Goal: Task Accomplishment & Management: Complete application form

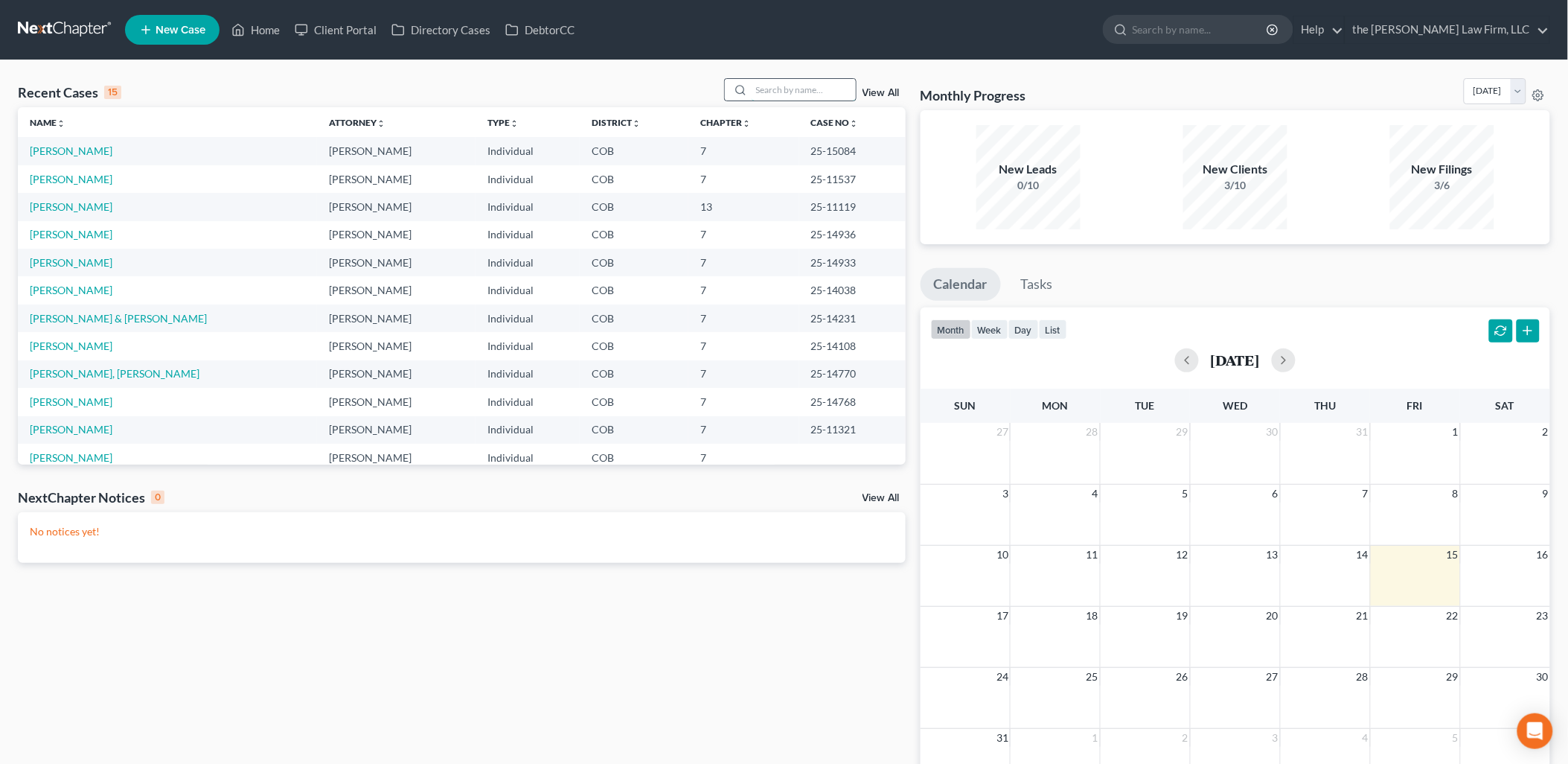
click at [779, 90] on input "search" at bounding box center [803, 89] width 104 height 22
type input "[PERSON_NAME]"
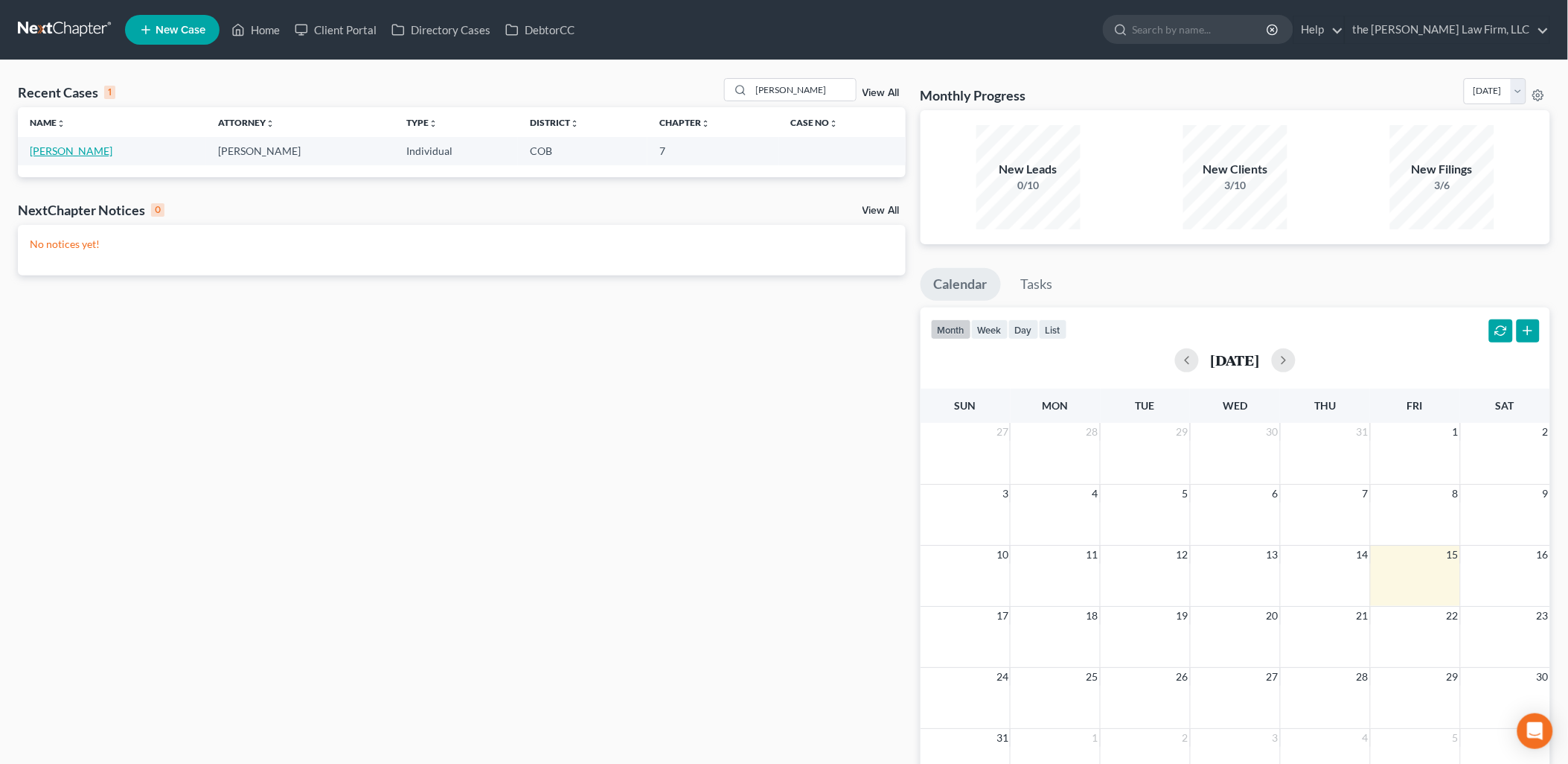
click at [61, 145] on link "[PERSON_NAME]" at bounding box center [71, 150] width 83 height 12
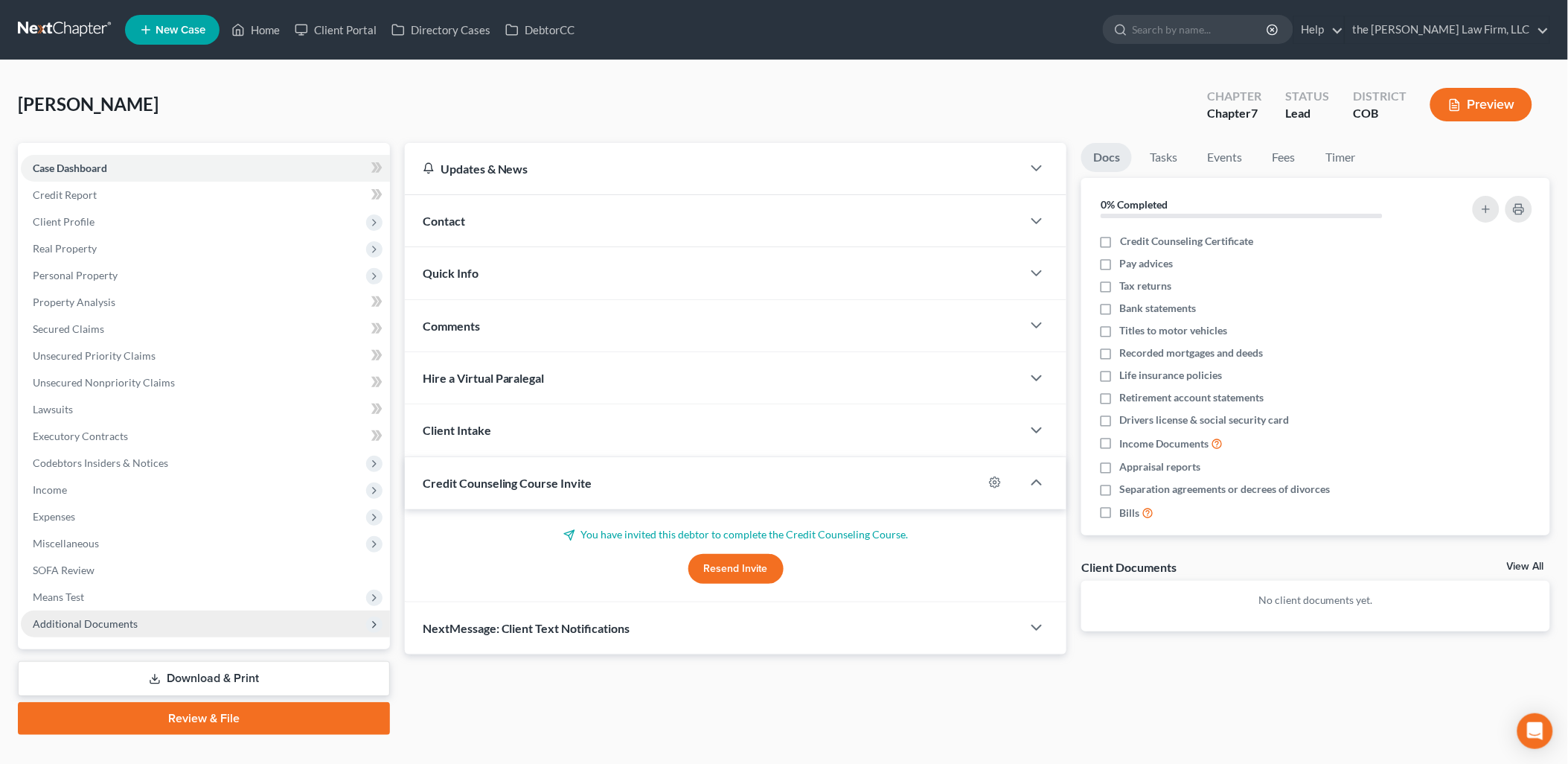
click at [68, 617] on span "Additional Documents" at bounding box center [86, 623] width 105 height 12
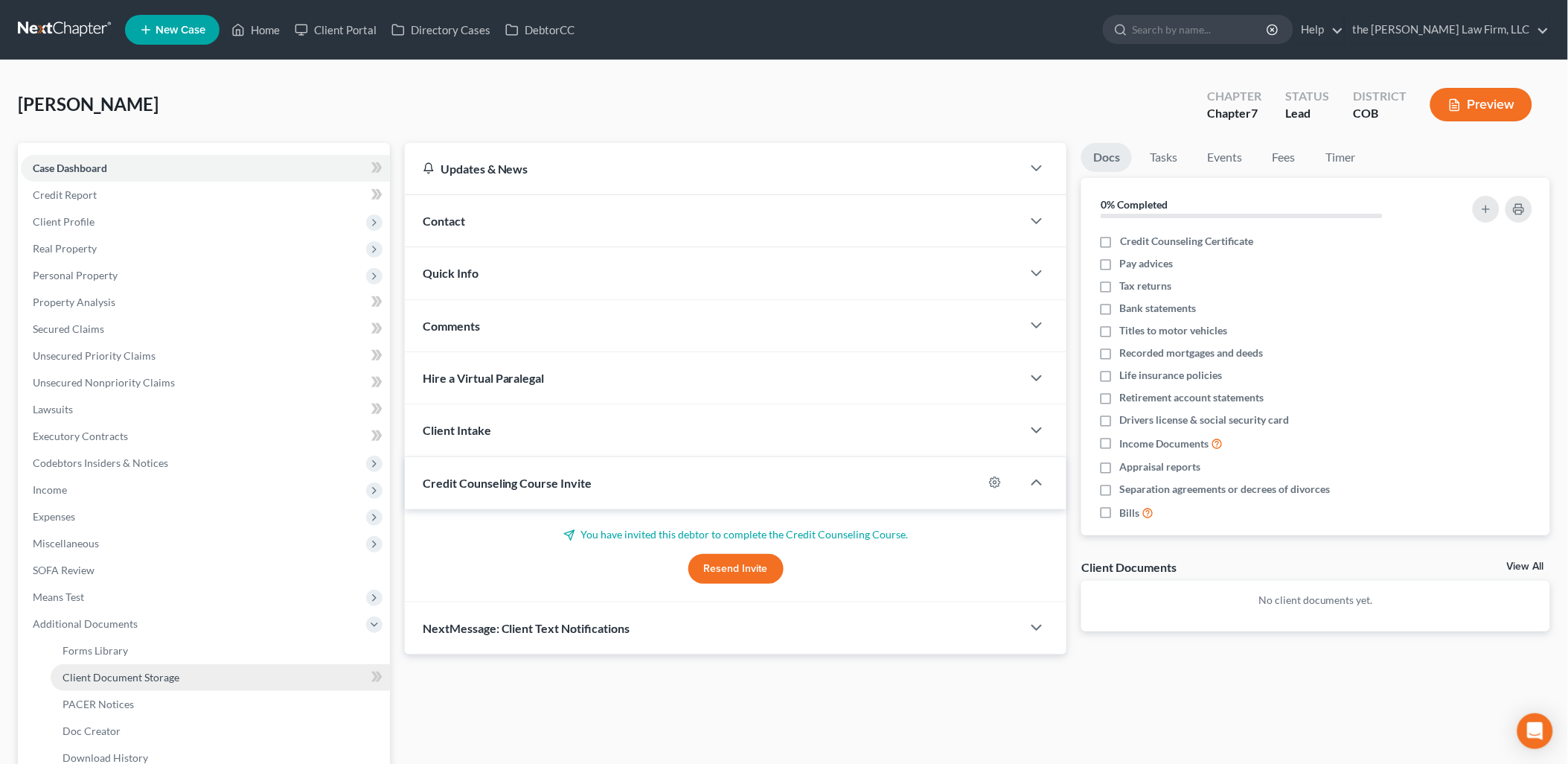
click at [124, 664] on link "Client Document Storage" at bounding box center [220, 677] width 340 height 27
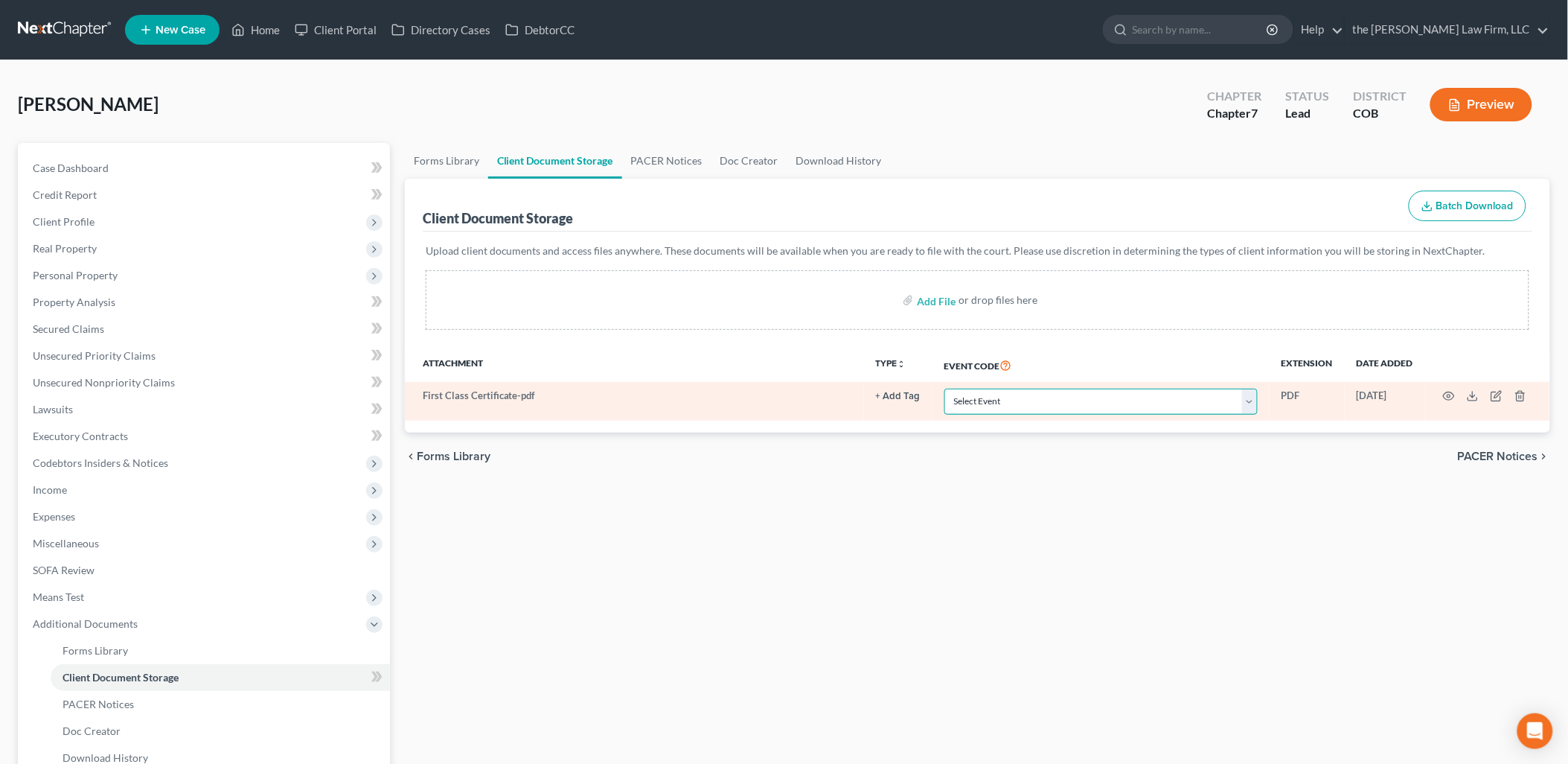
click at [978, 398] on select "Select Event 1009-1.1 Notice of Amendments 20 Largest Unsecured Creditors Amend…" at bounding box center [1101, 402] width 313 height 26
select select "5"
click at [945, 389] on select "Select Event 1009-1.1 Notice of Amendments 20 Largest Unsecured Creditors Amend…" at bounding box center [1101, 402] width 313 height 26
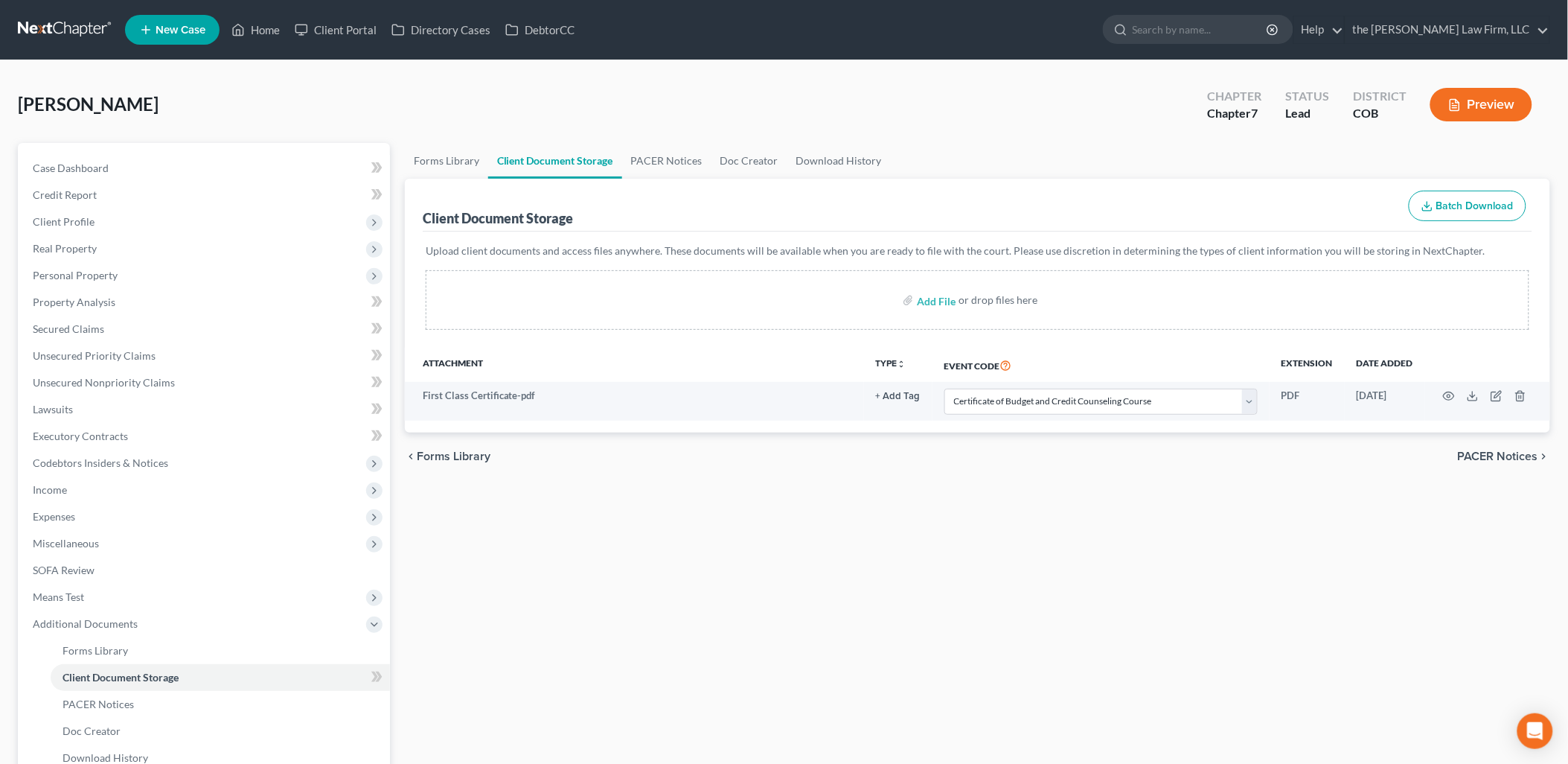
click at [1095, 664] on div "Forms Library Client Document Storage PACER Notices Doc Creator Download Histor…" at bounding box center [977, 506] width 1160 height 726
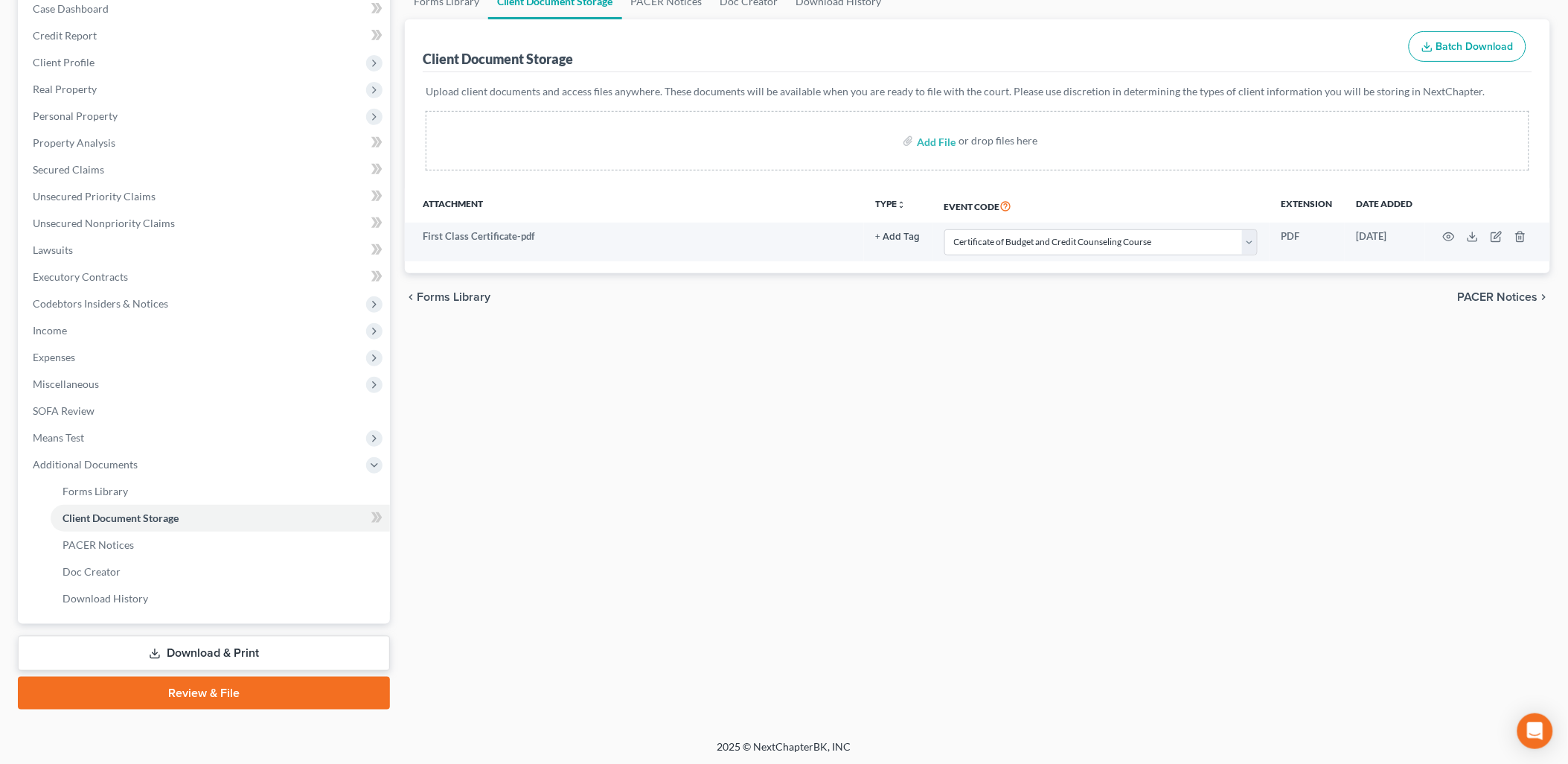
scroll to position [77, 0]
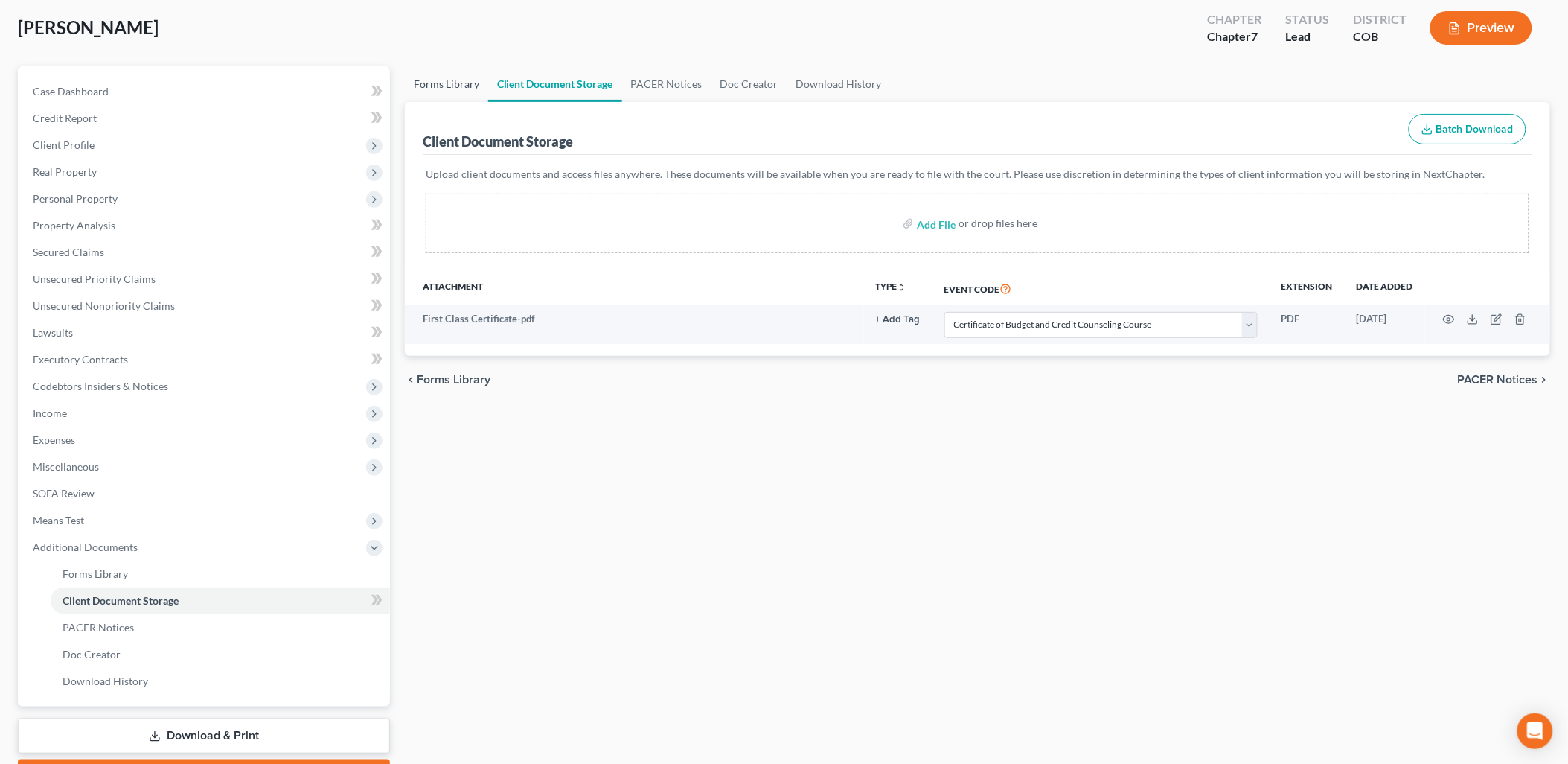
click at [442, 92] on link "Forms Library" at bounding box center [446, 84] width 83 height 36
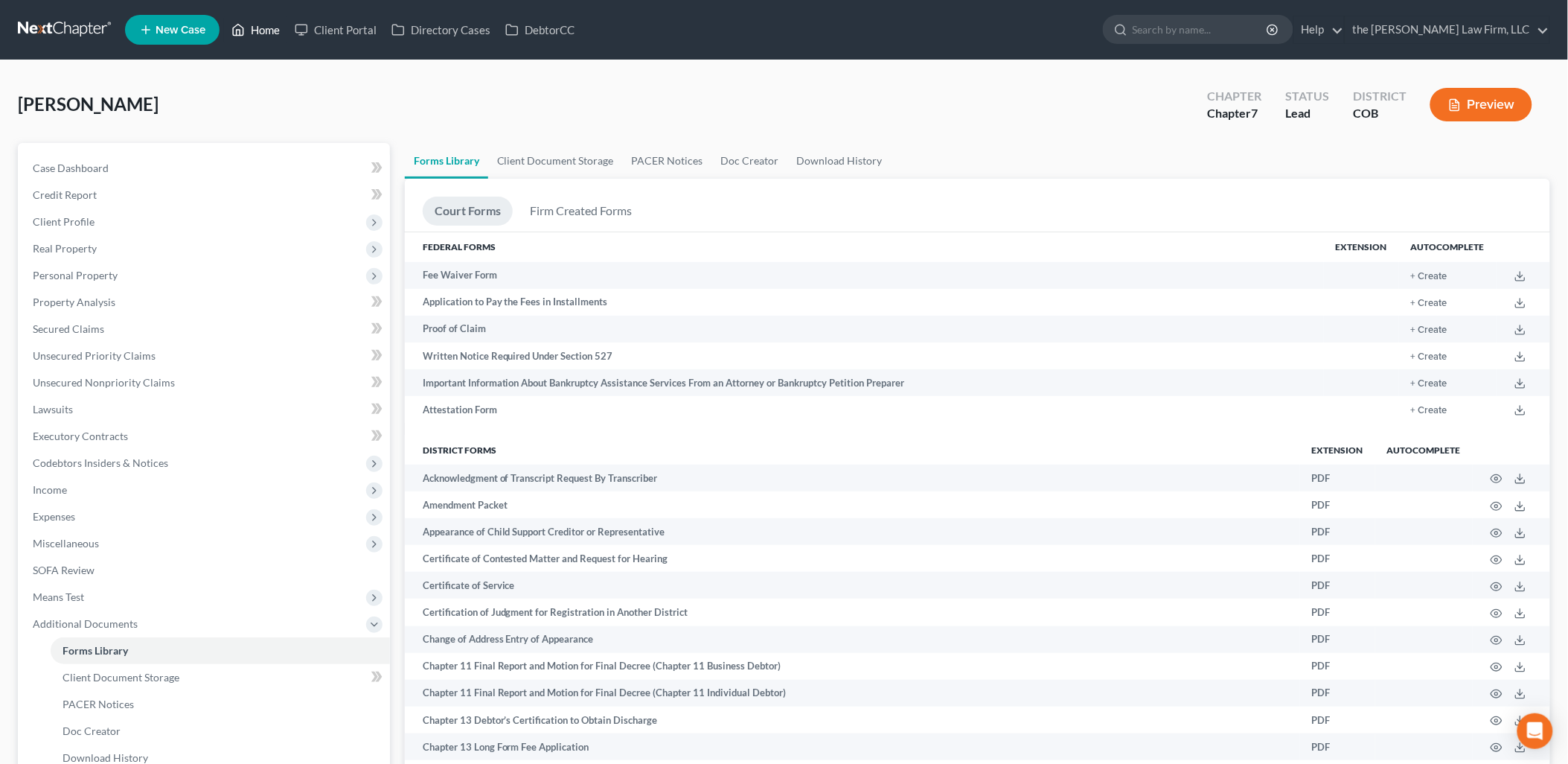
click at [275, 35] on link "Home" at bounding box center [256, 30] width 63 height 27
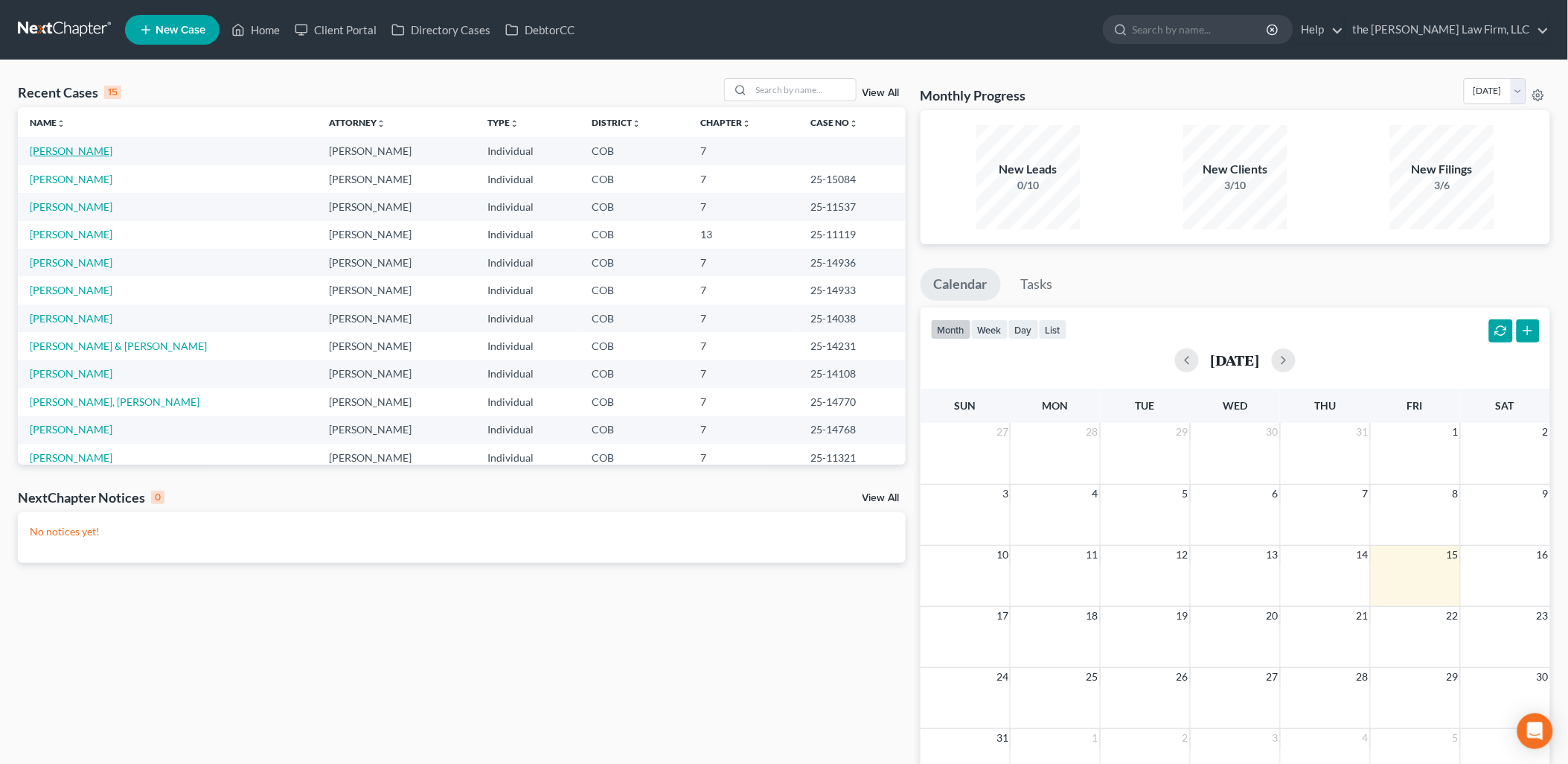
click at [86, 148] on link "[PERSON_NAME]" at bounding box center [71, 150] width 83 height 12
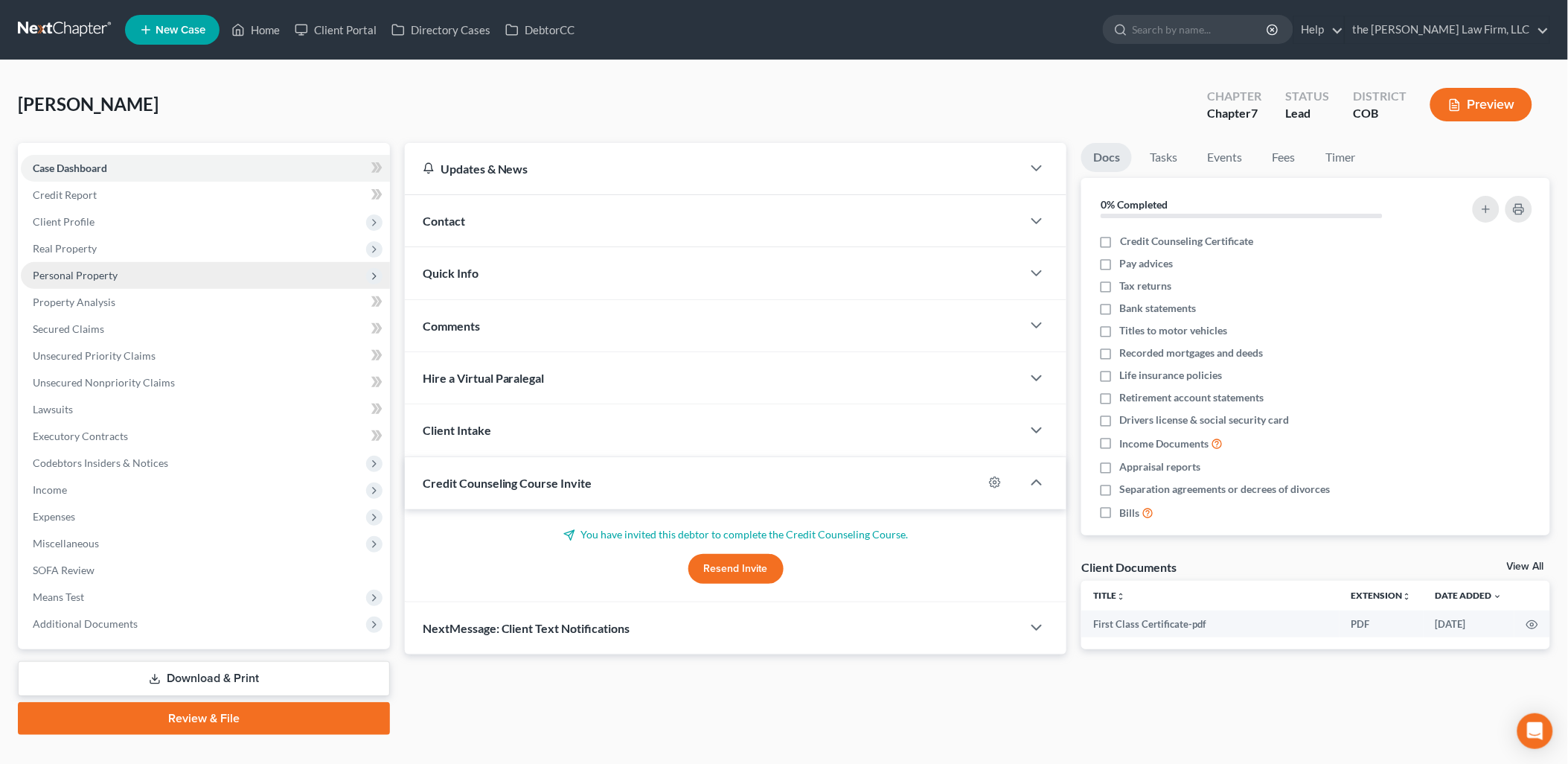
click at [86, 280] on span "Personal Property" at bounding box center [205, 275] width 369 height 27
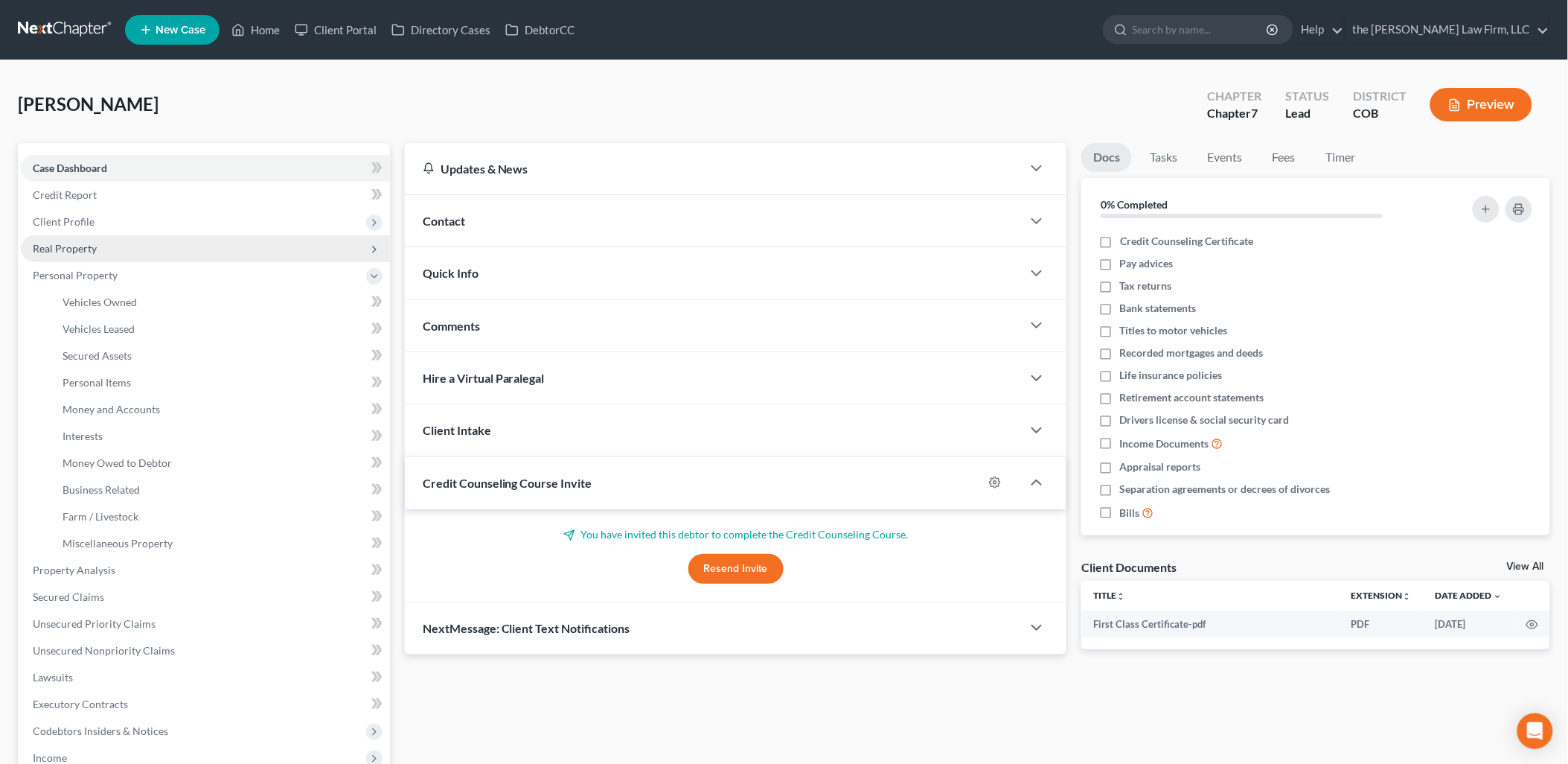
click at [74, 244] on span "Real Property" at bounding box center [65, 248] width 64 height 12
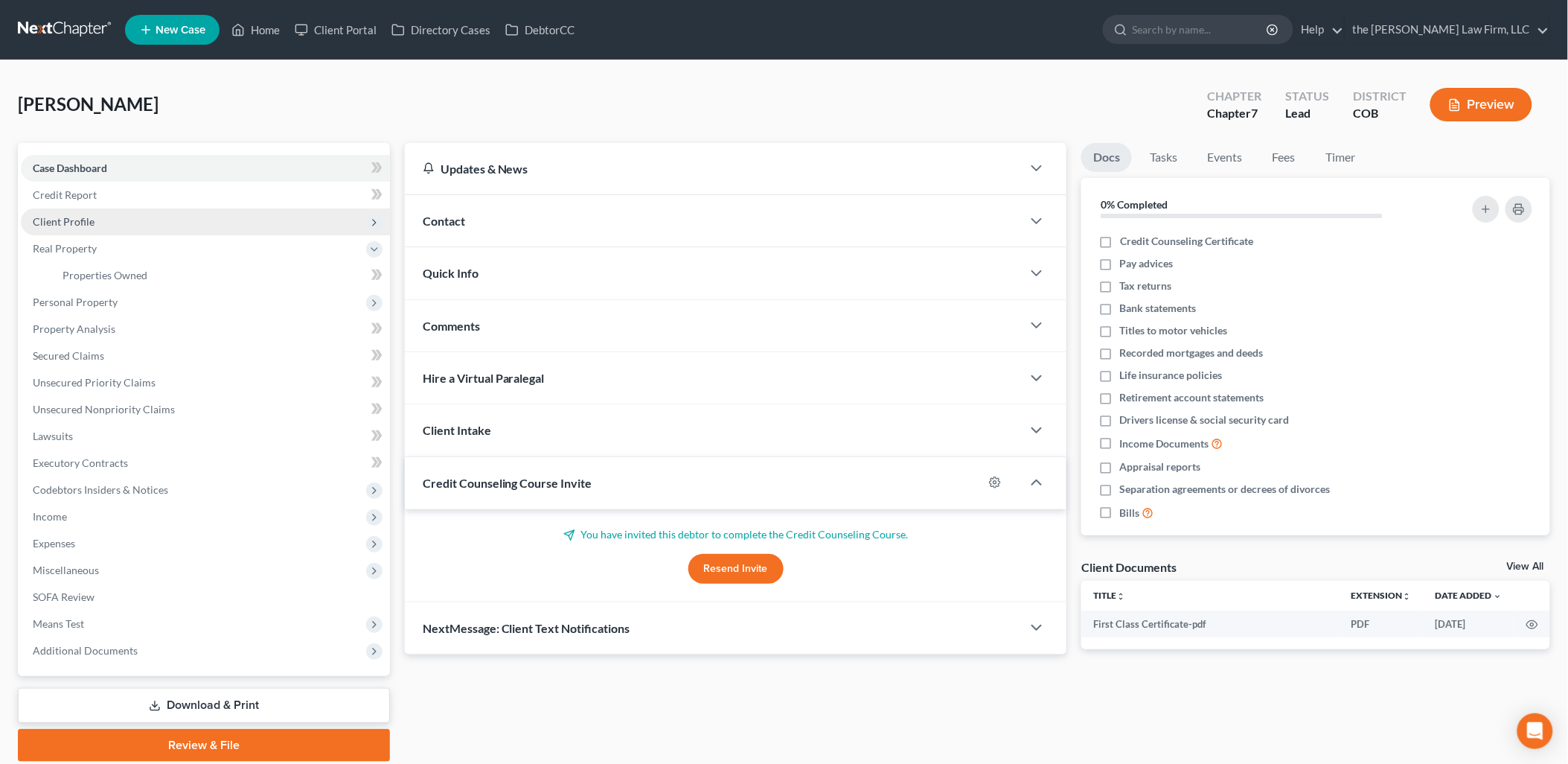
click at [76, 227] on span "Client Profile" at bounding box center [205, 222] width 369 height 27
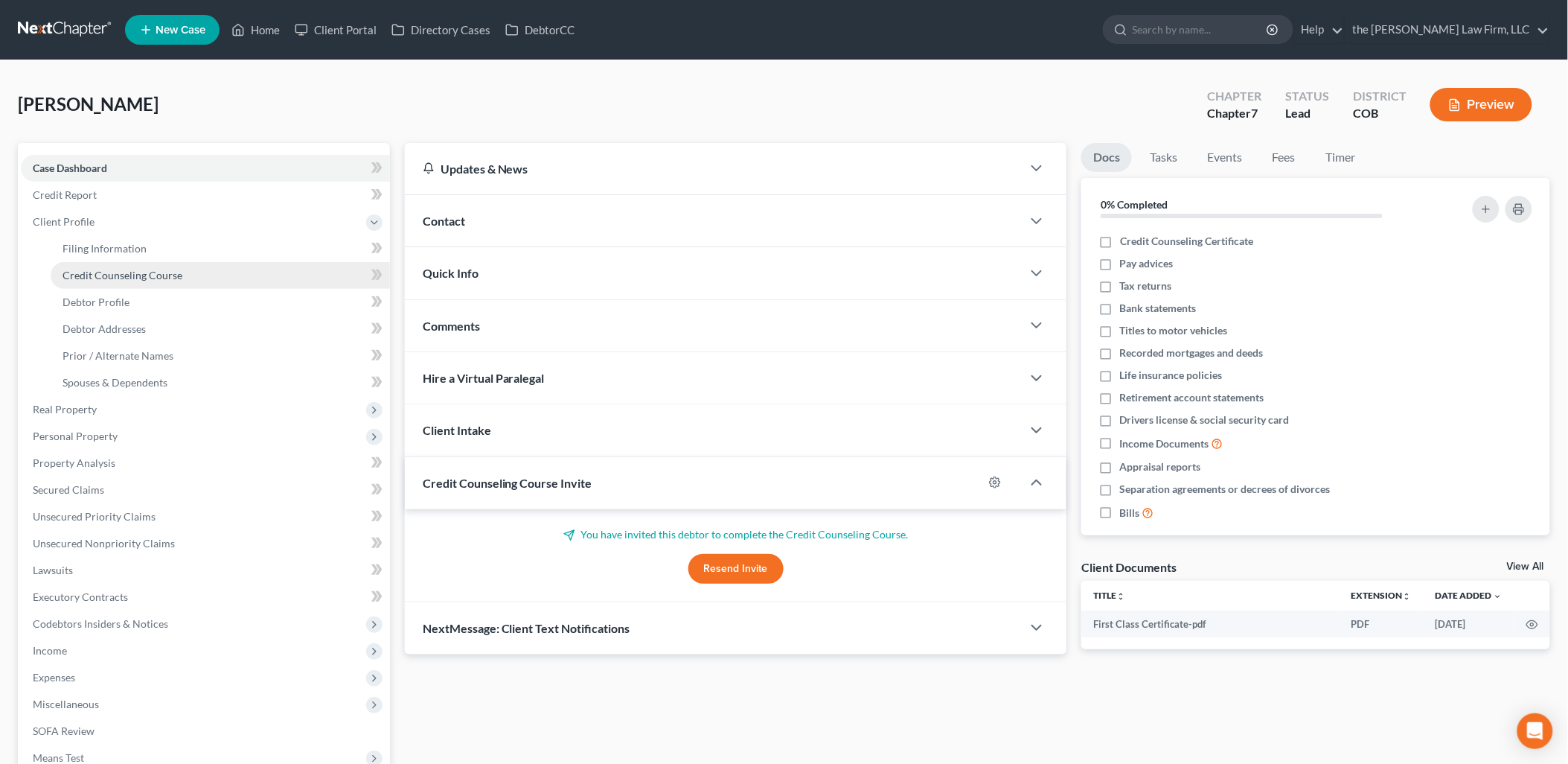
click at [117, 265] on link "Credit Counseling Course" at bounding box center [220, 275] width 340 height 27
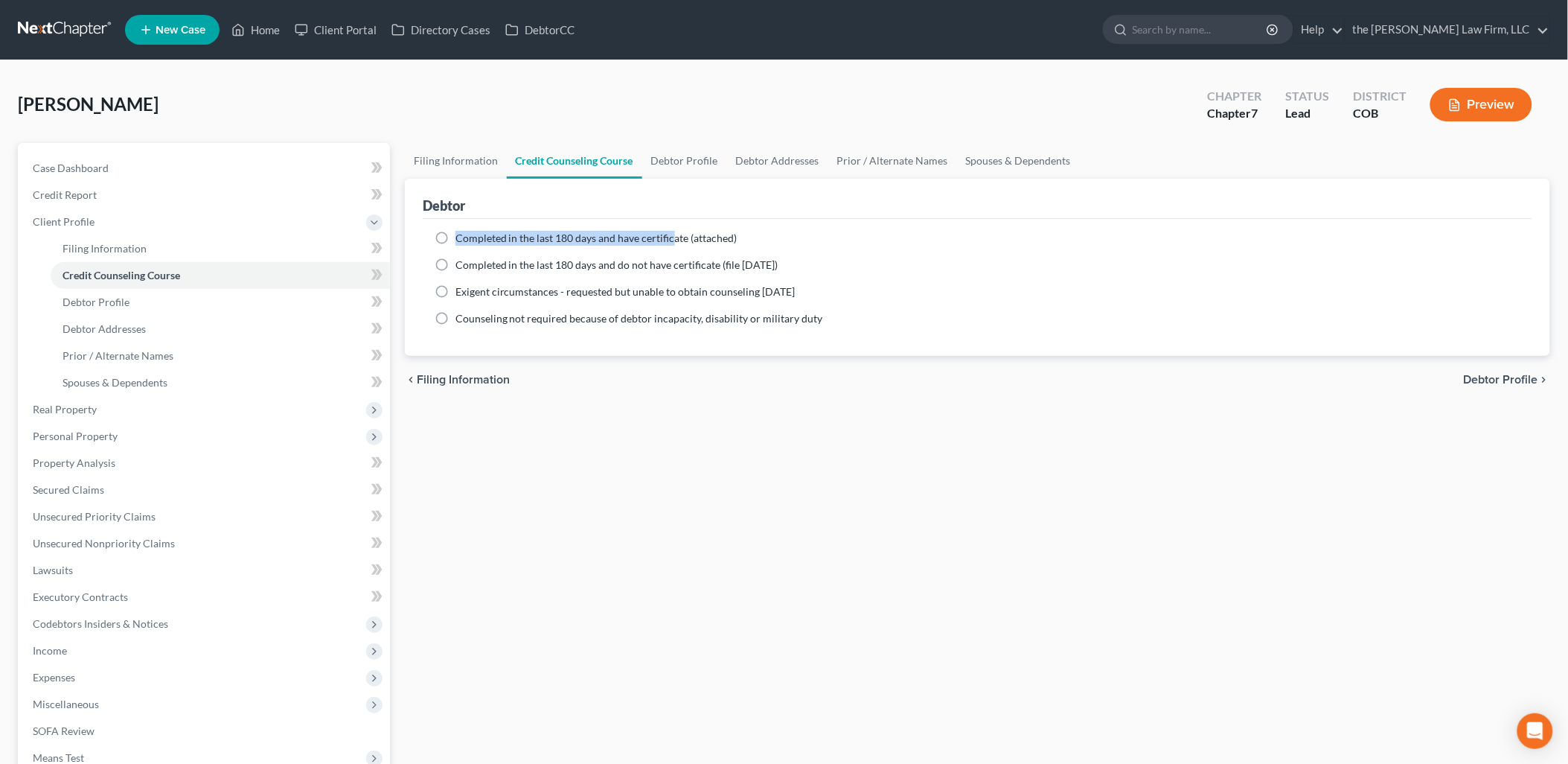
click at [670, 231] on label "Completed in the last 180 days and have certificate (attached)" at bounding box center [596, 237] width 282 height 15
click at [456, 231] on label "Completed in the last 180 days and have certificate (attached)" at bounding box center [596, 237] width 282 height 15
click at [461, 231] on input "Completed in the last 180 days and have certificate (attached)" at bounding box center [465, 235] width 10 height 10
radio input "true"
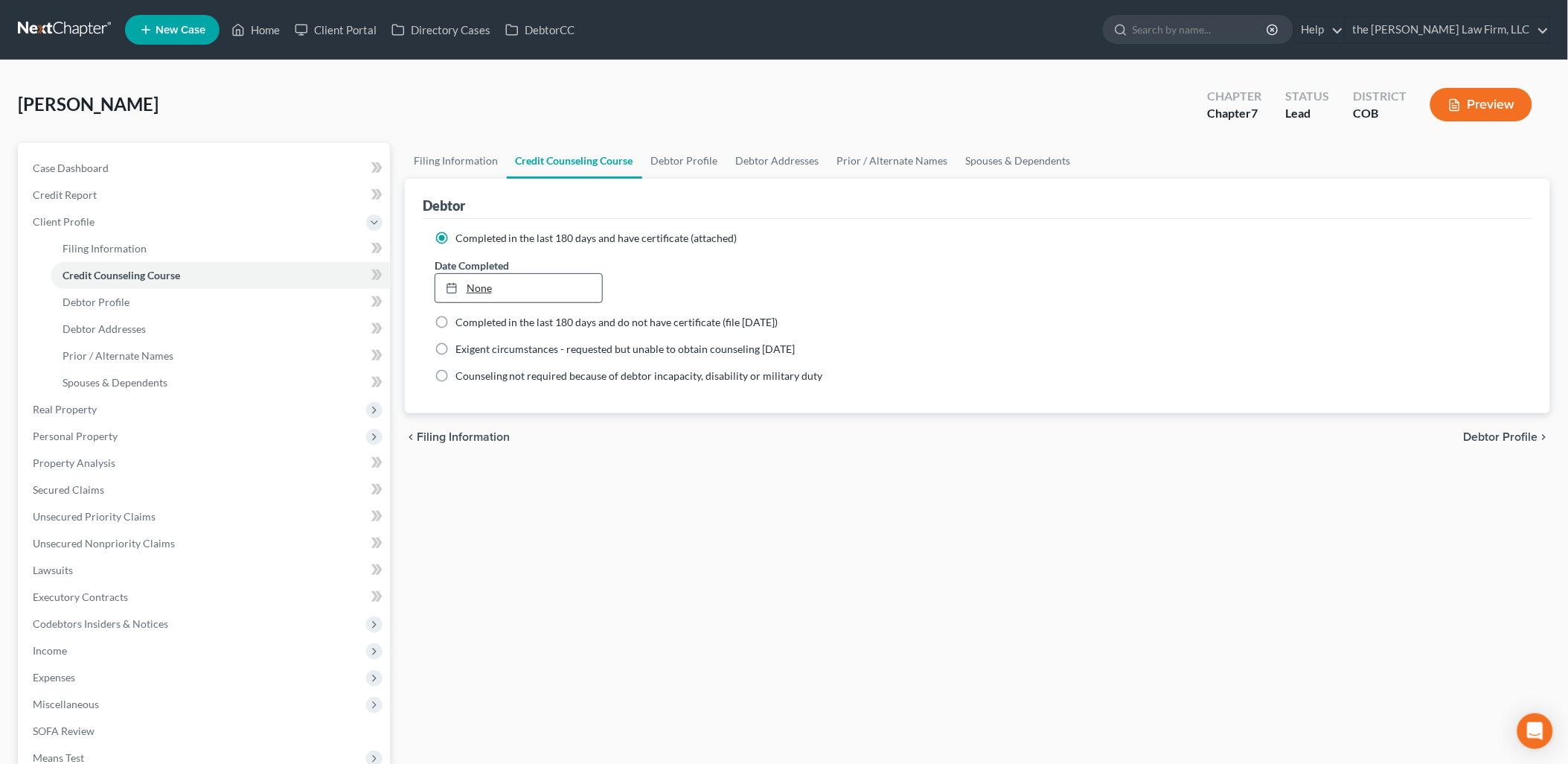
type input "[DATE]"
click at [492, 281] on link "None" at bounding box center [519, 288] width 168 height 28
click at [676, 158] on link "Debtor Profile" at bounding box center [684, 161] width 85 height 36
select select "0"
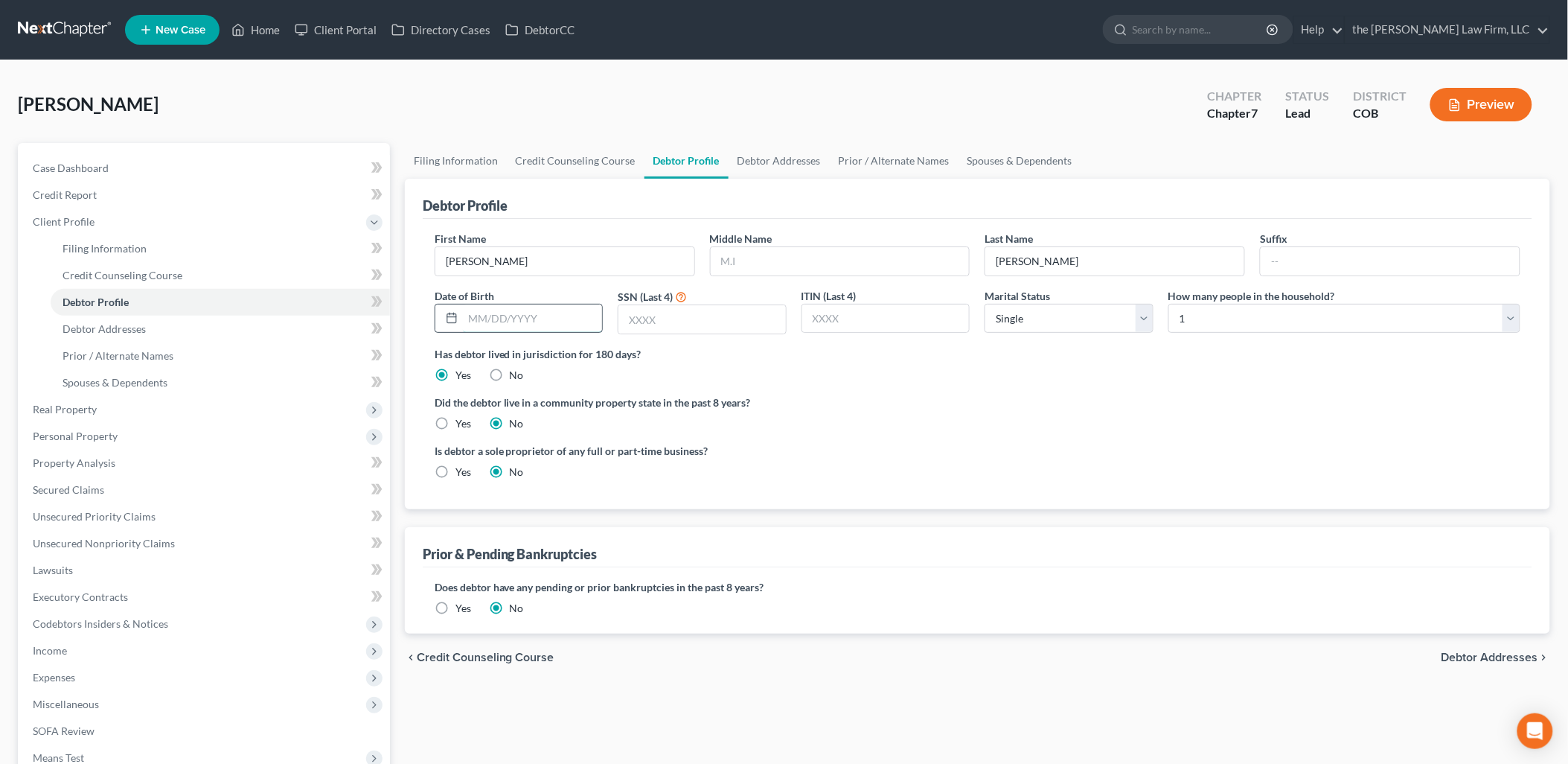
click at [514, 325] on input "text" at bounding box center [533, 319] width 140 height 28
click at [497, 314] on input "text" at bounding box center [533, 319] width 140 height 28
type input "[DATE]"
type input "8864"
click at [1049, 315] on select "Select Single Married Separated Divorced Widowed" at bounding box center [1069, 319] width 168 height 30
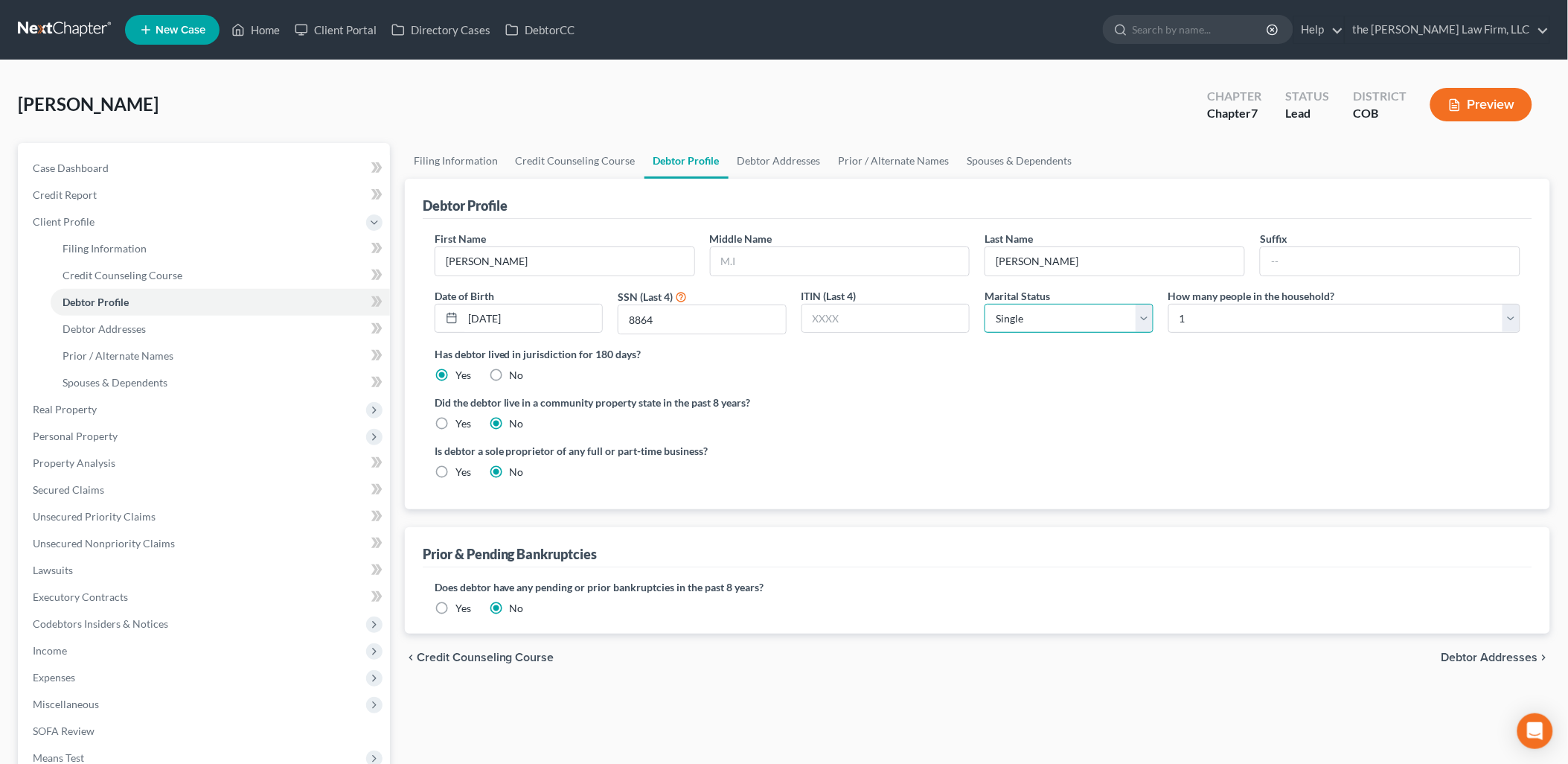
click at [985, 304] on select "Select Single Married Separated Divorced Widowed" at bounding box center [1069, 319] width 168 height 30
drag, startPoint x: 1291, startPoint y: 316, endPoint x: 1267, endPoint y: 335, distance: 30.6
click at [1291, 316] on select "Select 1 2 3 4 5 6 7 8 9 10 11 12 13 14 15 16 17 18 19 20" at bounding box center [1344, 319] width 352 height 30
select select "1"
click at [1168, 304] on select "Select 1 2 3 4 5 6 7 8 9 10 11 12 13 14 15 16 17 18 19 20" at bounding box center [1344, 319] width 352 height 30
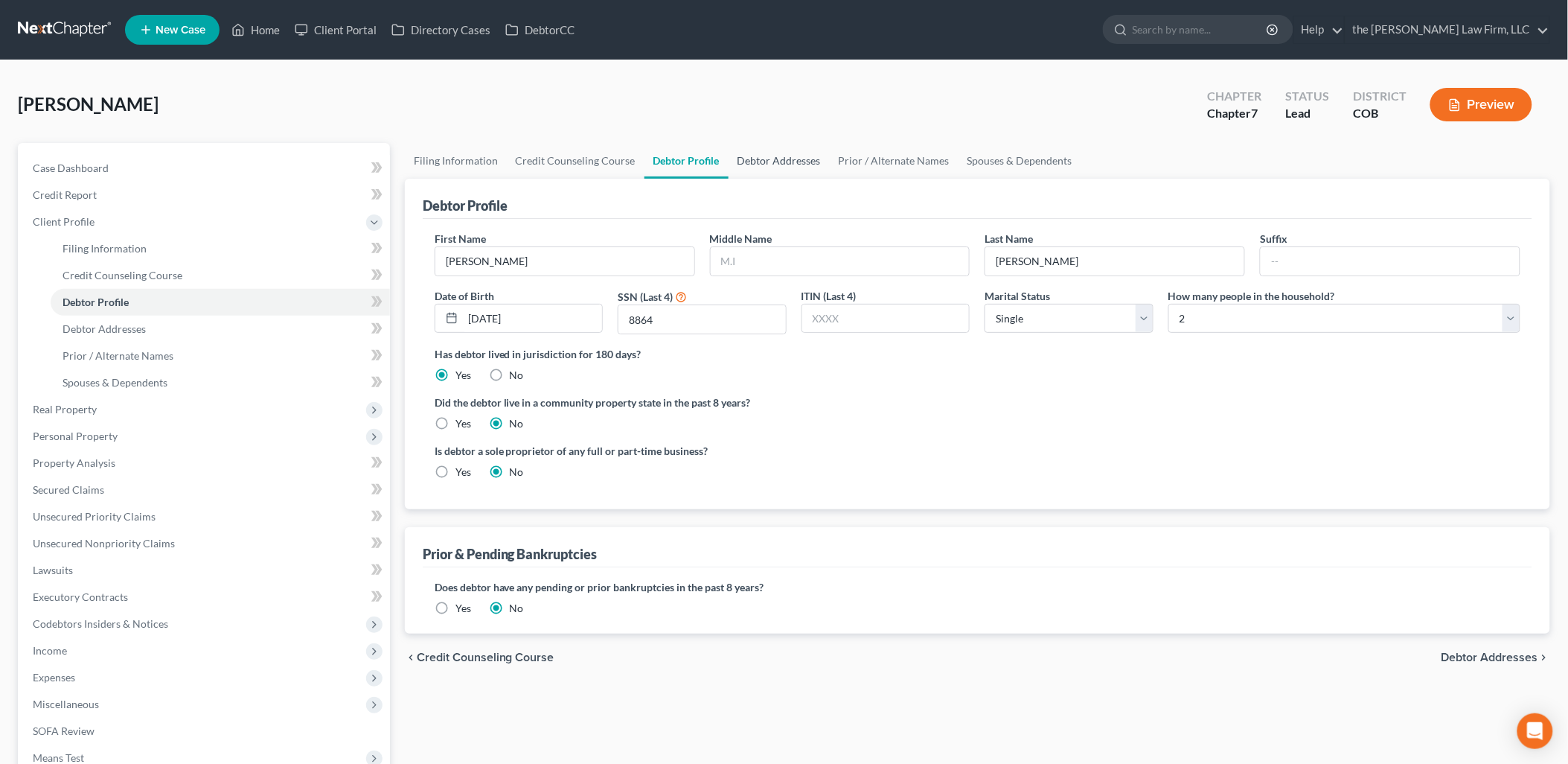
click at [739, 147] on link "Debtor Addresses" at bounding box center [780, 161] width 101 height 36
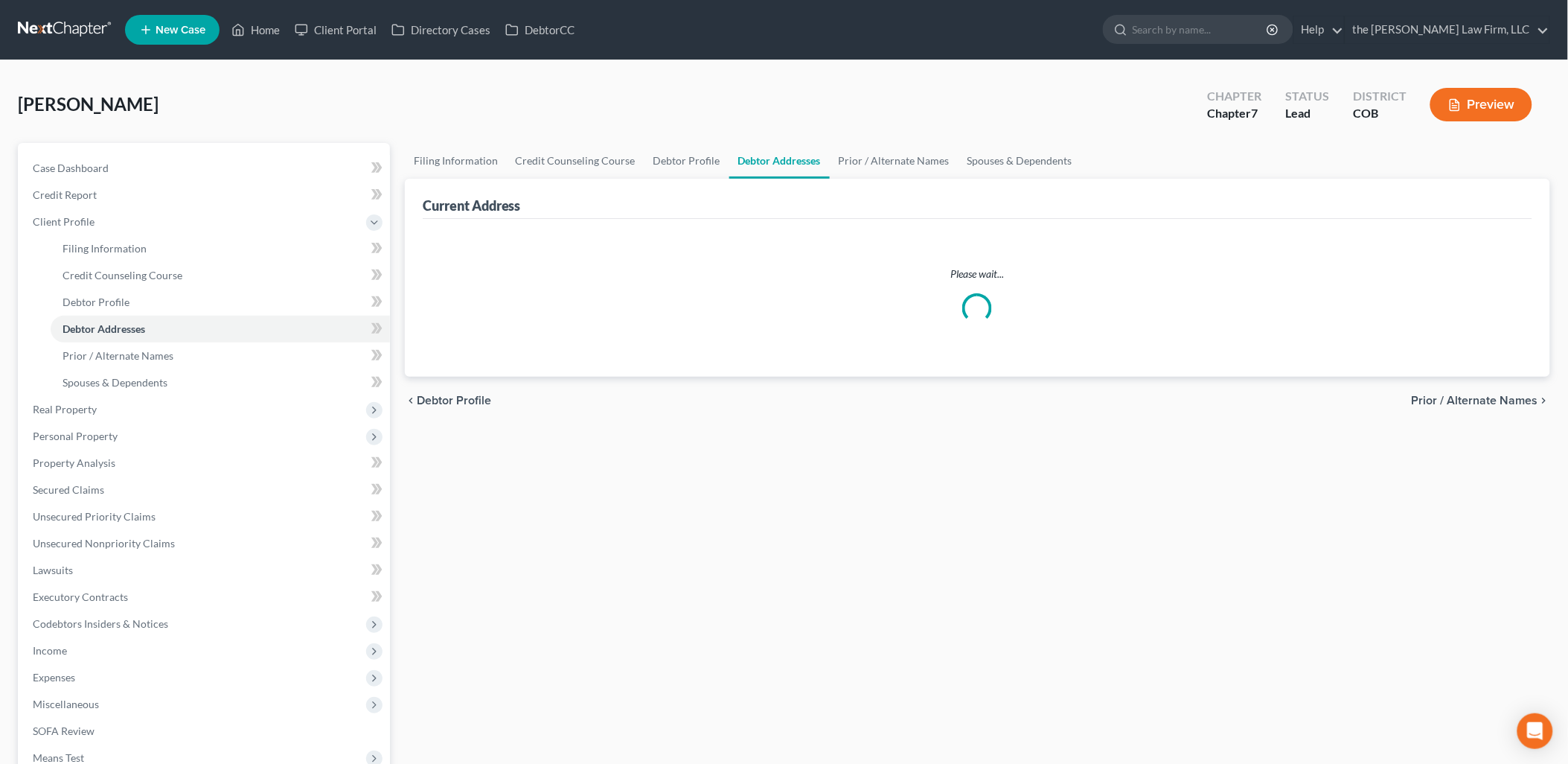
select select "0"
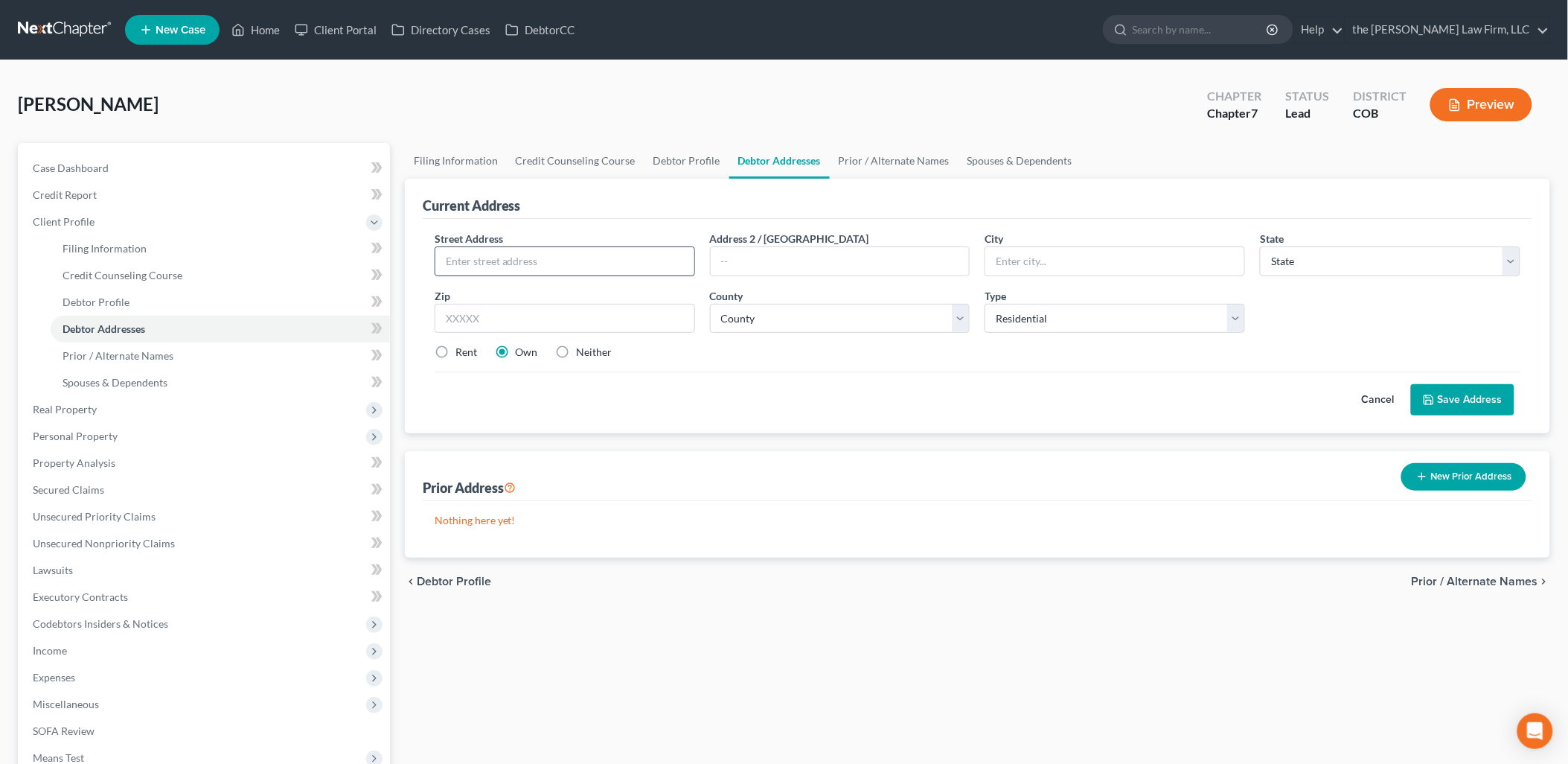
click at [544, 265] on input "text" at bounding box center [565, 261] width 259 height 28
type input "[STREET_ADDRESS]"
type input "[PERSON_NAME]"
select select "5"
type input "80134"
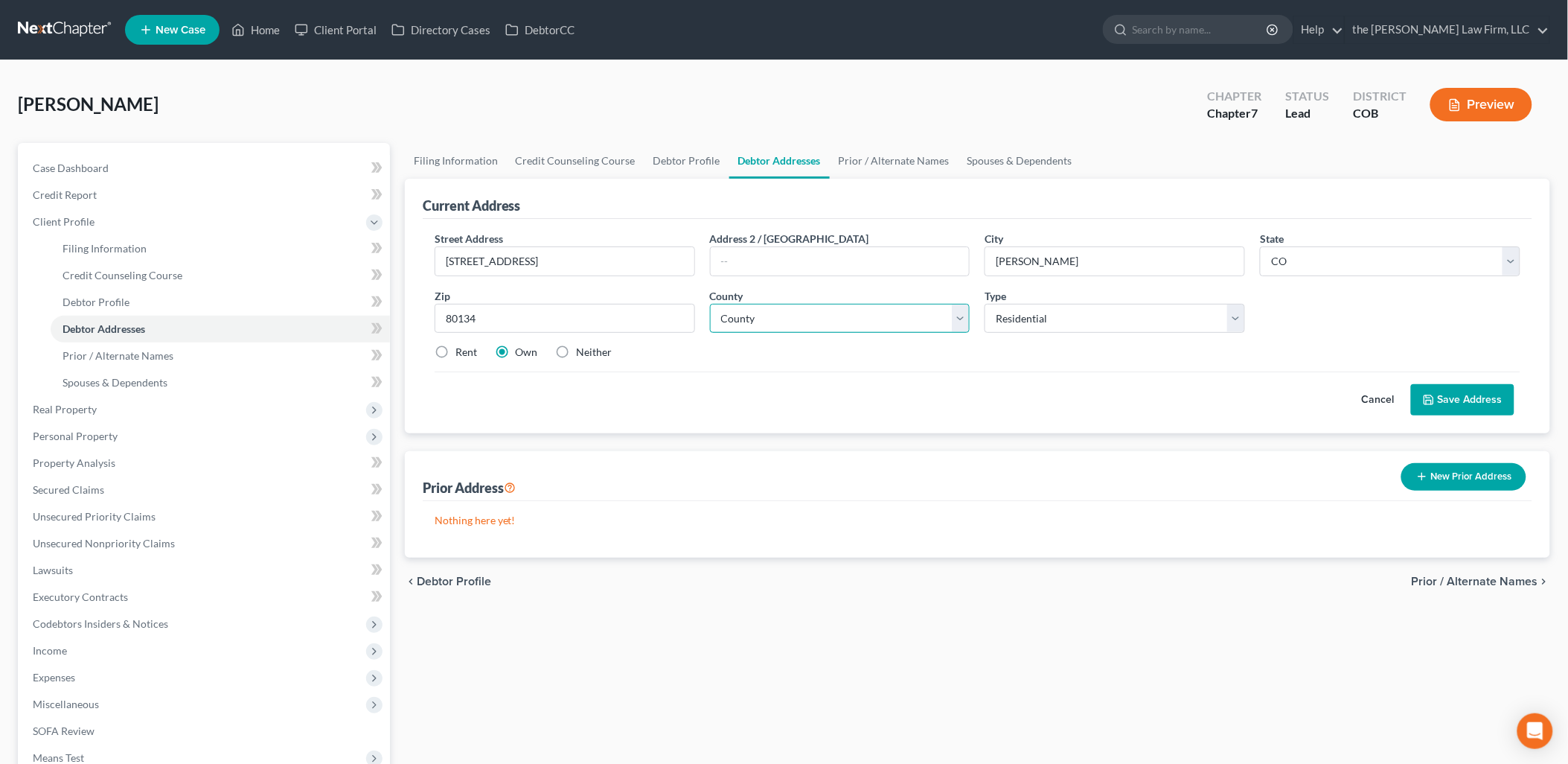
click at [860, 319] on select "County [GEOGRAPHIC_DATA] [GEOGRAPHIC_DATA] [GEOGRAPHIC_DATA] [GEOGRAPHIC_DATA] …" at bounding box center [840, 319] width 260 height 30
select select "18"
click at [710, 304] on select "County [GEOGRAPHIC_DATA] [GEOGRAPHIC_DATA] [GEOGRAPHIC_DATA] [GEOGRAPHIC_DATA] …" at bounding box center [840, 319] width 260 height 30
click at [1199, 316] on select "Select Residential Mailing Rental Business" at bounding box center [1115, 319] width 260 height 30
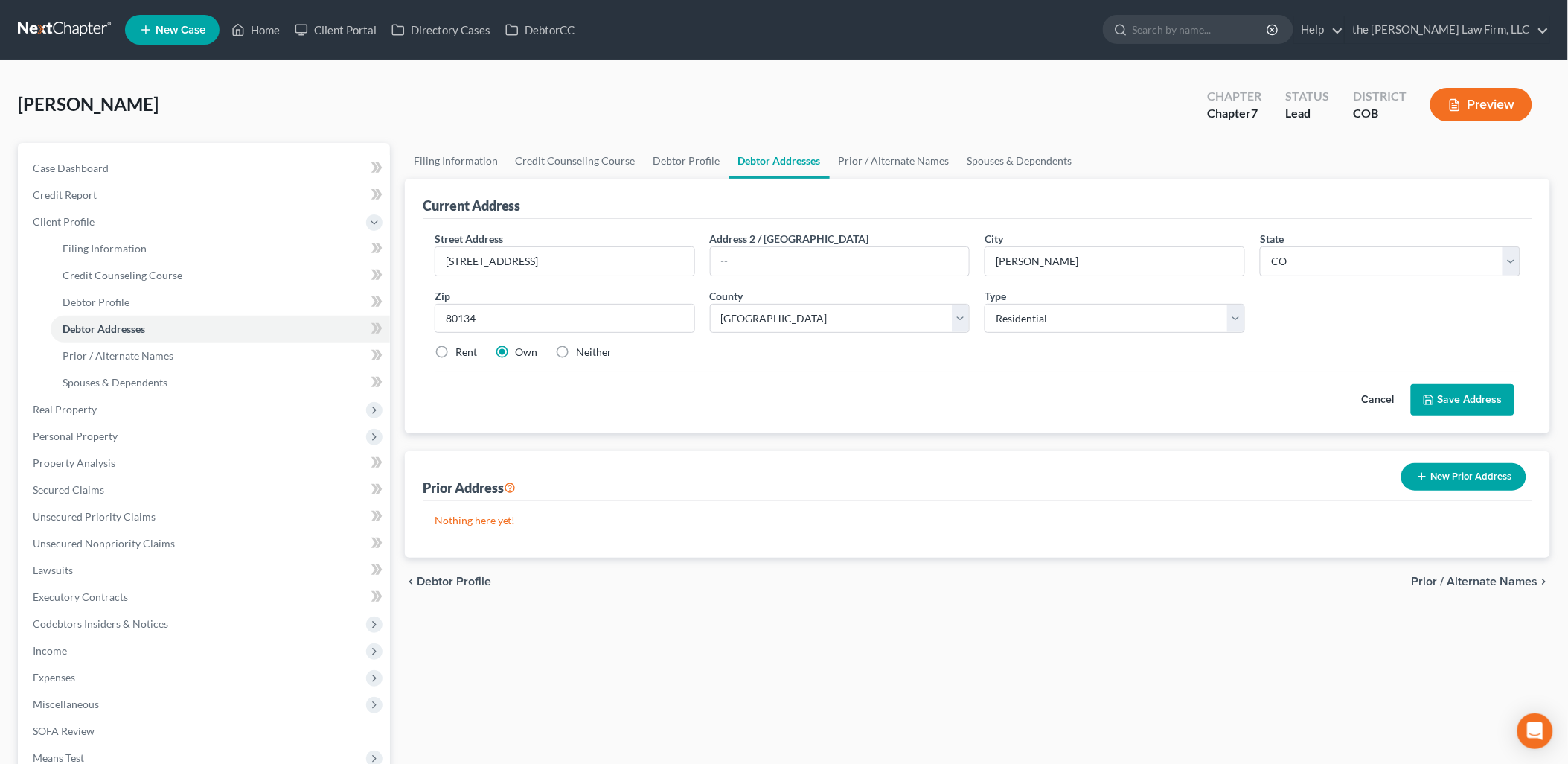
click at [456, 353] on label "Rent" at bounding box center [466, 352] width 22 height 15
click at [461, 353] on input "Rent" at bounding box center [465, 349] width 10 height 10
radio input "true"
drag, startPoint x: 486, startPoint y: 262, endPoint x: 375, endPoint y: 251, distance: 111.5
click at [375, 251] on div "Petition Navigation Case Dashboard Payments Invoices Payments Payments Credit R…" at bounding box center [784, 520] width 1547 height 753
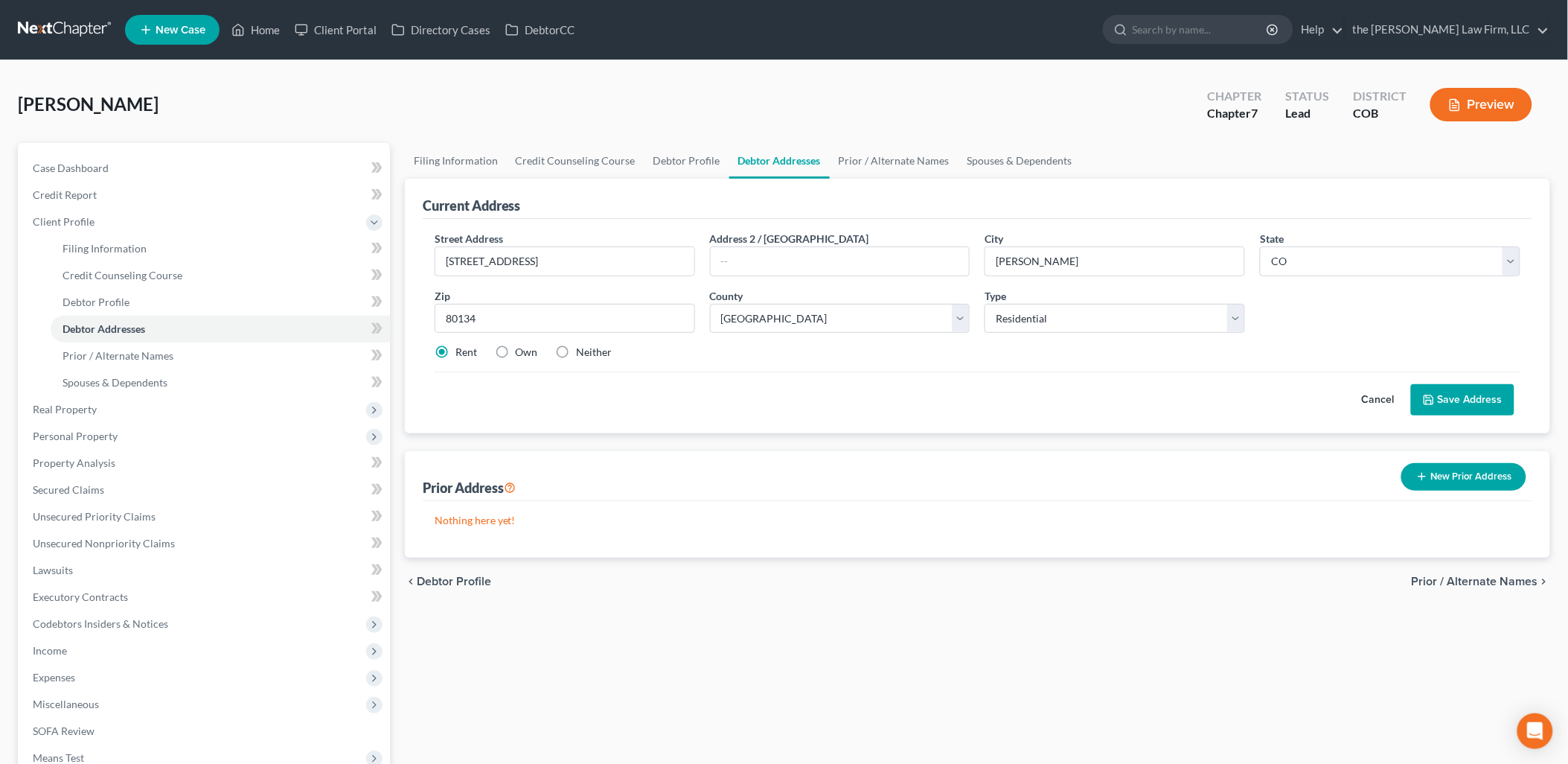
click at [1111, 392] on div "Cancel Save Address" at bounding box center [978, 393] width 1086 height 44
click at [1479, 388] on button "Save Address" at bounding box center [1462, 400] width 103 height 31
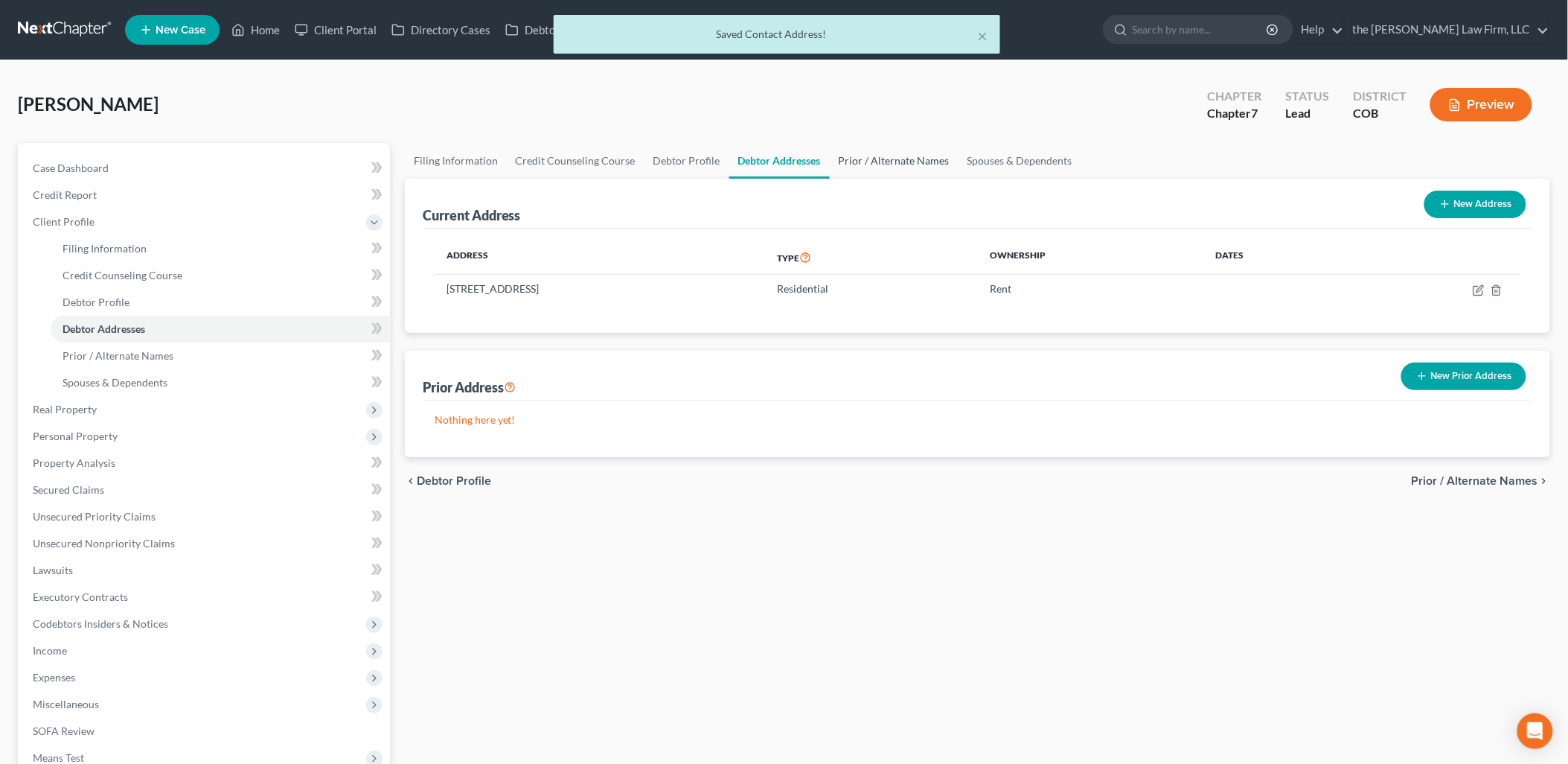
click at [868, 168] on link "Prior / Alternate Names" at bounding box center [893, 161] width 128 height 36
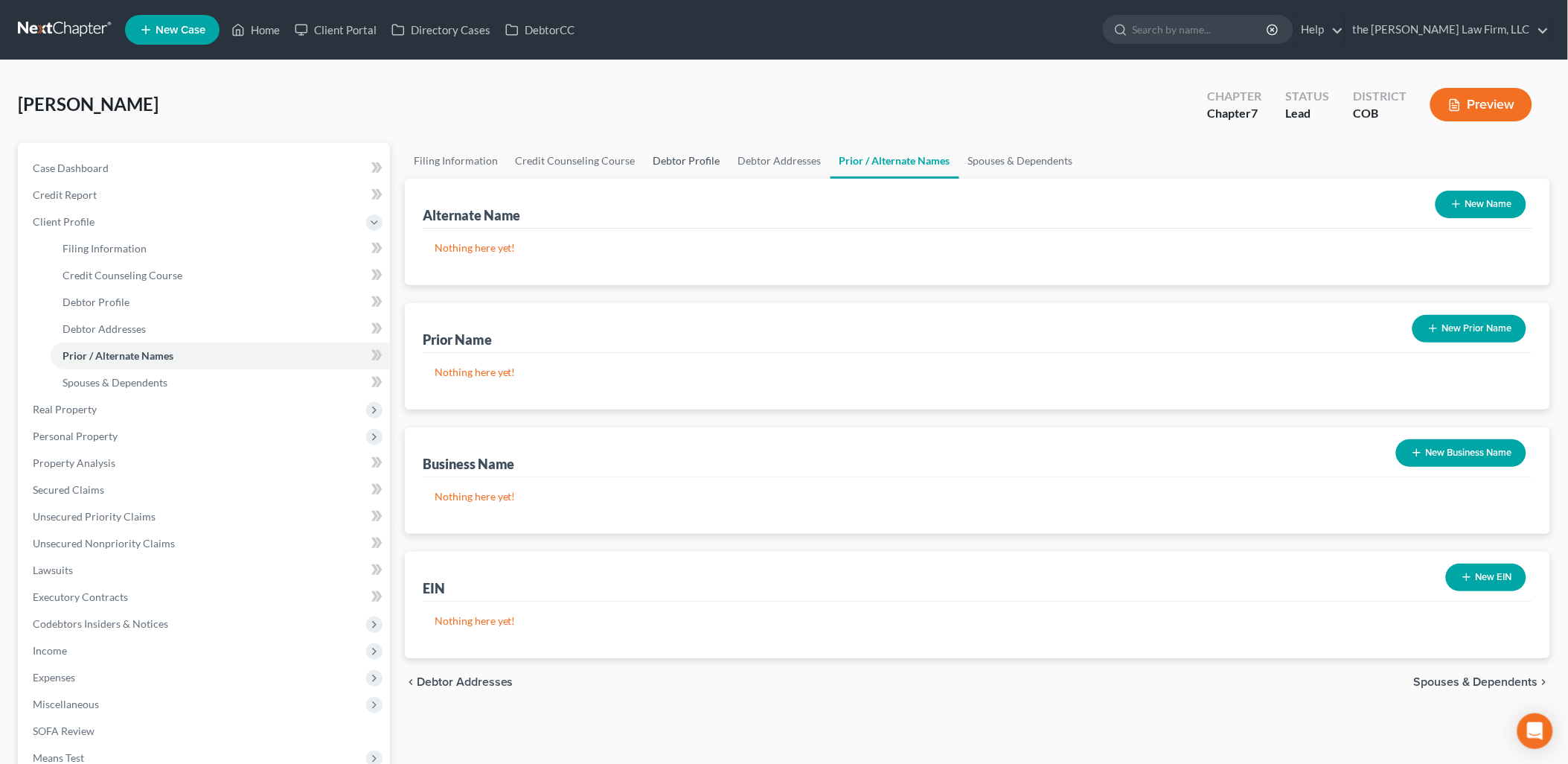
click at [695, 145] on link "Debtor Profile" at bounding box center [686, 161] width 85 height 36
select select "0"
select select "1"
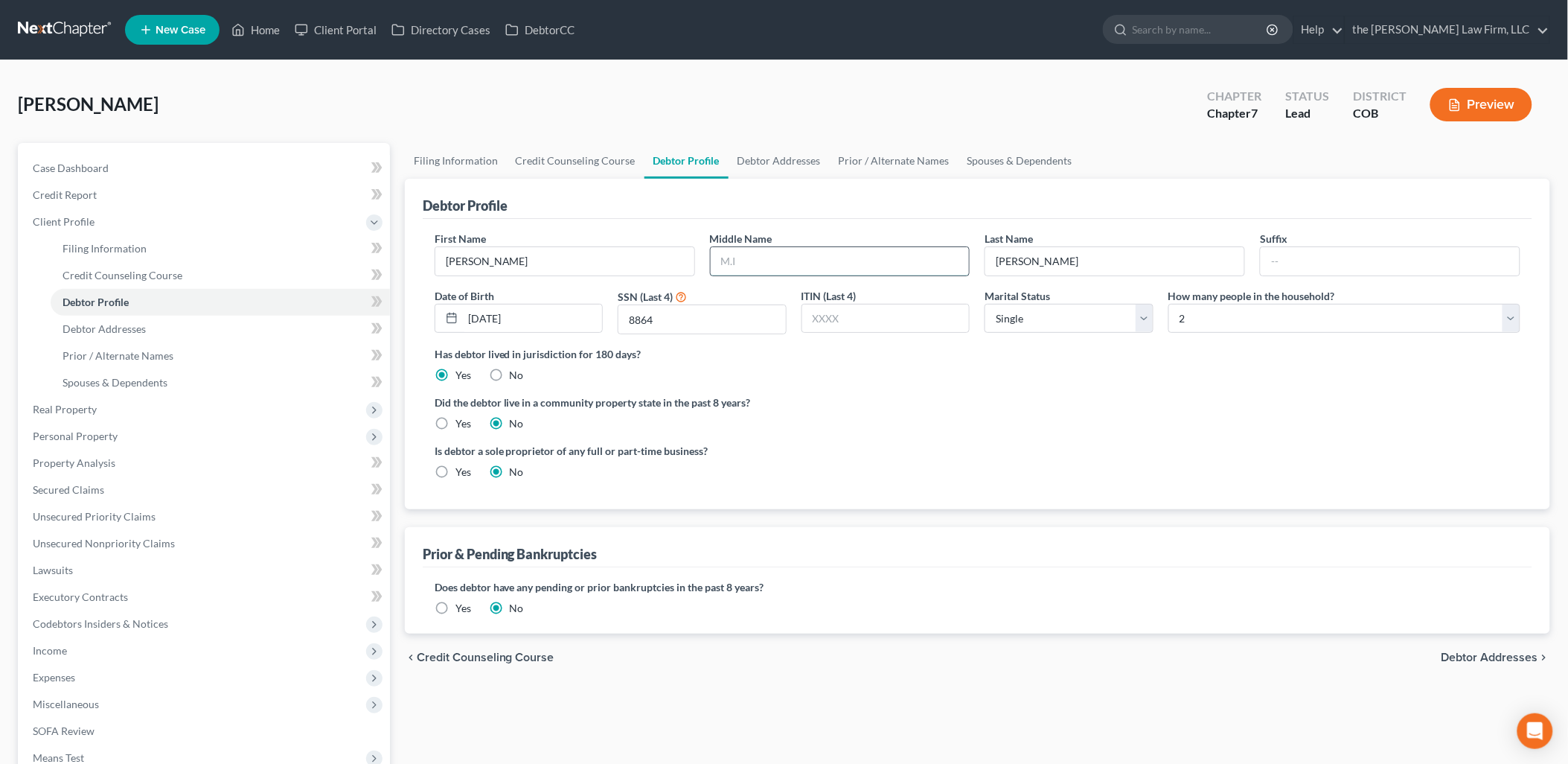
click at [760, 248] on input "text" at bounding box center [840, 261] width 259 height 28
type input "[PERSON_NAME]"
click at [1326, 463] on div "Is debtor a sole proprietor of any full or part-time business? Yes No" at bounding box center [977, 466] width 1101 height 48
click at [106, 266] on link "Credit Counseling Course" at bounding box center [220, 275] width 340 height 27
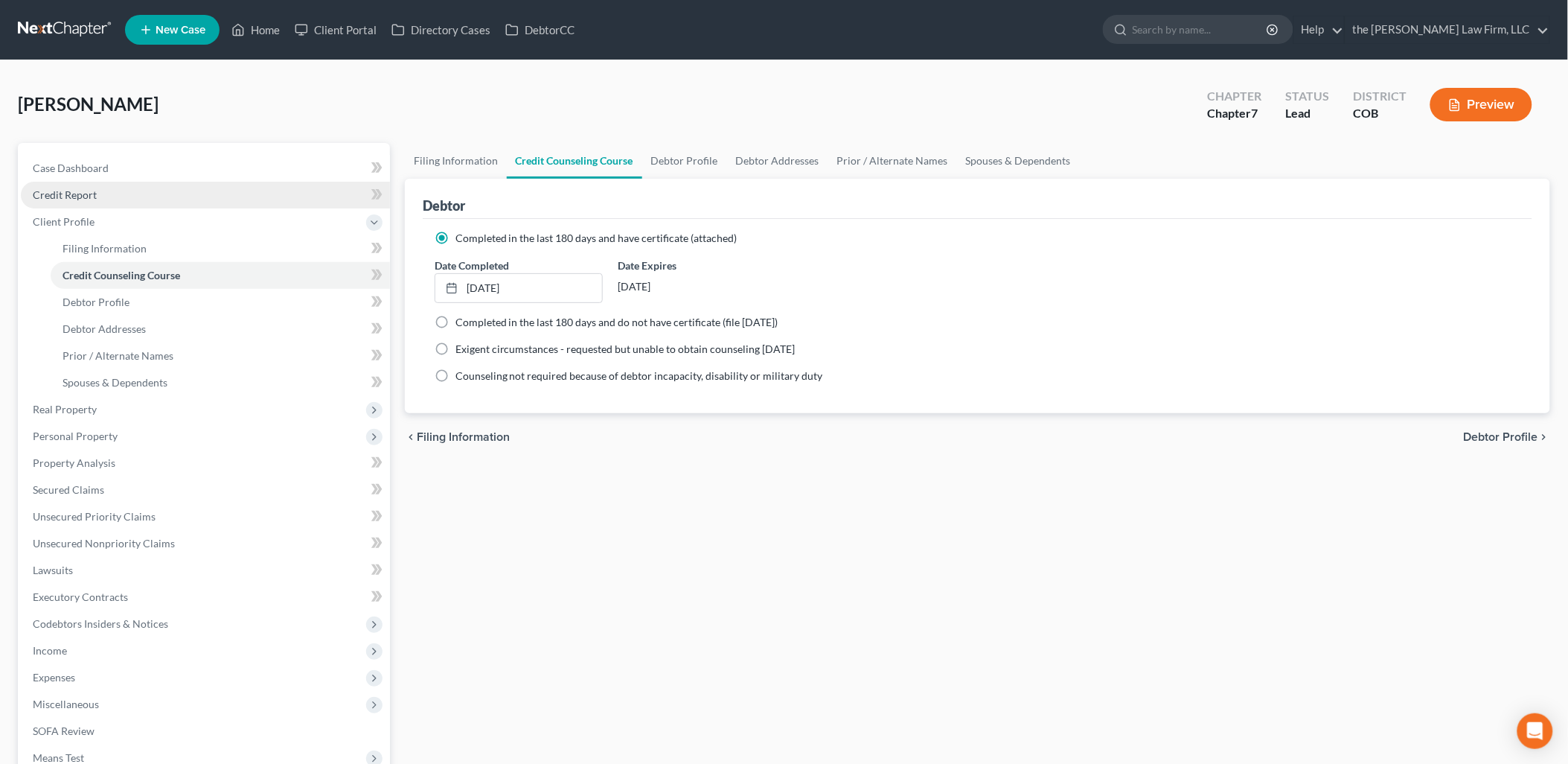
click at [69, 194] on span "Credit Report" at bounding box center [65, 195] width 64 height 12
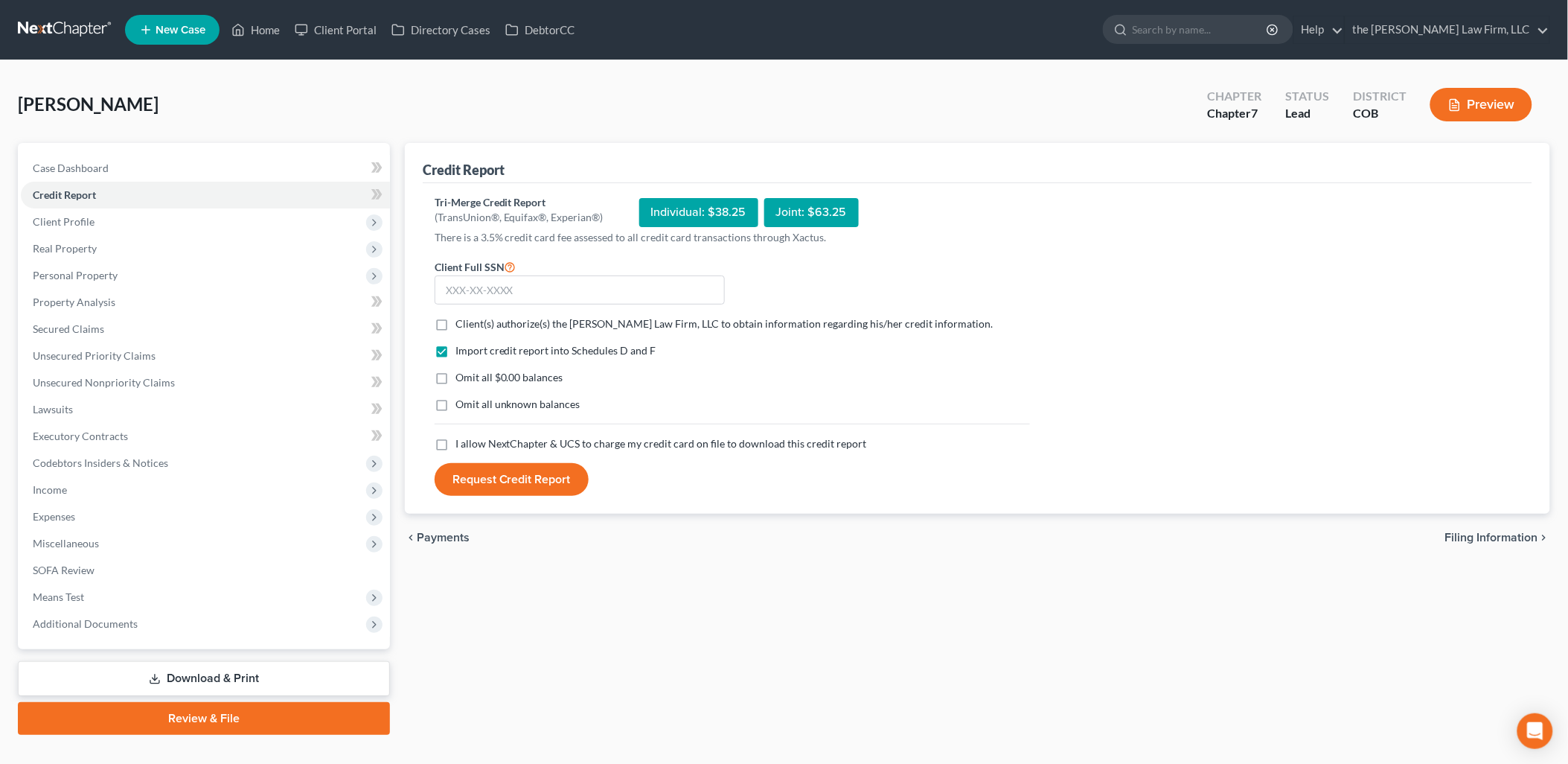
drag, startPoint x: 441, startPoint y: 323, endPoint x: 451, endPoint y: 397, distance: 74.7
click at [456, 323] on label "Client(s) authorize(s) the [PERSON_NAME] Law Firm, LLC to obtain information re…" at bounding box center [725, 323] width 538 height 15
click at [461, 323] on input "Client(s) authorize(s) the [PERSON_NAME] Law Firm, LLC to obtain information re…" at bounding box center [465, 320] width 10 height 10
checkbox input "true"
click at [456, 446] on label "I allow NextChapter & UCS to charge my credit card on file to download this cre…" at bounding box center [661, 444] width 411 height 15
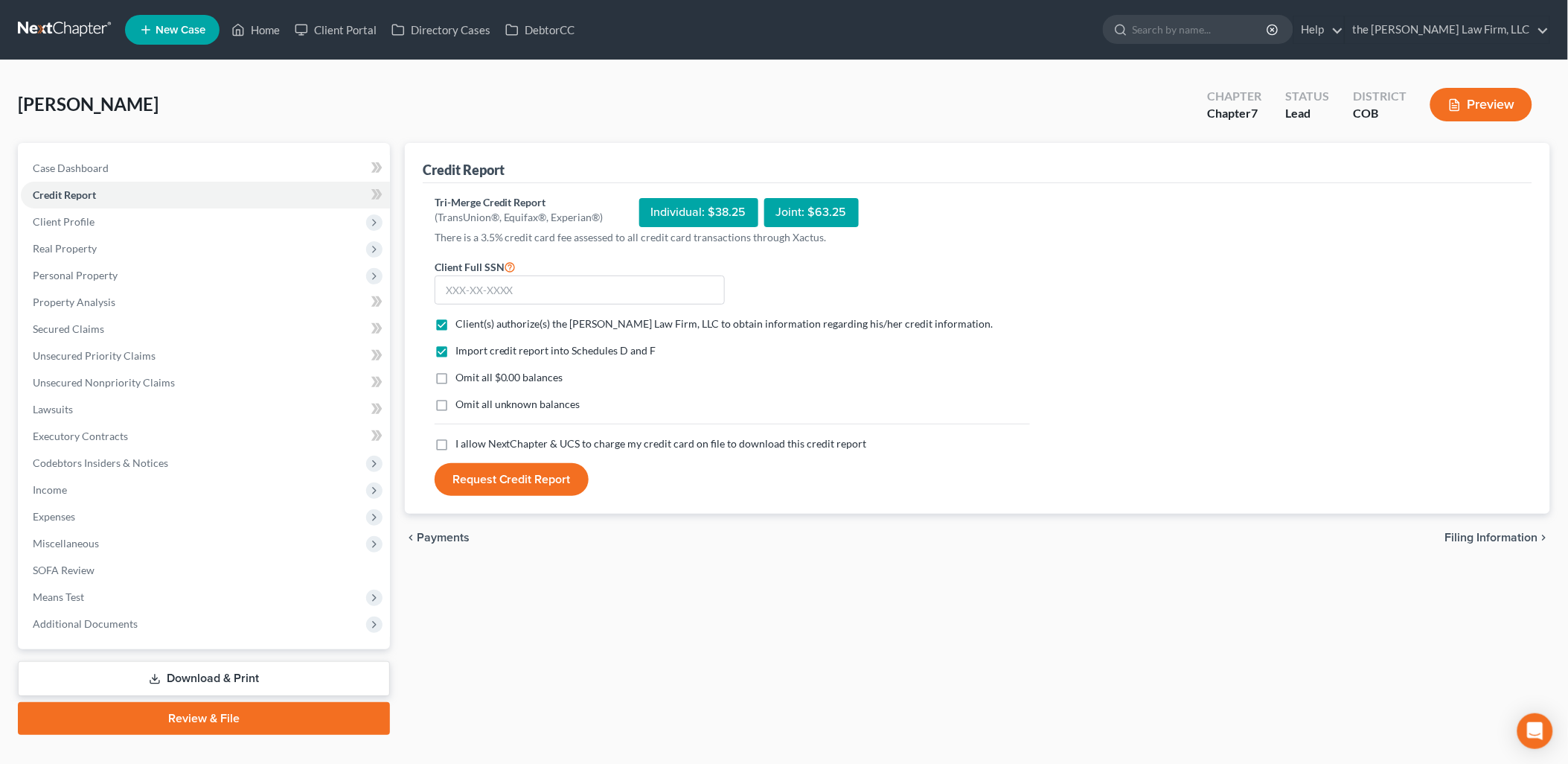
click at [461, 446] on input "I allow NextChapter & UCS to charge my credit card on file to download this cre…" at bounding box center [465, 441] width 10 height 10
checkbox input "true"
click at [562, 285] on input "text" at bounding box center [580, 290] width 290 height 30
type input "523-85-8864"
click at [517, 466] on button "Request Credit Report" at bounding box center [512, 479] width 154 height 33
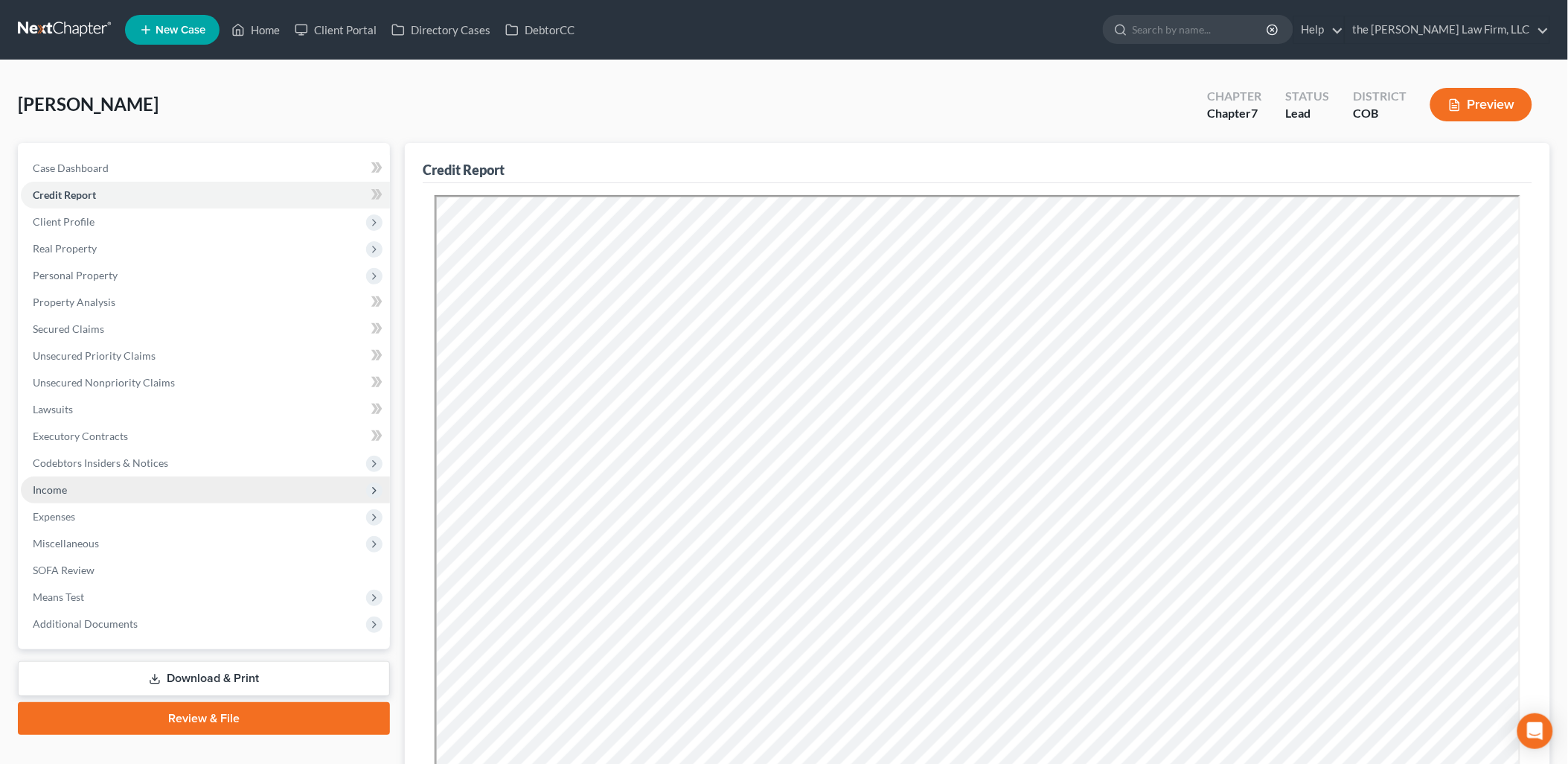
click at [60, 485] on span "Income" at bounding box center [50, 489] width 34 height 12
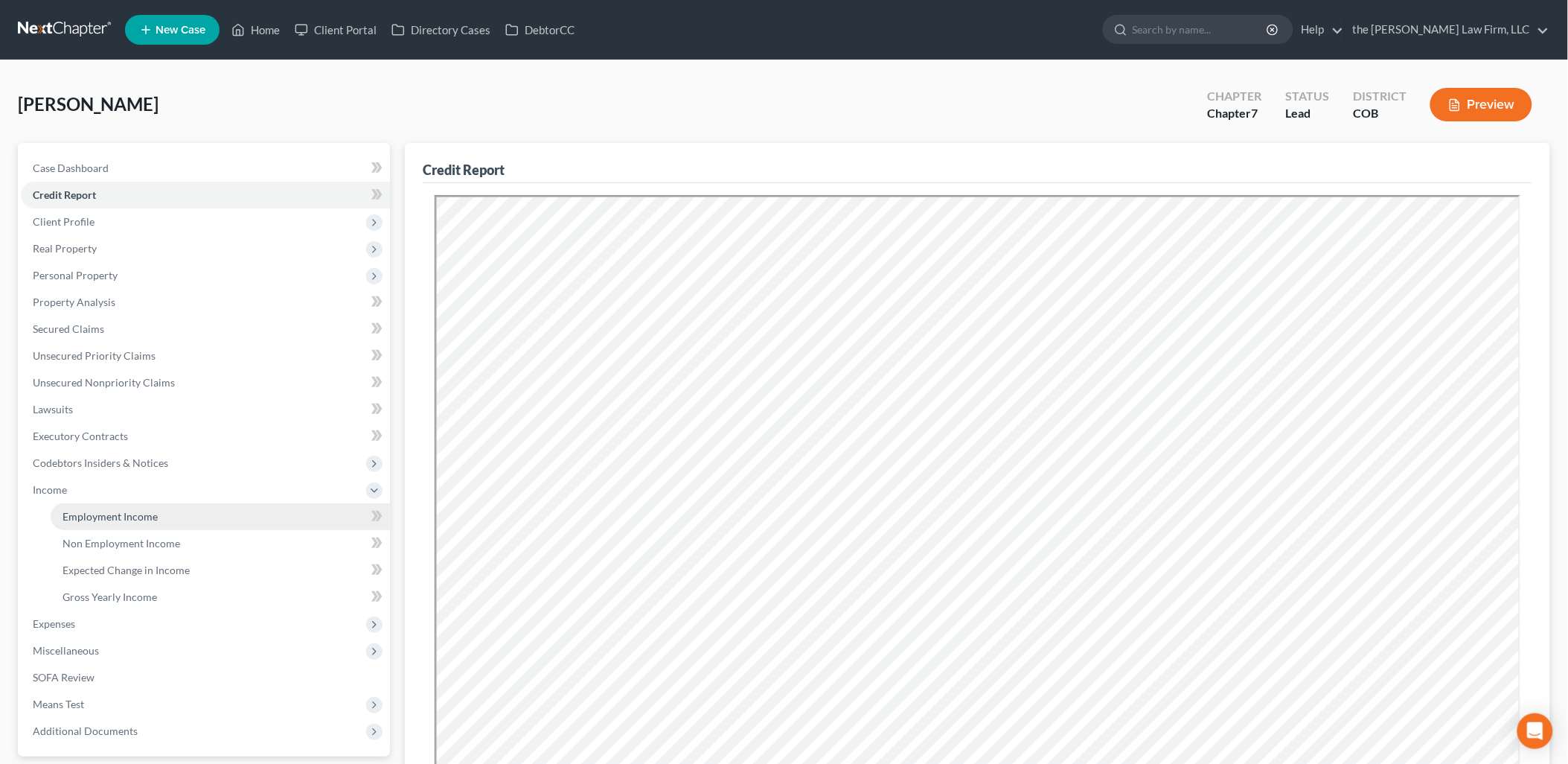
drag, startPoint x: 99, startPoint y: 512, endPoint x: 233, endPoint y: 525, distance: 134.6
click at [99, 512] on span "Employment Income" at bounding box center [110, 516] width 95 height 12
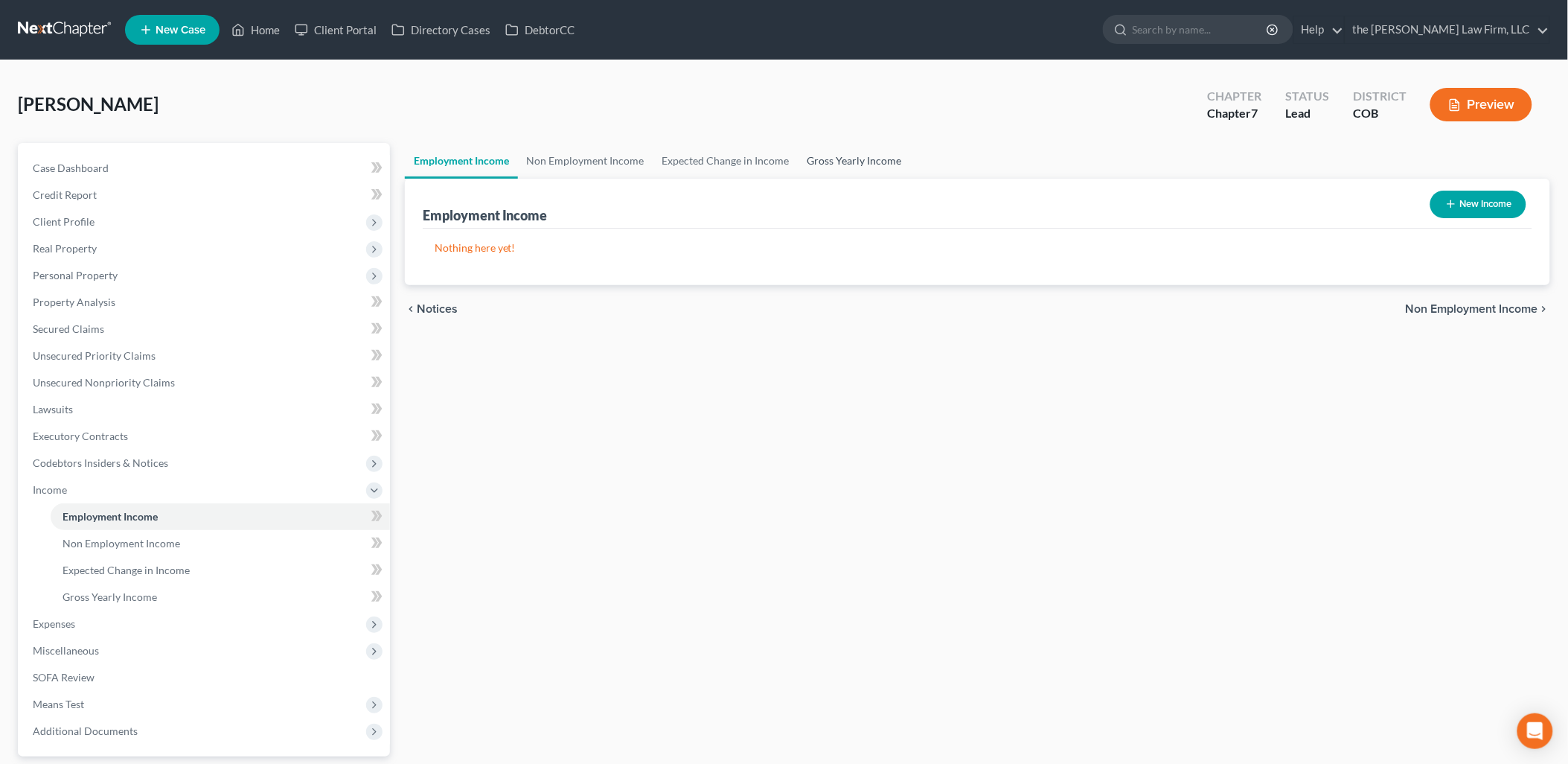
click at [868, 152] on link "Gross Yearly Income" at bounding box center [855, 161] width 113 height 36
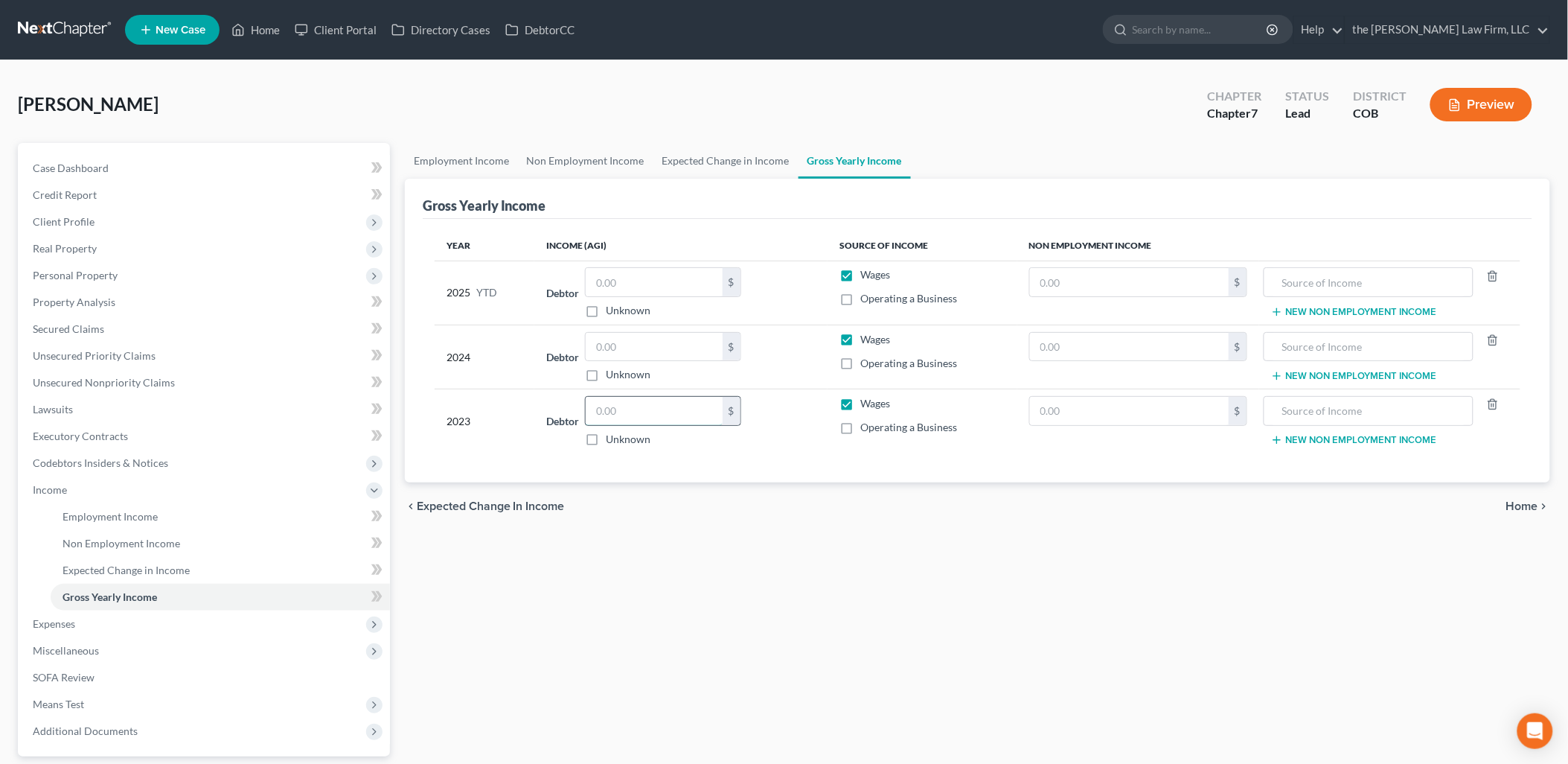
click at [640, 415] on input "text" at bounding box center [654, 410] width 137 height 28
type input "38,209.51"
click at [83, 274] on span "Personal Property" at bounding box center [75, 275] width 85 height 12
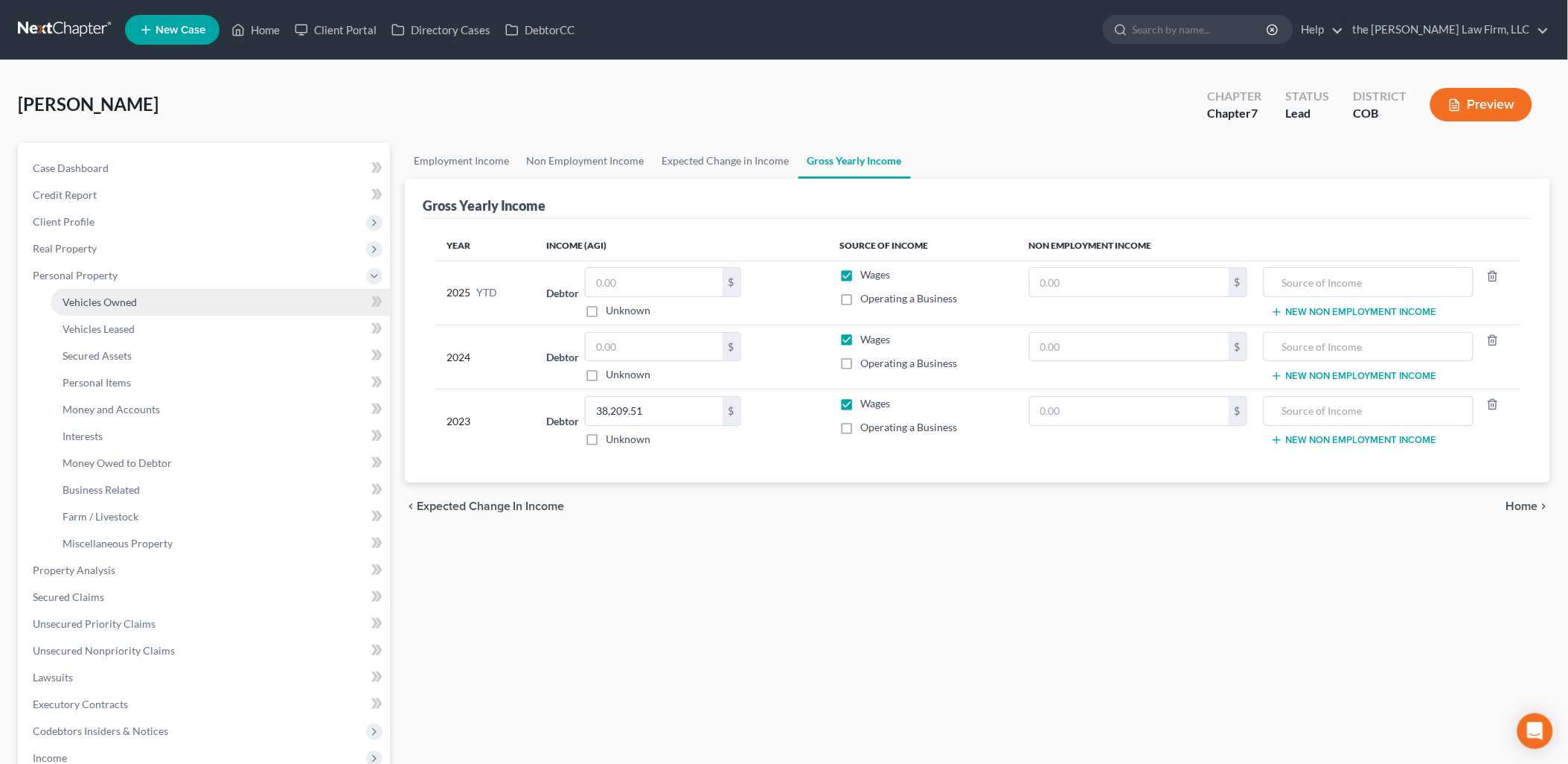
click at [94, 295] on span "Vehicles Owned" at bounding box center [100, 301] width 74 height 12
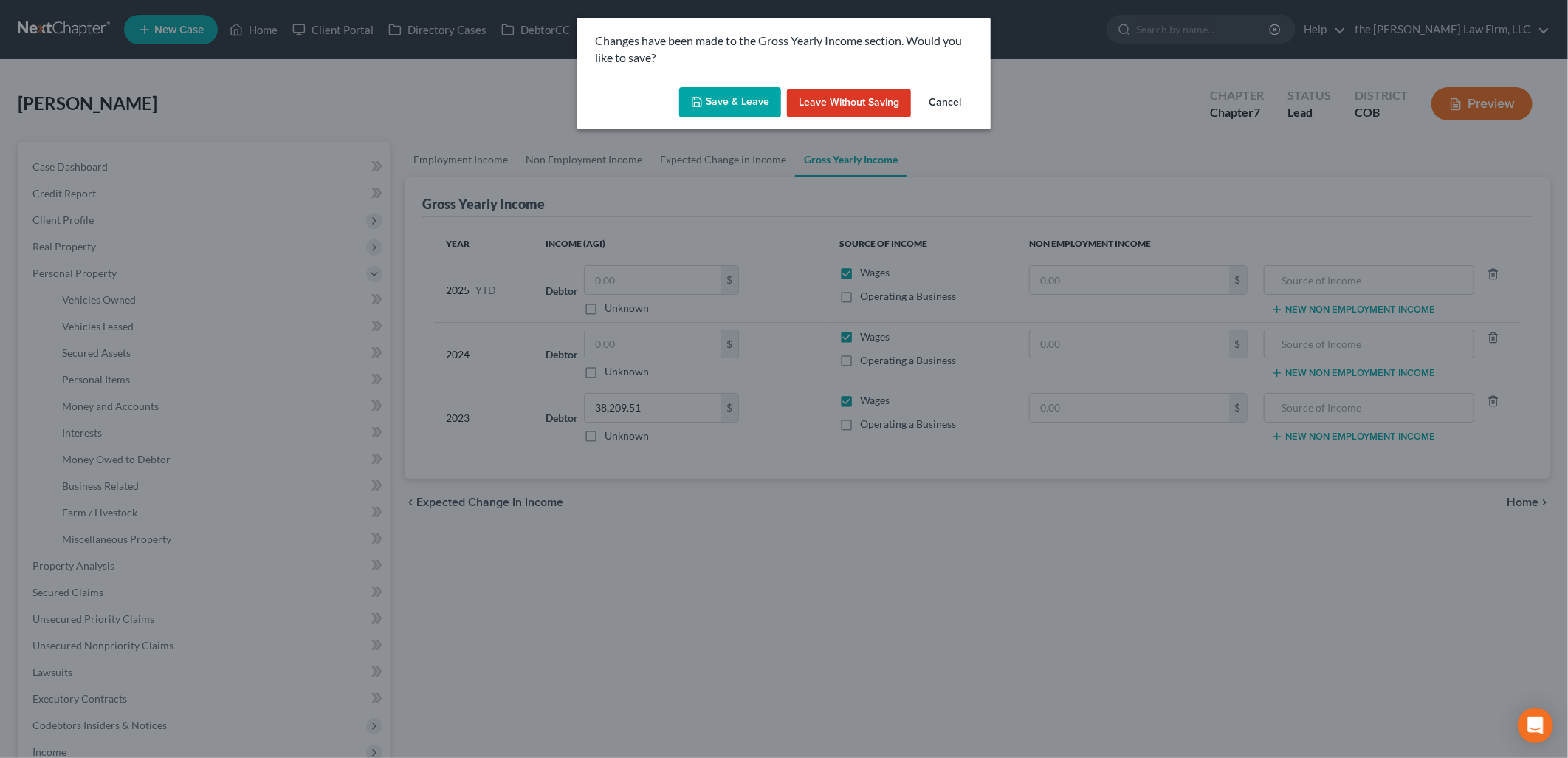
click at [719, 108] on button "Save & Leave" at bounding box center [730, 103] width 102 height 31
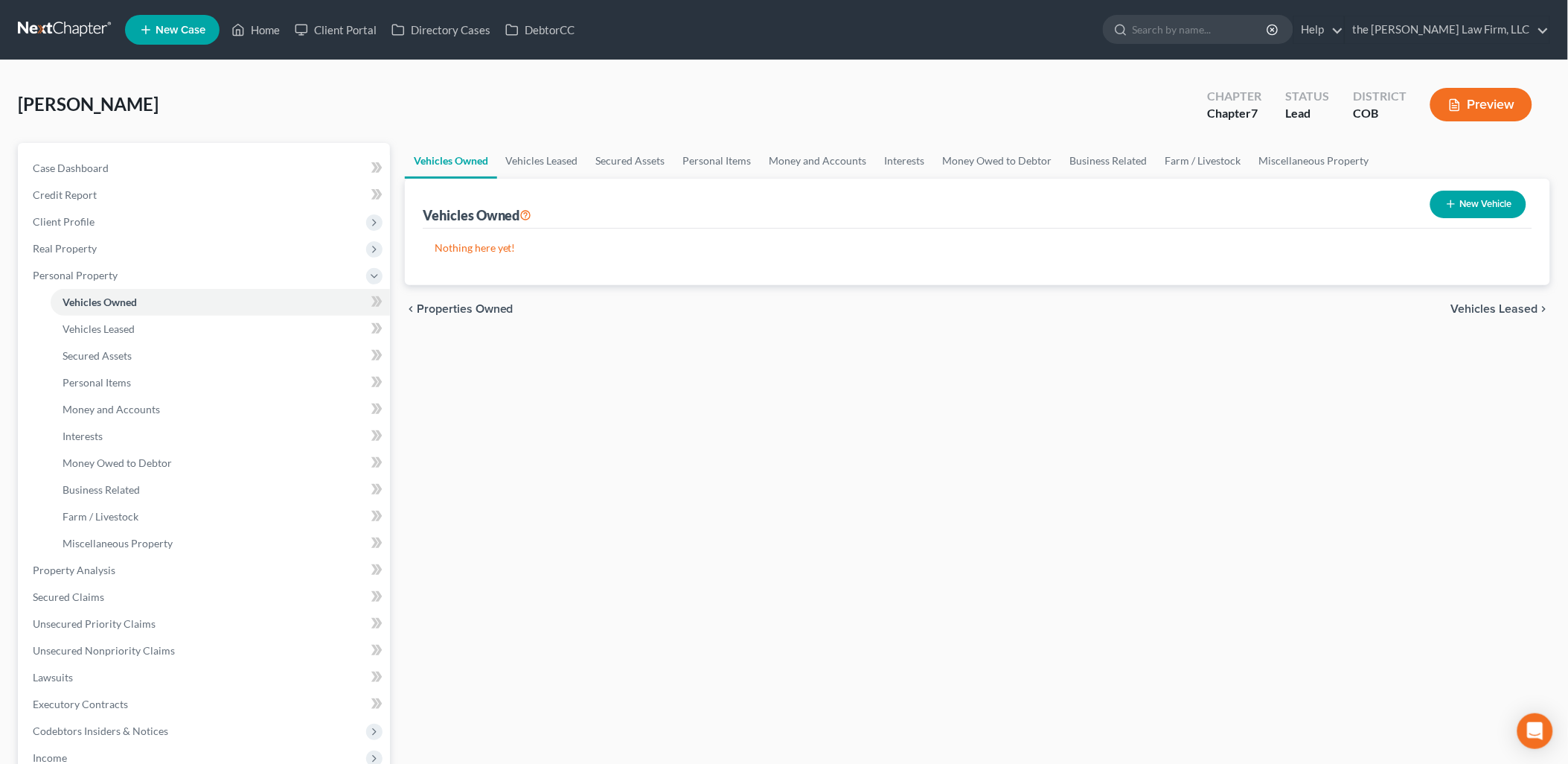
click at [1472, 204] on button "New Vehicle" at bounding box center [1478, 204] width 96 height 28
select select "0"
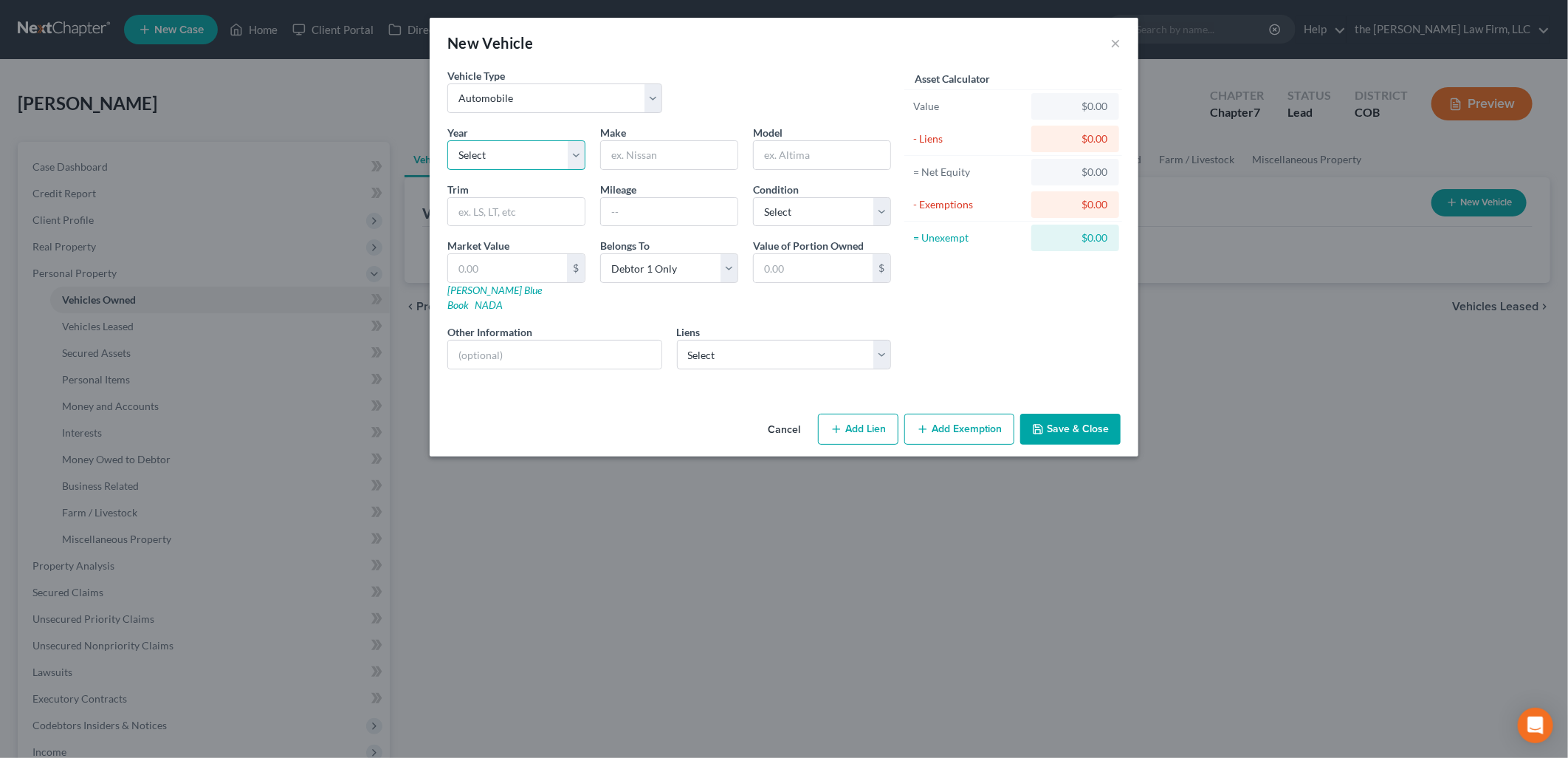
click at [537, 150] on select "Select 2026 2025 2024 2023 2022 2021 2020 2019 2018 2017 2016 2015 2014 2013 20…" at bounding box center [516, 155] width 138 height 29
select select "8"
click at [448, 140] on select "Select 2026 2025 2024 2023 2022 2021 2020 2019 2018 2017 2016 2015 2014 2013 20…" at bounding box center [516, 155] width 138 height 29
click at [632, 153] on input "text" at bounding box center [669, 155] width 137 height 28
type input "Jeep"
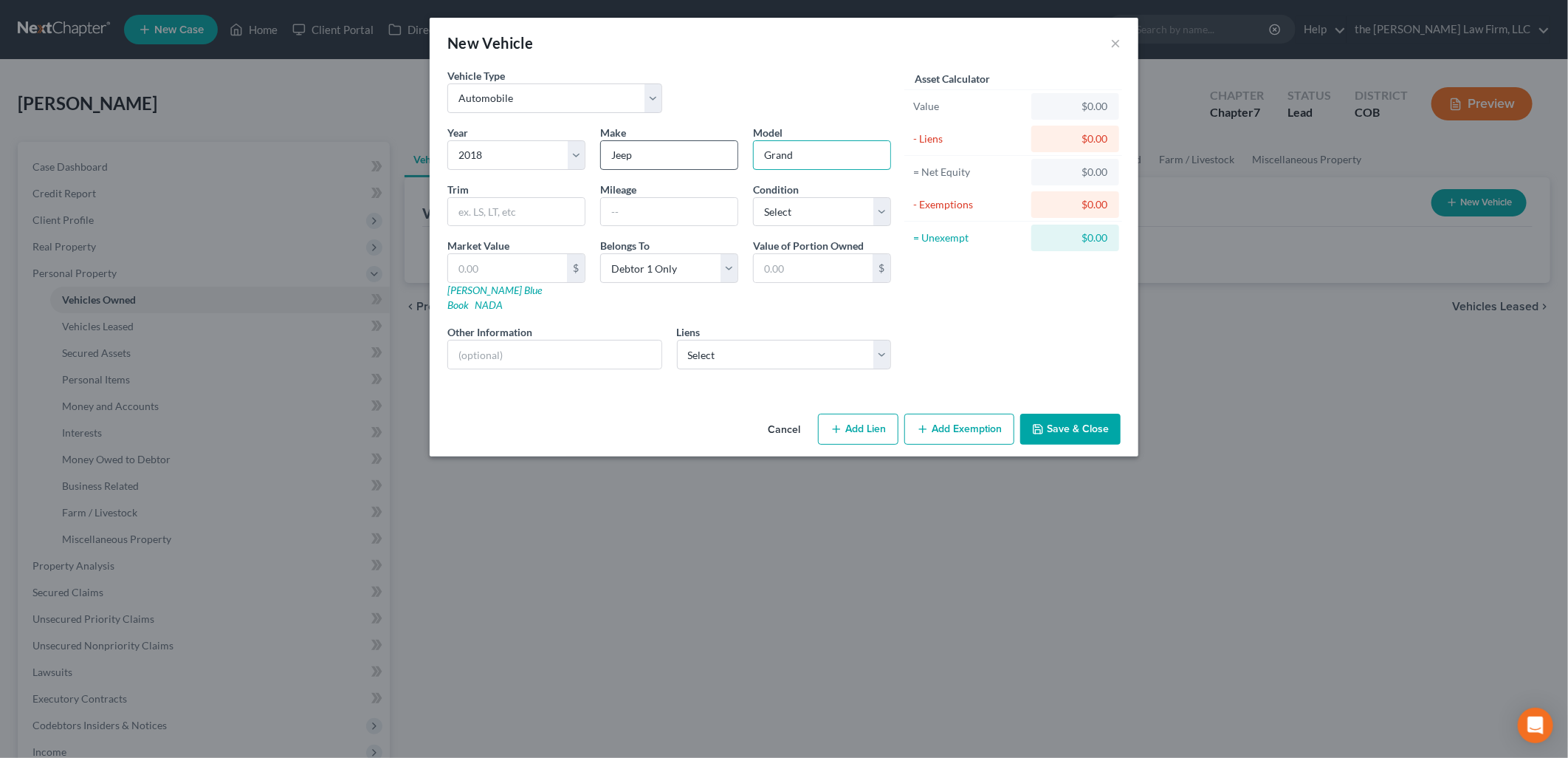
type input "Grand Cherokee"
click at [673, 212] on input "text" at bounding box center [669, 211] width 137 height 28
type input "109000"
click at [764, 202] on select "Select Excellent Very Good Good Fair Poor" at bounding box center [821, 212] width 138 height 29
click at [752, 198] on select "Select Excellent Very Good Good Fair Poor" at bounding box center [821, 212] width 138 height 29
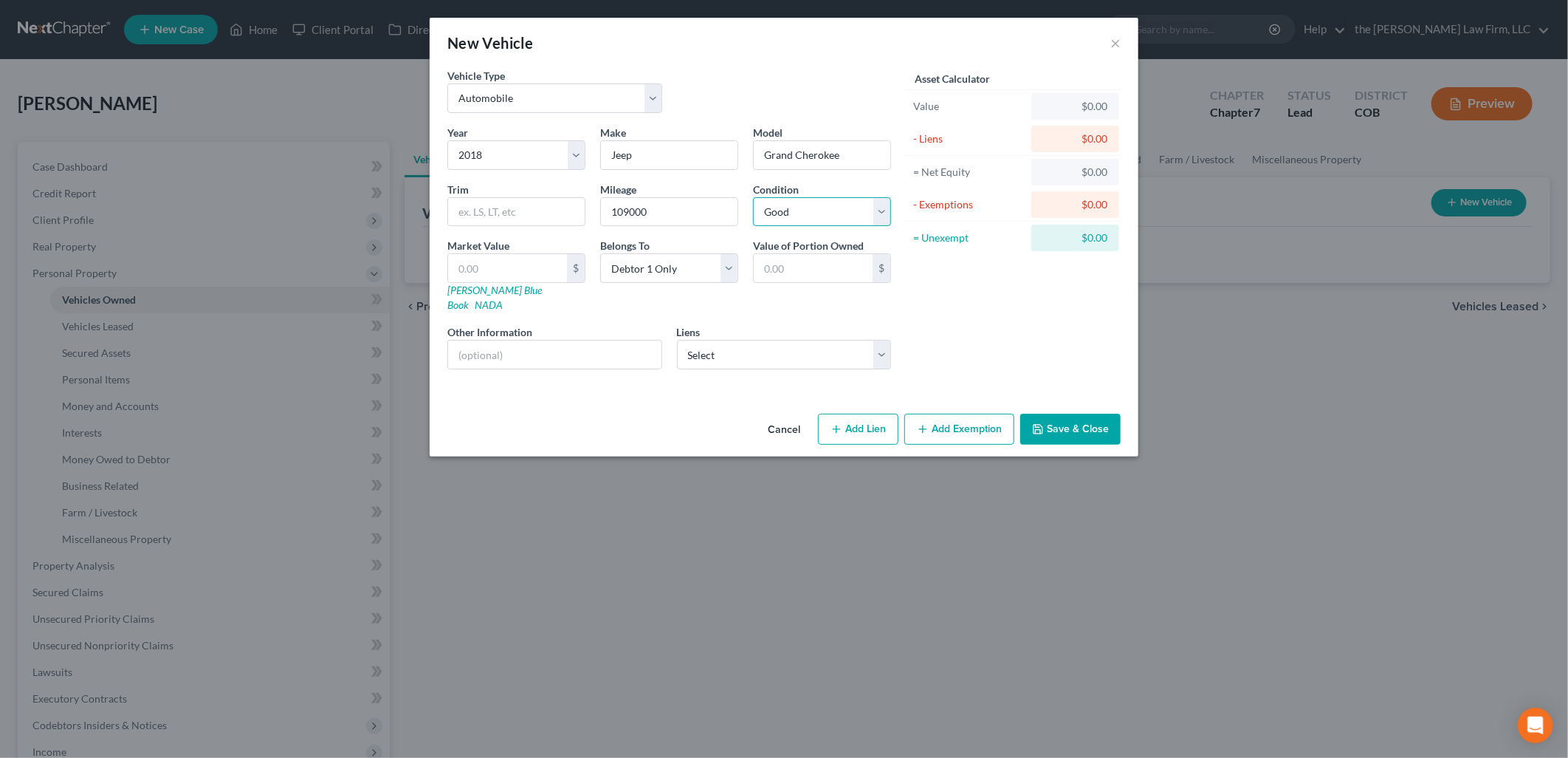
drag, startPoint x: 806, startPoint y: 217, endPoint x: 803, endPoint y: 227, distance: 10.4
click at [806, 217] on select "Select Excellent Very Good Good Fair Poor" at bounding box center [821, 212] width 138 height 29
select select "3"
click at [752, 198] on select "Select Excellent Very Good Good Fair Poor" at bounding box center [821, 212] width 138 height 29
click at [497, 269] on input "text" at bounding box center [507, 268] width 119 height 28
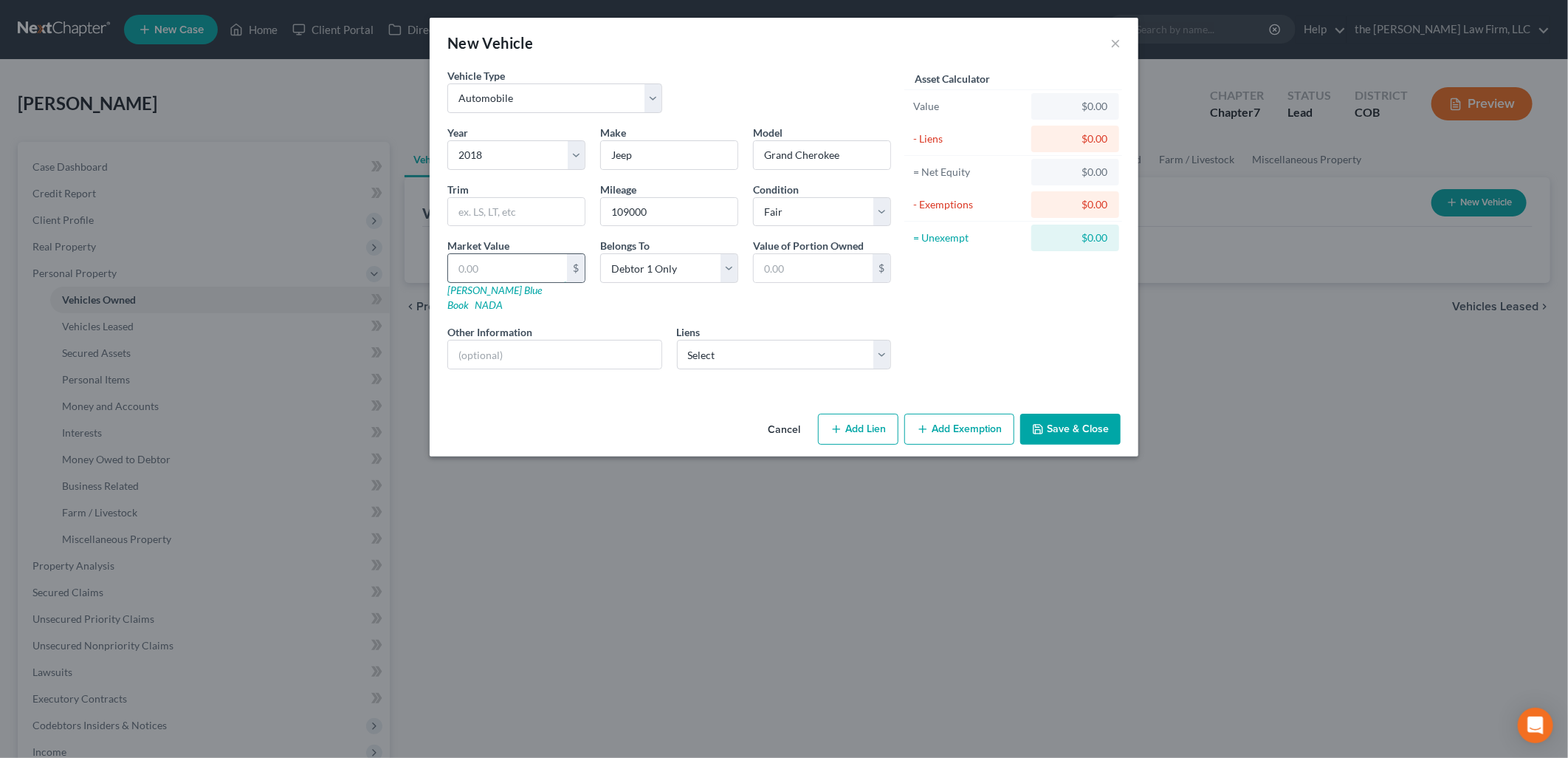
type input "1"
type input "1.00"
type input "10"
type input "10.00"
type input "100"
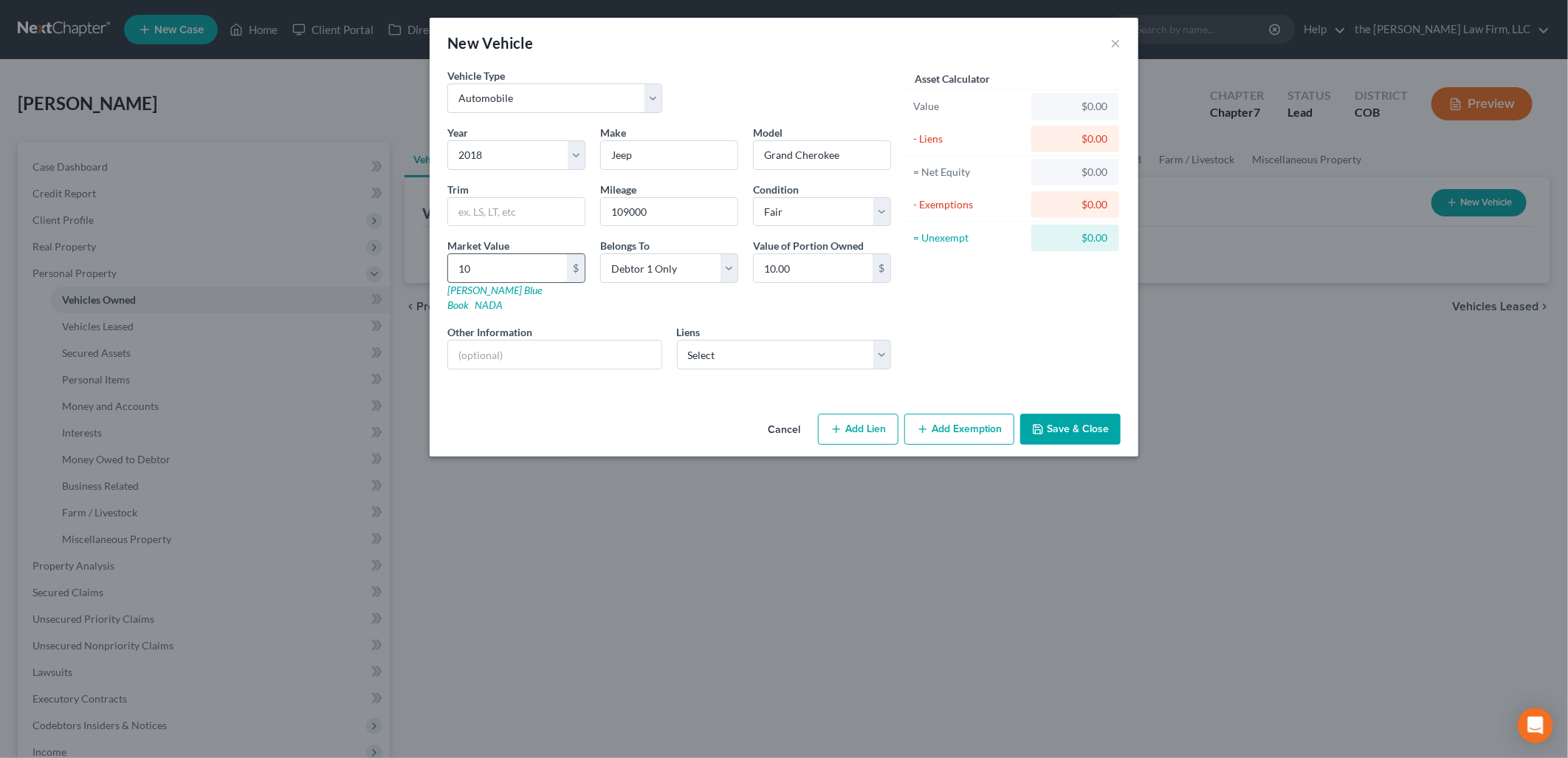
type input "100.00"
type input "1000"
type input "1,000.00"
type input "1,0000"
type input "10,000.00"
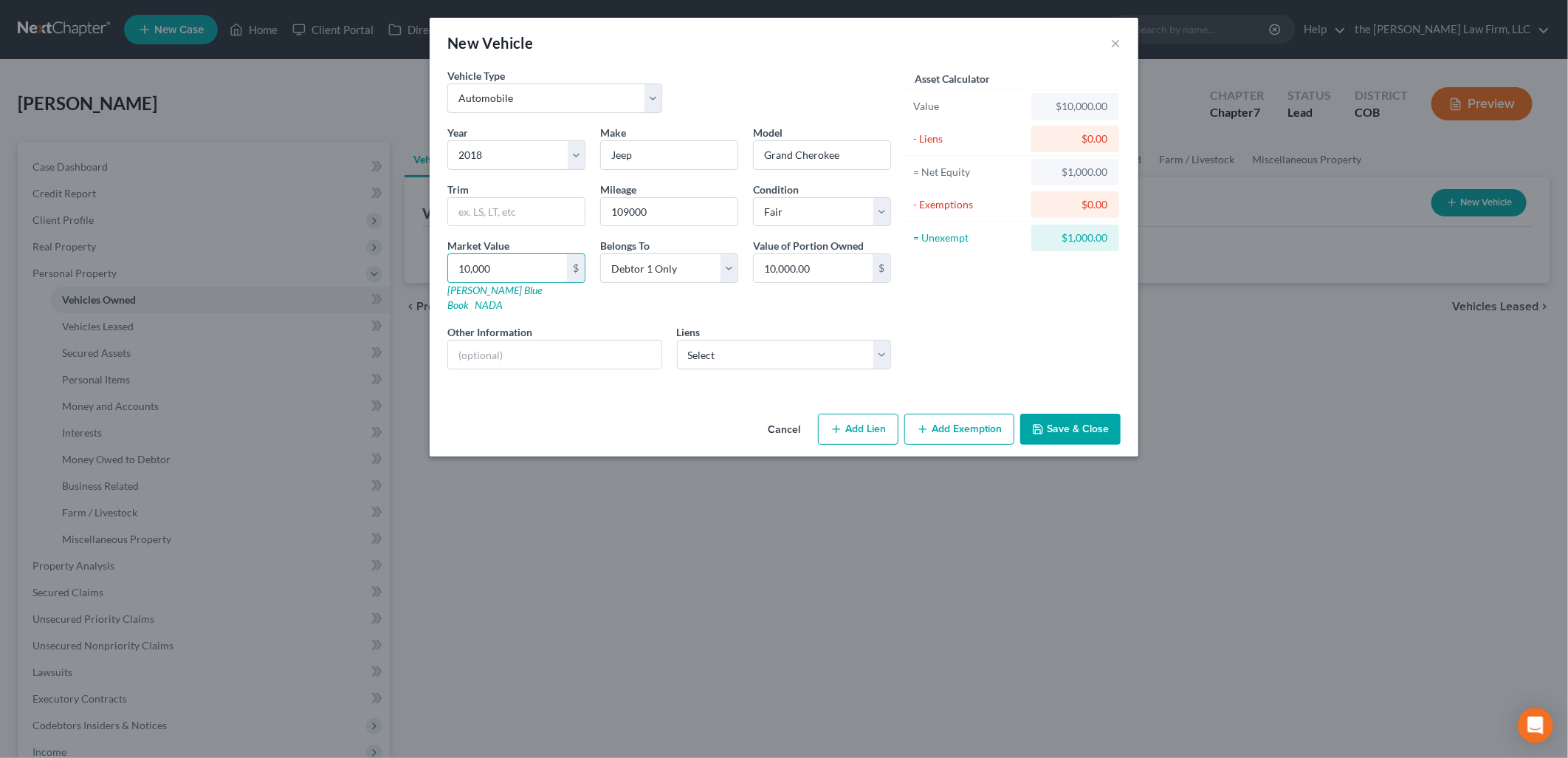
type input "1"
type input "1.00"
type input "11"
type input "11.00"
type input "110"
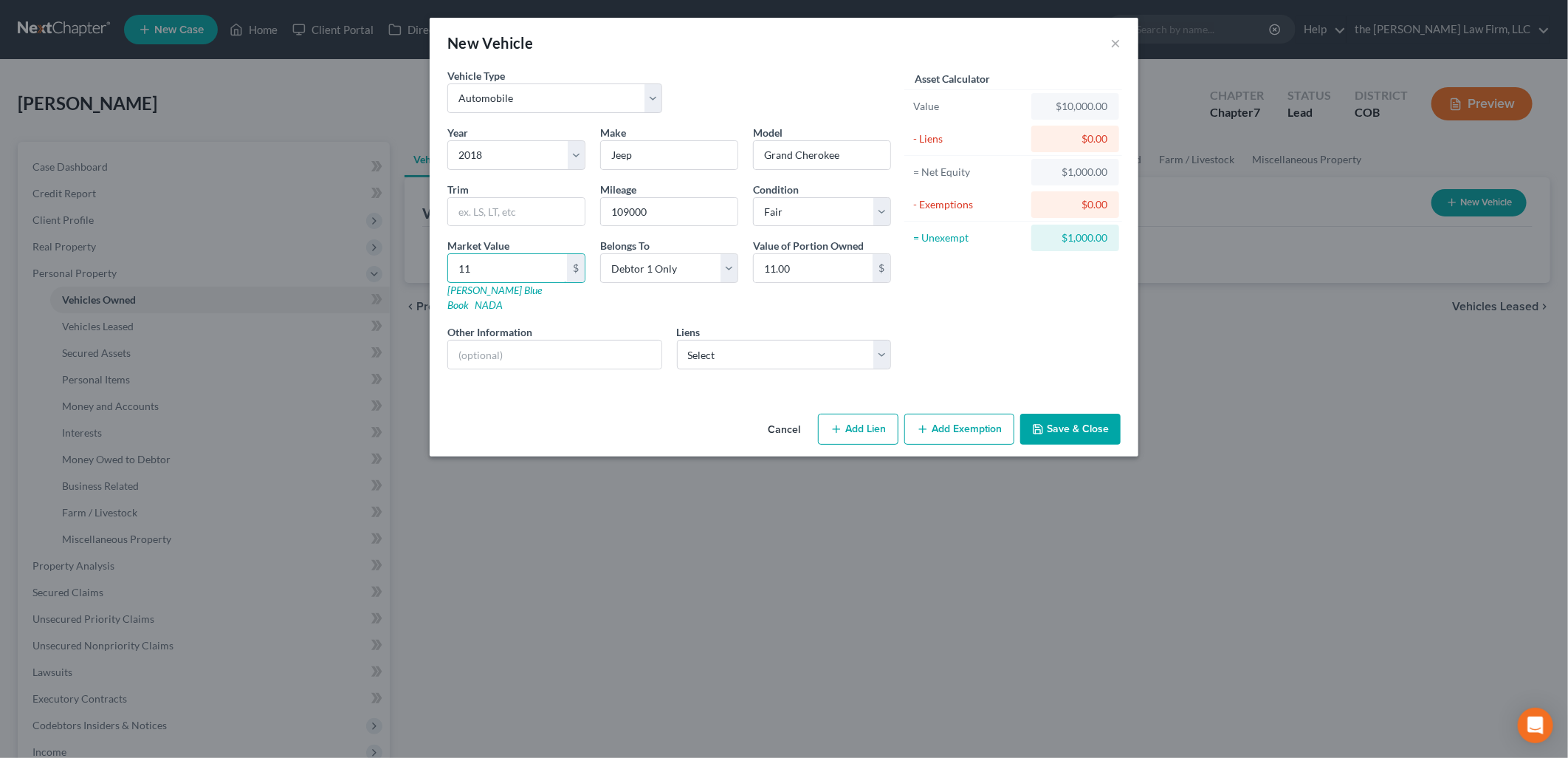
type input "110.00"
type input "1109"
type input "1,109.00"
type input "11094"
type input "11,094.00"
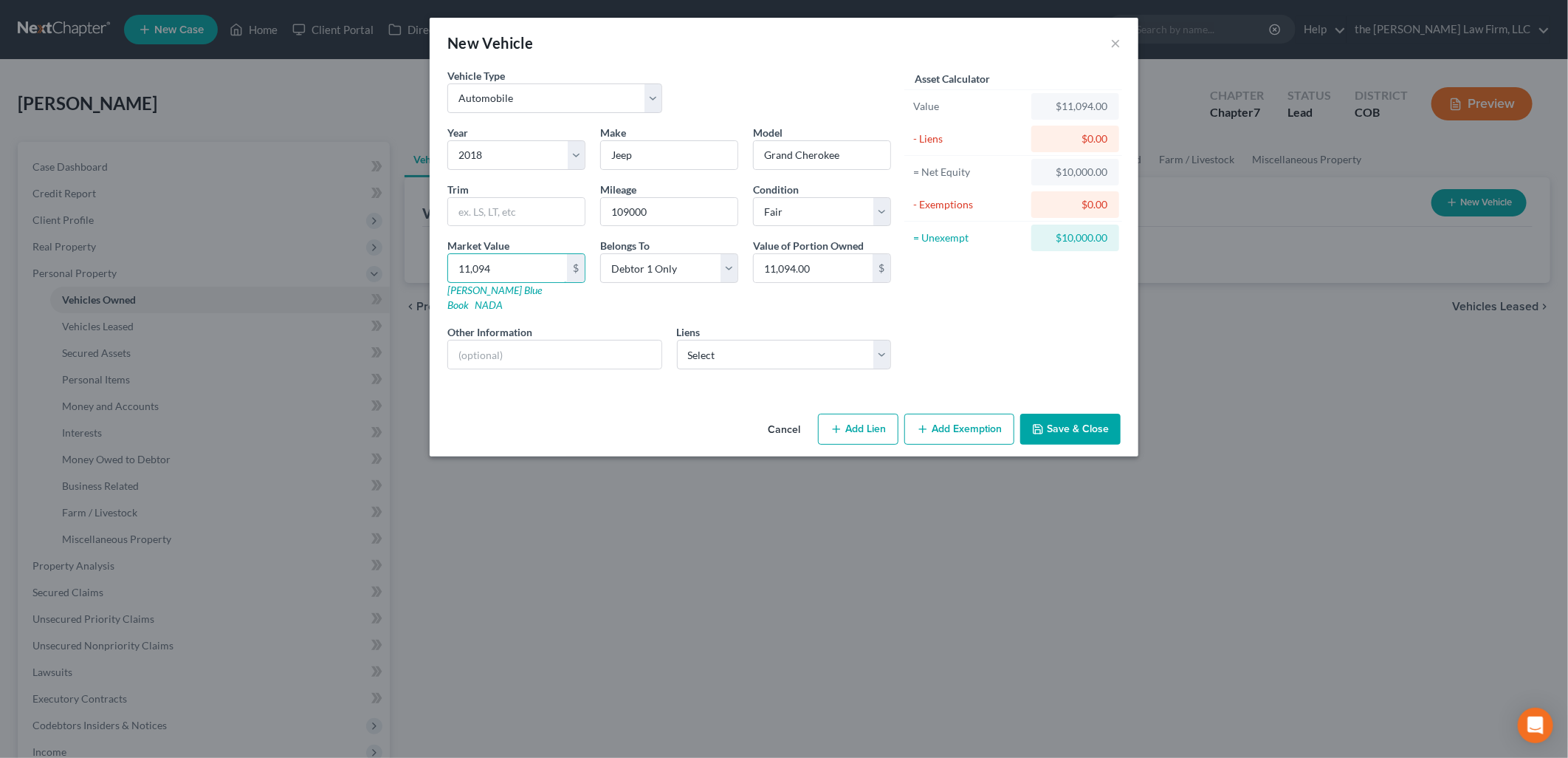
type input "11,094"
click at [970, 418] on button "Add Exemption" at bounding box center [958, 429] width 110 height 31
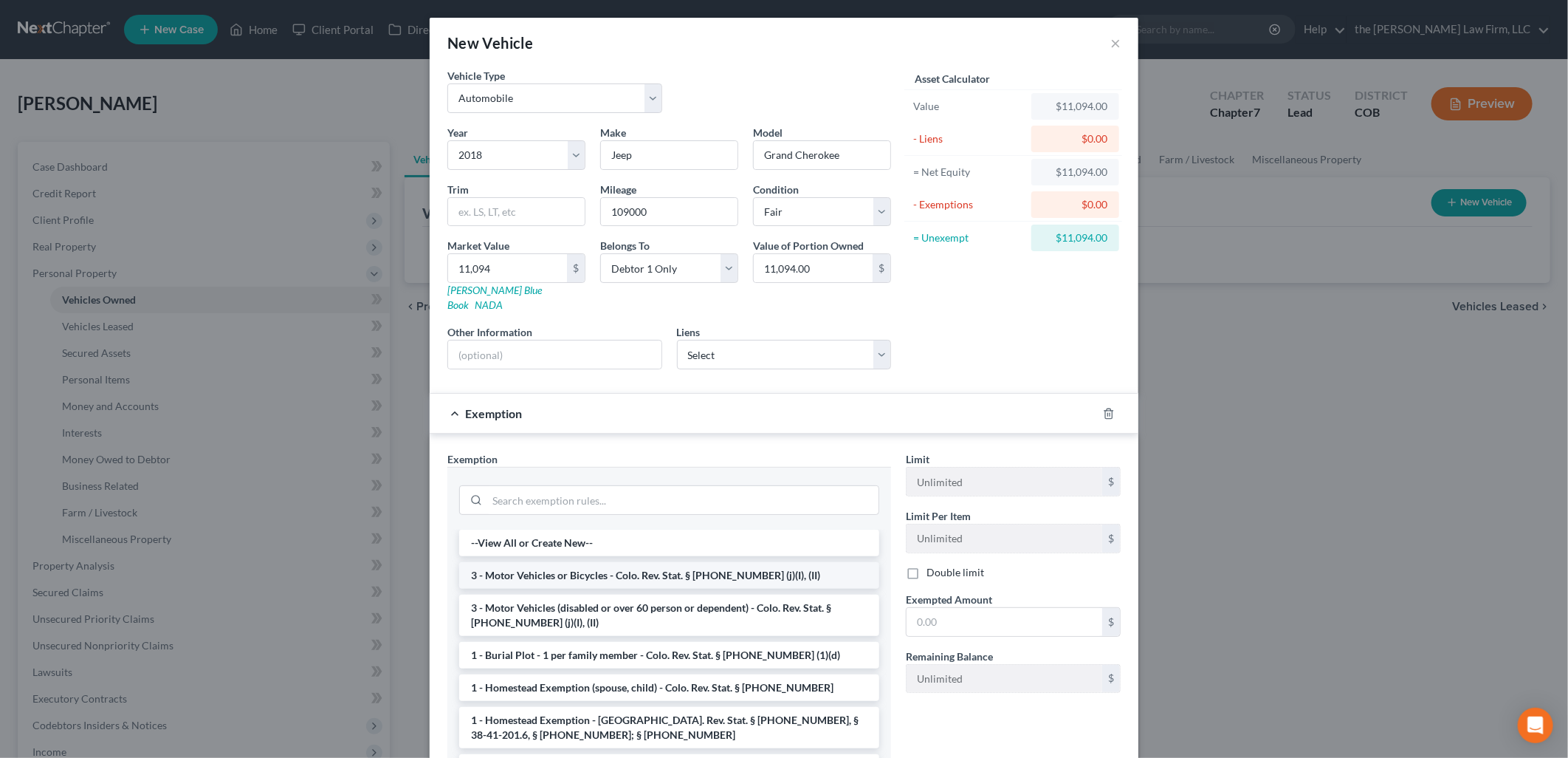
click at [591, 562] on li "3 - Motor Vehicles or Bicycles - Colo. Rev. Stat. § [PHONE_NUMBER] (j)(I), (II)" at bounding box center [668, 575] width 420 height 27
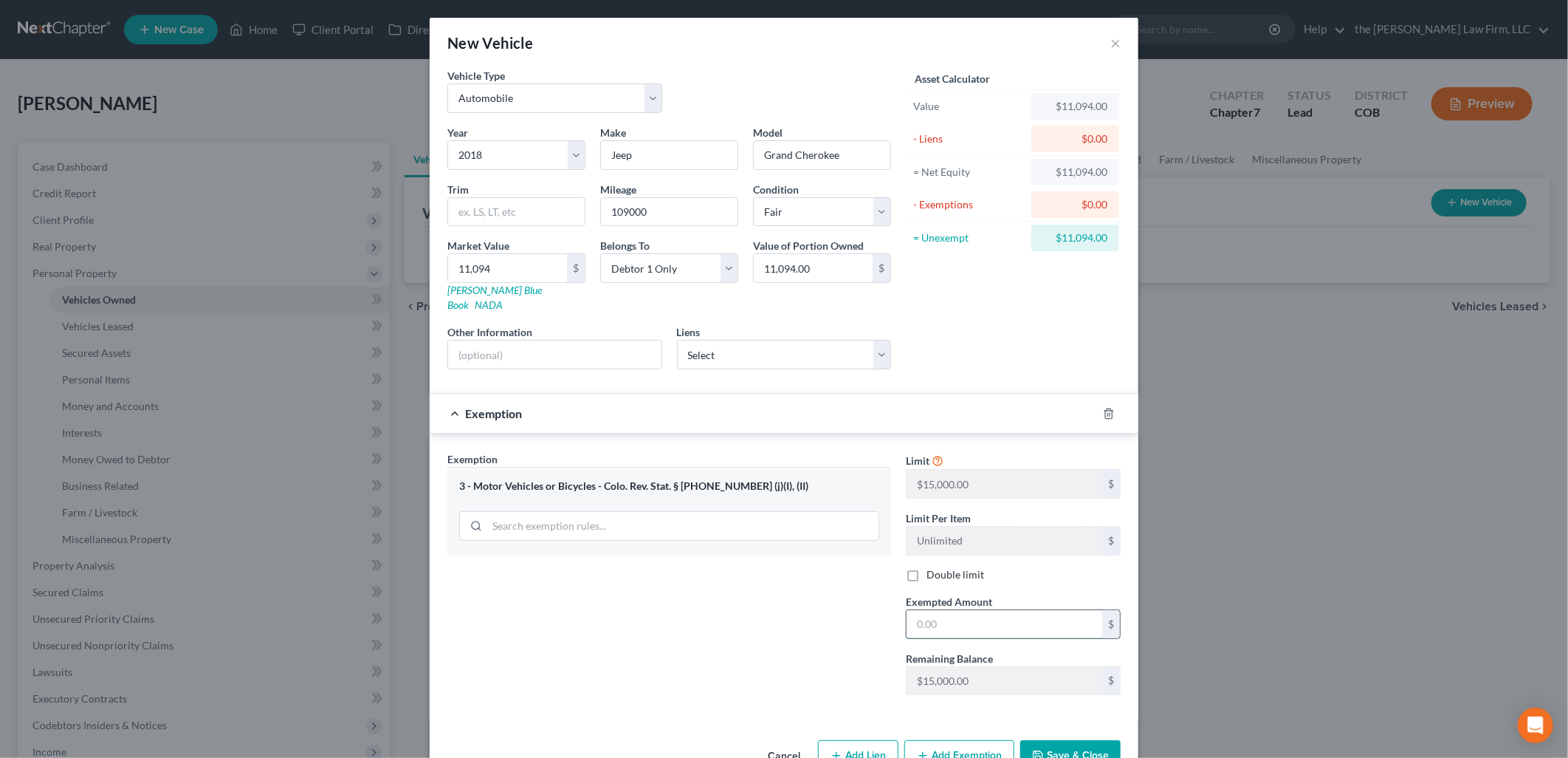
click at [997, 612] on input "text" at bounding box center [1004, 624] width 196 height 28
type input "11,094"
click at [1068, 742] on button "Save & Close" at bounding box center [1070, 755] width 100 height 31
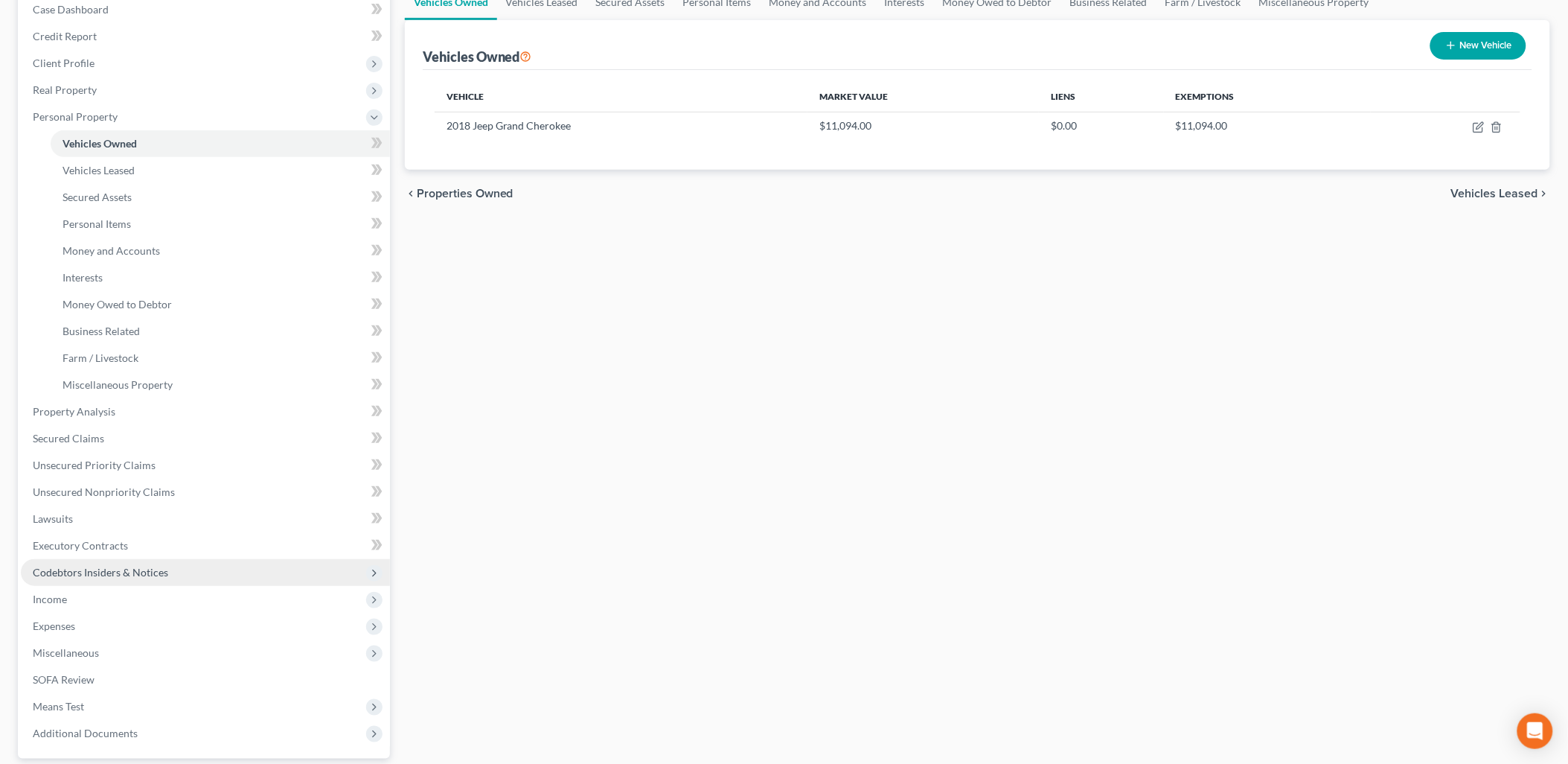
scroll to position [165, 0]
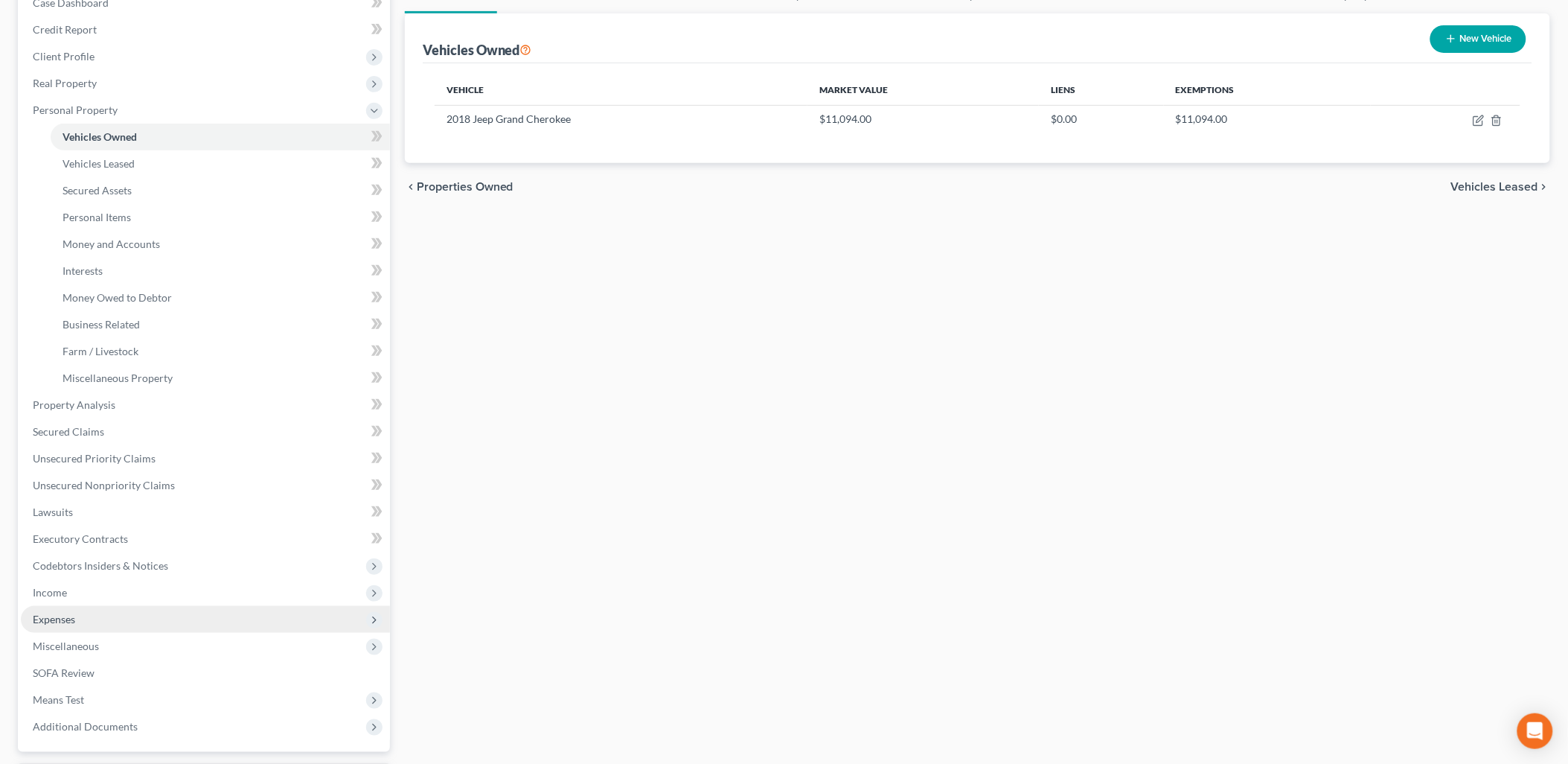
click at [86, 629] on span "Expenses" at bounding box center [205, 619] width 369 height 27
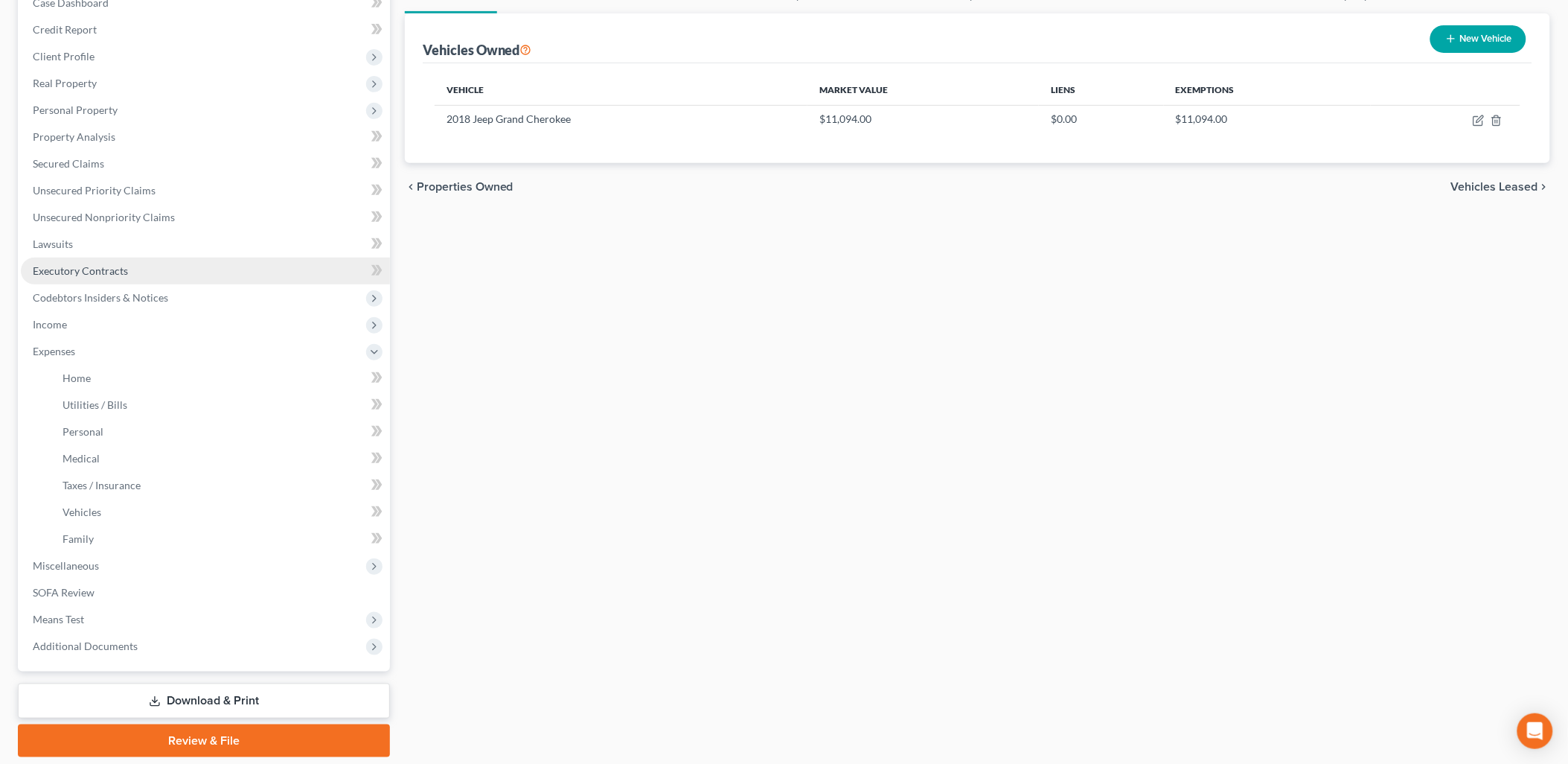
click at [90, 274] on span "Executory Contracts" at bounding box center [80, 271] width 95 height 12
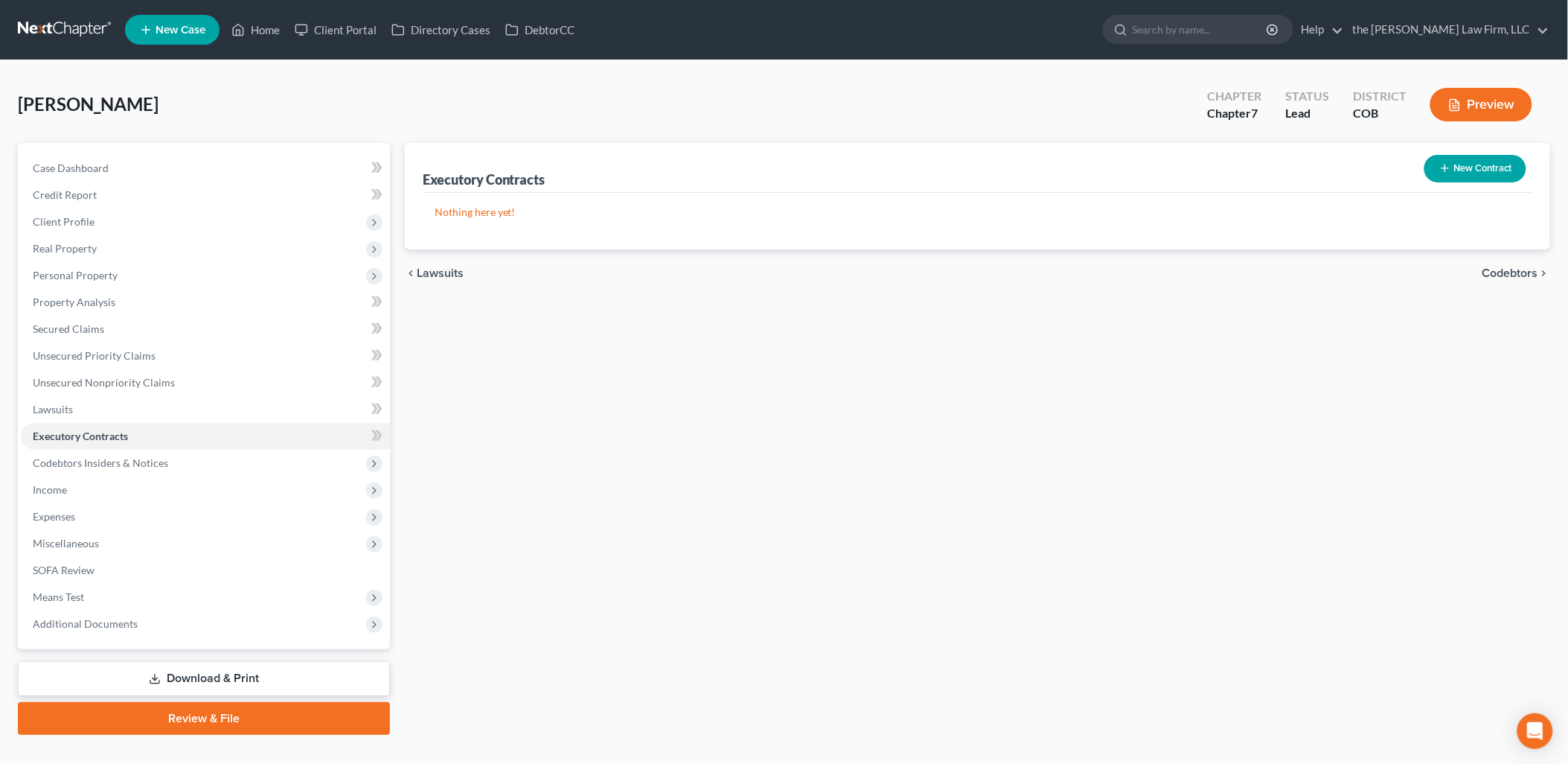
click at [1471, 162] on button "New Contract" at bounding box center [1475, 169] width 102 height 28
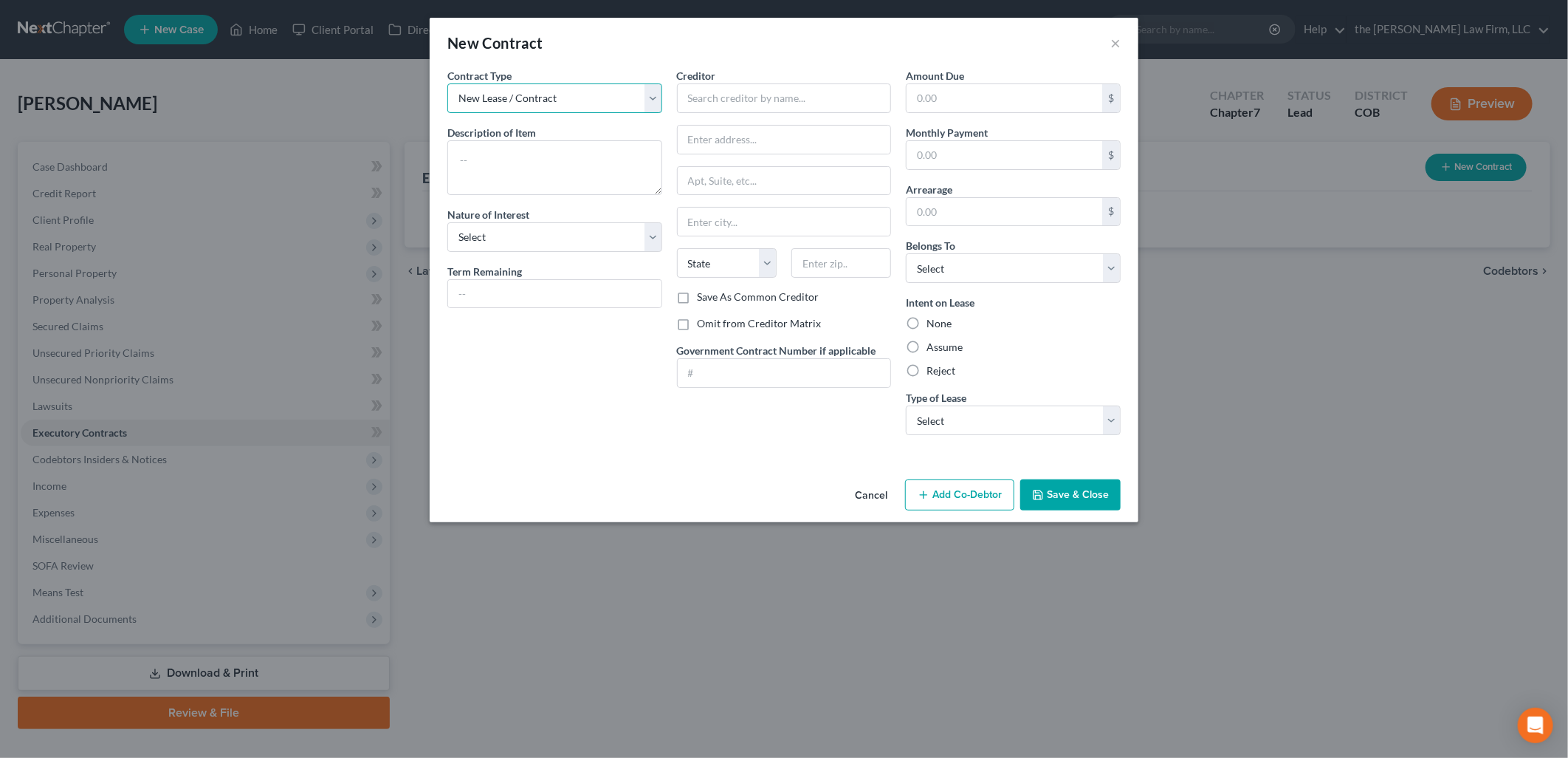
click at [523, 86] on select "New Lease / Contract New Timeshare" at bounding box center [555, 98] width 215 height 29
click at [448, 83] on select "New Lease / Contract New Timeshare" at bounding box center [555, 98] width 215 height 29
click at [526, 161] on textarea at bounding box center [555, 167] width 215 height 55
type textarea "Enclave at [GEOGRAPHIC_DATA]"
click at [580, 242] on select "Select Purchaser Agent Lessor Lessee" at bounding box center [555, 237] width 215 height 29
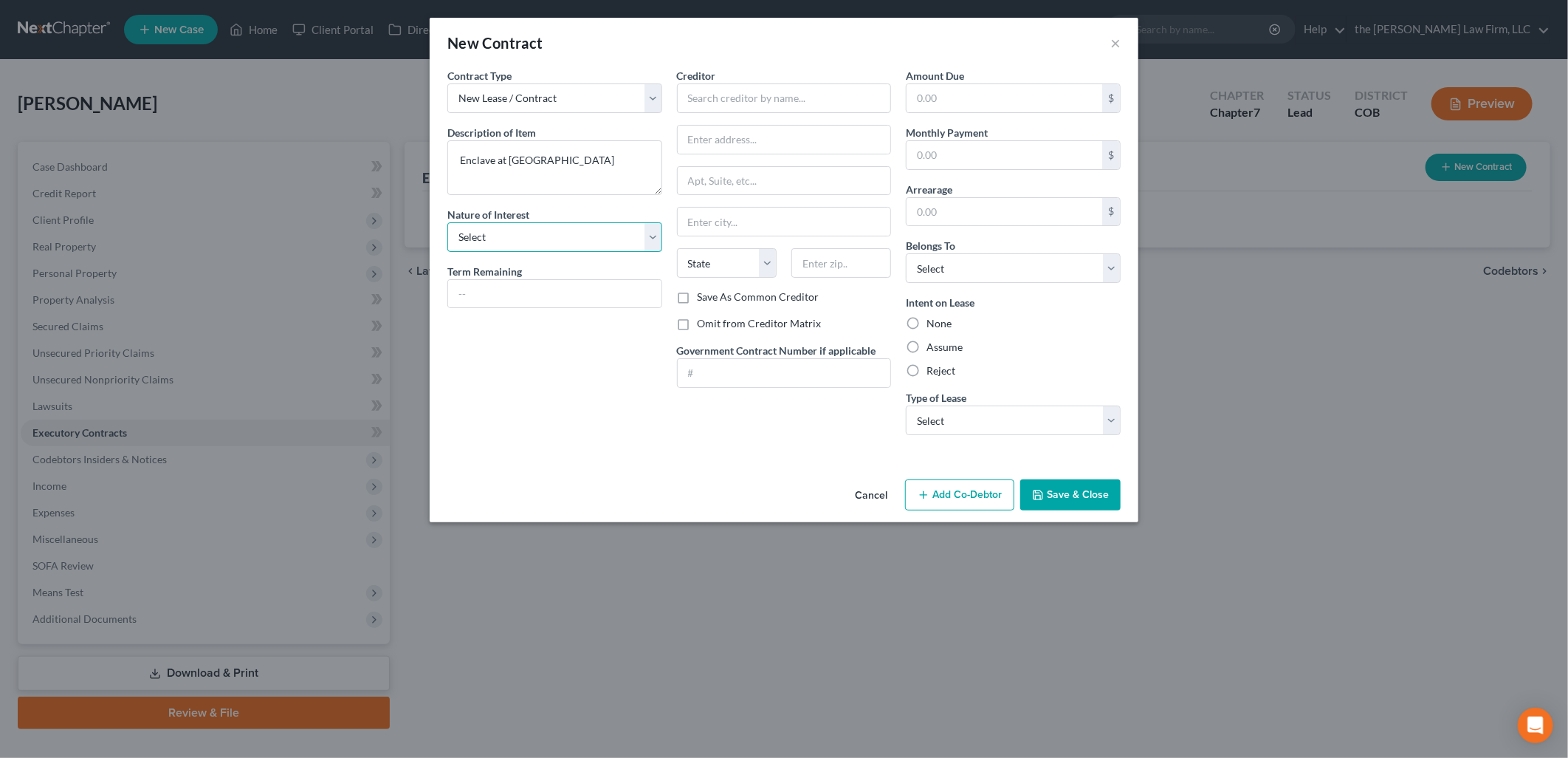
select select "3"
click at [448, 223] on select "Select Purchaser Agent Lessor Lessee" at bounding box center [555, 237] width 215 height 29
click at [524, 297] on input "text" at bounding box center [554, 294] width 213 height 28
type input "1 Month"
click at [453, 405] on div "Contract Type New Lease / Contract New Timeshare Description of non-residential…" at bounding box center [554, 256] width 229 height 379
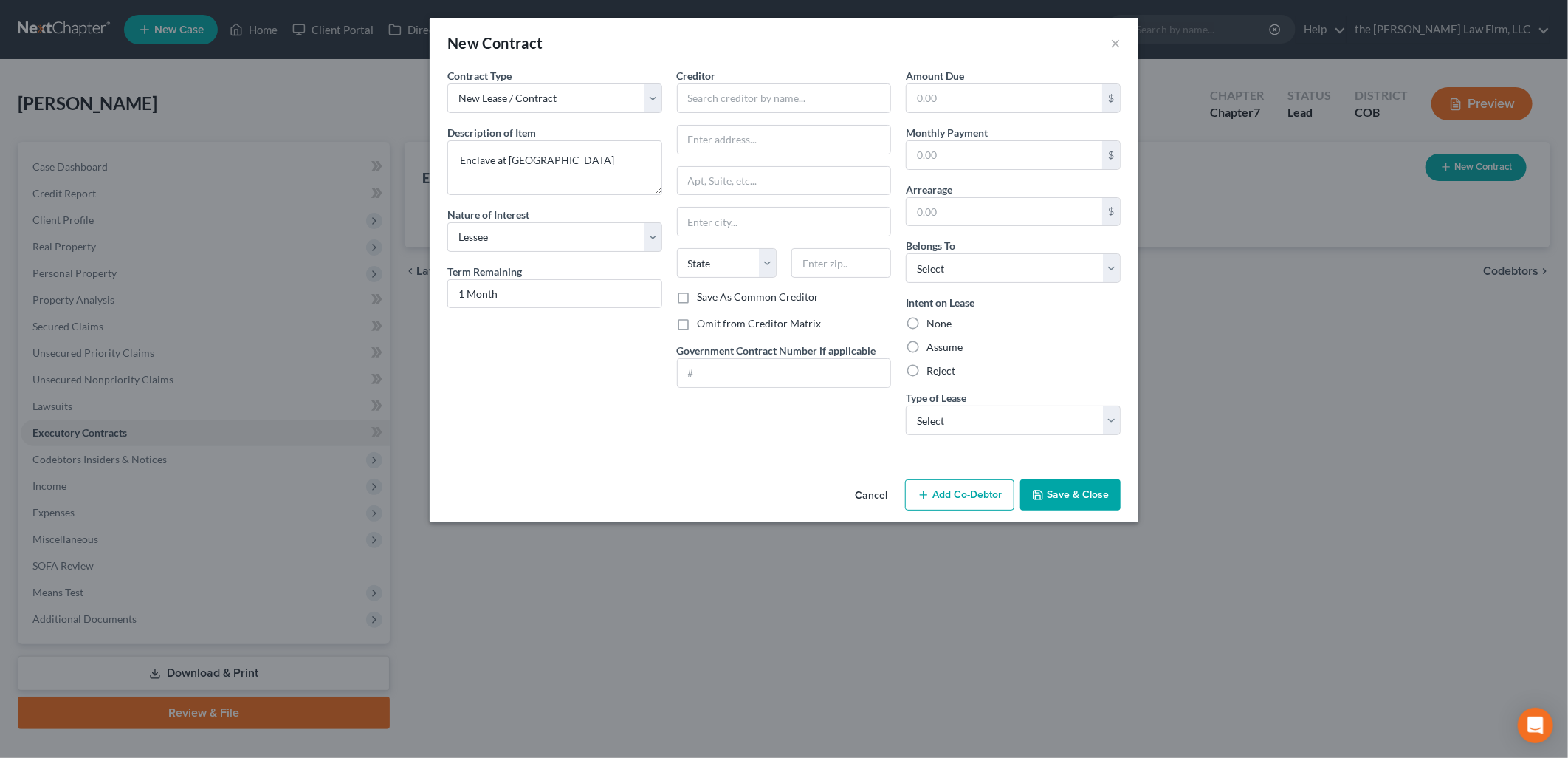
click at [938, 350] on label "Assume" at bounding box center [945, 347] width 36 height 15
click at [938, 349] on input "Assume" at bounding box center [937, 344] width 10 height 10
radio input "true"
drag, startPoint x: 987, startPoint y: 415, endPoint x: 988, endPoint y: 437, distance: 22.0
click at [987, 415] on select "Select Real Estate Car Other" at bounding box center [1013, 420] width 215 height 29
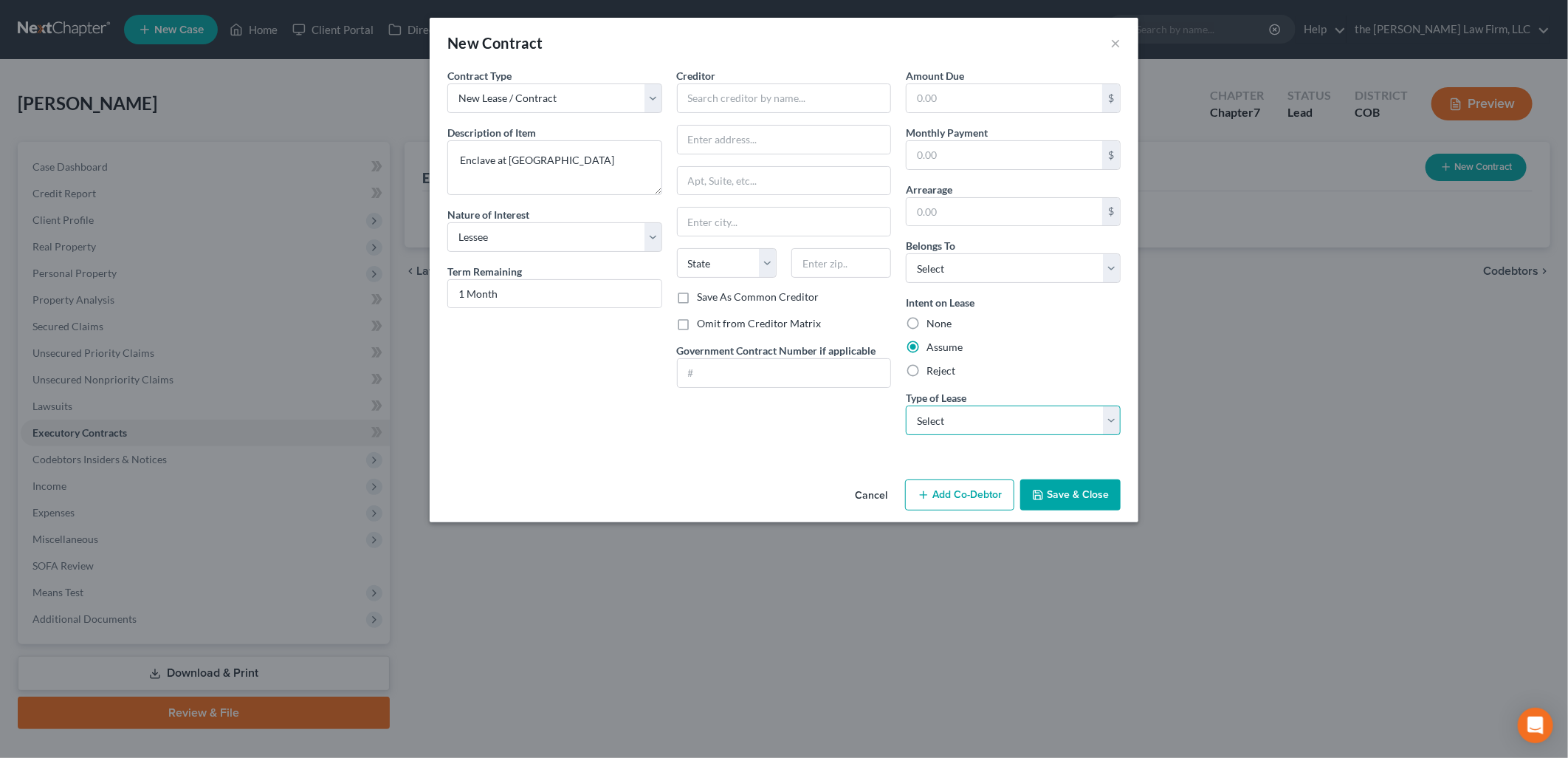
select select "0"
click at [906, 405] on select "Select Real Estate Car Other" at bounding box center [1013, 420] width 215 height 29
click at [969, 91] on input "text" at bounding box center [1004, 98] width 196 height 28
drag, startPoint x: 851, startPoint y: 36, endPoint x: 861, endPoint y: 59, distance: 25.1
click at [851, 38] on div "New Contract ×" at bounding box center [784, 42] width 708 height 50
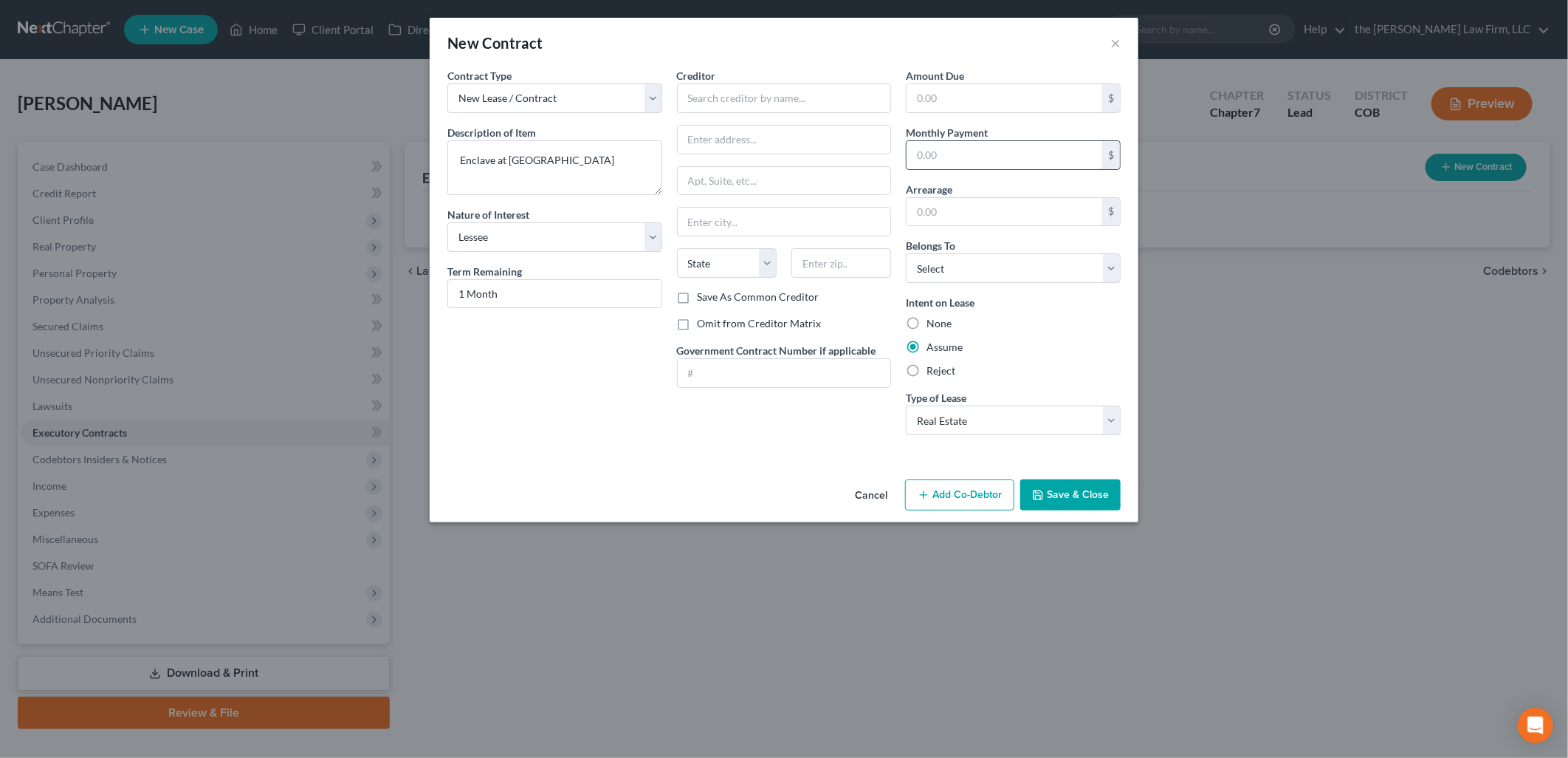
click at [963, 152] on input "text" at bounding box center [1004, 155] width 196 height 28
type input "2,135"
click at [823, 55] on div "New Contract ×" at bounding box center [784, 42] width 708 height 50
click at [773, 98] on input "text" at bounding box center [784, 98] width 215 height 29
drag, startPoint x: 653, startPoint y: 165, endPoint x: 273, endPoint y: 135, distance: 381.2
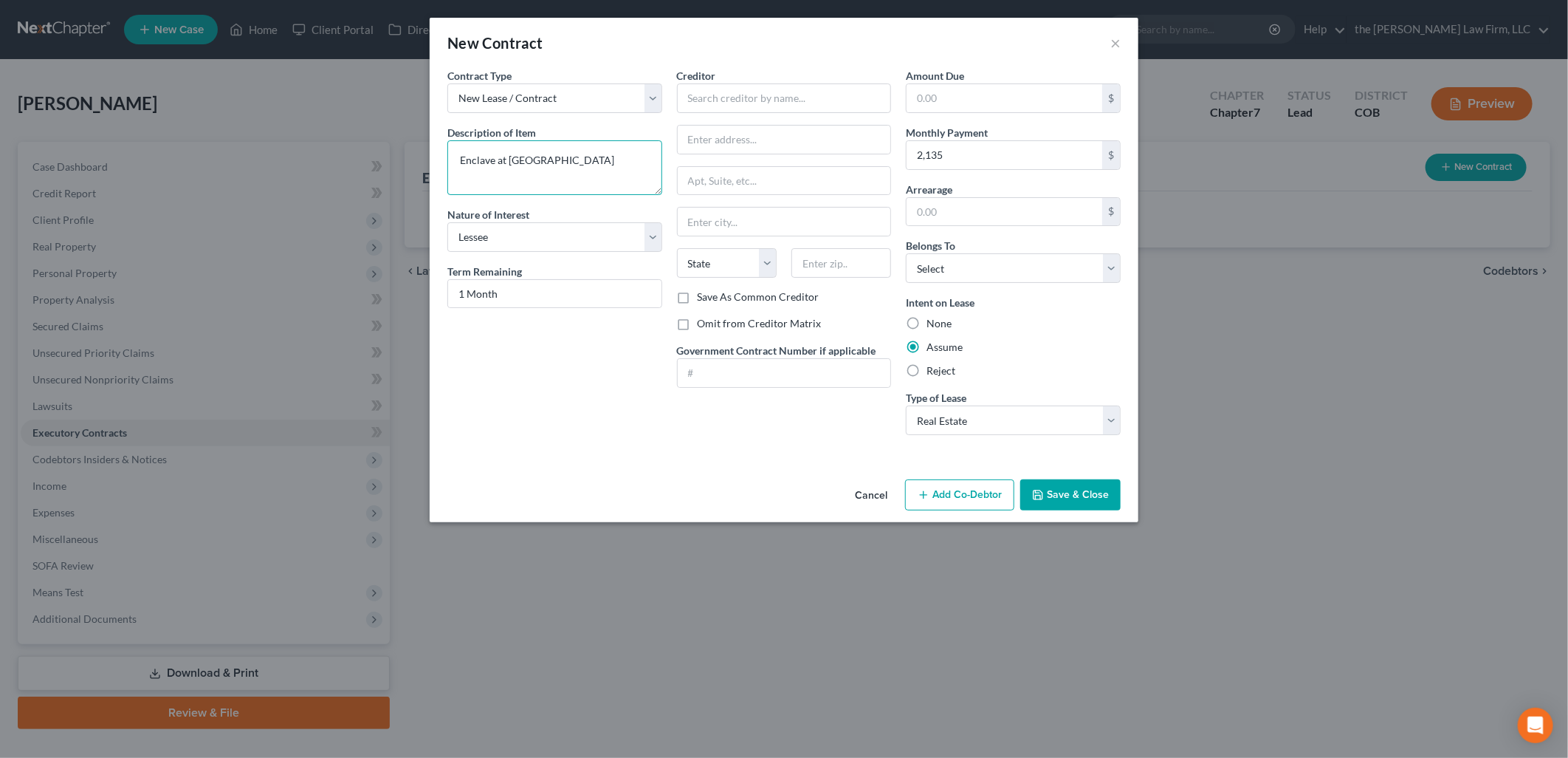
click at [273, 135] on div "New Contract × Contract Type New Lease / Contract New Timeshare Description of …" at bounding box center [784, 379] width 1568 height 758
click at [711, 98] on input "text" at bounding box center [784, 98] width 215 height 29
paste input "Enclave at [GEOGRAPHIC_DATA]"
type input "Enclave at [GEOGRAPHIC_DATA]"
drag, startPoint x: 645, startPoint y: 164, endPoint x: 407, endPoint y: 166, distance: 238.0
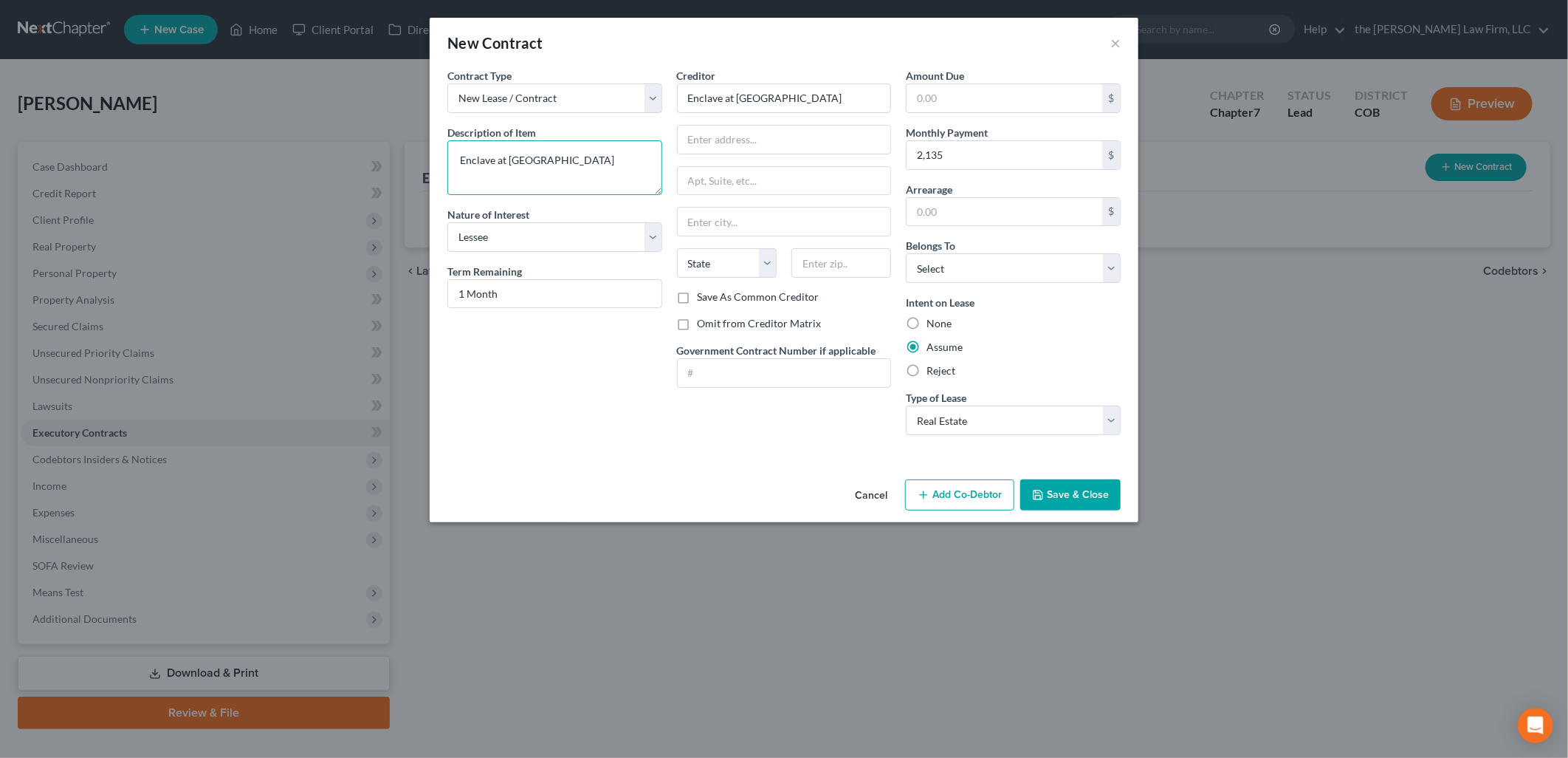
click at [407, 166] on div "New Contract × Contract Type New Lease / Contract New Timeshare Description of …" at bounding box center [784, 379] width 1568 height 758
type textarea "Residential Lease"
drag, startPoint x: 871, startPoint y: 102, endPoint x: 670, endPoint y: 109, distance: 201.1
click at [670, 109] on div "Creditor * Enclave at [GEOGRAPHIC_DATA] State [US_STATE][GEOGRAPHIC_DATA] [GEOG…" at bounding box center [784, 256] width 229 height 379
click at [837, 140] on input "text" at bounding box center [784, 139] width 213 height 28
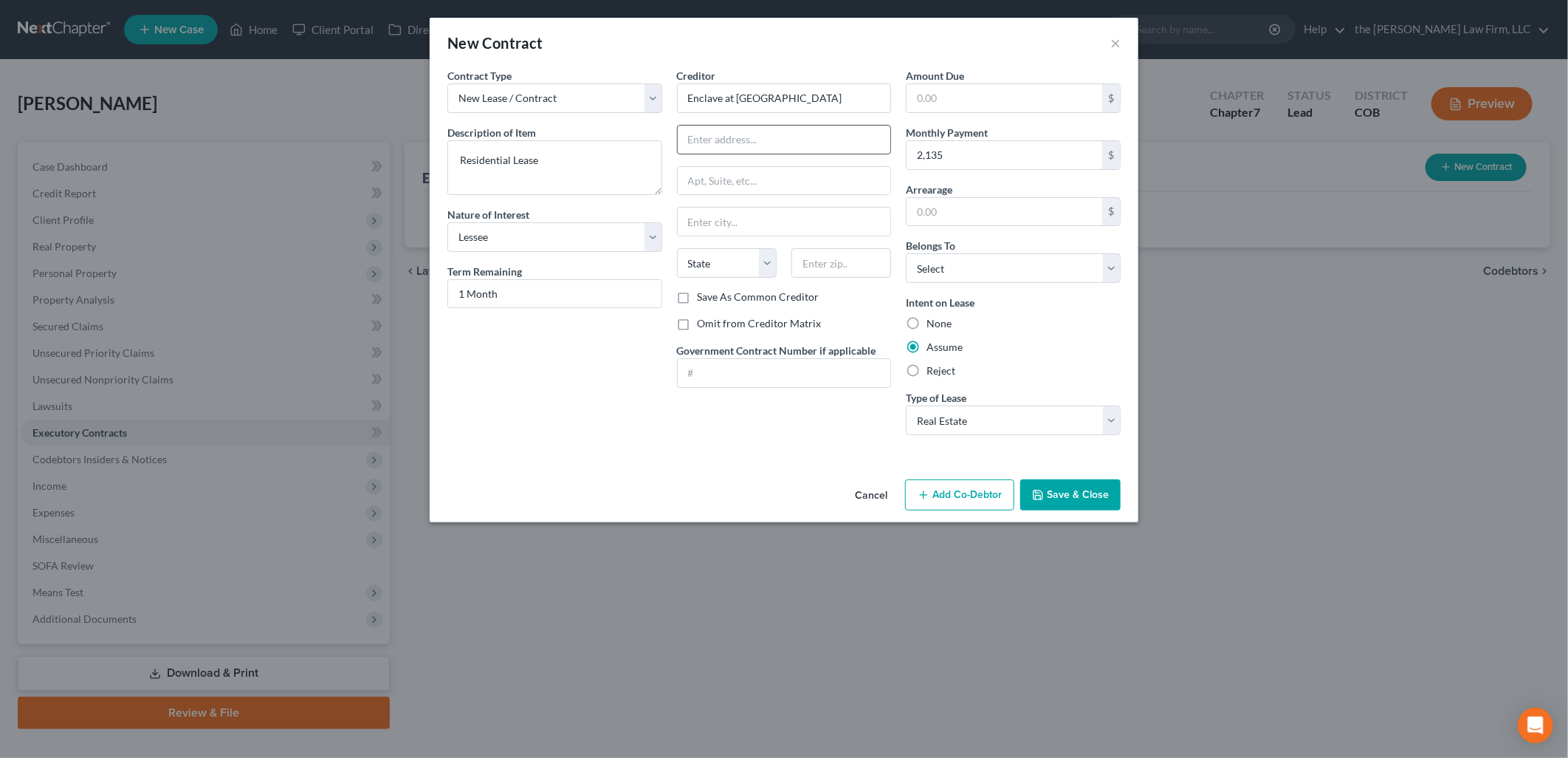
click at [787, 143] on input "text" at bounding box center [784, 139] width 213 height 28
type input "[STREET_ADDRESS]"
type input "[PERSON_NAME]"
select select "5"
type input "80134"
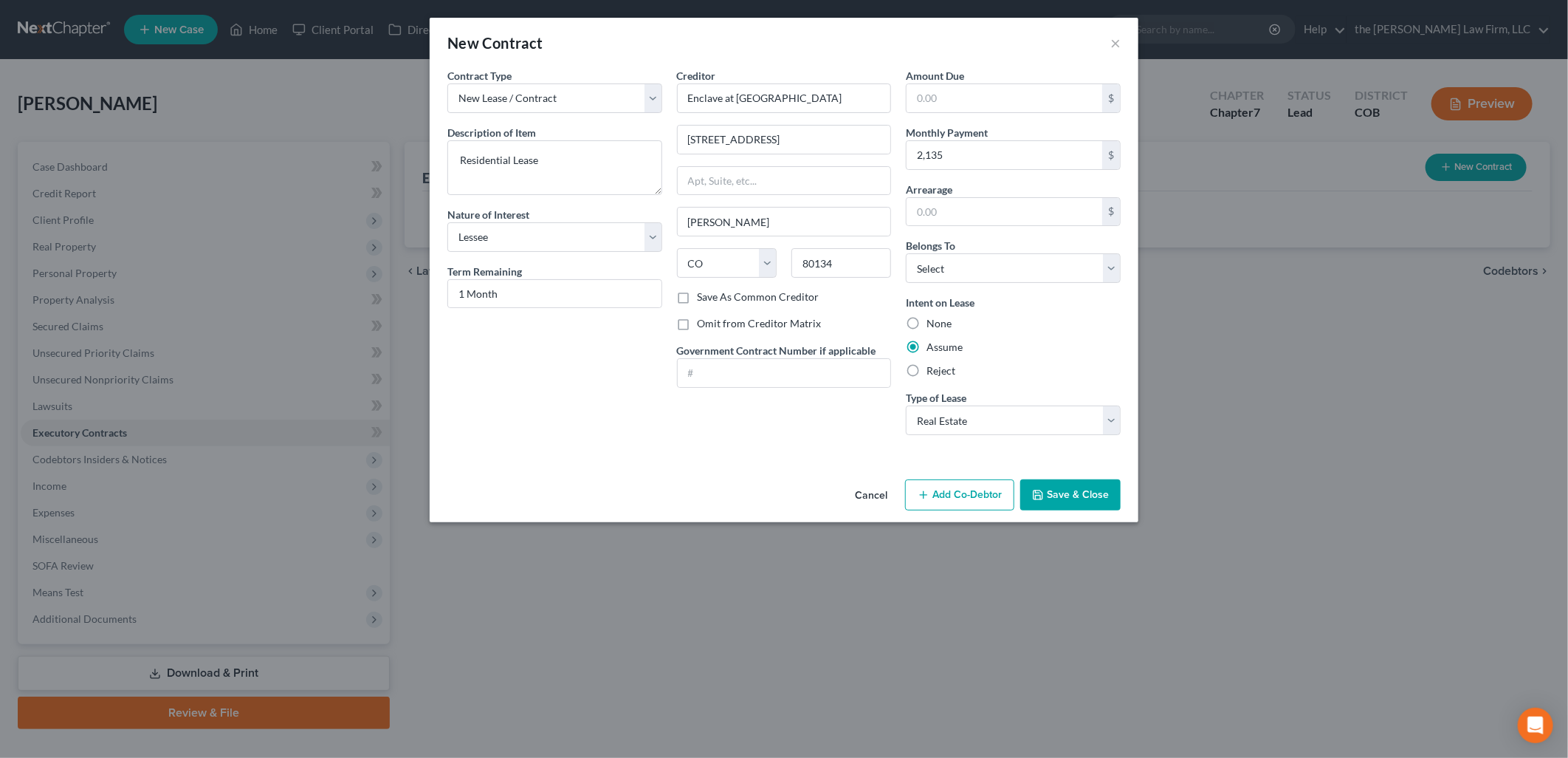
click at [978, 37] on div "New Contract ×" at bounding box center [784, 42] width 708 height 50
click at [1087, 501] on button "Save & Close" at bounding box center [1070, 495] width 100 height 31
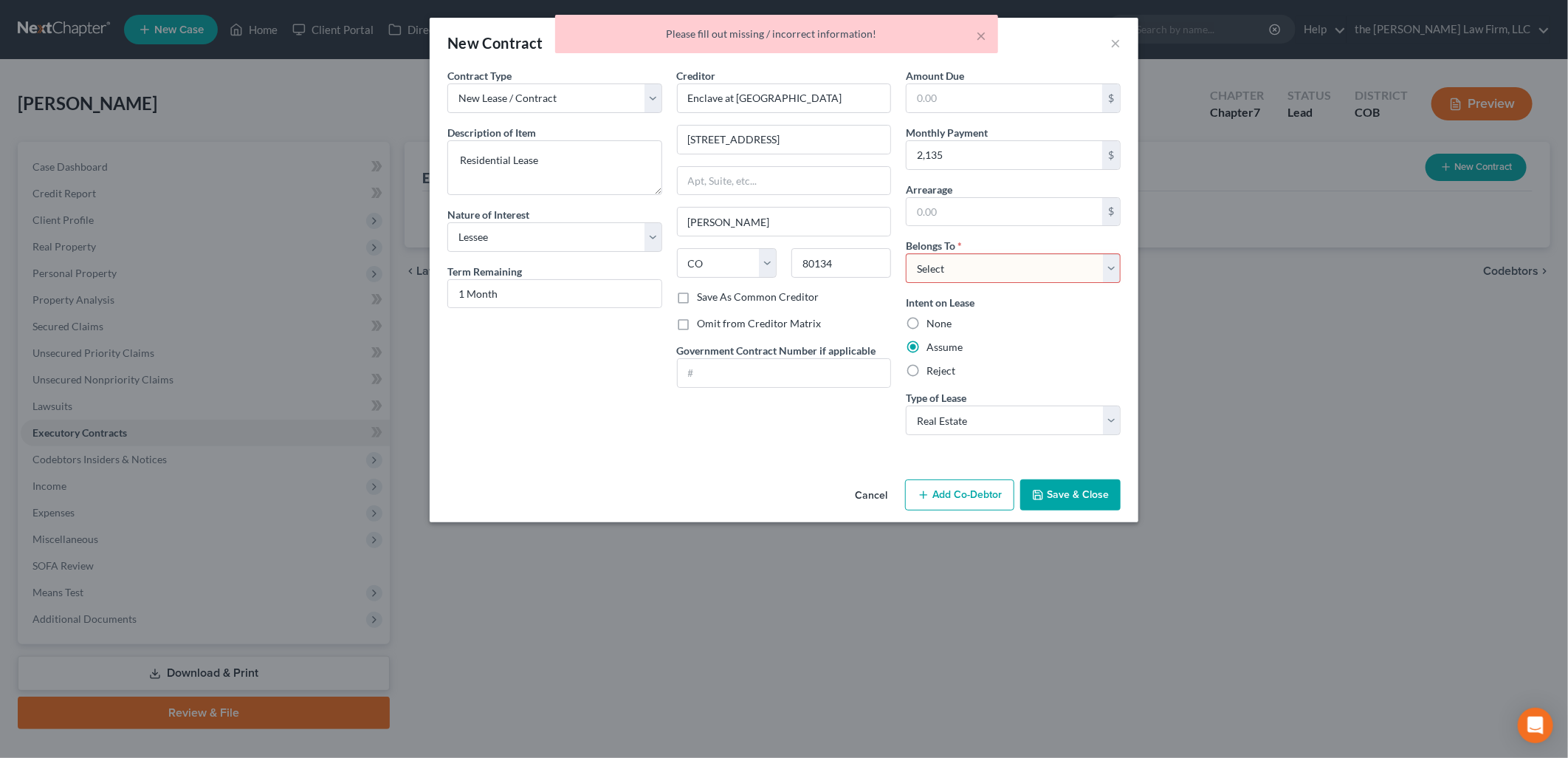
click at [1029, 278] on select "Select Debtor 1 Only Debtor 2 Only Debtor 1 And Debtor 2 Only At Least One Of T…" at bounding box center [1013, 268] width 215 height 29
select select "0"
click at [906, 253] on select "Select Debtor 1 Only Debtor 2 Only Debtor 1 And Debtor 2 Only At Least One Of T…" at bounding box center [1013, 268] width 215 height 29
click at [1110, 501] on button "Save & Close" at bounding box center [1070, 495] width 100 height 31
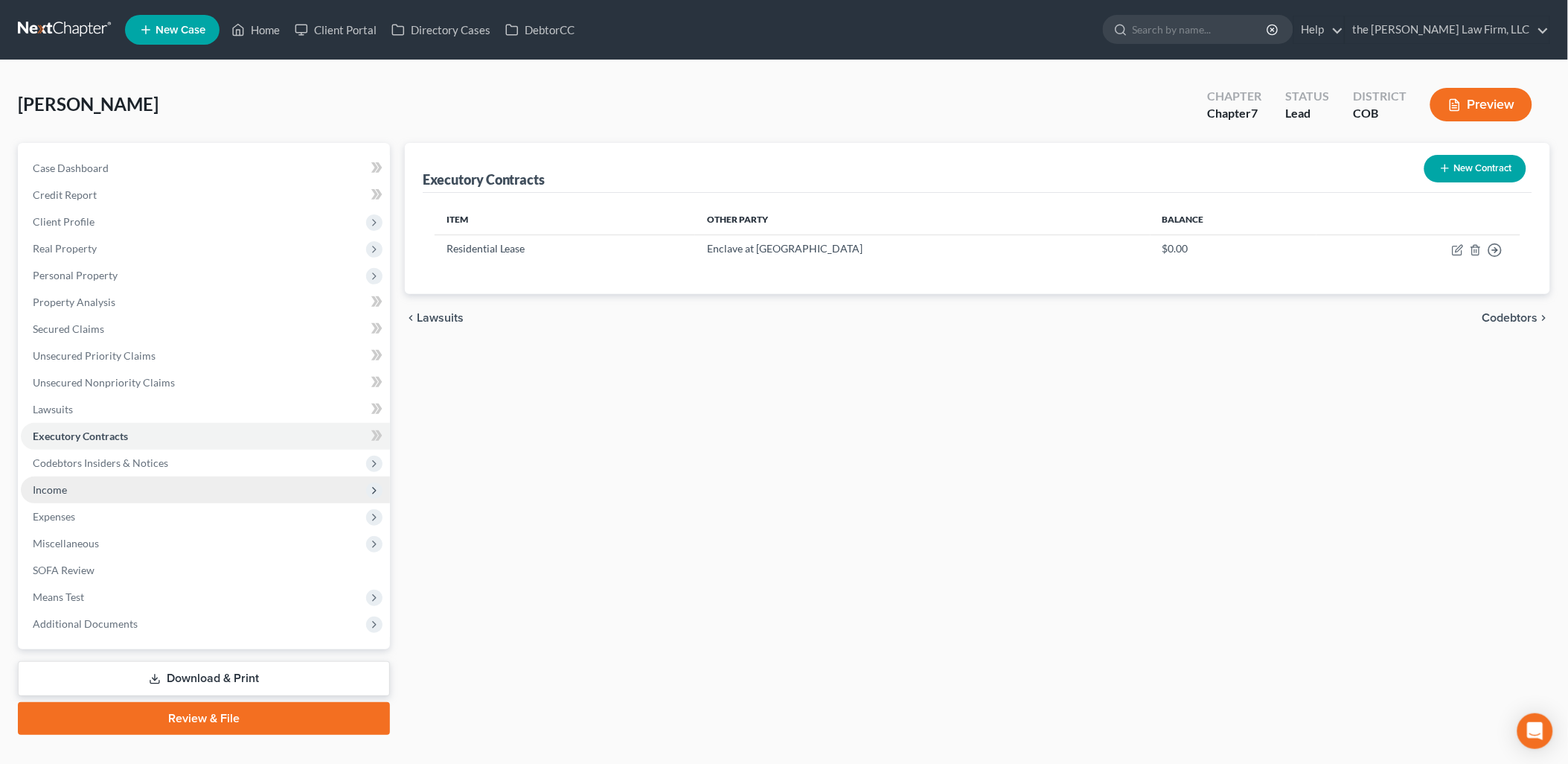
click at [73, 496] on span "Income" at bounding box center [205, 490] width 369 height 27
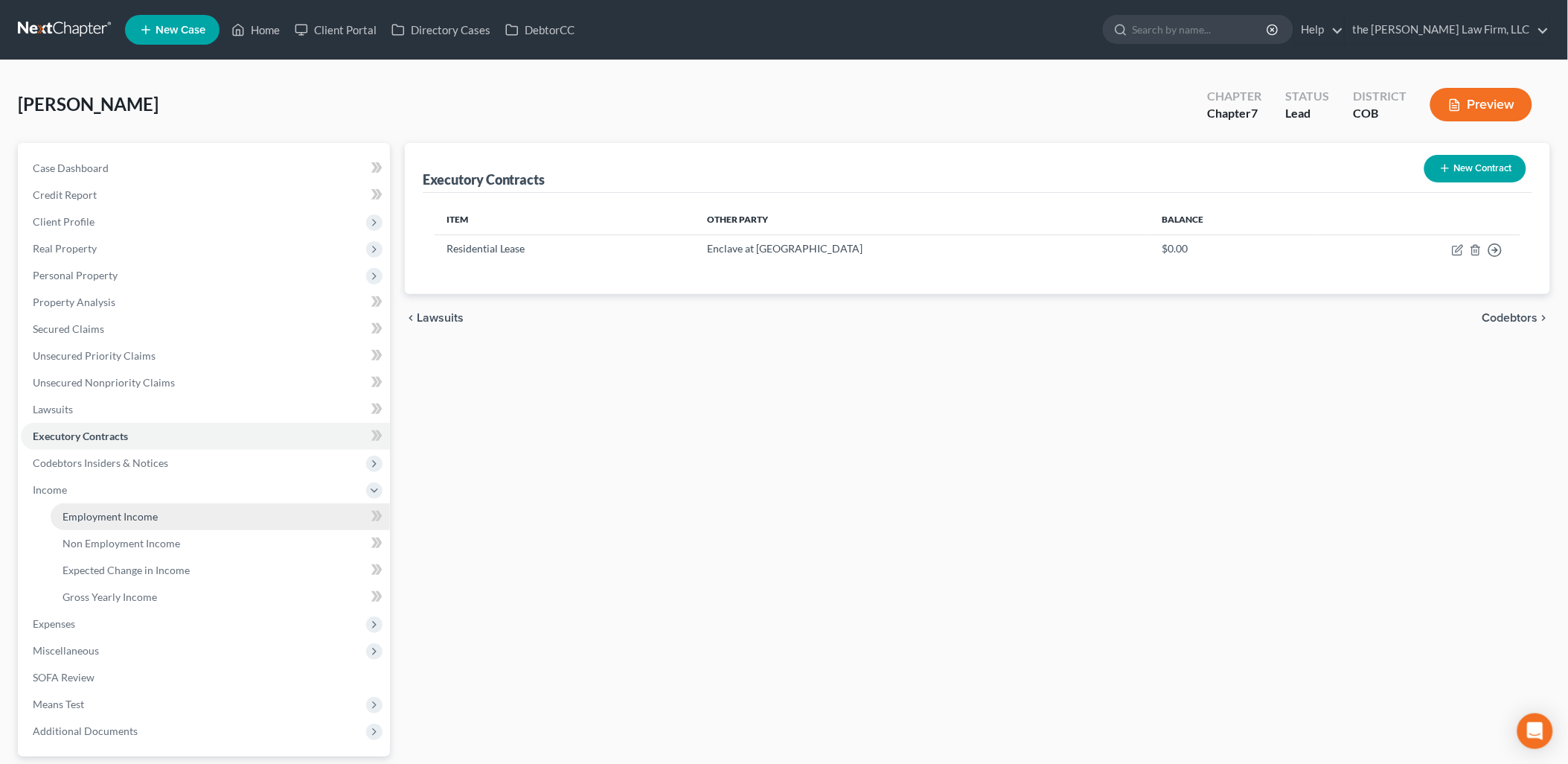
drag, startPoint x: 75, startPoint y: 517, endPoint x: 93, endPoint y: 519, distance: 18.1
click at [76, 517] on span "Employment Income" at bounding box center [110, 516] width 95 height 12
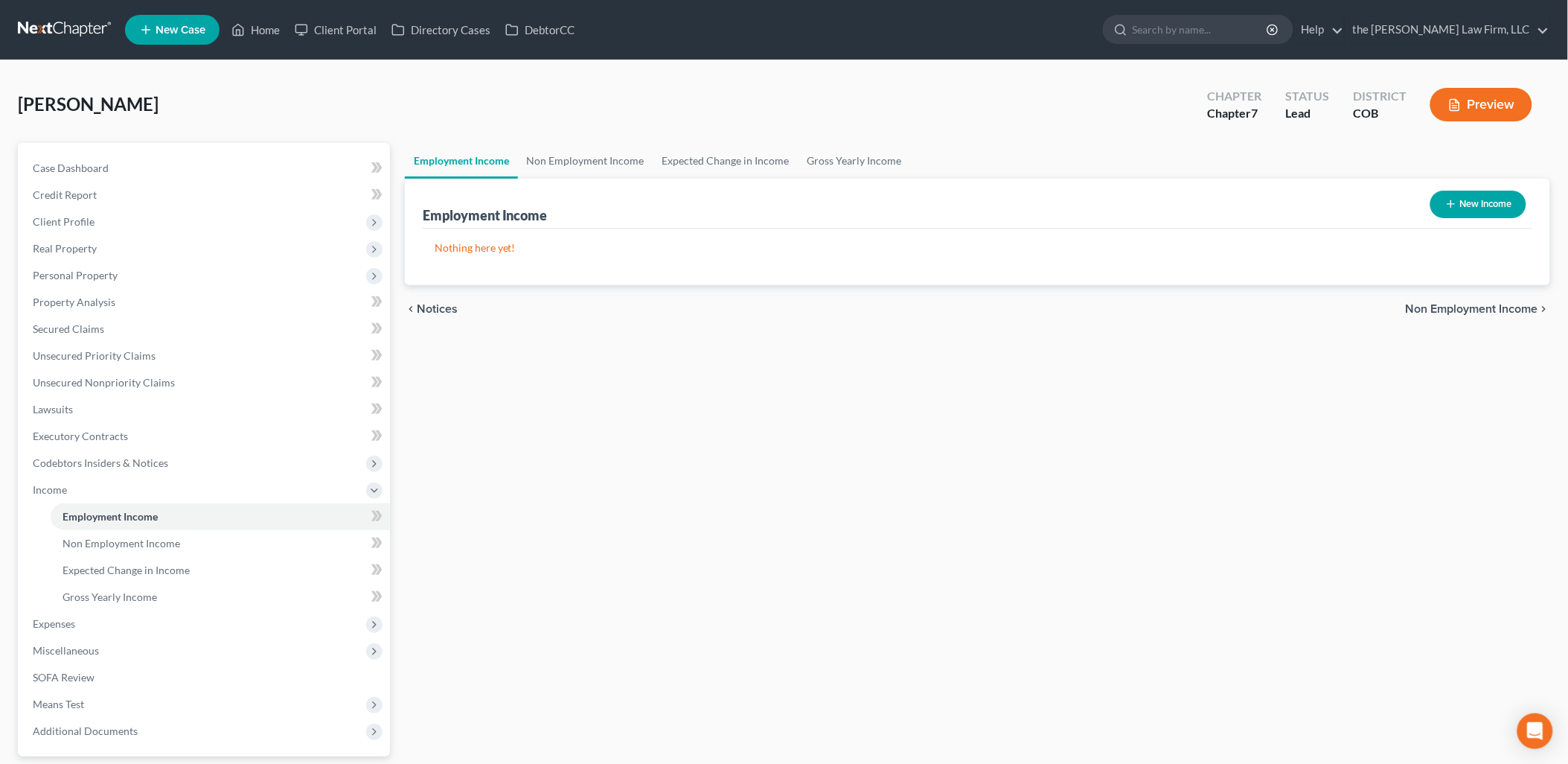
click at [1505, 199] on button "New Income" at bounding box center [1478, 204] width 96 height 28
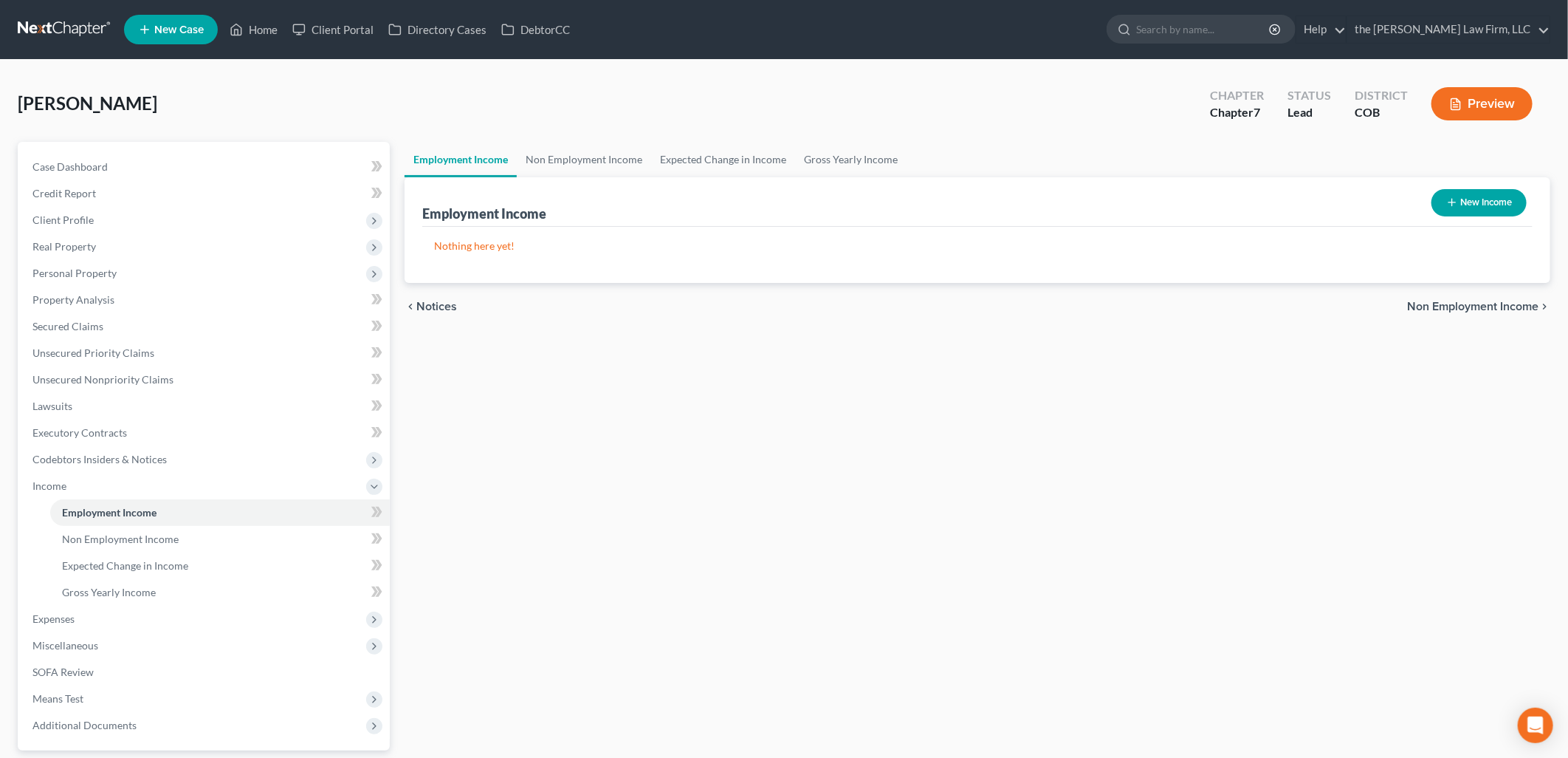
select select "0"
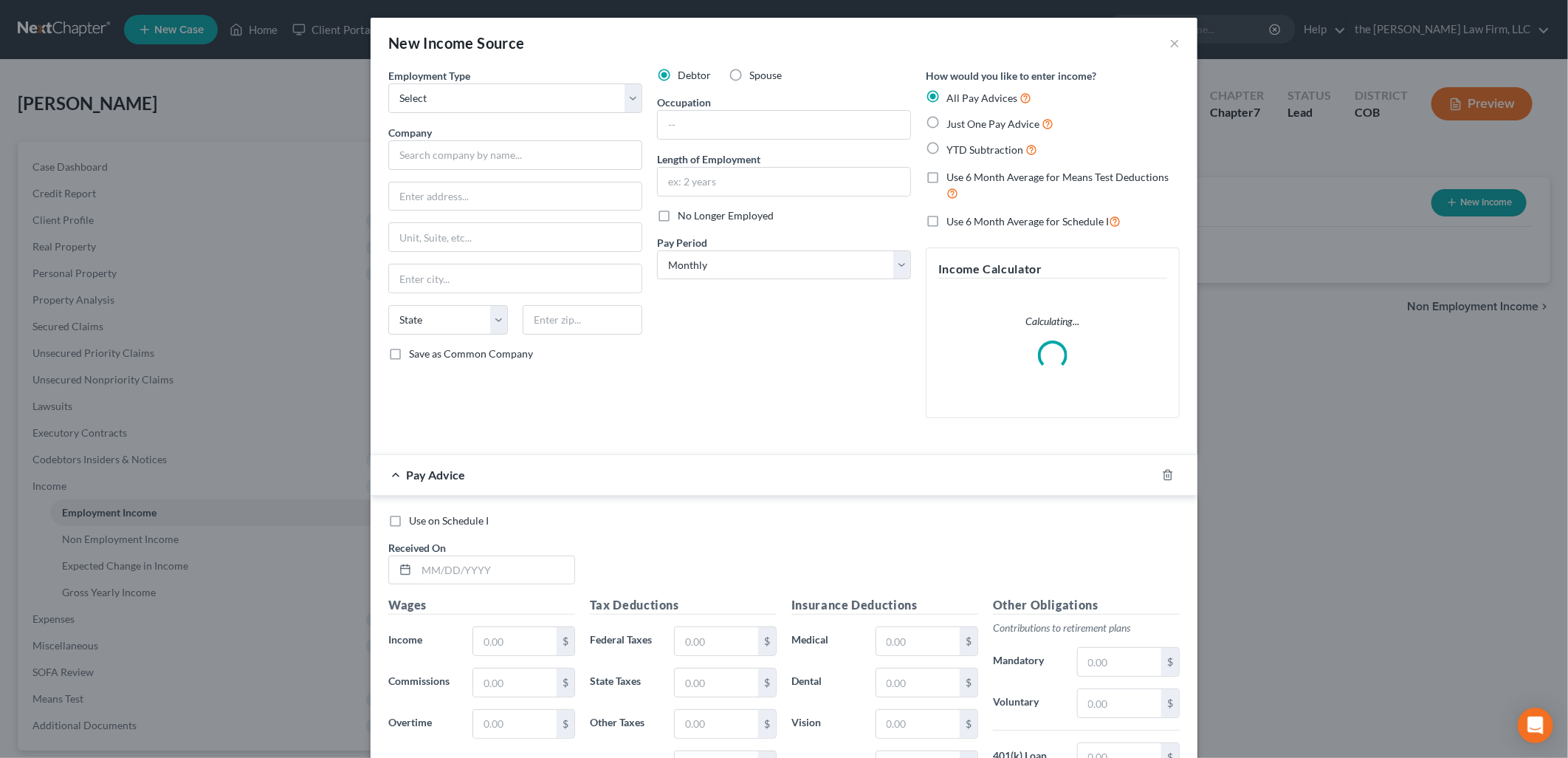
click at [492, 80] on div "Employment Type * Select Full or [DEMOGRAPHIC_DATA] Employment Self Employment" at bounding box center [514, 90] width 254 height 45
click at [493, 82] on div "Employment Type * Select Full or [DEMOGRAPHIC_DATA] Employment Self Employment" at bounding box center [514, 90] width 254 height 45
select select "0"
click at [388, 83] on select "Select Full or [DEMOGRAPHIC_DATA] Employment Self Employment" at bounding box center [514, 98] width 254 height 29
click at [469, 159] on input "text" at bounding box center [514, 155] width 254 height 29
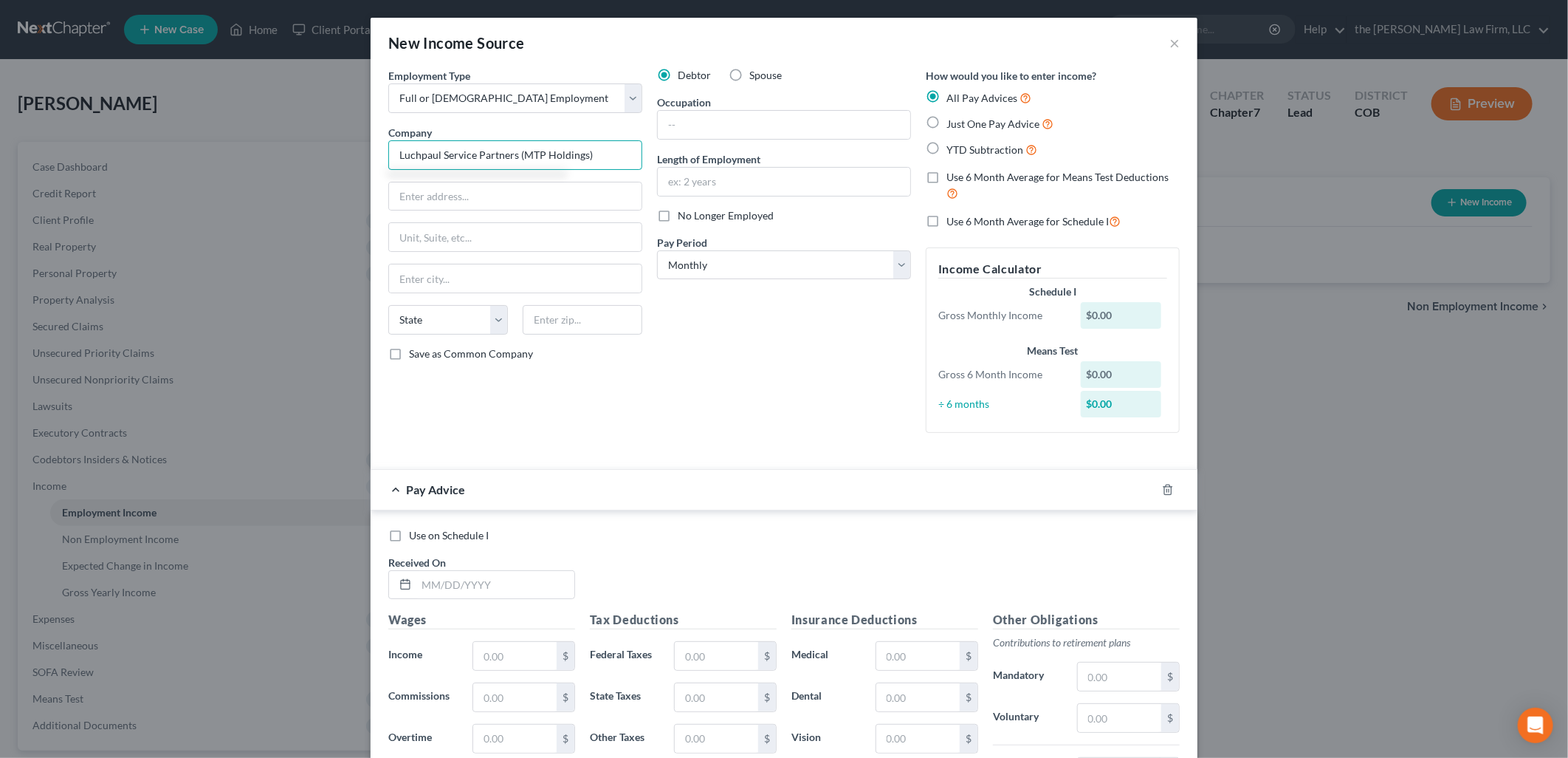
type input "Luchpaul Service Partners (MTP Holdings)"
type input "[STREET_ADDRESS]"
type input "32254"
type input "[GEOGRAPHIC_DATA]"
select select "9"
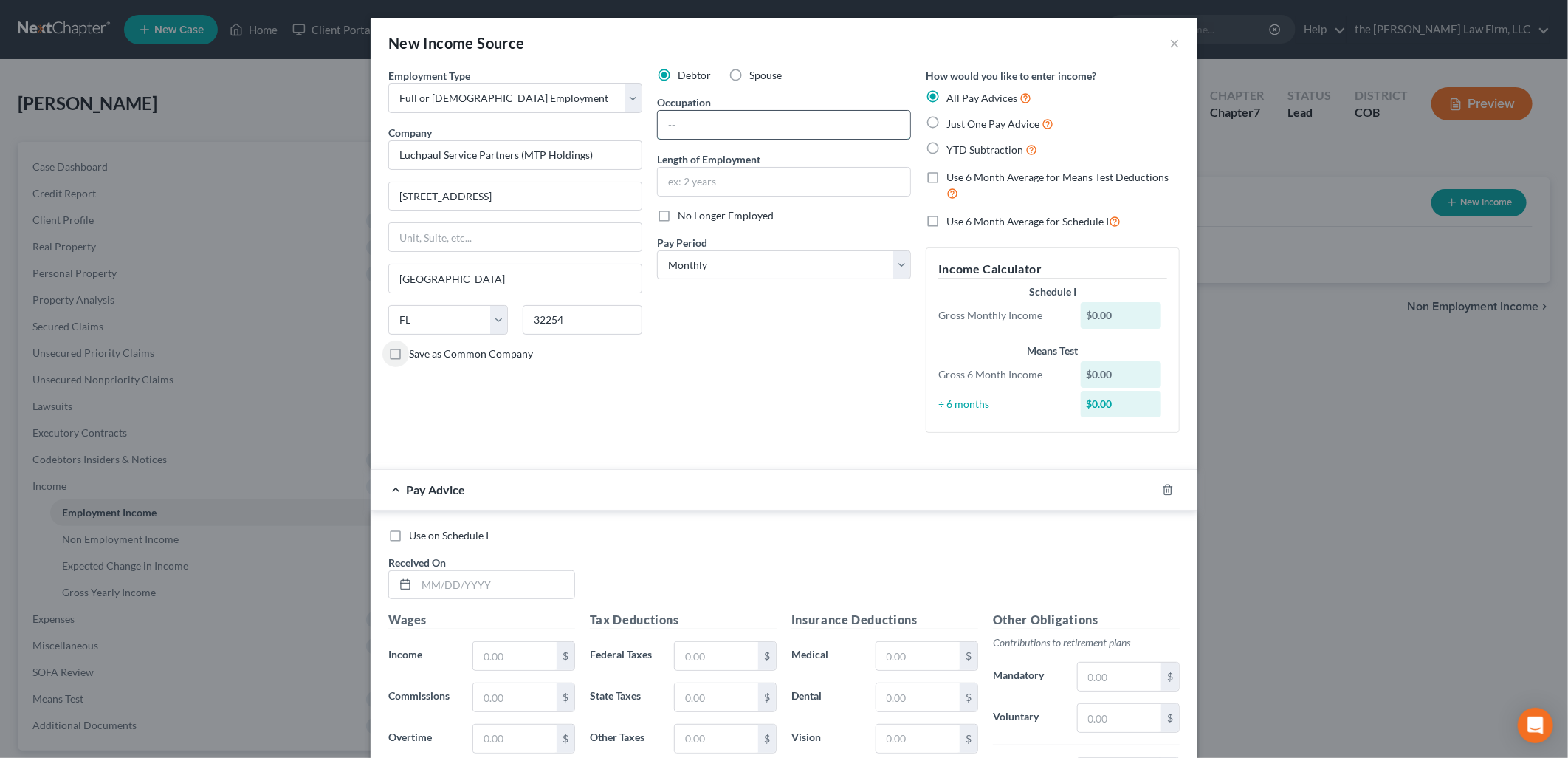
click at [702, 120] on input "text" at bounding box center [784, 125] width 253 height 28
type input "Service Tital Integration Specialist"
type input "1 Year 5 Months"
click at [808, 354] on div "Debtor Spouse Occupation Service Tital Integration Specialist Length of Employm…" at bounding box center [784, 256] width 268 height 377
click at [731, 278] on select "Select Monthly Twice Monthly Every Other Week Weekly" at bounding box center [784, 265] width 254 height 29
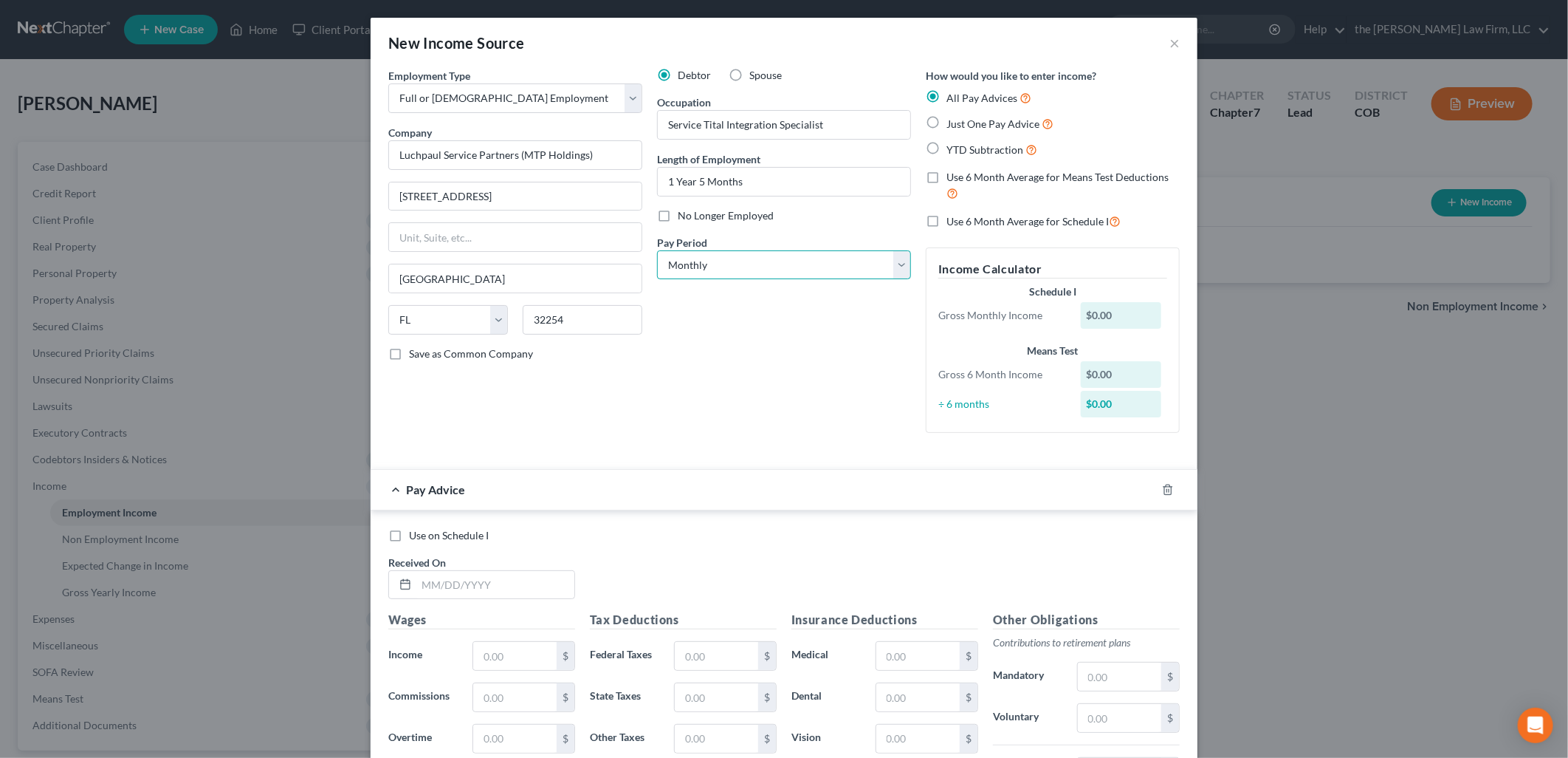
select select "3"
click at [657, 250] on select "Select Monthly Twice Monthly Every Other Week Weekly" at bounding box center [784, 265] width 254 height 29
click at [694, 355] on div "Debtor Spouse Occupation Service Tital Integration Specialist Length of Employm…" at bounding box center [784, 256] width 268 height 377
click at [1164, 486] on icon "button" at bounding box center [1168, 489] width 12 height 12
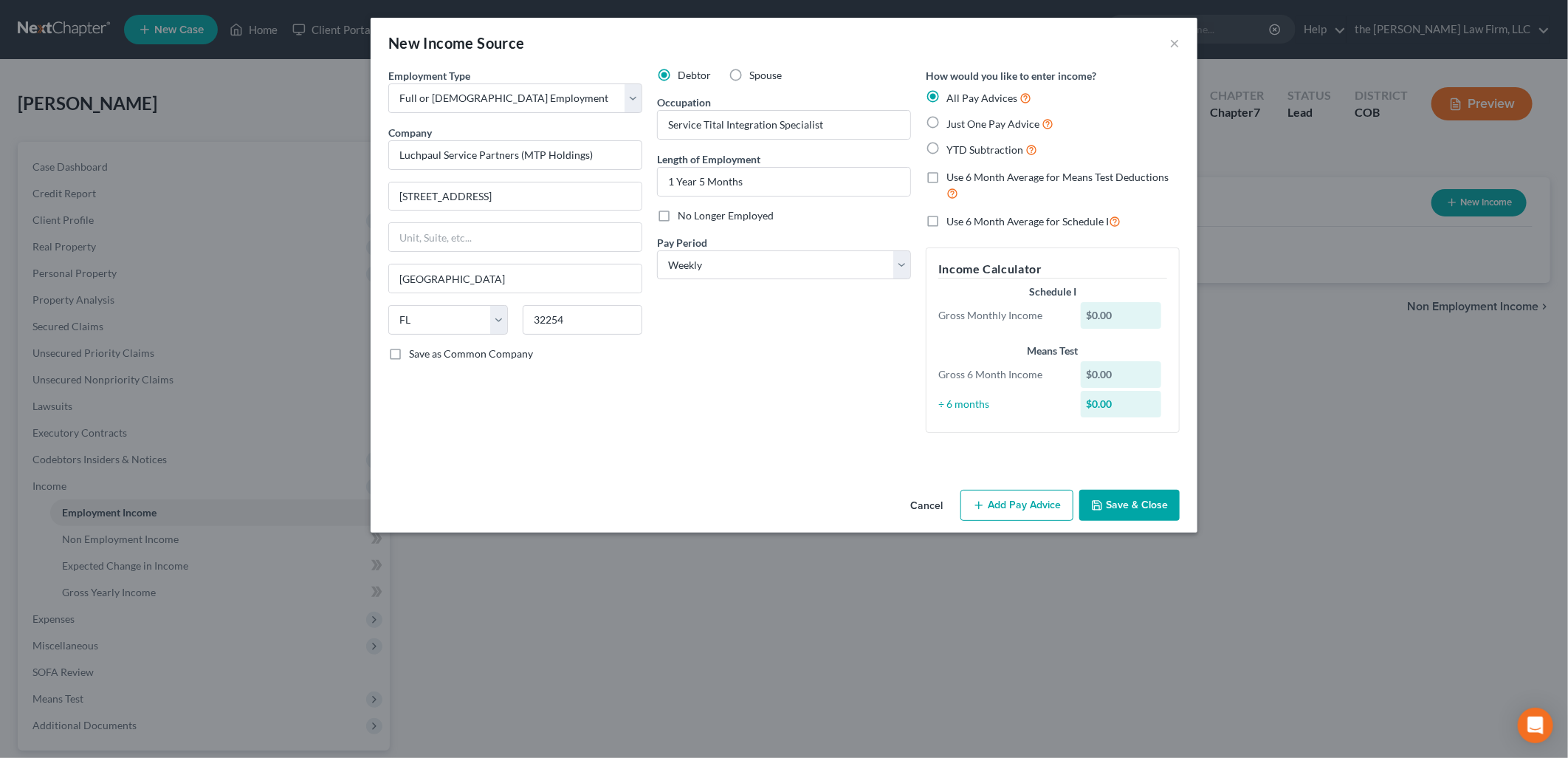
click at [1160, 486] on div "Cancel Add Pay Advice Save & Close" at bounding box center [784, 508] width 827 height 49
click at [1178, 515] on button "Save & Close" at bounding box center [1129, 505] width 100 height 31
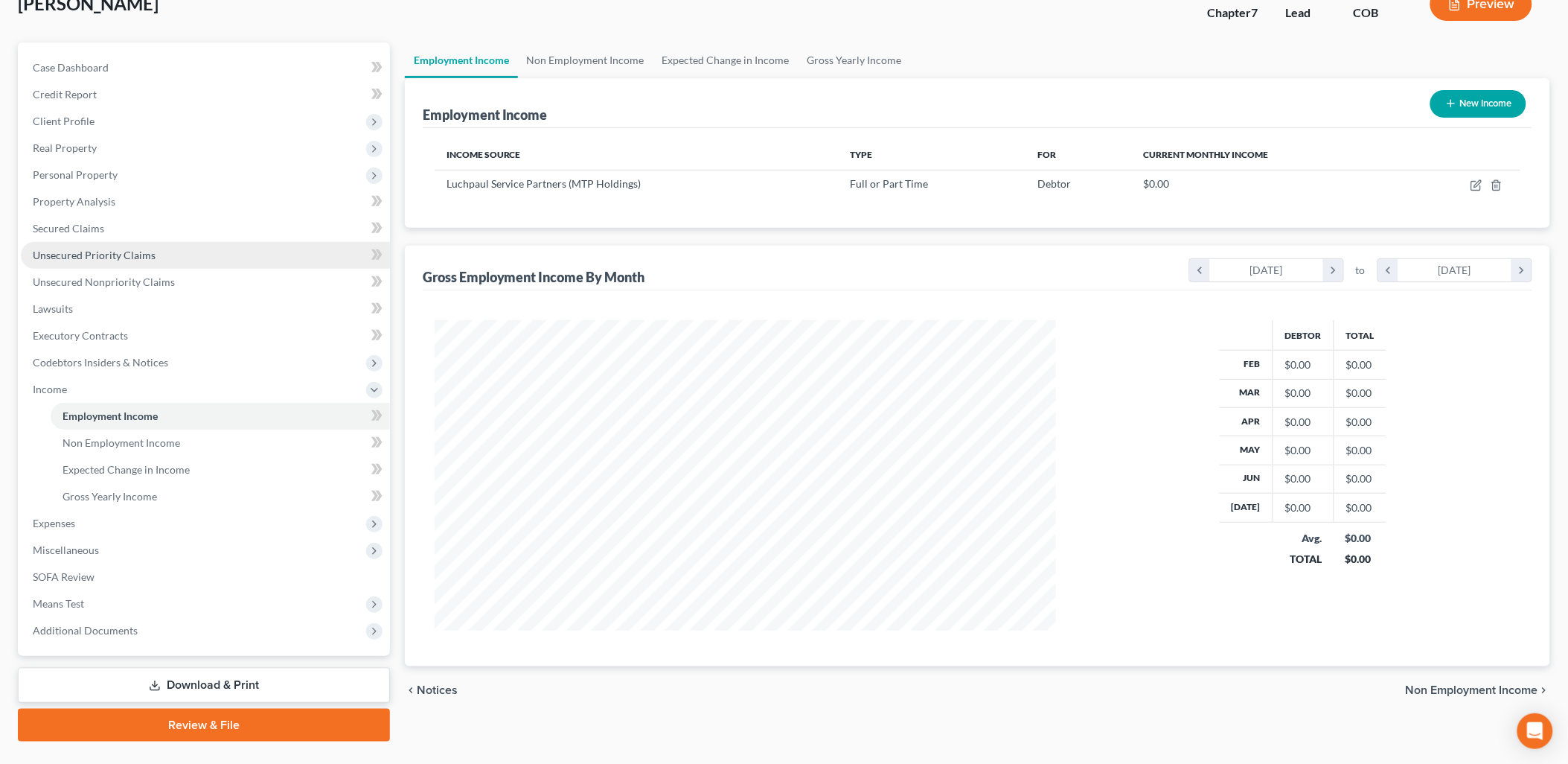
scroll to position [132, 0]
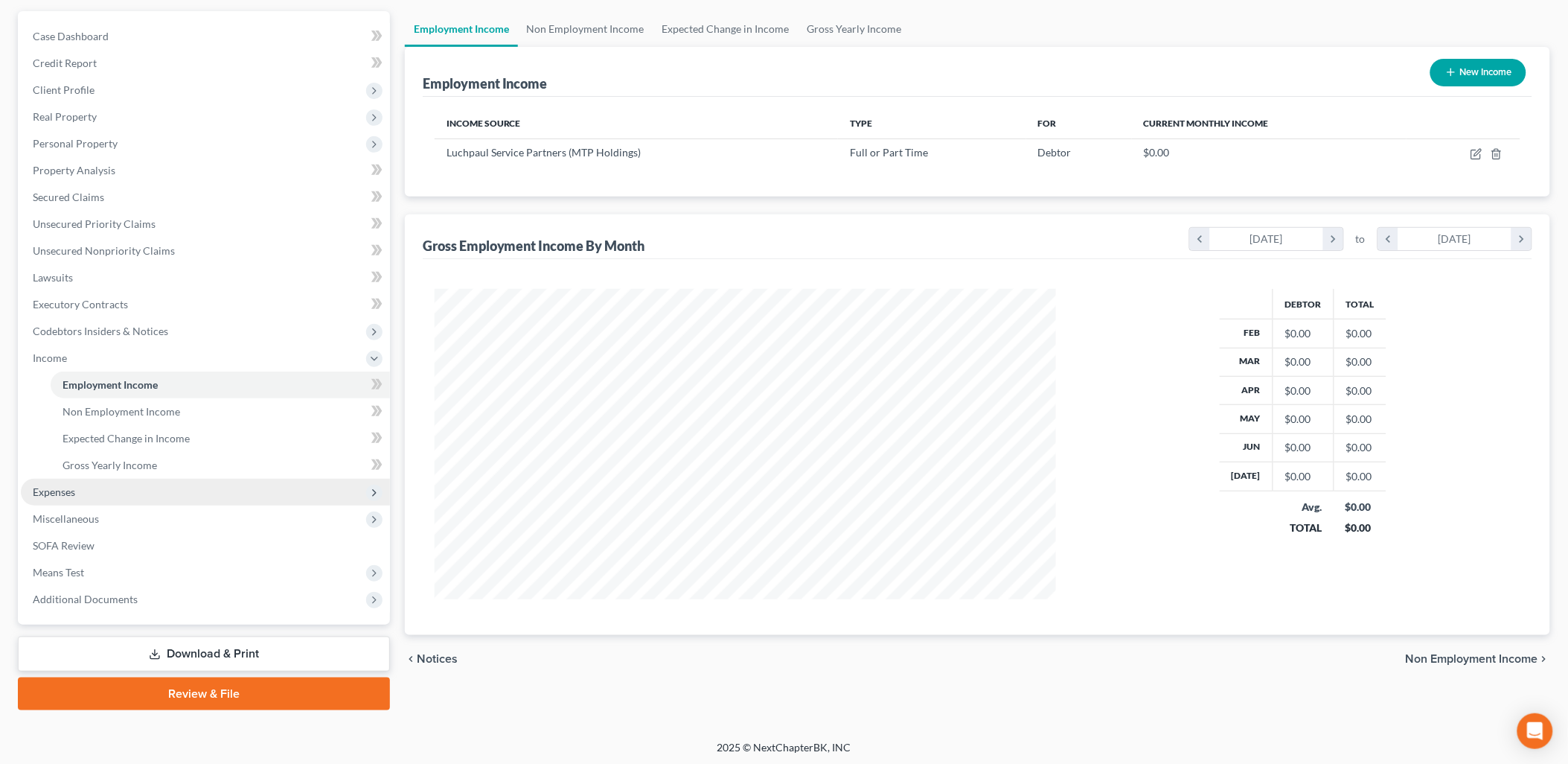
click at [40, 492] on span "Expenses" at bounding box center [54, 492] width 43 height 12
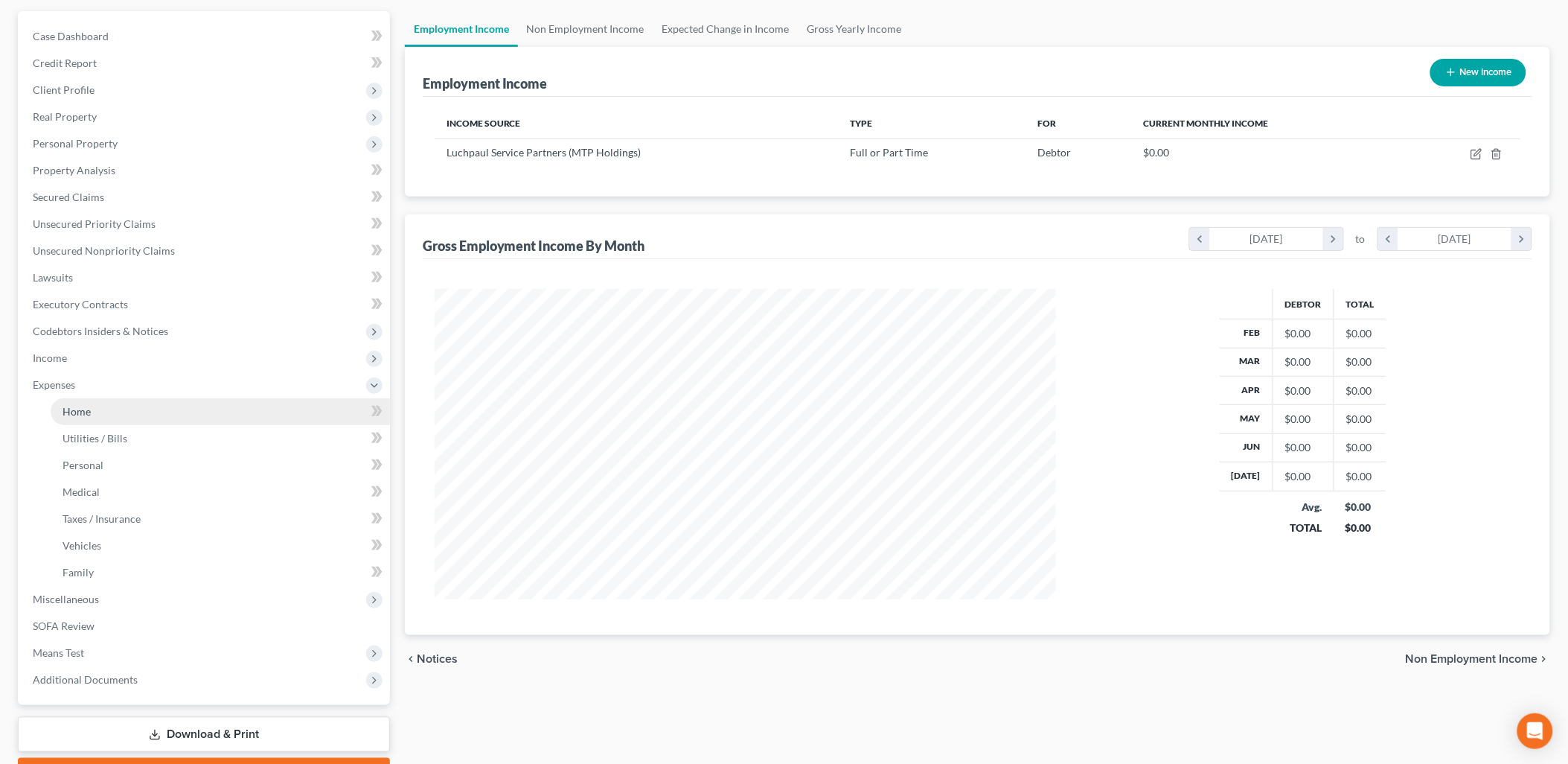
click at [101, 411] on link "Home" at bounding box center [220, 411] width 340 height 27
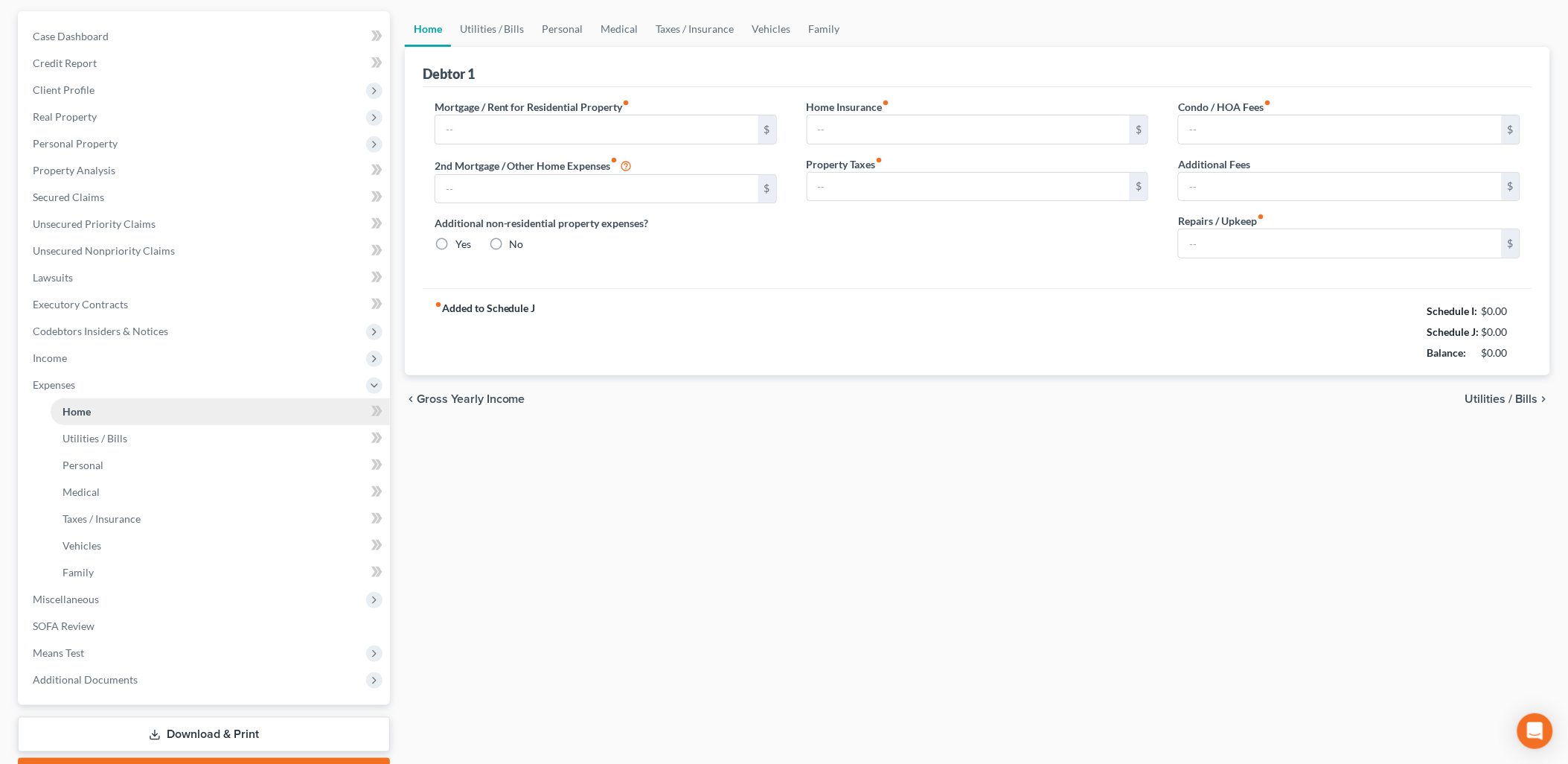
type input "0.00"
radio input "true"
type input "0.00"
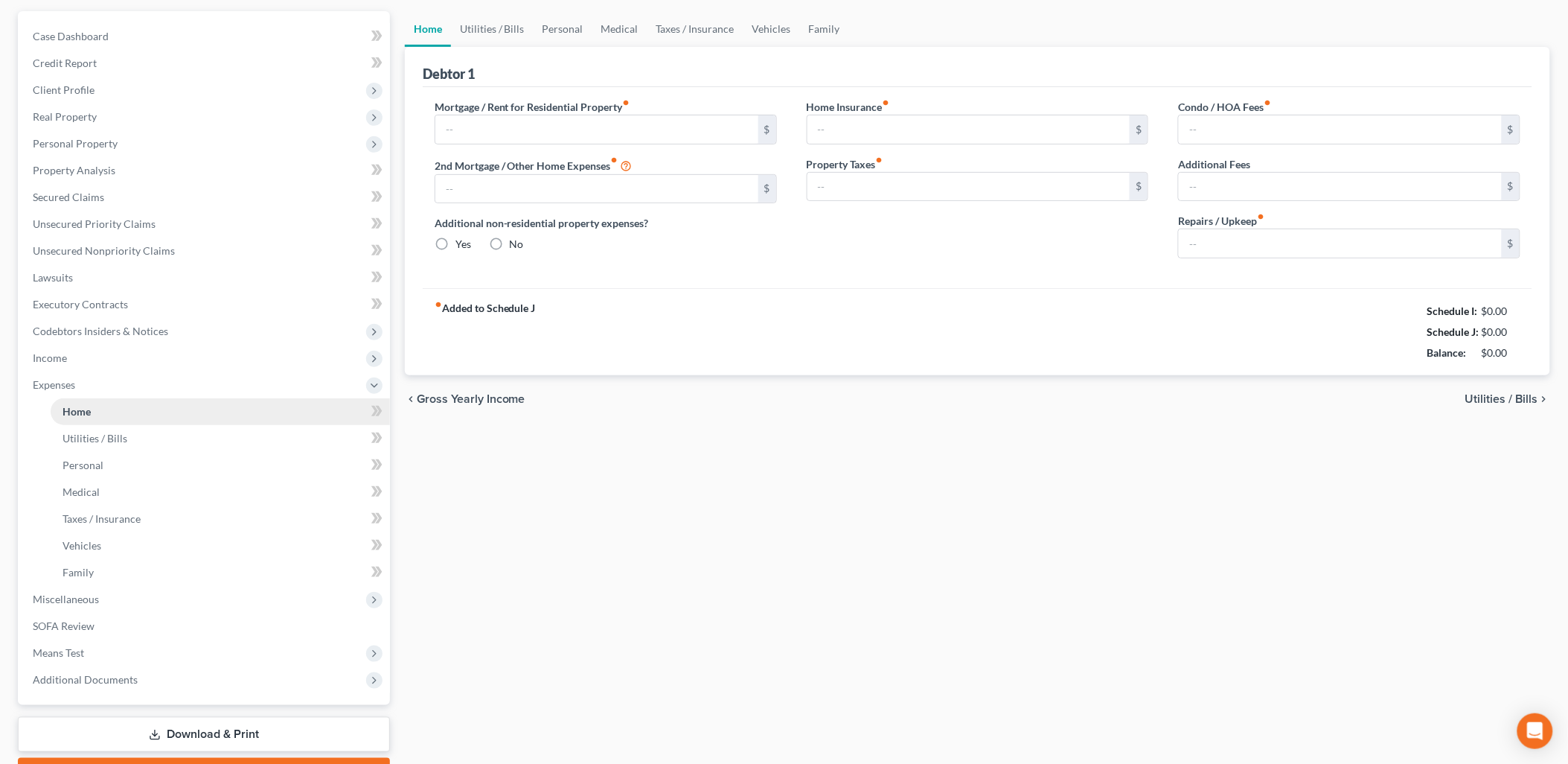
type input "0.00"
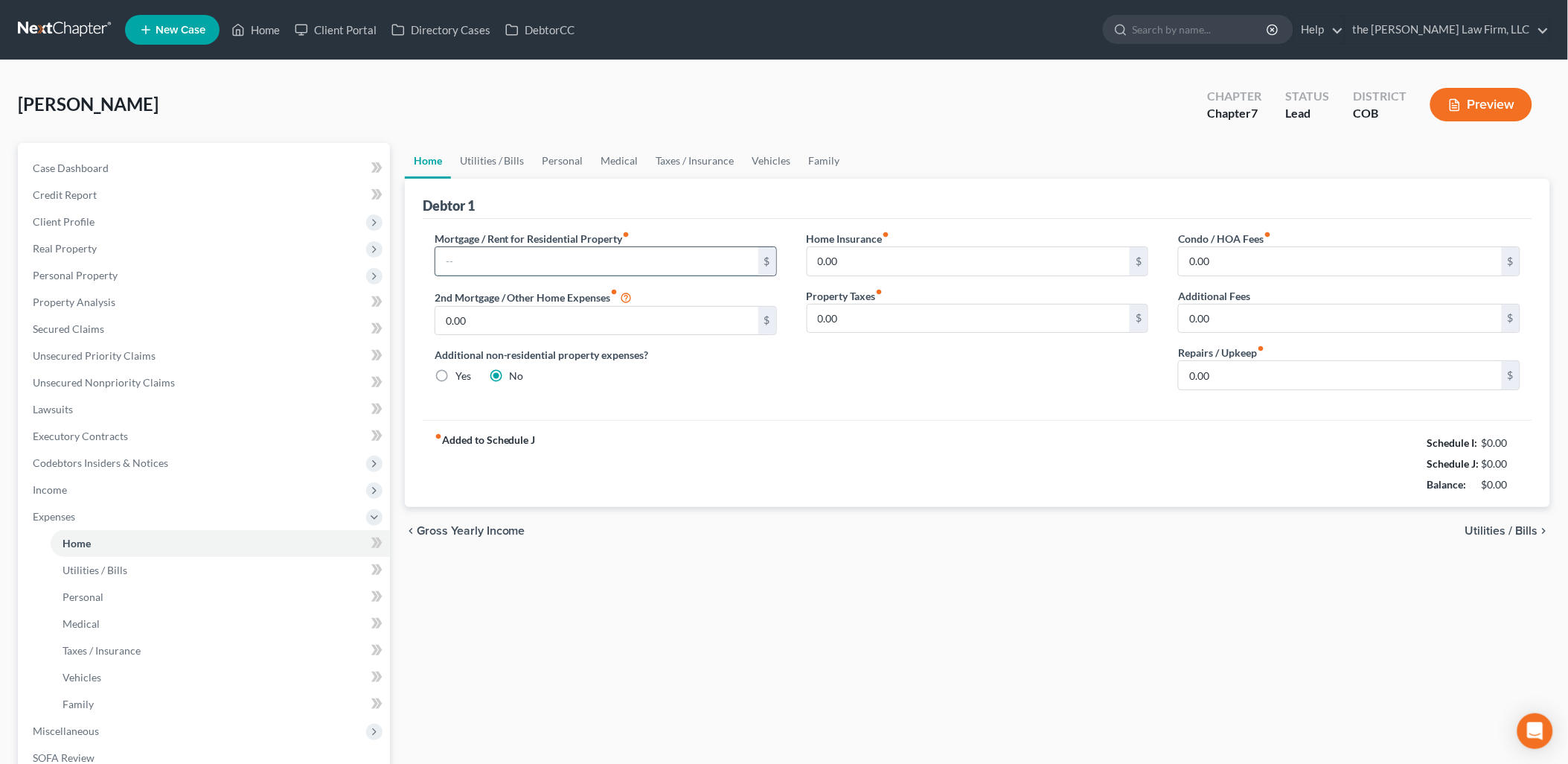
click at [609, 255] on input "text" at bounding box center [597, 261] width 323 height 28
type input "2,135"
click at [506, 164] on link "Utilities / Bills" at bounding box center [492, 161] width 83 height 36
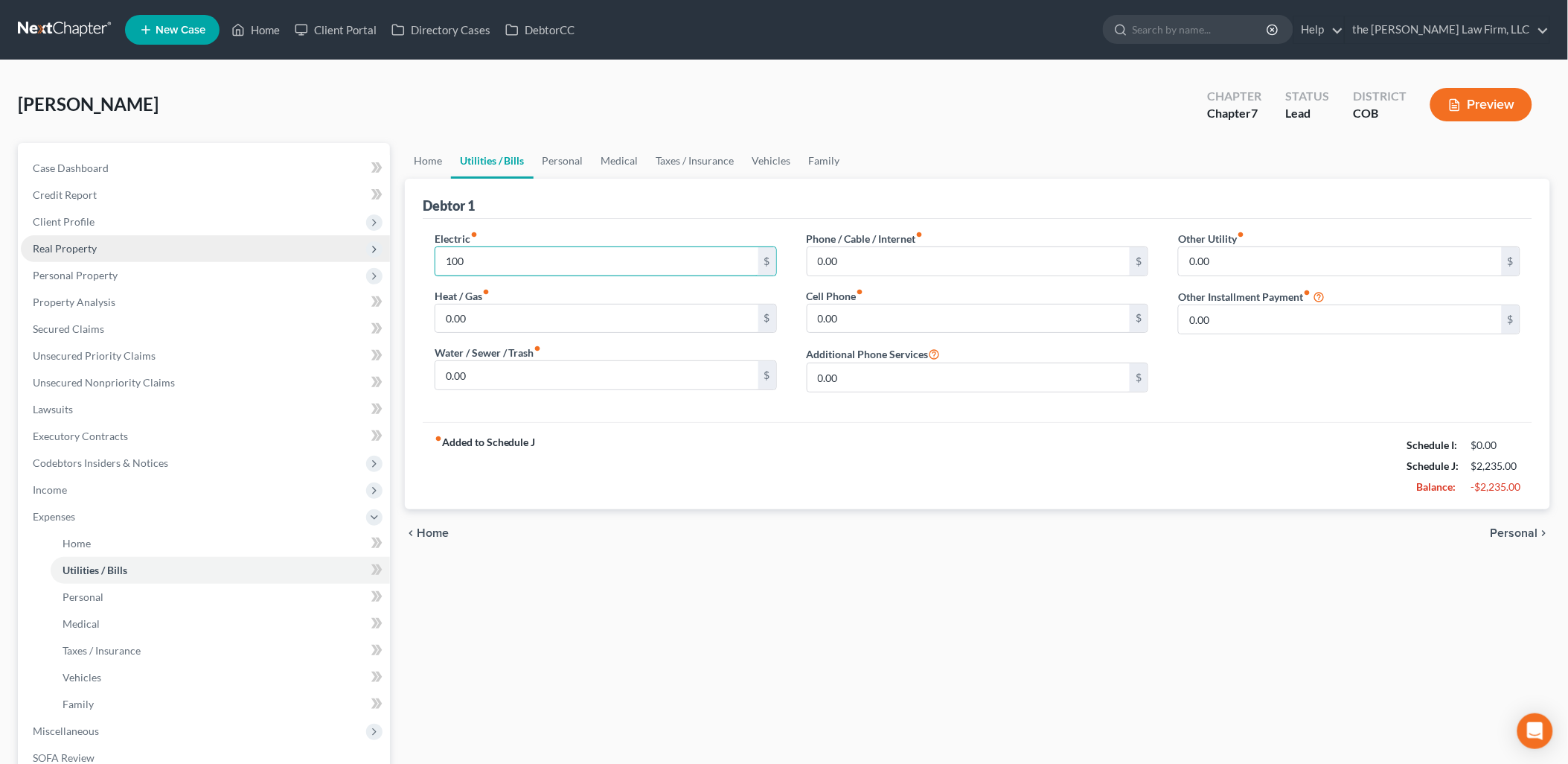
type input "100"
type input "40"
drag, startPoint x: 480, startPoint y: 266, endPoint x: 385, endPoint y: 382, distance: 149.9
type input "6"
type input "72"
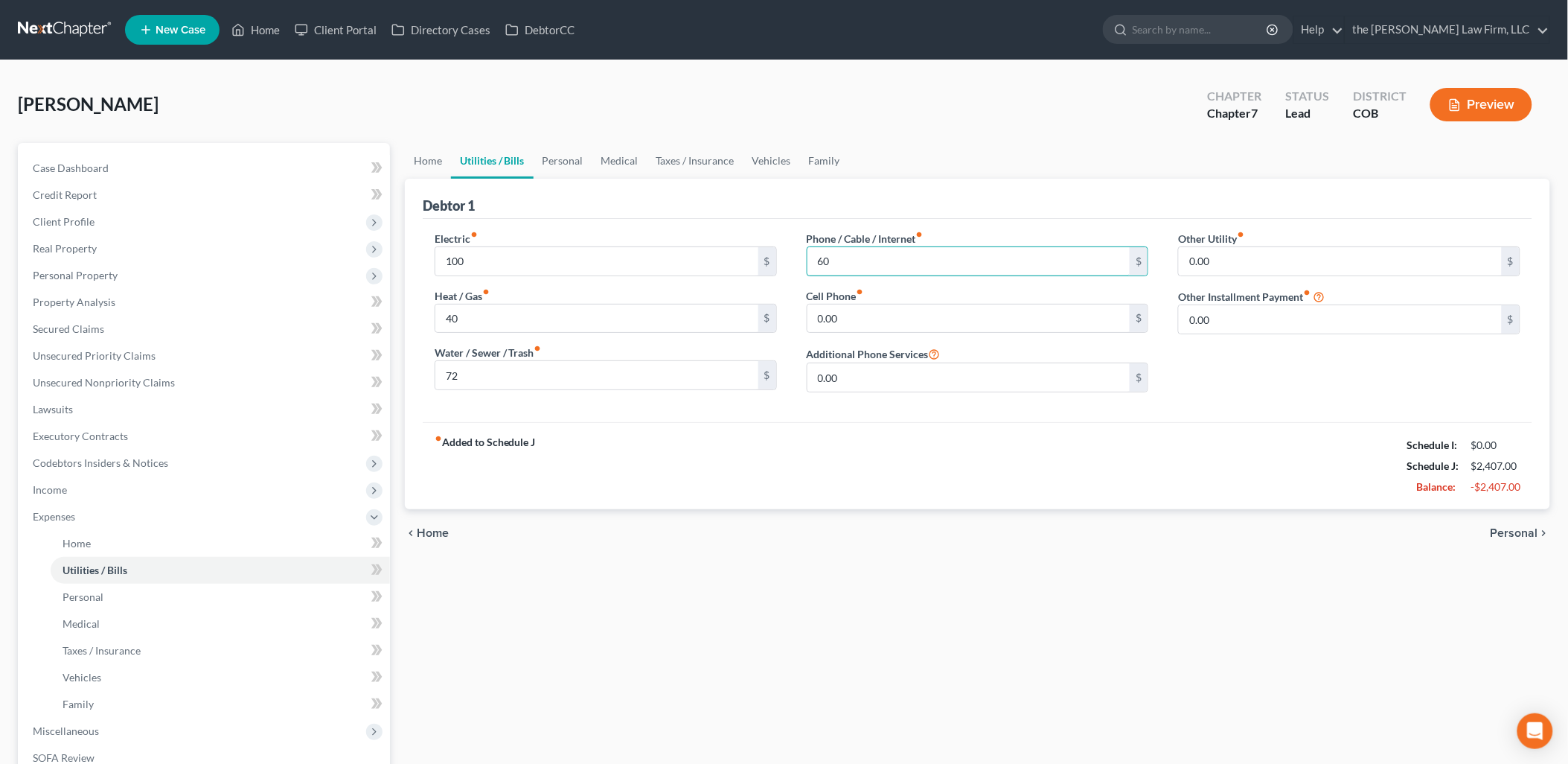
type input "60"
click at [770, 286] on div "Electric fiber_manual_record 100 $ Heat / Gas fiber_manual_record 40 $ Water / …" at bounding box center [606, 317] width 372 height 174
type input "100"
click at [770, 440] on div "fiber_manual_record Added to Schedule J Schedule I: $0.00 Schedule J: $2,507.00…" at bounding box center [977, 465] width 1110 height 87
drag, startPoint x: 537, startPoint y: 158, endPoint x: 595, endPoint y: 165, distance: 58.4
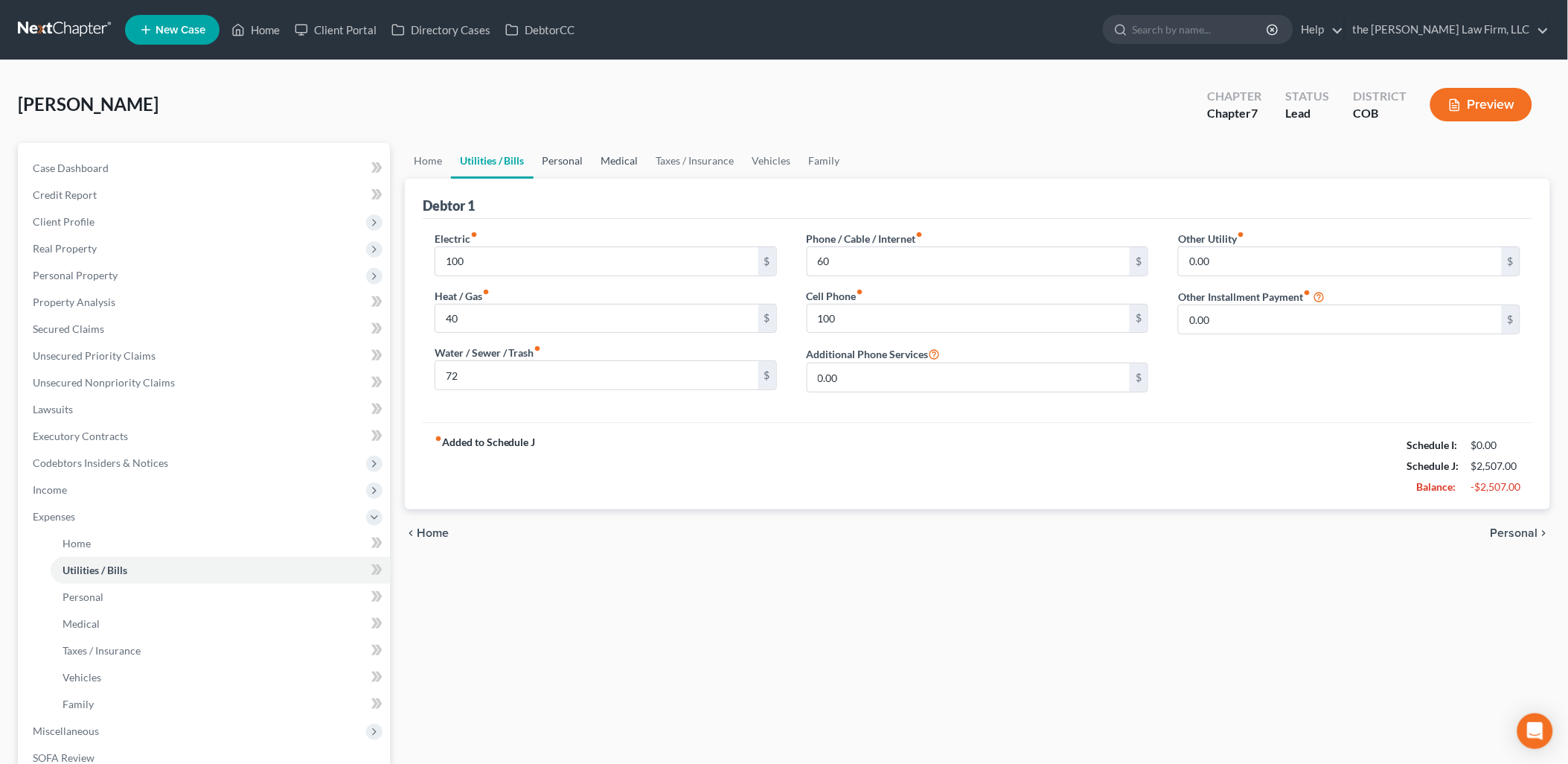
click at [537, 158] on link "Personal" at bounding box center [562, 161] width 58 height 36
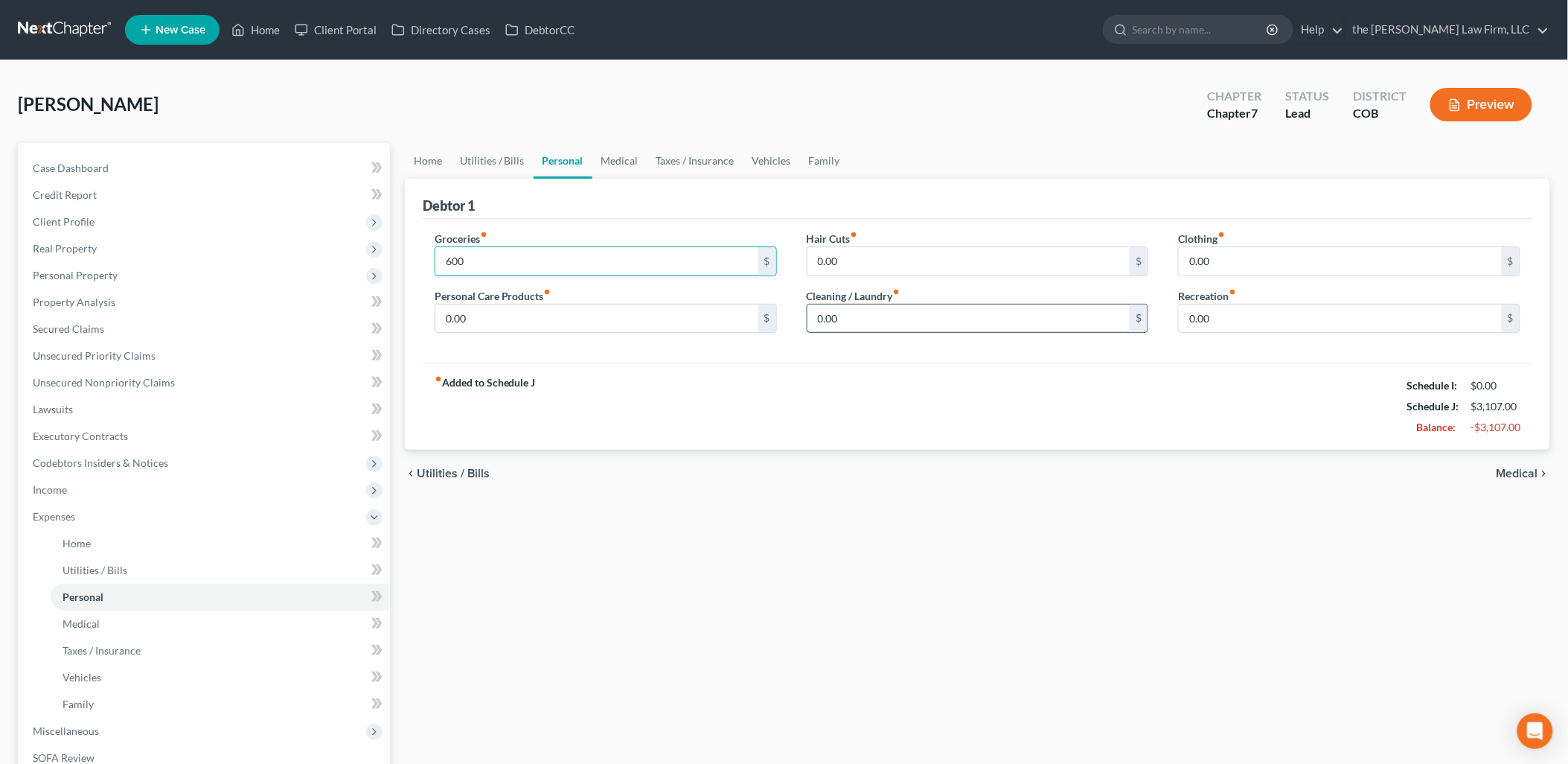
type input "600"
type input "30"
click at [786, 156] on link "Vehicles" at bounding box center [772, 161] width 57 height 36
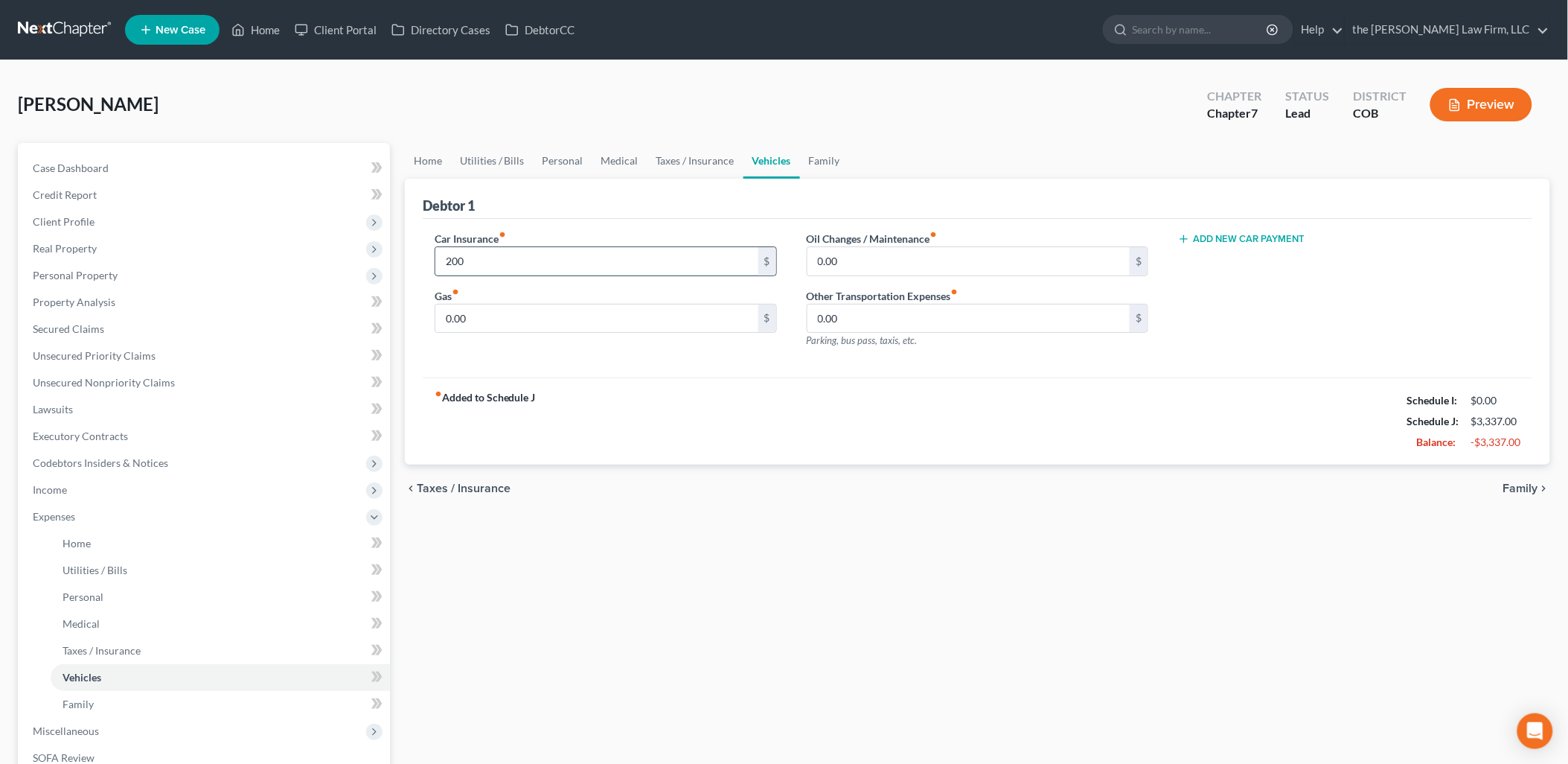
type input "200"
click at [482, 305] on input "0.00" at bounding box center [597, 319] width 323 height 28
type input "80"
drag, startPoint x: 817, startPoint y: 160, endPoint x: 829, endPoint y: 159, distance: 12.0
click at [817, 160] on link "Family" at bounding box center [824, 161] width 49 height 36
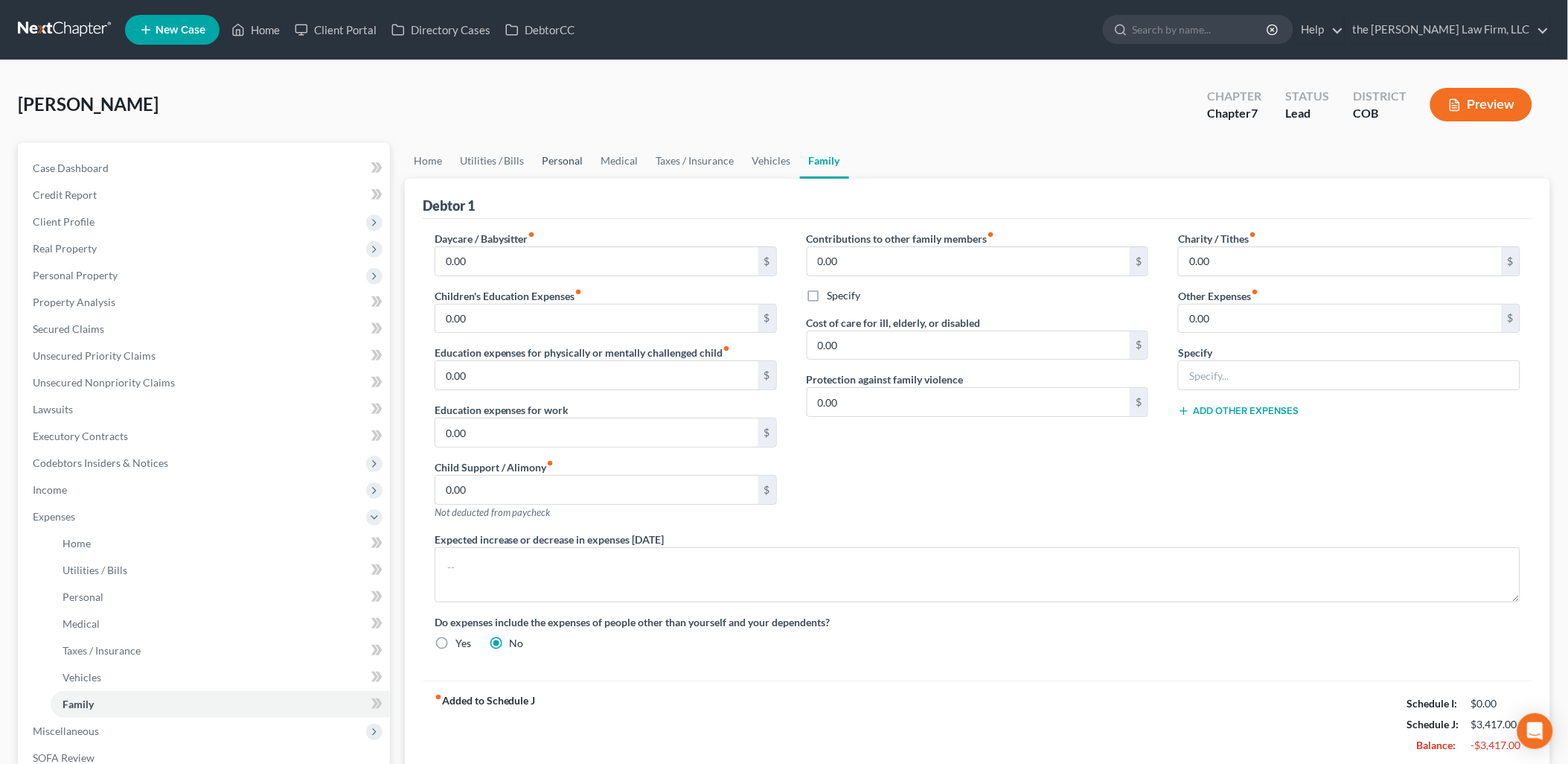
click at [563, 155] on link "Personal" at bounding box center [562, 161] width 58 height 36
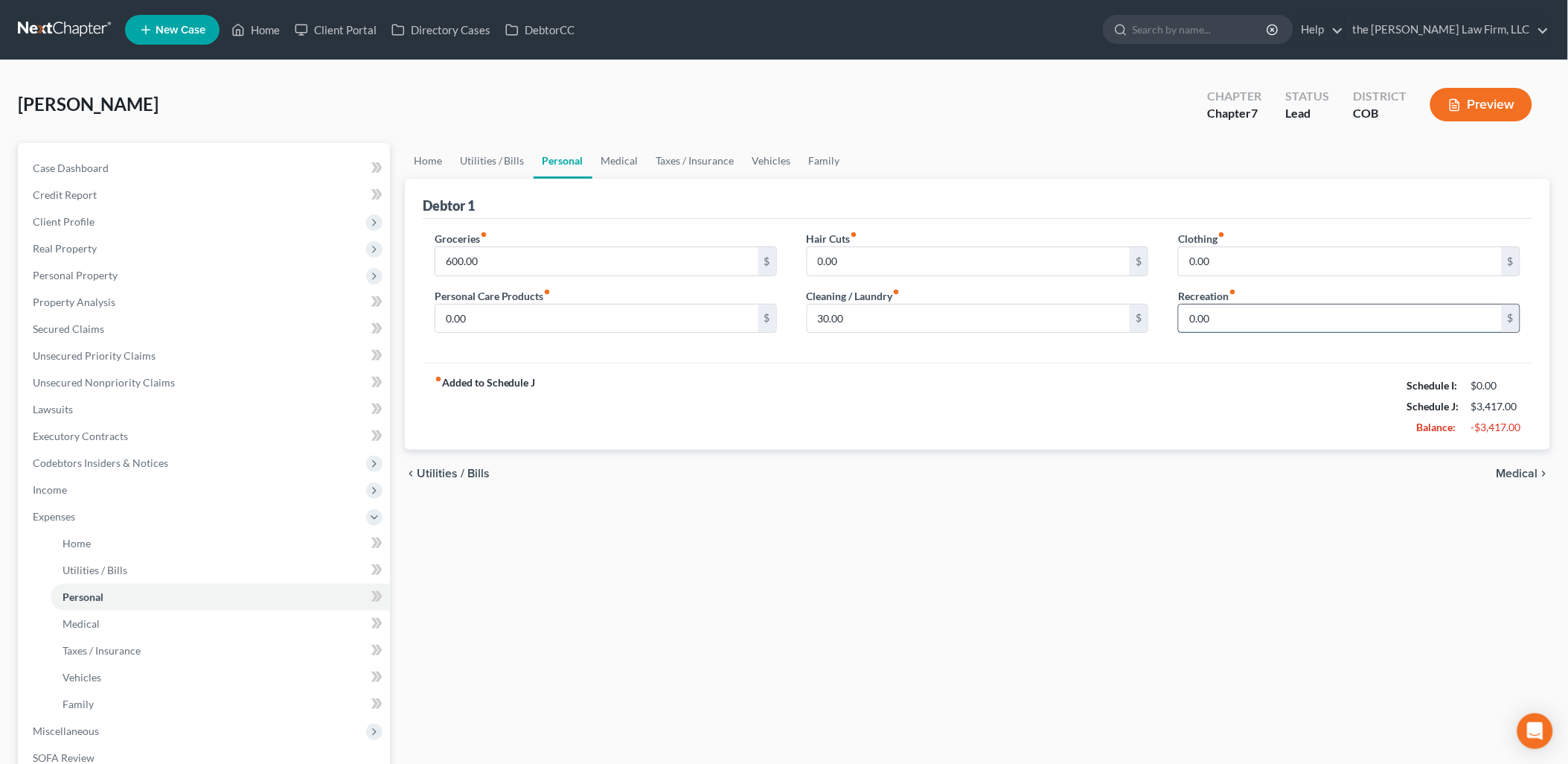
click at [1260, 327] on input "0.00" at bounding box center [1340, 319] width 323 height 28
type input "150"
click at [461, 154] on link "Utilities / Bills" at bounding box center [492, 161] width 83 height 36
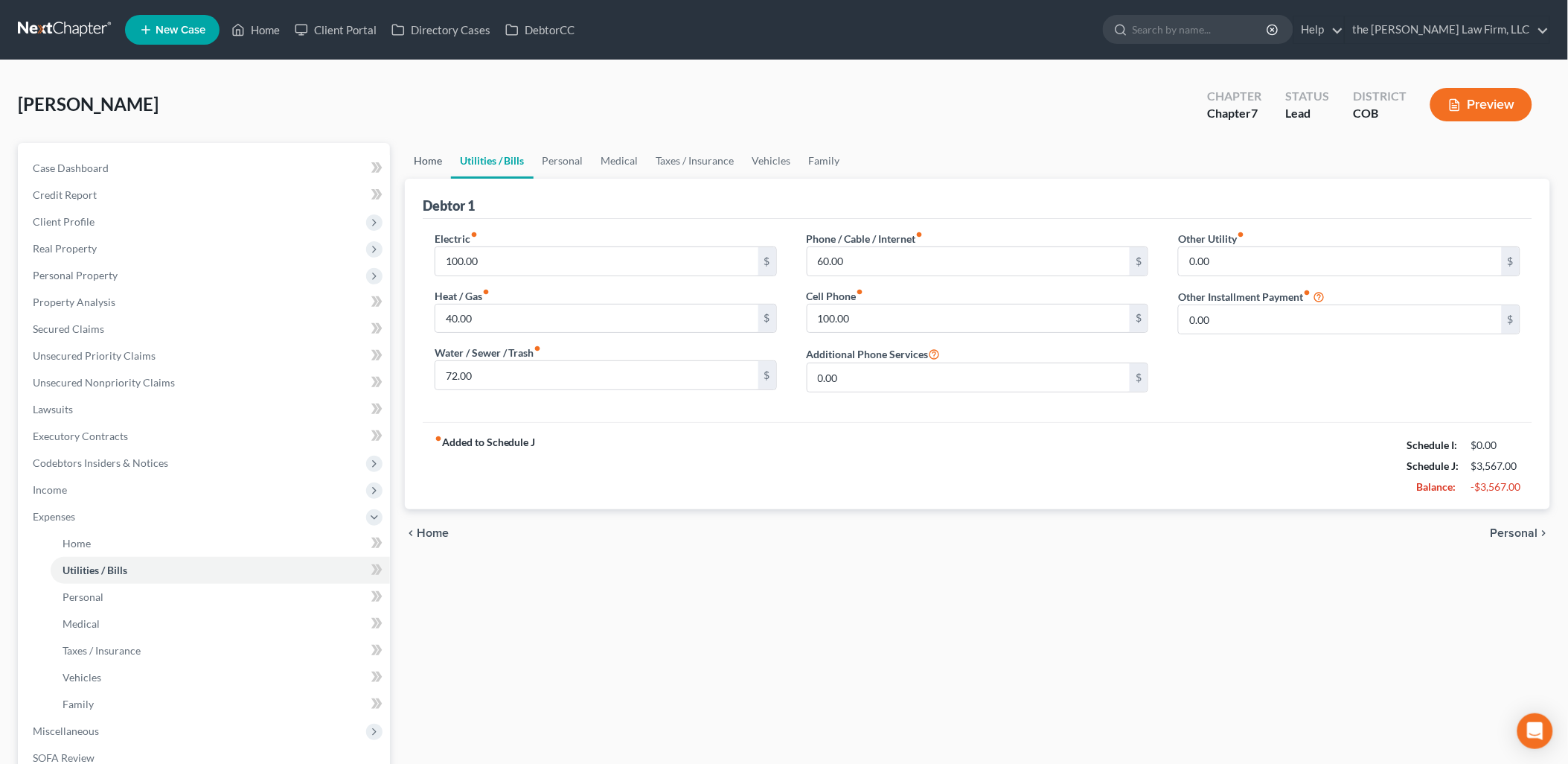
click at [432, 149] on link "Home" at bounding box center [428, 161] width 46 height 36
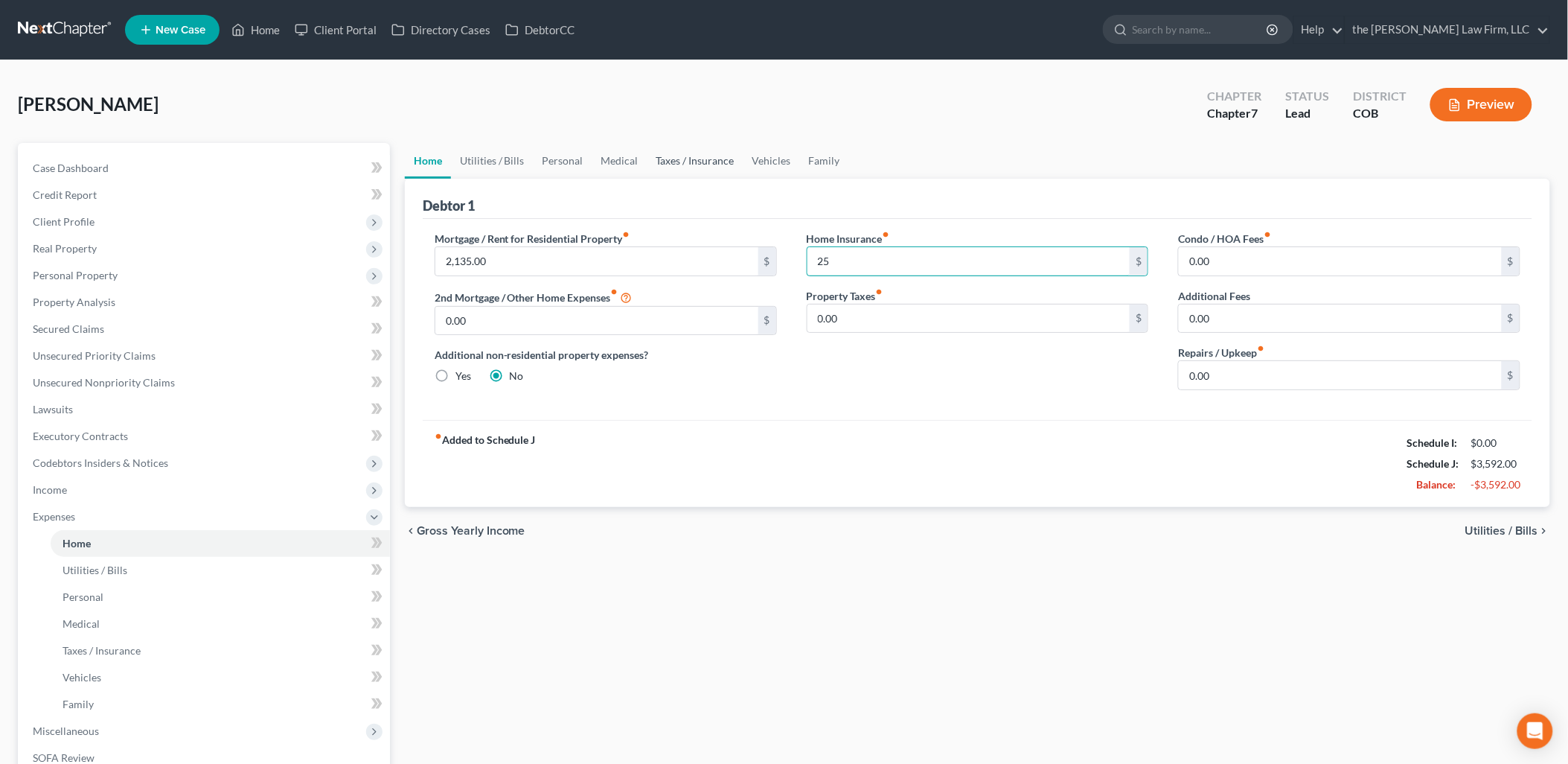
type input "25"
click at [700, 156] on link "Taxes / Insurance" at bounding box center [696, 161] width 96 height 36
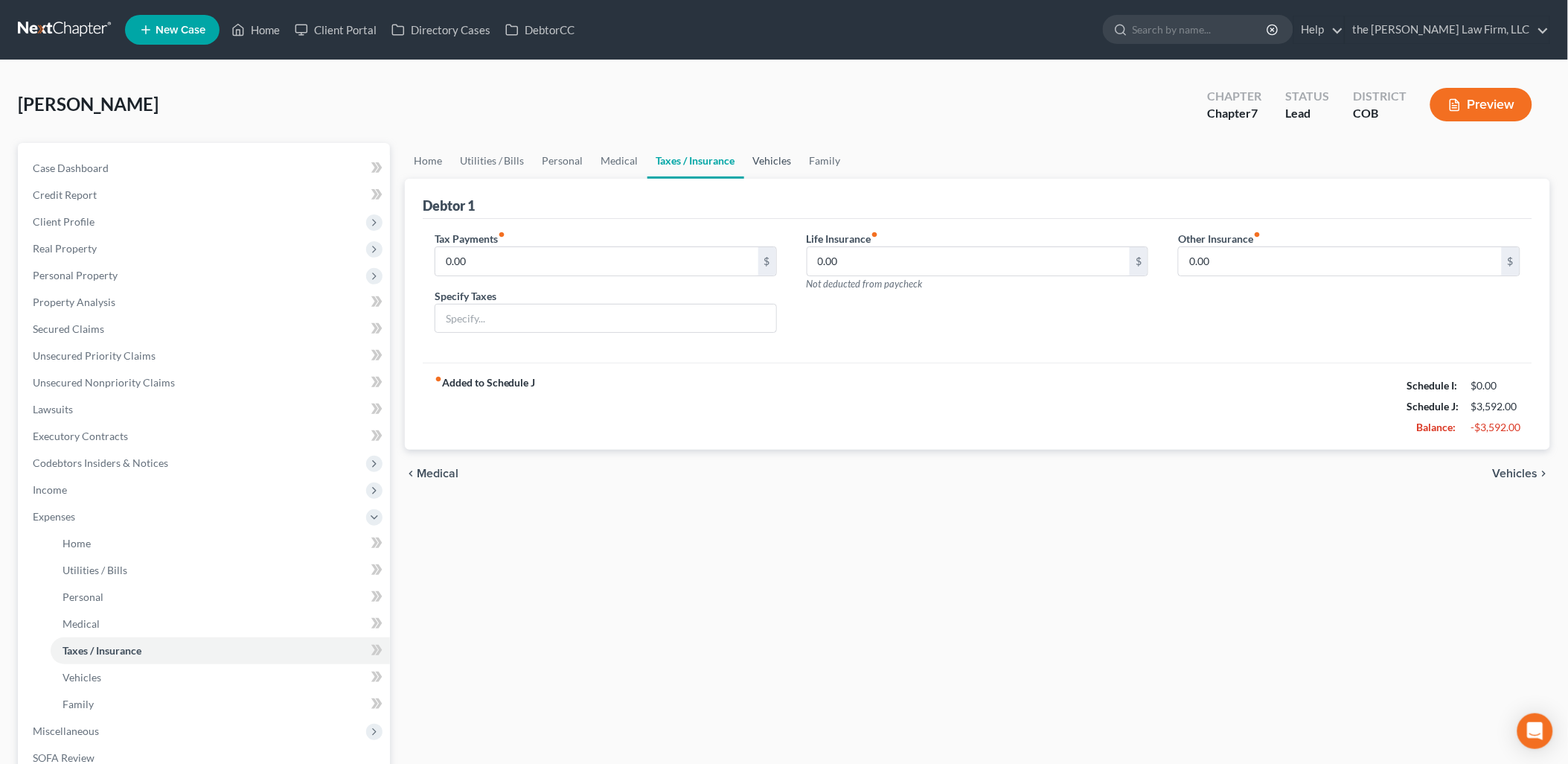
click at [759, 157] on link "Vehicles" at bounding box center [772, 161] width 57 height 36
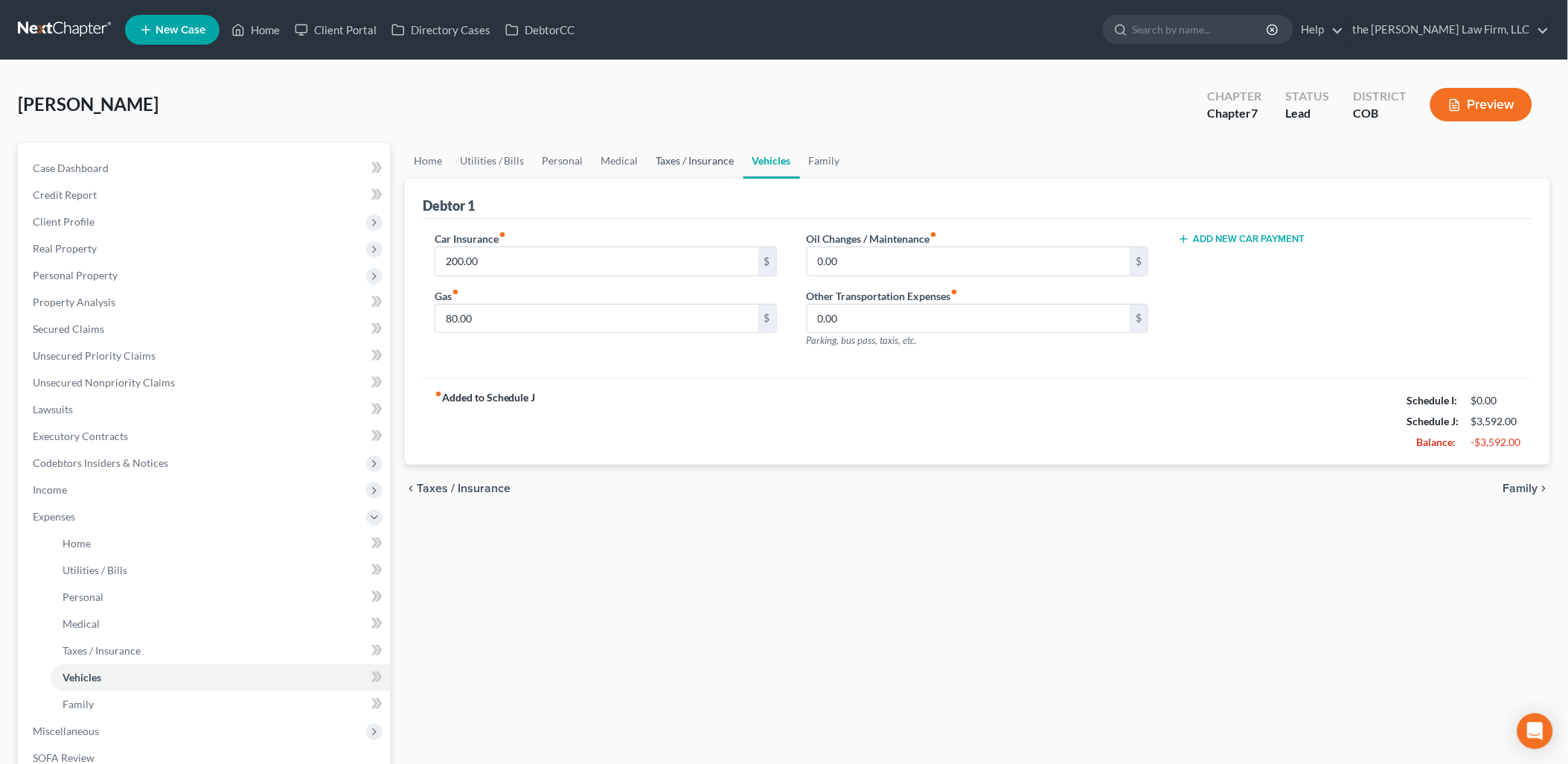
click at [688, 166] on link "Taxes / Insurance" at bounding box center [696, 161] width 96 height 36
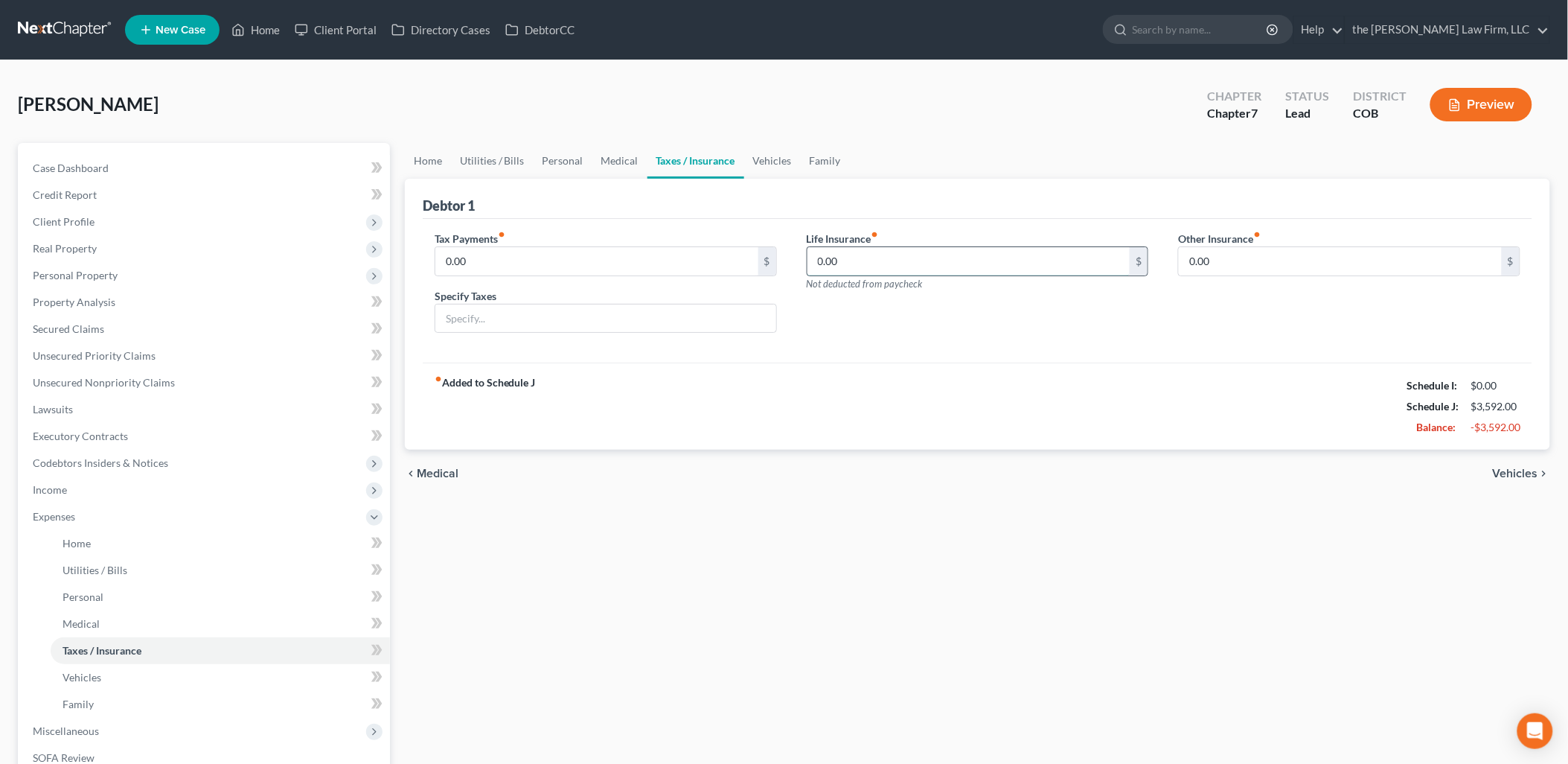
click at [1012, 256] on input "0.00" at bounding box center [969, 261] width 323 height 28
type input "52"
drag, startPoint x: 817, startPoint y: 152, endPoint x: 831, endPoint y: 158, distance: 15.2
click at [819, 152] on link "Family" at bounding box center [825, 161] width 49 height 36
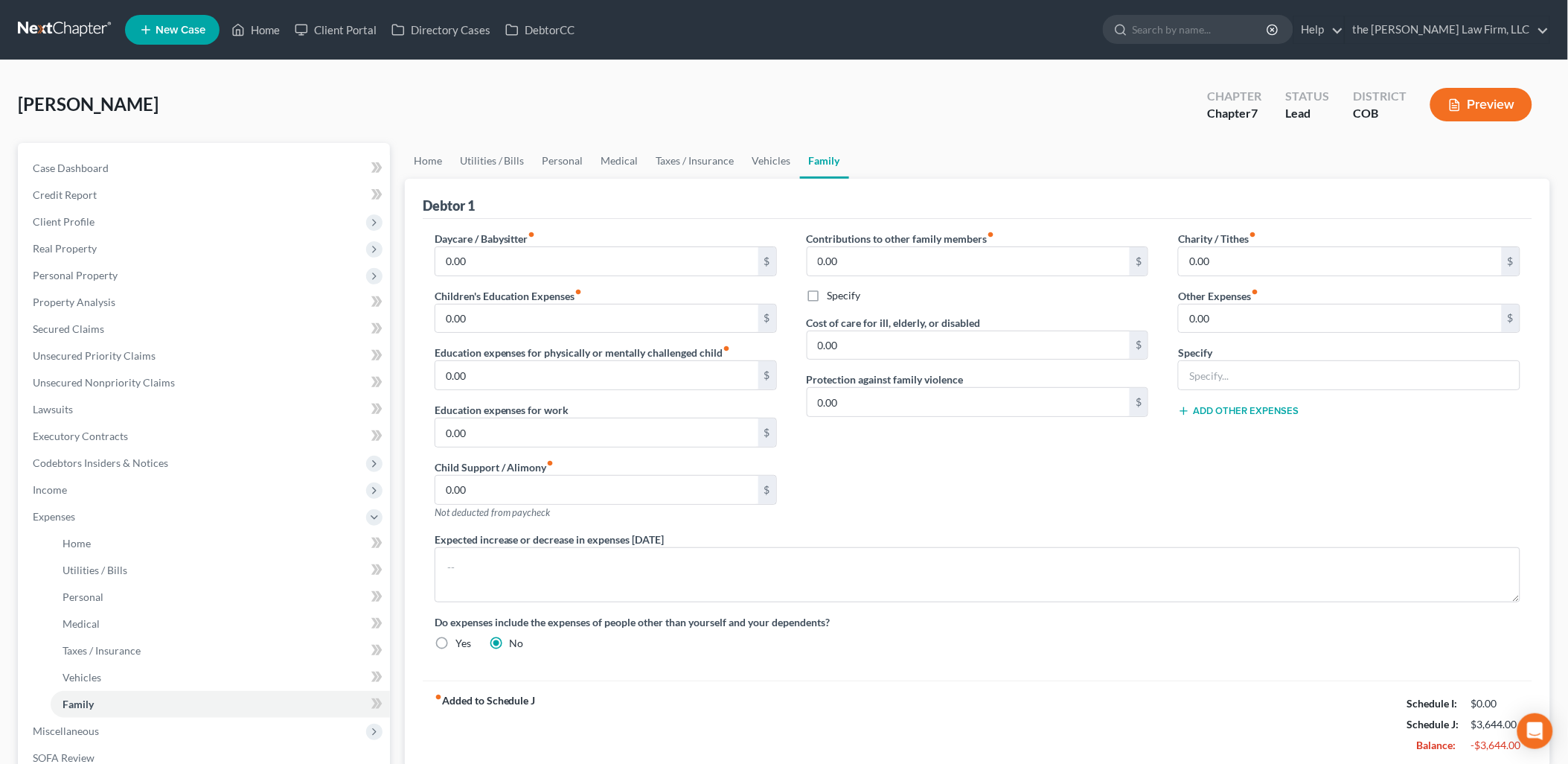
click at [1230, 301] on label "Other Expenses fiber_manual_record" at bounding box center [1218, 296] width 80 height 16
click at [1233, 309] on input "0.00" at bounding box center [1340, 319] width 323 height 28
type input "200"
type input "School Lunches"
click at [763, 145] on link "Vehicles" at bounding box center [772, 161] width 57 height 36
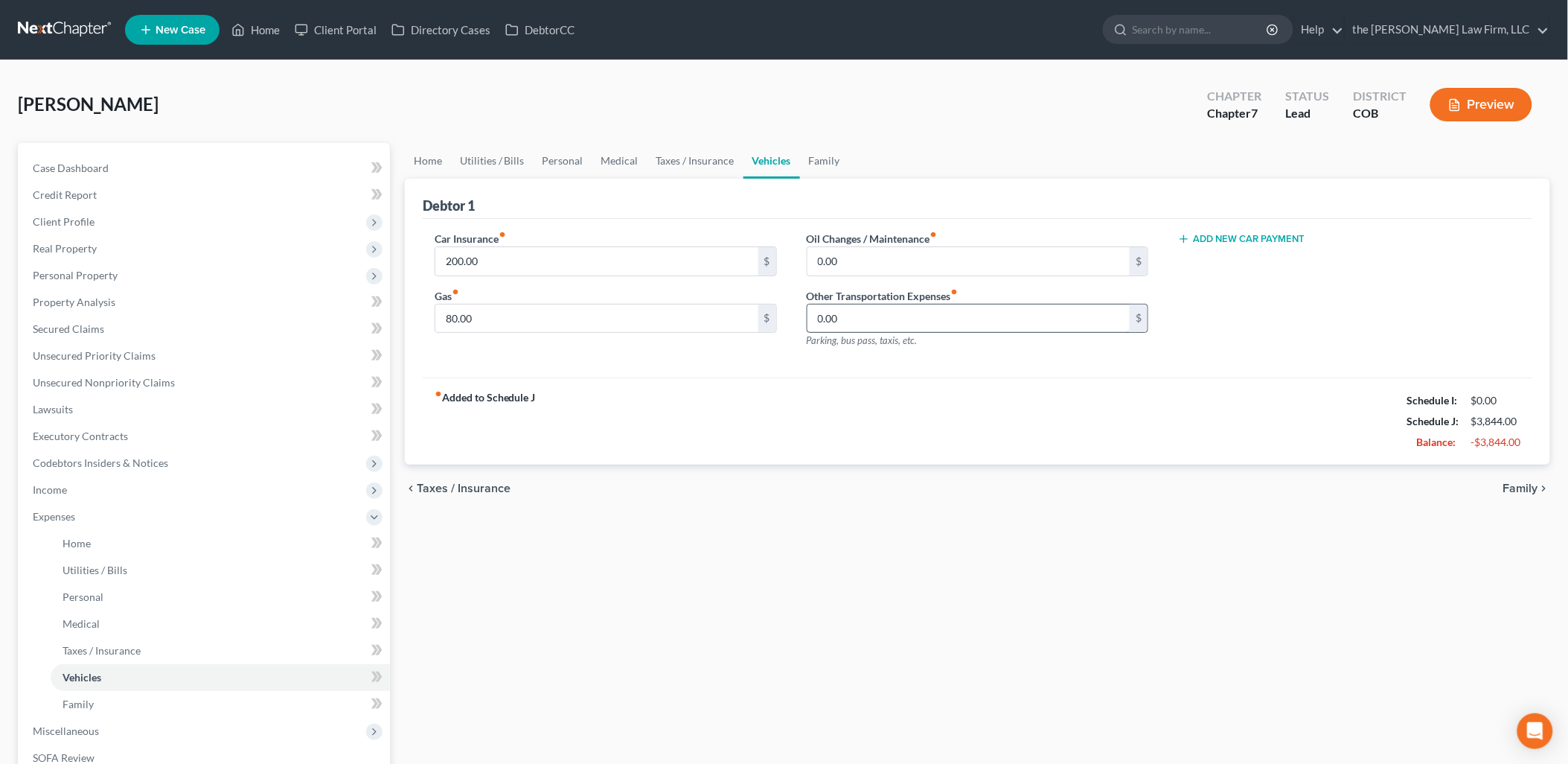
click at [853, 323] on input "0.00" at bounding box center [969, 319] width 323 height 28
click at [861, 377] on div "fiber_manual_record Added to Schedule J Schedule I: $0.00 Schedule J: $3,894.00…" at bounding box center [977, 421] width 1110 height 87
click at [64, 275] on span "Personal Property" at bounding box center [75, 275] width 85 height 12
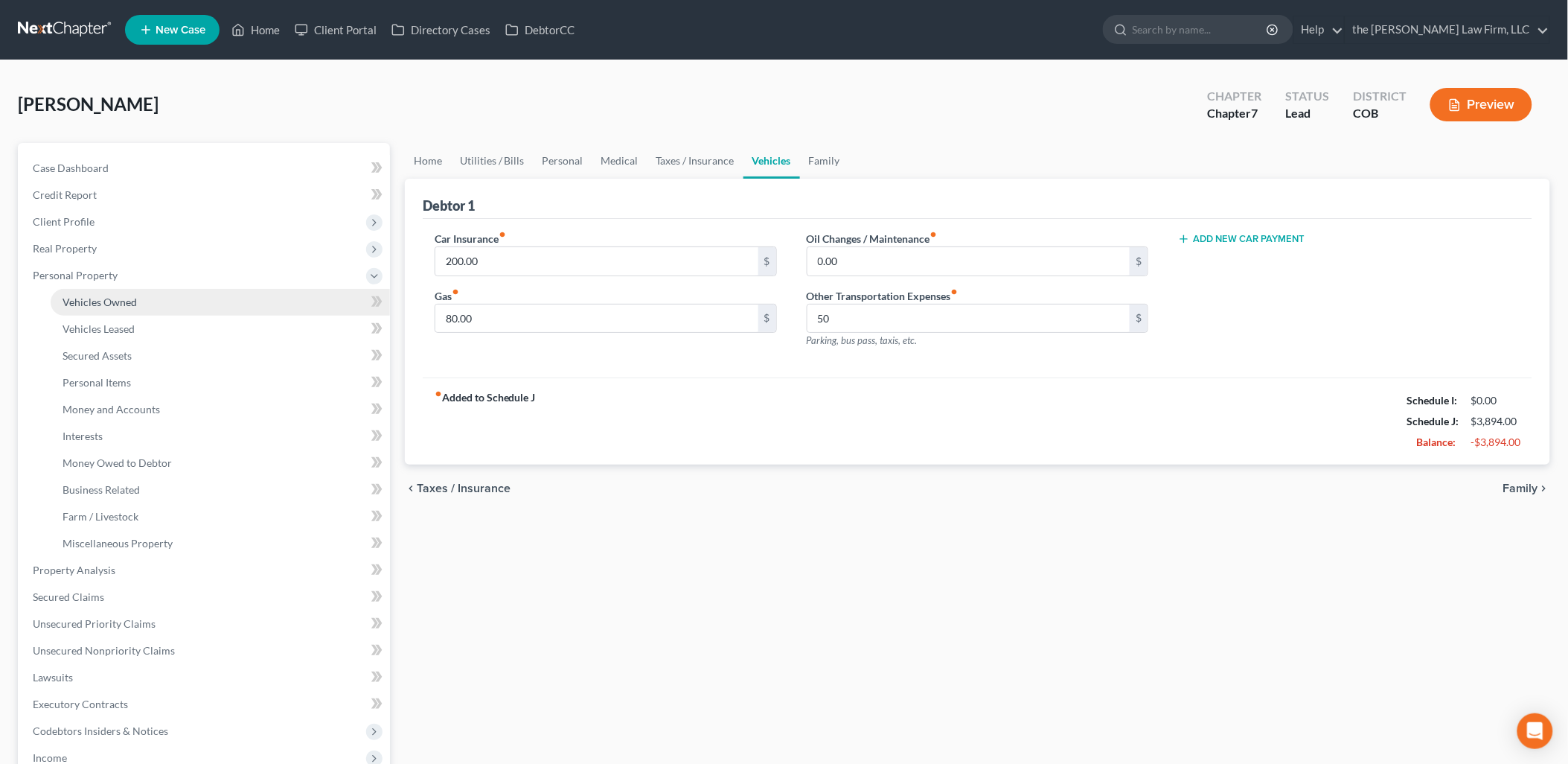
click at [85, 298] on span "Vehicles Owned" at bounding box center [100, 301] width 74 height 12
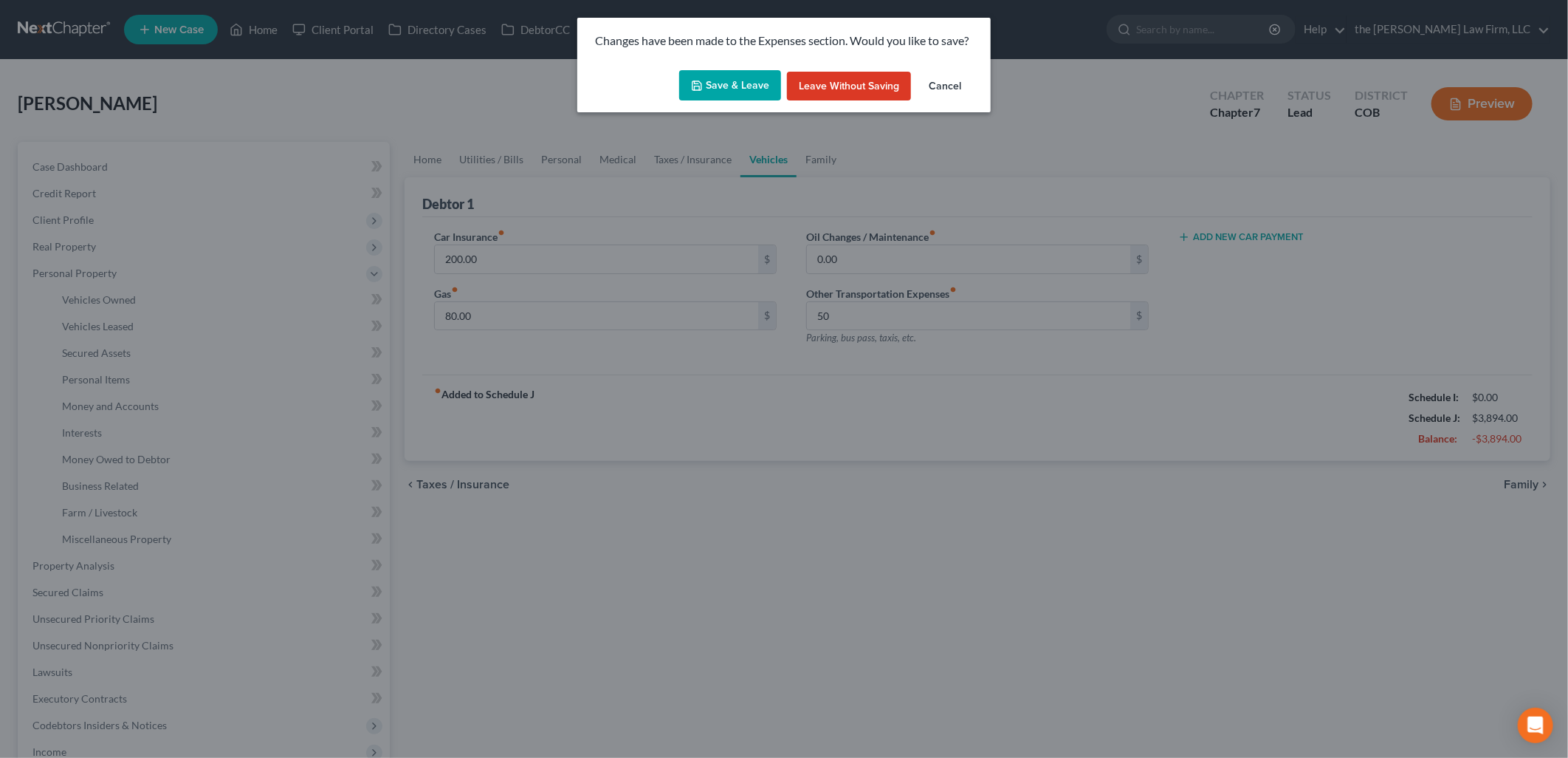
click at [753, 102] on div "Save & Leave Leave without Saving Cancel" at bounding box center [784, 88] width 413 height 49
click at [748, 92] on button "Save & Leave" at bounding box center [730, 86] width 102 height 31
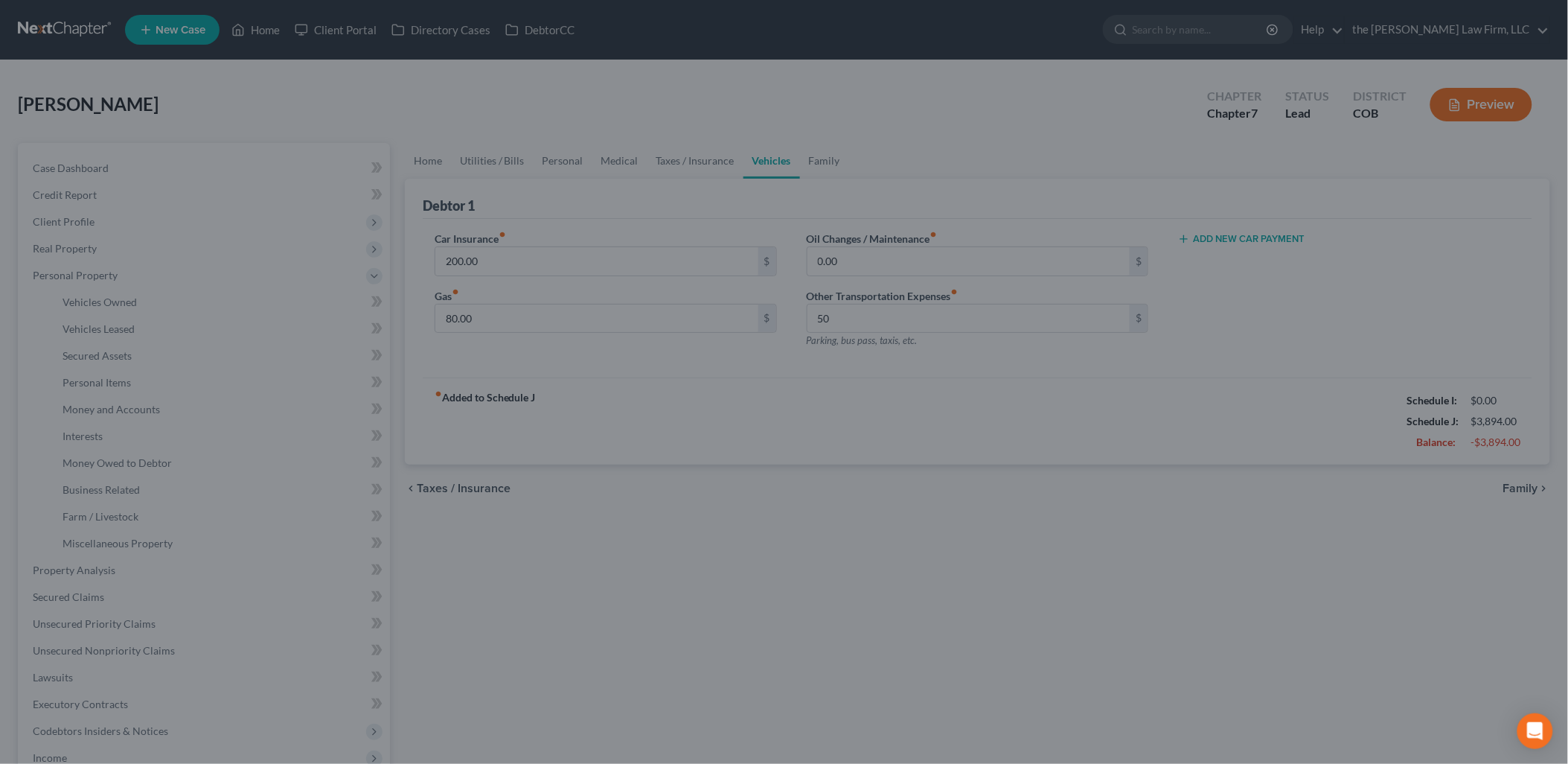
type input "50.00"
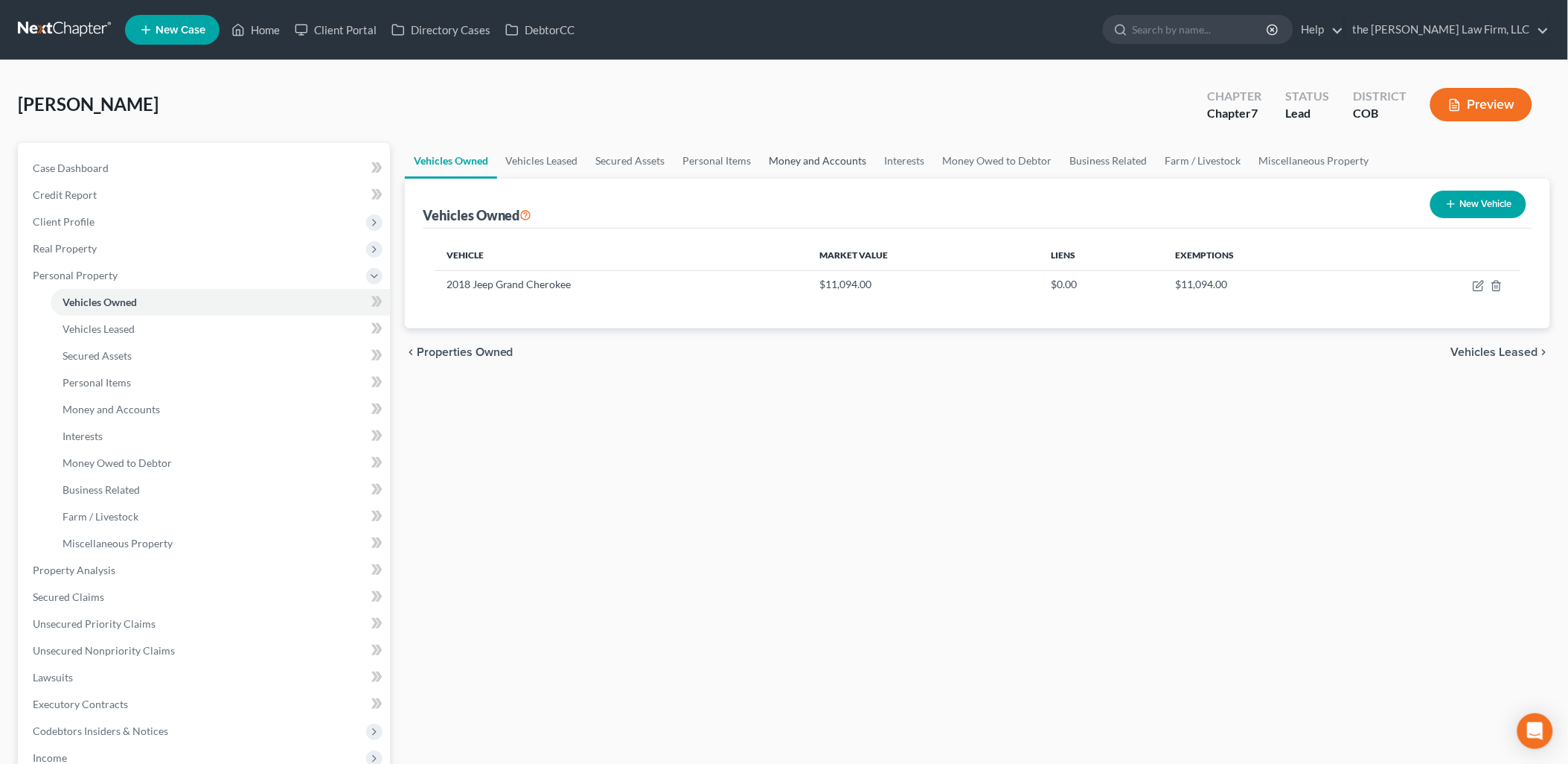
drag, startPoint x: 820, startPoint y: 159, endPoint x: 871, endPoint y: 172, distance: 52.6
click at [820, 159] on link "Money and Accounts" at bounding box center [818, 161] width 115 height 36
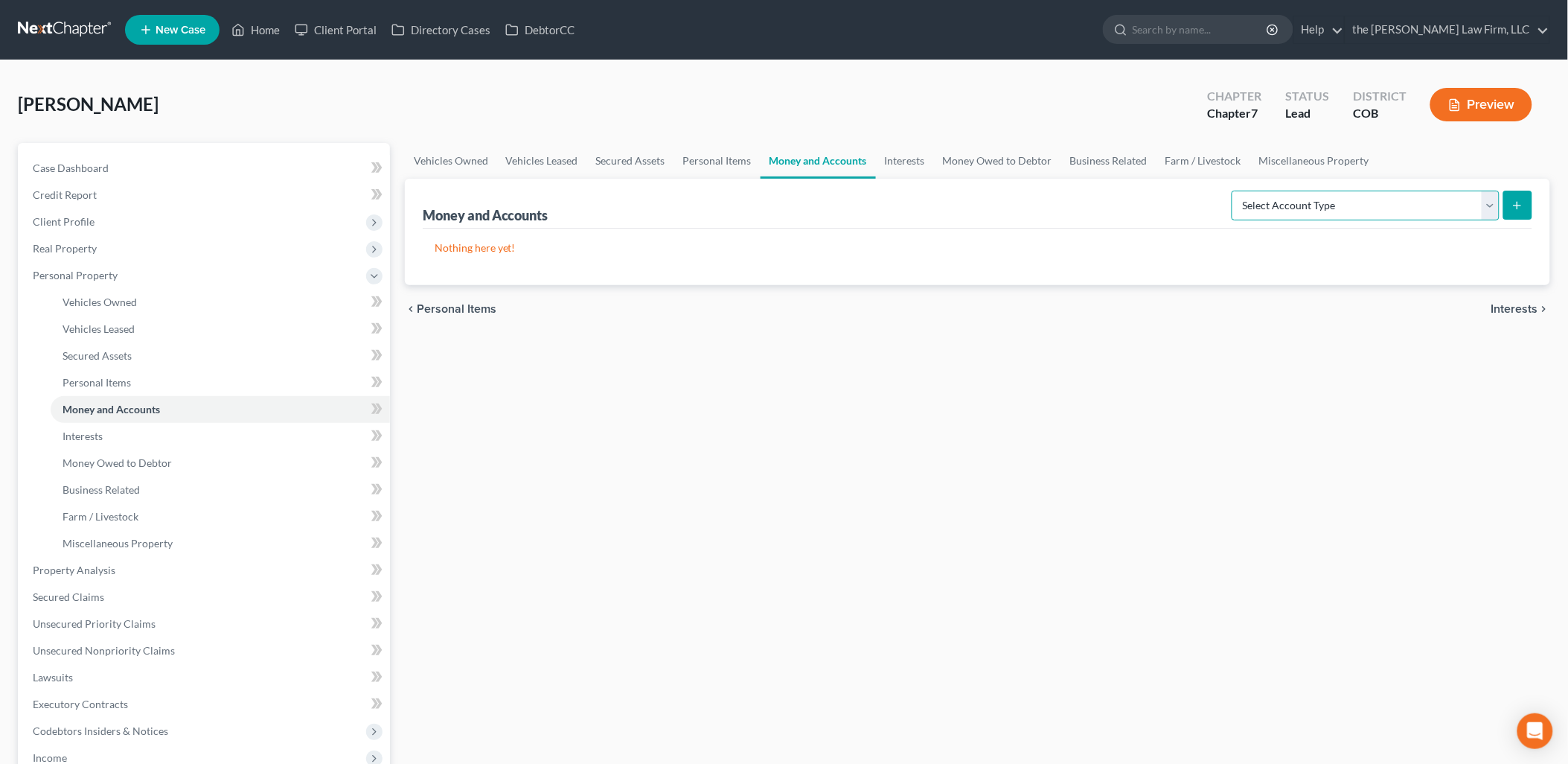
click at [1437, 214] on select "Select Account Type Brokerage Cash on Hand Certificates of Deposit Checking Acc…" at bounding box center [1365, 205] width 268 height 30
select select "checking"
click at [1235, 190] on select "Select Account Type Brokerage Cash on Hand Certificates of Deposit Checking Acc…" at bounding box center [1365, 205] width 268 height 30
click at [1528, 190] on button "submit" at bounding box center [1517, 204] width 29 height 29
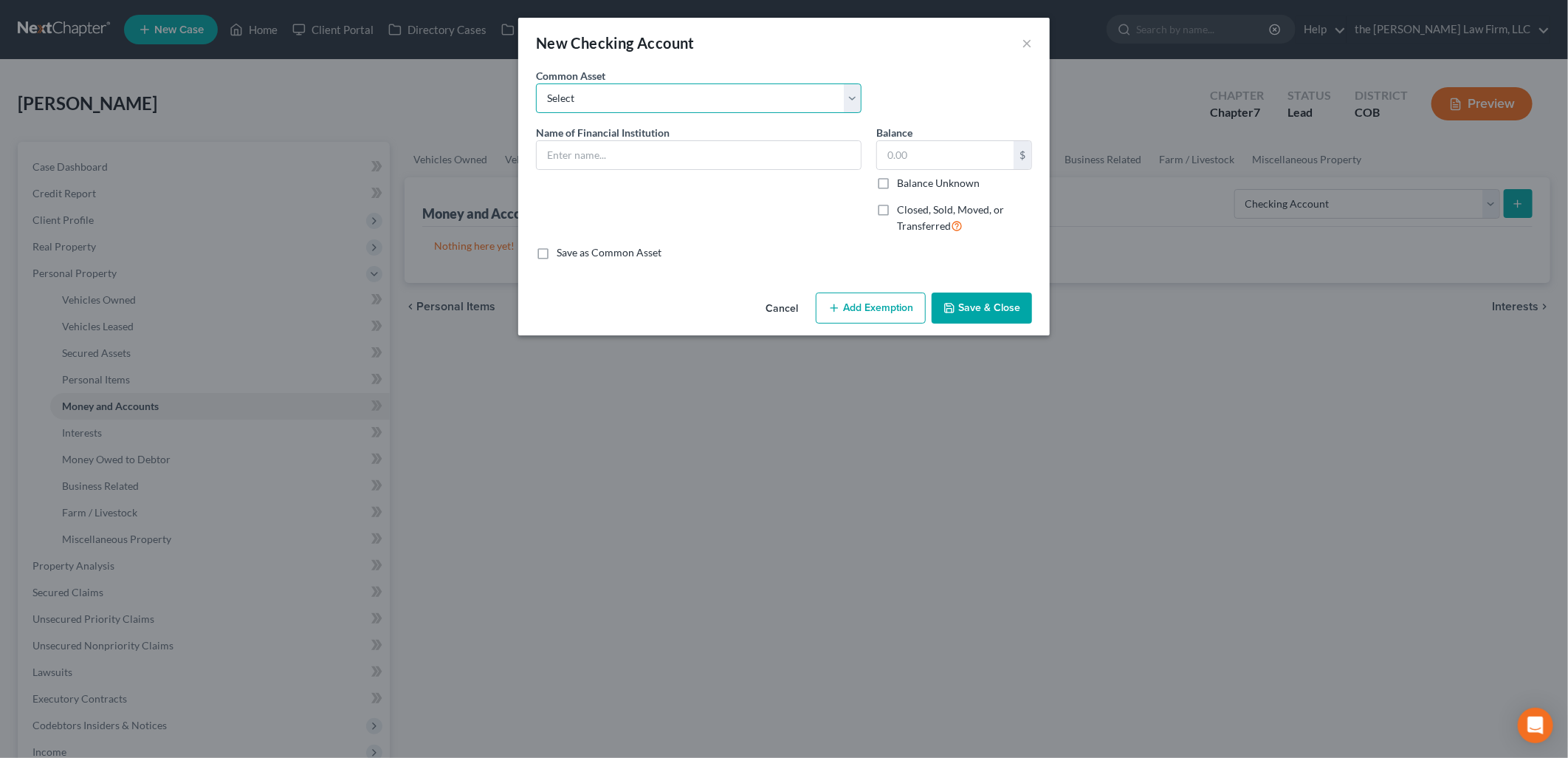
click at [633, 101] on select "Select [PERSON_NAME] Fargo" at bounding box center [699, 98] width 326 height 29
click at [588, 152] on input "text" at bounding box center [699, 155] width 324 height 28
type input "US Bank 1967"
type input "283"
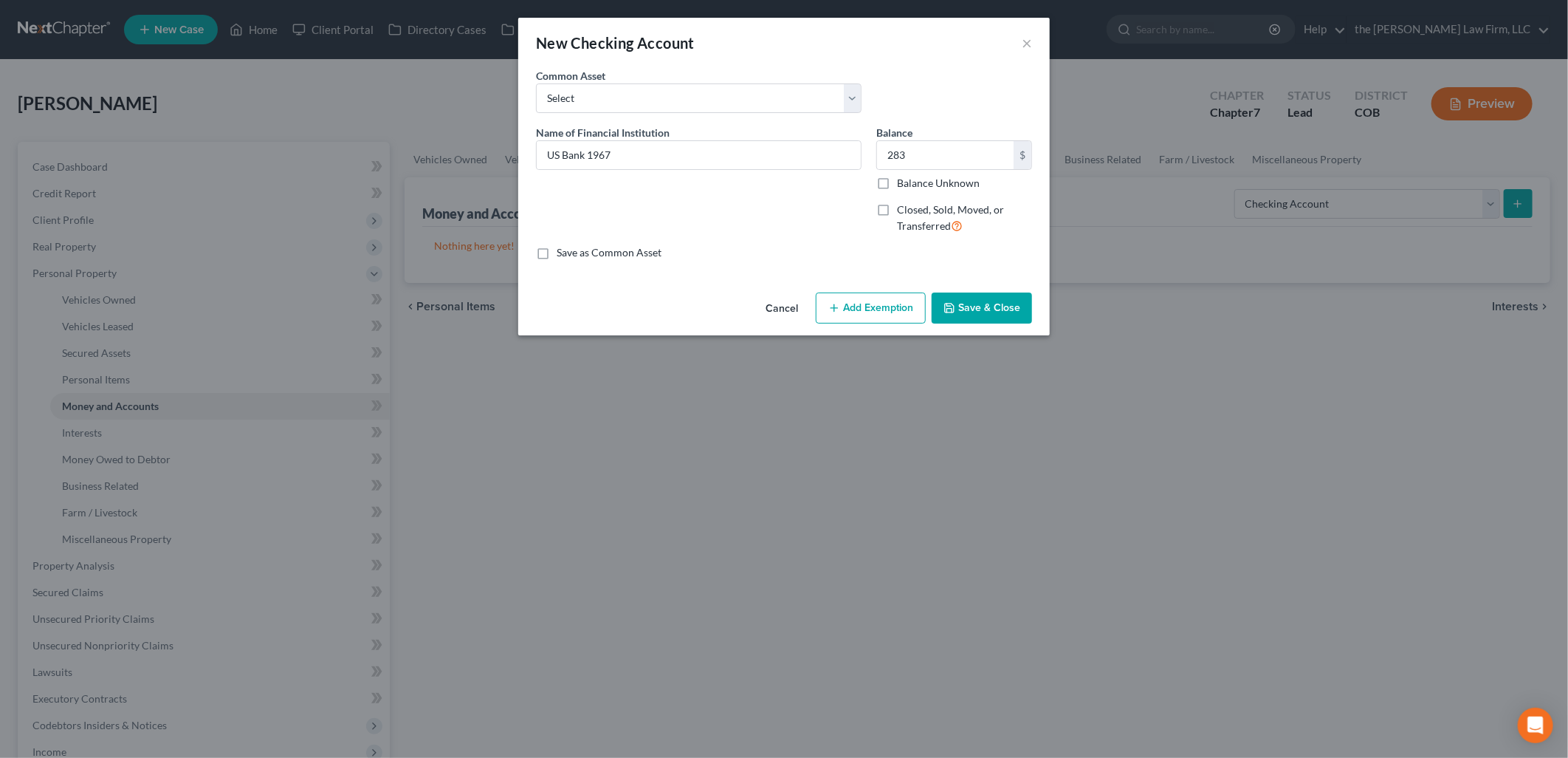
click at [1019, 310] on button "Save & Close" at bounding box center [982, 308] width 100 height 31
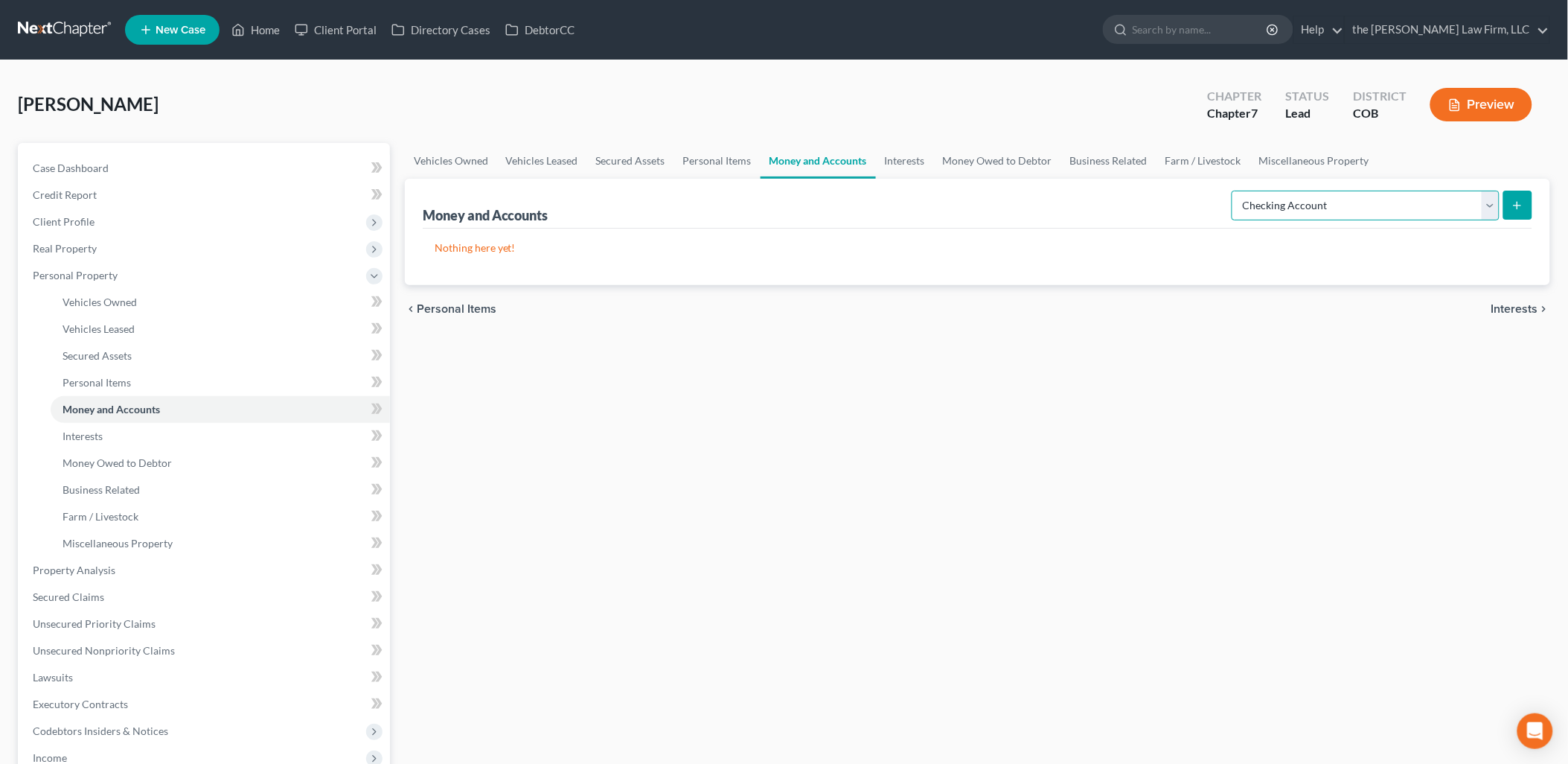
click at [1338, 212] on select "Select Account Type Brokerage Cash on Hand Certificates of Deposit Checking Acc…" at bounding box center [1365, 205] width 268 height 30
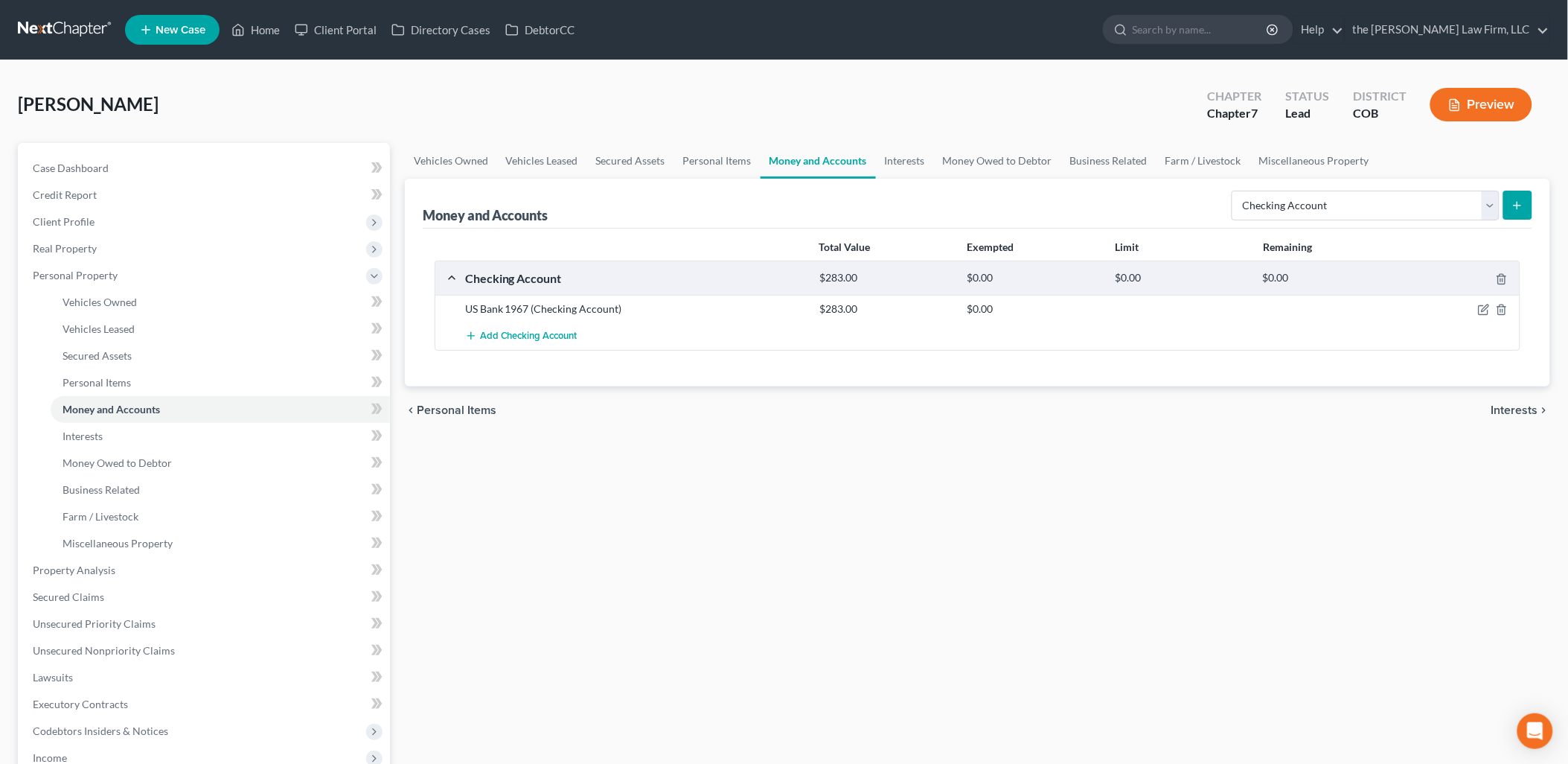
click at [1516, 205] on line "submit" at bounding box center [1518, 205] width 7 height 0
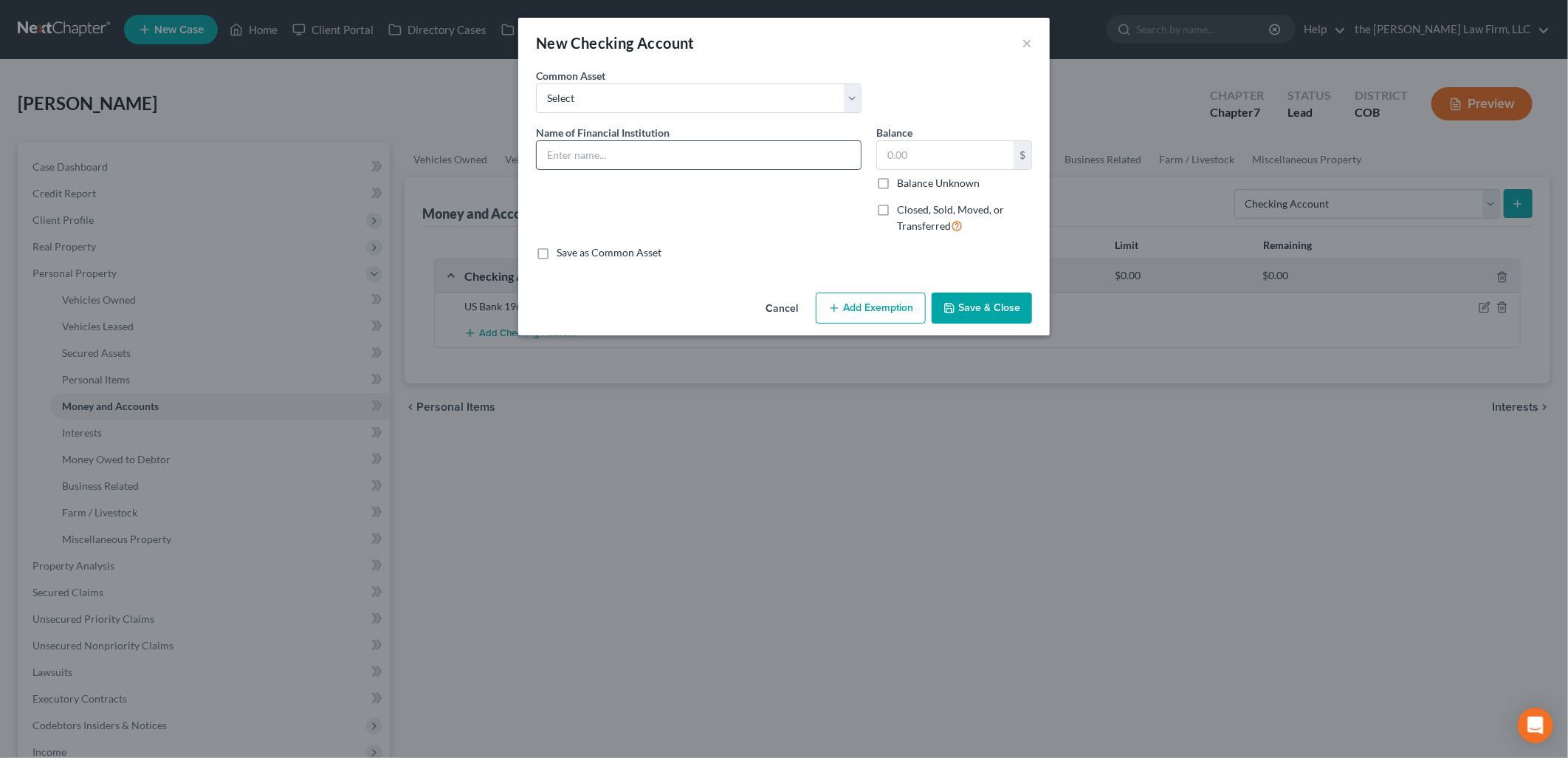
click at [659, 163] on input "text" at bounding box center [699, 155] width 324 height 28
type input "US Bank x0608"
type input "363"
click at [999, 301] on button "Save & Close" at bounding box center [982, 308] width 100 height 31
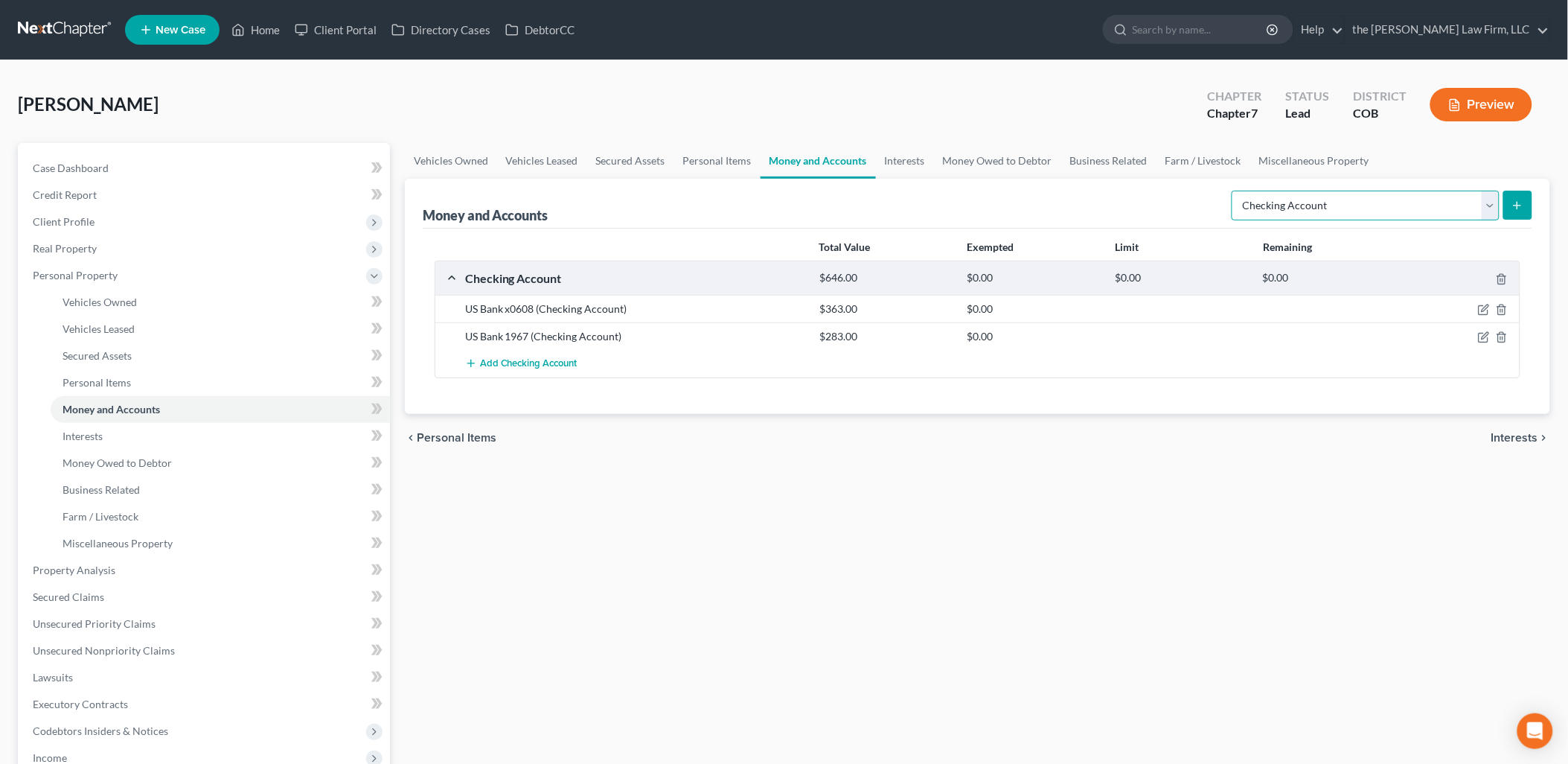
click at [1417, 209] on select "Select Account Type Brokerage Cash on Hand Certificates of Deposit Checking Acc…" at bounding box center [1365, 205] width 268 height 30
select select "savings"
click at [1235, 190] on select "Select Account Type Brokerage Cash on Hand Certificates of Deposit Checking Acc…" at bounding box center [1365, 205] width 268 height 30
click at [1505, 204] on button "submit" at bounding box center [1517, 204] width 29 height 29
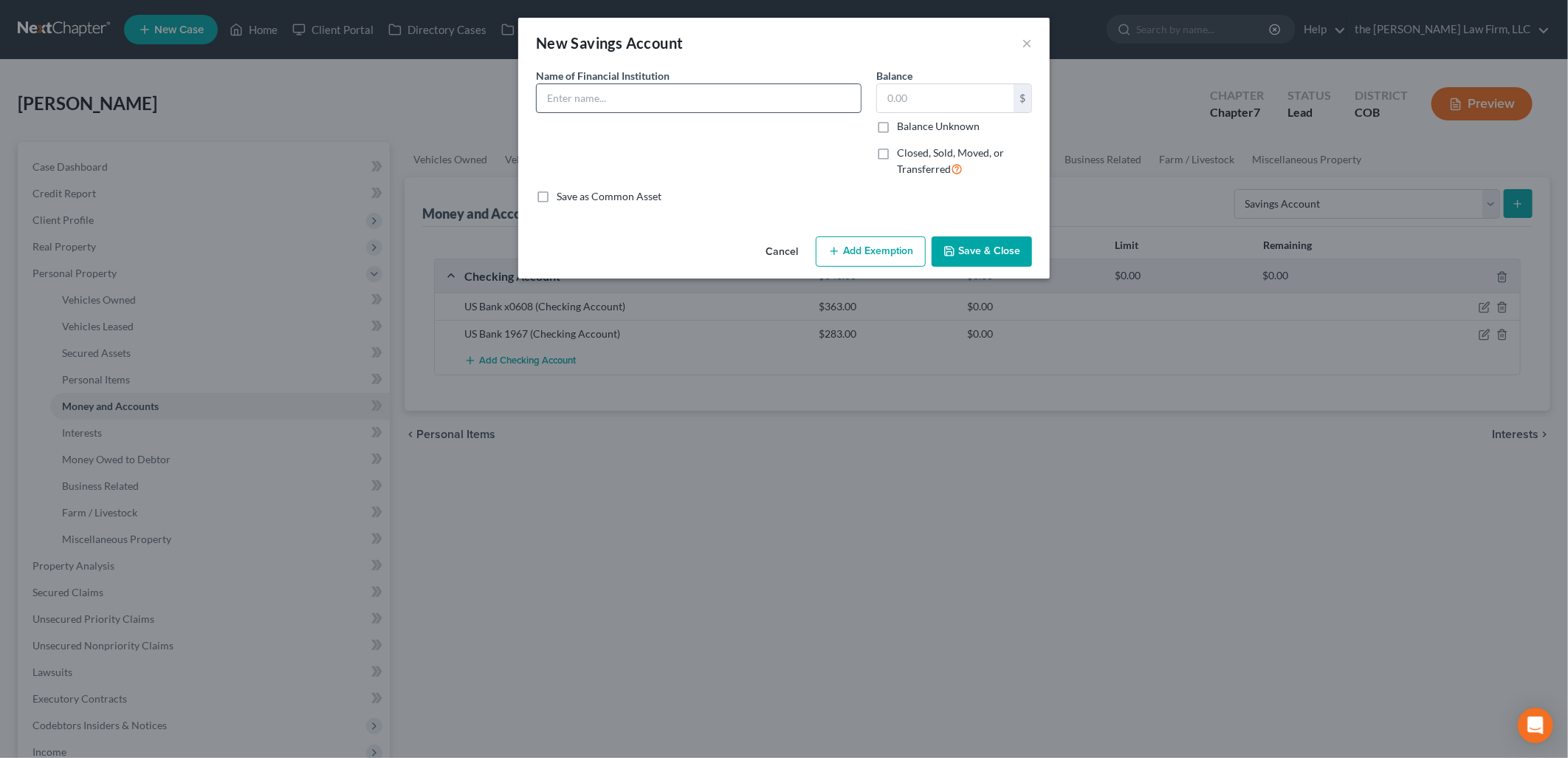
click at [799, 107] on input "text" at bounding box center [699, 98] width 324 height 28
type input "US Bank x1933"
type input "1,500"
click at [860, 256] on button "Add Exemption" at bounding box center [870, 252] width 110 height 31
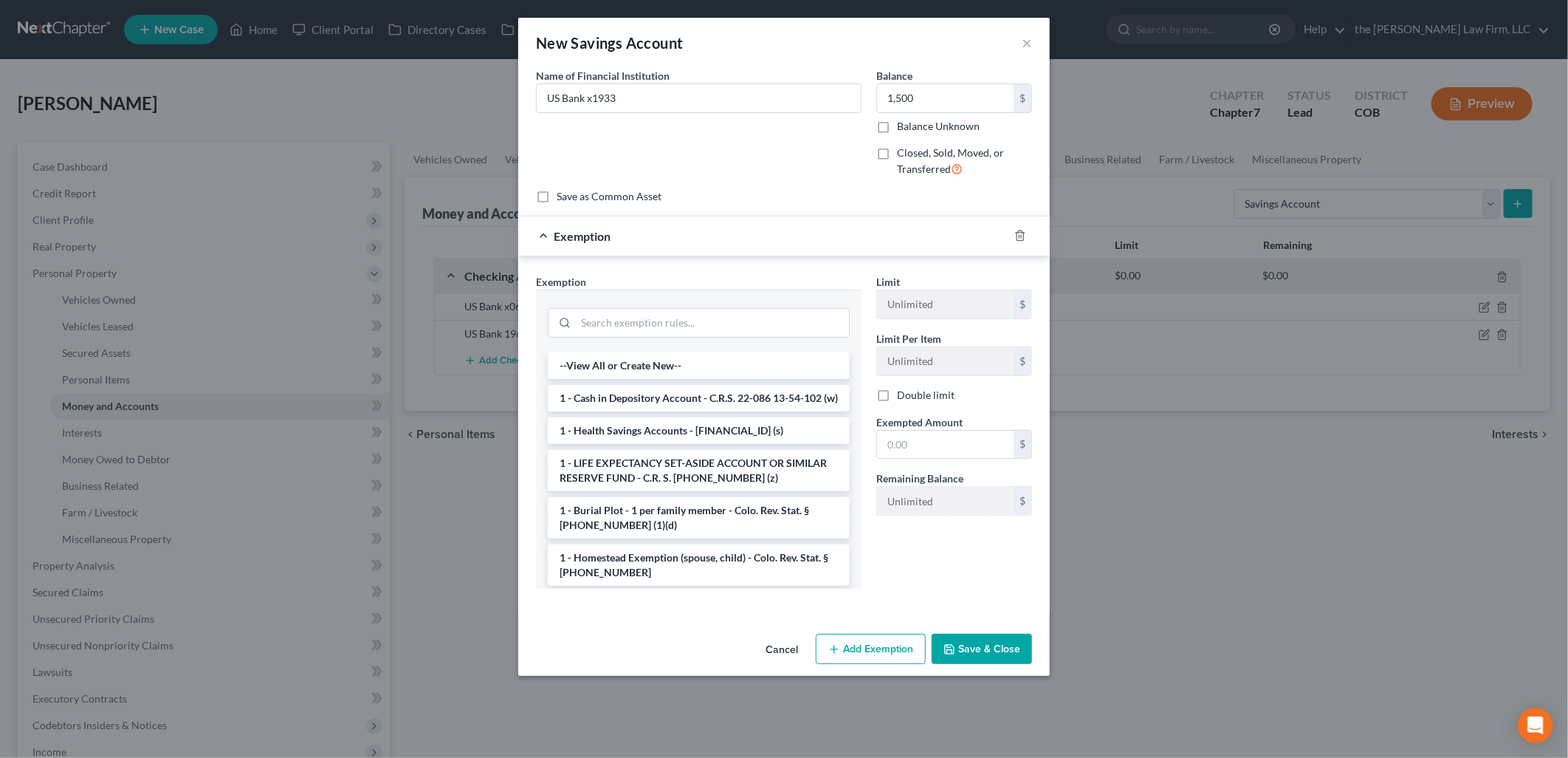
click at [979, 638] on button "Save & Close" at bounding box center [982, 649] width 100 height 31
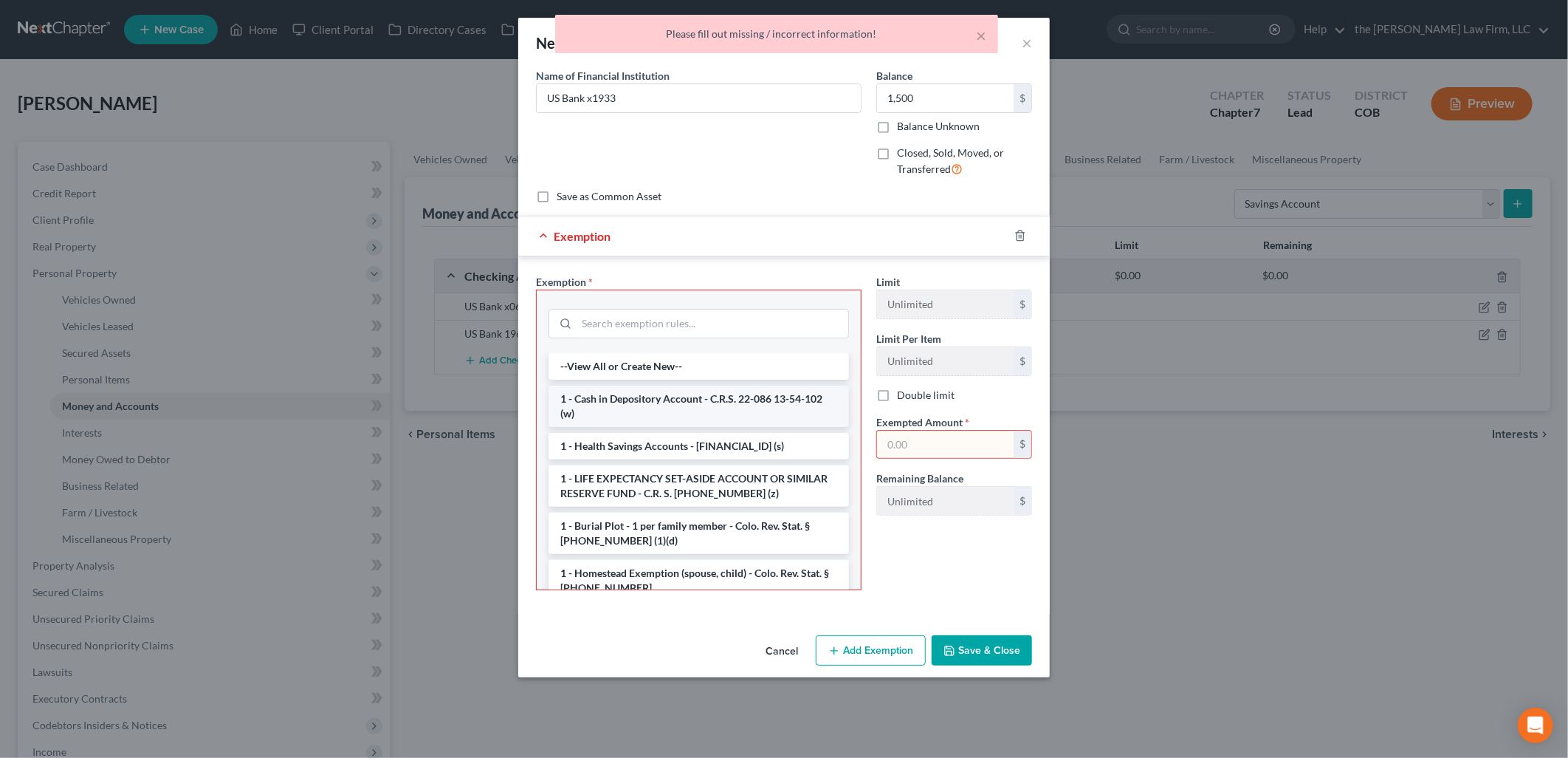
click at [644, 421] on li "1 - Cash in Depository Account - C.R.S. 22-086 13-54-102 (w)" at bounding box center [698, 406] width 300 height 42
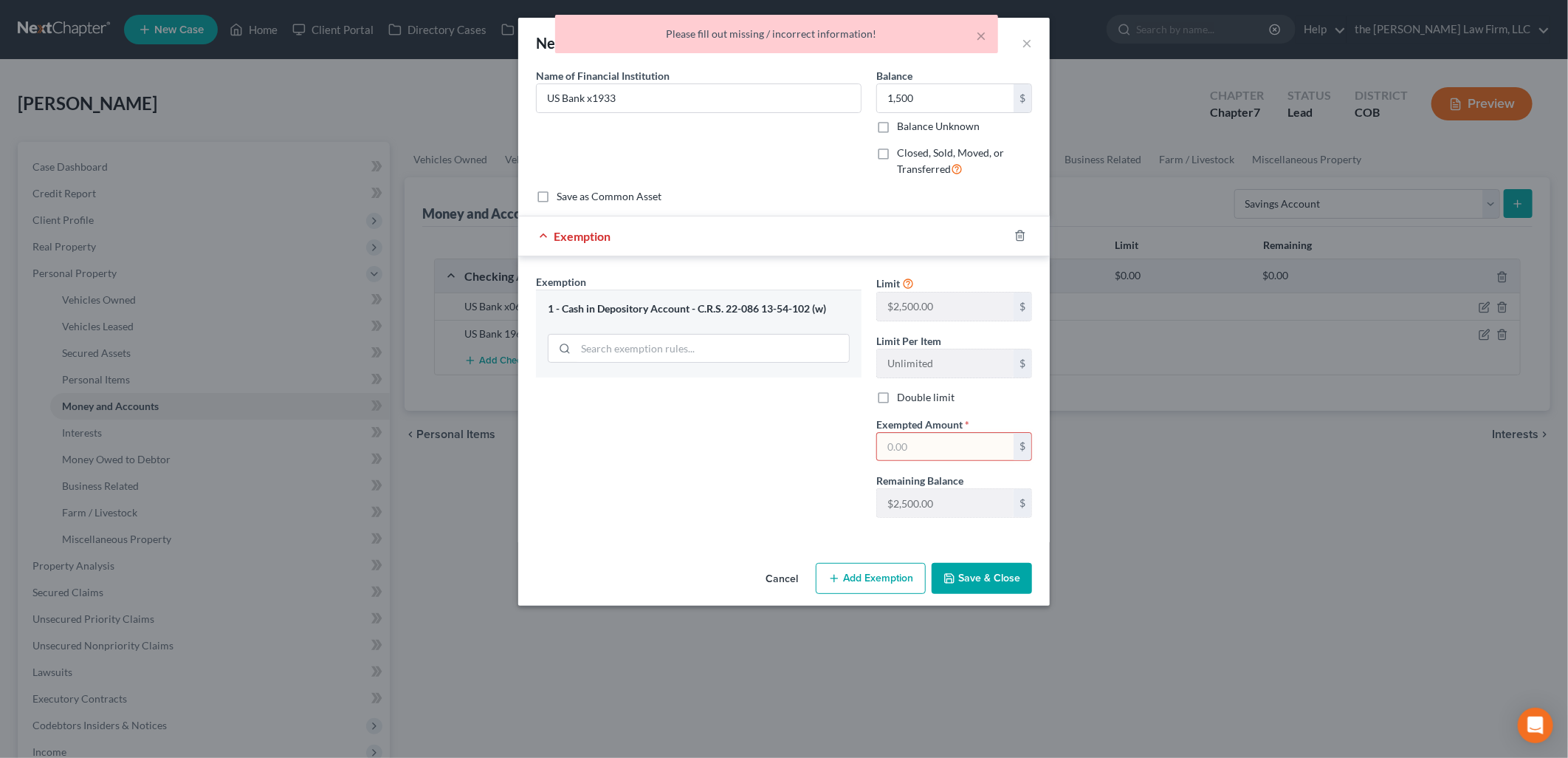
click at [949, 460] on input "text" at bounding box center [945, 447] width 137 height 28
type input "1,500"
click at [790, 465] on div "Exemption Set must be selected for CA. Exemption * 1 - Cash in Depository Accou…" at bounding box center [698, 401] width 340 height 256
click at [978, 574] on button "Save & Close" at bounding box center [982, 579] width 100 height 31
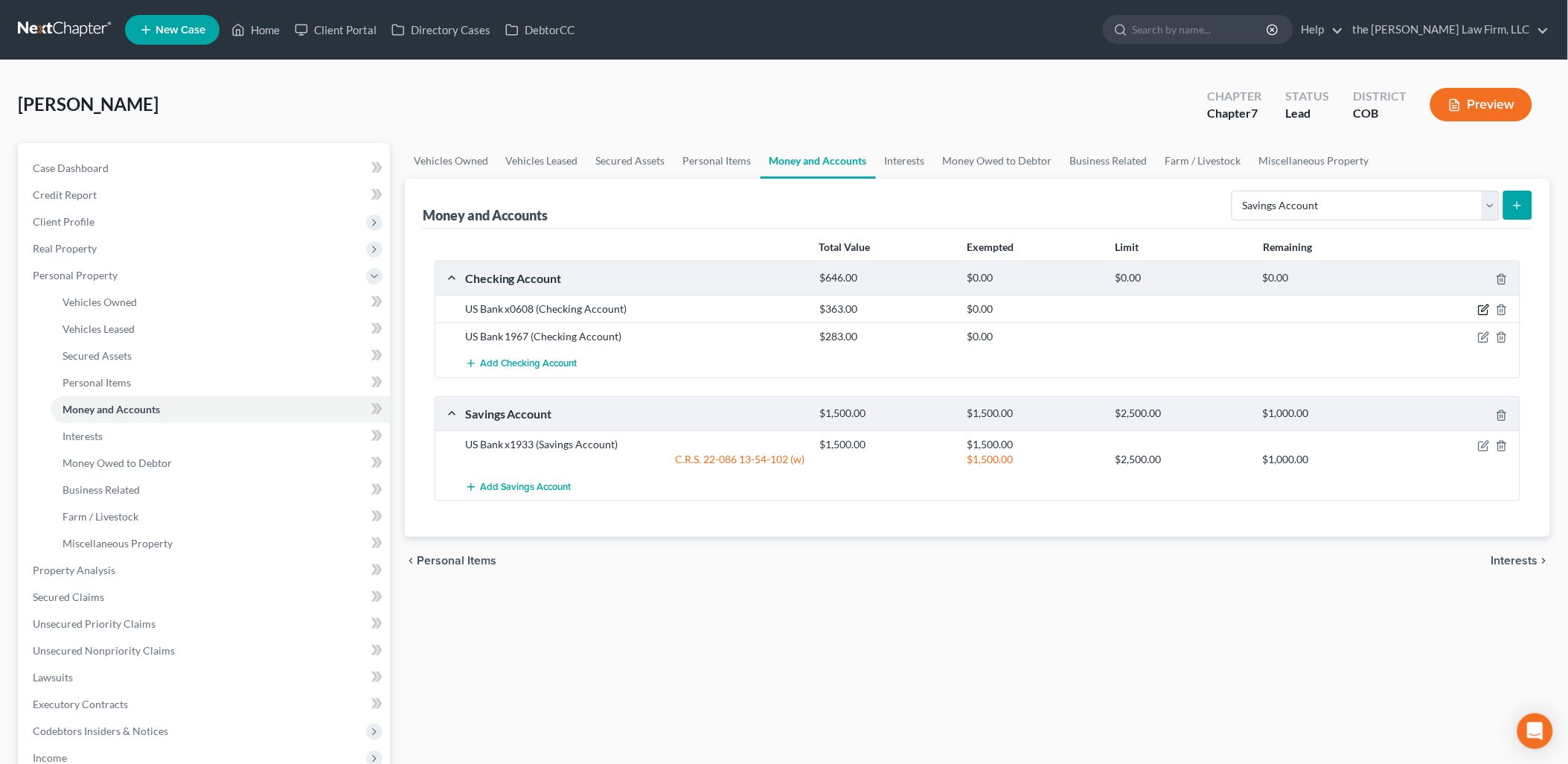
click at [1482, 310] on icon "button" at bounding box center [1484, 310] width 12 height 12
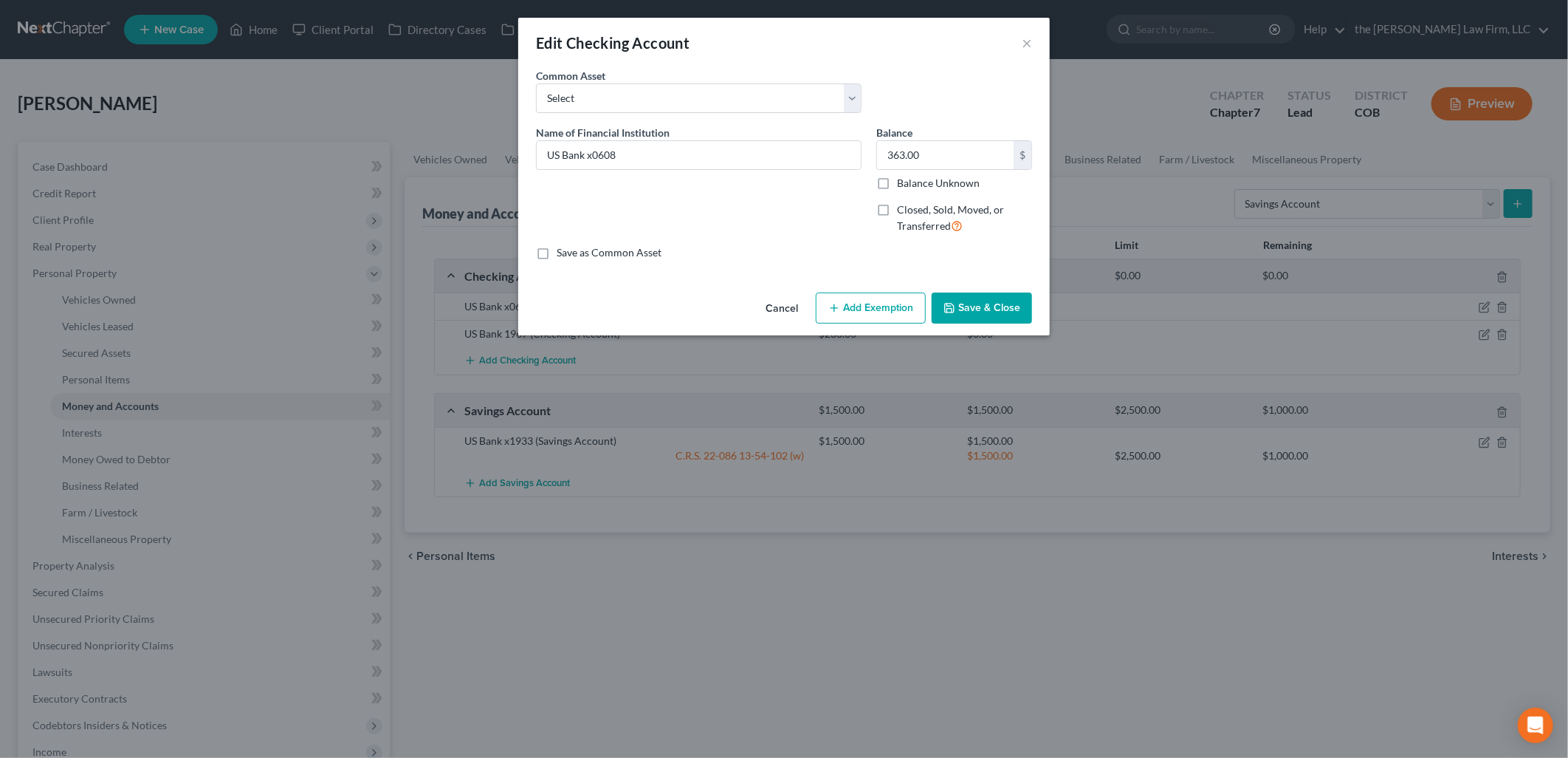
click at [894, 313] on button "Add Exemption" at bounding box center [870, 308] width 110 height 31
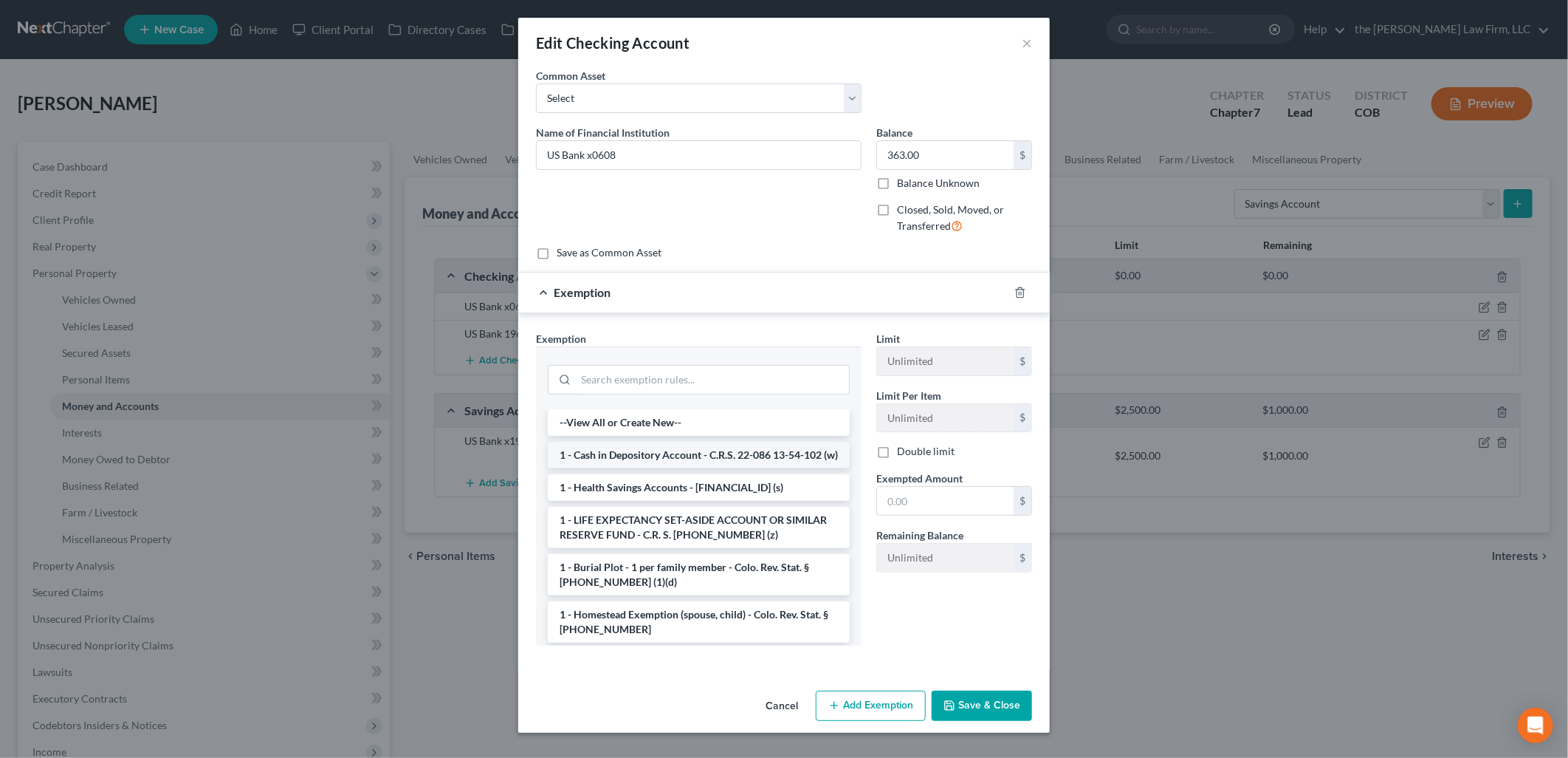
click at [661, 466] on li "1 - Cash in Depository Account - C.R.S. 22-086 13-54-102 (w)" at bounding box center [698, 455] width 302 height 27
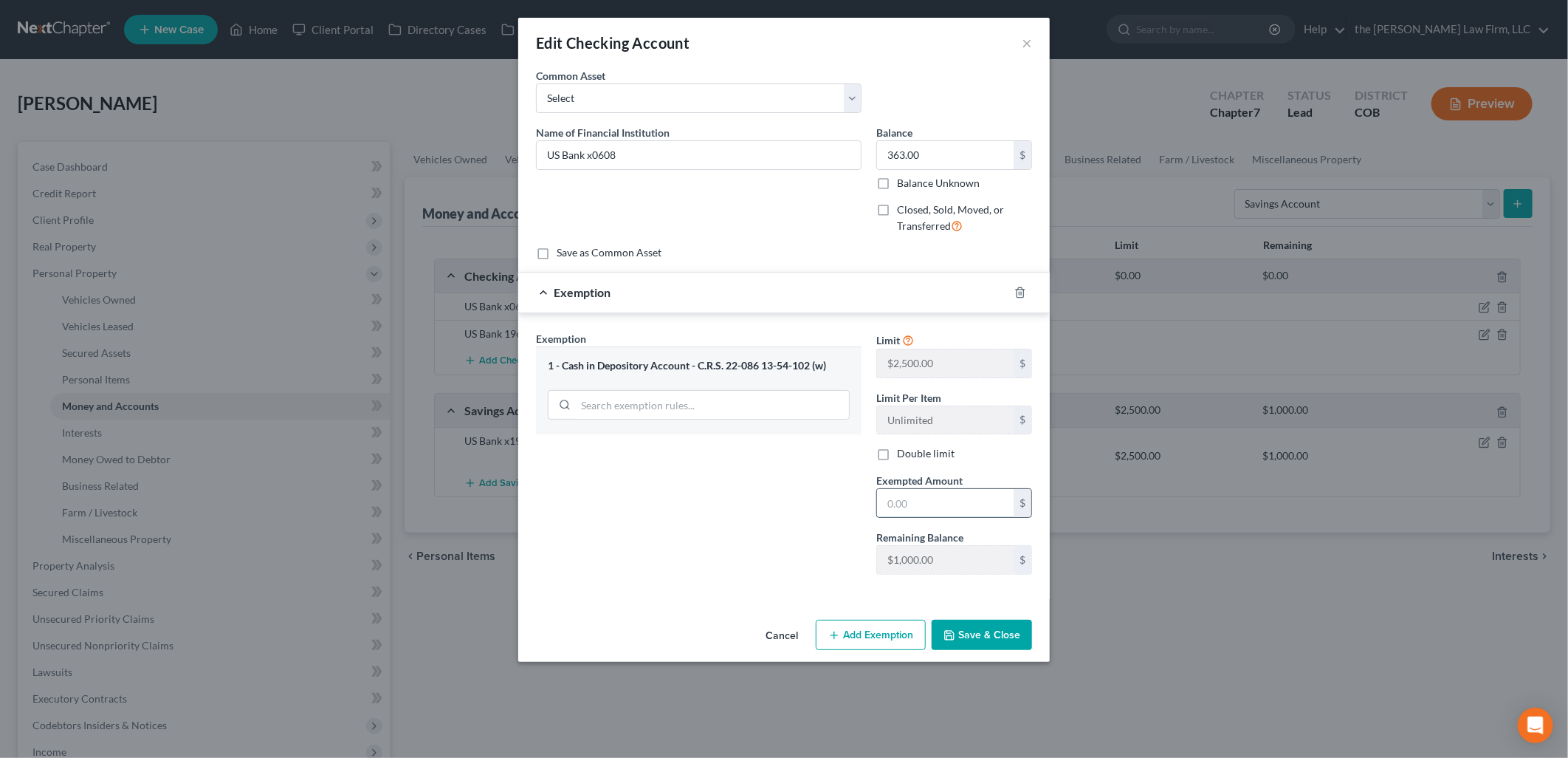
click at [986, 498] on input "text" at bounding box center [945, 502] width 137 height 28
type input "363"
click at [1010, 651] on div "Cancel Add Exemption Save & Close" at bounding box center [784, 638] width 532 height 49
click at [1008, 621] on button "Save & Close" at bounding box center [982, 635] width 100 height 31
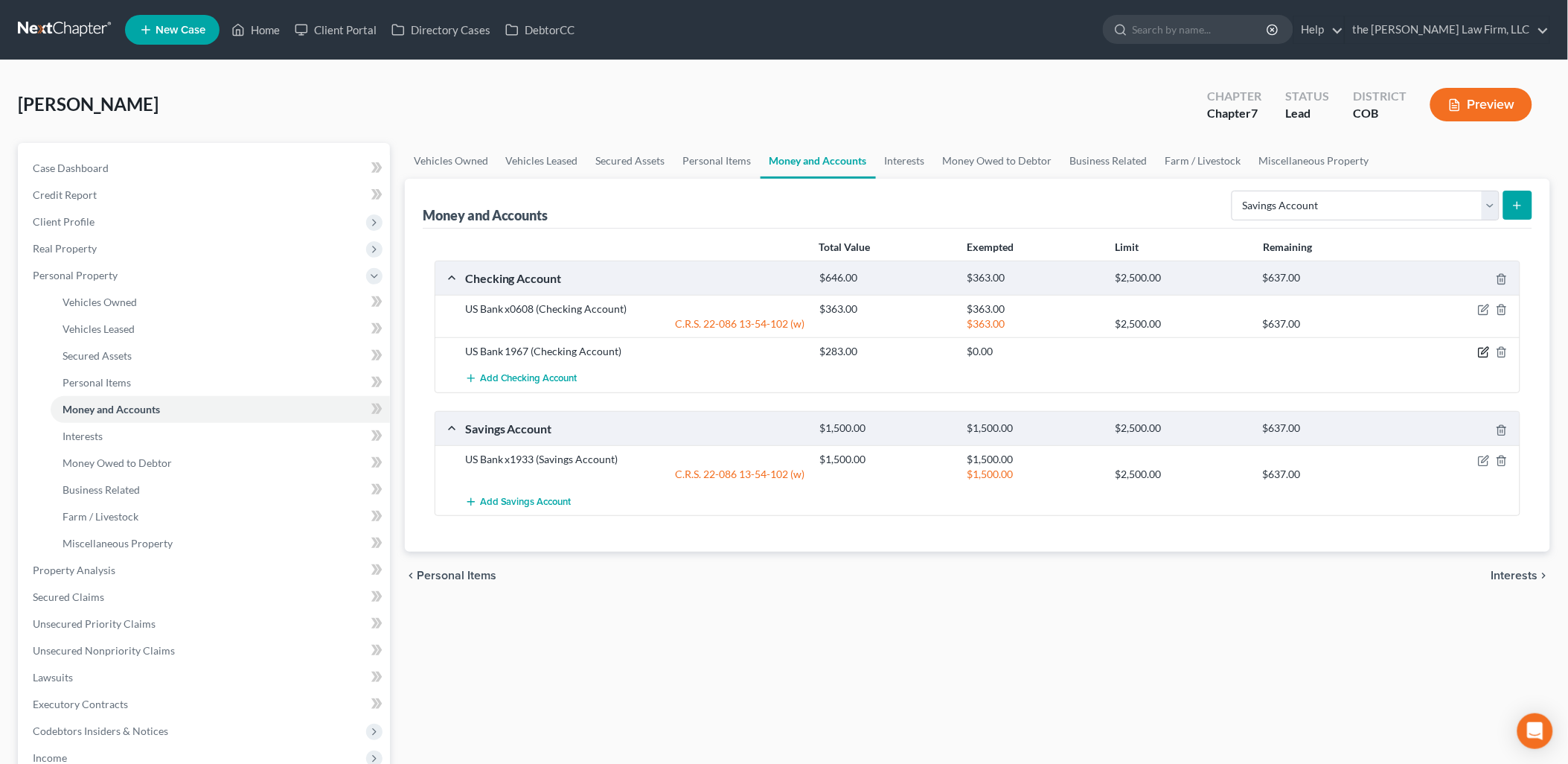
click at [1485, 351] on icon "button" at bounding box center [1485, 351] width 7 height 7
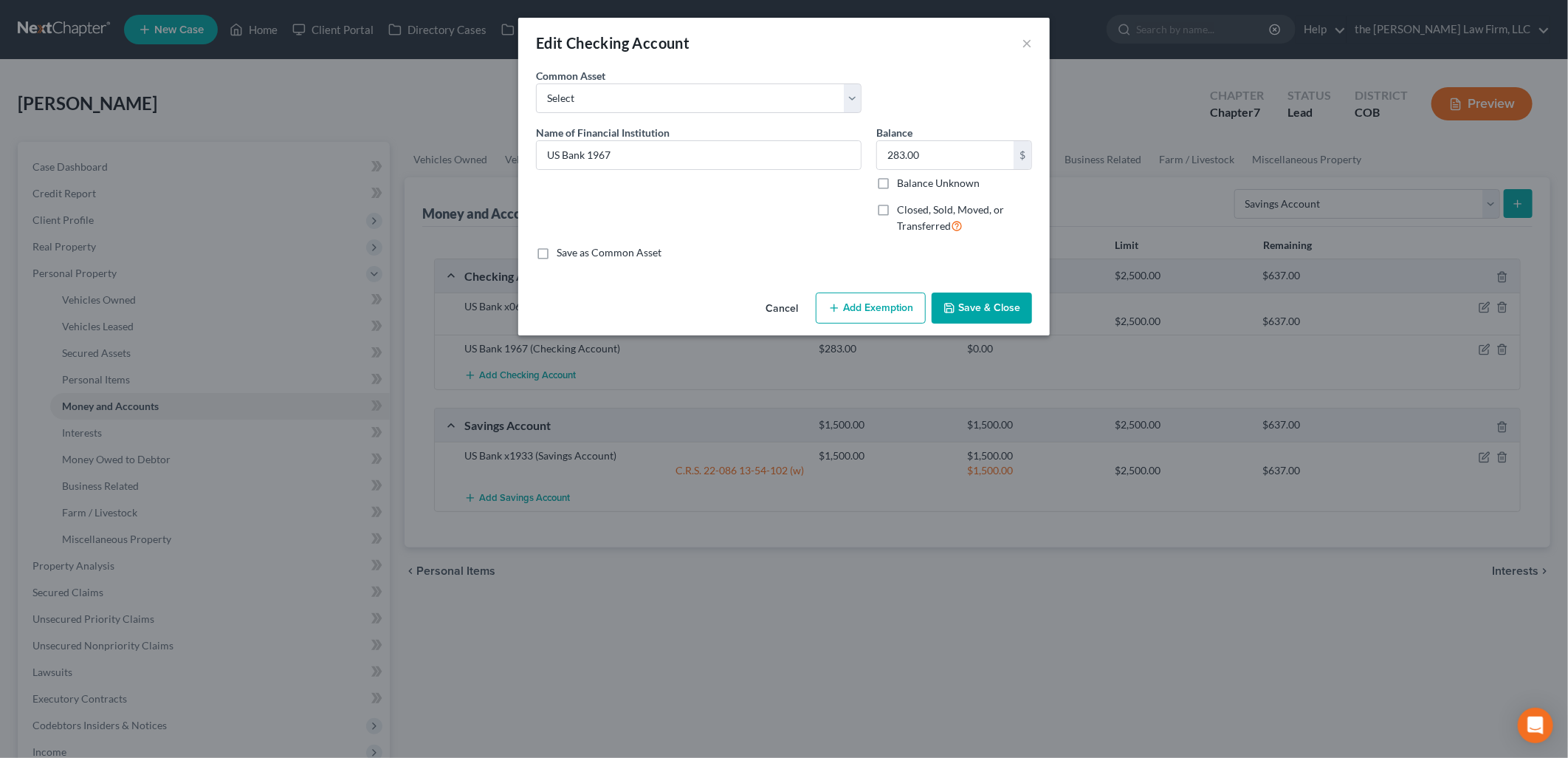
click at [843, 299] on button "Add Exemption" at bounding box center [870, 308] width 110 height 31
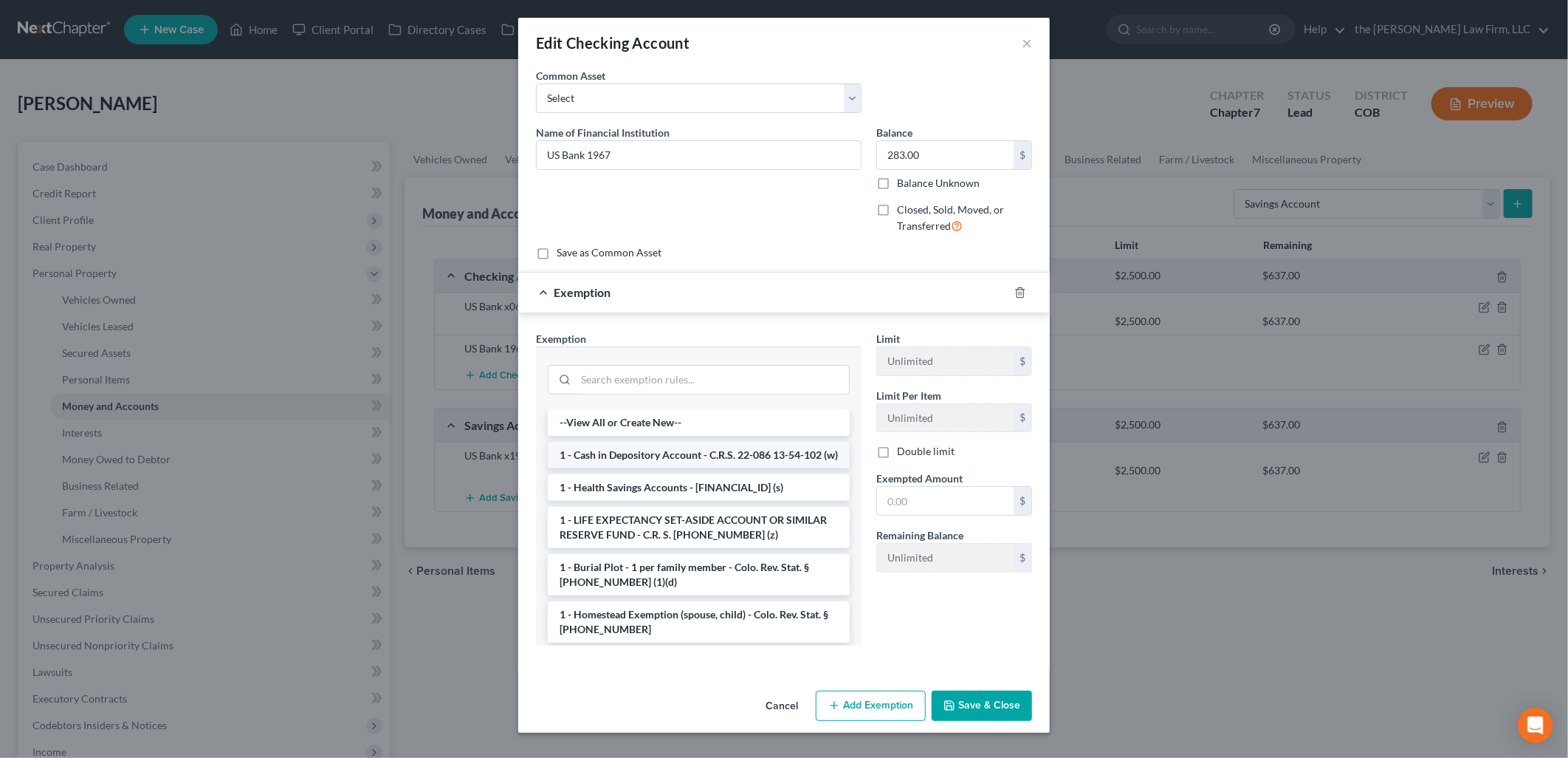
click at [669, 456] on li "1 - Cash in Depository Account - C.R.S. 22-086 13-54-102 (w)" at bounding box center [698, 455] width 302 height 27
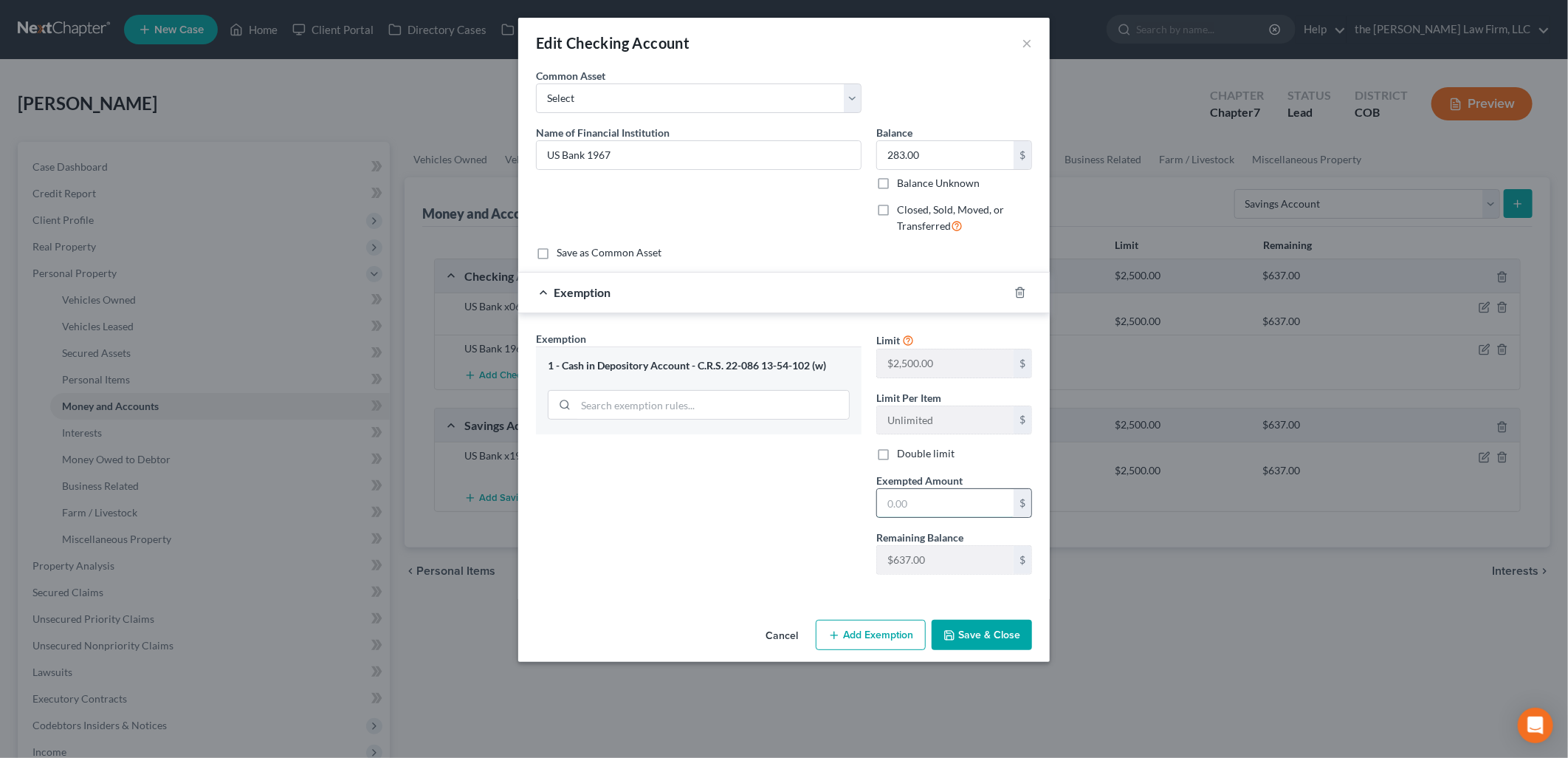
click at [1011, 512] on input "text" at bounding box center [945, 502] width 137 height 28
type input "283"
click at [998, 640] on button "Save & Close" at bounding box center [982, 635] width 100 height 31
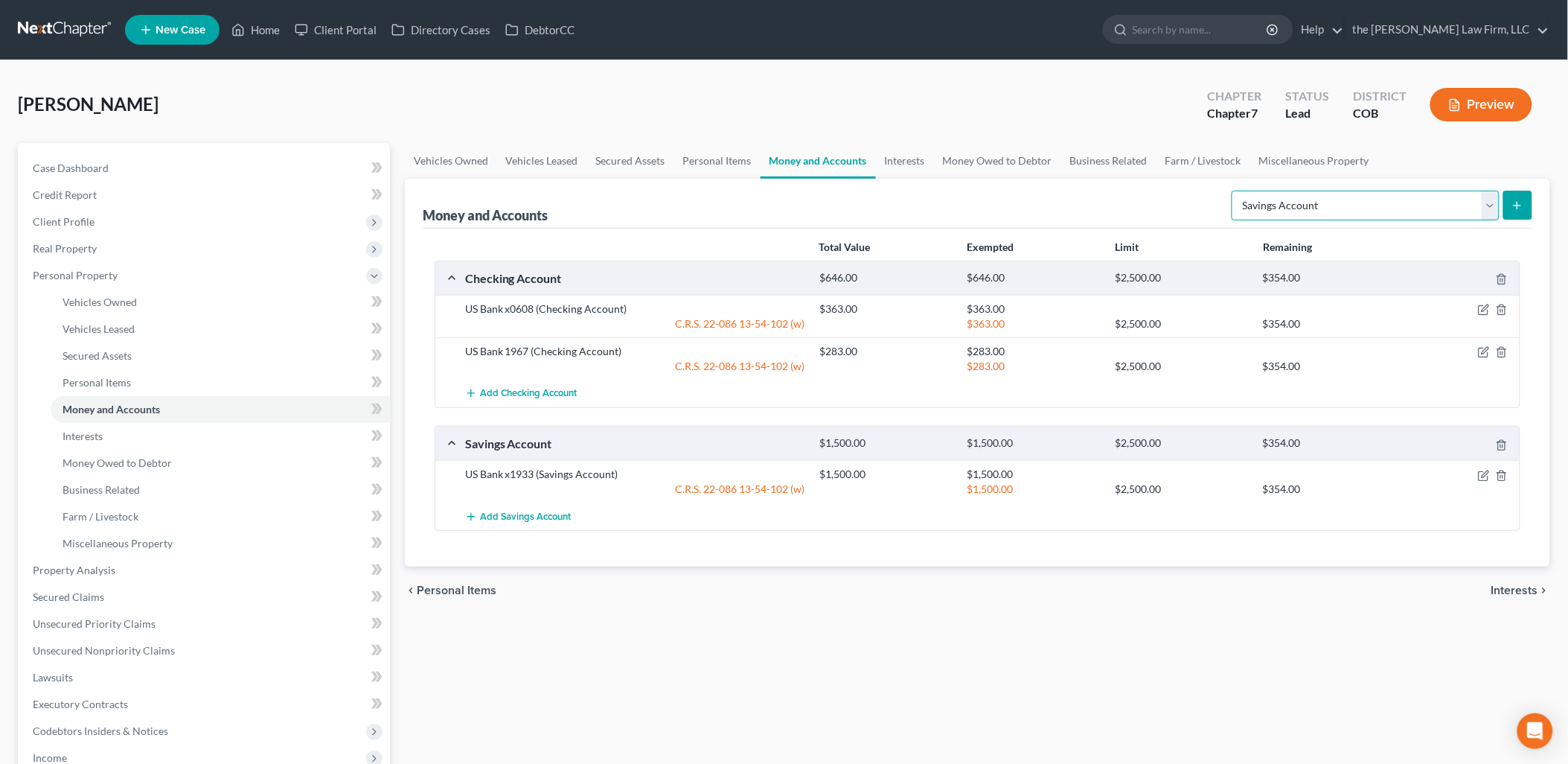
drag, startPoint x: 1283, startPoint y: 204, endPoint x: 1298, endPoint y: 205, distance: 15.0
click at [1283, 204] on select "Select Account Type Brokerage Cash on Hand Certificates of Deposit Checking Acc…" at bounding box center [1365, 205] width 268 height 30
select select "security_deposits"
click at [1235, 190] on select "Select Account Type Brokerage Cash on Hand Certificates of Deposit Checking Acc…" at bounding box center [1365, 205] width 268 height 30
click at [1512, 204] on icon "submit" at bounding box center [1517, 205] width 12 height 12
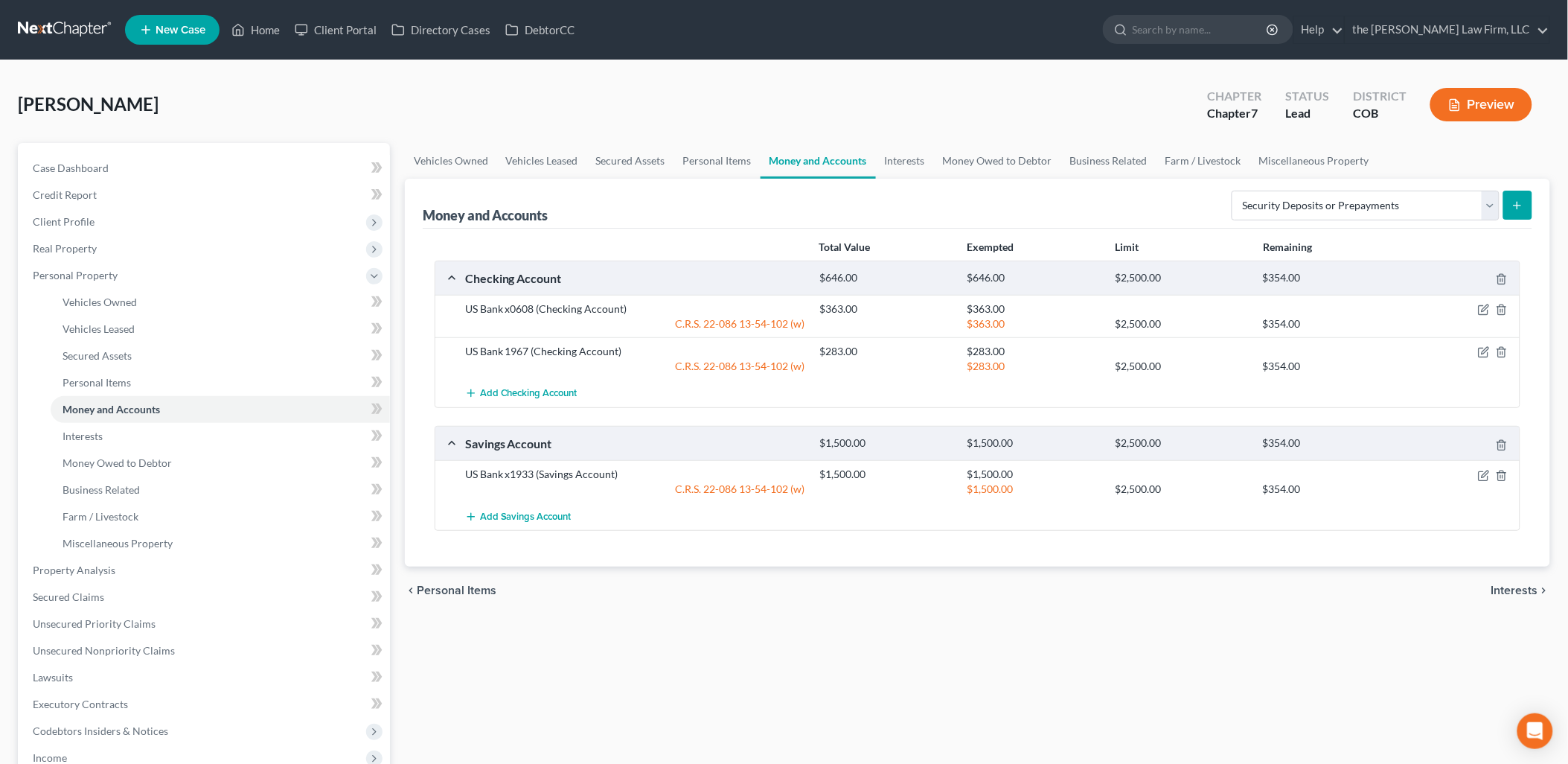
click at [1526, 204] on button "submit" at bounding box center [1517, 204] width 29 height 29
click at [1331, 199] on select "Select Account Type Brokerage Cash on Hand Certificates of Deposit Checking Acc…" at bounding box center [1365, 205] width 268 height 30
select select "security_deposits"
click at [1235, 190] on select "Select Account Type Brokerage Cash on Hand Certificates of Deposit Checking Acc…" at bounding box center [1365, 205] width 268 height 30
click at [1525, 201] on button "submit" at bounding box center [1517, 204] width 29 height 29
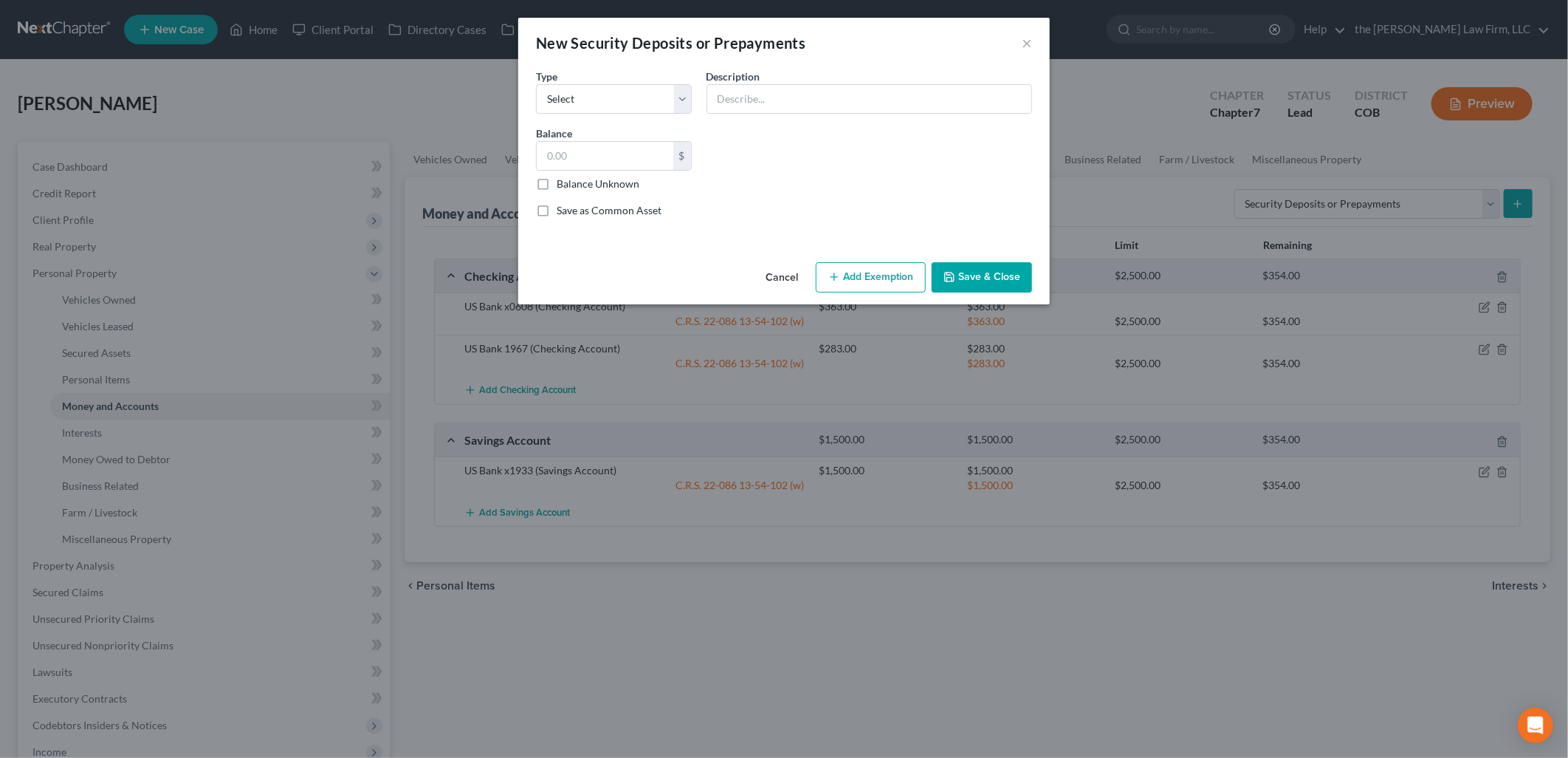
click at [760, 82] on div "Description * Description and name of holder *" at bounding box center [868, 91] width 340 height 45
drag, startPoint x: 760, startPoint y: 82, endPoint x: 657, endPoint y: 103, distance: 105.1
click at [657, 103] on select "Select Electric Gas Heating Oil Security Deposit On Rental Unit Prepaid Rent Te…" at bounding box center [614, 99] width 156 height 29
select select "3"
click at [536, 84] on select "Select Electric Gas Heating Oil Security Deposit On Rental Unit Prepaid Rent Te…" at bounding box center [614, 99] width 156 height 29
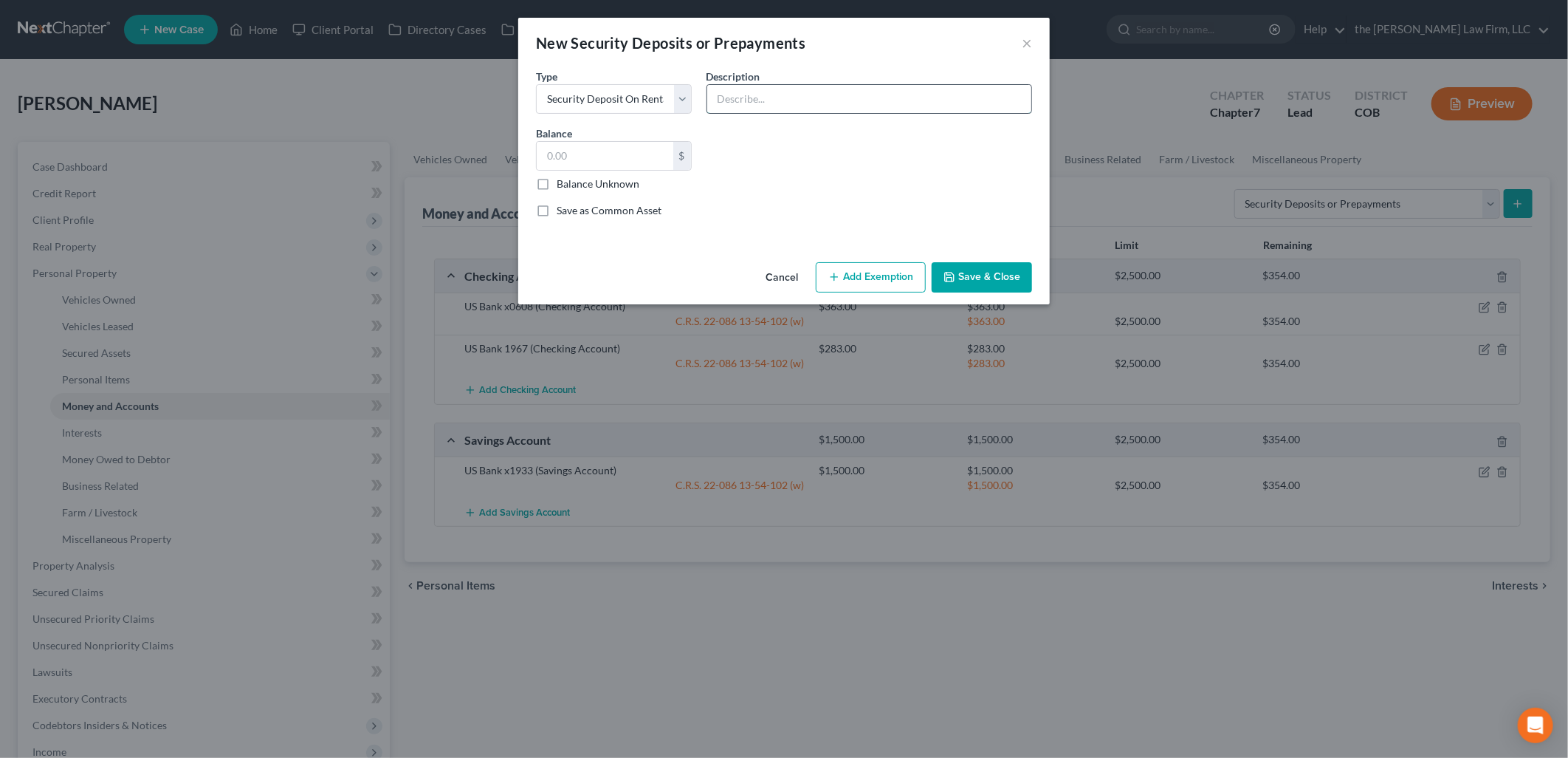
click at [776, 100] on input "text" at bounding box center [869, 99] width 324 height 28
type input "E"
type input "Security deposit on residential lease."
click at [662, 152] on input "text" at bounding box center [605, 156] width 137 height 28
type input "500"
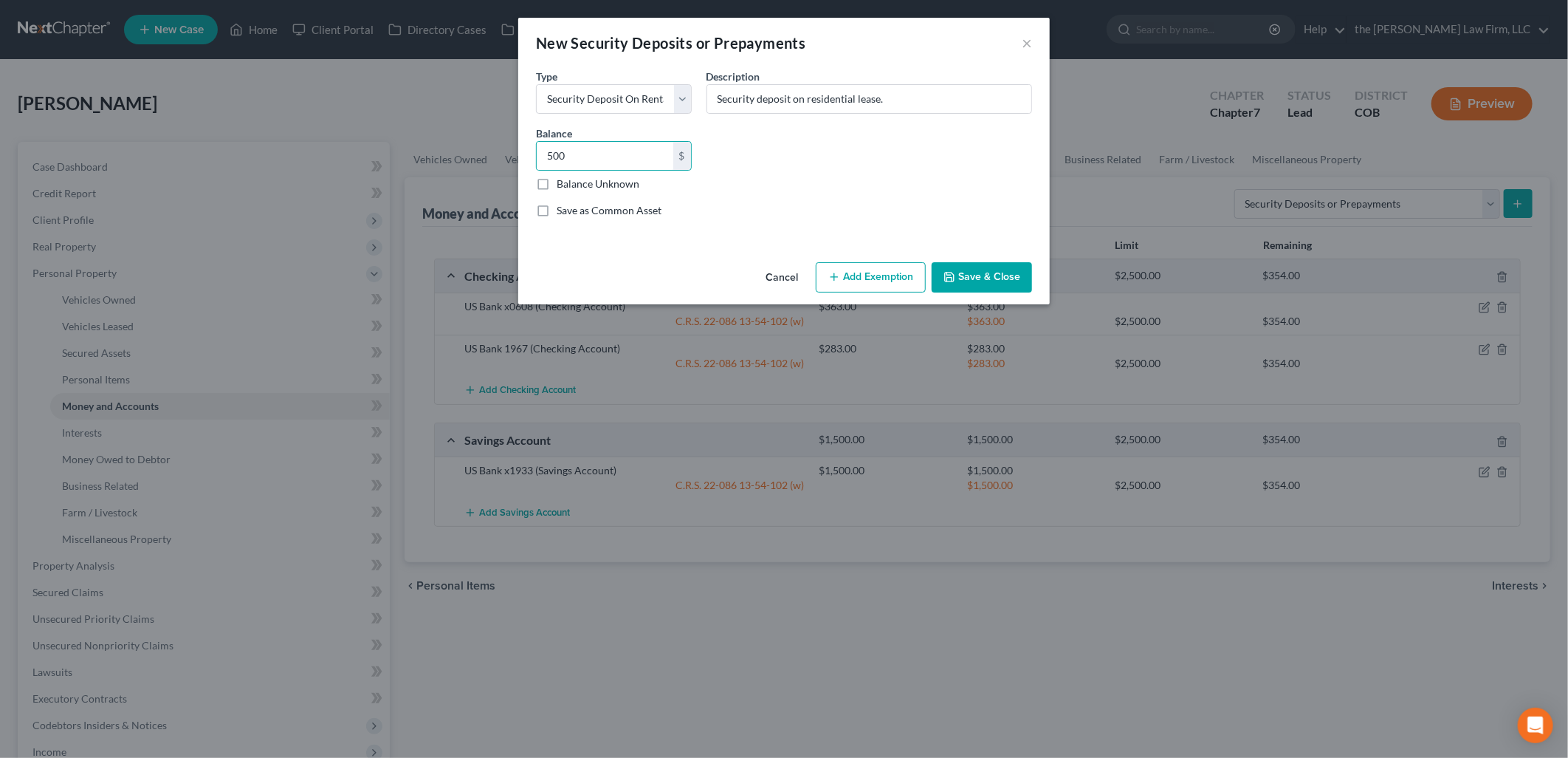
click at [908, 269] on button "Add Exemption" at bounding box center [870, 278] width 110 height 31
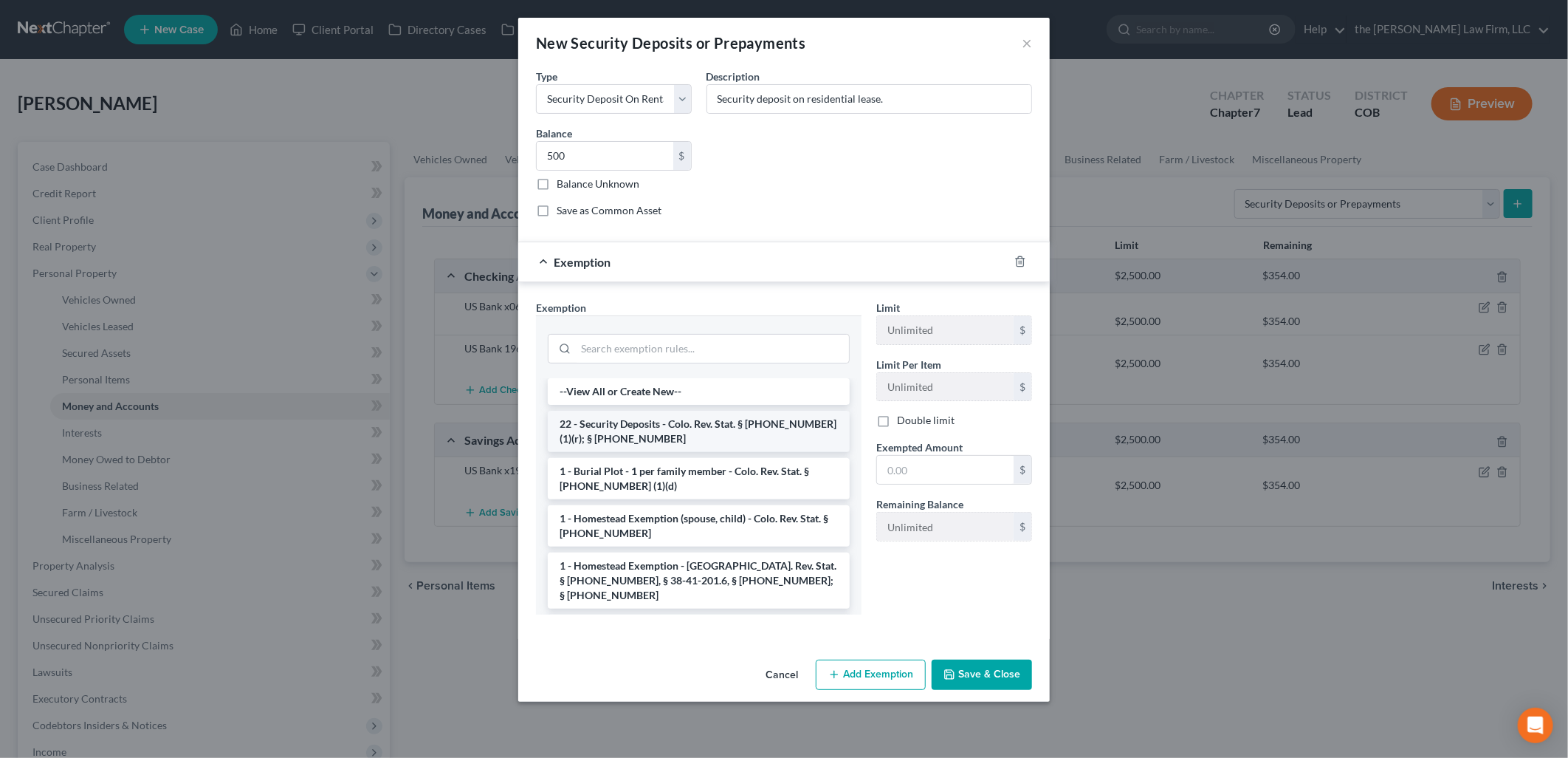
click at [722, 437] on li "22 - Security Deposits - Colo. Rev. Stat. § [PHONE_NUMBER] (1)(r); § [PHONE_NUM…" at bounding box center [698, 431] width 302 height 42
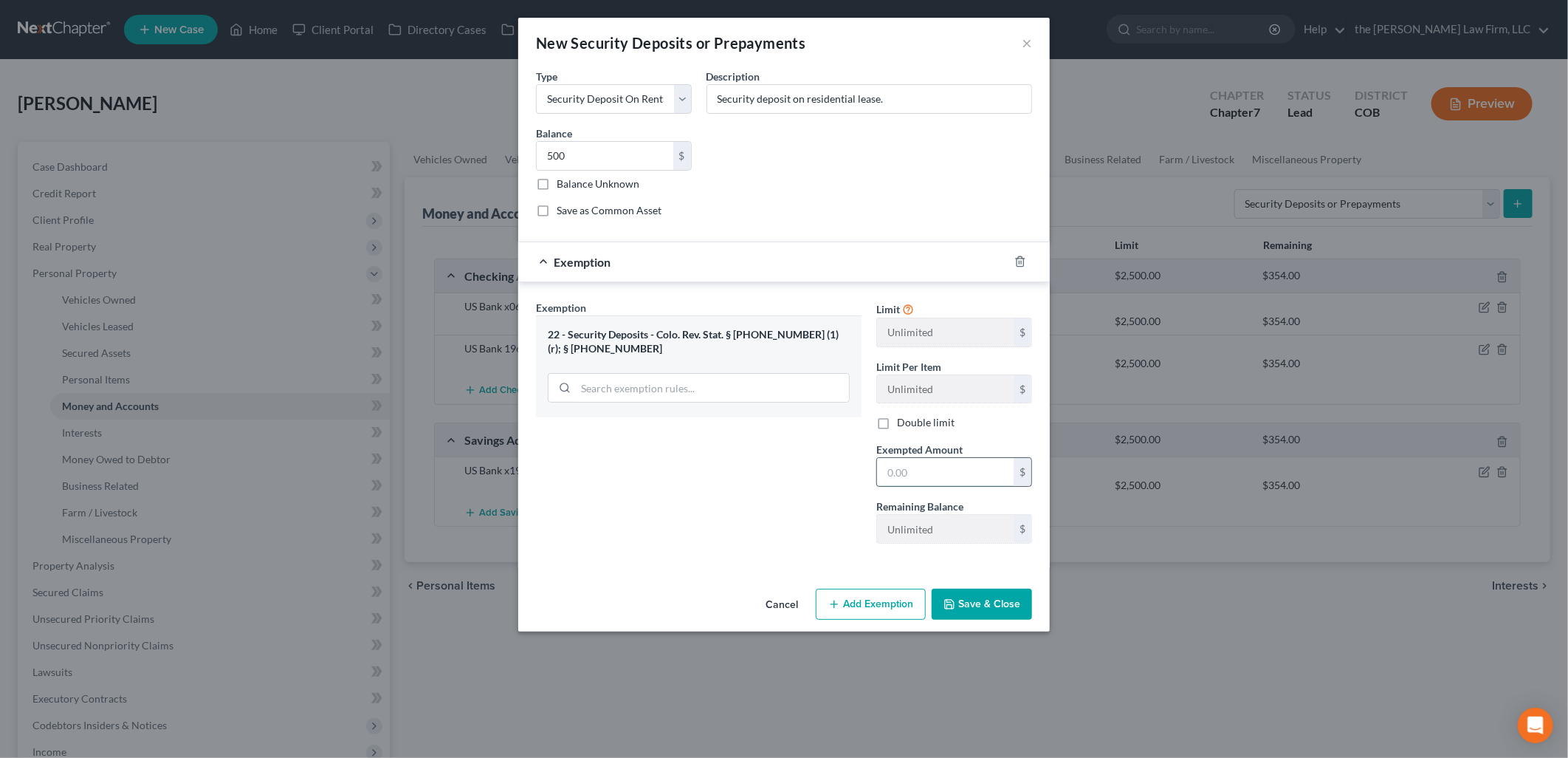
click at [969, 467] on input "text" at bounding box center [945, 471] width 137 height 28
type input "500"
click at [721, 483] on div "Exemption Set must be selected for CA. Exemption * 22 - Security Deposits - Col…" at bounding box center [698, 427] width 340 height 256
click at [1020, 606] on button "Save & Close" at bounding box center [982, 604] width 100 height 31
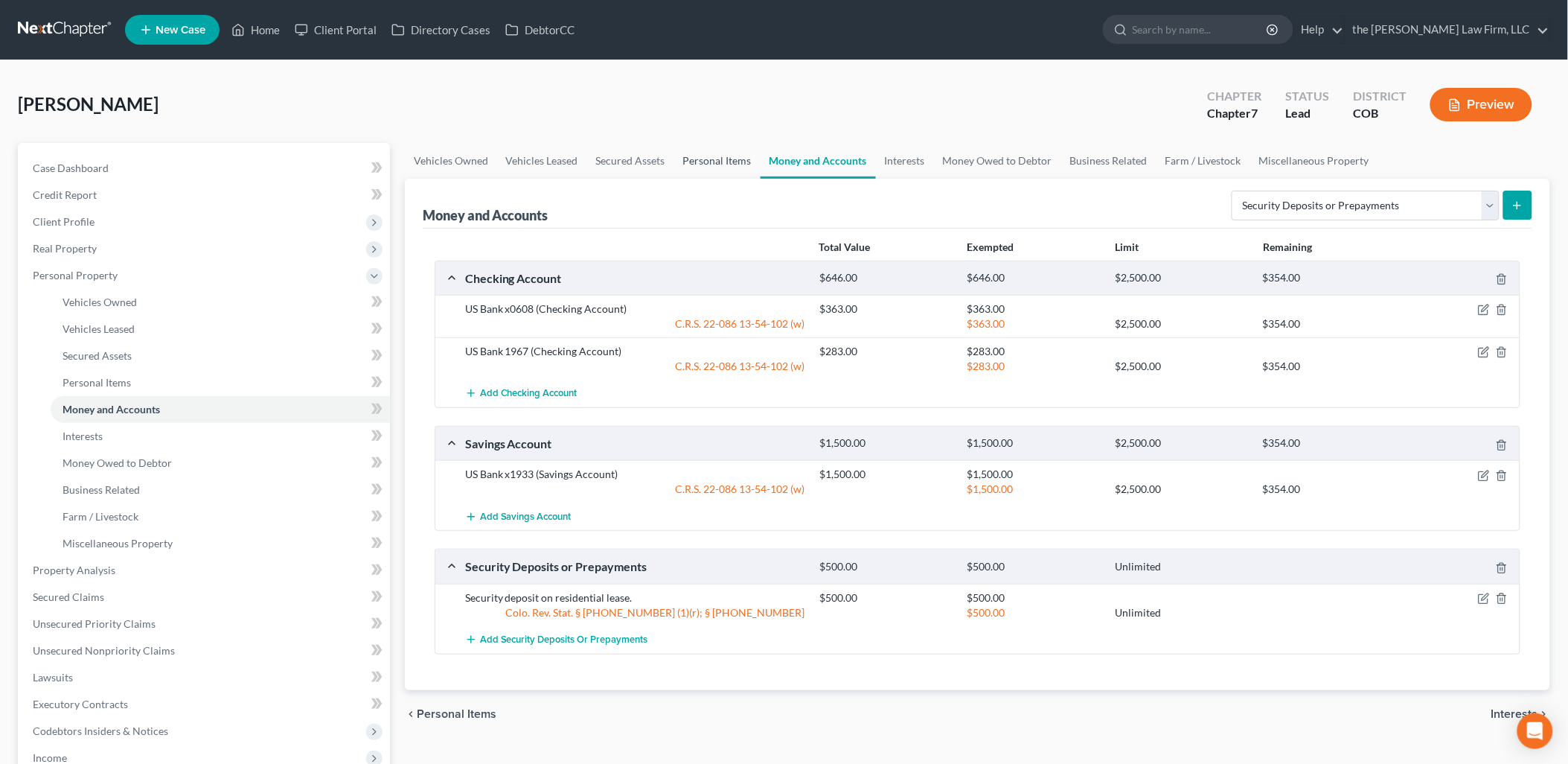
click at [693, 155] on link "Personal Items" at bounding box center [717, 161] width 86 height 36
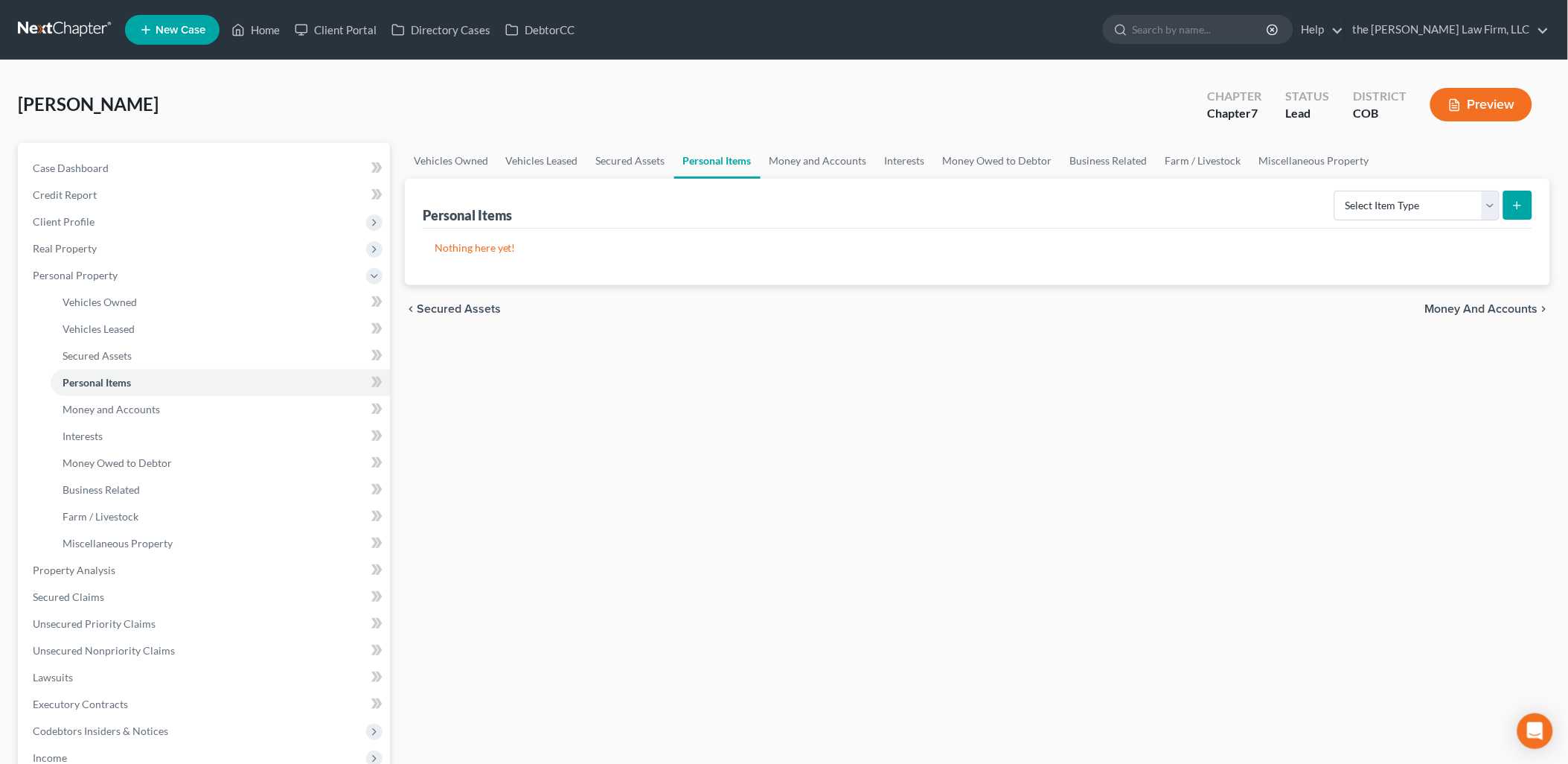
click at [1521, 204] on icon "submit" at bounding box center [1517, 205] width 12 height 12
drag, startPoint x: 1414, startPoint y: 210, endPoint x: 1451, endPoint y: 217, distance: 37.7
click at [1414, 210] on select "Select Item Type Clothing Collectibles Of Value Electronics Firearms Household …" at bounding box center [1416, 205] width 165 height 30
select select "household_goods"
click at [1336, 190] on select "Select Item Type Clothing Collectibles Of Value Electronics Firearms Household …" at bounding box center [1416, 205] width 165 height 30
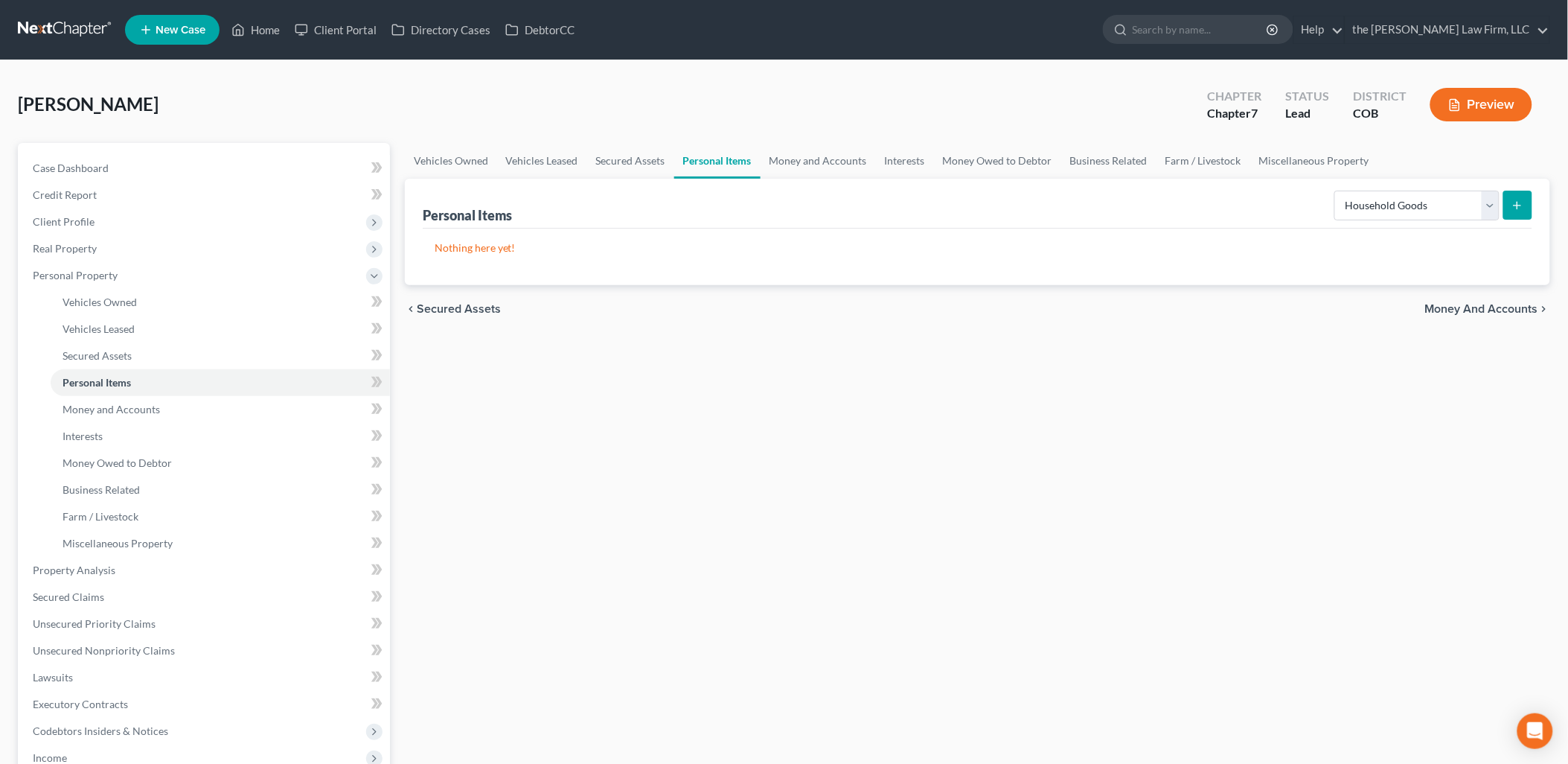
click at [1521, 204] on icon "submit" at bounding box center [1517, 205] width 12 height 12
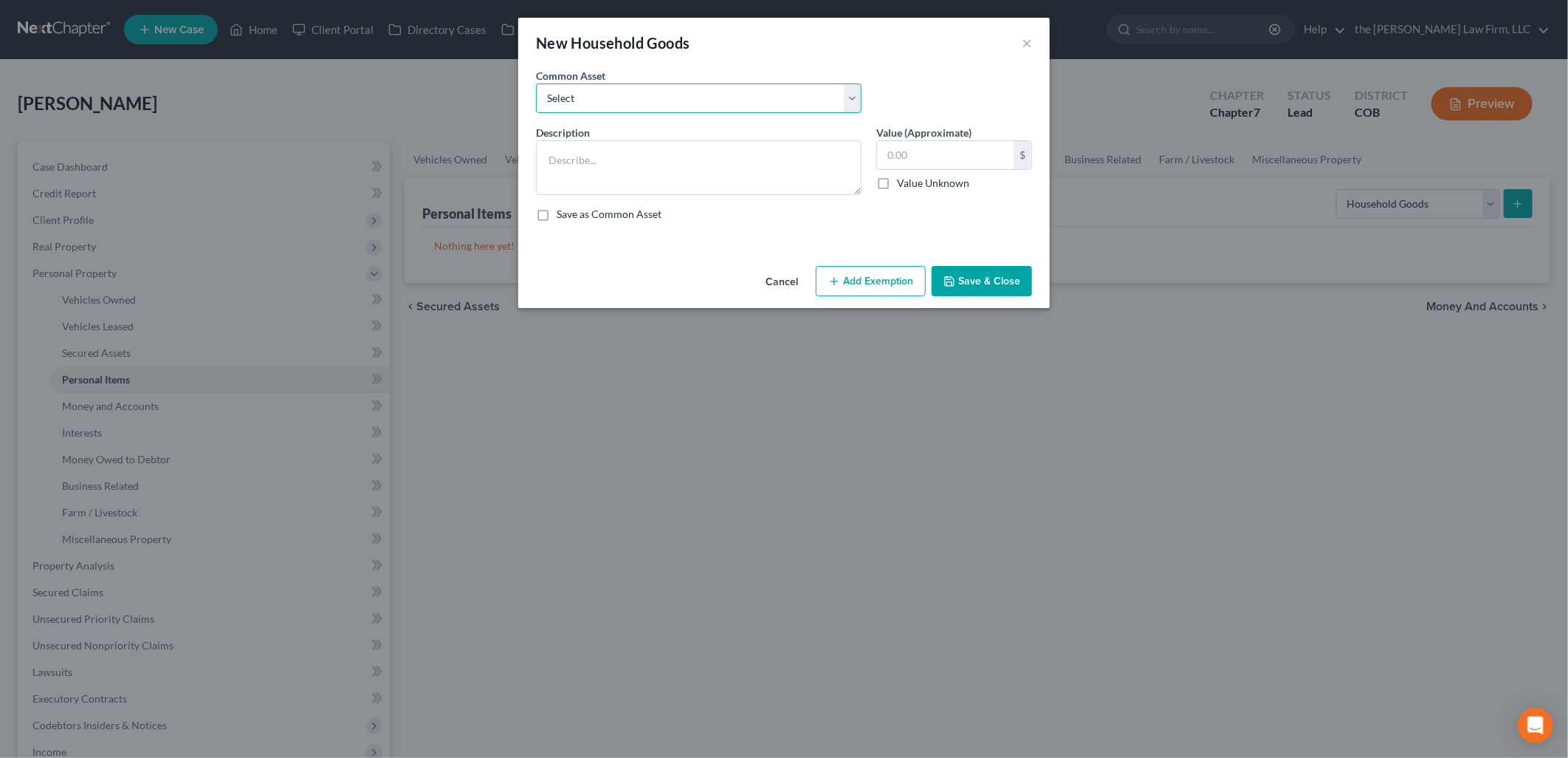
click at [637, 87] on select "Select Living Room Furniture, Dining Room Furniture, Family Room/Den Furniture,…" at bounding box center [699, 98] width 326 height 29
select select "0"
click at [536, 83] on select "Select Living Room Furniture, Dining Room Furniture, Family Room/Den Furniture,…" at bounding box center [699, 98] width 326 height 29
type textarea "Living Room Furniture, Dining Room Furniture, Family Room/Den Furniture, Kitche…"
type input "1,400.00"
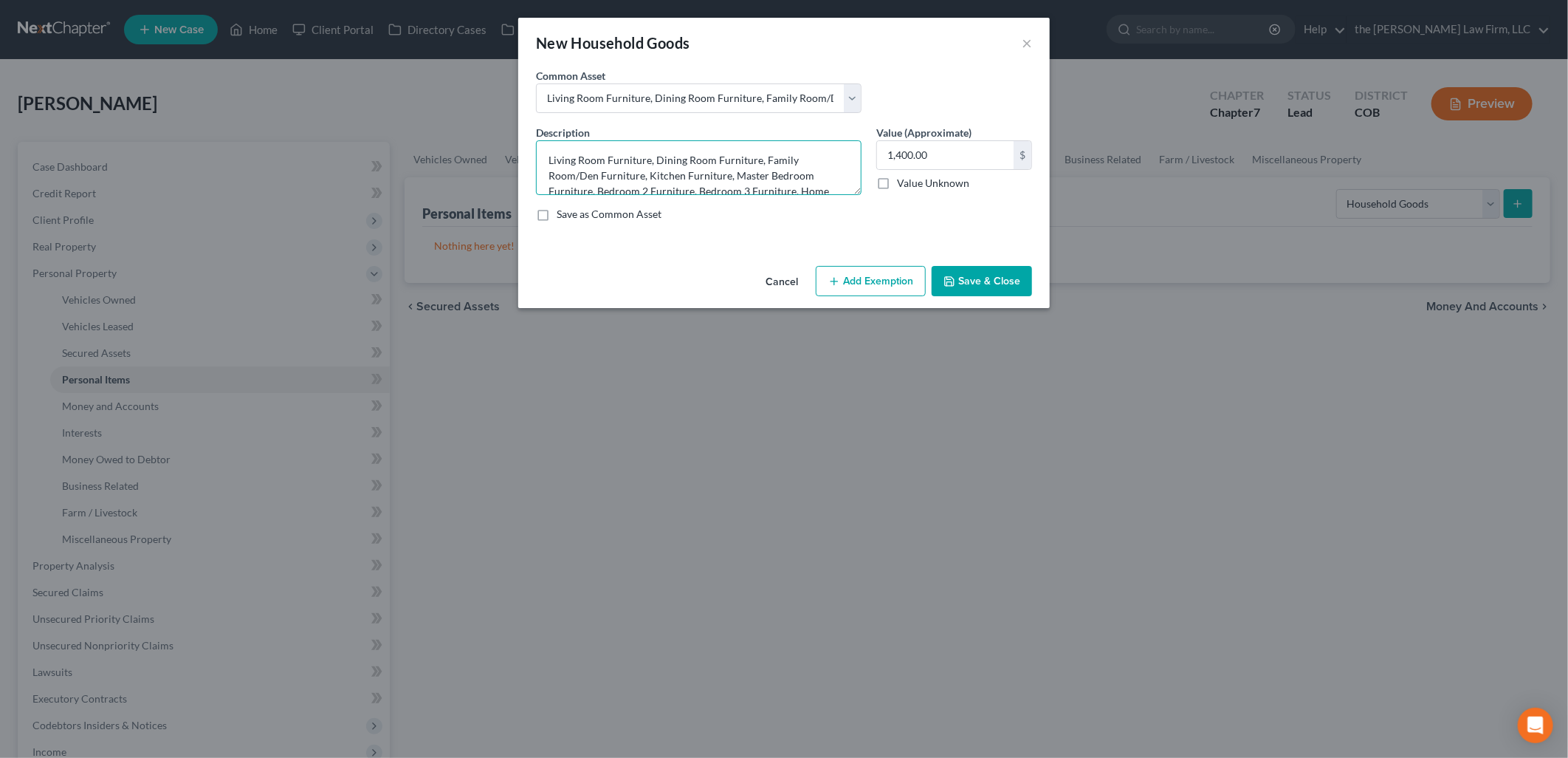
drag, startPoint x: 761, startPoint y: 157, endPoint x: 643, endPoint y: 172, distance: 118.9
click at [643, 172] on textarea "Living Room Furniture, Dining Room Furniture, Family Room/Den Furniture, Kitche…" at bounding box center [699, 167] width 326 height 55
drag, startPoint x: 762, startPoint y: 155, endPoint x: 592, endPoint y: 172, distance: 170.8
click at [592, 172] on textarea "Living Room Furniture, Dining Room Furniture, , Kitchen Furniture, Master Bedro…" at bounding box center [699, 167] width 326 height 55
drag, startPoint x: 742, startPoint y: 173, endPoint x: 835, endPoint y: 178, distance: 93.1
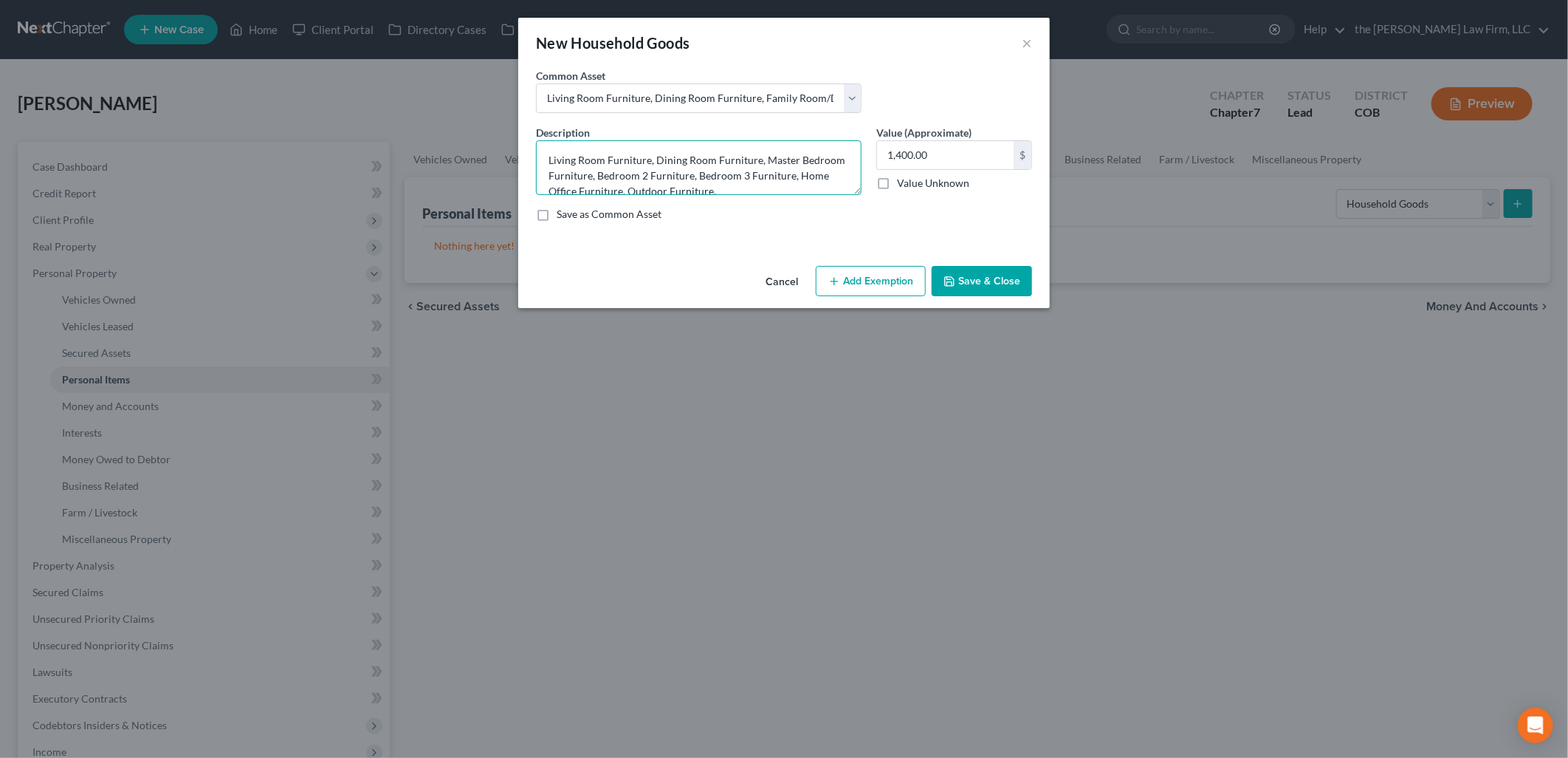
click at [835, 178] on textarea "Living Room Furniture, Dining Room Furniture, Master Bedroom Furniture, Bedroom…" at bounding box center [699, 167] width 326 height 55
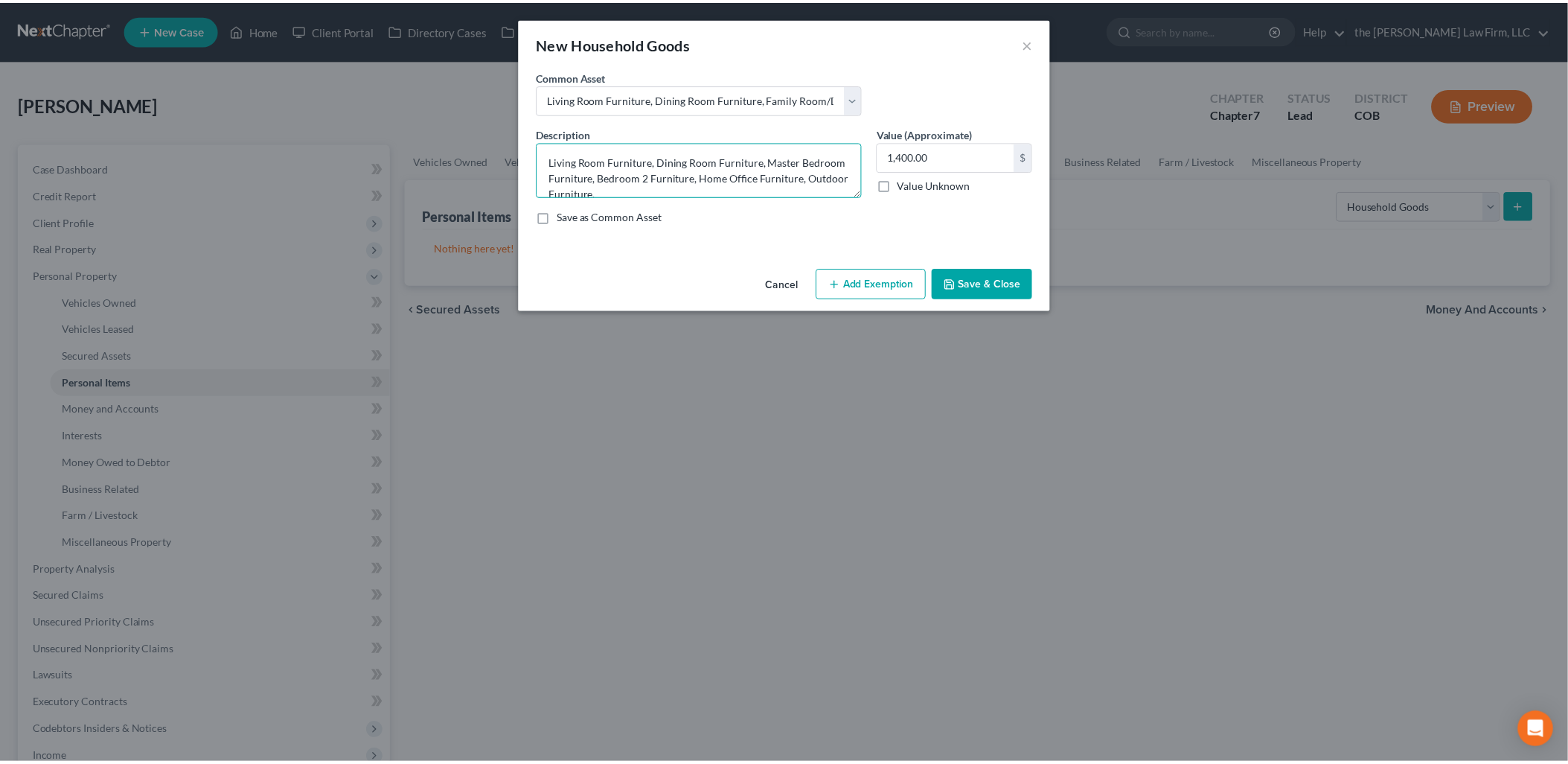
scroll to position [16, 0]
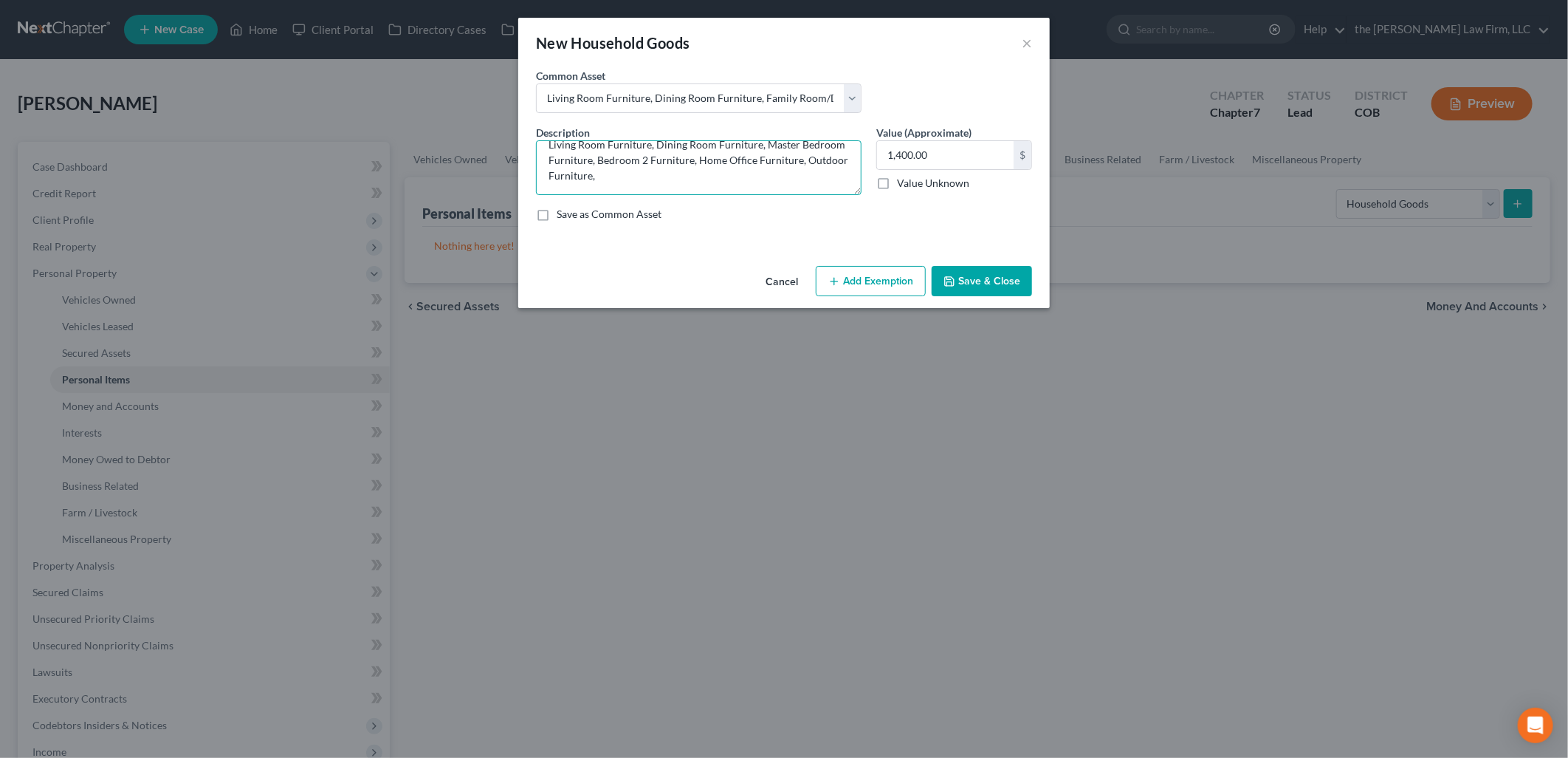
drag, startPoint x: 679, startPoint y: 185, endPoint x: 591, endPoint y: 187, distance: 88.0
click at [591, 187] on textarea "Living Room Furniture, Dining Room Furniture, Master Bedroom Furniture, Bedroom…" at bounding box center [699, 167] width 326 height 55
type textarea "Living Room Furniture, Dining Room Furniture, Master Bedroom Furniture, Bedroom…"
click at [991, 146] on input "1,400.00" at bounding box center [945, 155] width 137 height 28
type input "1,850"
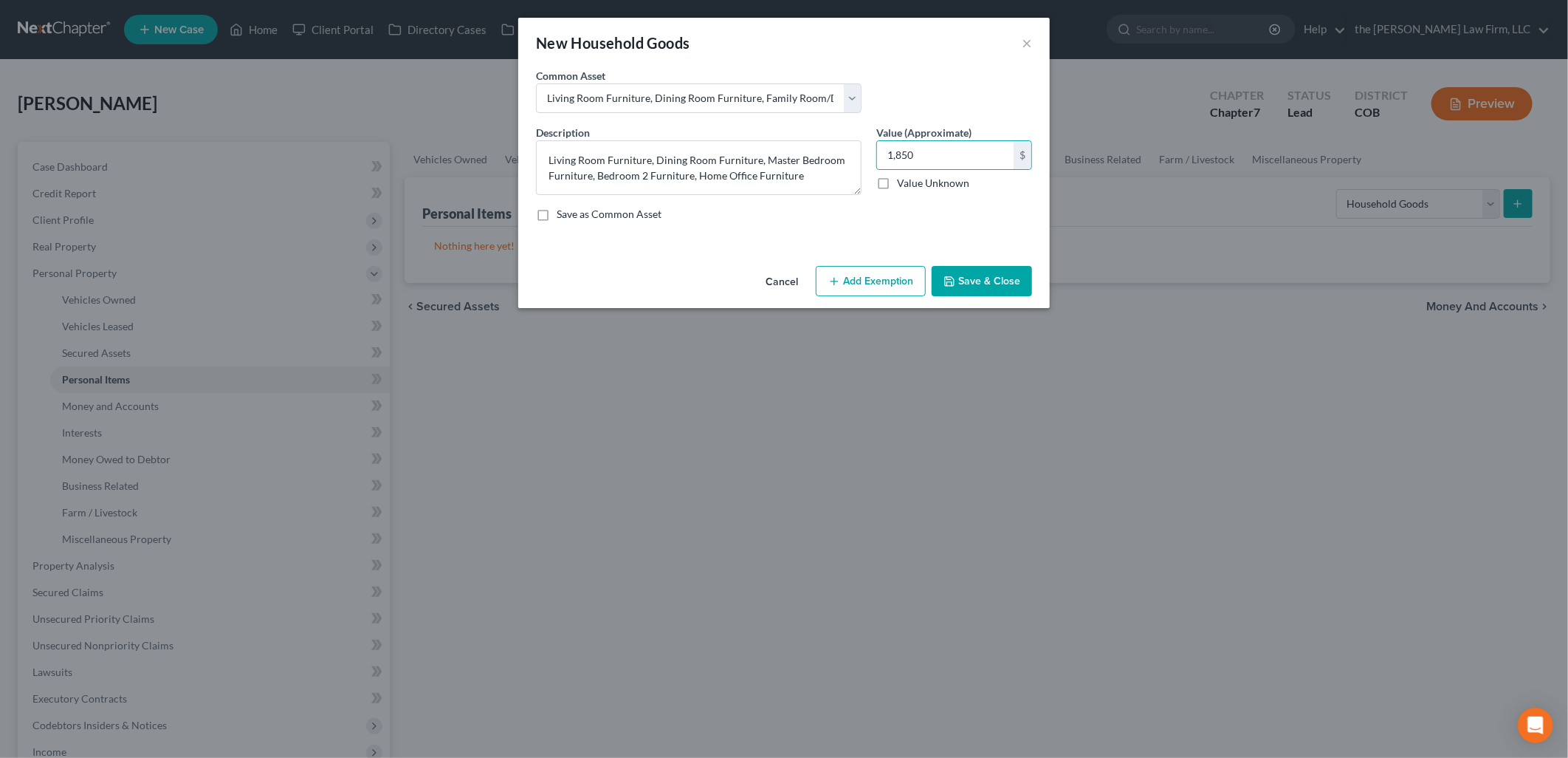
click at [836, 290] on button "Add Exemption" at bounding box center [870, 282] width 110 height 31
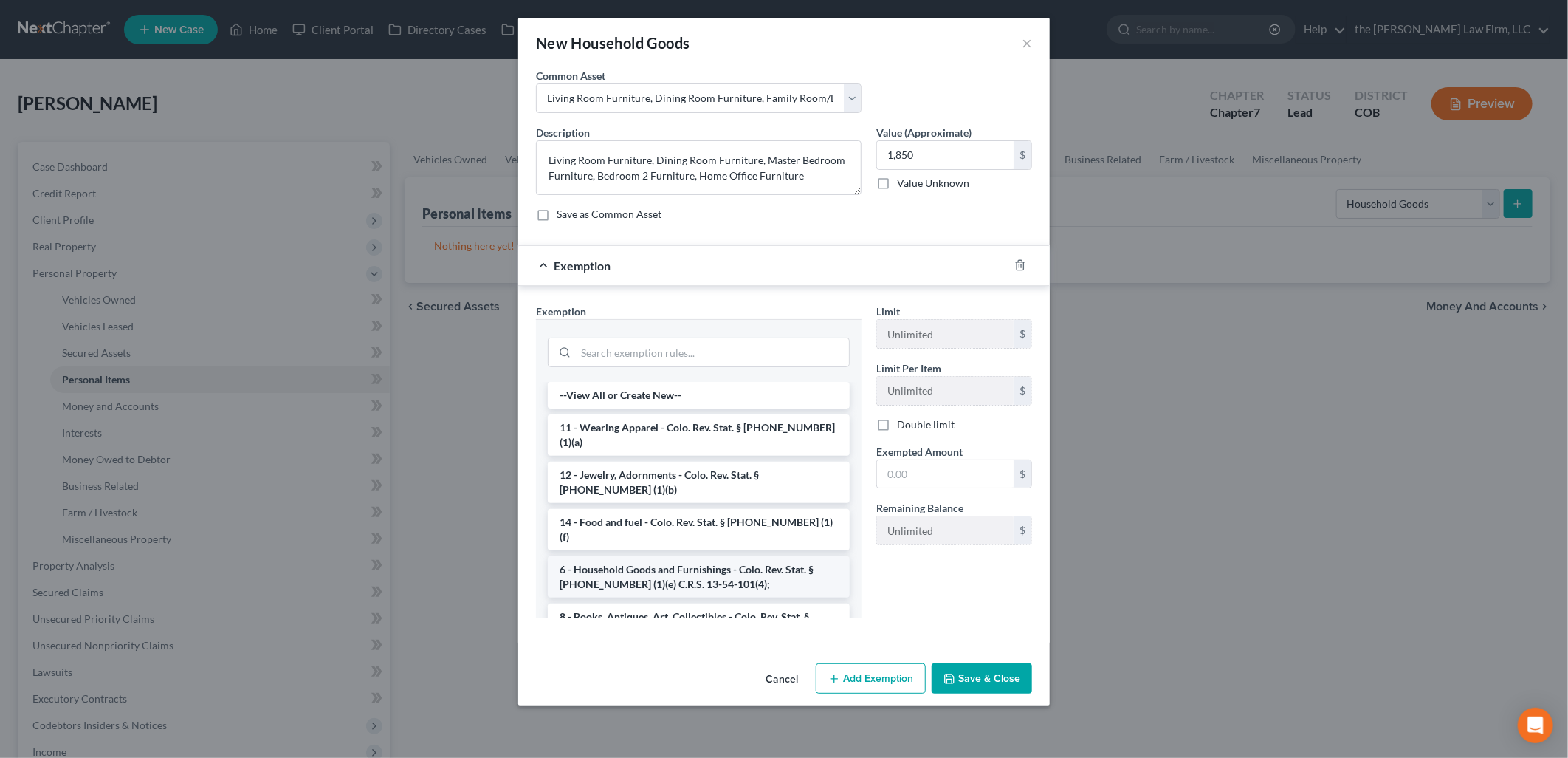
click at [648, 556] on li "6 - Household Goods and Furnishings - Colo. Rev. Stat. § [PHONE_NUMBER] (1)(e) …" at bounding box center [698, 577] width 302 height 42
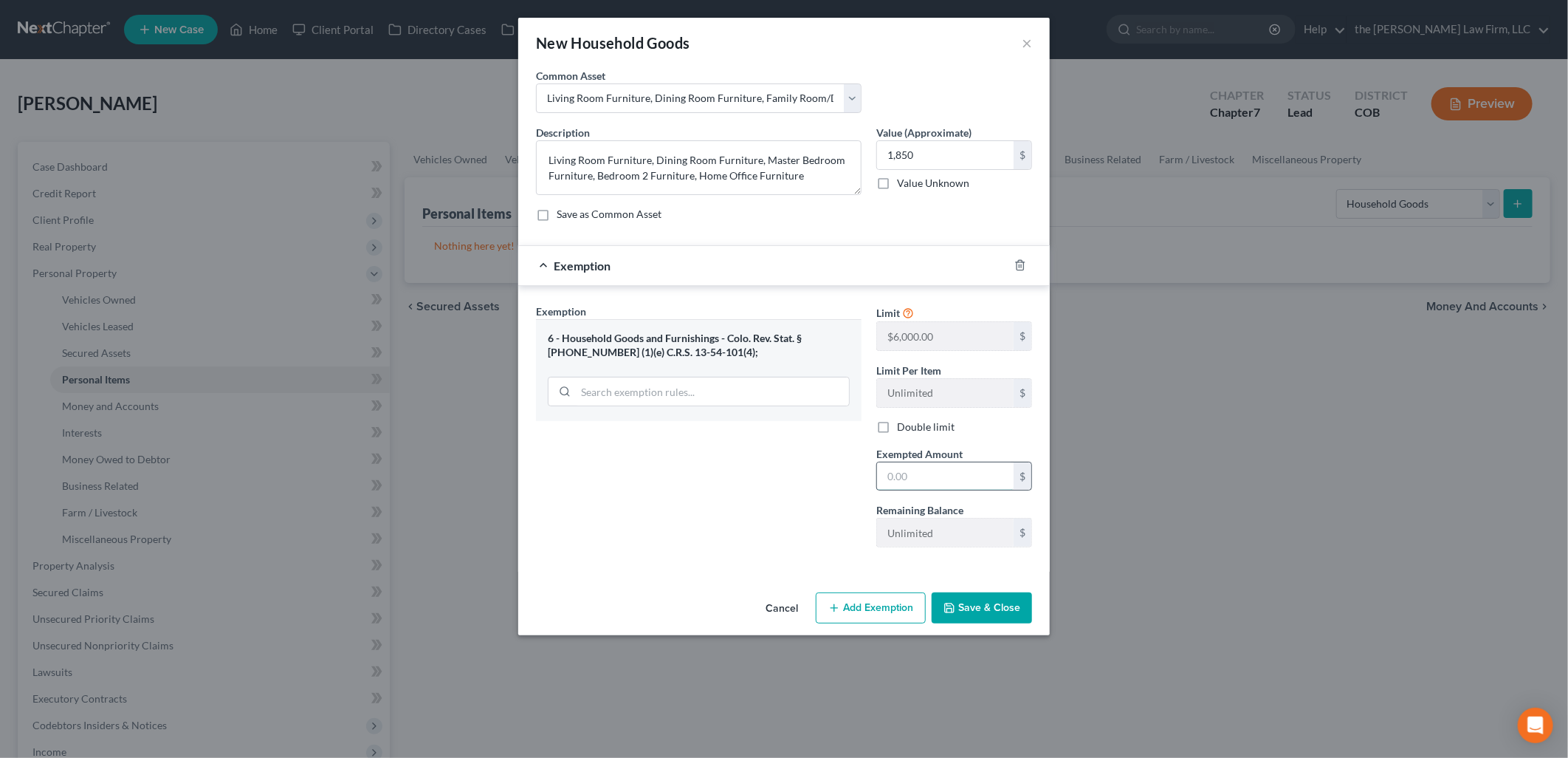
click at [1005, 483] on input "text" at bounding box center [945, 476] width 137 height 28
type input "1,850"
click at [971, 603] on button "Save & Close" at bounding box center [982, 608] width 100 height 31
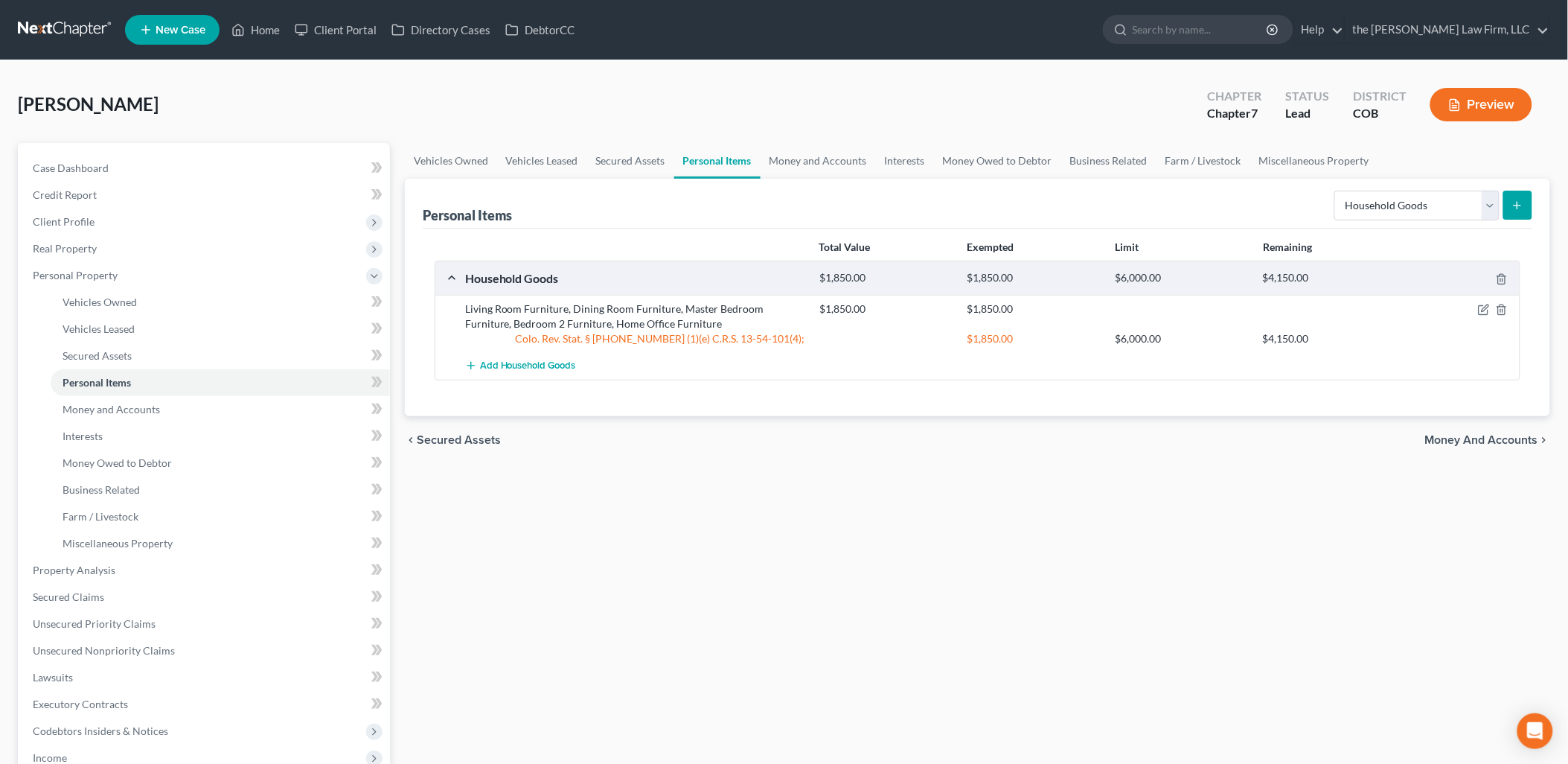
click at [1509, 202] on button "submit" at bounding box center [1517, 204] width 29 height 29
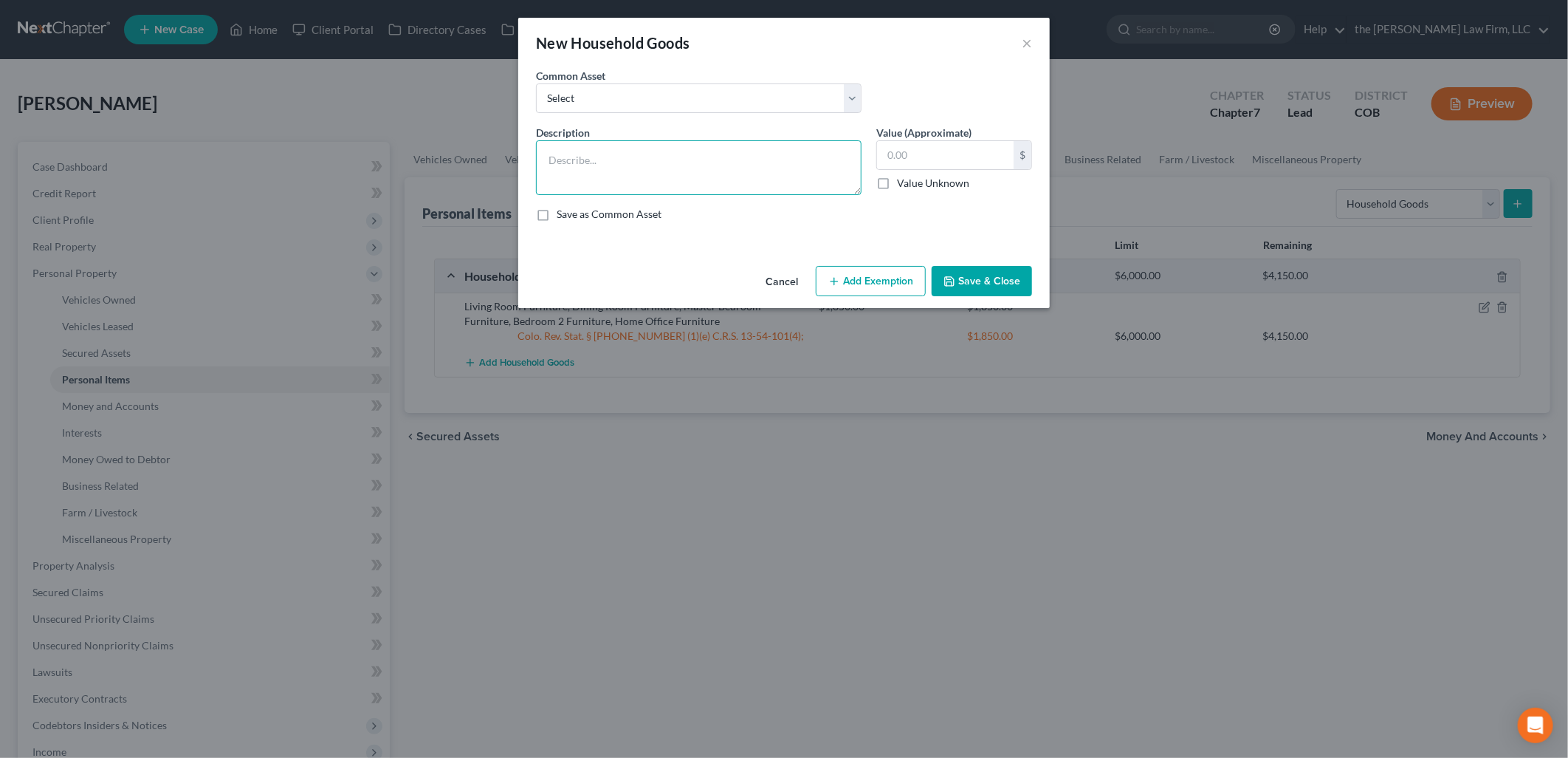
click at [633, 172] on textarea at bounding box center [699, 167] width 326 height 55
type textarea "Television, Kitchen Small Appliances"
click at [958, 152] on input "text" at bounding box center [945, 155] width 137 height 28
type input "350"
click at [837, 282] on icon "button" at bounding box center [834, 282] width 12 height 12
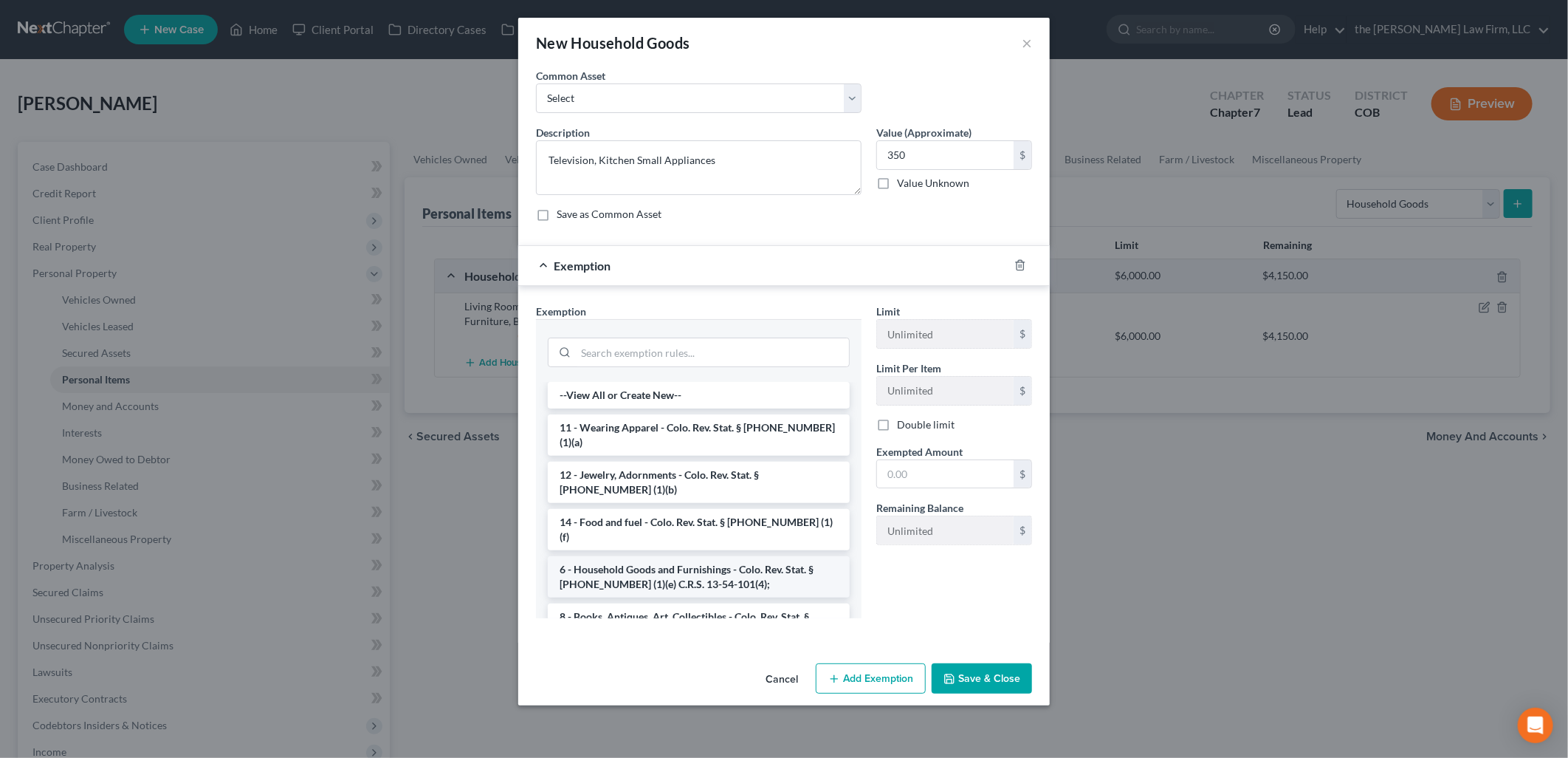
click at [666, 556] on li "6 - Household Goods and Furnishings - Colo. Rev. Stat. § [PHONE_NUMBER] (1)(e) …" at bounding box center [698, 577] width 302 height 42
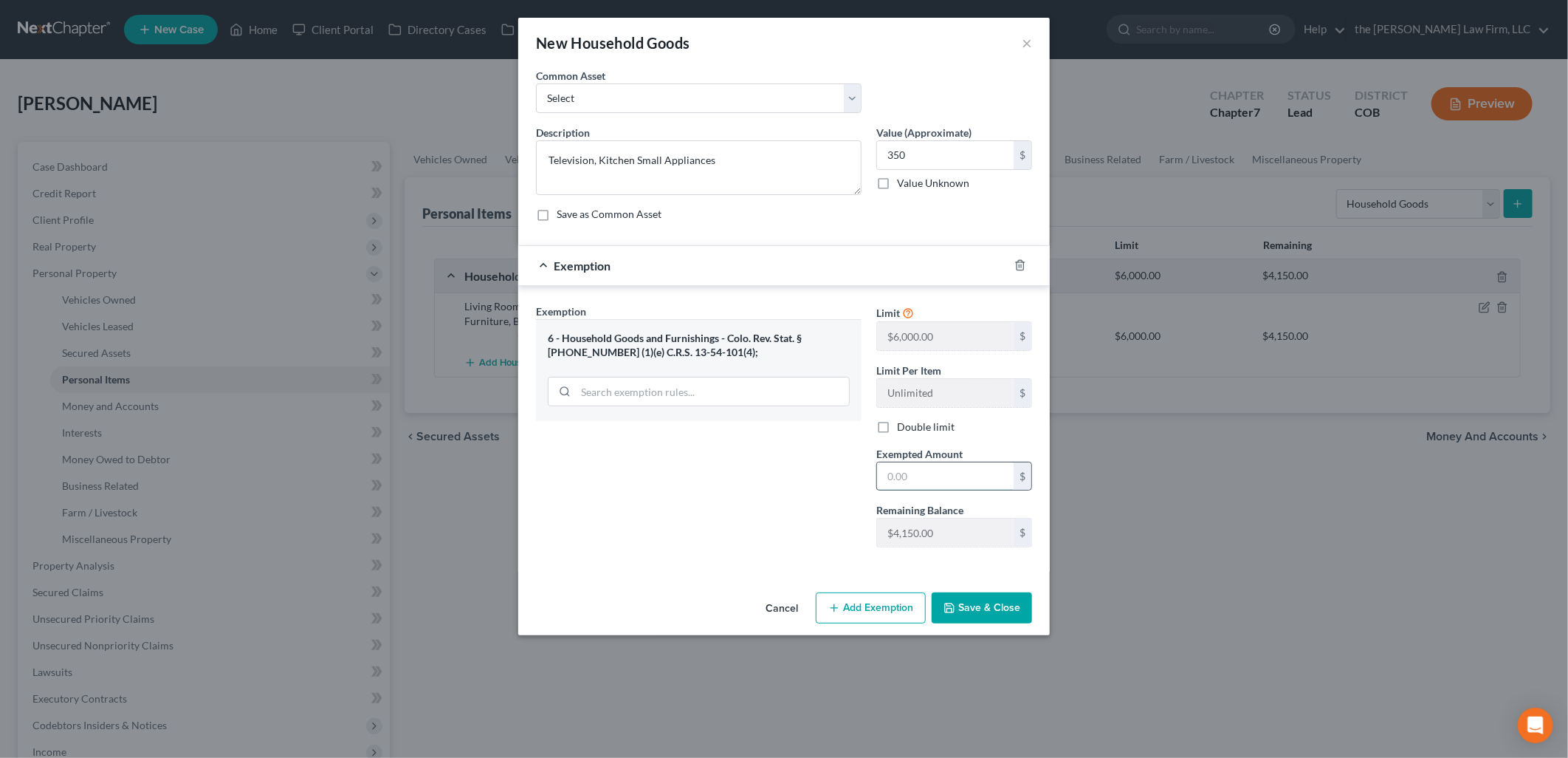
click at [894, 469] on input "text" at bounding box center [945, 476] width 137 height 28
type input "350"
click at [985, 589] on div "Cancel Add Exemption Save & Close" at bounding box center [784, 611] width 532 height 49
click at [987, 596] on button "Save & Close" at bounding box center [982, 608] width 100 height 31
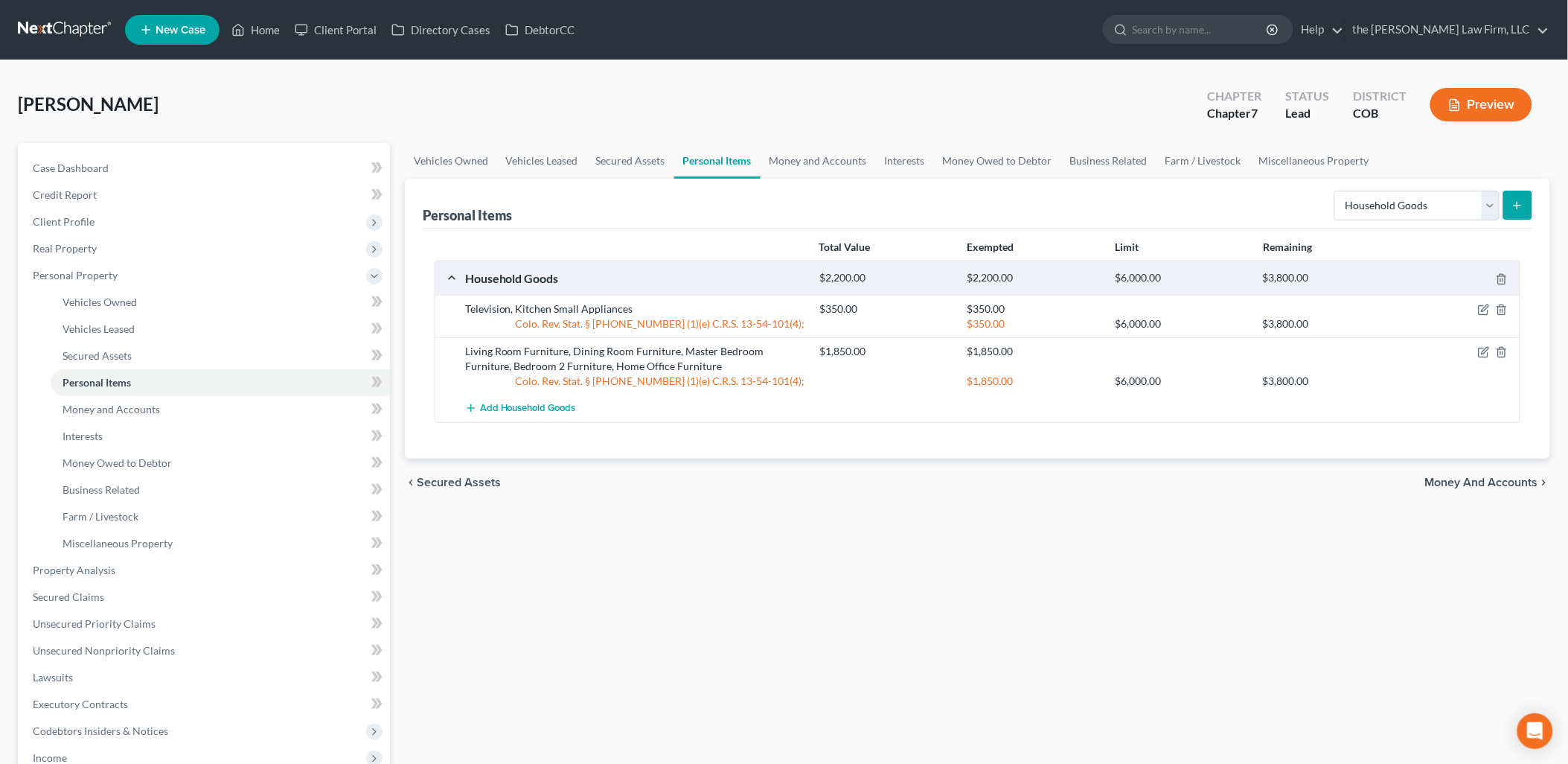
click at [1516, 213] on button "submit" at bounding box center [1517, 204] width 29 height 29
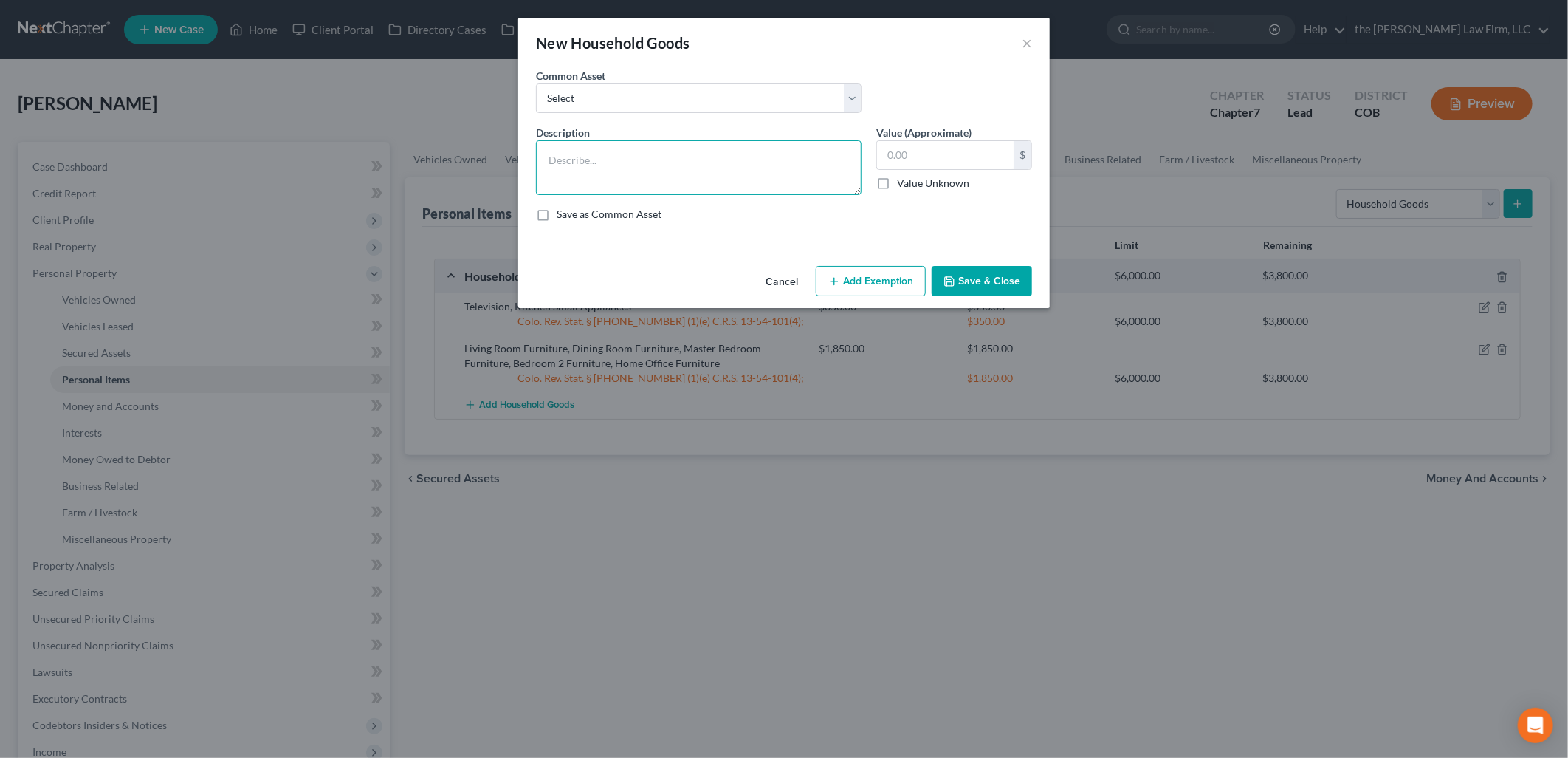
click at [544, 158] on textarea at bounding box center [699, 167] width 326 height 55
drag, startPoint x: 748, startPoint y: 159, endPoint x: 764, endPoint y: 179, distance: 25.6
click at [748, 158] on textarea "Dishes/Silverware, Cookware, Linens, Hand tools" at bounding box center [699, 167] width 326 height 55
click at [819, 161] on textarea "Dishes/Silverware, Cookware, Linens, Hand Tools" at bounding box center [699, 167] width 326 height 55
type textarea "Dishes/Silverware, Cookware, Linens, Hand Tools, Other Sports Equipment"
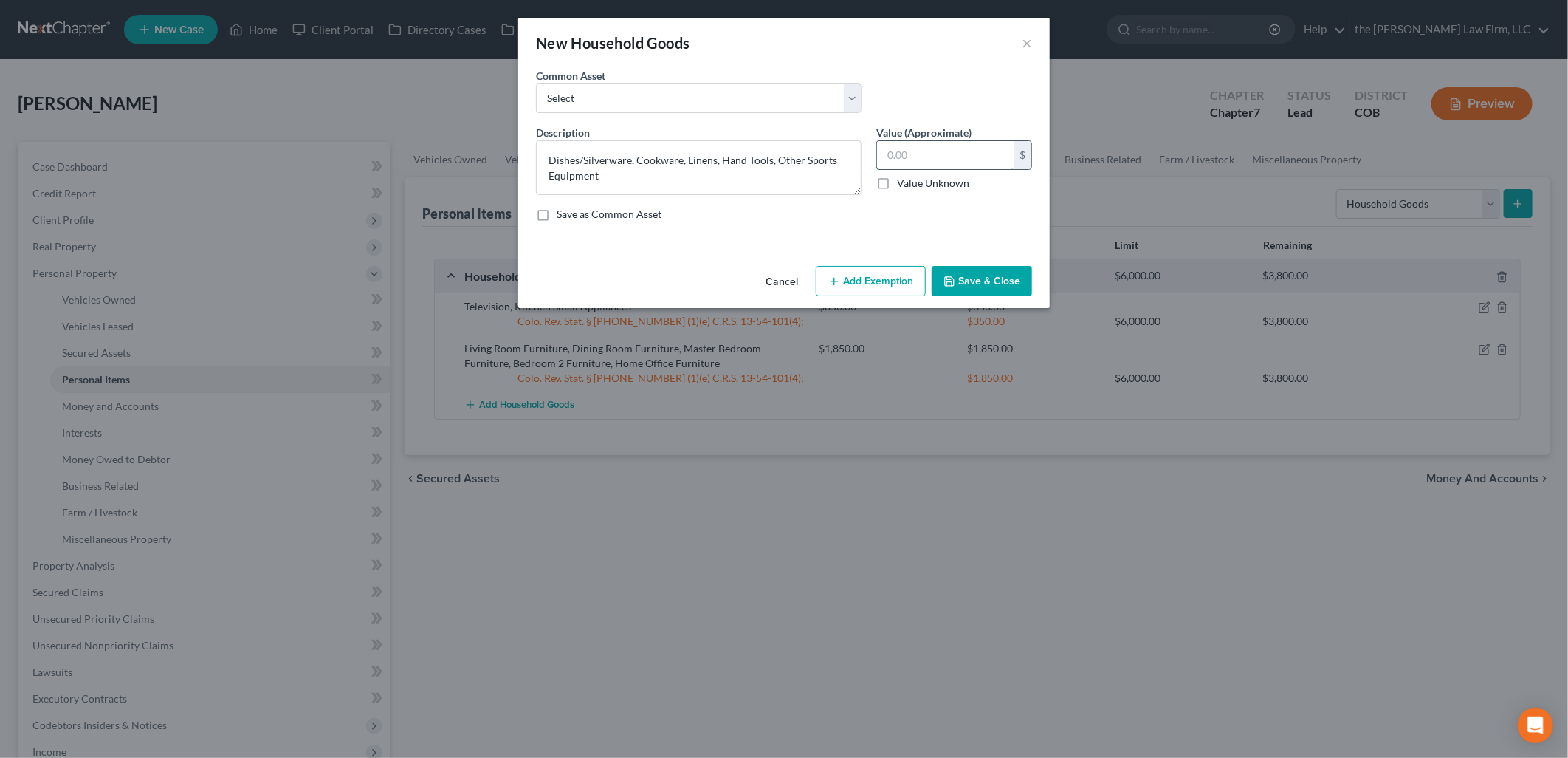
click at [932, 166] on input "text" at bounding box center [945, 155] width 137 height 28
type input "330"
click at [905, 281] on button "Add Exemption" at bounding box center [870, 282] width 110 height 31
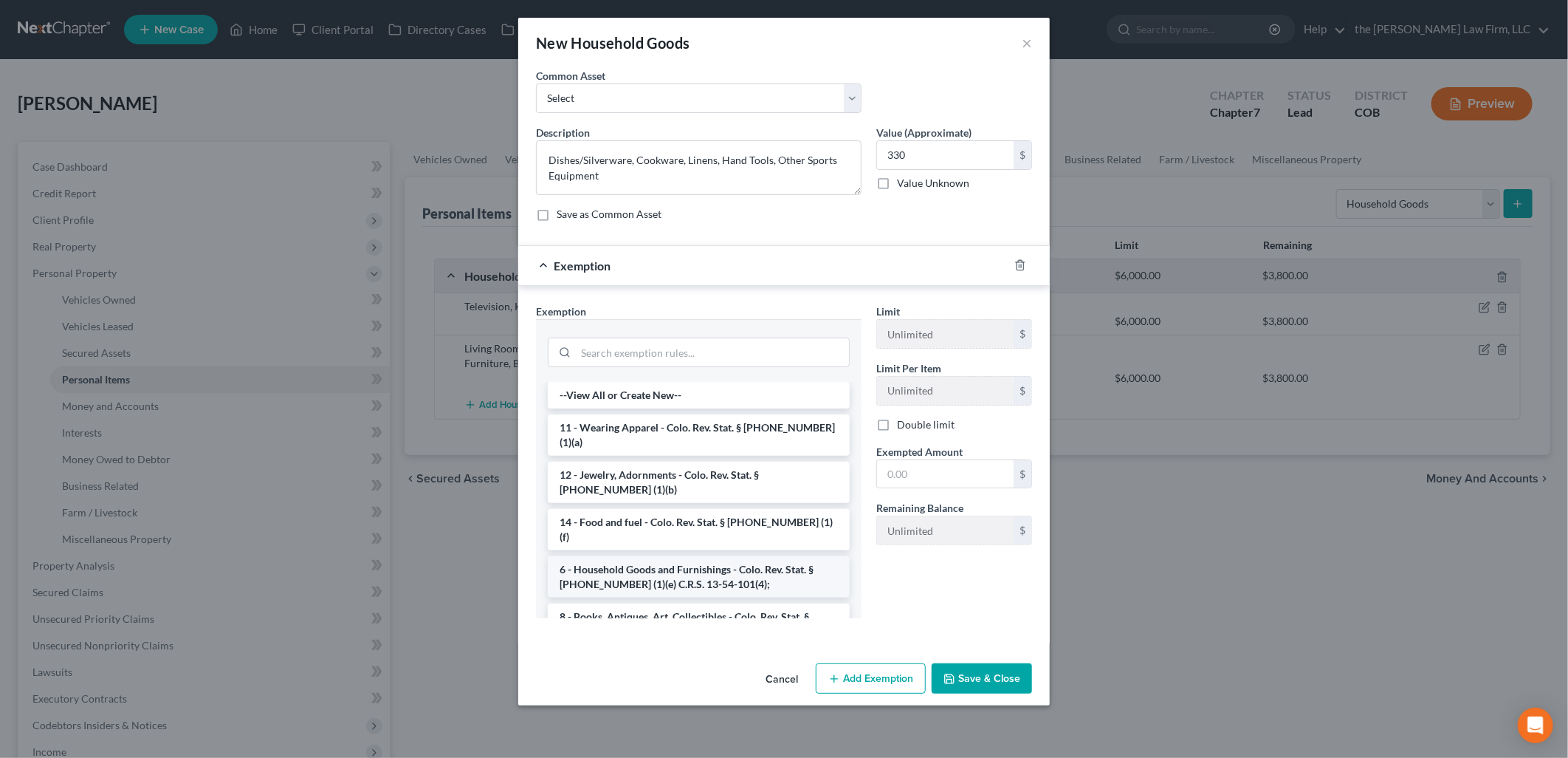
click at [684, 556] on li "6 - Household Goods and Furnishings - Colo. Rev. Stat. § [PHONE_NUMBER] (1)(e) …" at bounding box center [698, 577] width 302 height 42
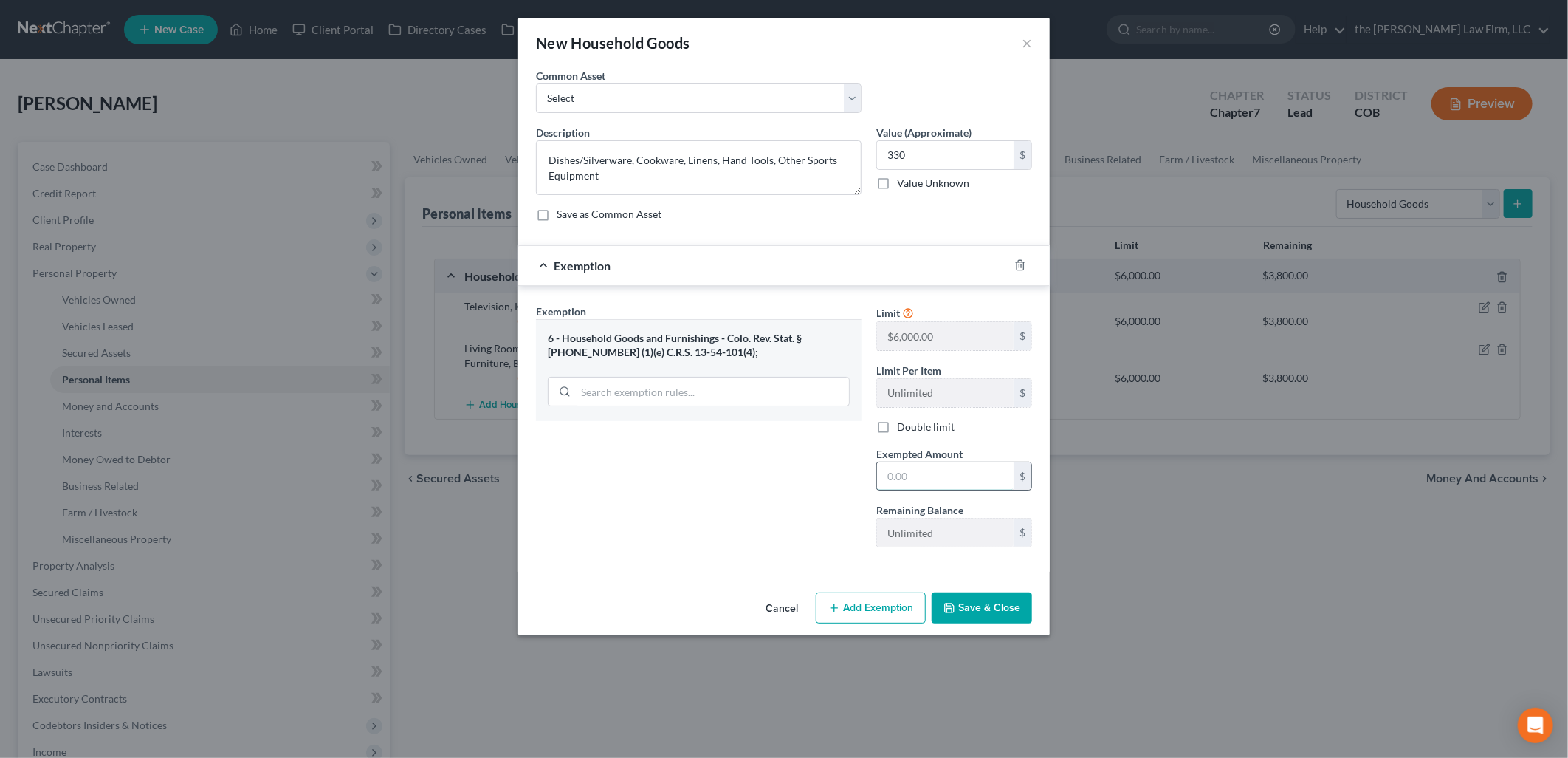
click at [936, 473] on input "text" at bounding box center [945, 476] width 137 height 28
type input "2"
type input "330"
click at [1004, 593] on div "Cancel Add Exemption Save & Close" at bounding box center [784, 611] width 532 height 49
click at [987, 597] on button "Save & Close" at bounding box center [982, 608] width 100 height 31
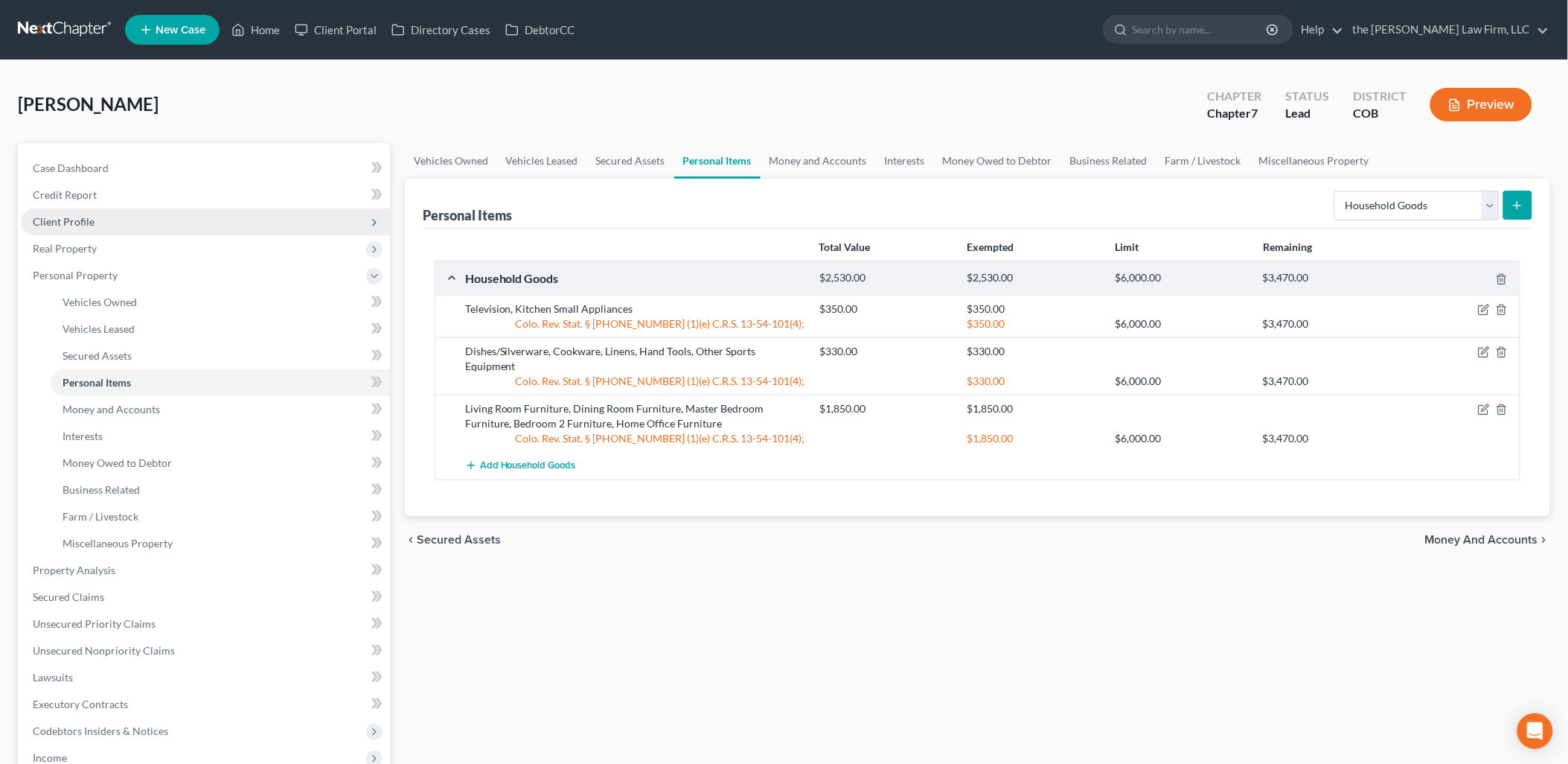
click at [83, 221] on span "Client Profile" at bounding box center [64, 221] width 62 height 12
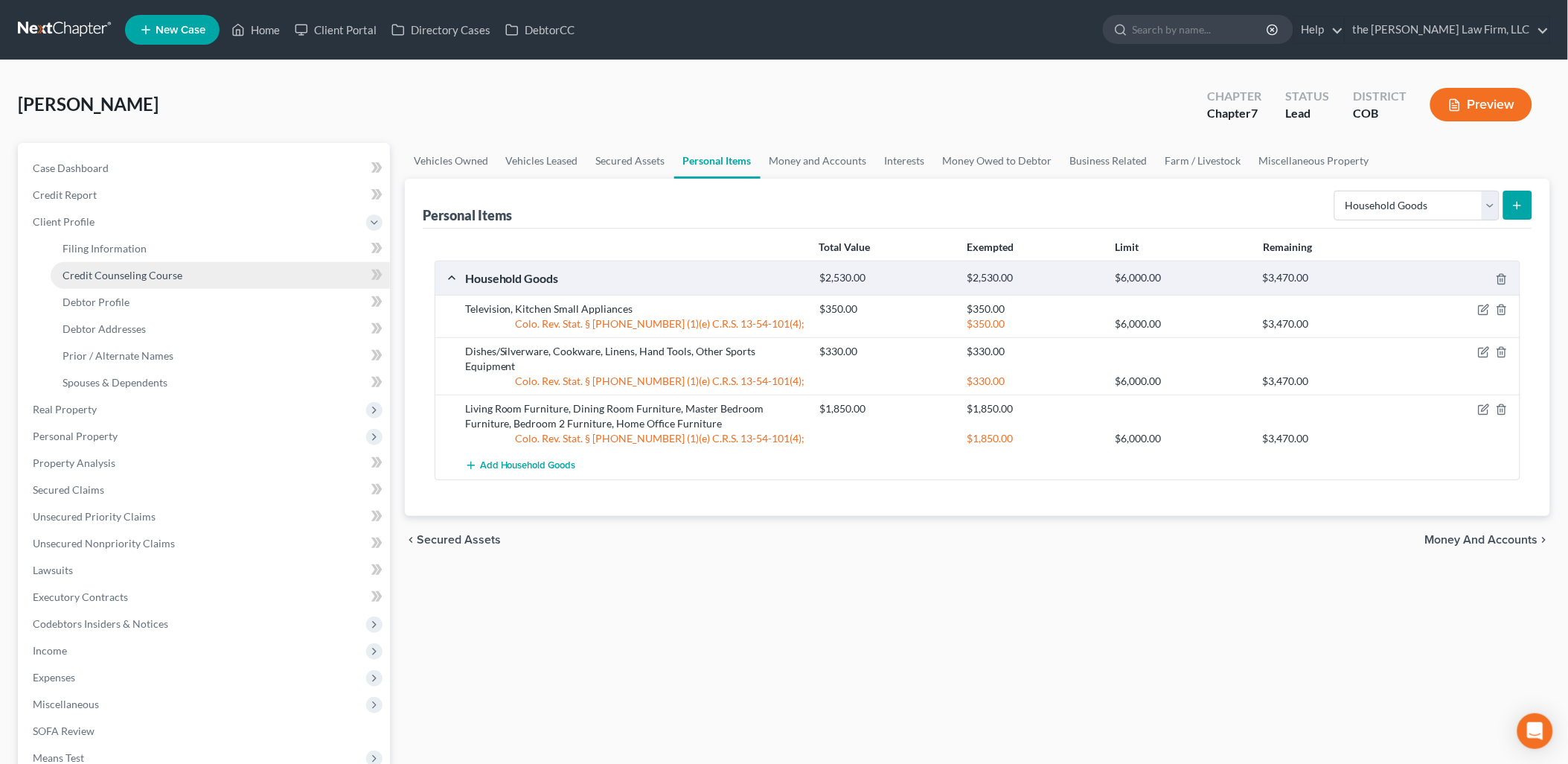
click at [127, 273] on span "Credit Counseling Course" at bounding box center [122, 275] width 120 height 12
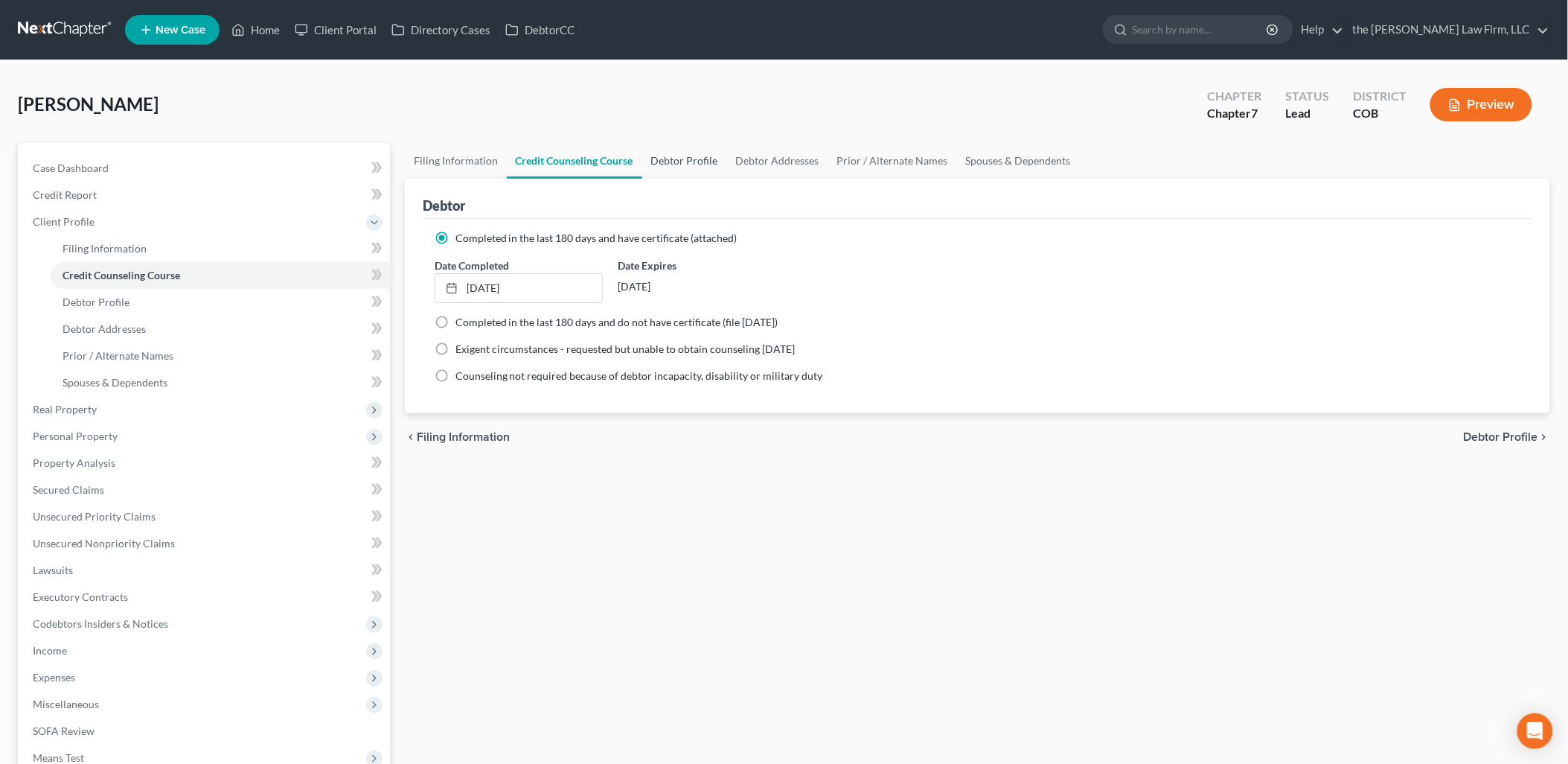
click at [698, 156] on link "Debtor Profile" at bounding box center [684, 161] width 85 height 36
select select "0"
select select "1"
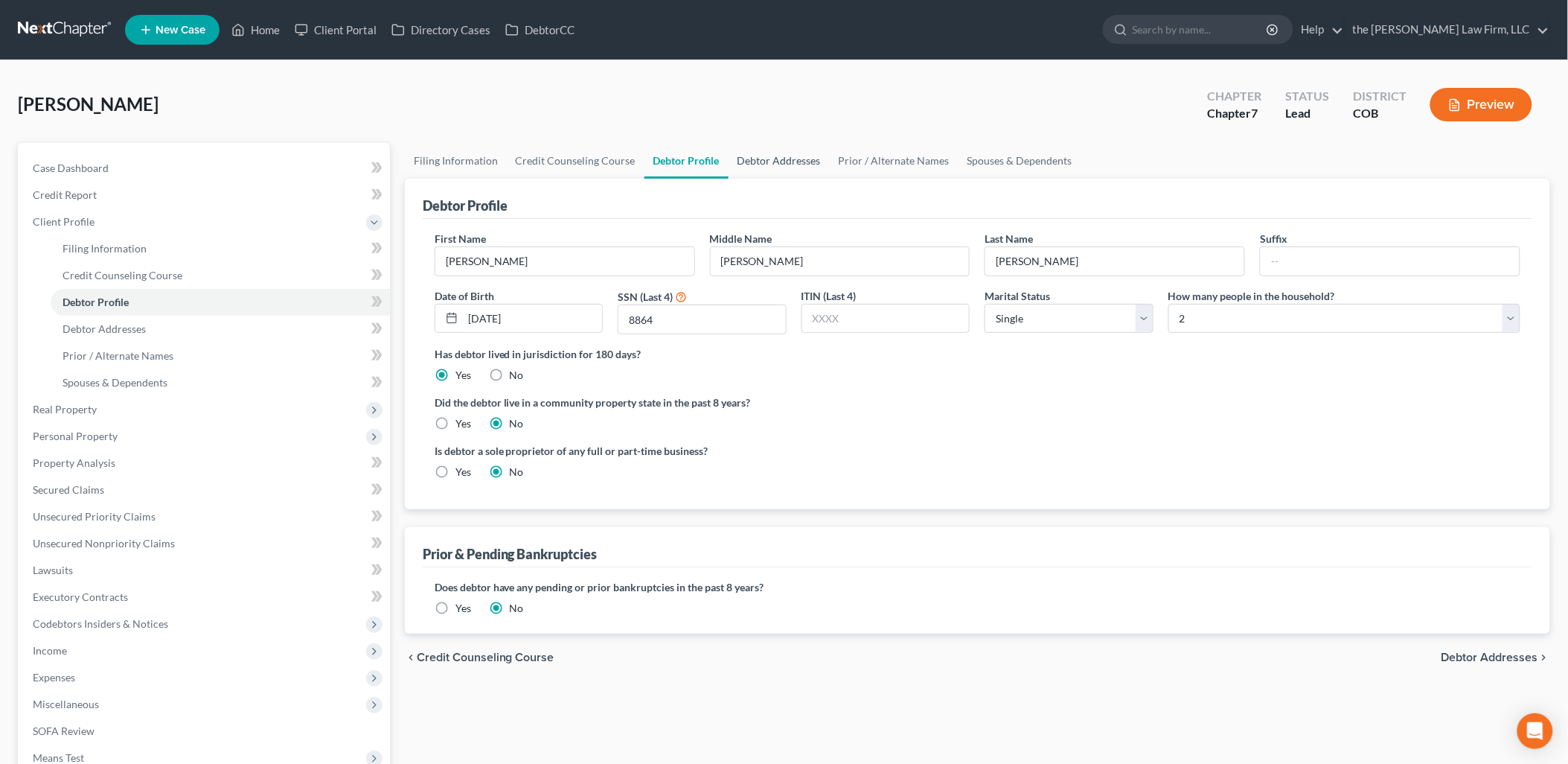
click at [785, 159] on link "Debtor Addresses" at bounding box center [780, 161] width 101 height 36
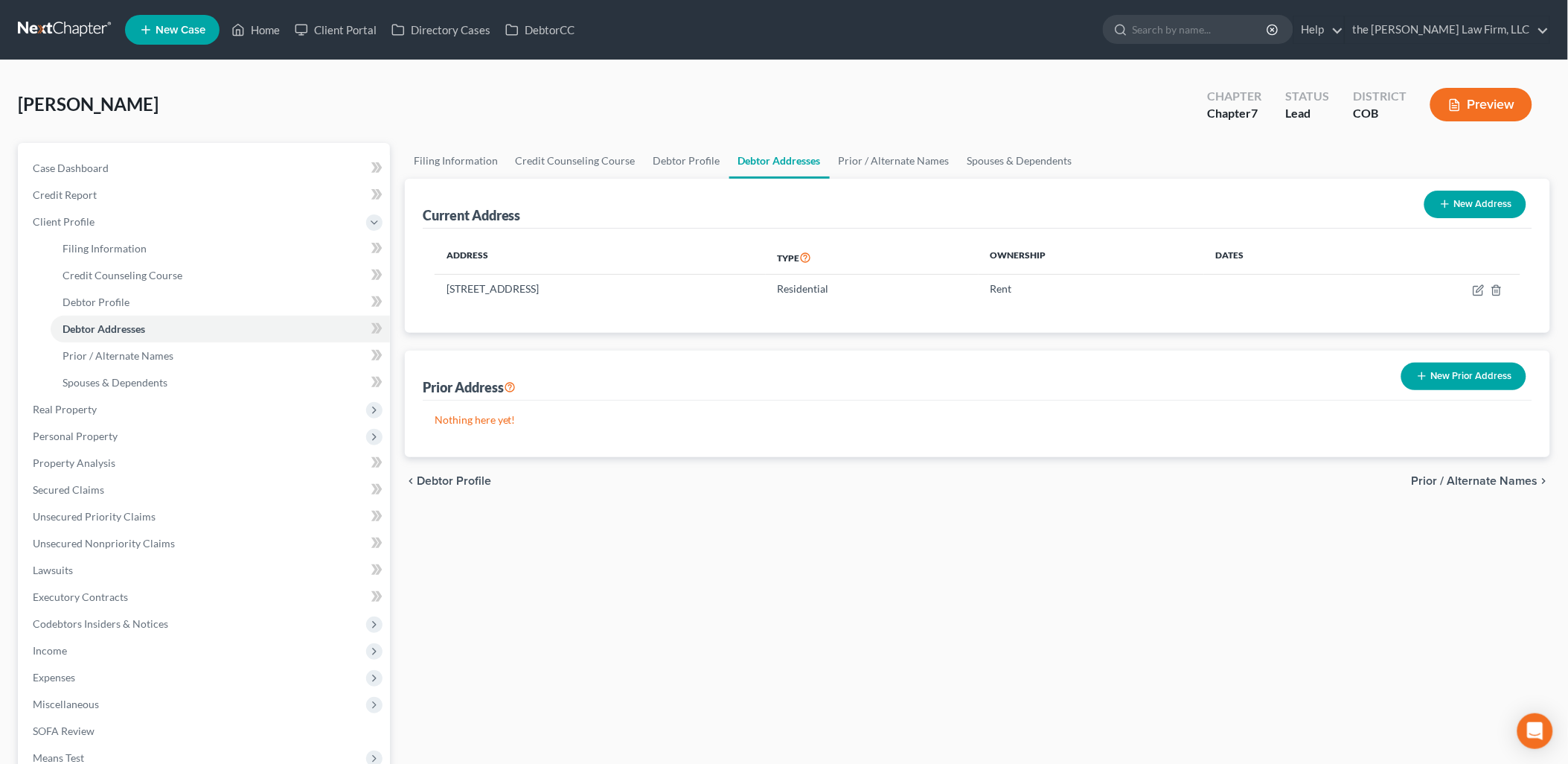
click at [1483, 366] on button "New Prior Address" at bounding box center [1463, 376] width 125 height 28
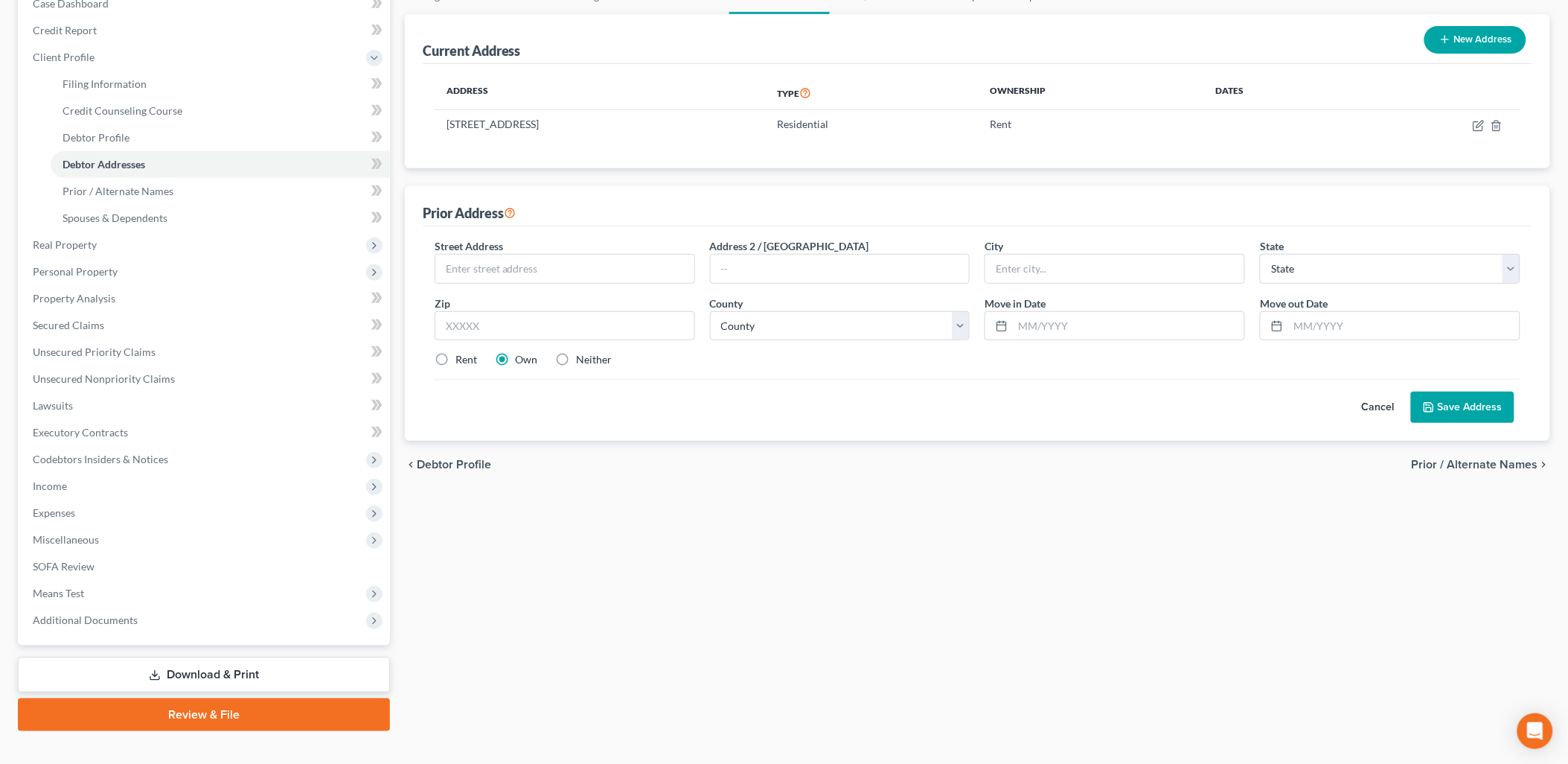
scroll to position [165, 0]
click at [506, 269] on input "text" at bounding box center [565, 268] width 259 height 28
type input "4"
type input "7500 S Blackhawk St, Apt 3301"
type input "Englewood"
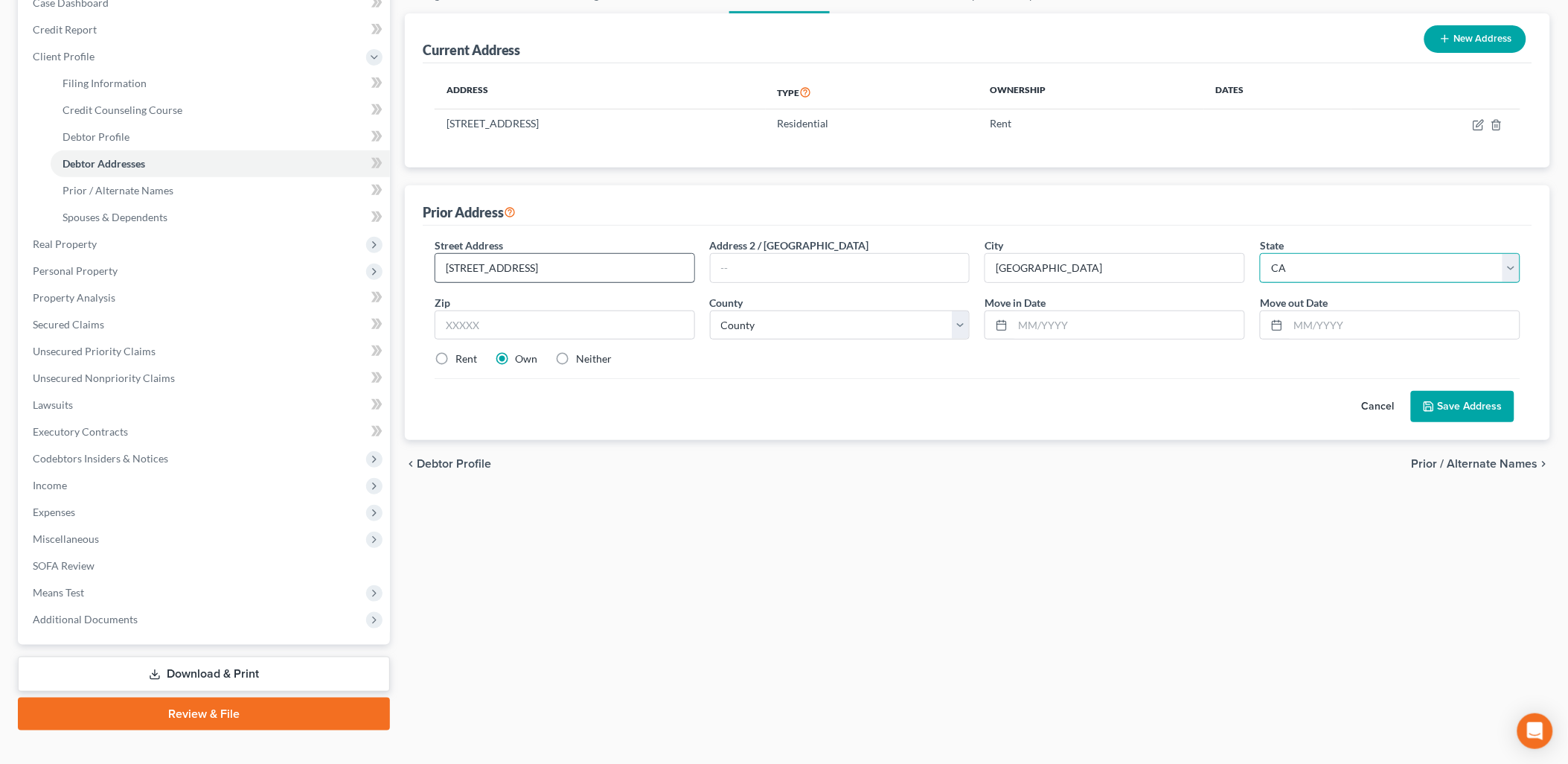
select select "5"
type input "80112"
click at [797, 402] on div "Cancel Save Address" at bounding box center [978, 400] width 1086 height 44
click at [770, 319] on select "County [GEOGRAPHIC_DATA] [GEOGRAPHIC_DATA] [GEOGRAPHIC_DATA] [GEOGRAPHIC_DATA] …" at bounding box center [840, 325] width 260 height 30
drag, startPoint x: 651, startPoint y: 265, endPoint x: 306, endPoint y: 229, distance: 346.9
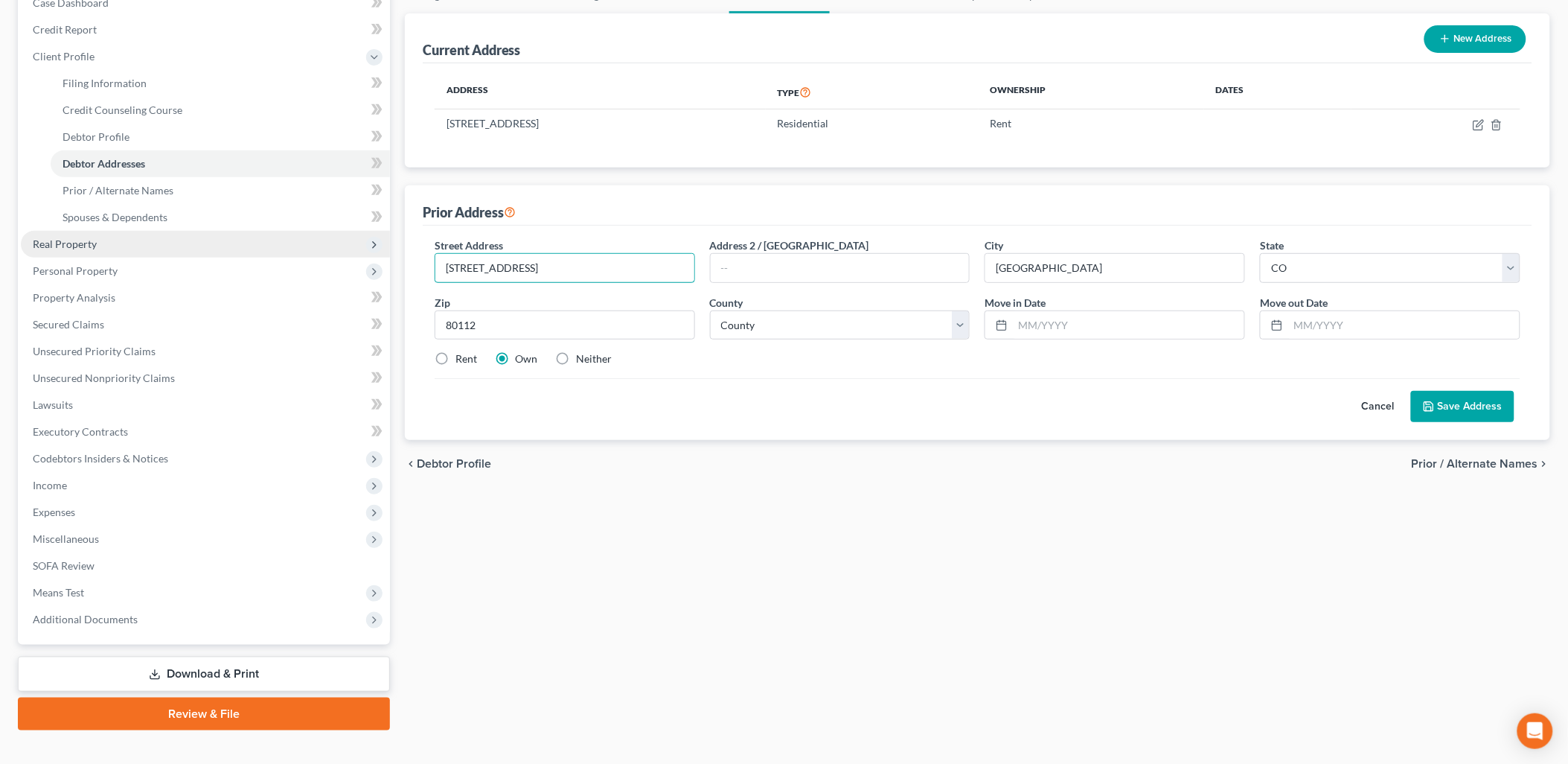
click at [306, 229] on div "Petition Navigation Case Dashboard Payments Invoices Payments Payments Credit R…" at bounding box center [784, 354] width 1547 height 753
drag, startPoint x: 494, startPoint y: 321, endPoint x: 406, endPoint y: 321, distance: 88.0
click at [406, 321] on div "Prior Address Street Address * 7500 S Blackhawk St, Apt 3301 Address 2 / PO Box…" at bounding box center [978, 313] width 1145 height 255
click at [750, 317] on select "County [GEOGRAPHIC_DATA] [GEOGRAPHIC_DATA] [GEOGRAPHIC_DATA] [GEOGRAPHIC_DATA] …" at bounding box center [840, 325] width 260 height 30
select select "2"
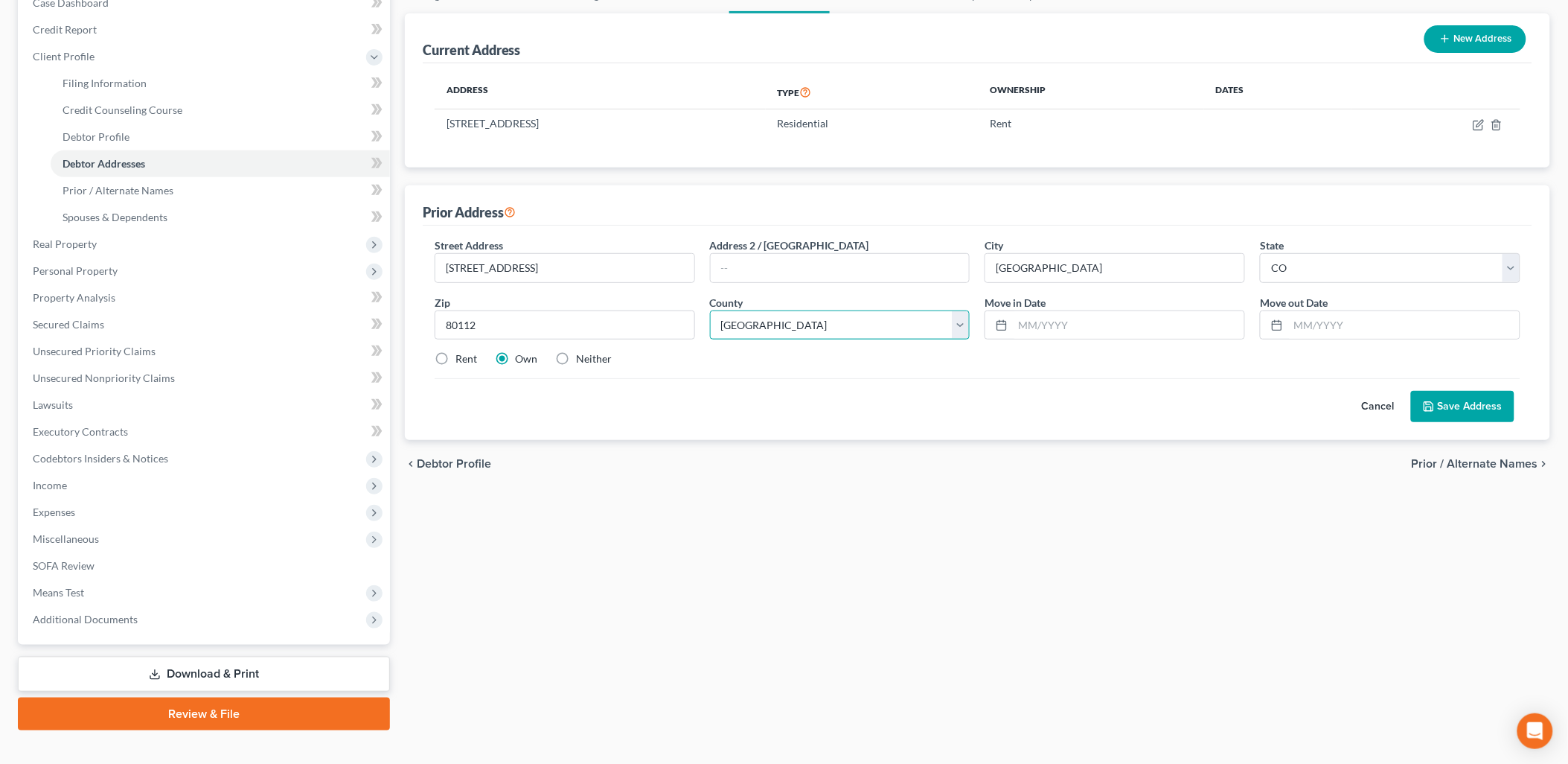
click at [710, 310] on select "County [GEOGRAPHIC_DATA] [GEOGRAPHIC_DATA] [GEOGRAPHIC_DATA] [GEOGRAPHIC_DATA] …" at bounding box center [840, 325] width 260 height 30
click at [1141, 324] on input "text" at bounding box center [1128, 325] width 231 height 28
click at [1464, 403] on button "Save Address" at bounding box center [1462, 407] width 103 height 31
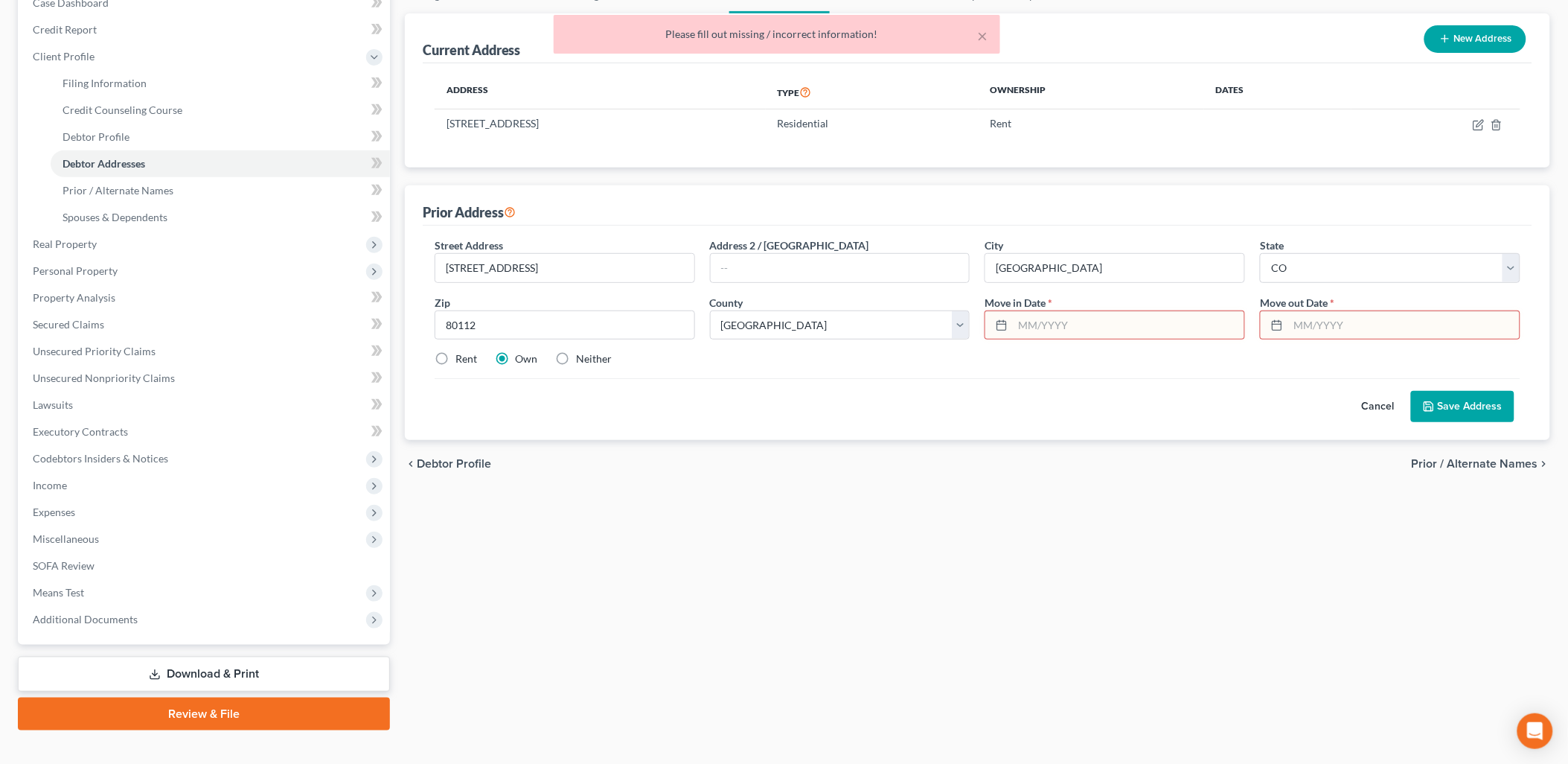
click at [1169, 325] on input "text" at bounding box center [1128, 325] width 231 height 28
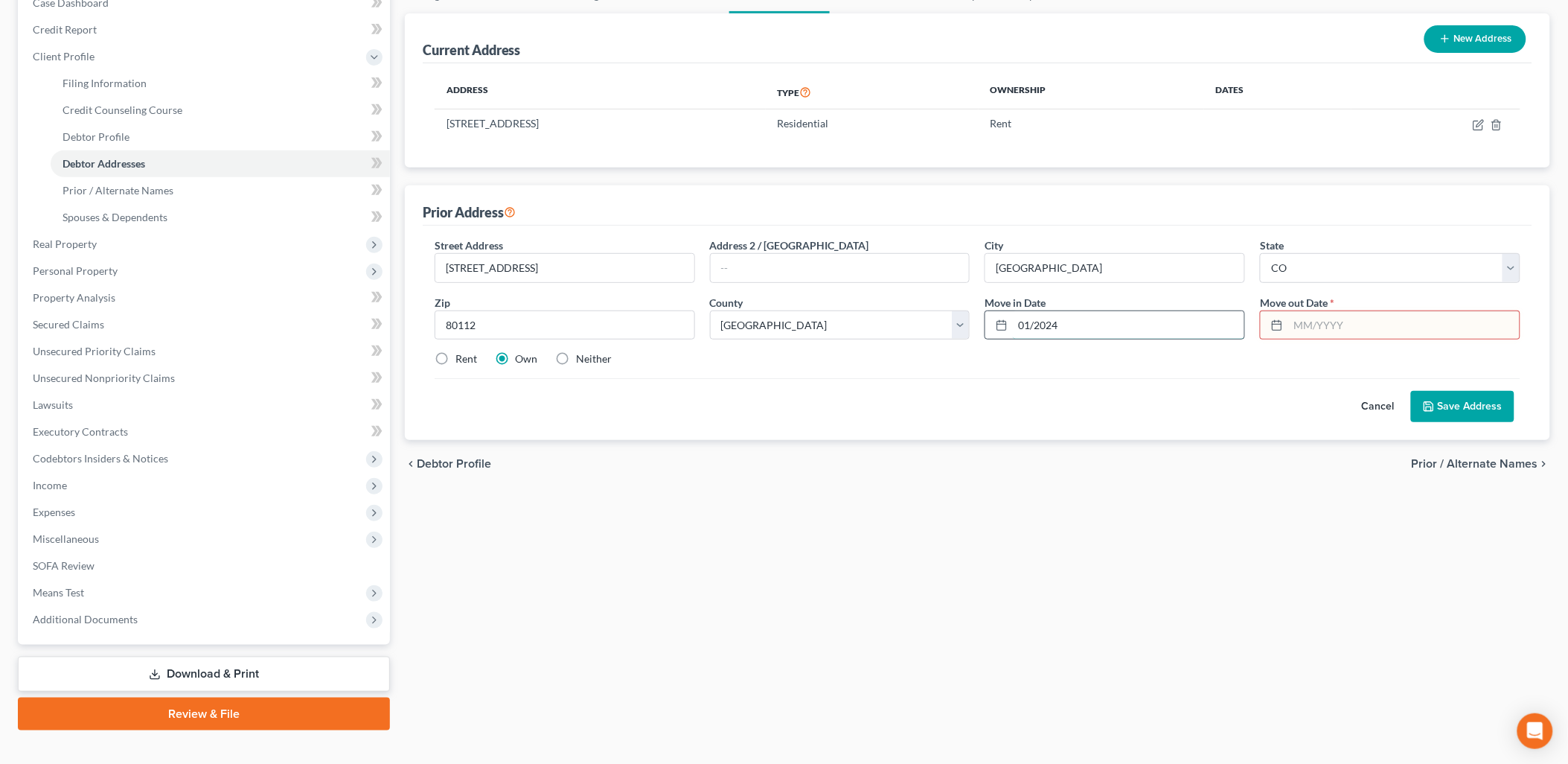
type input "01/2024"
type input "01/2025"
click at [1496, 413] on button "Save Address" at bounding box center [1462, 407] width 103 height 31
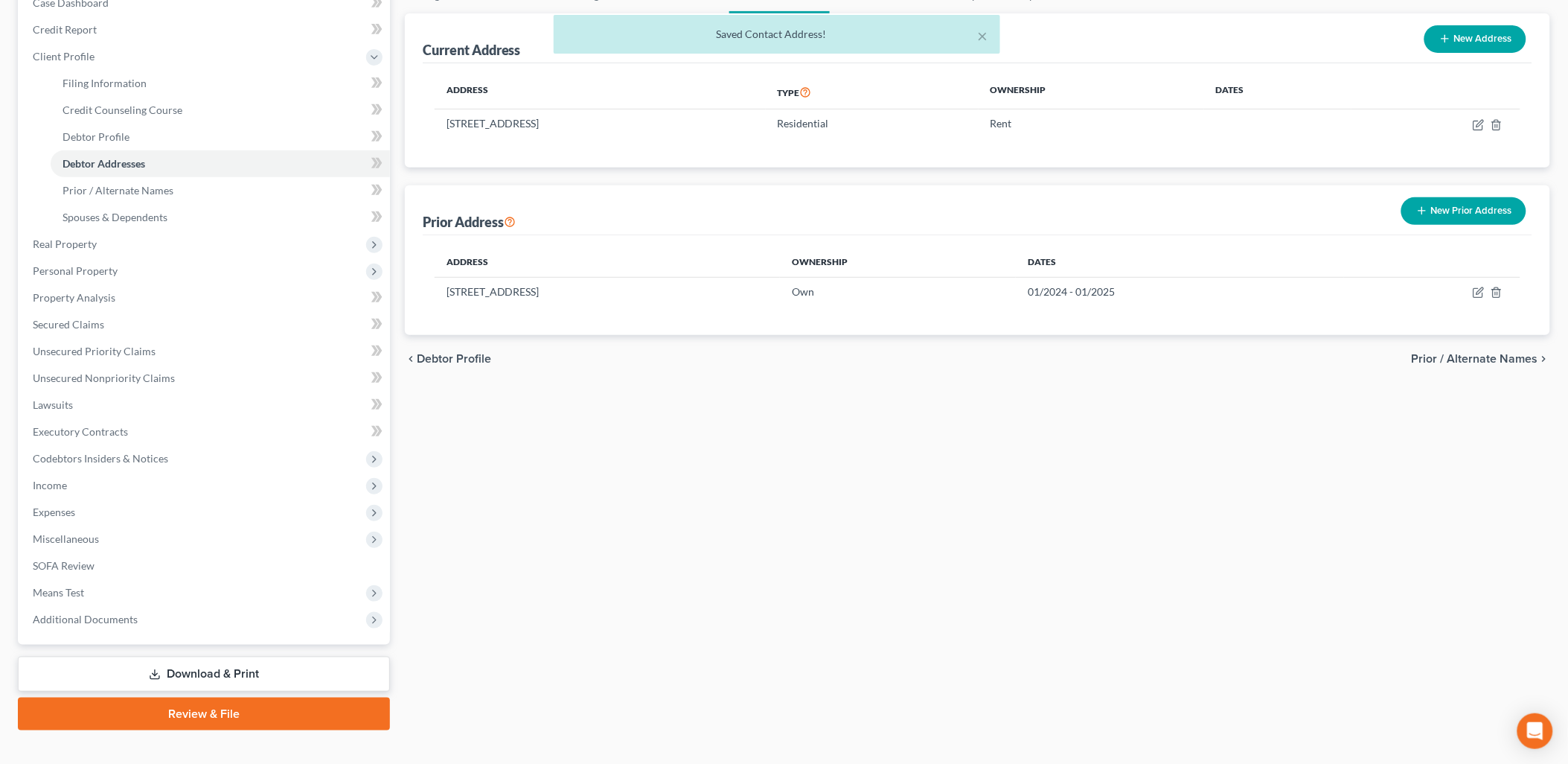
click at [1479, 219] on button "New Prior Address" at bounding box center [1463, 211] width 125 height 28
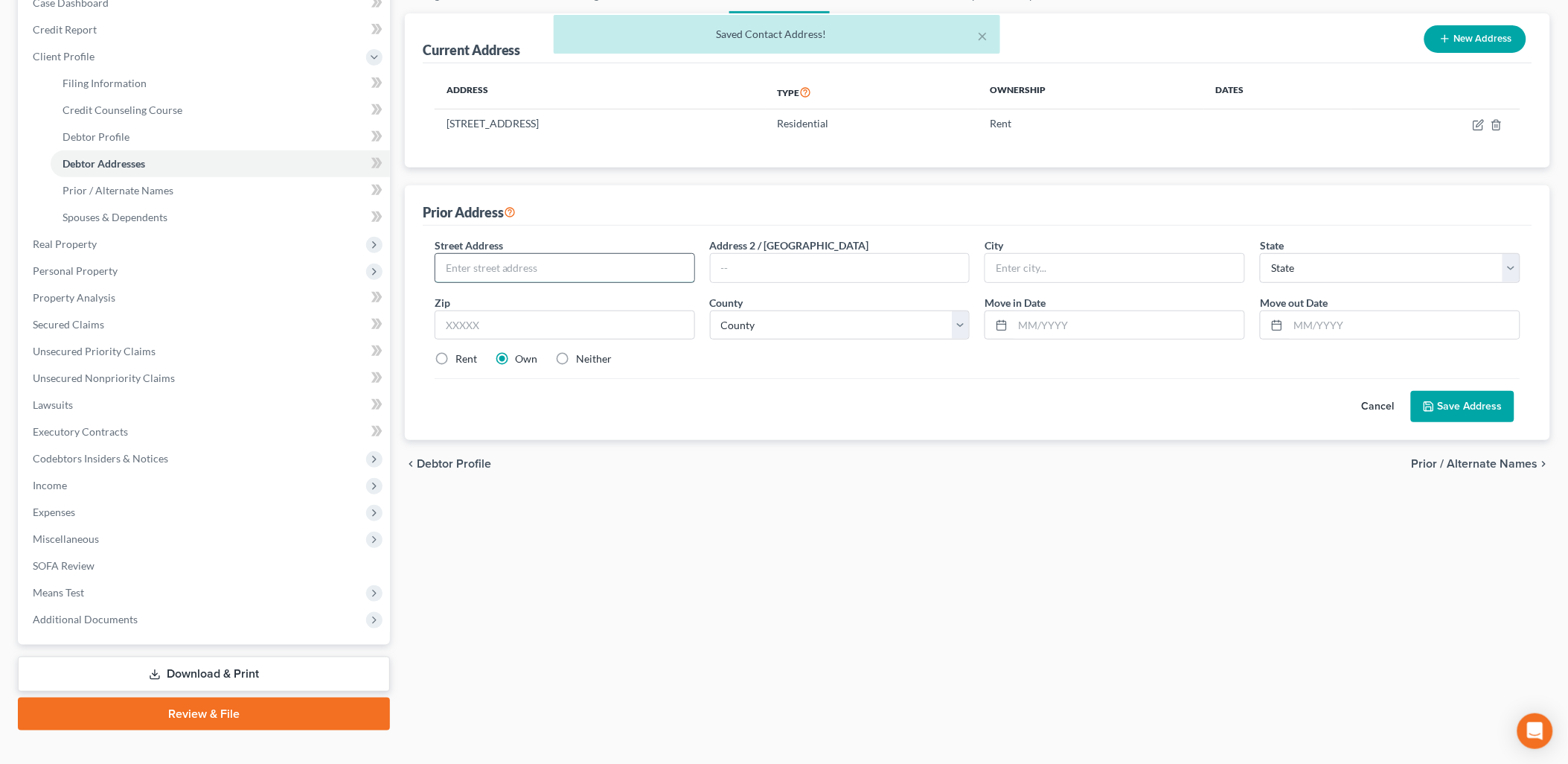
click at [597, 262] on input "text" at bounding box center [565, 268] width 259 height 28
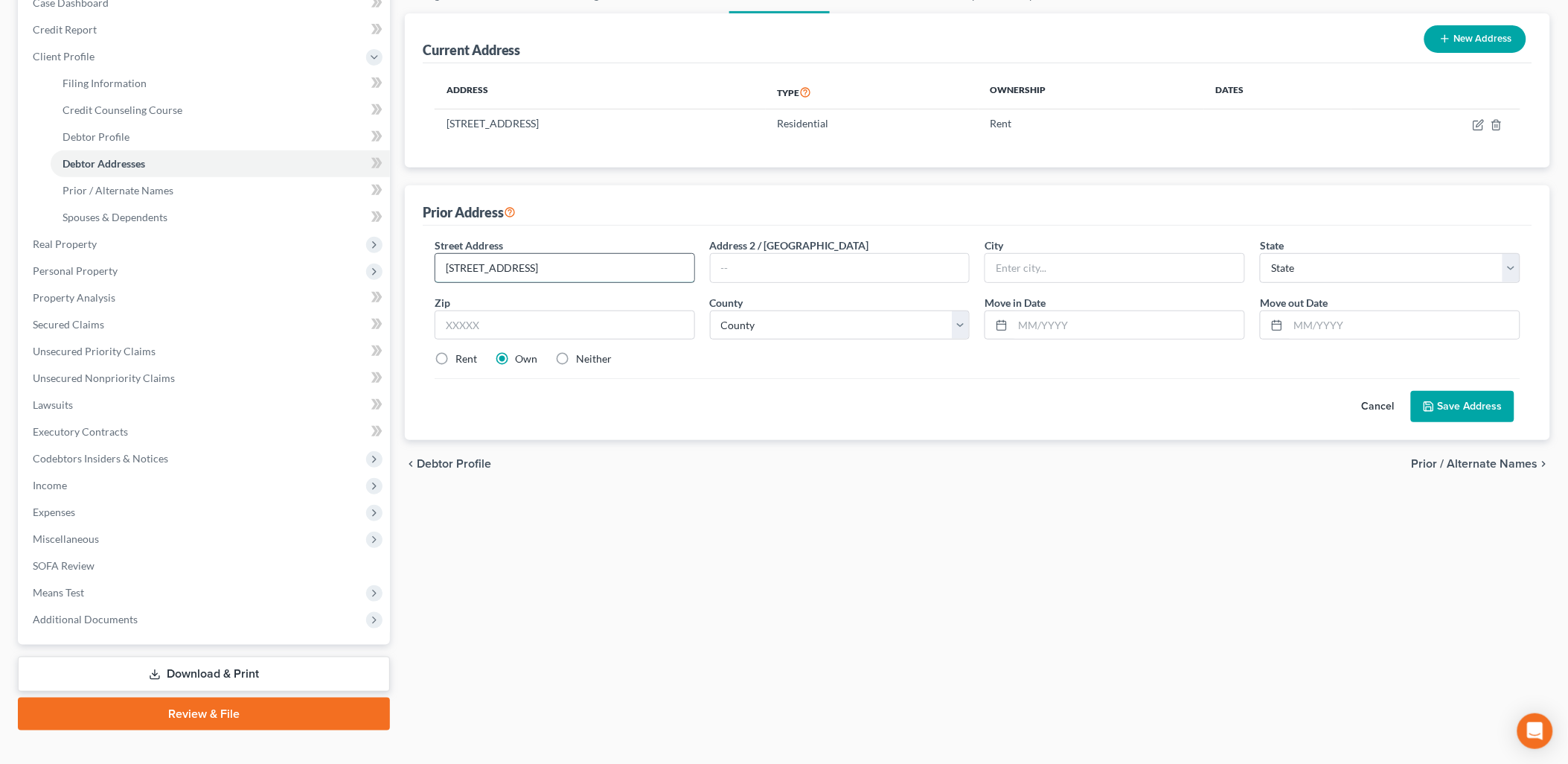
type input "19519 E Purdue Cir"
type input "Aurora"
select select "5"
type input "80013"
drag, startPoint x: 661, startPoint y: 224, endPoint x: 688, endPoint y: 222, distance: 27.1
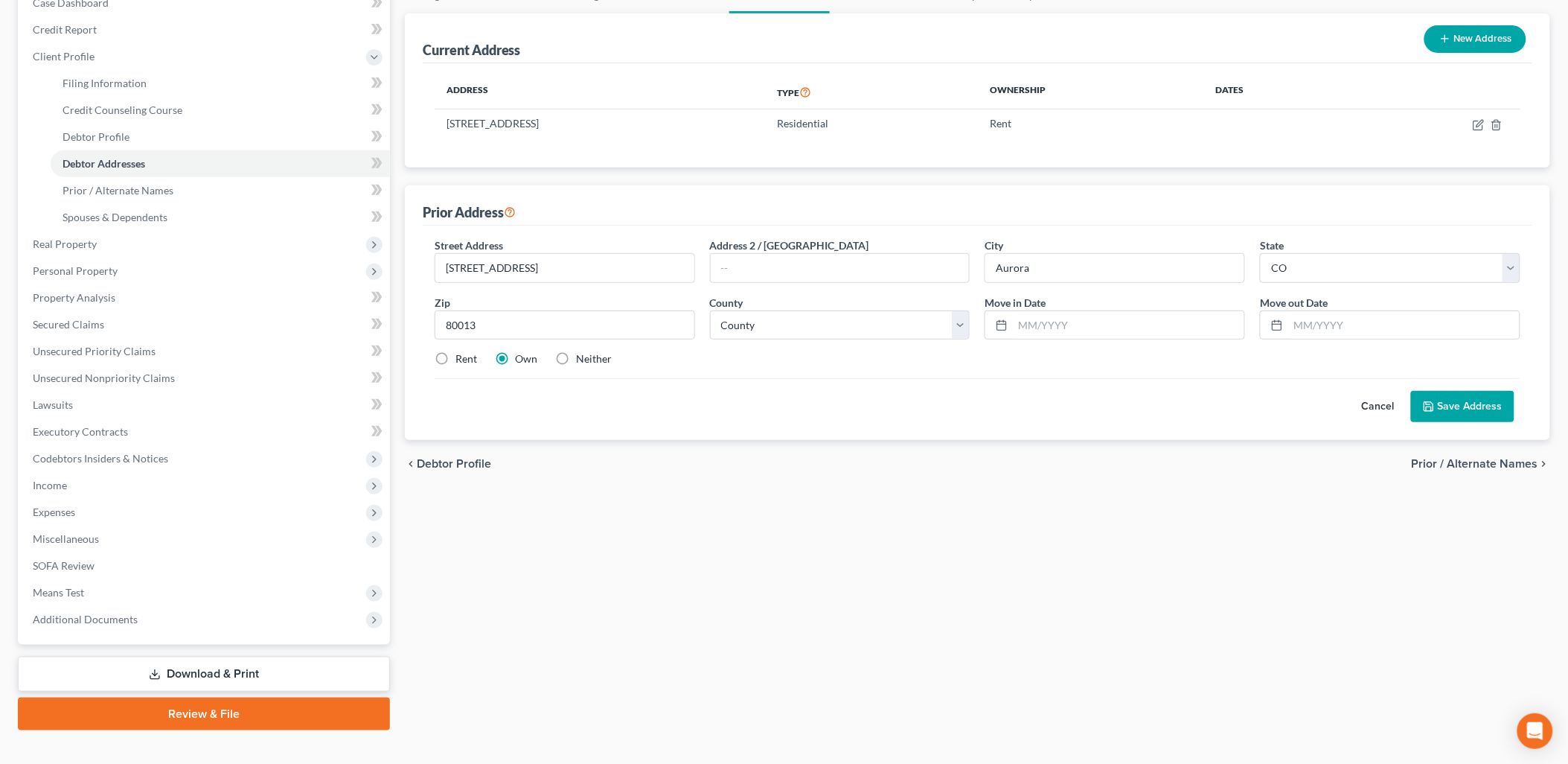
click at [661, 224] on div "Prior Address" at bounding box center [977, 205] width 1110 height 40
click at [838, 329] on select "County [GEOGRAPHIC_DATA] [GEOGRAPHIC_DATA] [GEOGRAPHIC_DATA] [GEOGRAPHIC_DATA] …" at bounding box center [840, 325] width 260 height 30
select select "2"
click at [710, 310] on select "County [GEOGRAPHIC_DATA] [GEOGRAPHIC_DATA] [GEOGRAPHIC_DATA] [GEOGRAPHIC_DATA] …" at bounding box center [840, 325] width 260 height 30
click at [1069, 311] on input "text" at bounding box center [1128, 325] width 231 height 28
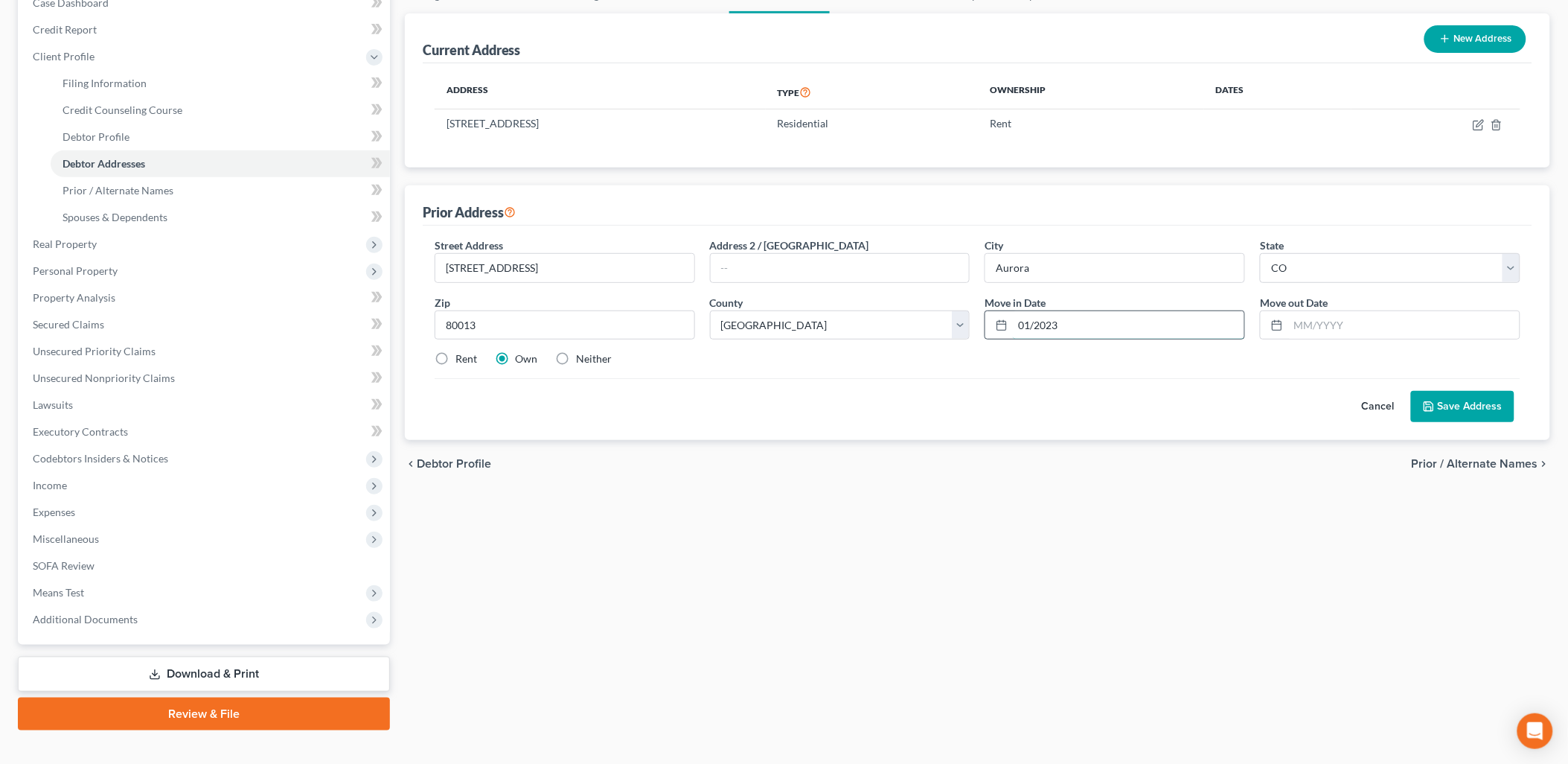
type input "01/2023"
type input "/"
type input "01/2024"
click at [1162, 426] on div "Street Address * 19519 E Purdue Cir Address 2 / PO Box City * Aurora State * St…" at bounding box center [977, 332] width 1110 height 214
click at [1483, 407] on button "Save Address" at bounding box center [1462, 407] width 103 height 31
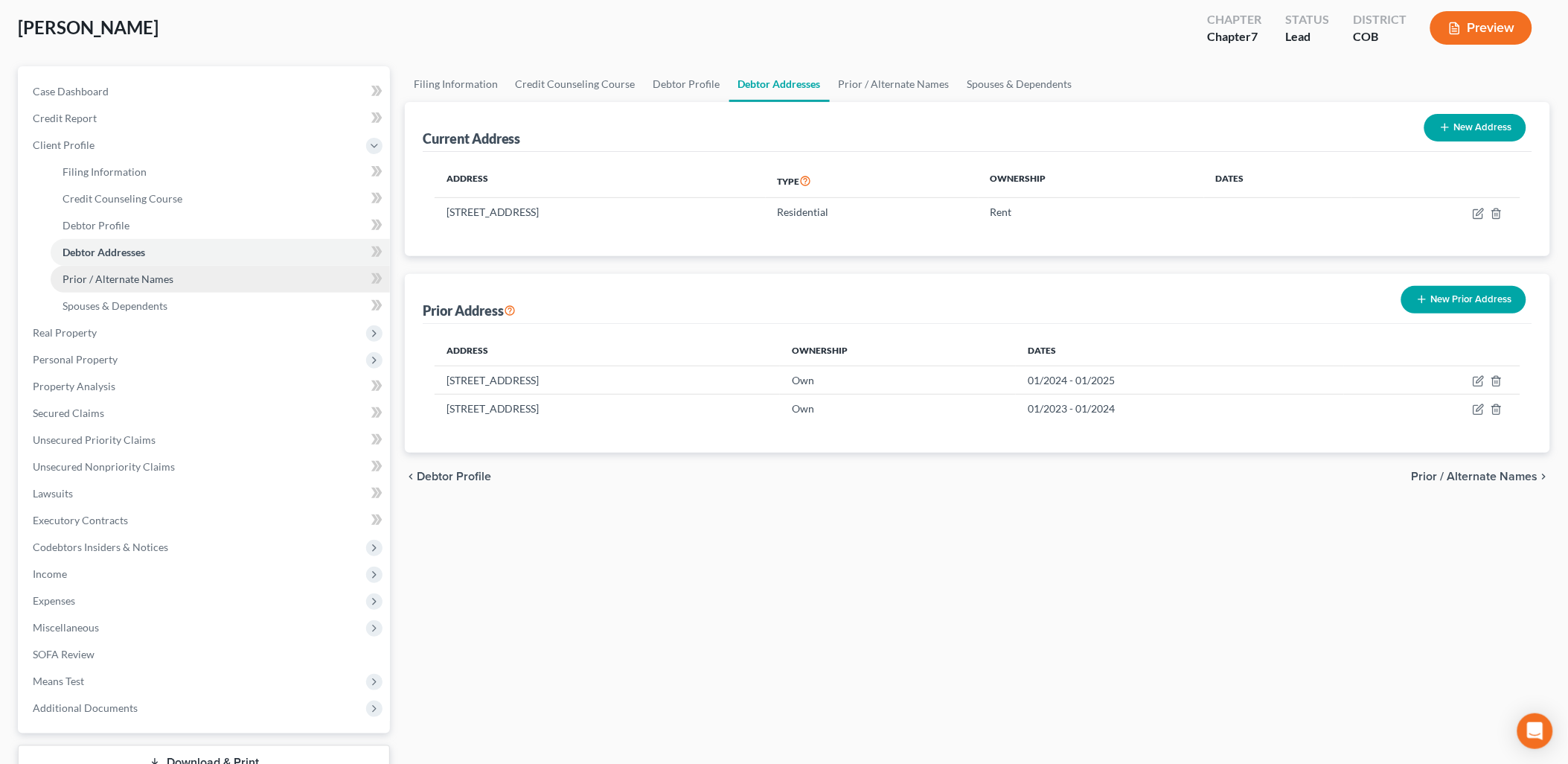
scroll to position [0, 0]
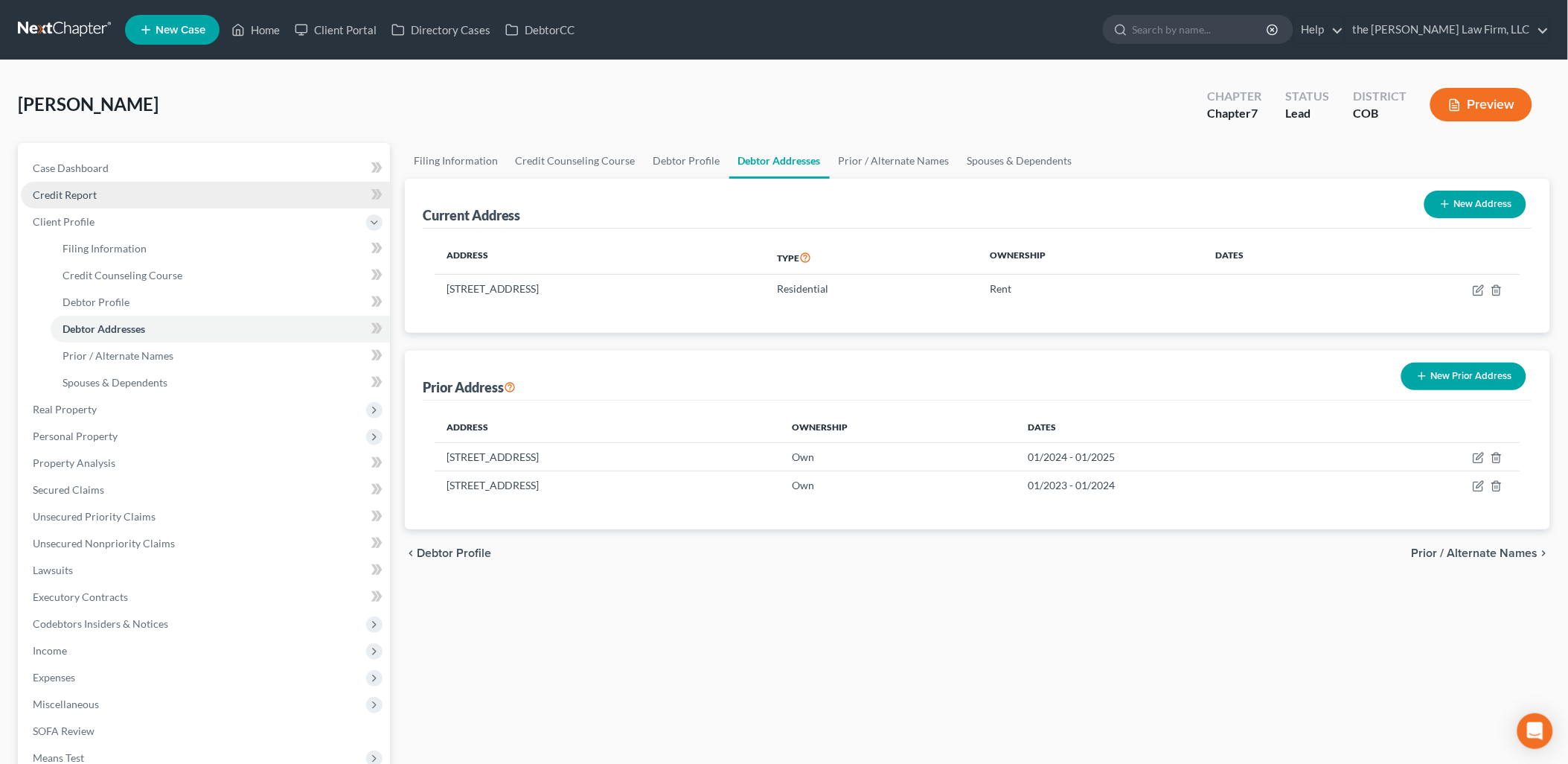
click at [100, 183] on link "Credit Report" at bounding box center [205, 195] width 369 height 27
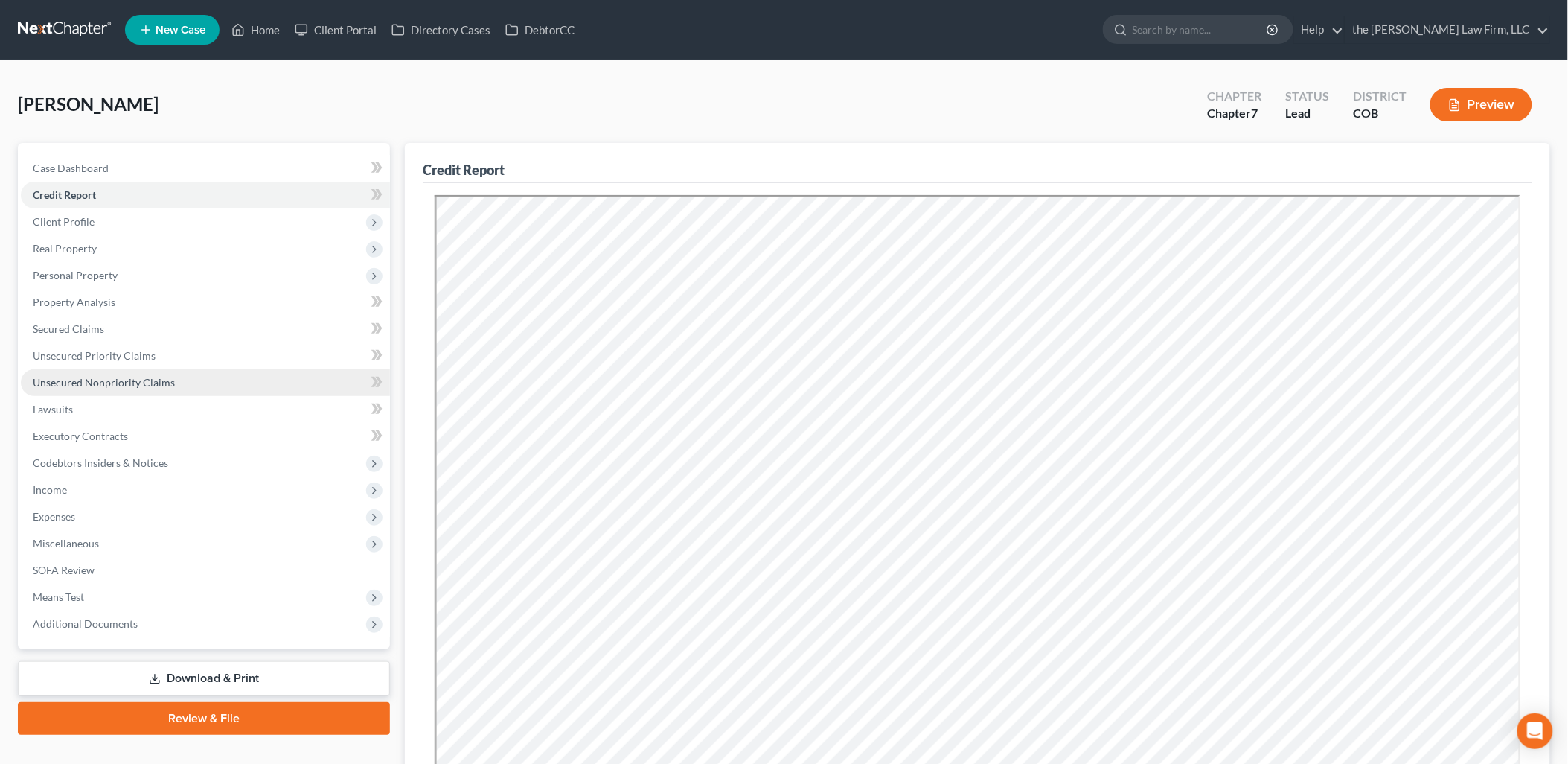
click at [83, 372] on link "Unsecured Nonpriority Claims" at bounding box center [205, 382] width 369 height 27
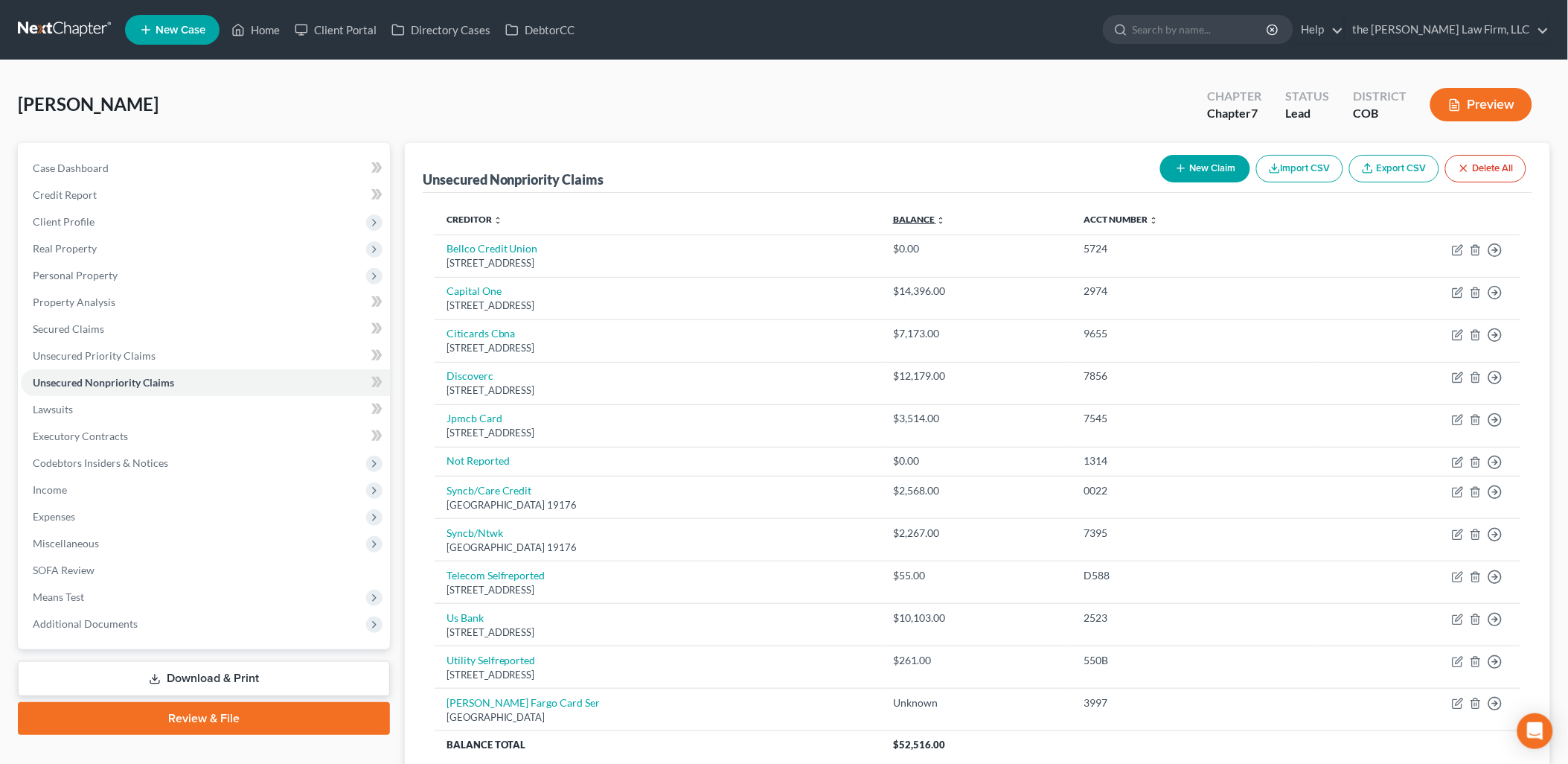
click at [946, 214] on link "Balance expand_more expand_less unfold_more" at bounding box center [919, 219] width 52 height 11
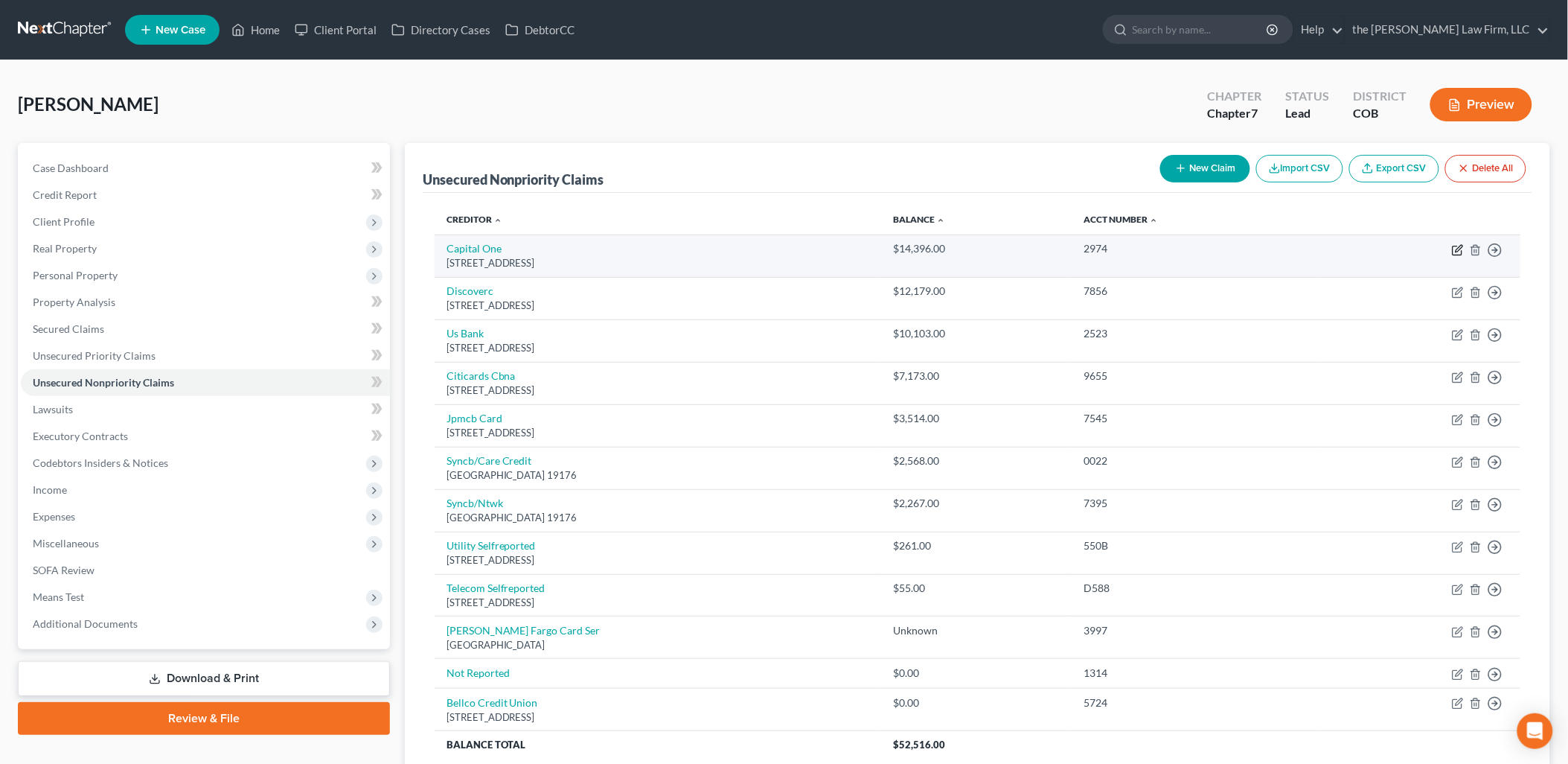
click at [1455, 251] on icon "button" at bounding box center [1458, 251] width 12 height 12
select select "46"
select select "0"
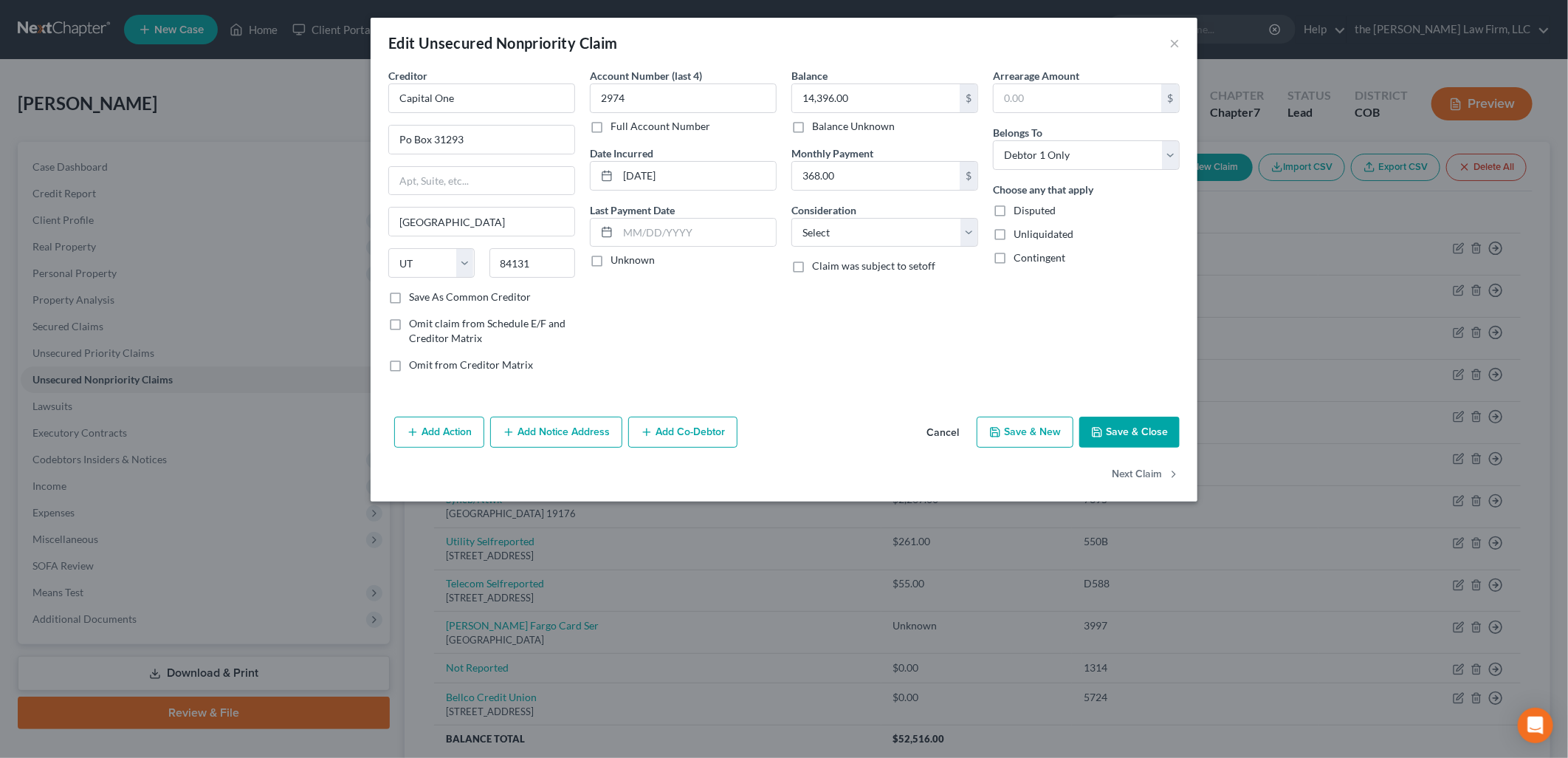
click at [544, 431] on button "Add Notice Address" at bounding box center [556, 432] width 132 height 31
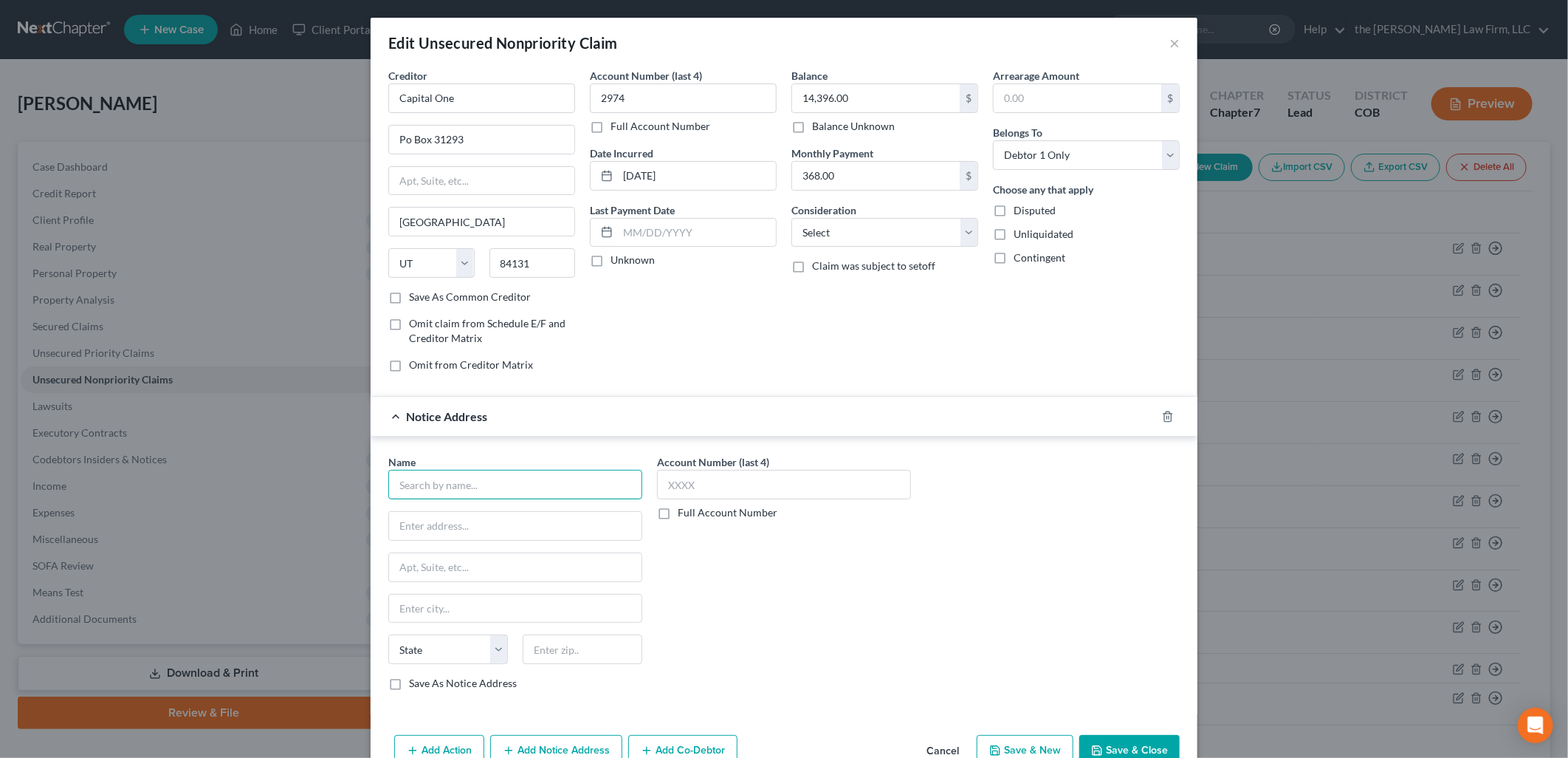
click at [538, 488] on input "text" at bounding box center [514, 484] width 254 height 29
type input "Consolidated Credit Solutions"
drag, startPoint x: 538, startPoint y: 488, endPoint x: 173, endPoint y: 499, distance: 365.2
click at [173, 499] on div "Edit Unsecured Nonpriority Claim × Creditor * Capital One Po Box 31293 Salt Lak…" at bounding box center [784, 379] width 1568 height 758
click at [522, 533] on input "text" at bounding box center [515, 526] width 253 height 28
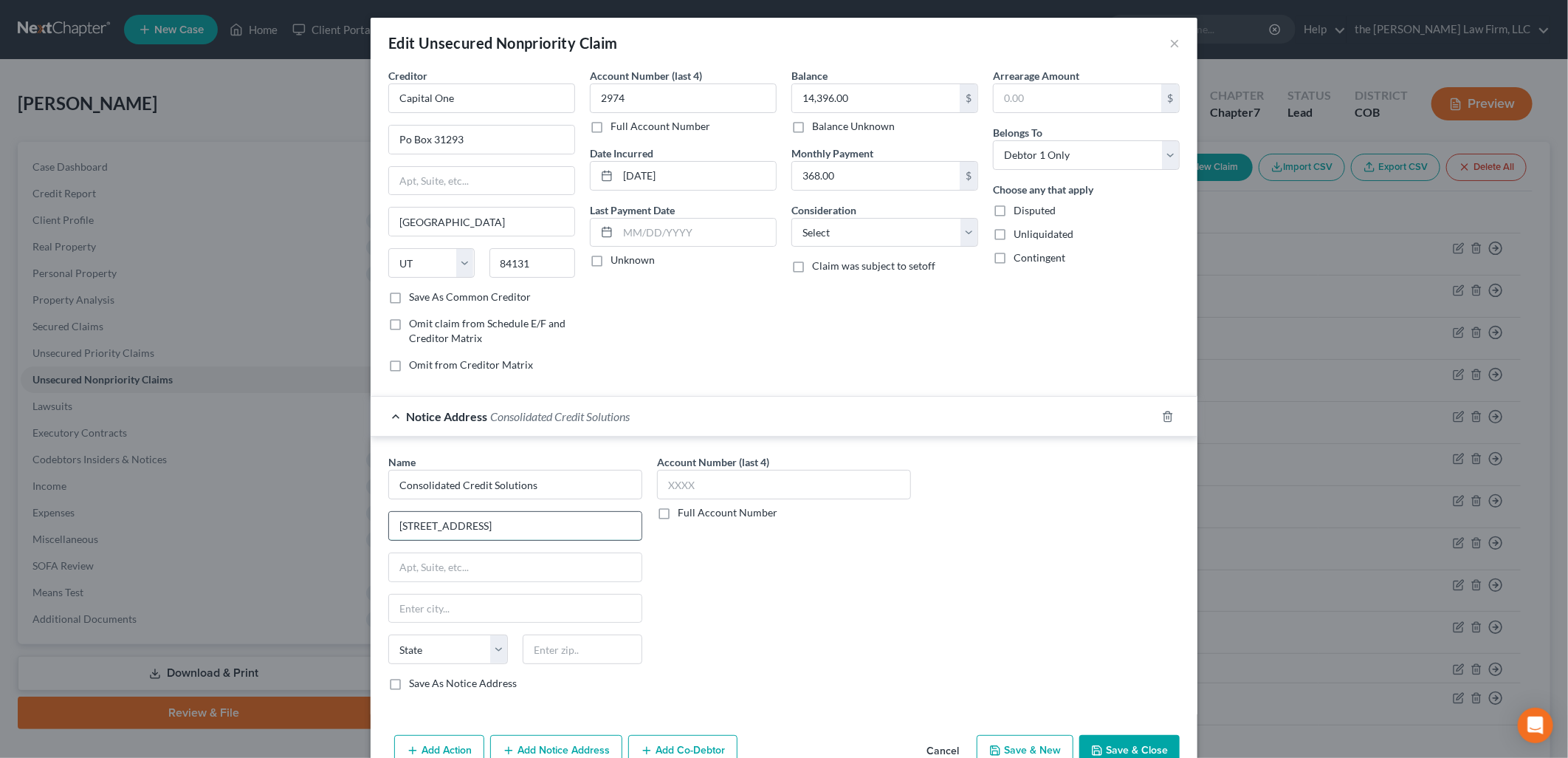
type input "5701 W Sunrise Blvd., Ste 100"
type input "33313"
type input "Fort Lauderdale"
select select "9"
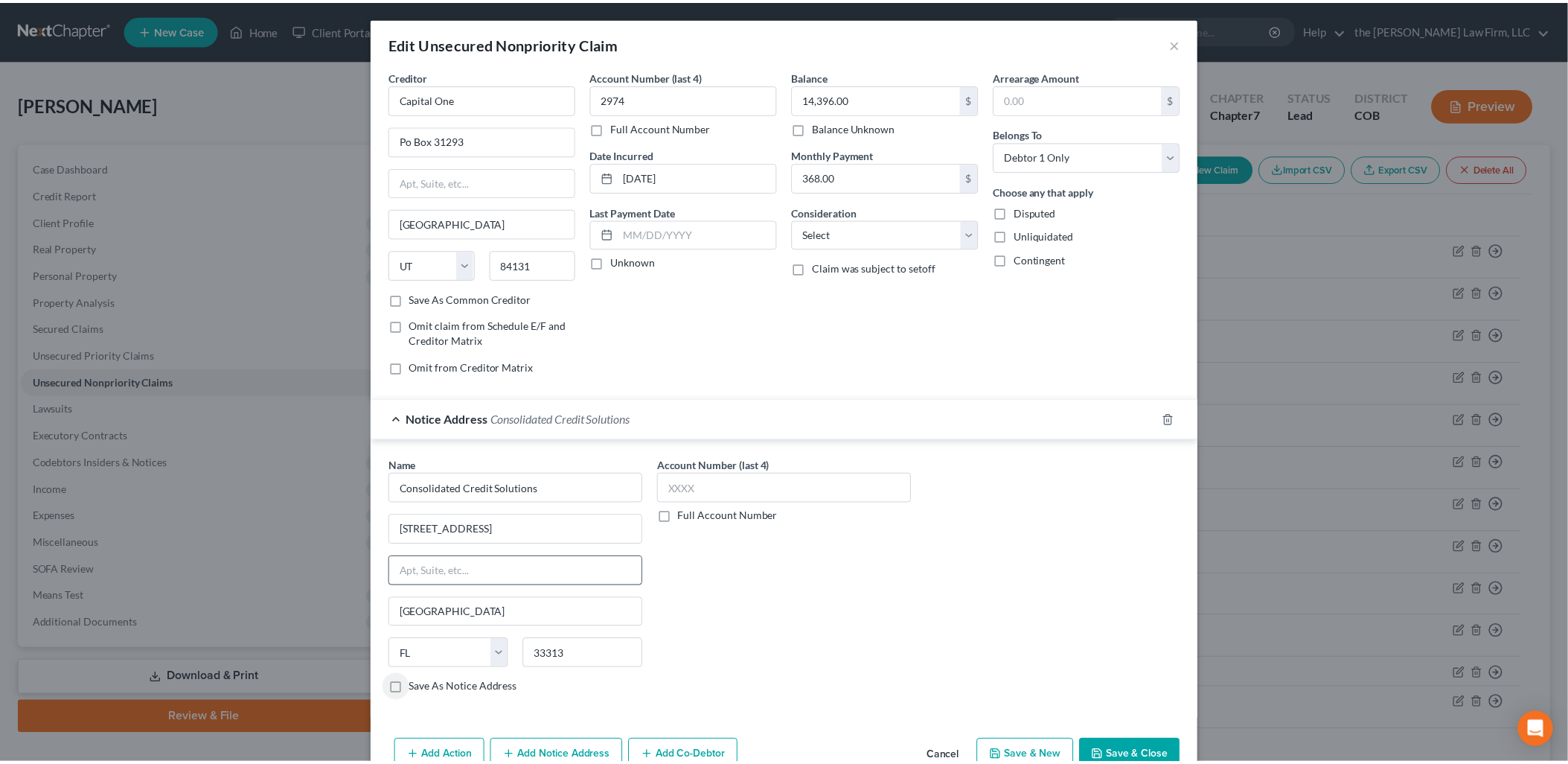
scroll to position [82, 0]
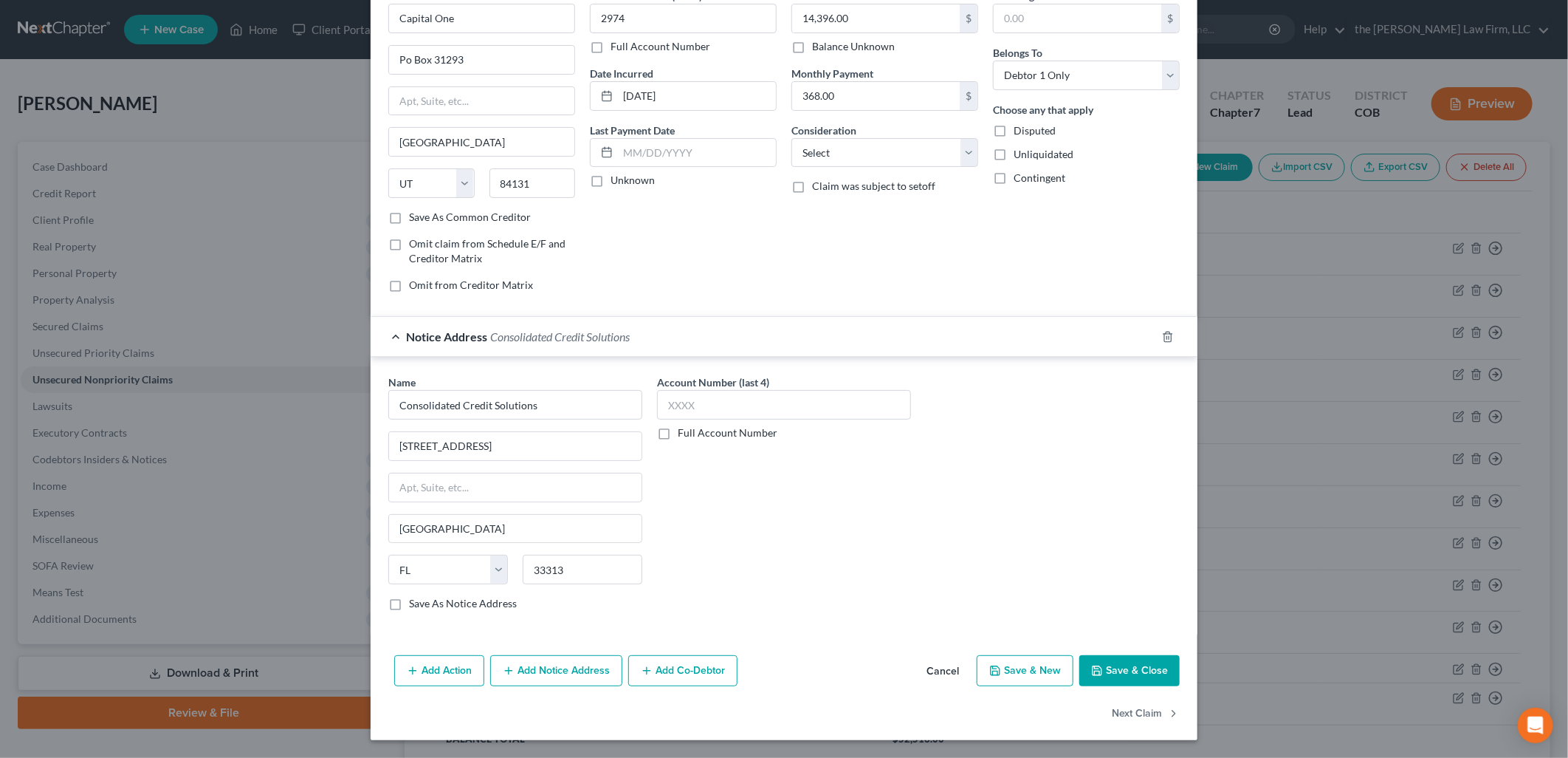
click at [1145, 663] on button "Save & Close" at bounding box center [1129, 671] width 100 height 31
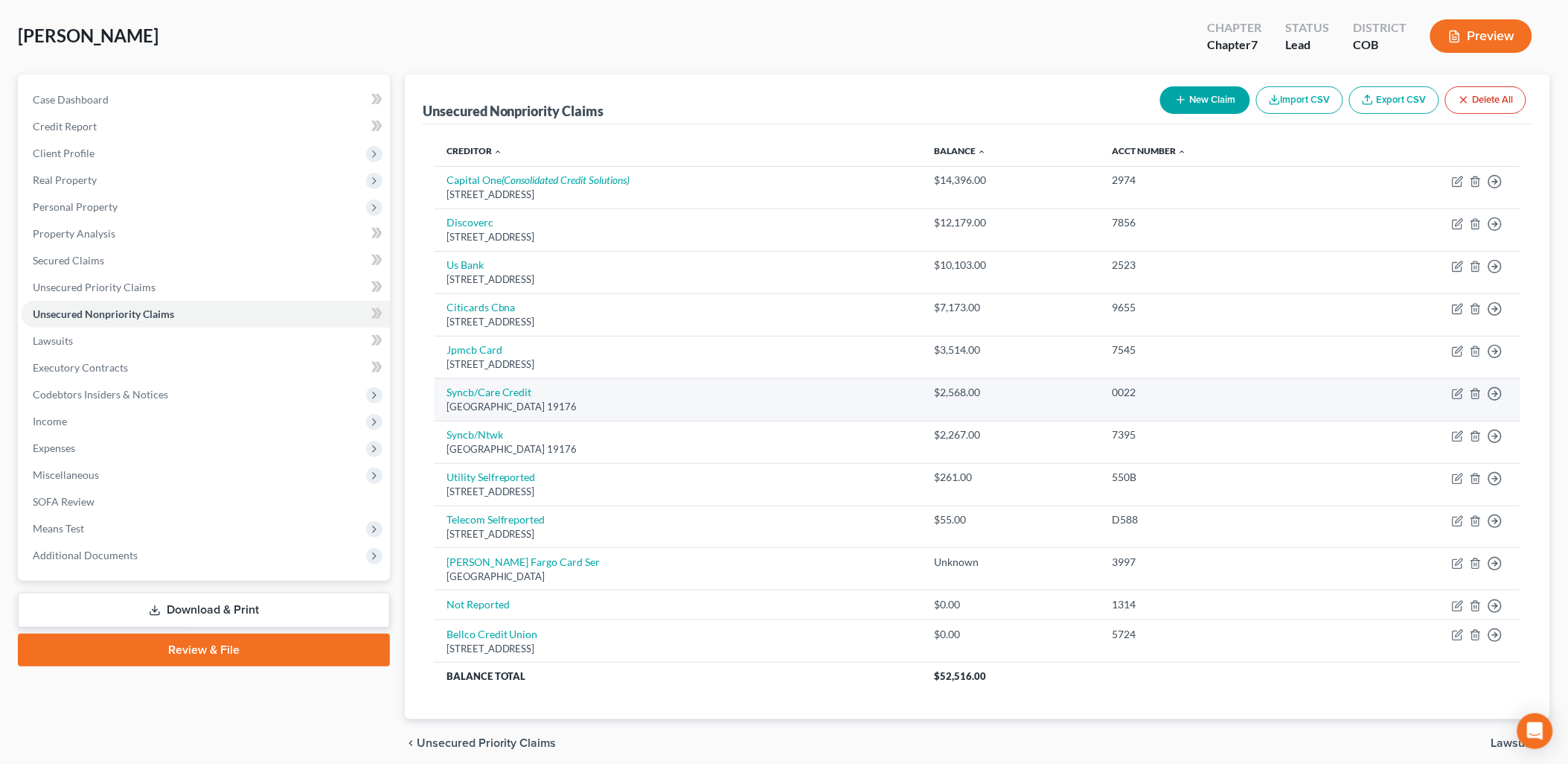
scroll to position [128, 0]
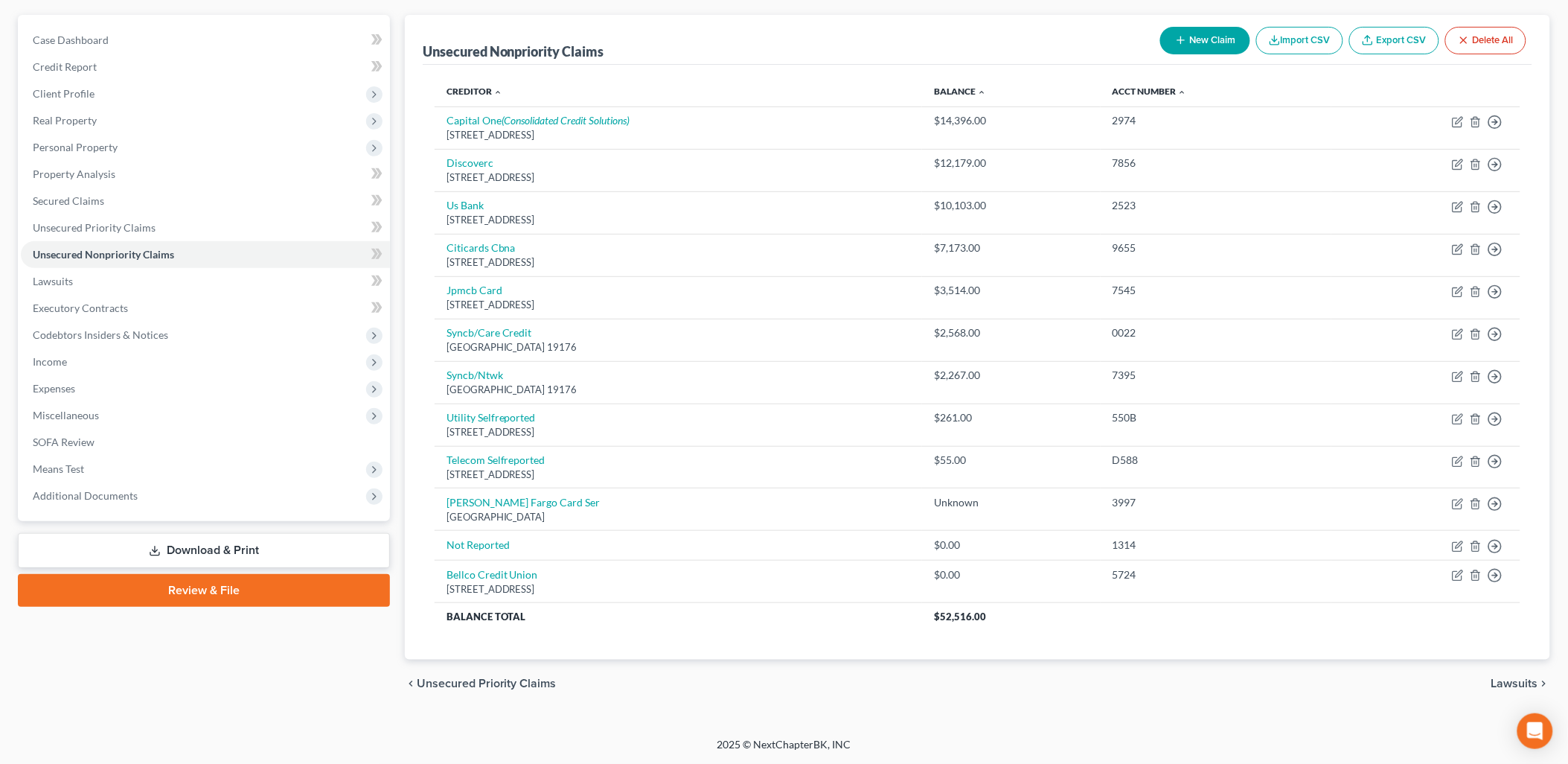
click at [1211, 38] on button "New Claim" at bounding box center [1205, 41] width 90 height 28
select select "0"
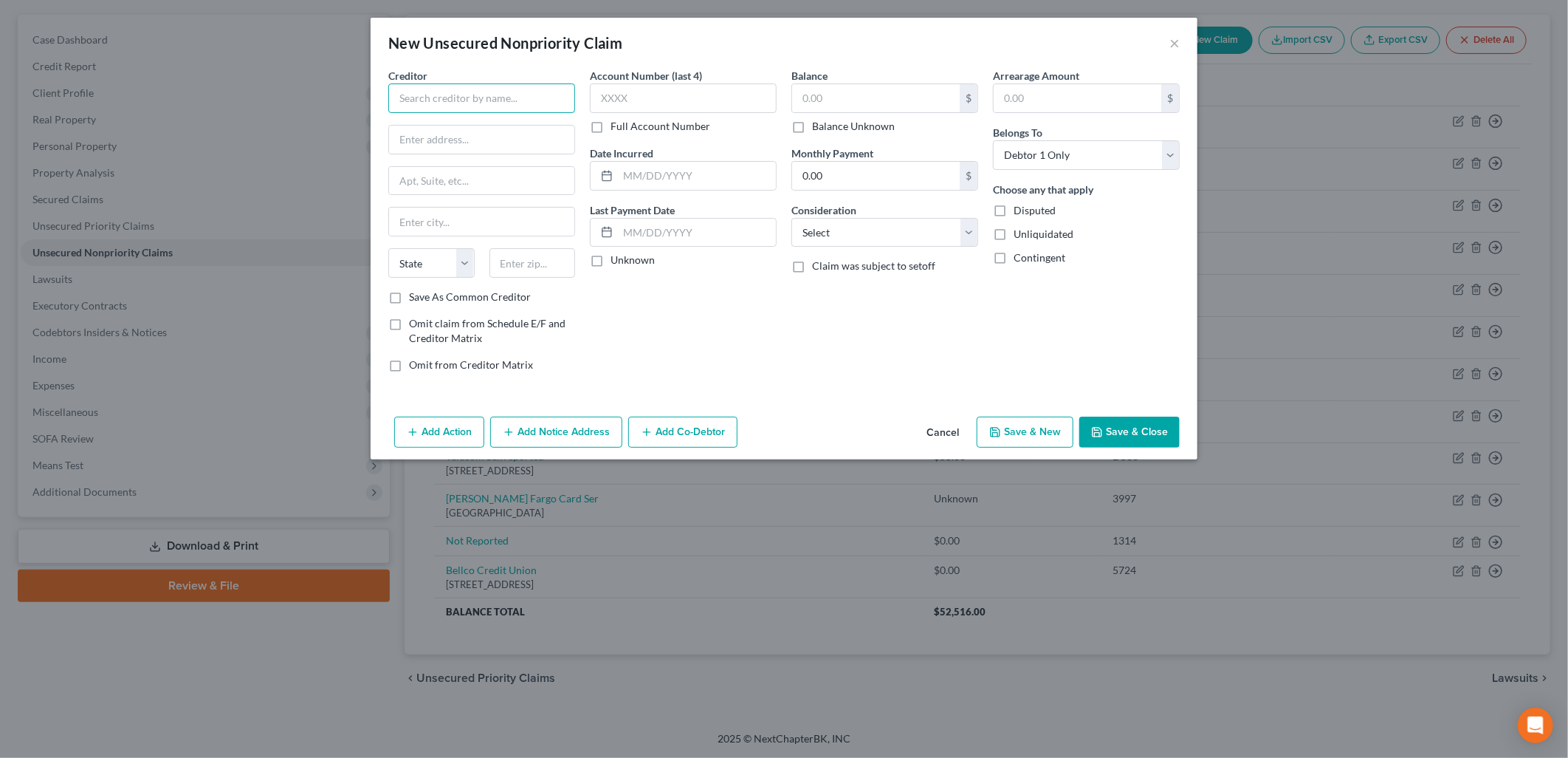
click at [431, 91] on input "text" at bounding box center [481, 98] width 187 height 29
drag, startPoint x: 563, startPoint y: 102, endPoint x: 467, endPoint y: 109, distance: 96.3
click at [467, 109] on input "Sychrony Bank - Mattress Firm" at bounding box center [481, 98] width 187 height 29
type input "Sychrony Bank"
click at [519, 145] on input "text" at bounding box center [481, 139] width 185 height 28
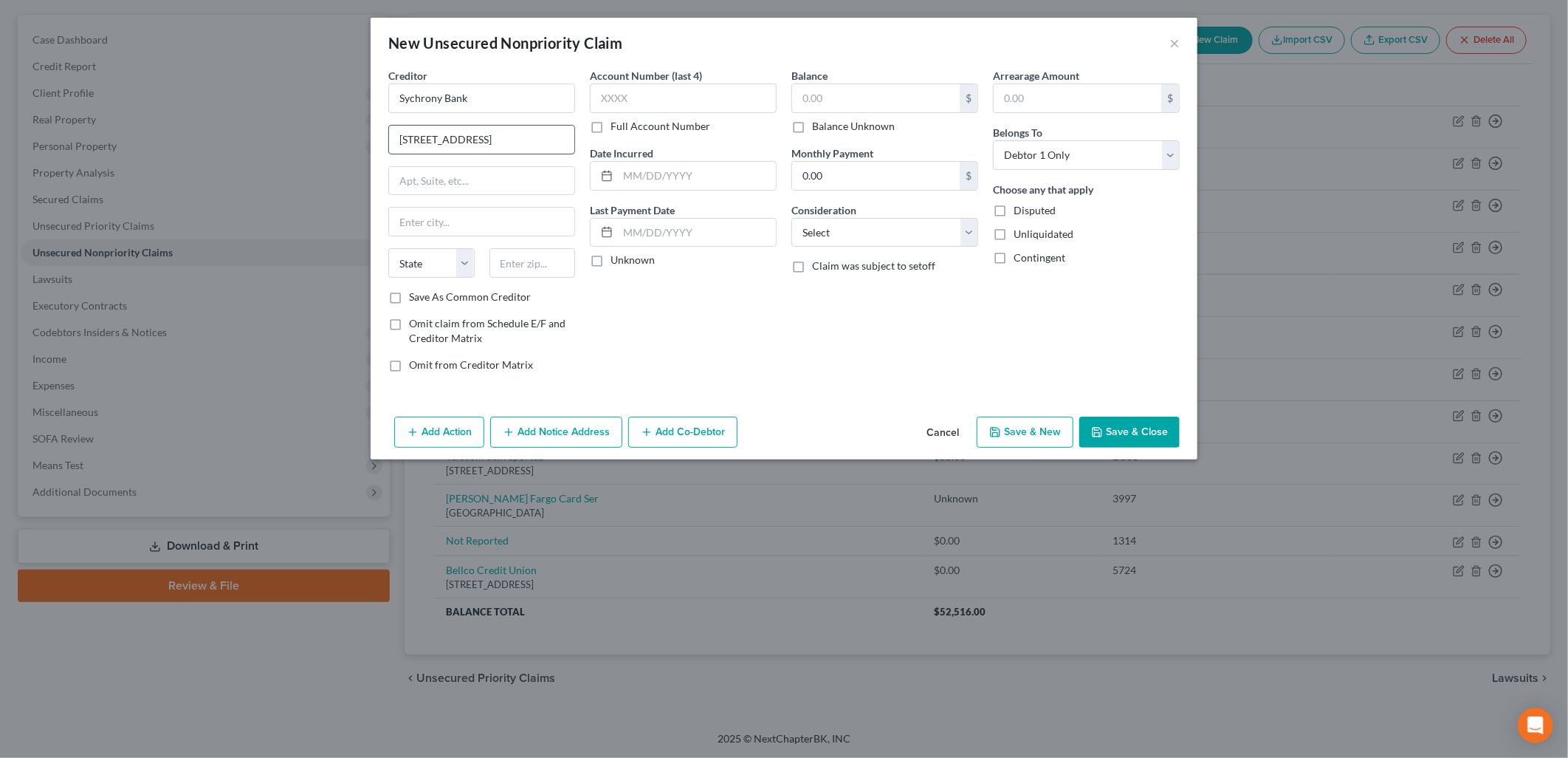
type input "170 West Election Road, Suite 125"
type input "84020"
type input "Draper"
select select "46"
click at [486, 104] on input "Sychrony Bank" at bounding box center [481, 98] width 187 height 29
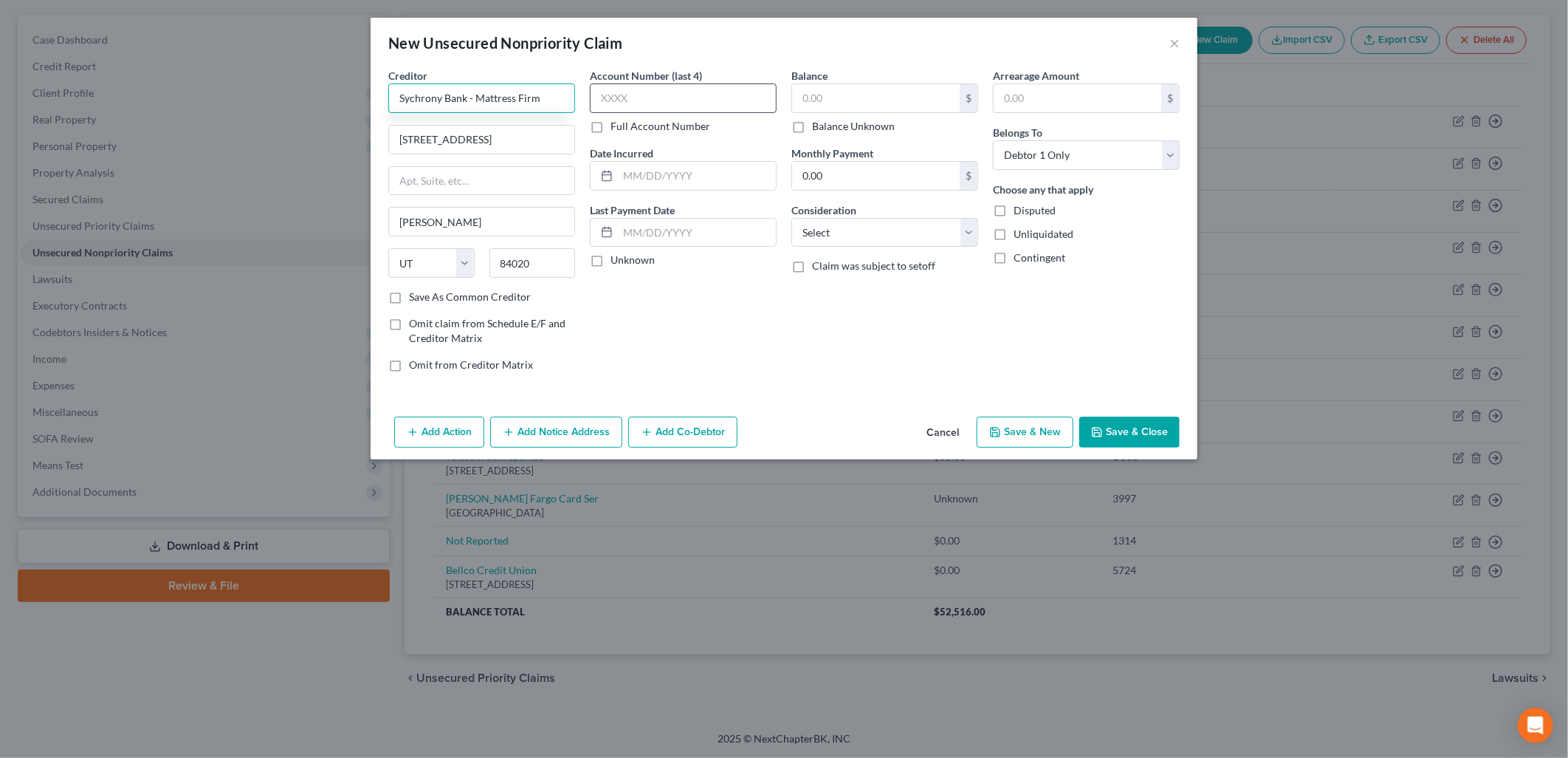
type input "Sychrony Bank - Mattress Firm"
click at [657, 94] on input "text" at bounding box center [683, 98] width 187 height 29
type input "7395"
click at [857, 98] on input "text" at bounding box center [875, 98] width 167 height 28
type input "2,267.49"
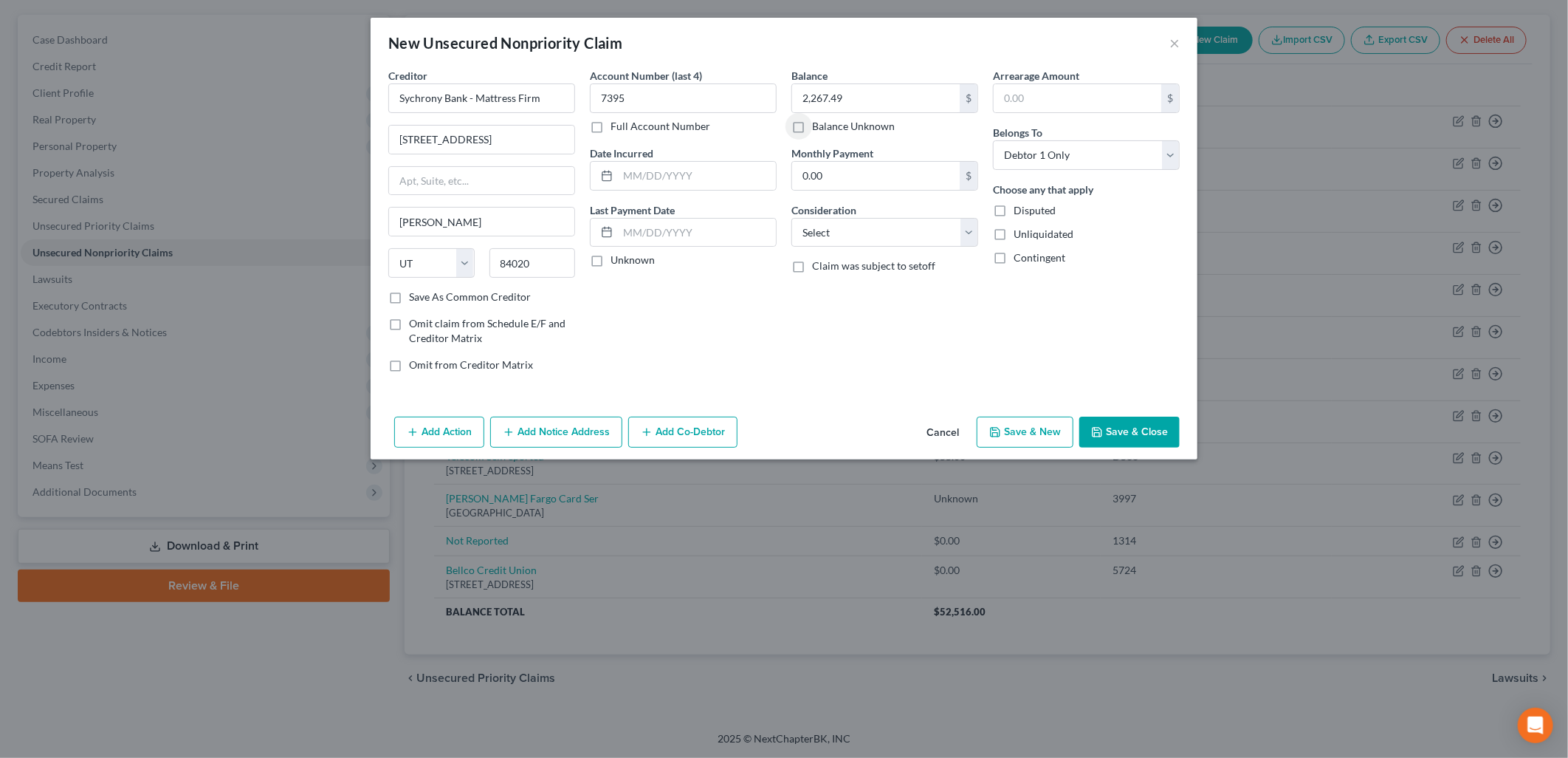
click at [1125, 418] on button "Save & Close" at bounding box center [1129, 432] width 100 height 31
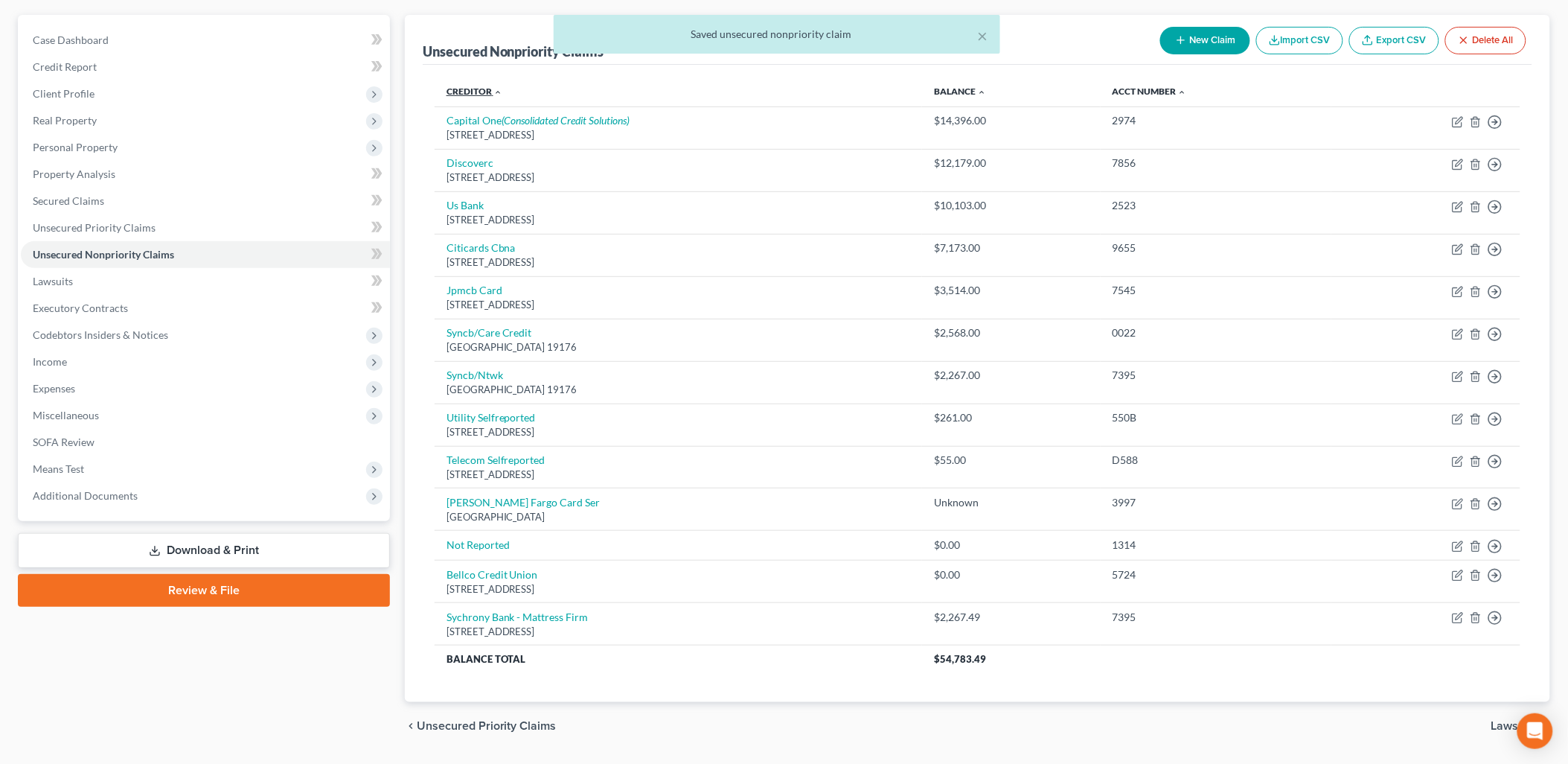
click at [462, 93] on link "Creditor expand_more expand_less unfold_more" at bounding box center [474, 91] width 56 height 11
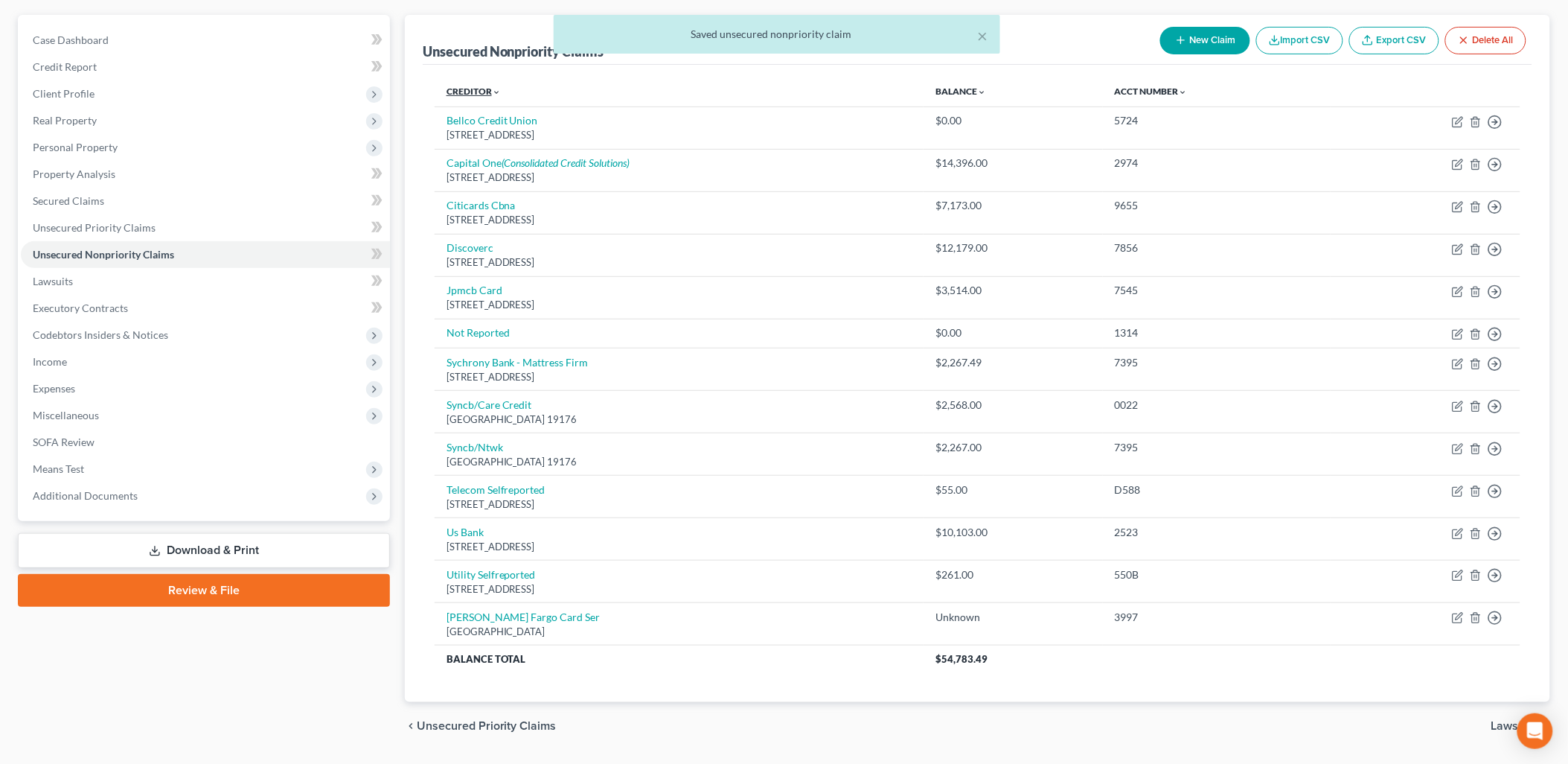
click at [469, 92] on link "Creditor expand_more expand_less unfold_more" at bounding box center [473, 91] width 54 height 11
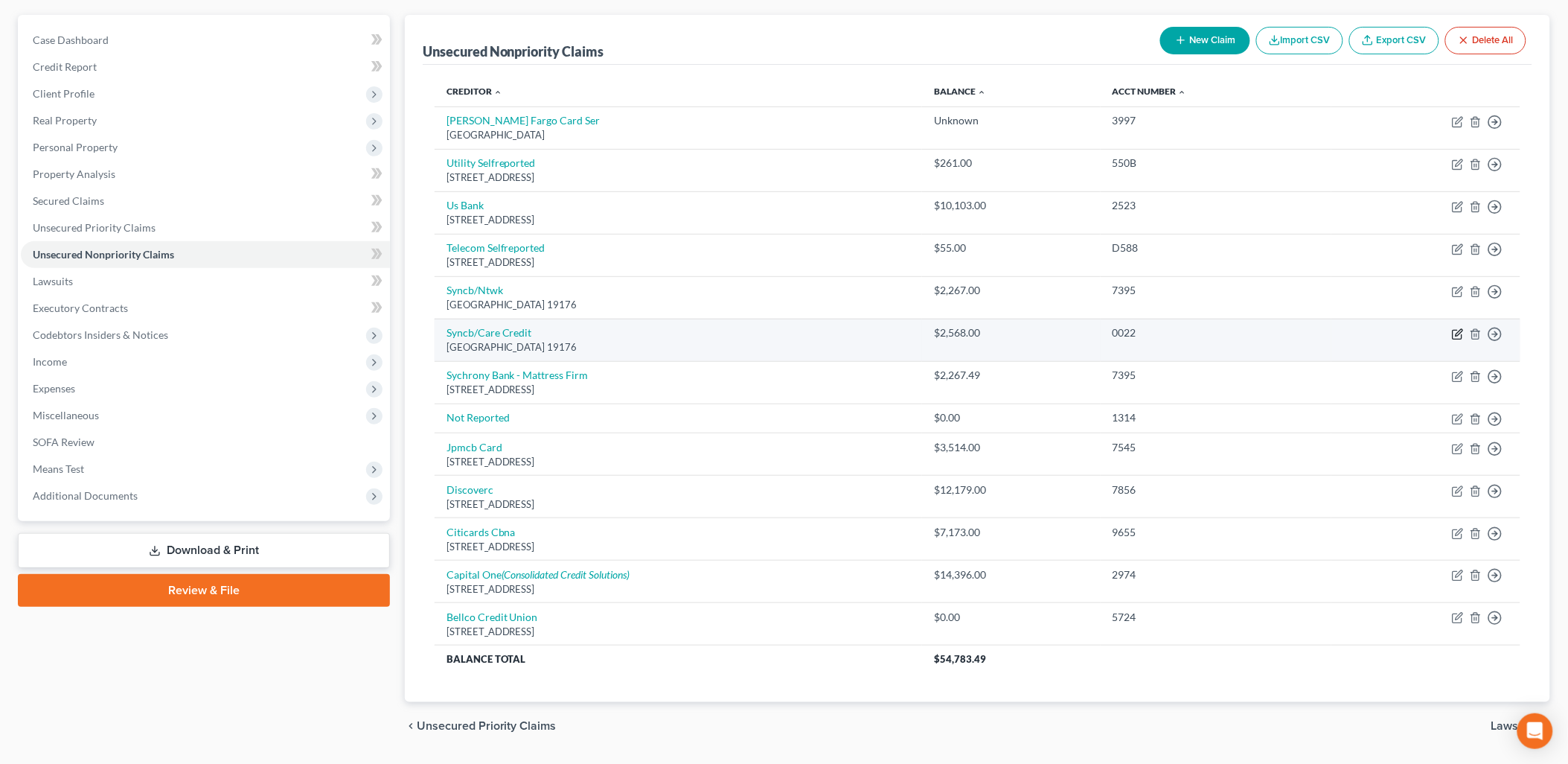
click at [1461, 332] on icon "button" at bounding box center [1459, 333] width 7 height 7
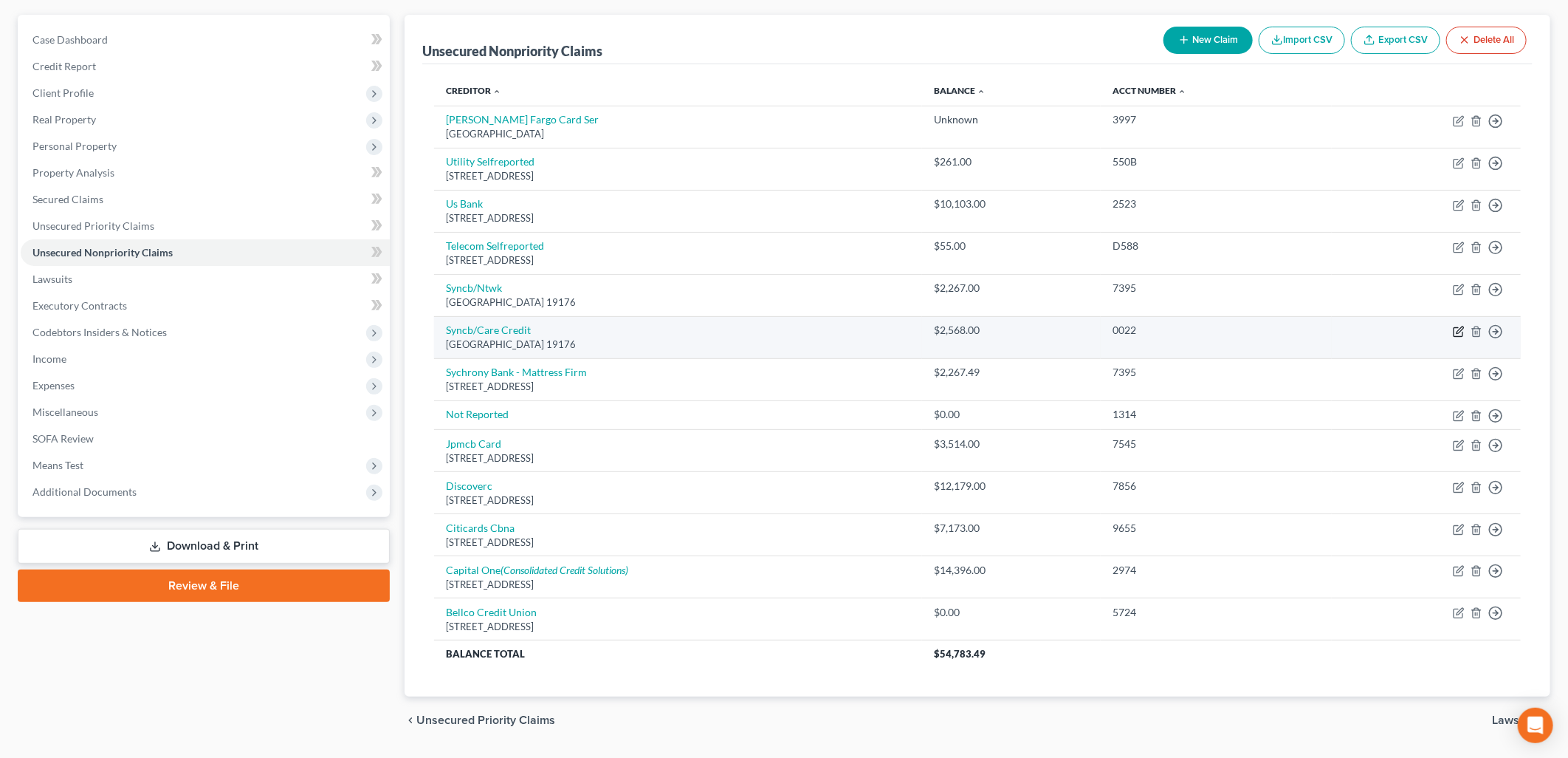
select select "39"
select select "2"
select select "0"
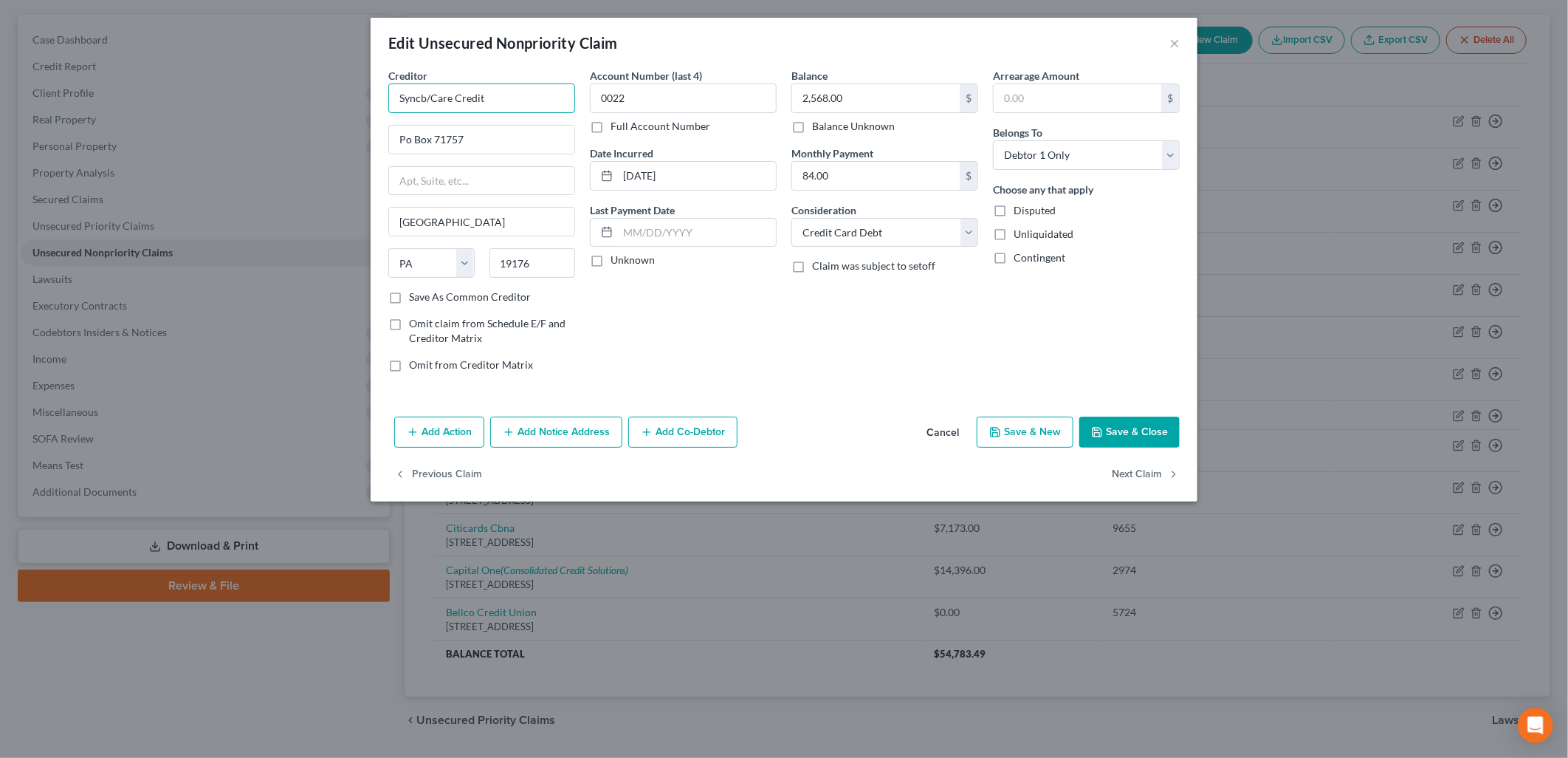
drag, startPoint x: 551, startPoint y: 99, endPoint x: 281, endPoint y: 122, distance: 271.0
click at [281, 122] on div "Edit Unsecured Nonpriority Claim × Creditor * Syncb/Care Credit Po Box 71757 Ph…" at bounding box center [784, 379] width 1568 height 758
type input "Synchrony Bank - Care Credit"
click at [1107, 441] on button "Save & Close" at bounding box center [1129, 432] width 100 height 31
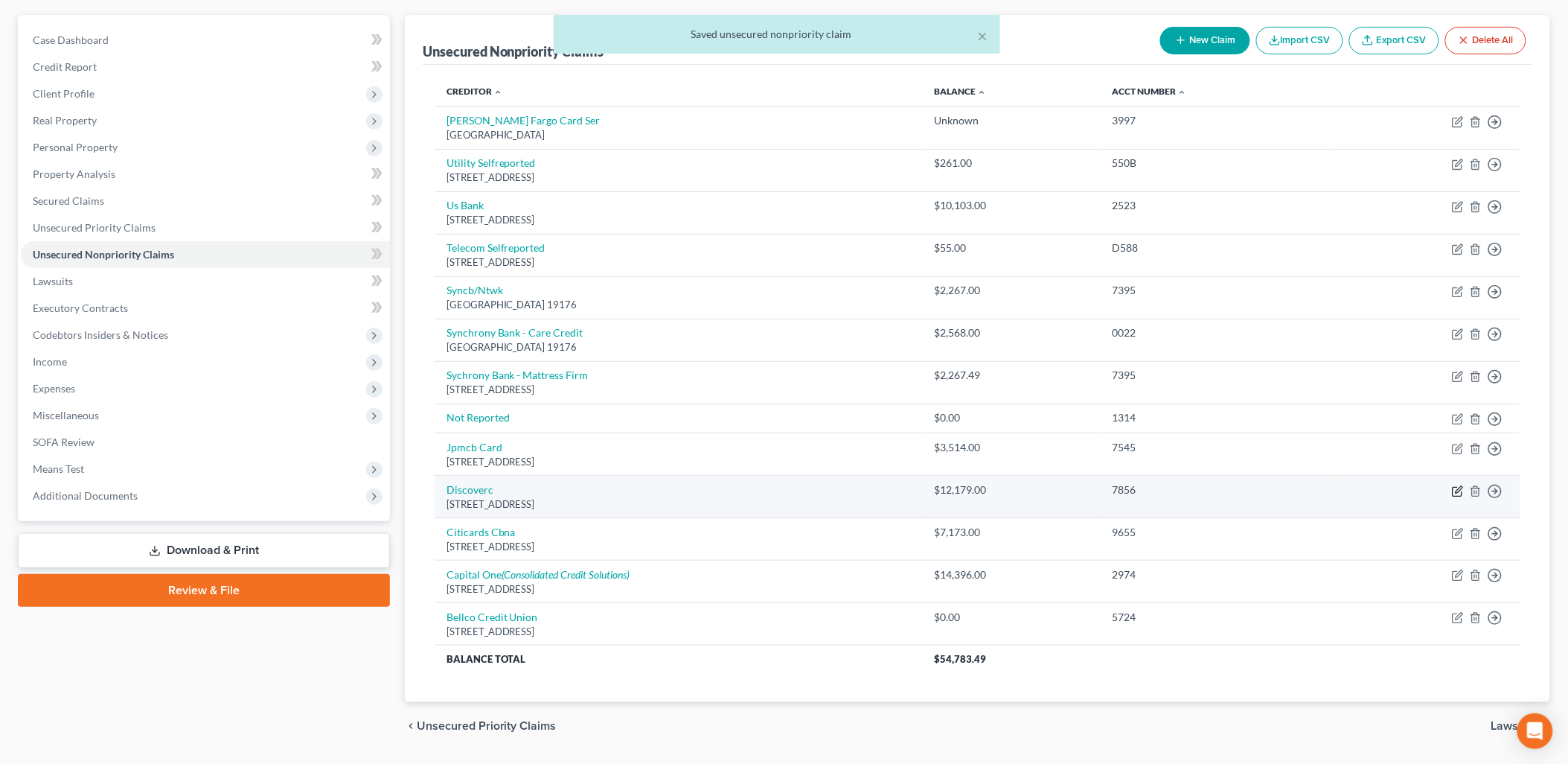
click at [1455, 487] on icon "button" at bounding box center [1458, 492] width 12 height 12
select select "46"
select select "2"
select select "0"
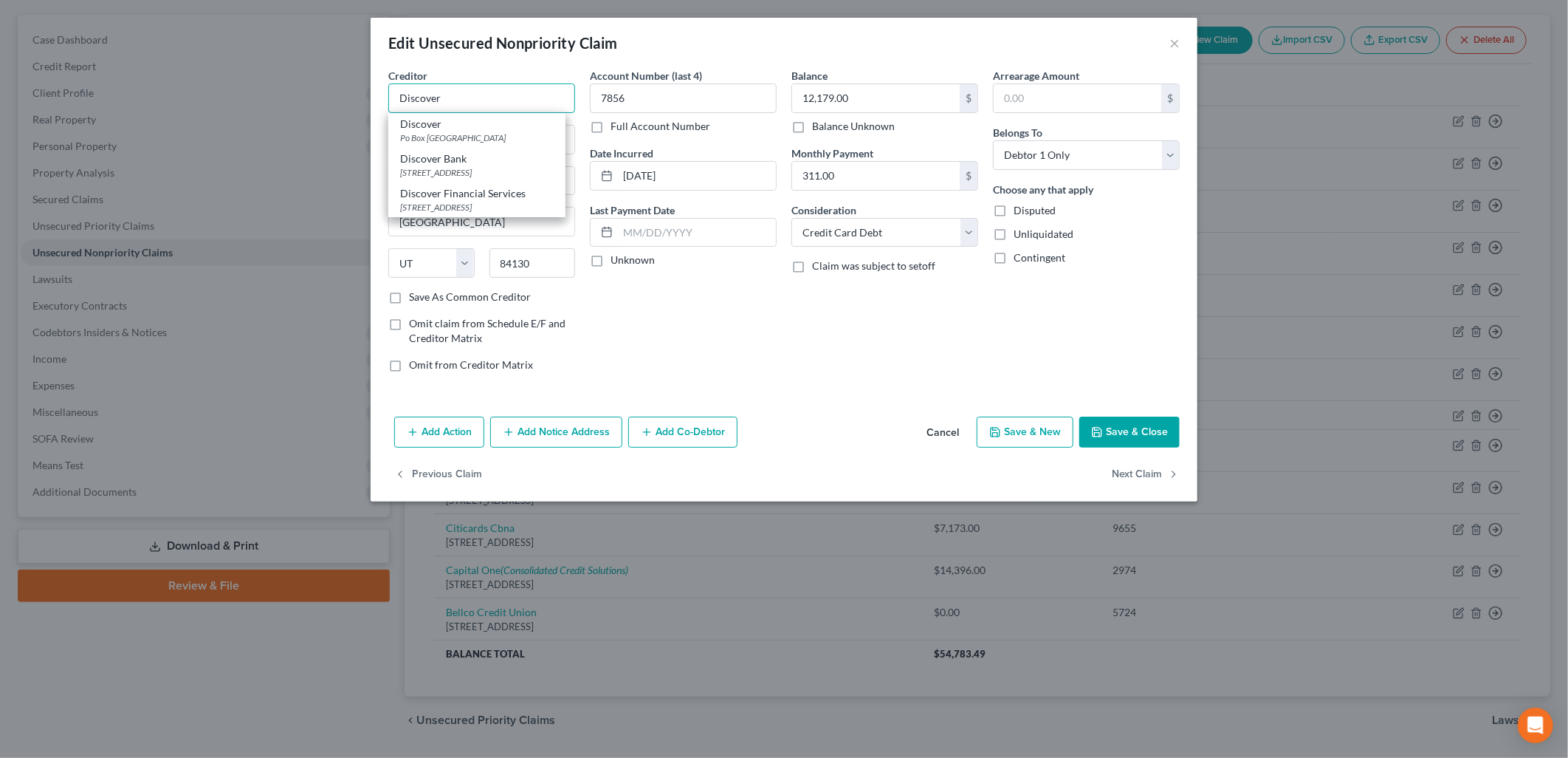
click at [462, 90] on input "Discover" at bounding box center [481, 98] width 187 height 29
click at [461, 172] on div "Po Box 30939, Salt Lake City, UT 84130" at bounding box center [476, 172] width 153 height 12
type input "Discover Bank"
click at [1125, 431] on button "Save & Close" at bounding box center [1129, 432] width 100 height 31
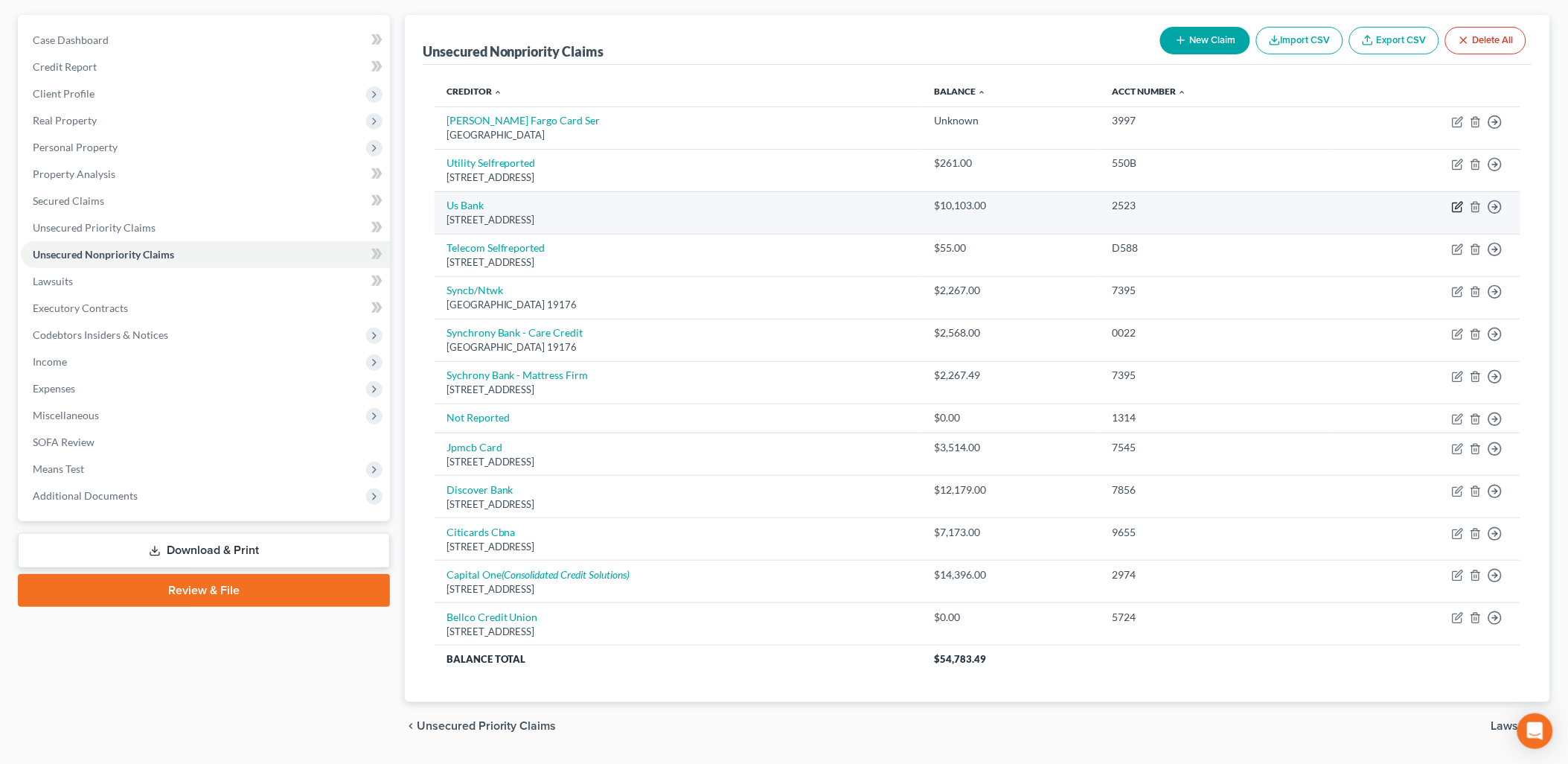
click at [1455, 204] on icon "button" at bounding box center [1458, 207] width 12 height 12
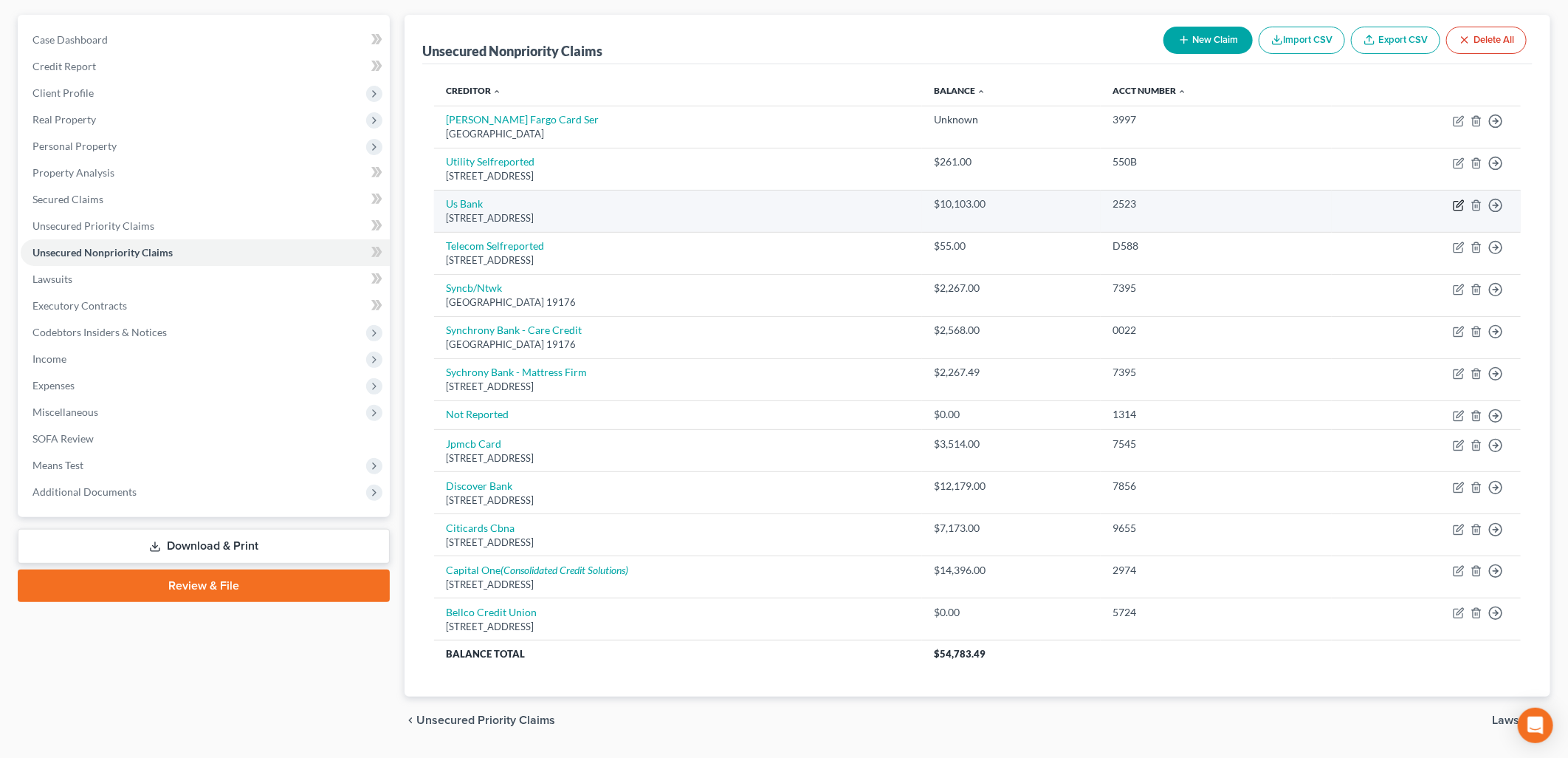
select select "29"
select select "2"
select select "0"
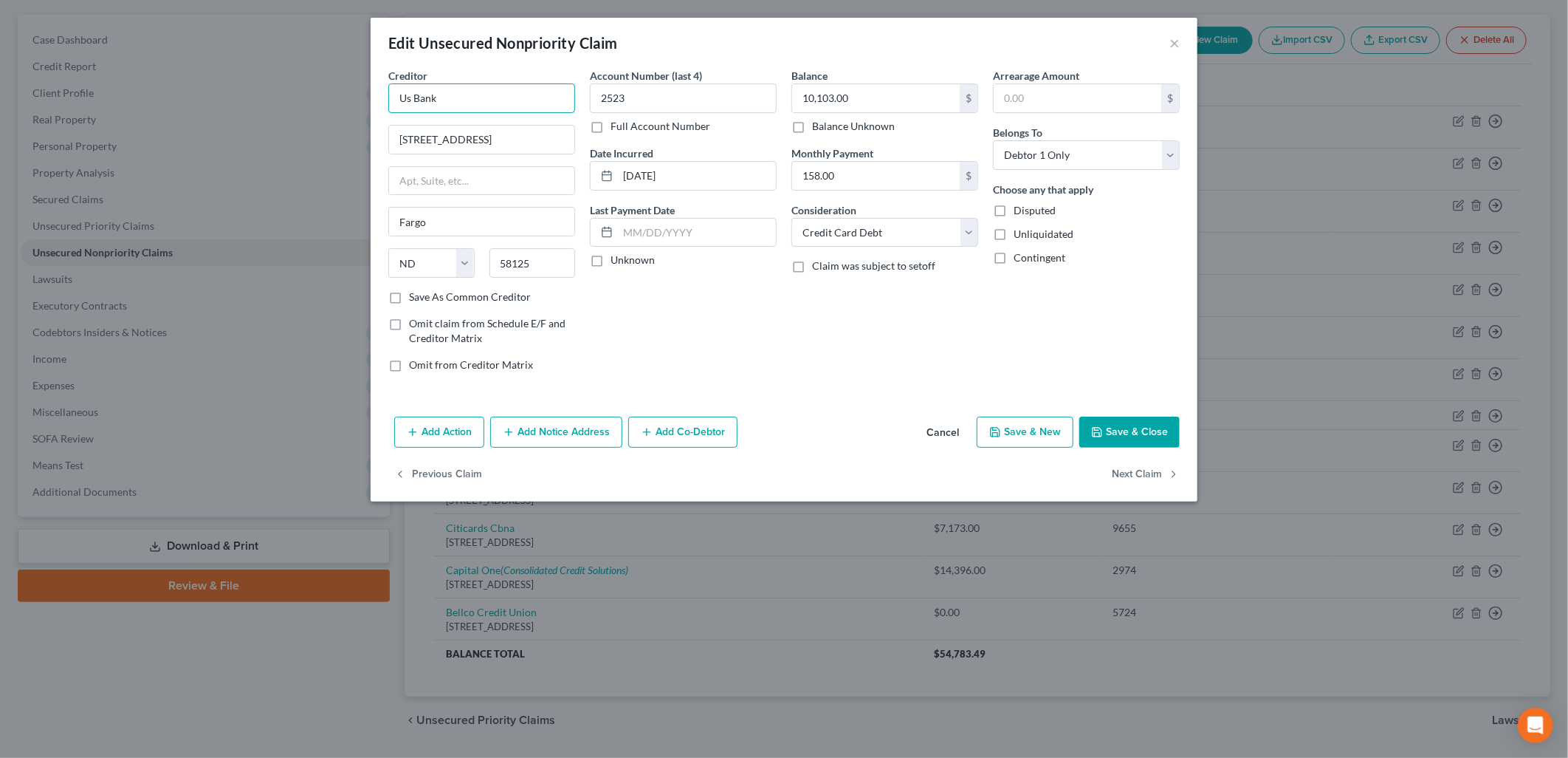
drag, startPoint x: 559, startPoint y: 102, endPoint x: 375, endPoint y: 105, distance: 184.0
click at [375, 105] on div "Creditor * Us Bank 4325 17th Ave S Fargo State AL AK AR AZ CA CO CT DE DC FL GA…" at bounding box center [784, 239] width 827 height 343
type input "US Bank"
click at [762, 377] on div "Account Number (last 4) 2523 Full Account Number Date Incurred 04-01-2016 Last …" at bounding box center [683, 225] width 202 height 316
click at [1167, 421] on button "Save & Close" at bounding box center [1129, 432] width 100 height 31
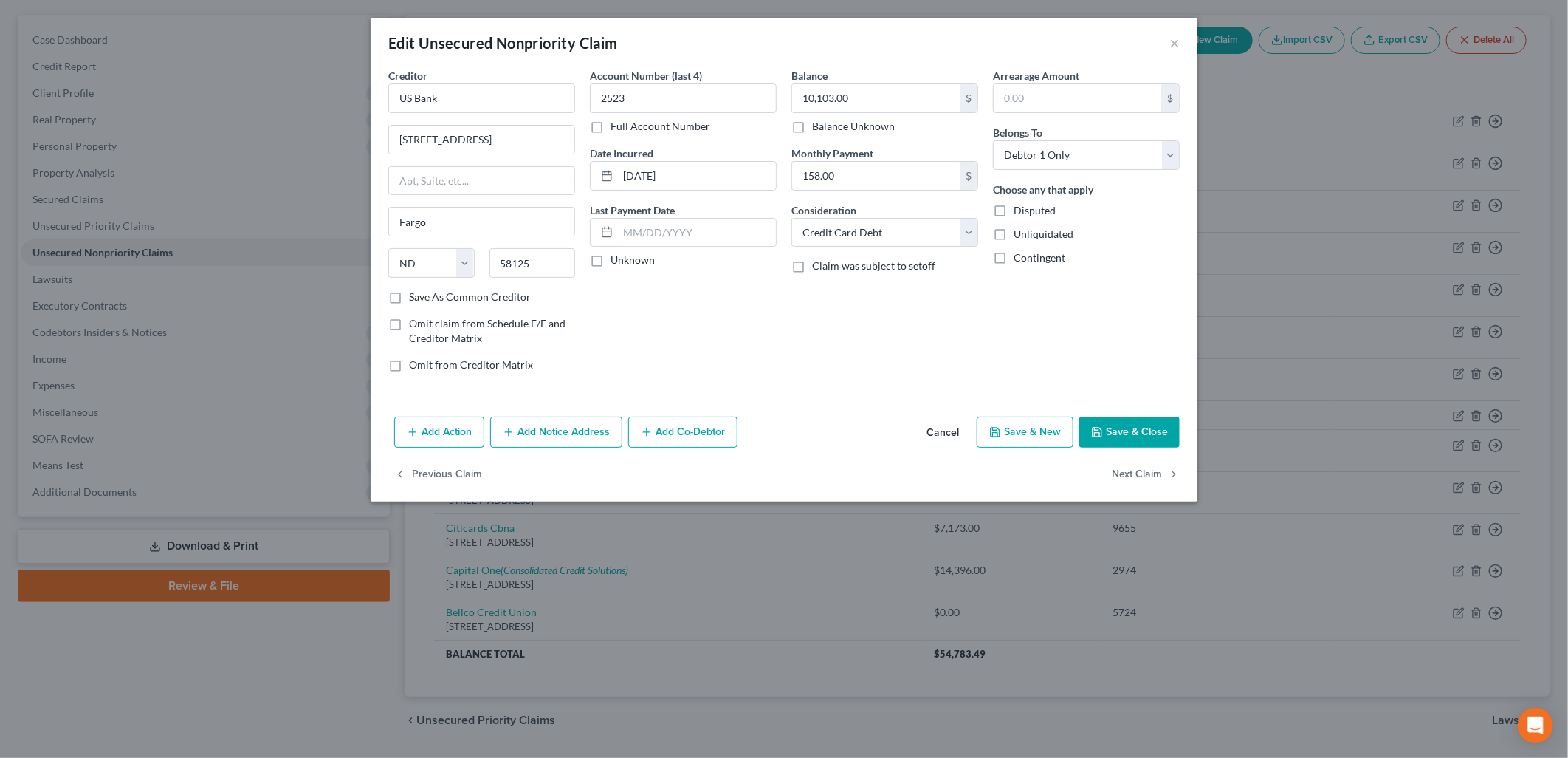
type input "0"
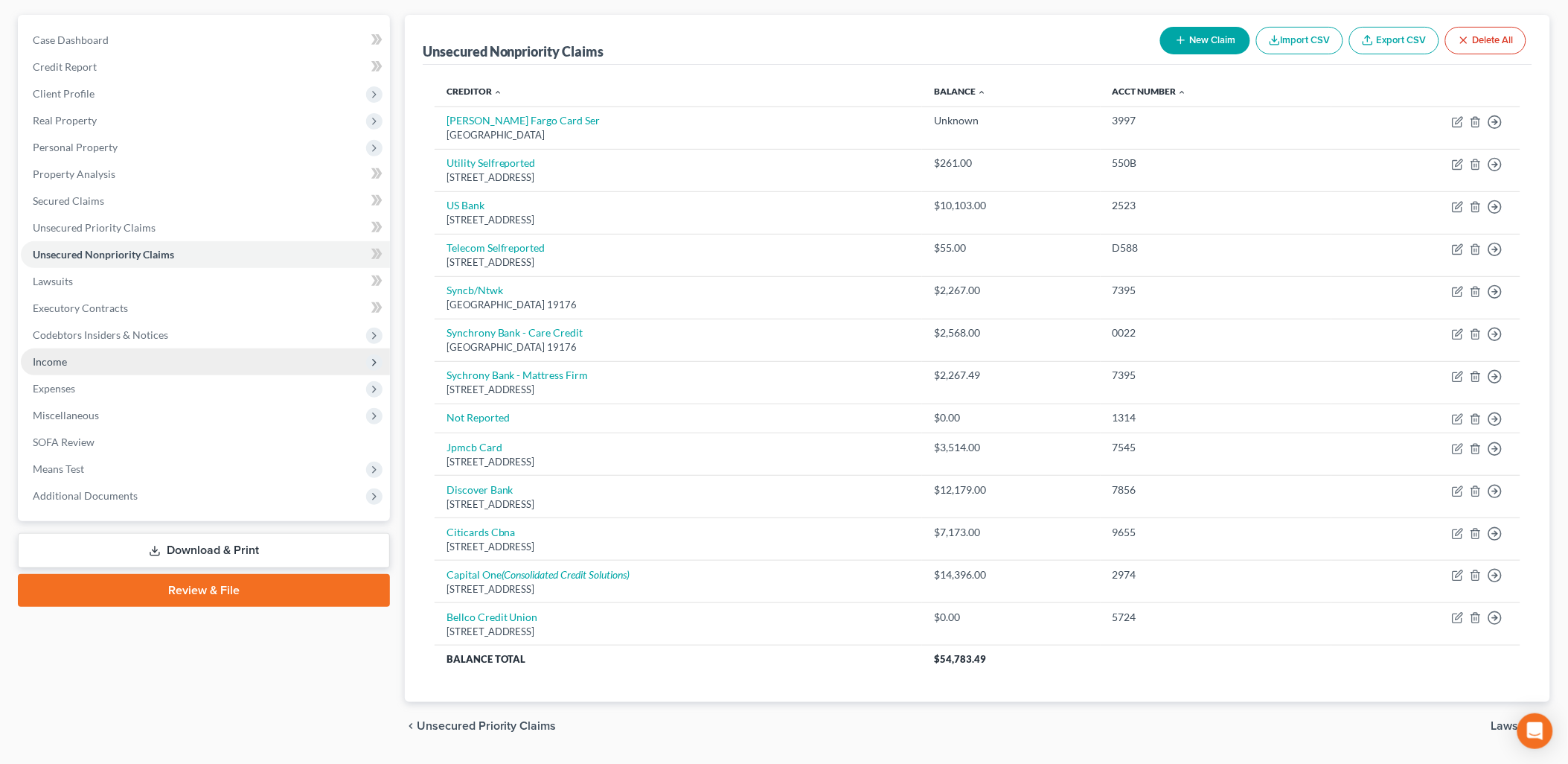
click at [63, 368] on span "Income" at bounding box center [205, 361] width 369 height 27
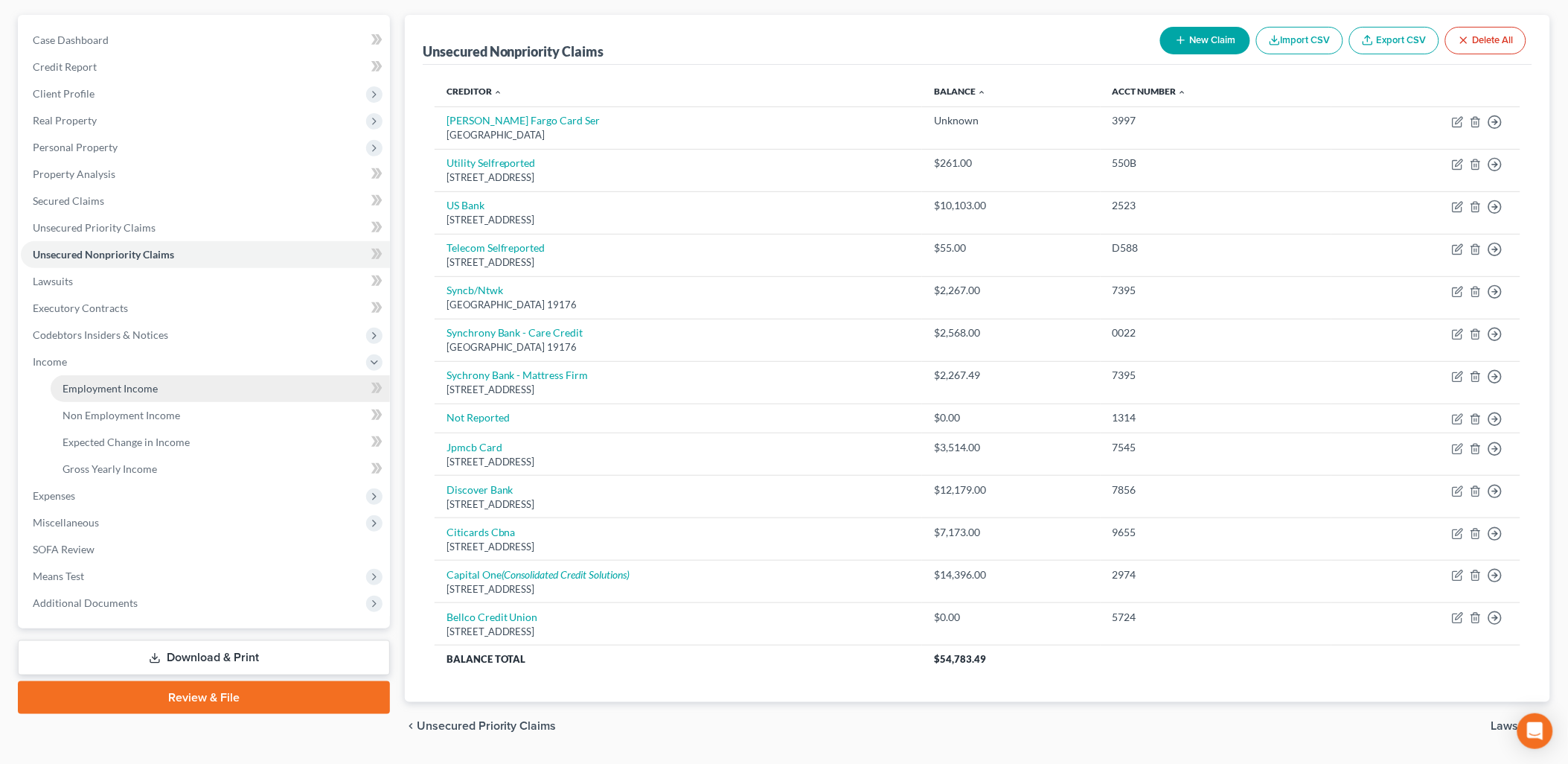
click at [154, 386] on span "Employment Income" at bounding box center [110, 388] width 95 height 12
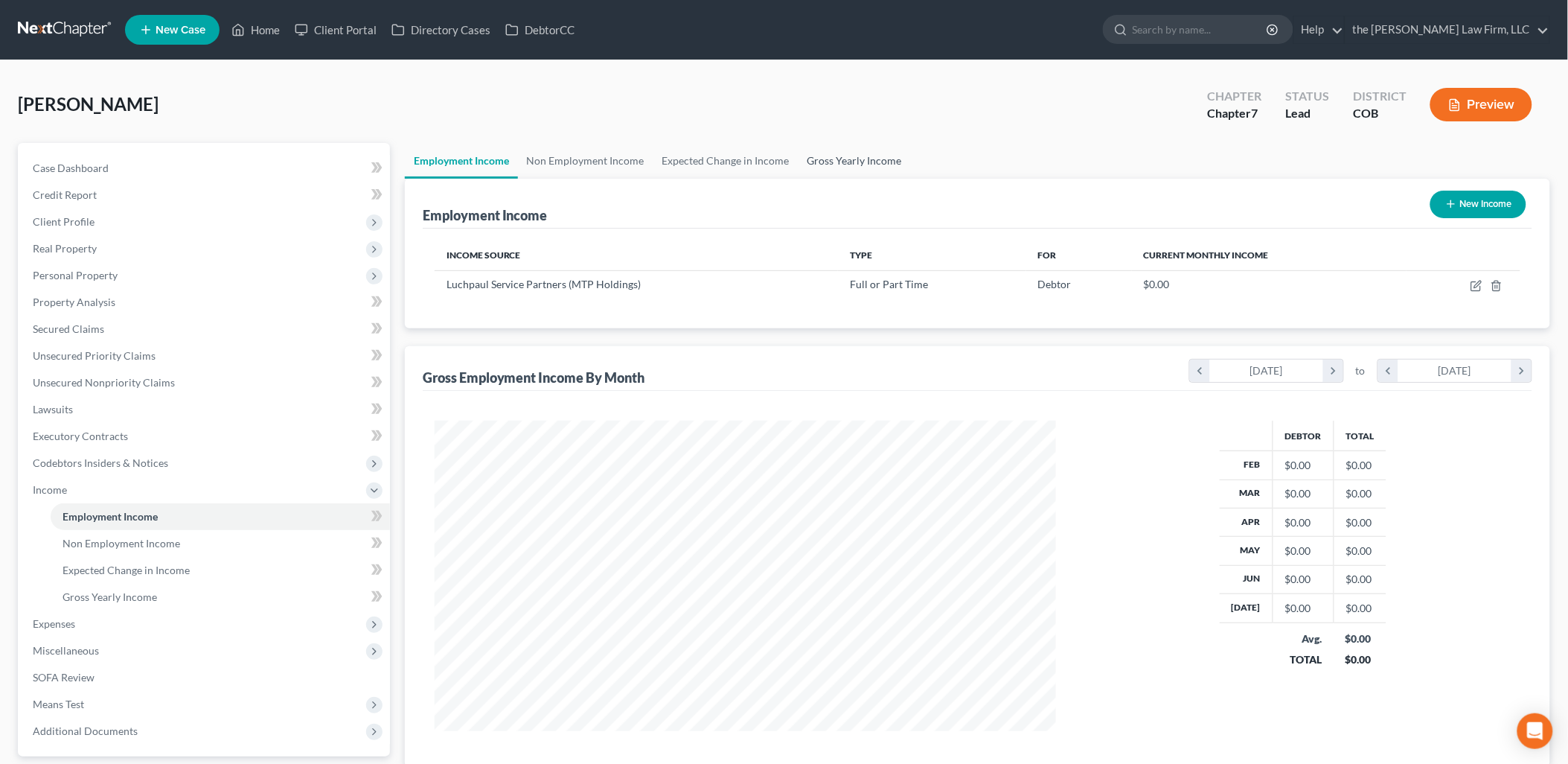
scroll to position [310, 651]
click at [858, 154] on link "Gross Yearly Income" at bounding box center [855, 161] width 113 height 36
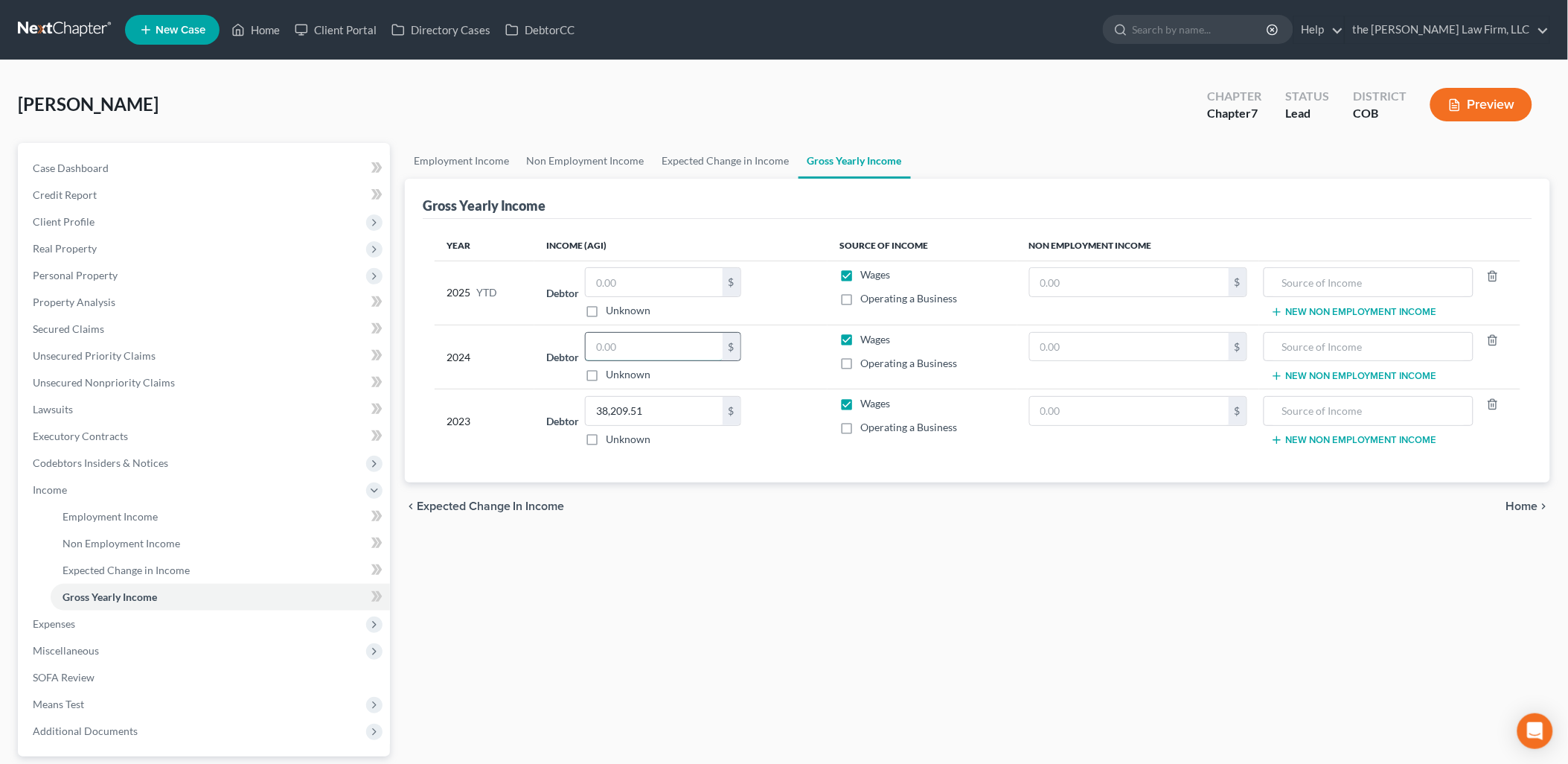
click at [697, 354] on input "text" at bounding box center [654, 347] width 137 height 28
type input "67,287.17"
click at [801, 512] on div "chevron_left Expected Change in Income Home chevron_right" at bounding box center [978, 506] width 1145 height 48
click at [1231, 575] on div "Employment Income Non Employment Income Expected Change in Income Gross Yearly …" at bounding box center [977, 492] width 1160 height 699
click at [74, 280] on span "Personal Property" at bounding box center [205, 275] width 369 height 27
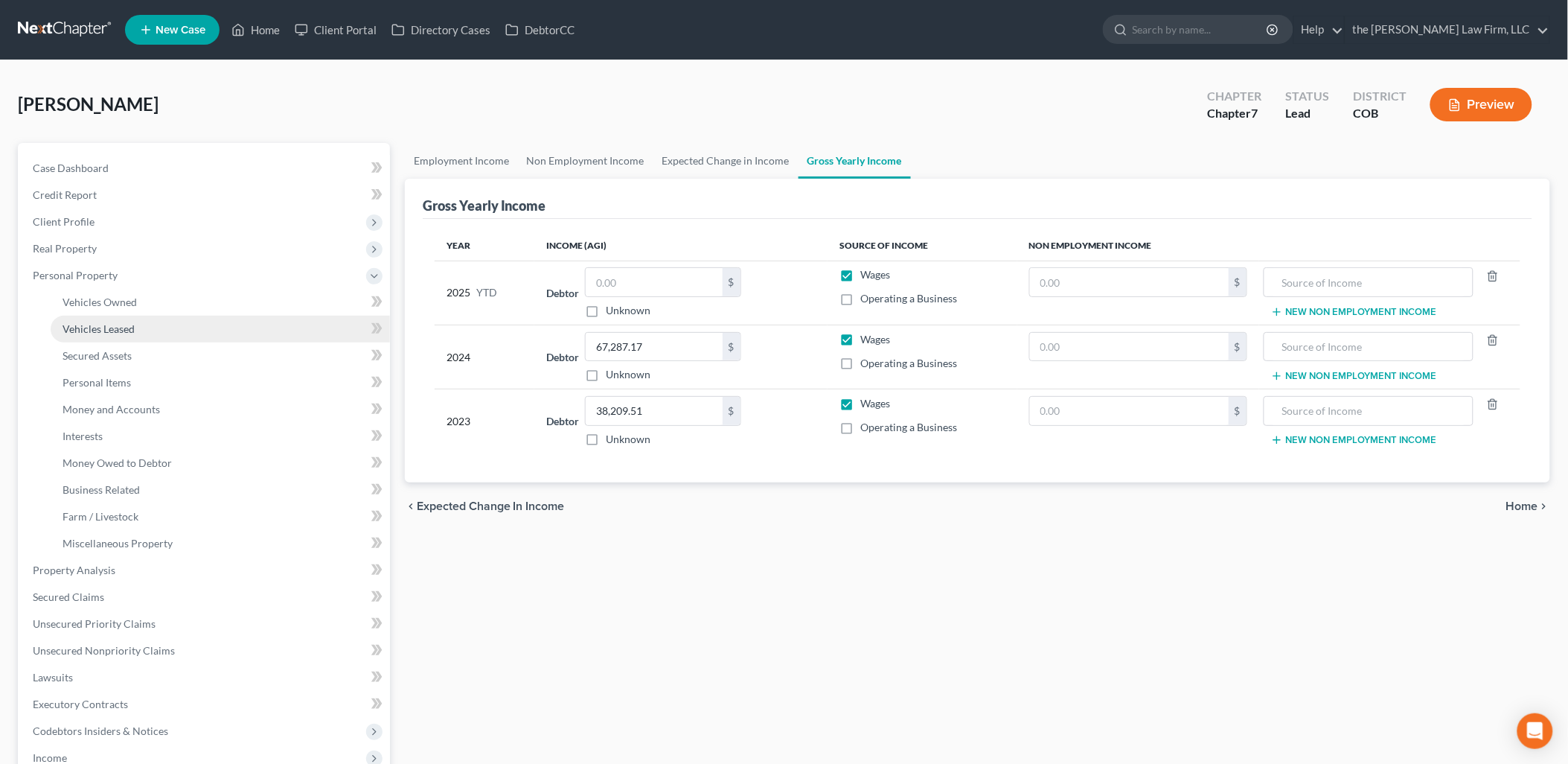
click at [154, 315] on link "Vehicles Leased" at bounding box center [220, 328] width 340 height 27
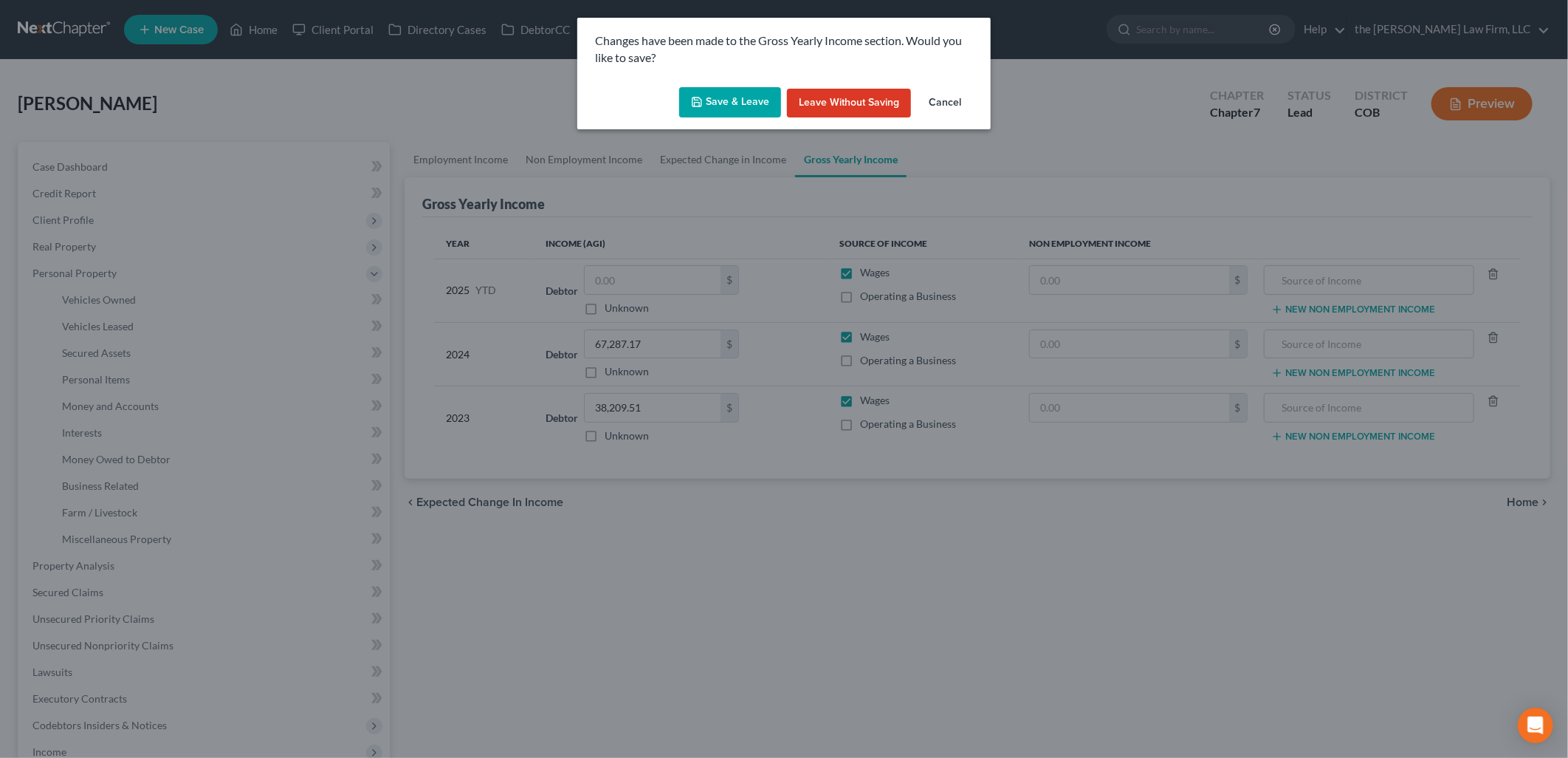
click at [765, 97] on button "Save & Leave" at bounding box center [730, 103] width 102 height 31
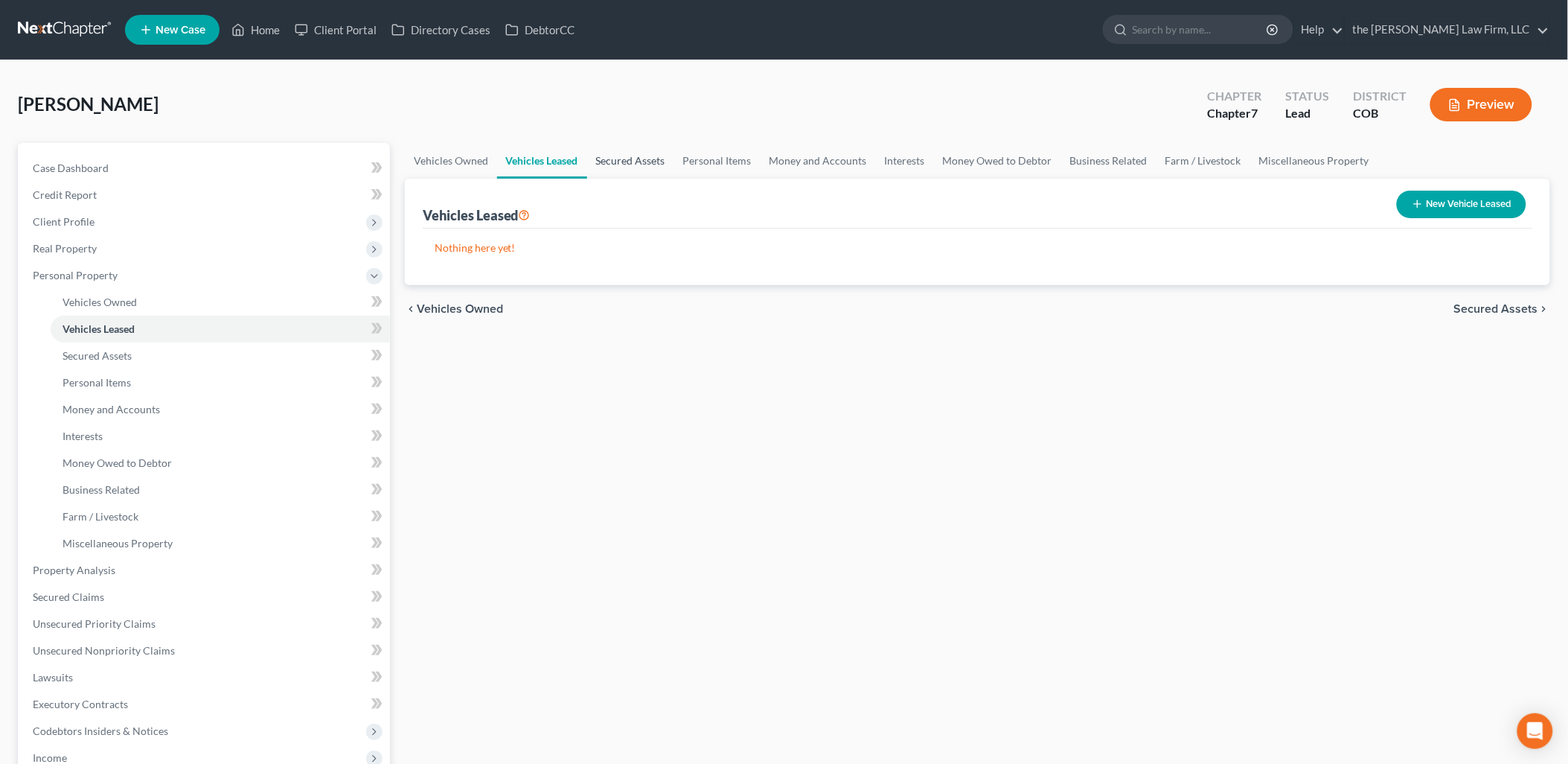
drag, startPoint x: 628, startPoint y: 159, endPoint x: 616, endPoint y: 161, distance: 12.2
click at [628, 158] on link "Secured Assets" at bounding box center [631, 161] width 87 height 36
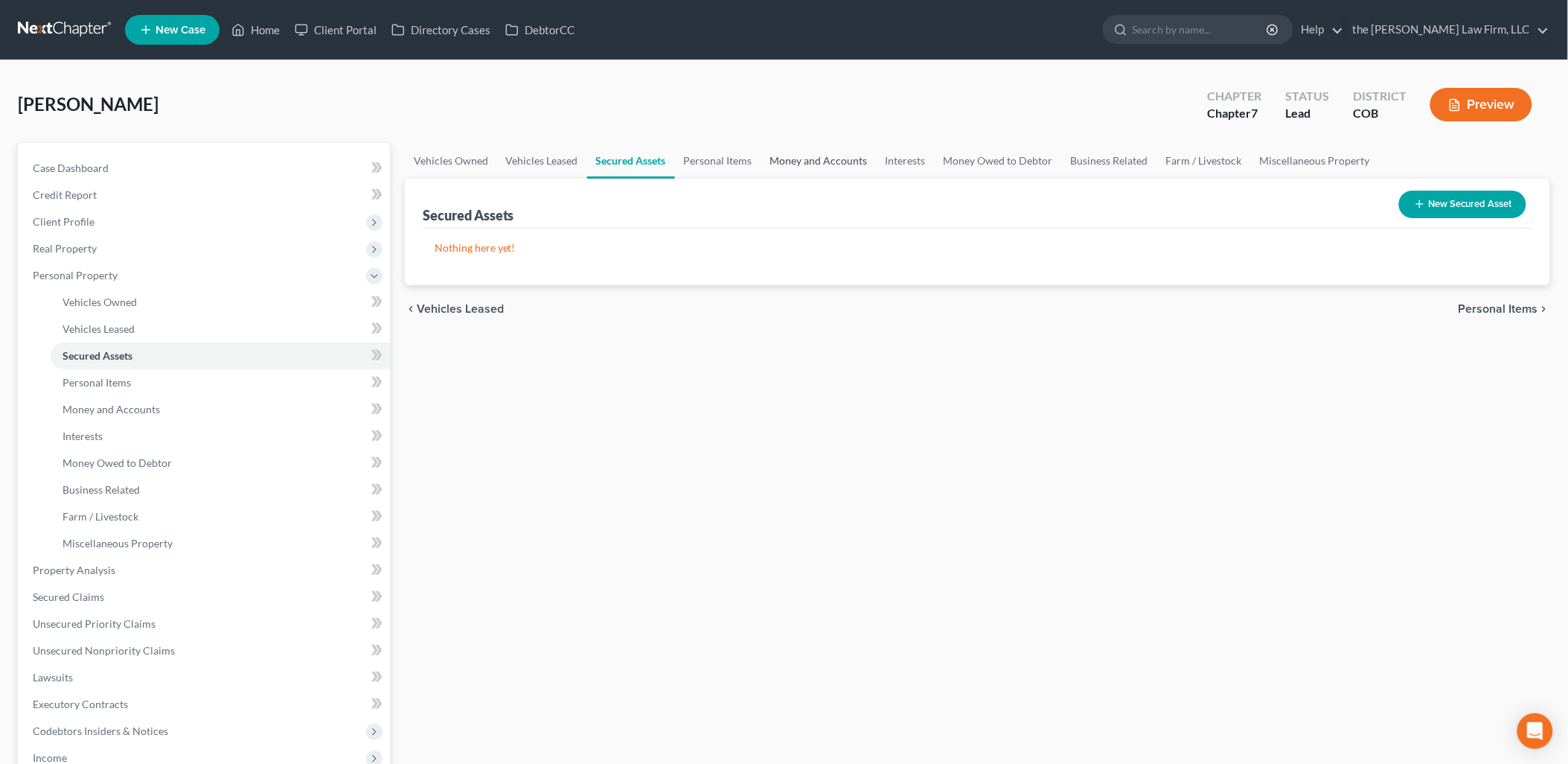
click at [824, 153] on link "Money and Accounts" at bounding box center [819, 161] width 115 height 36
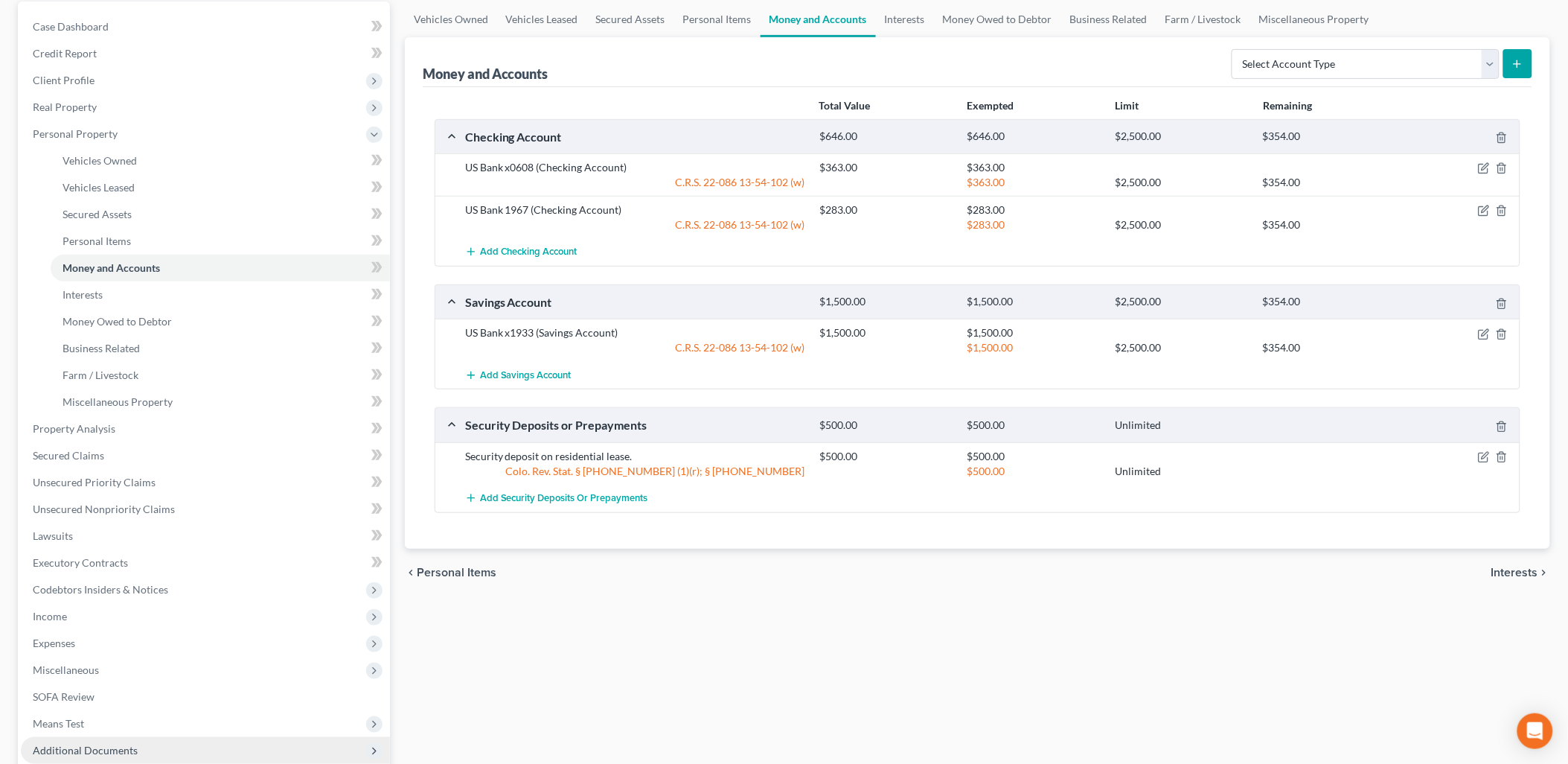
scroll to position [248, 0]
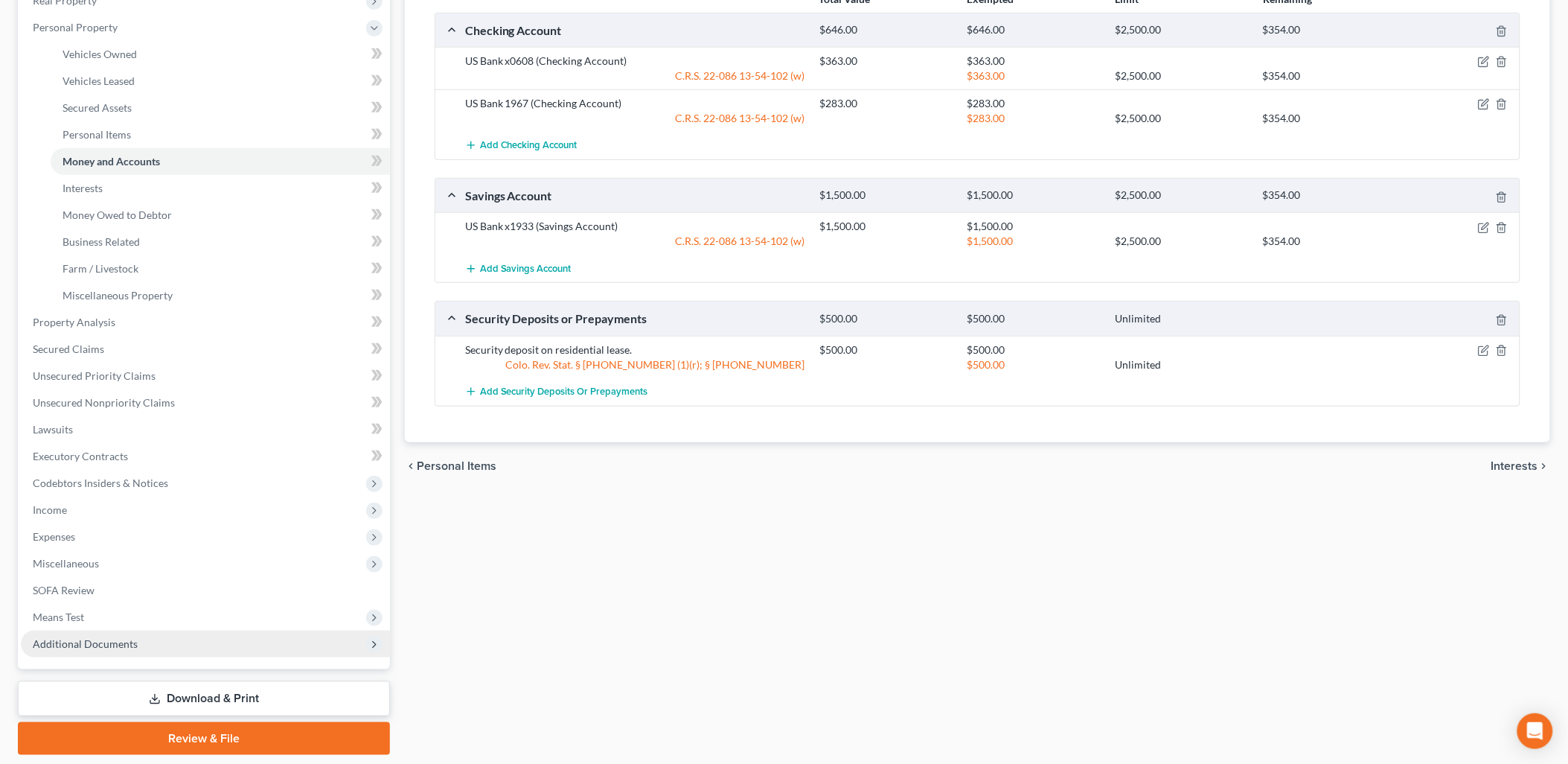
click at [87, 640] on span "Additional Documents" at bounding box center [86, 644] width 105 height 12
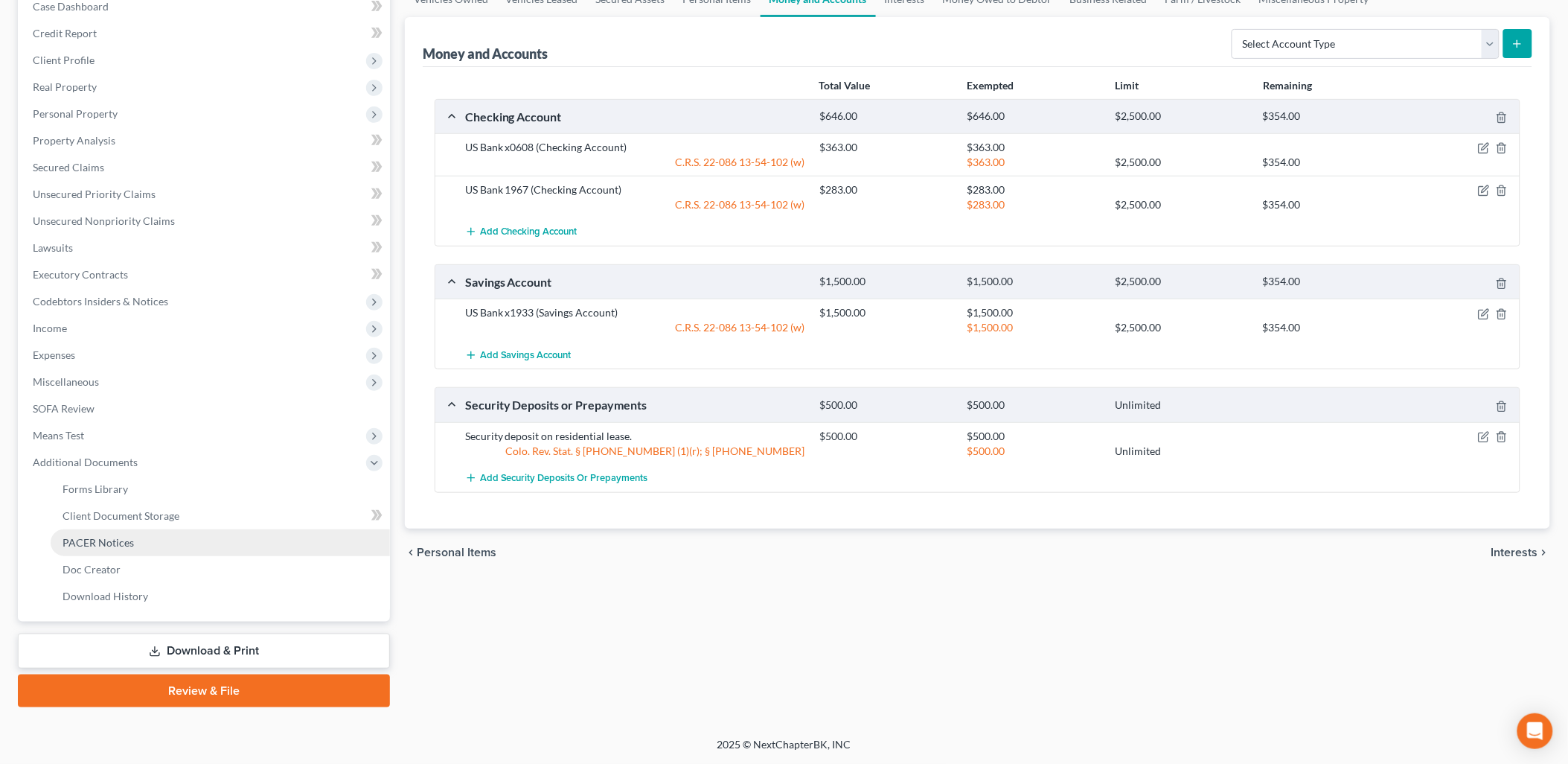
scroll to position [159, 0]
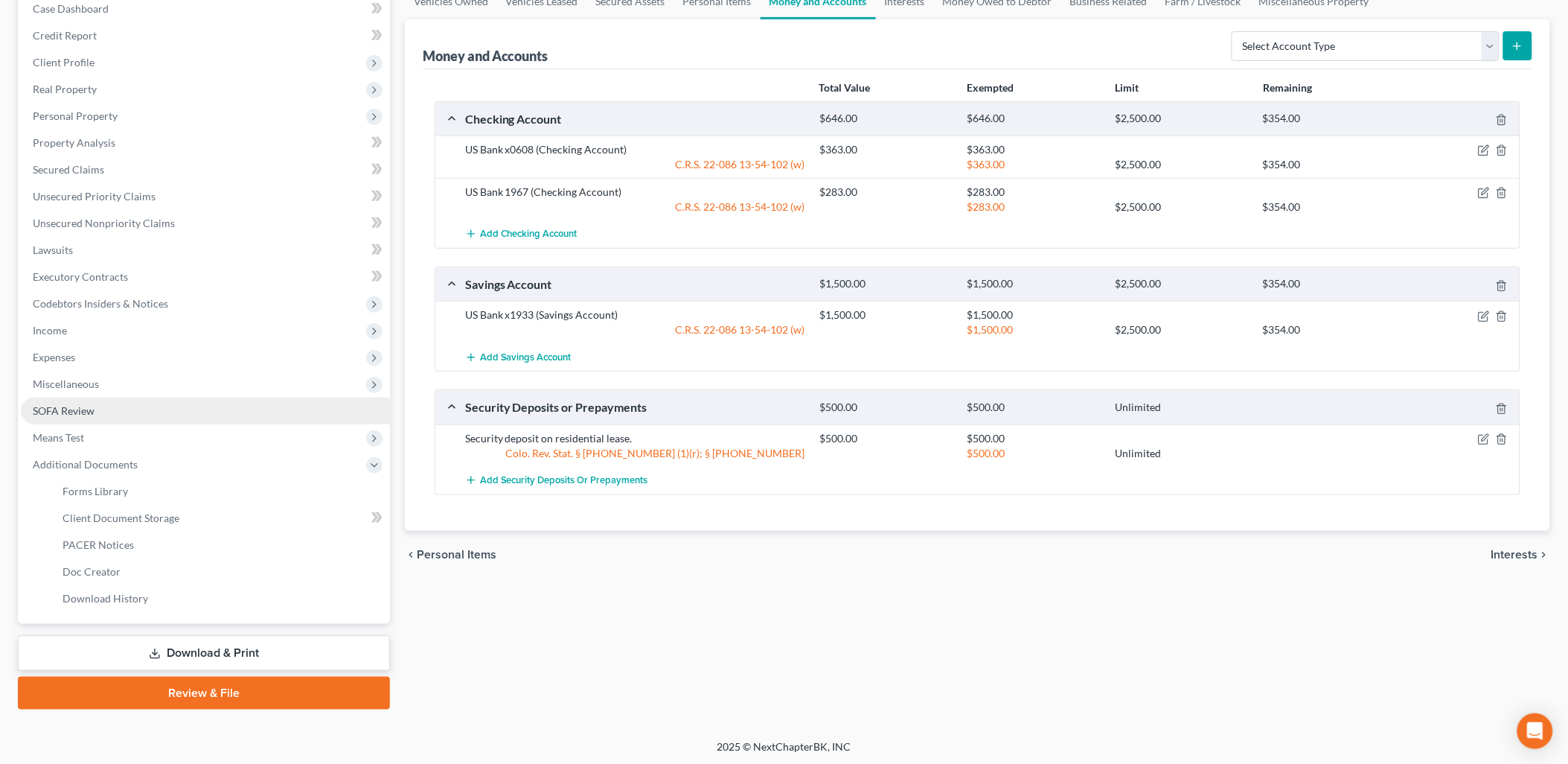
click at [72, 404] on span "SOFA Review" at bounding box center [64, 410] width 62 height 12
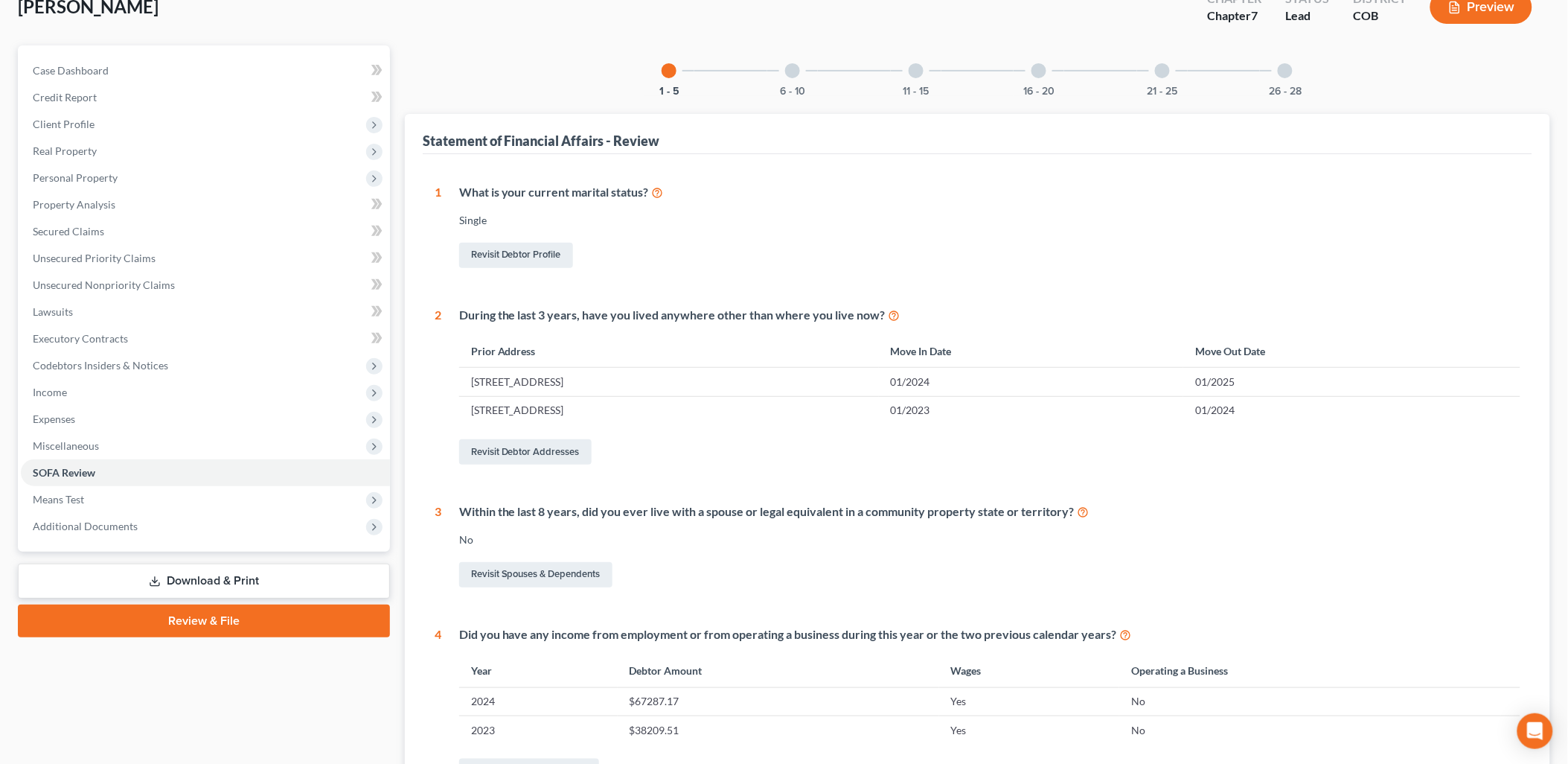
scroll to position [69, 0]
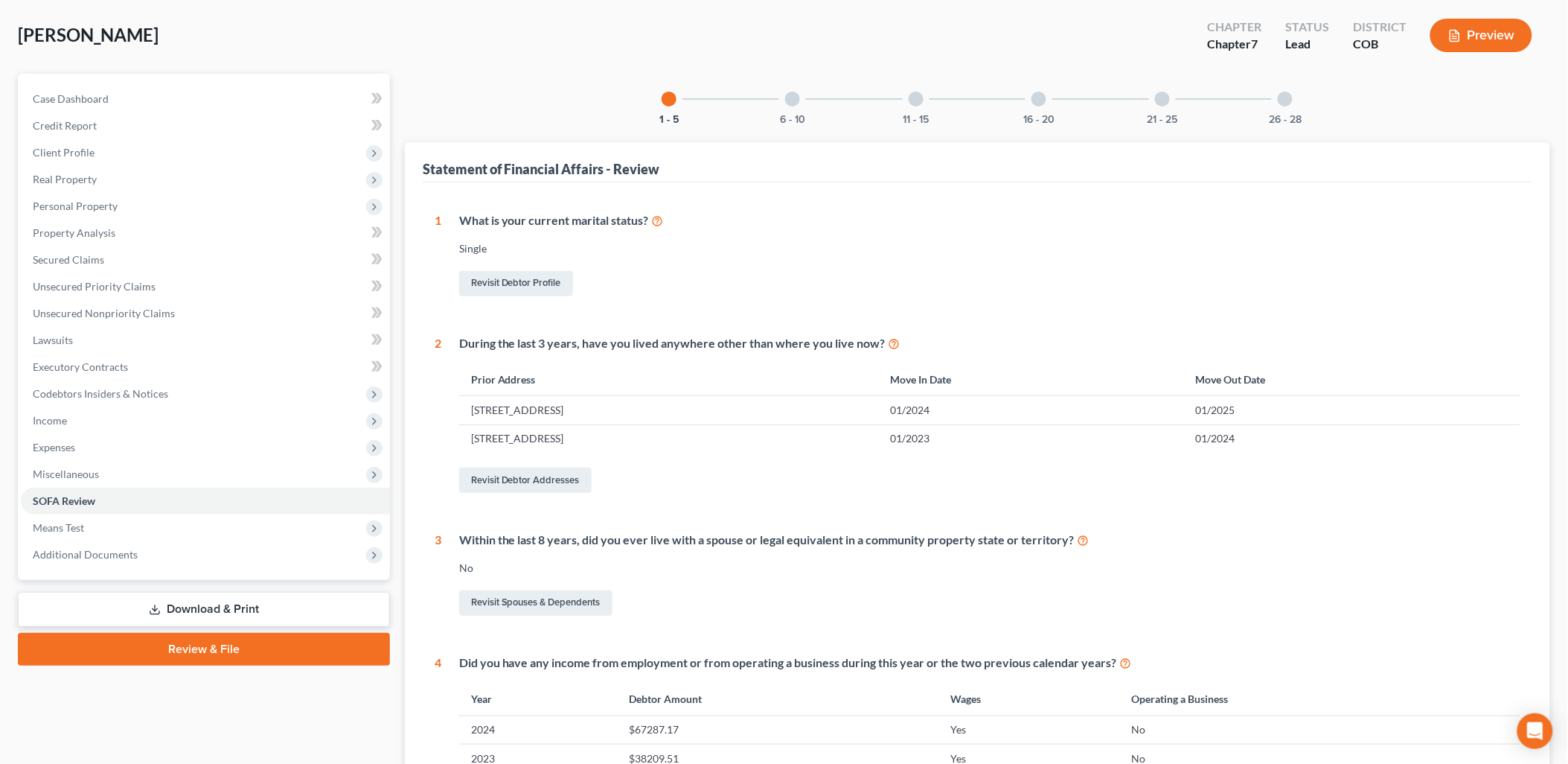
click at [801, 104] on div "6 - 10" at bounding box center [793, 99] width 51 height 51
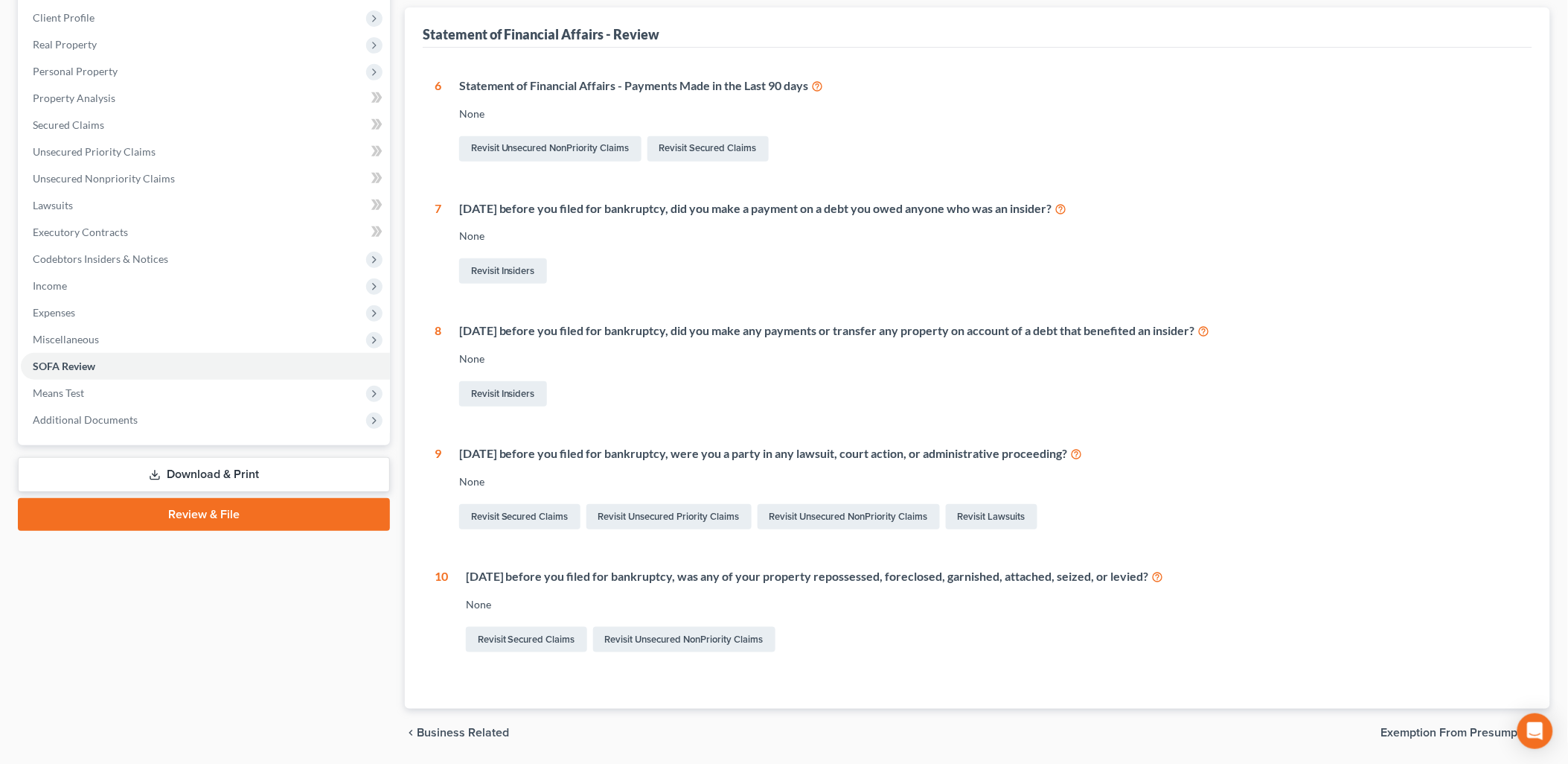
scroll to position [86, 0]
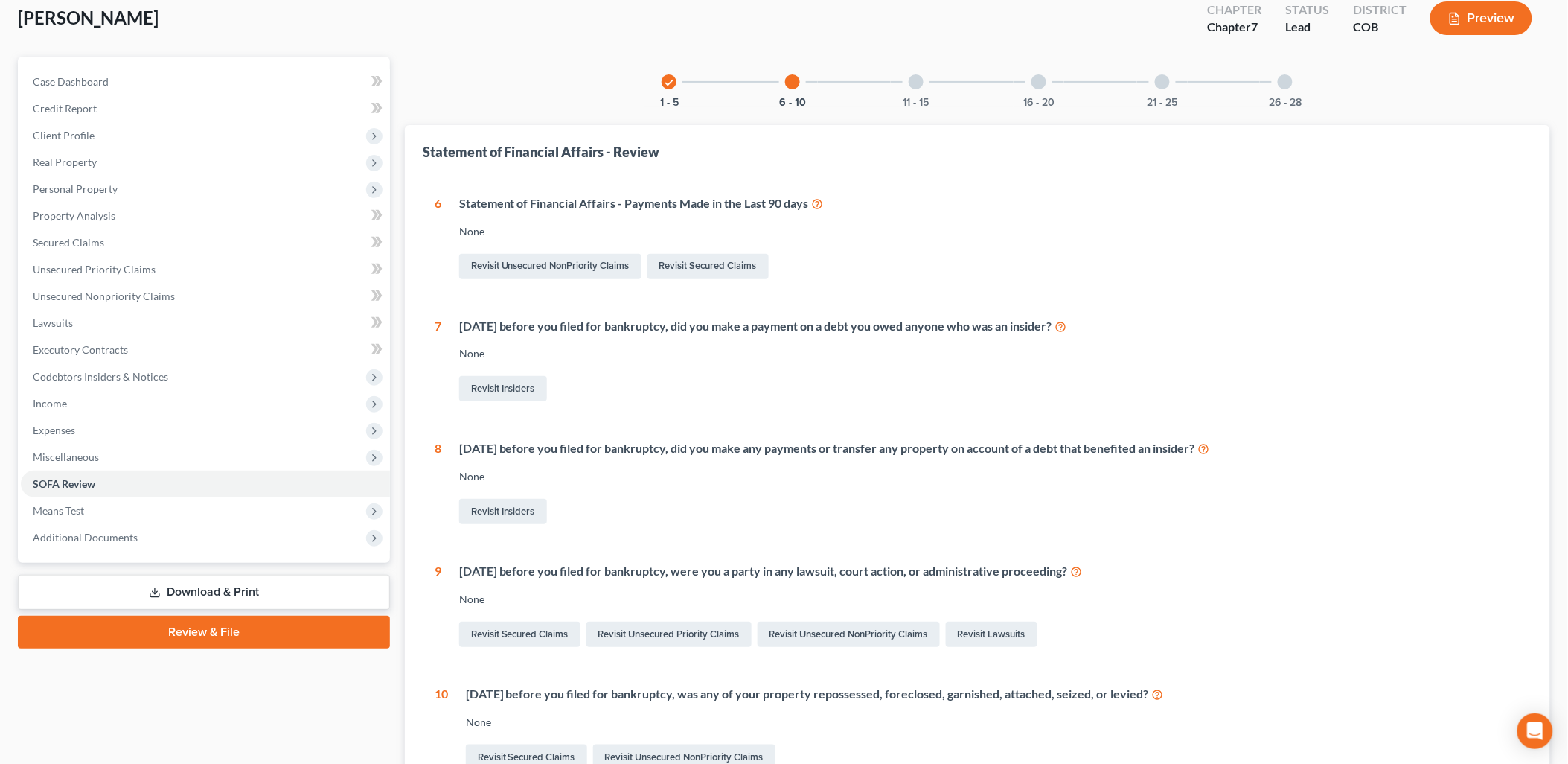
click at [928, 82] on div "11 - 15" at bounding box center [916, 82] width 51 height 51
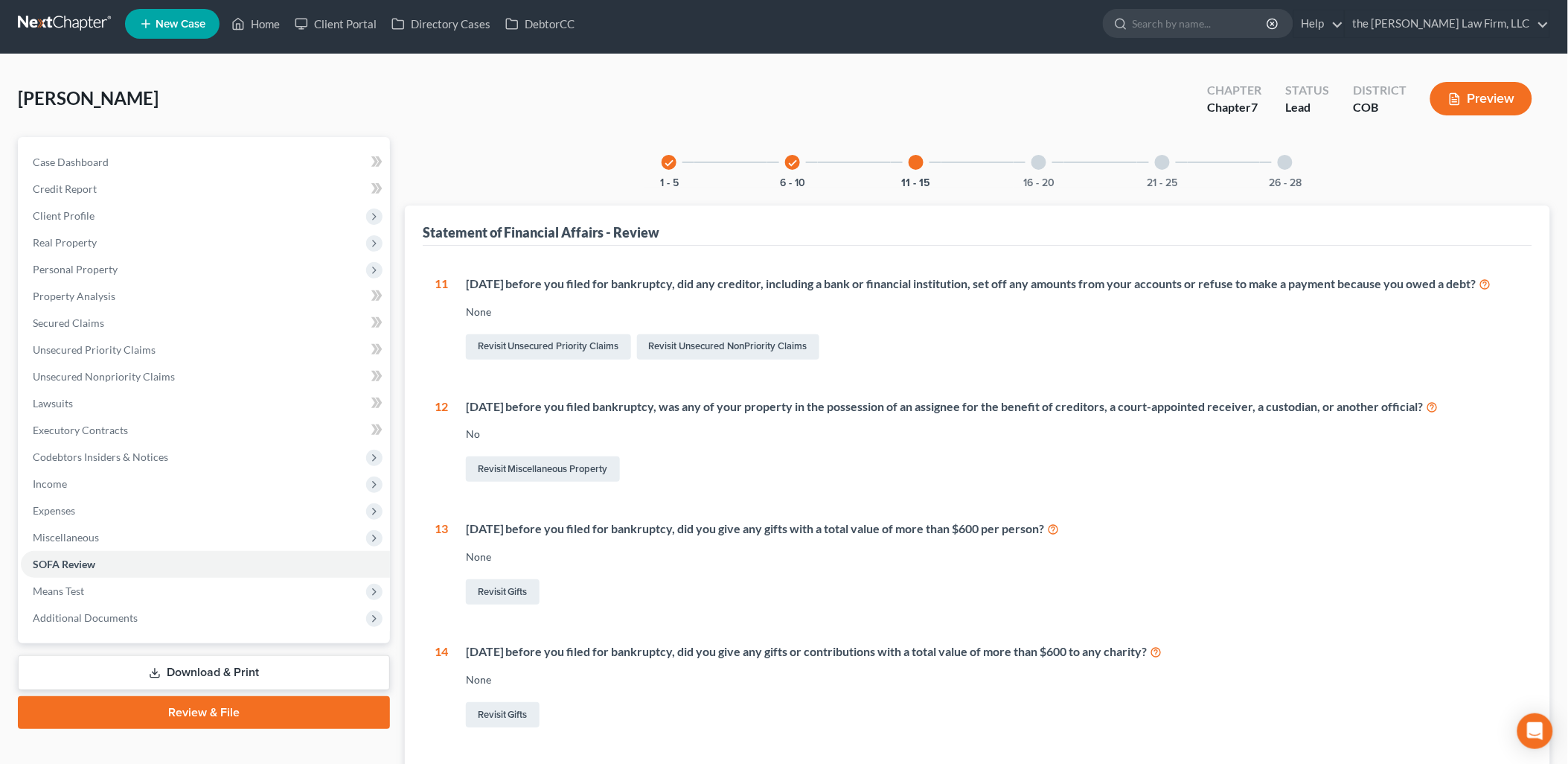
scroll to position [0, 0]
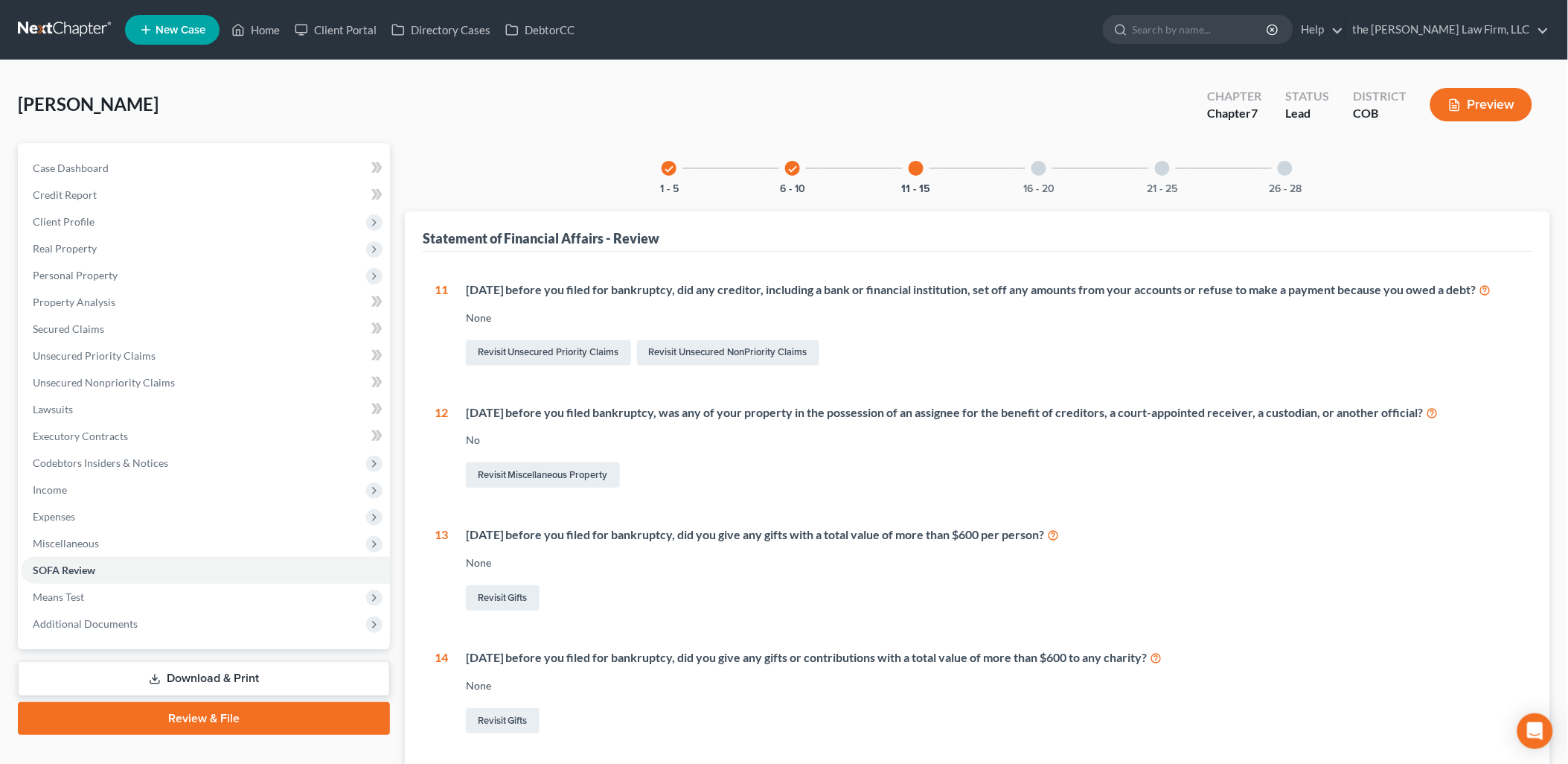
click at [1042, 171] on div "16 - 20" at bounding box center [1039, 169] width 51 height 51
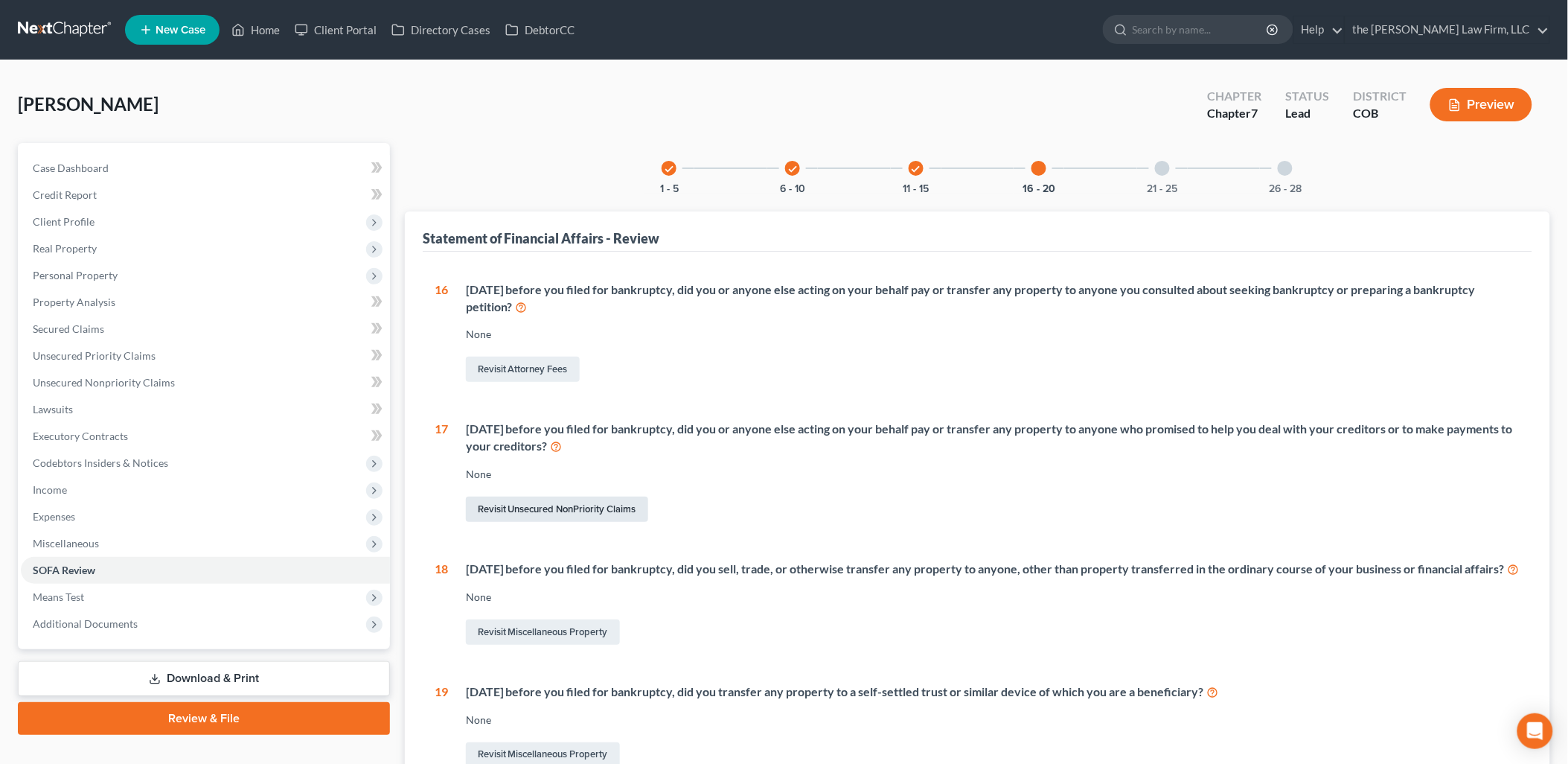
click at [541, 506] on link "Revisit Unsecured NonPriority Claims" at bounding box center [557, 509] width 182 height 25
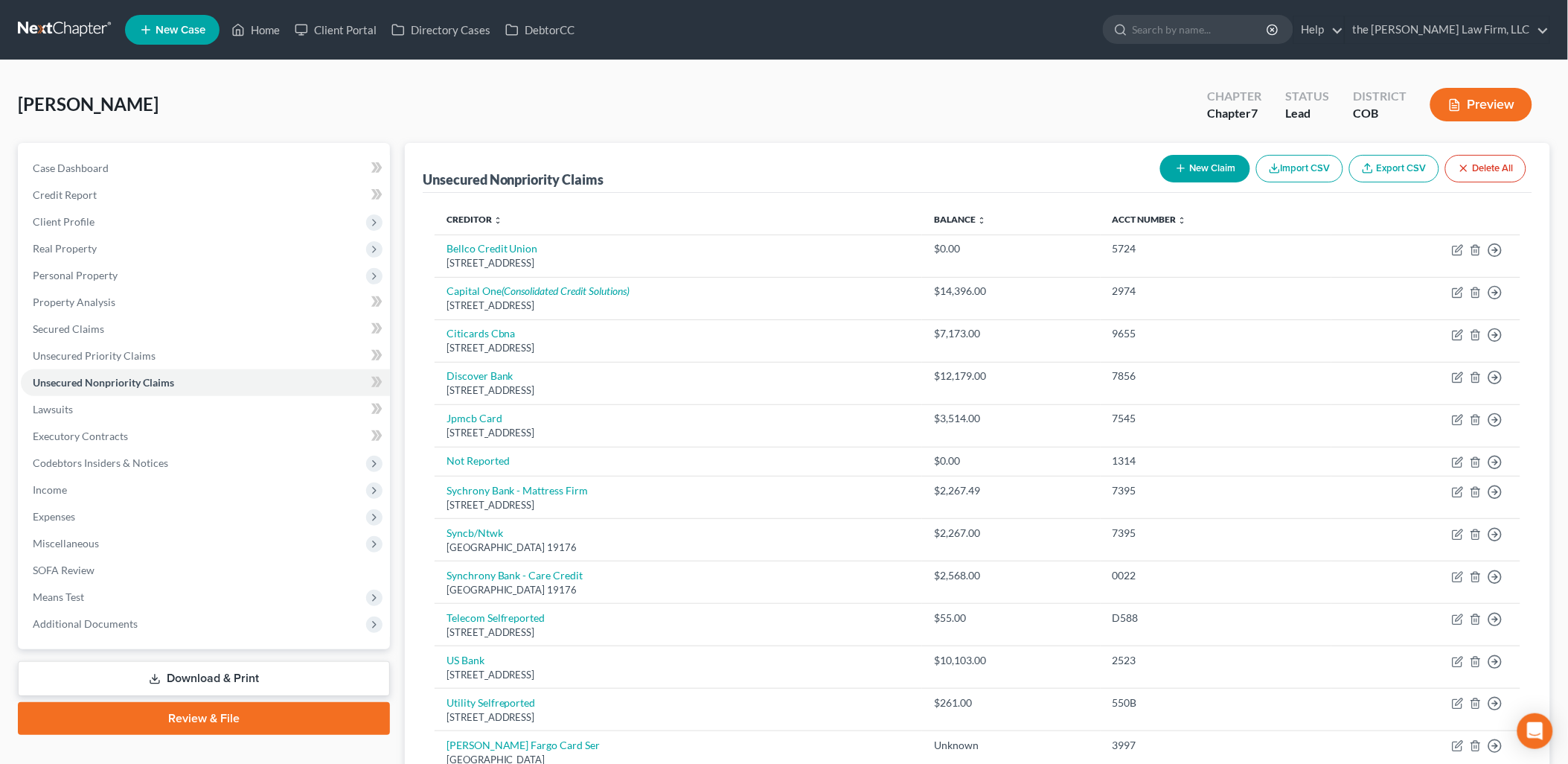
click at [1188, 161] on button "New Claim" at bounding box center [1205, 169] width 90 height 28
select select "0"
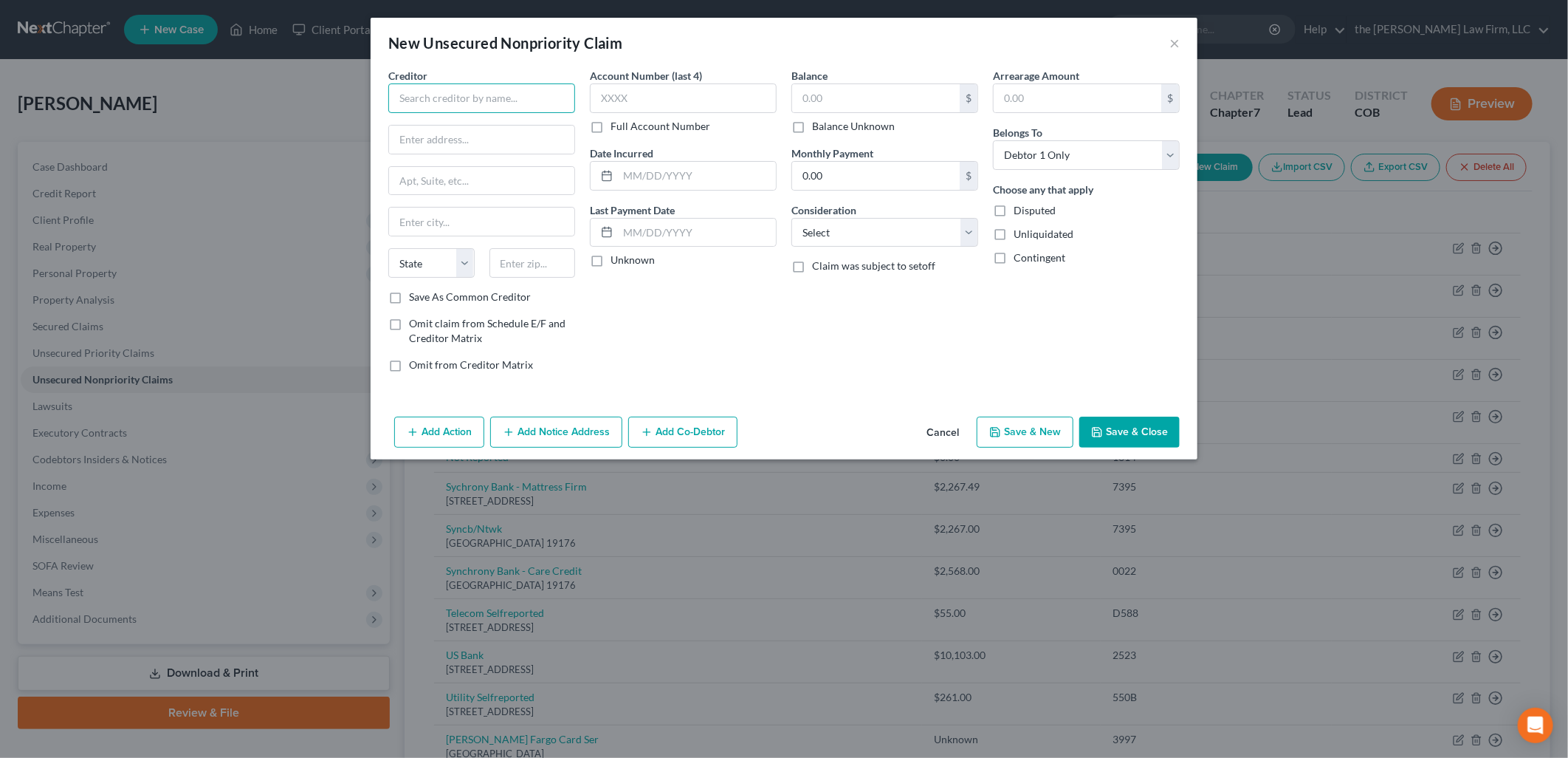
click at [469, 91] on input "text" at bounding box center [481, 98] width 187 height 29
type input "Consolidated Credit Soluntions, Inc."
click at [457, 138] on input "text" at bounding box center [481, 139] width 185 height 28
type input "5701 W. Sunrise Blvd., Suite 100"
type input "Fort Lauderdale"
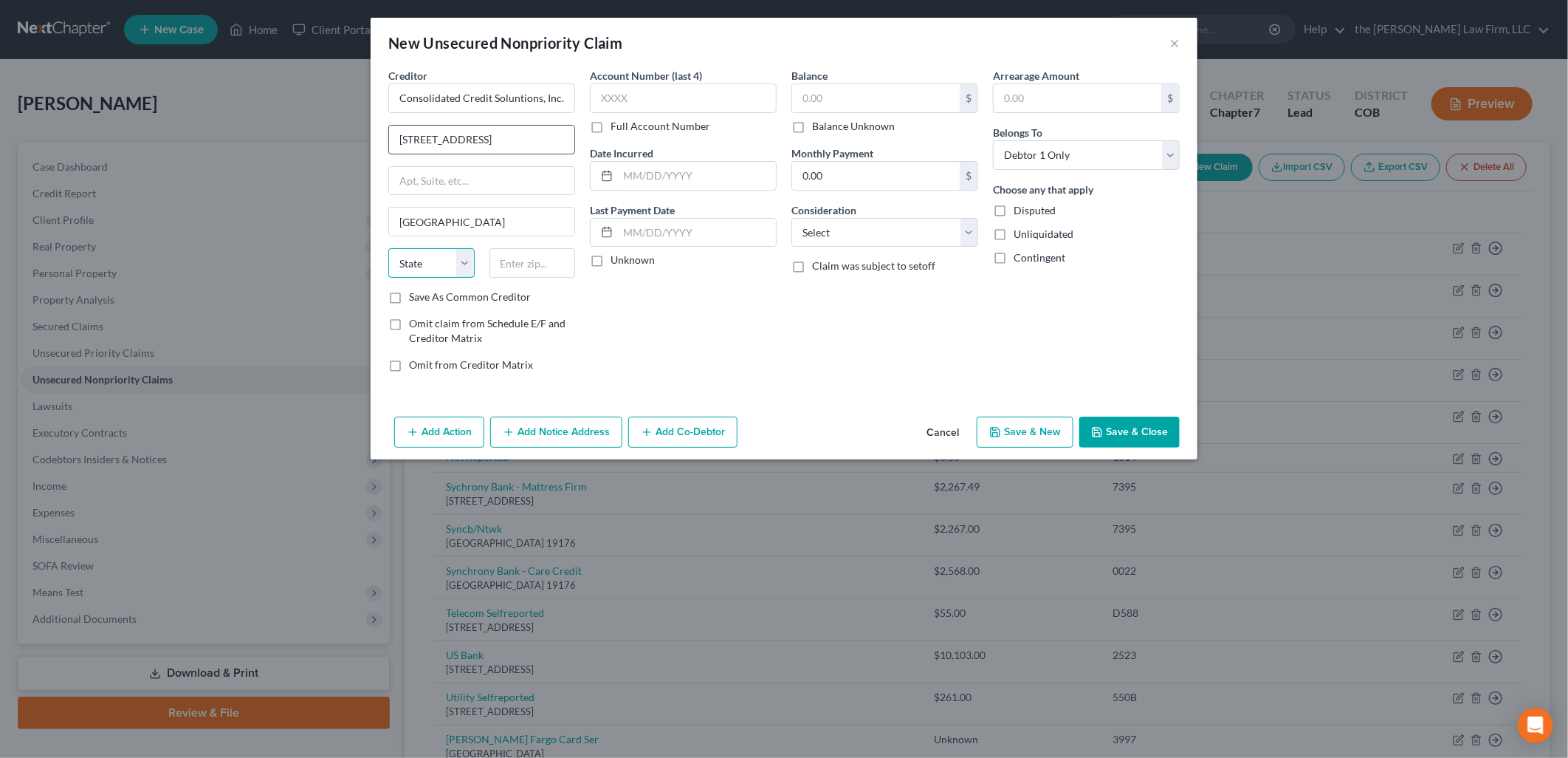
select select "9"
type input "33313"
click at [873, 93] on input "text" at bounding box center [875, 98] width 167 height 28
type input "19,857.00"
click at [898, 233] on select "Select Cable / Satellite Services Collection Agency Credit Card Debt Debt Couns…" at bounding box center [885, 232] width 187 height 29
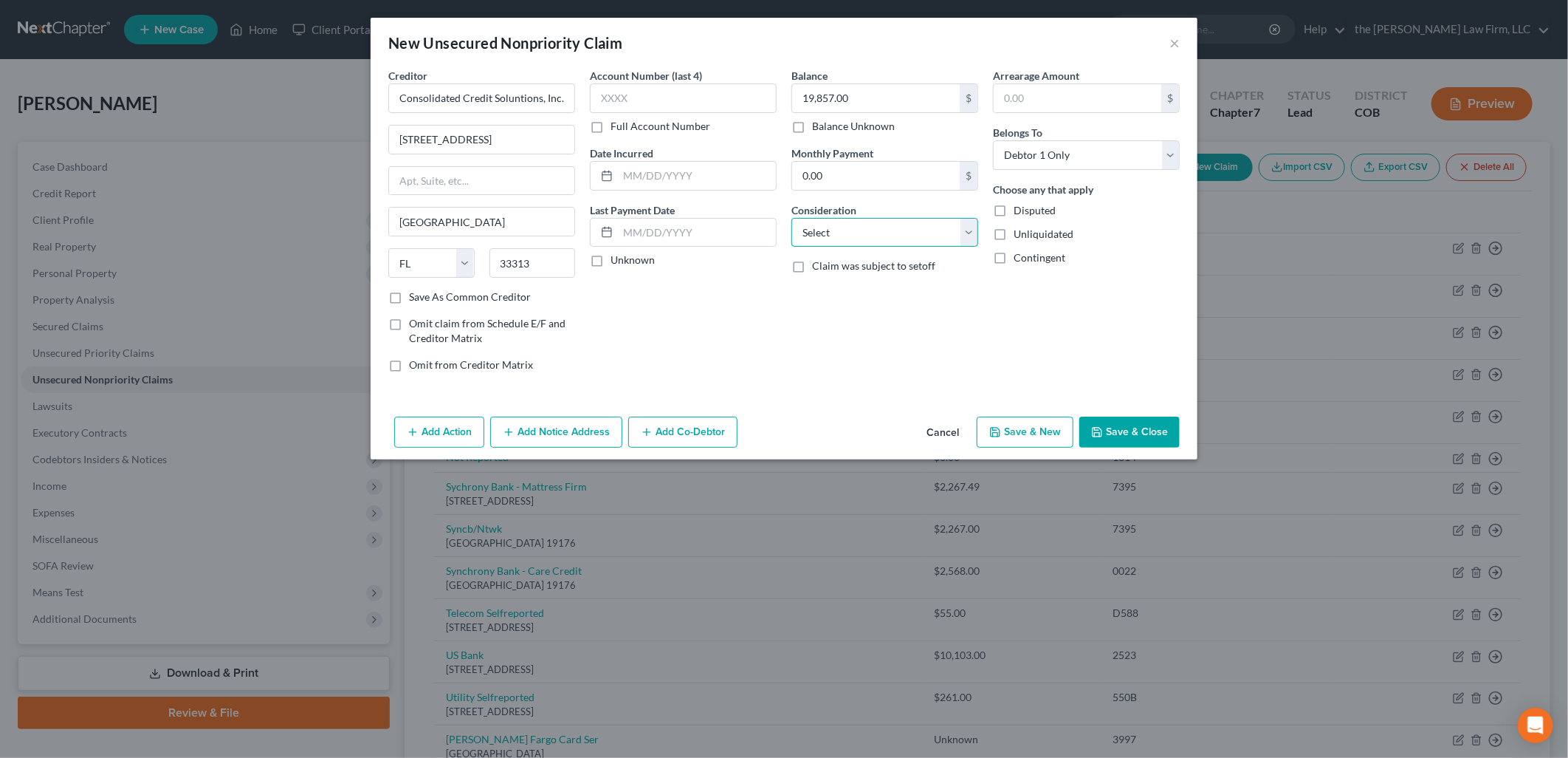
select select "16"
click at [791, 217] on select "Select Cable / Satellite Services Collection Agency Credit Card Debt Debt Couns…" at bounding box center [885, 232] width 187 height 29
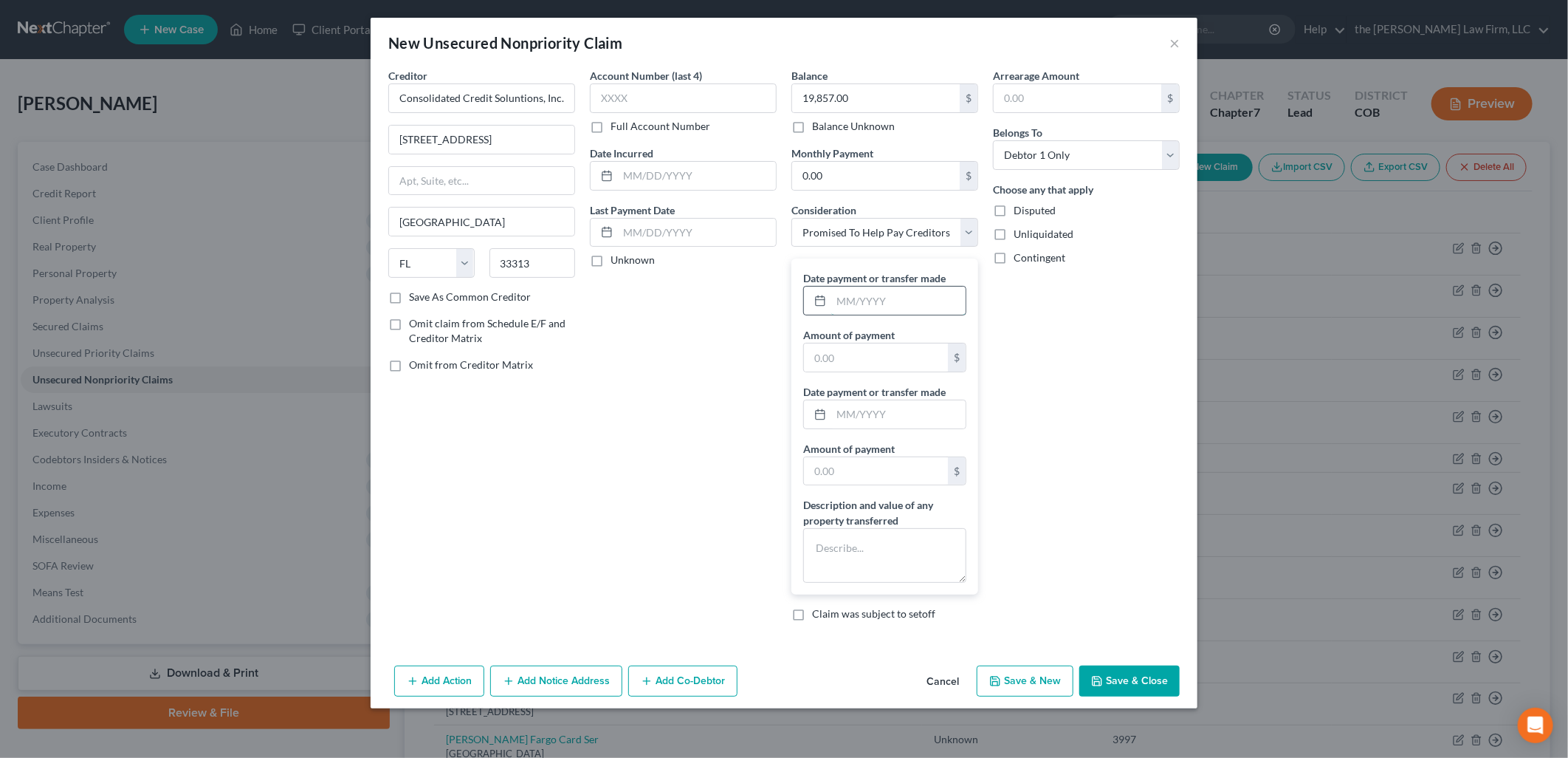
click at [897, 296] on input "text" at bounding box center [898, 301] width 134 height 28
click at [863, 303] on input "text" at bounding box center [898, 301] width 134 height 28
click at [857, 301] on input "1/10/2024" at bounding box center [898, 301] width 134 height 28
type input "1/19/2024"
click at [875, 353] on input "text" at bounding box center [875, 357] width 144 height 28
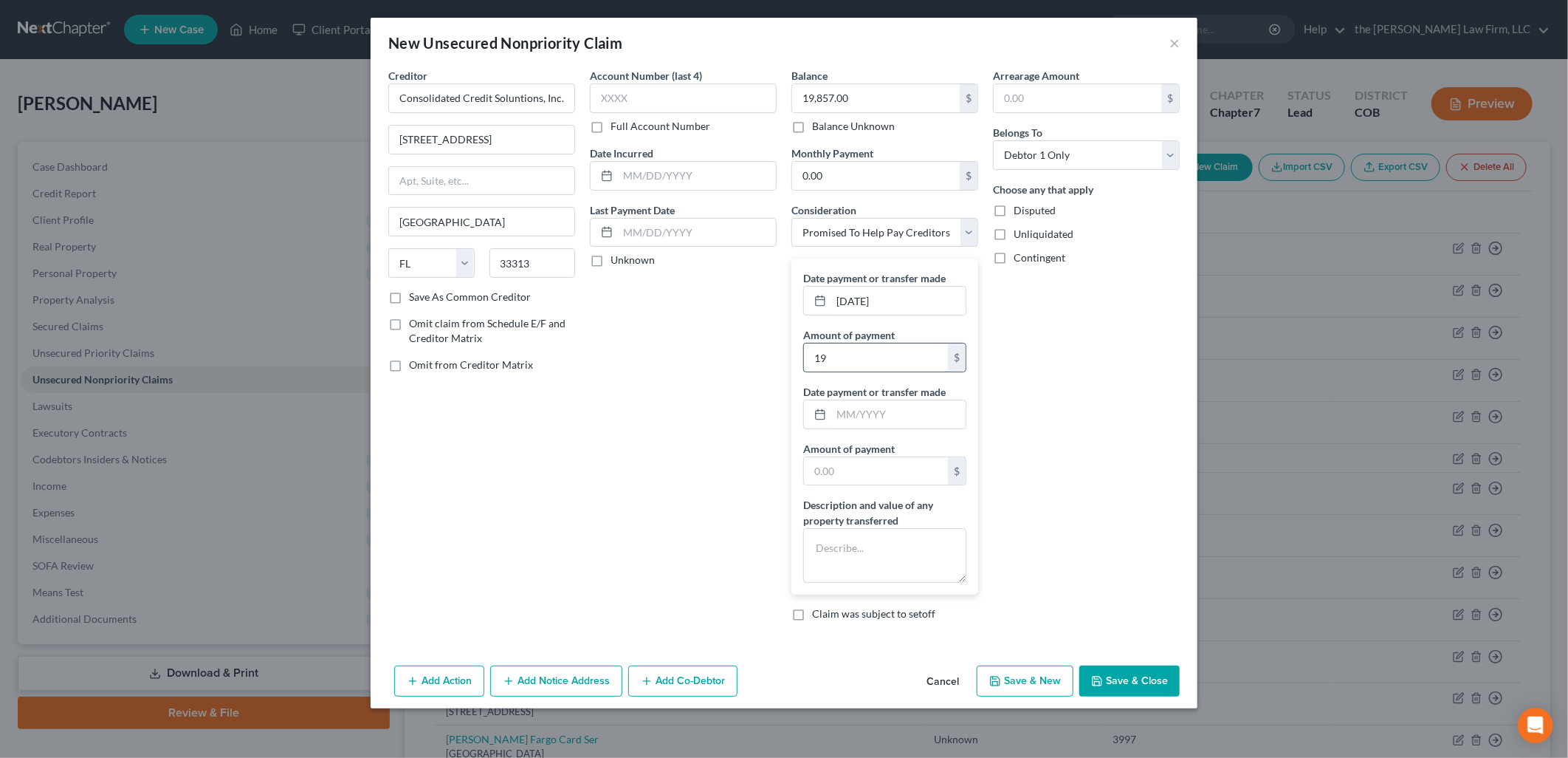
type input "1"
click at [1157, 662] on div "Add Action Add Notice Address Add Co-Debtor Cancel Save & New Save & Close" at bounding box center [784, 683] width 827 height 49
click at [1155, 673] on button "Save & Close" at bounding box center [1129, 681] width 100 height 31
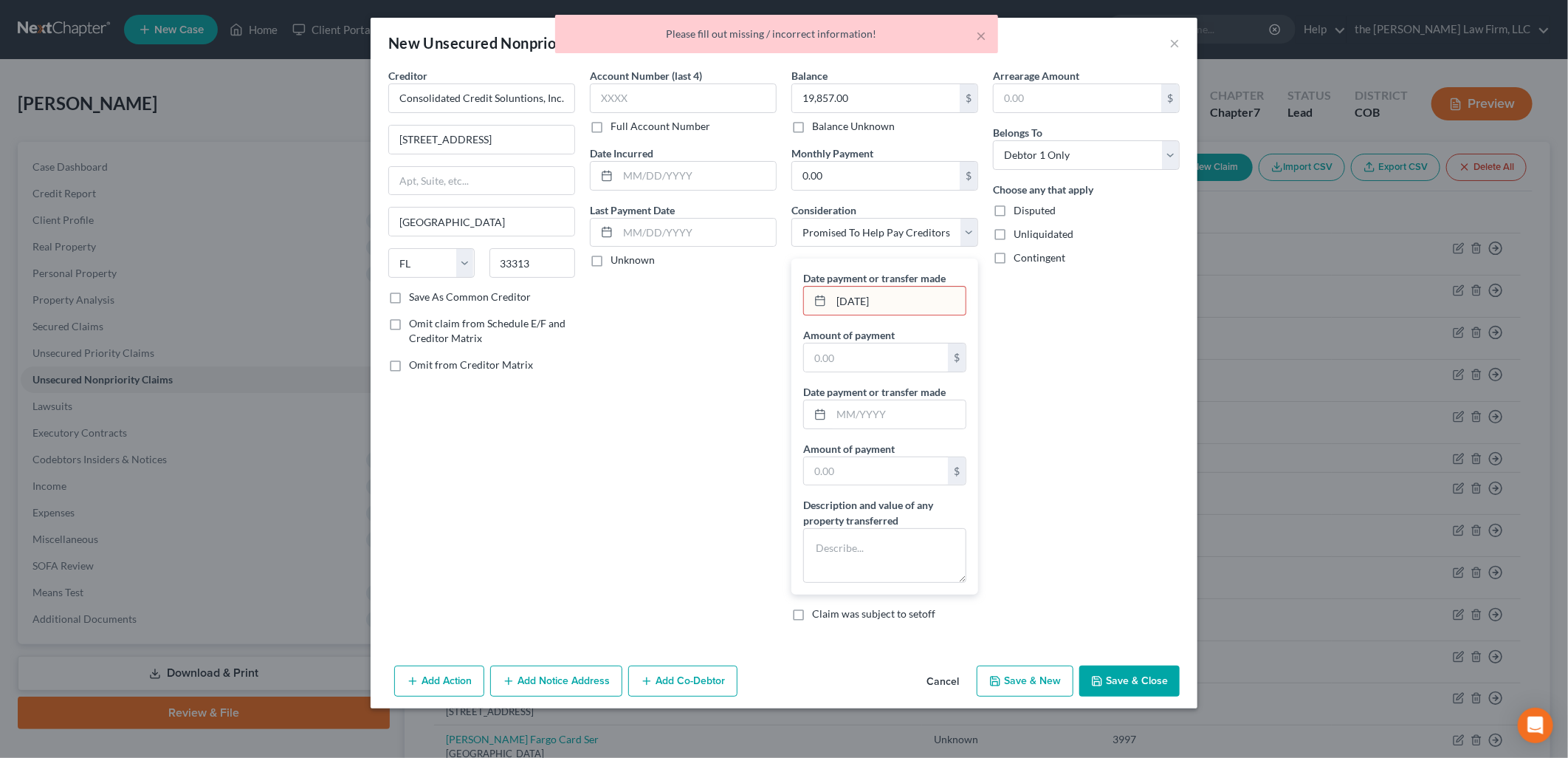
drag, startPoint x: 935, startPoint y: 308, endPoint x: 851, endPoint y: 308, distance: 84.0
click at [934, 308] on input "1/19/2024" at bounding box center [898, 301] width 134 height 28
click at [836, 301] on input "1/19/2024" at bounding box center [898, 301] width 134 height 28
type input "01/19/2024"
click at [878, 358] on input "text" at bounding box center [875, 357] width 144 height 28
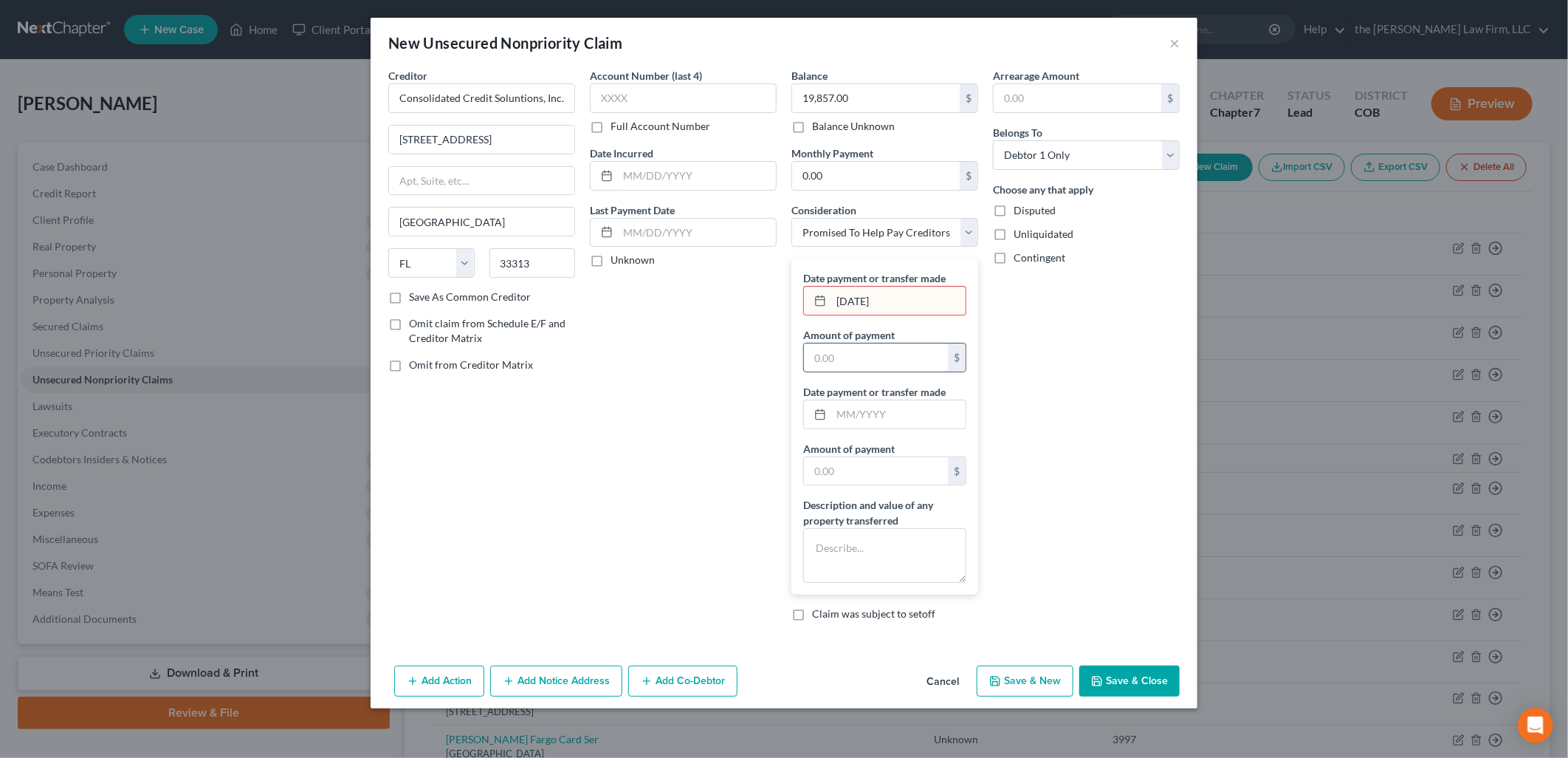
type input "2"
type input "378"
click at [1127, 690] on button "Save & Close" at bounding box center [1129, 681] width 100 height 31
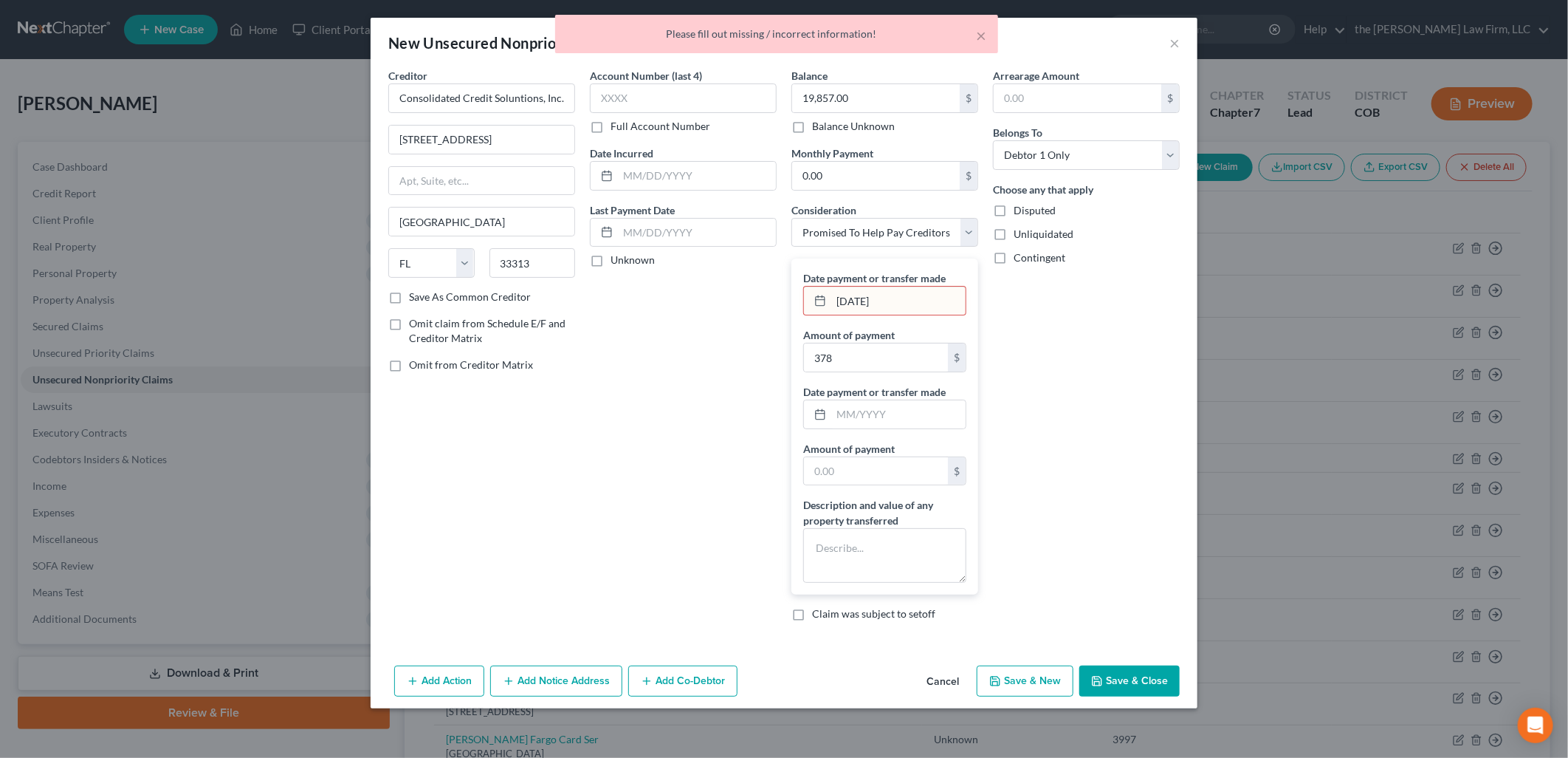
click at [903, 293] on input "01/19/2024" at bounding box center [898, 301] width 134 height 28
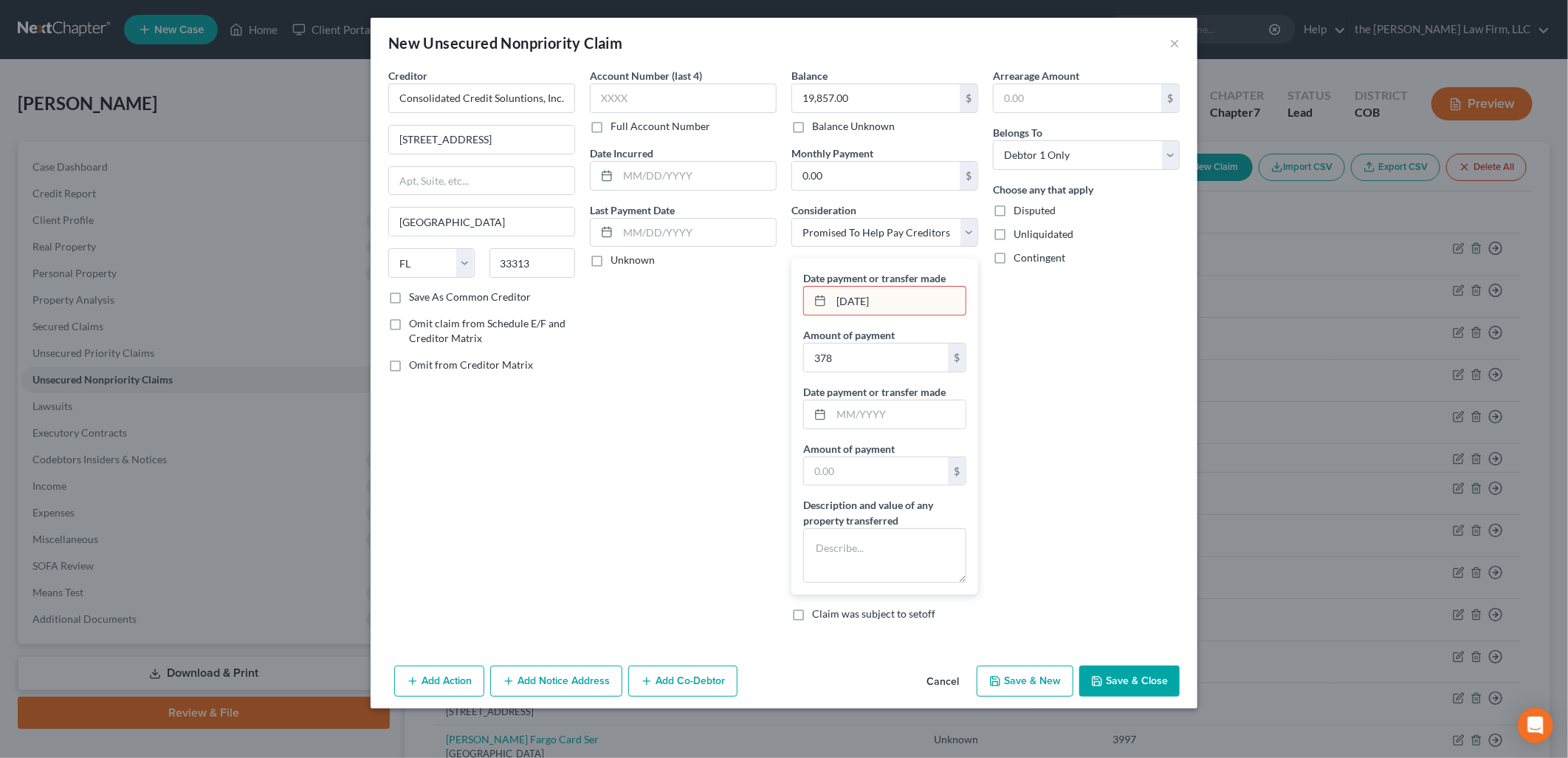
drag, startPoint x: 932, startPoint y: 296, endPoint x: 828, endPoint y: 308, distance: 104.7
click at [828, 308] on div "01/19/2024" at bounding box center [884, 301] width 163 height 29
type input "01/2024"
click at [1011, 344] on div "Arrearage Amount $ Belongs To * Select Debtor 1 Only Debtor 2 Only Debtor 1 And…" at bounding box center [1086, 350] width 202 height 565
click at [1118, 684] on button "Save & Close" at bounding box center [1129, 681] width 100 height 31
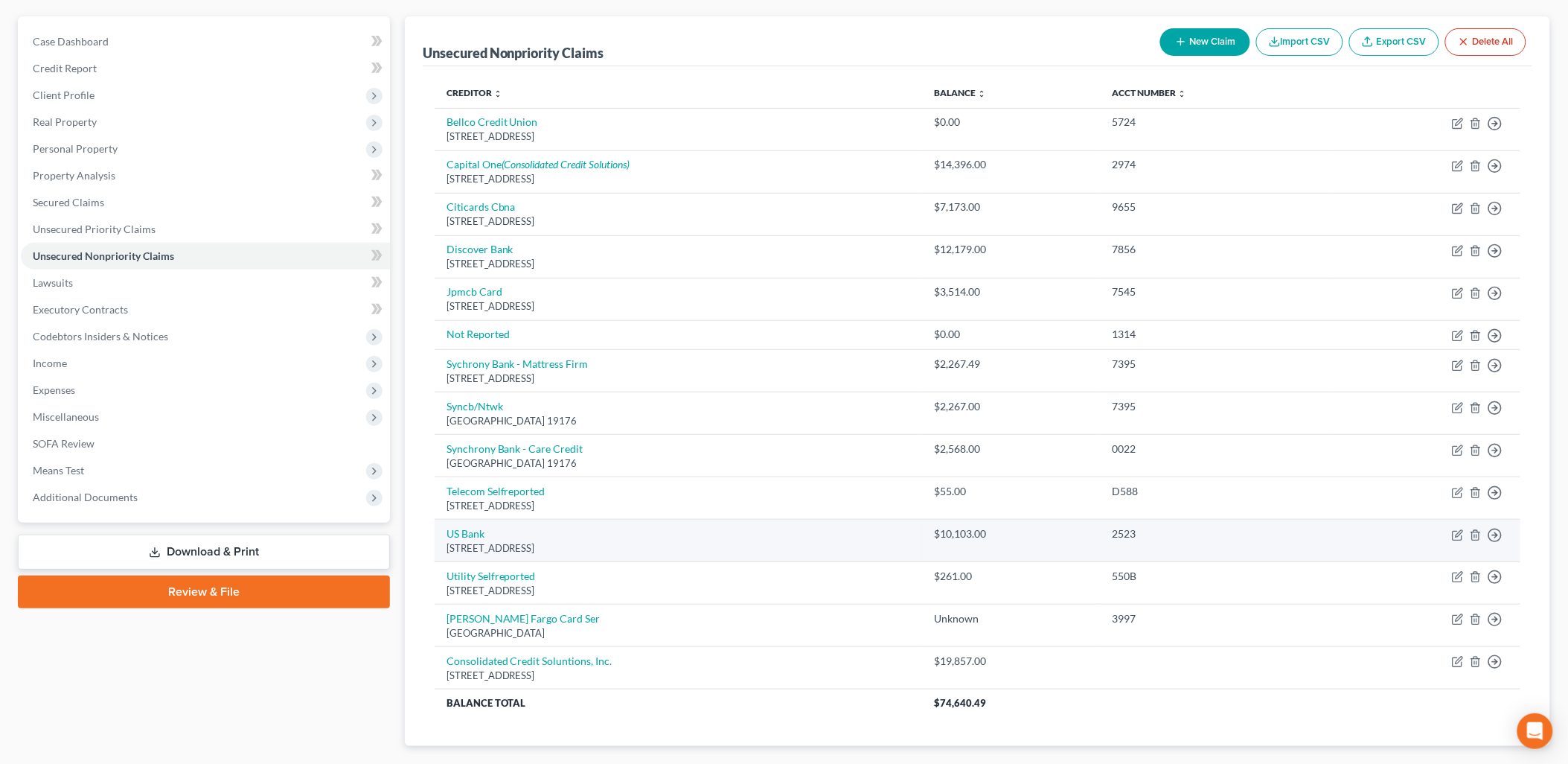
scroll to position [165, 0]
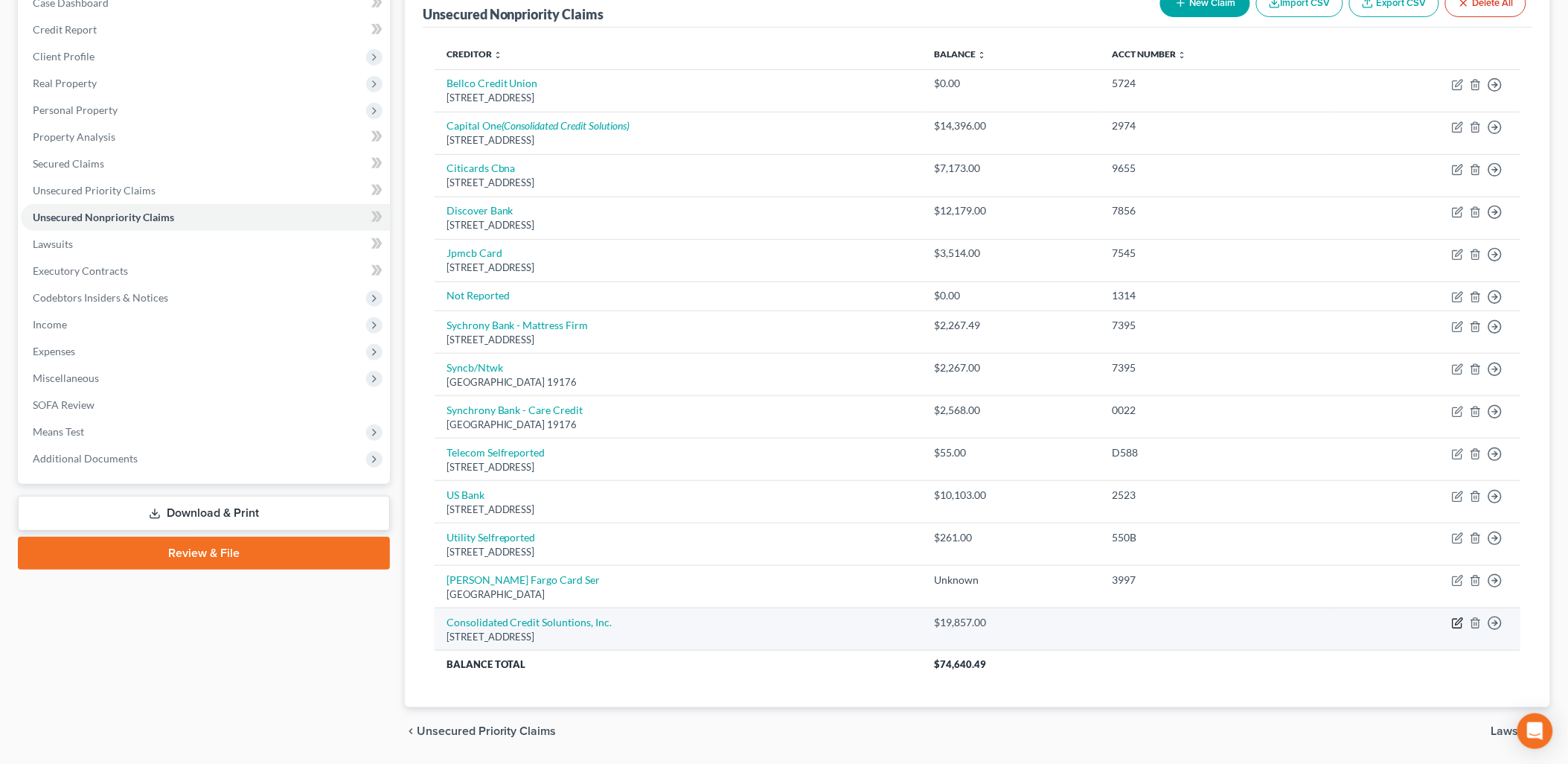
click at [1455, 618] on icon "button" at bounding box center [1458, 623] width 12 height 12
select select "9"
select select "16"
select select "0"
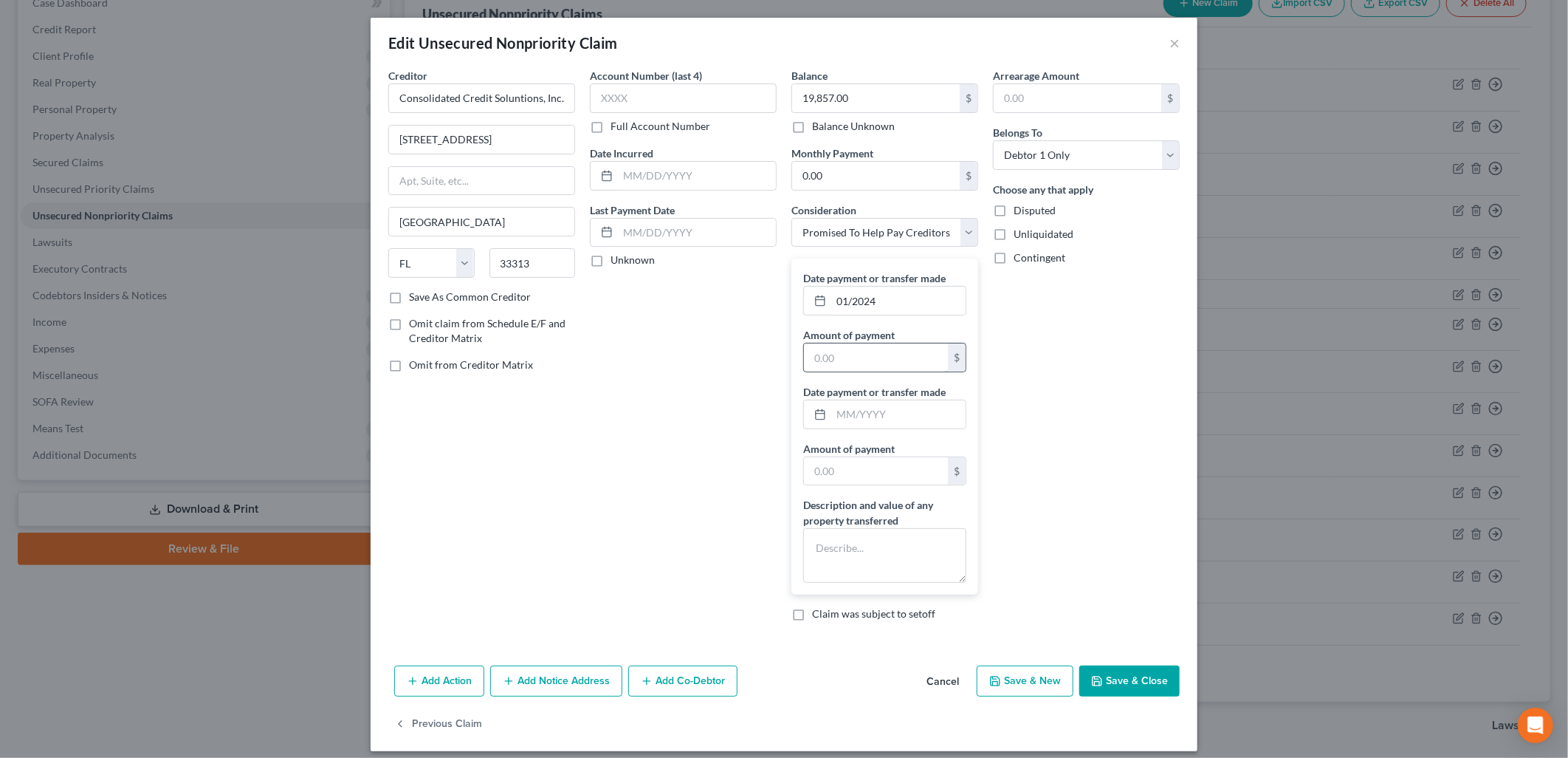
click at [834, 352] on input "text" at bounding box center [875, 357] width 144 height 28
type input "368.00"
click at [1152, 692] on button "Save & Close" at bounding box center [1129, 681] width 100 height 31
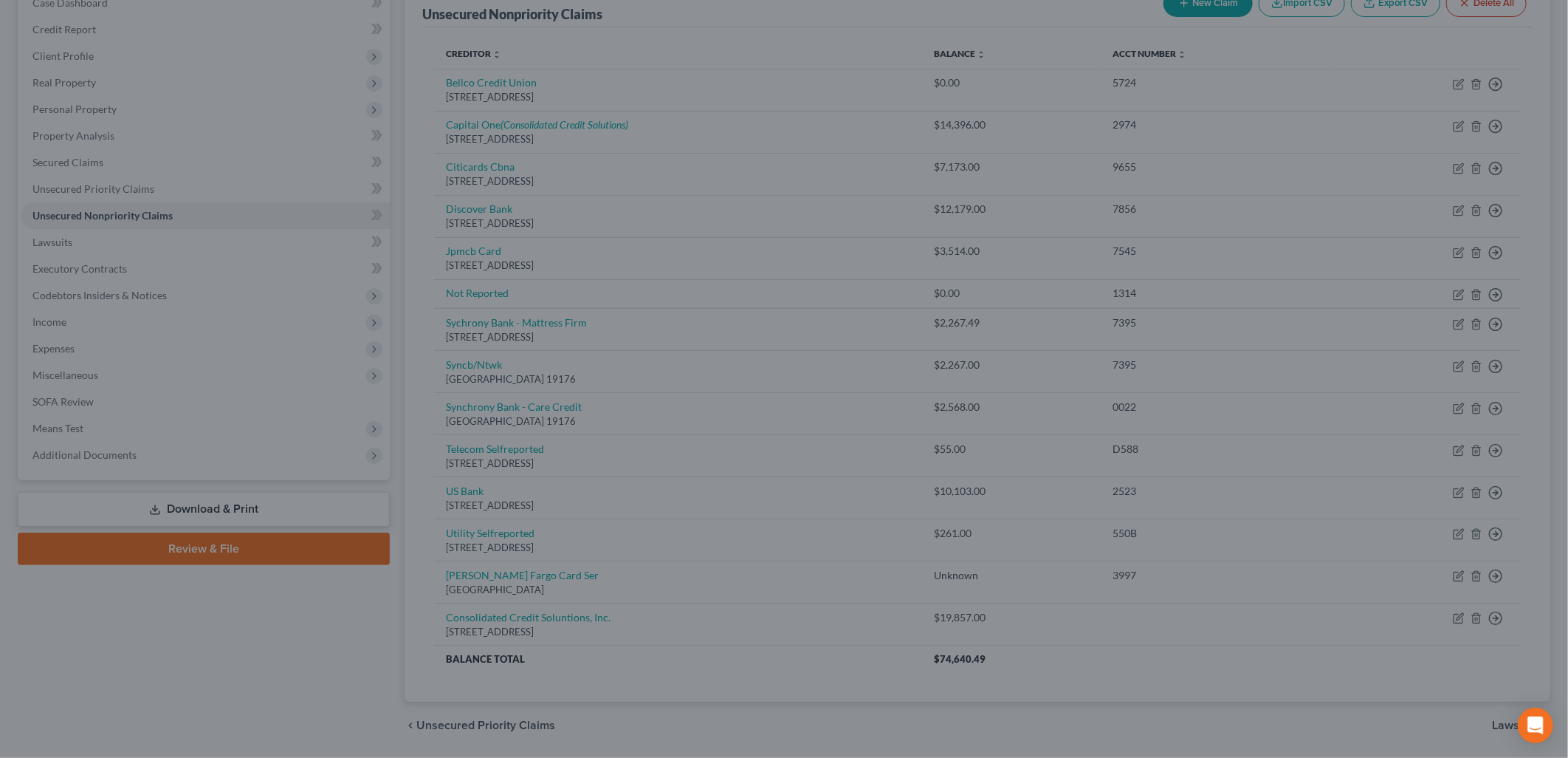
type input "0"
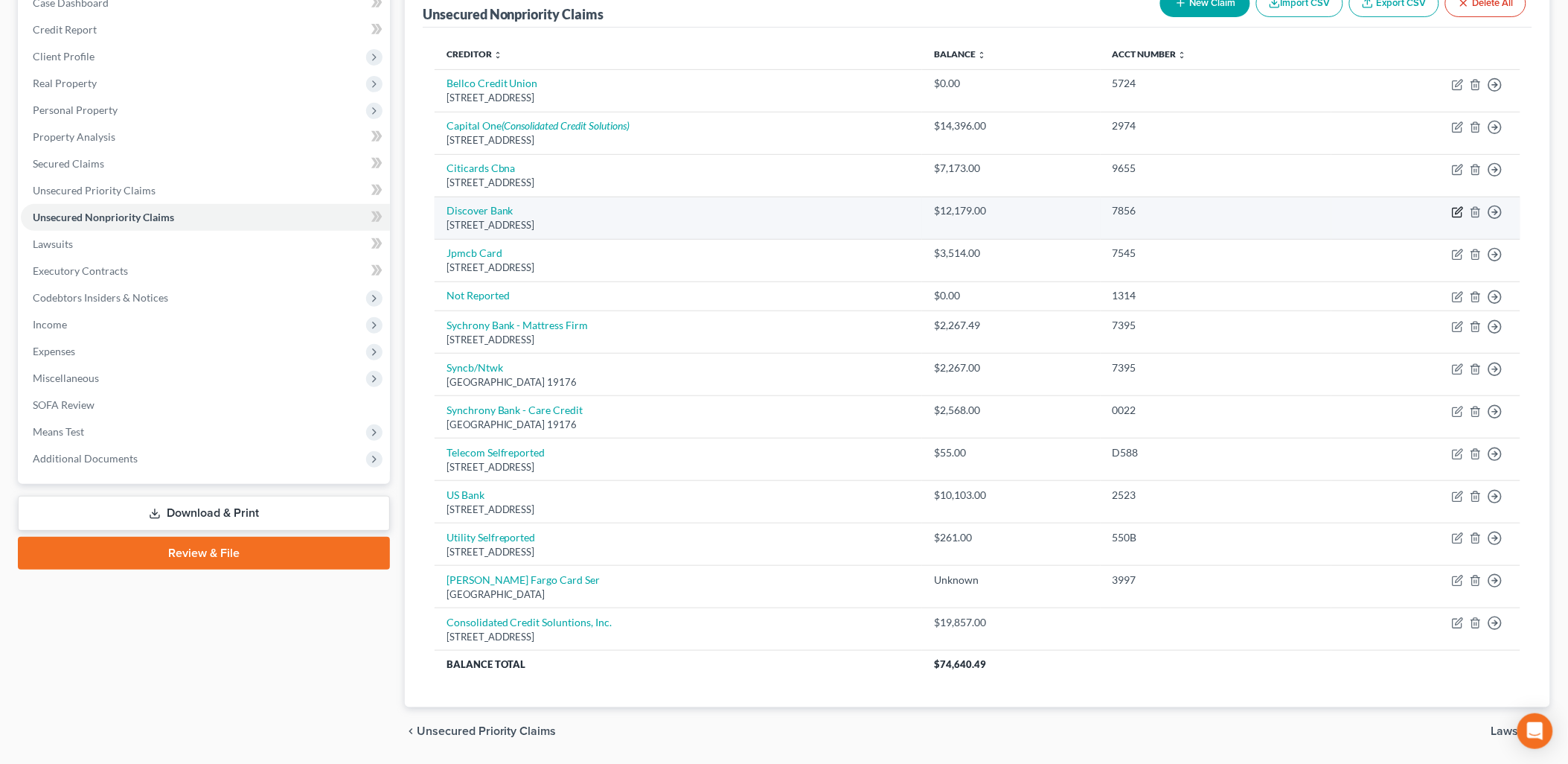
click at [1452, 211] on icon "button" at bounding box center [1458, 212] width 12 height 12
select select "46"
select select "2"
select select "0"
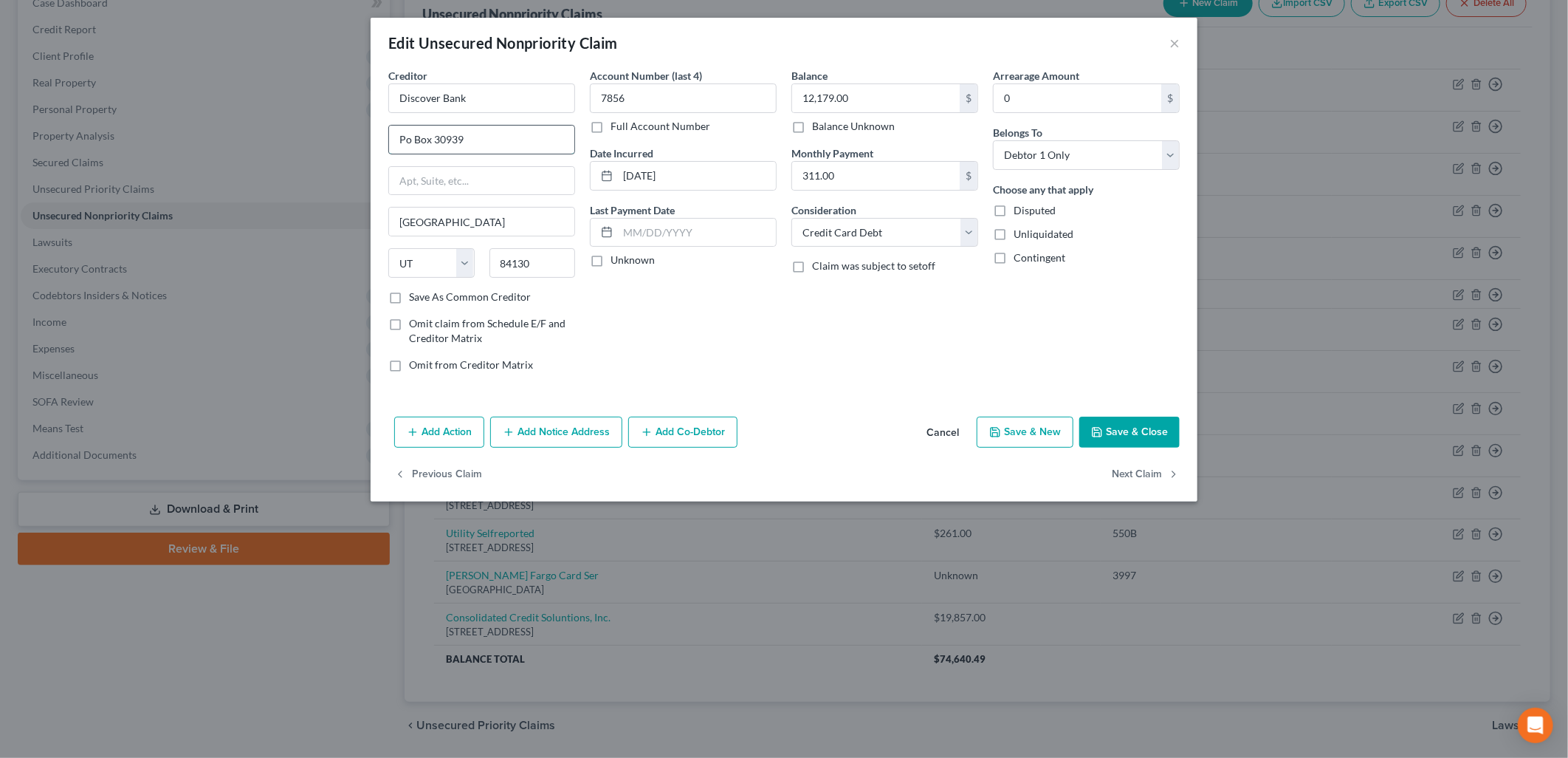
drag, startPoint x: 570, startPoint y: 141, endPoint x: 434, endPoint y: 149, distance: 136.2
click at [434, 149] on input "Po Box 30939" at bounding box center [481, 139] width 185 height 28
type input "Po Box 45909"
drag, startPoint x: 520, startPoint y: 205, endPoint x: 434, endPoint y: 220, distance: 87.3
click at [432, 217] on div "Creditor * Discover Bank Po Box 45909 Salt Lake City State AL AK AR AZ CA CO CT…" at bounding box center [481, 178] width 187 height 222
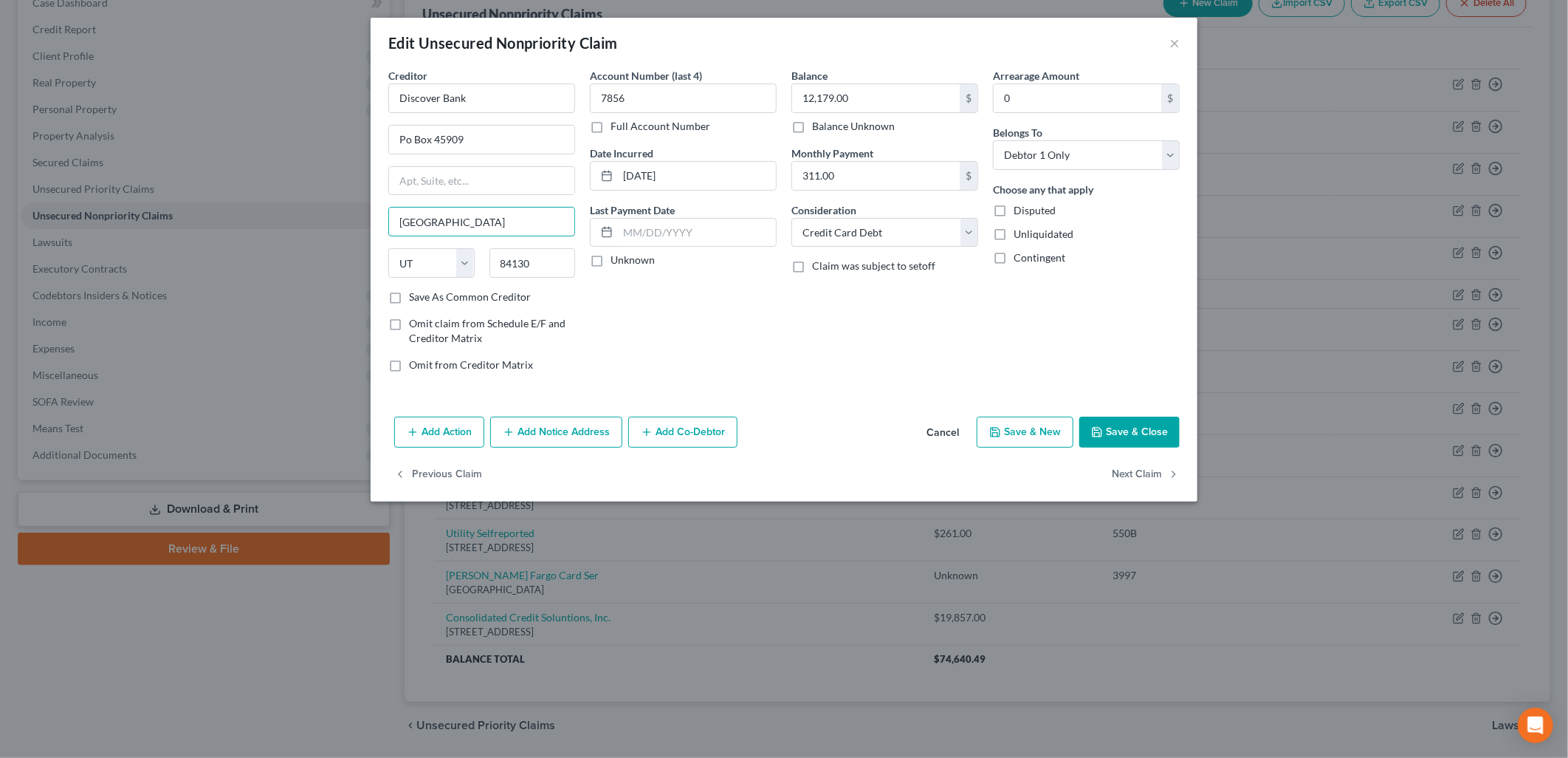
drag, startPoint x: 498, startPoint y: 224, endPoint x: 359, endPoint y: 232, distance: 139.2
click at [359, 232] on div "Edit Unsecured Nonpriority Claim × Creditor * Discover Bank Po Box 45909 Salt L…" at bounding box center [784, 379] width 1568 height 758
click at [423, 255] on select "State [US_STATE] AK AR AZ CA CO CT DE DC [GEOGRAPHIC_DATA] [GEOGRAPHIC_DATA] GU…" at bounding box center [431, 262] width 87 height 29
click at [522, 267] on input "84130" at bounding box center [532, 262] width 87 height 29
click at [562, 271] on input "84130" at bounding box center [532, 262] width 87 height 29
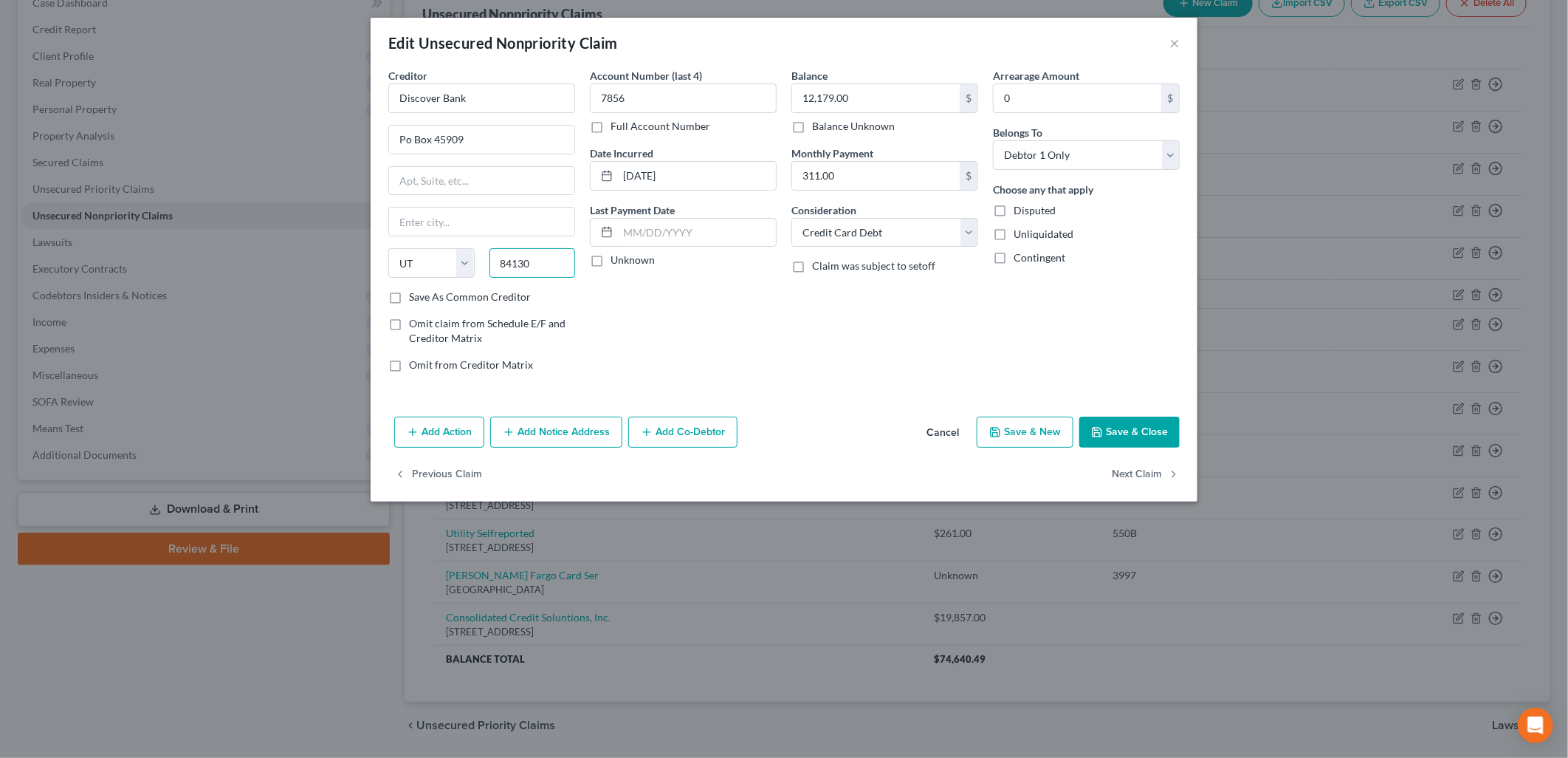
drag, startPoint x: 482, startPoint y: 281, endPoint x: 474, endPoint y: 282, distance: 8.1
click at [474, 282] on div "State AL AK AR AZ CA CO CT DE DC FL GA GU HI ID IL IN IA KS KY LA ME MD MA MI M…" at bounding box center [481, 269] width 202 height 42
type input "94145"
type input "San Francisco"
select select "4"
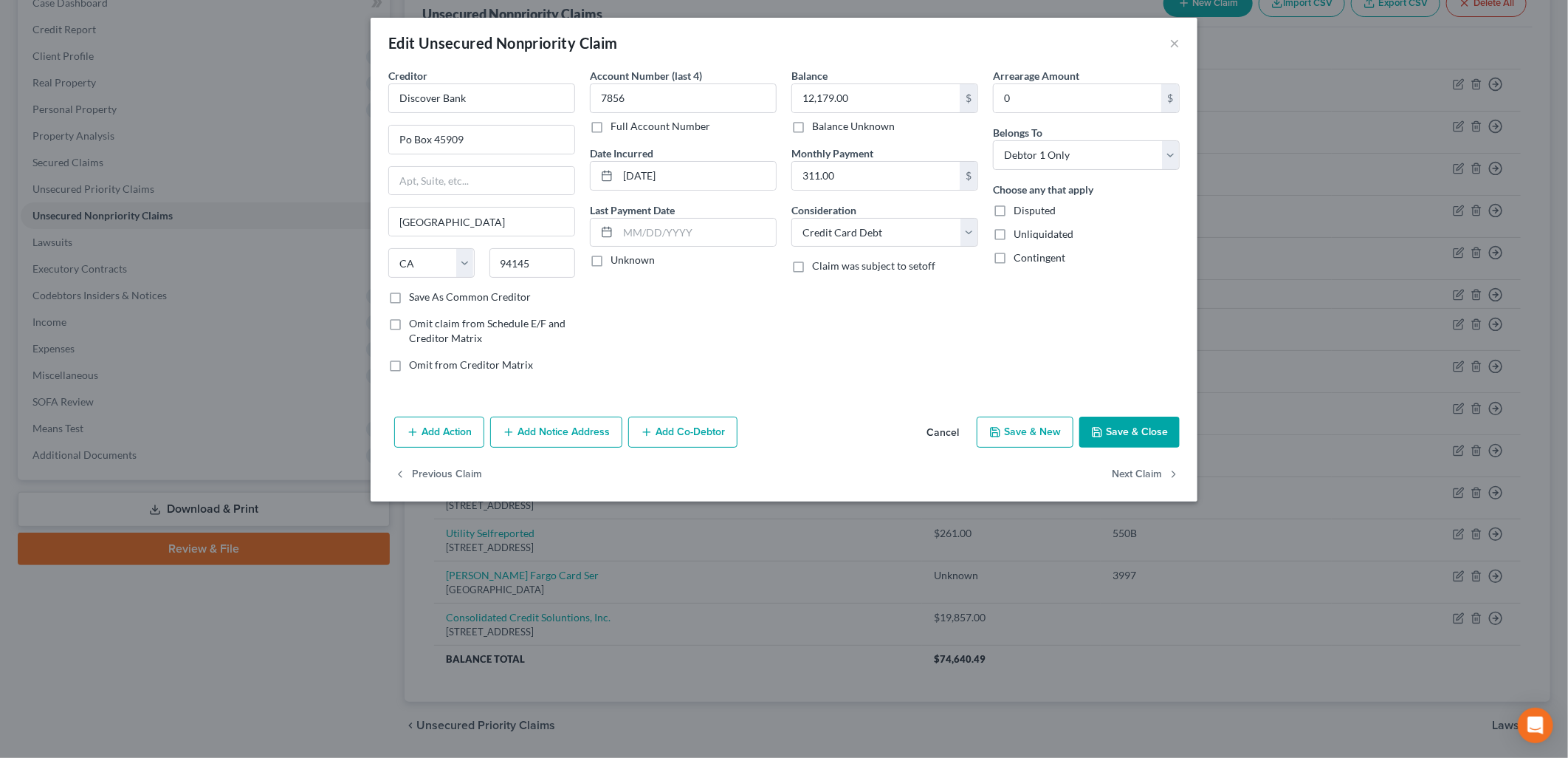
click at [1145, 442] on button "Save & Close" at bounding box center [1129, 432] width 100 height 31
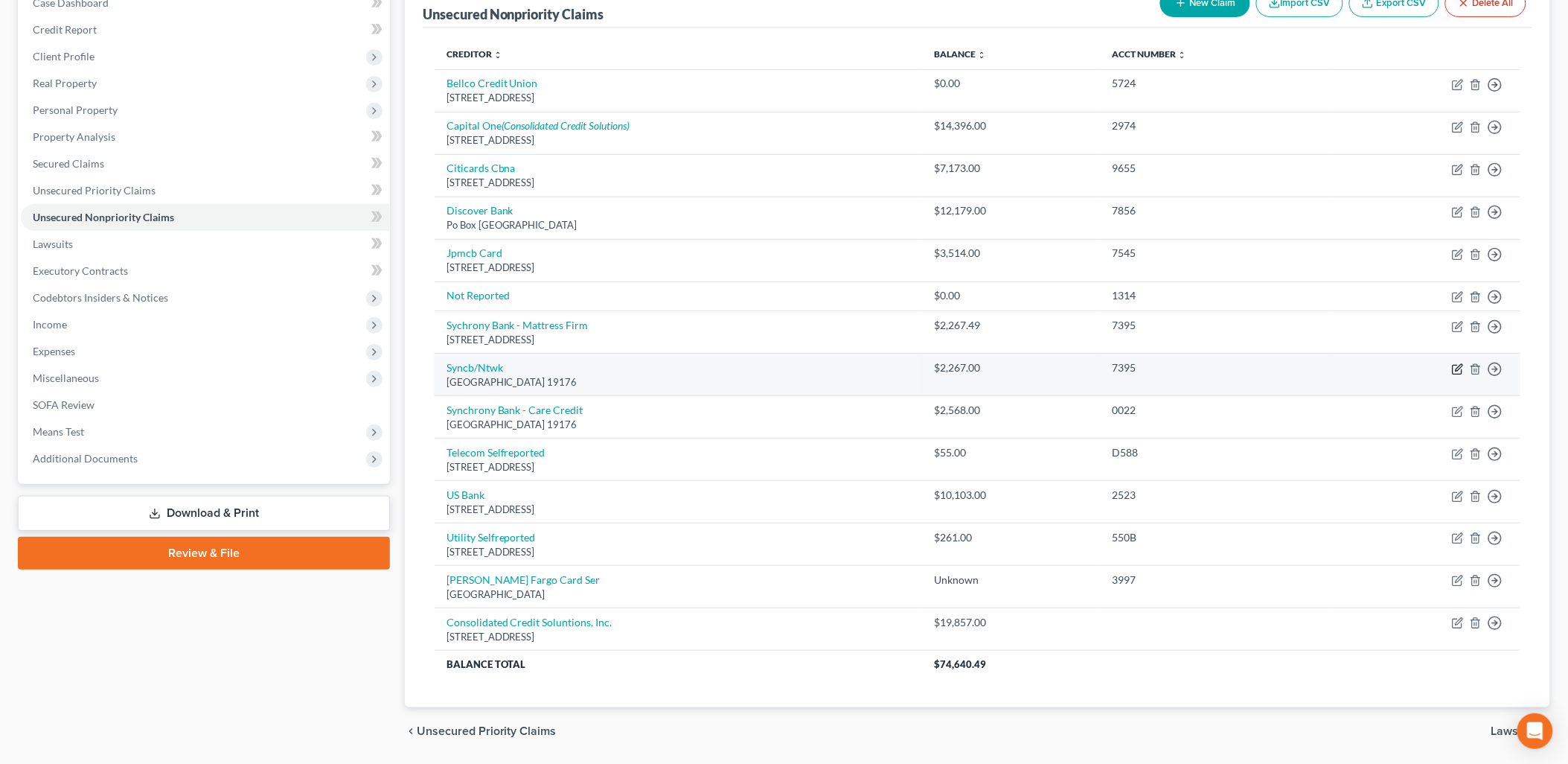
click at [1461, 366] on icon "button" at bounding box center [1458, 369] width 12 height 12
select select "39"
select select "2"
select select "0"
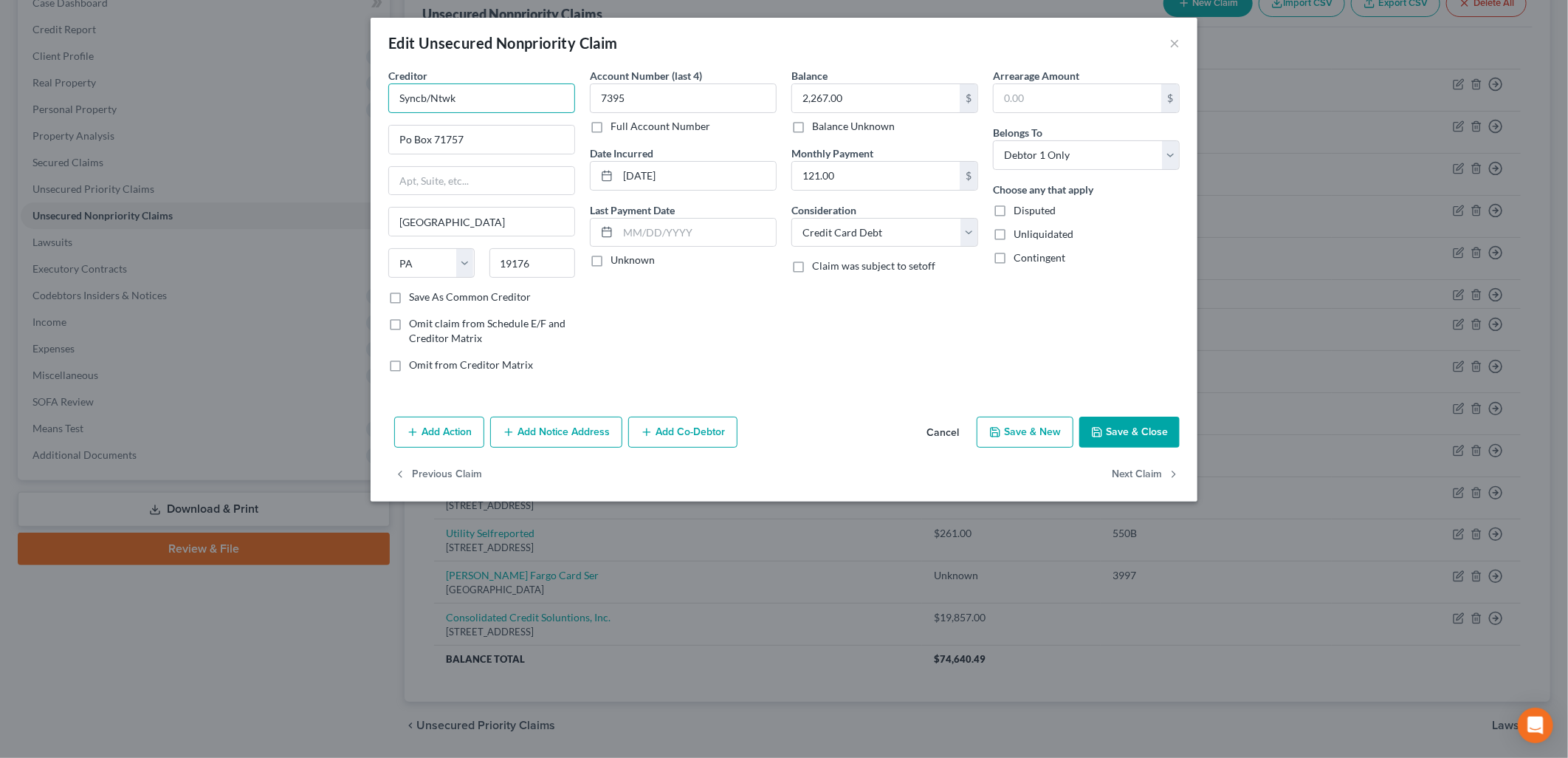
drag, startPoint x: 497, startPoint y: 99, endPoint x: 318, endPoint y: 103, distance: 179.0
click at [318, 102] on div "Edit Unsecured Nonpriority Claim × Creditor * Syncb/Ntwk Po Box 71757 Philadelp…" at bounding box center [784, 379] width 1568 height 758
type input "s"
type input "Synchrony Bank - Network"
click at [1123, 424] on button "Save & Close" at bounding box center [1129, 432] width 100 height 31
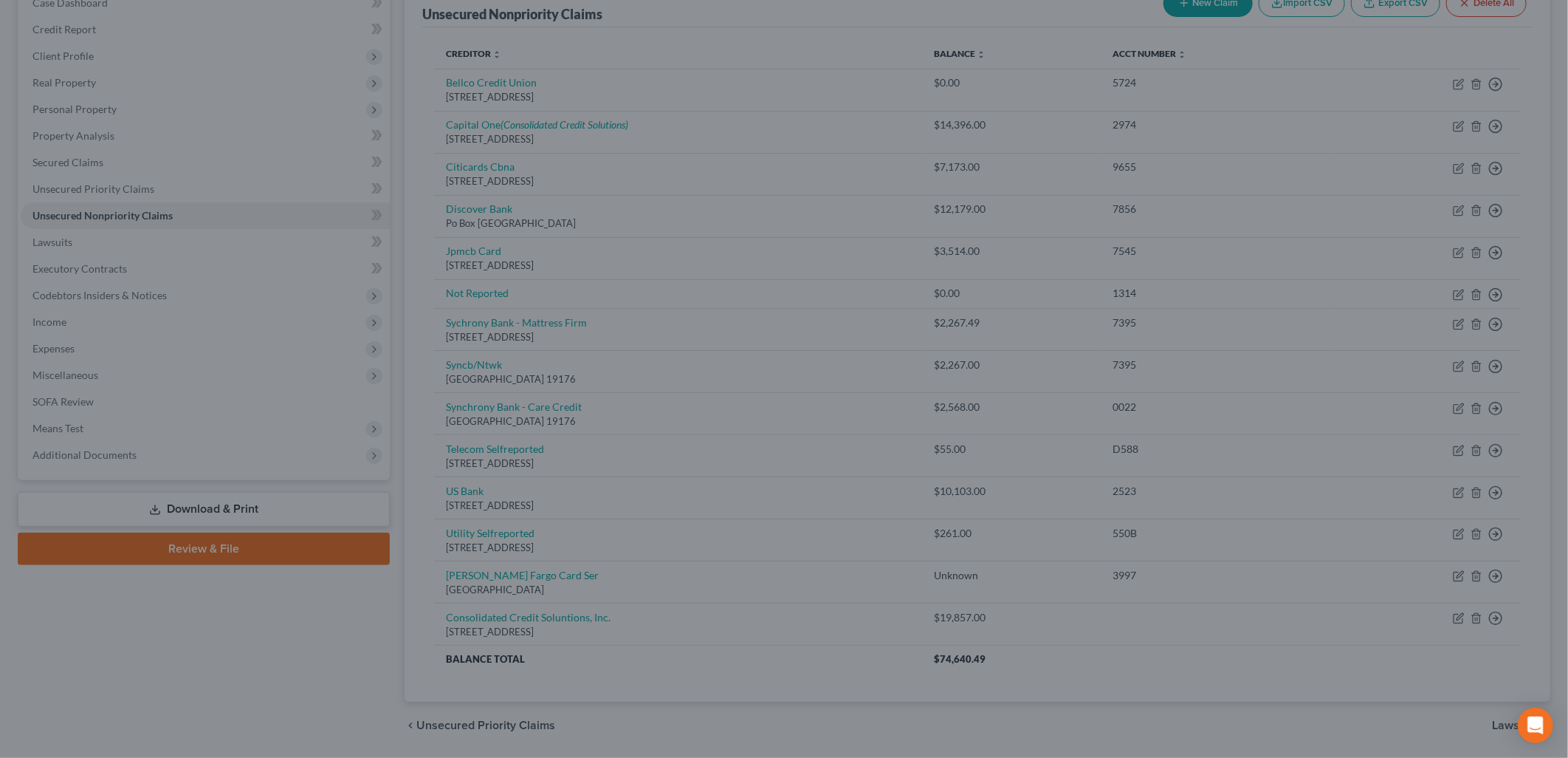
type input "0"
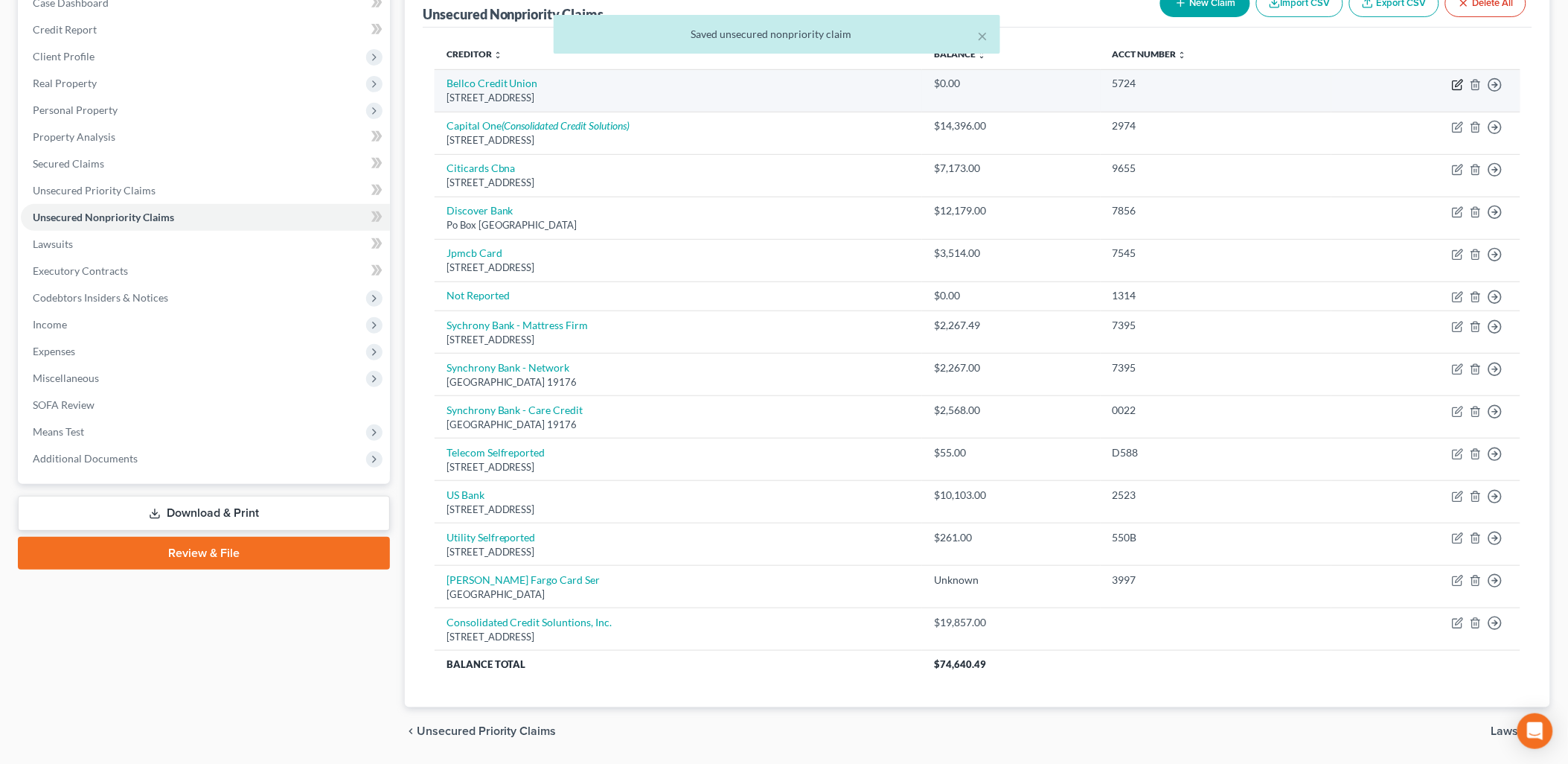
click at [1459, 84] on icon "button" at bounding box center [1458, 85] width 12 height 12
select select "5"
select select "0"
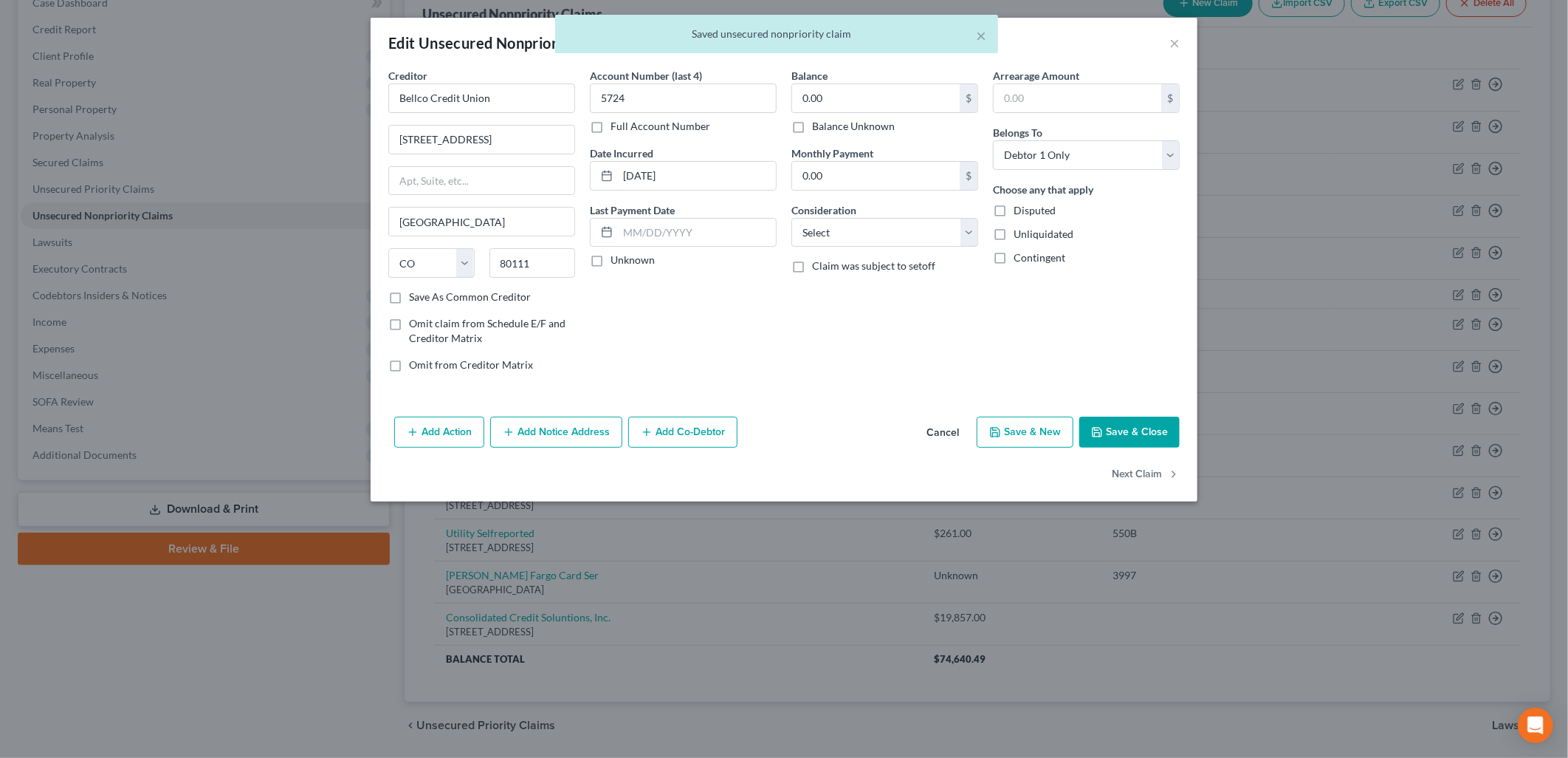
click at [856, 127] on label "Balance Unknown" at bounding box center [853, 126] width 82 height 15
click at [828, 127] on input "Balance Unknown" at bounding box center [822, 123] width 10 height 10
checkbox input "true"
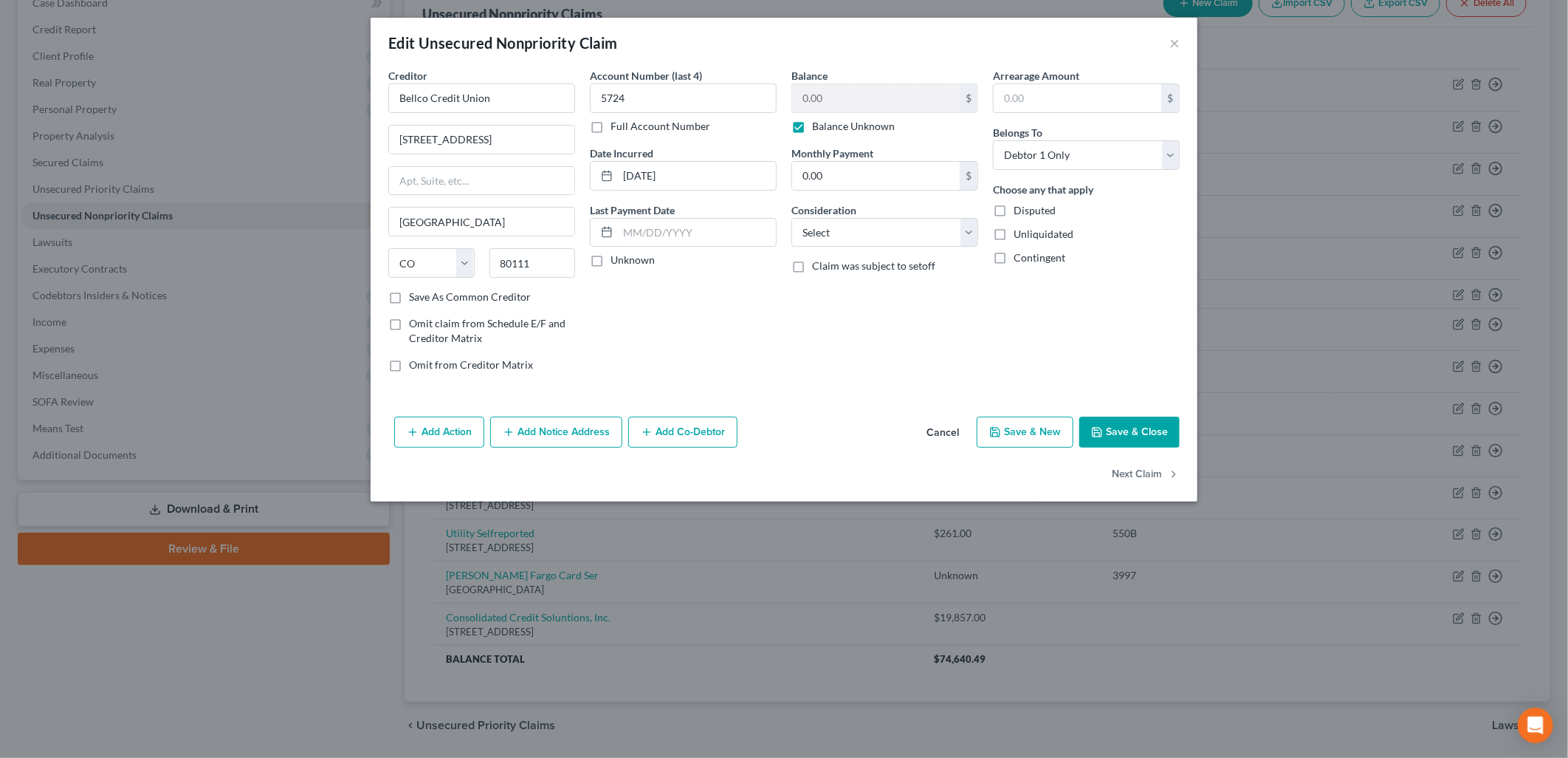
click at [1101, 413] on div "Add Action Add Notice Address Add Co-Debtor Cancel Save & New Save & Close" at bounding box center [784, 435] width 827 height 49
click at [1132, 418] on button "Save & Close" at bounding box center [1129, 432] width 100 height 31
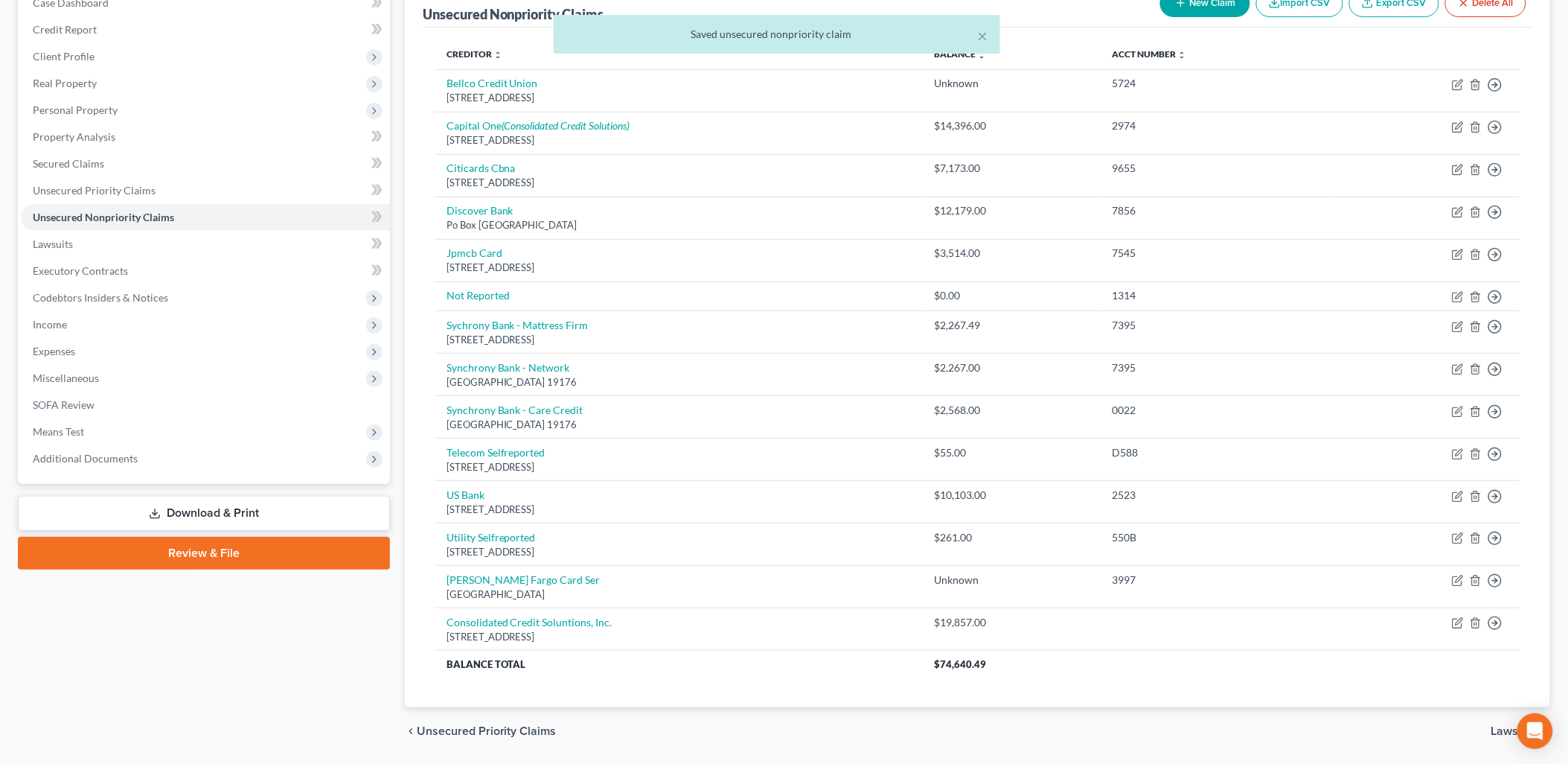
click at [1060, 52] on div "× Saved unsecured nonpriority claim" at bounding box center [776, 38] width 1568 height 46
click at [1056, 52] on div "× Saved unsecured nonpriority claim" at bounding box center [776, 38] width 1568 height 46
click at [1042, 53] on div "× Saved unsecured nonpriority claim" at bounding box center [776, 38] width 1568 height 46
click at [1059, 49] on div "× Saved unsecured nonpriority claim" at bounding box center [776, 38] width 1568 height 46
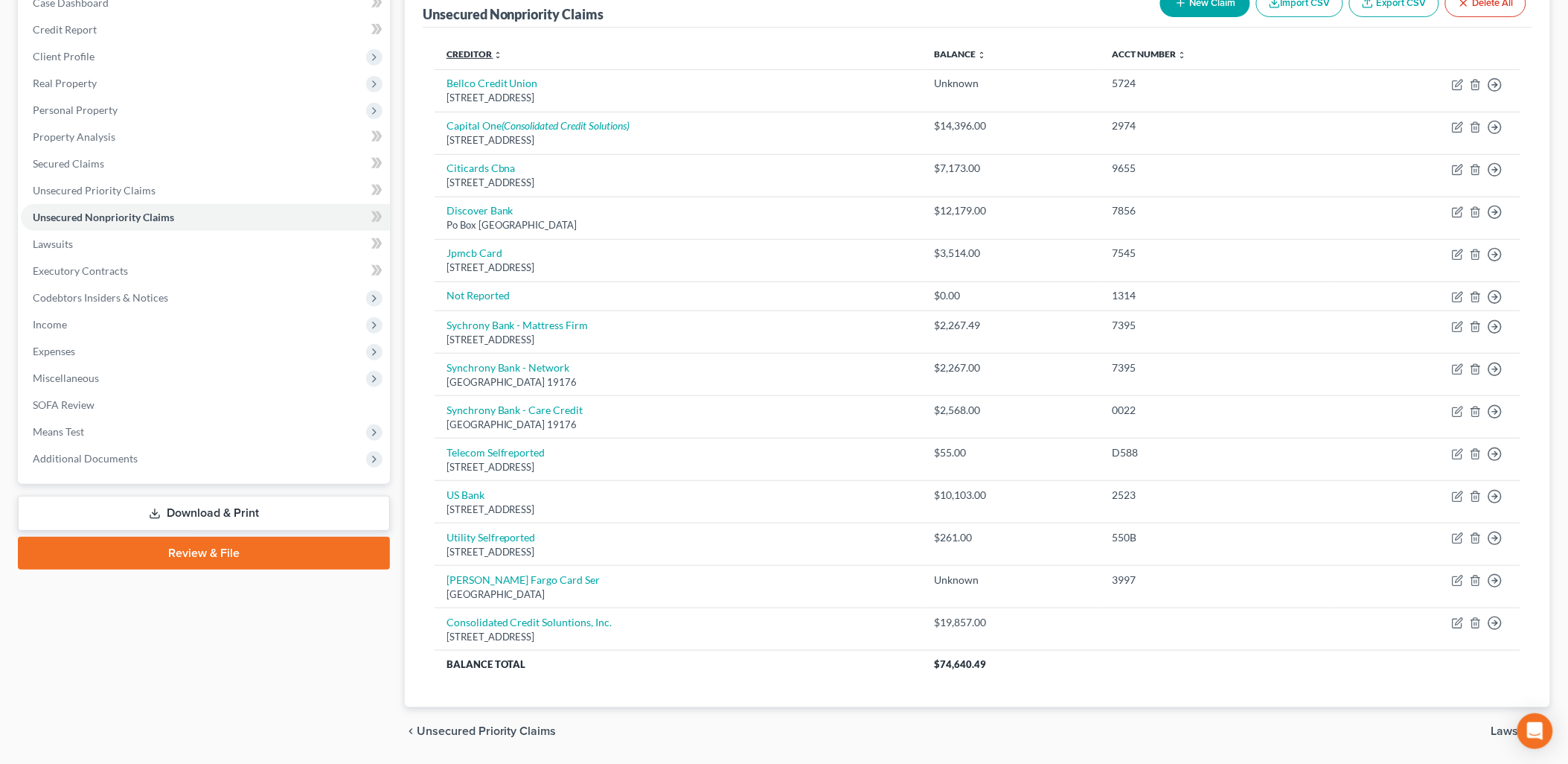
click at [481, 48] on link "Creditor expand_more expand_less unfold_more" at bounding box center [474, 53] width 56 height 11
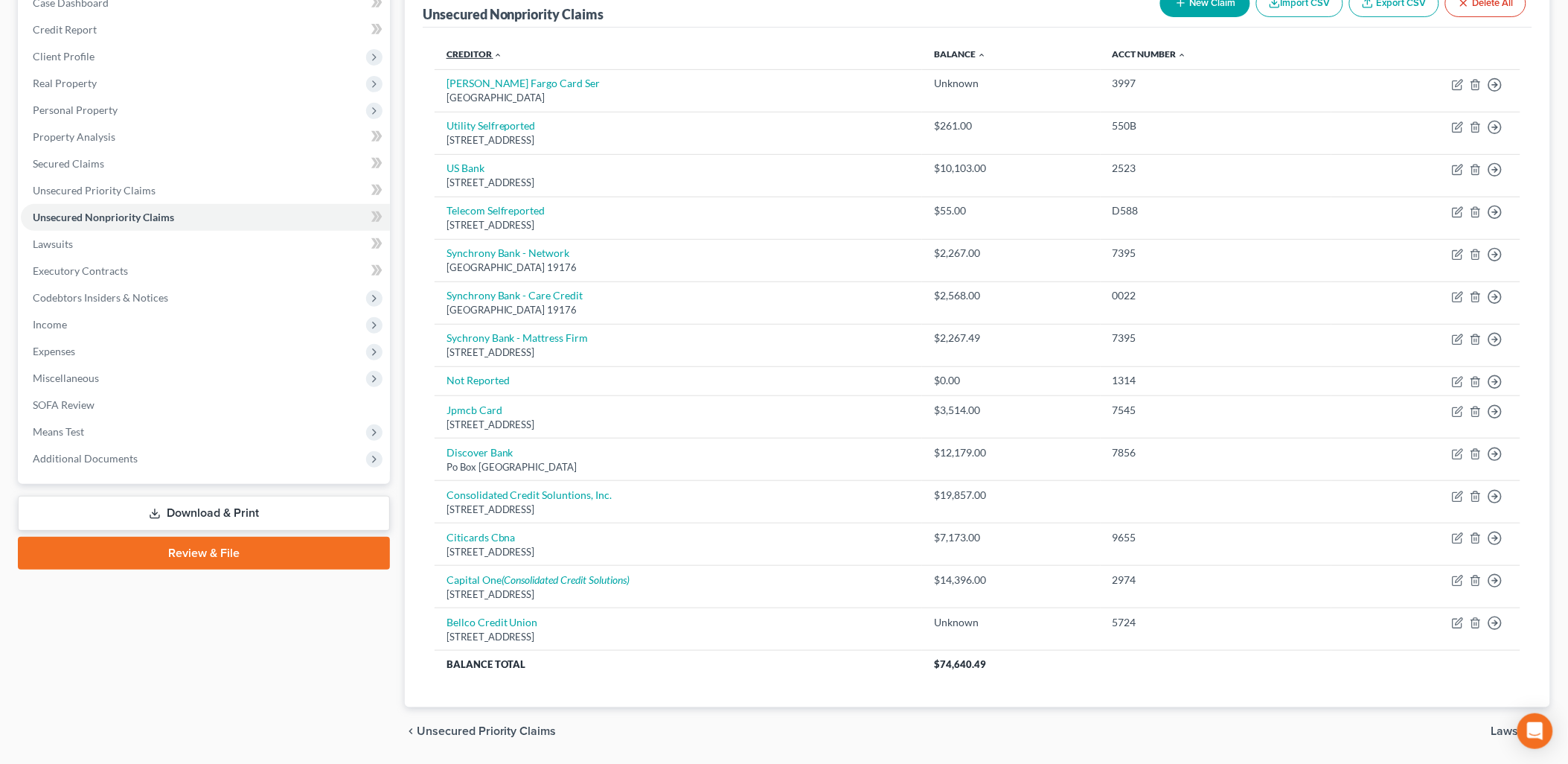
click at [481, 48] on link "Creditor expand_more expand_less unfold_more" at bounding box center [474, 53] width 56 height 11
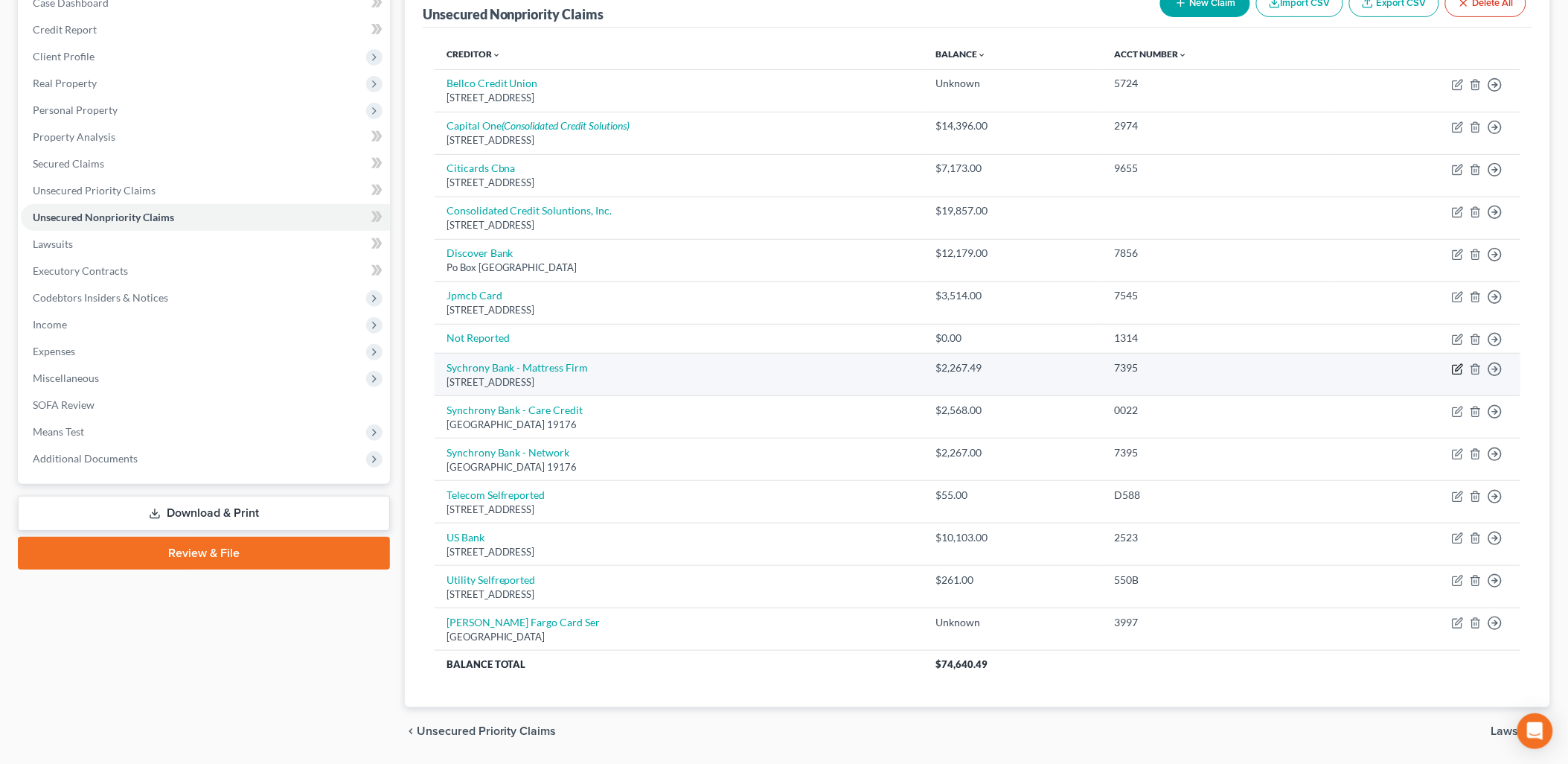
click at [1451, 361] on td "Move to D Move to E Move to G Move to Notice Only" at bounding box center [1425, 375] width 189 height 43
click at [1457, 366] on icon "button" at bounding box center [1458, 369] width 12 height 12
select select "46"
select select "0"
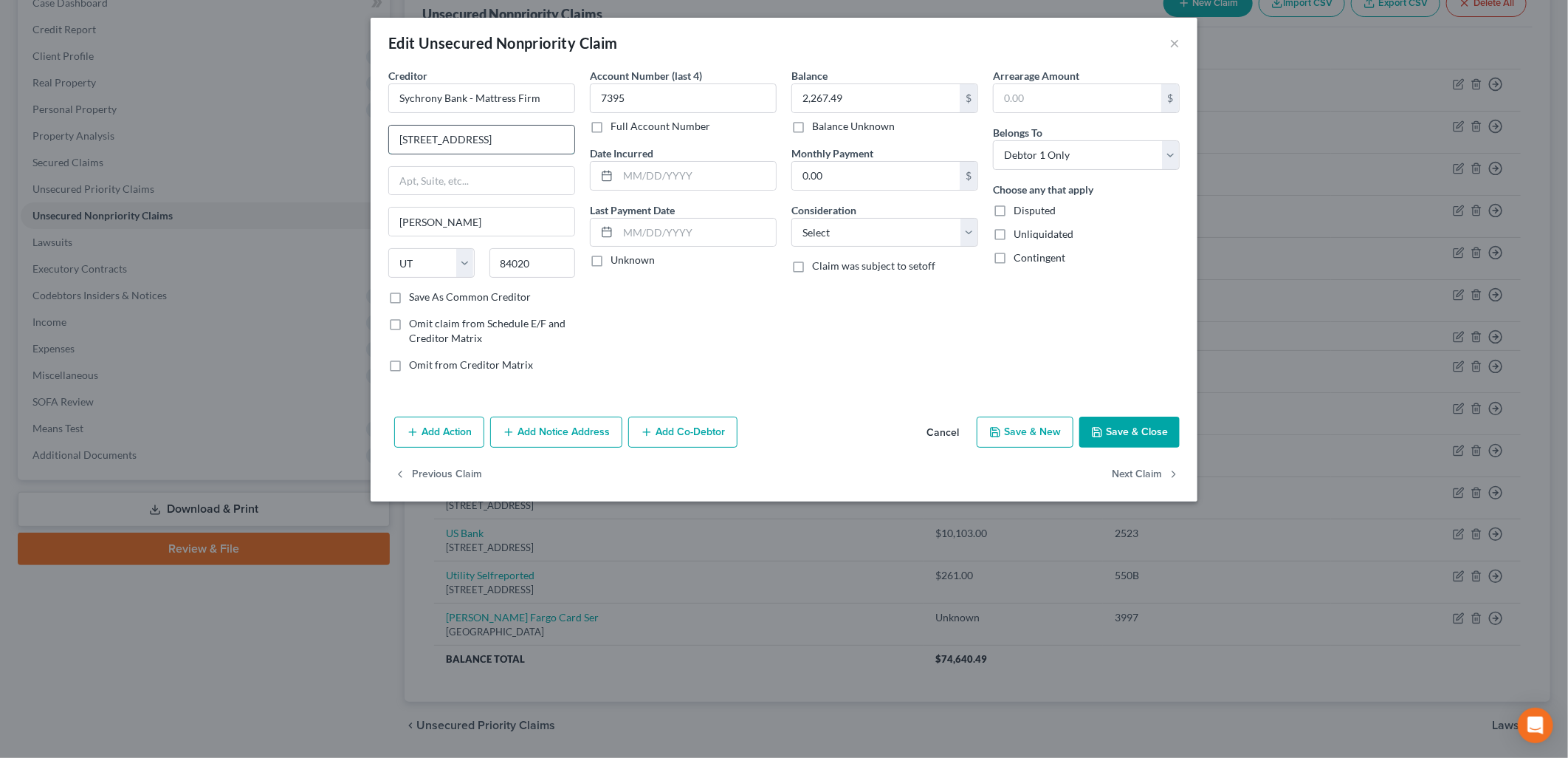
drag, startPoint x: 565, startPoint y: 133, endPoint x: 388, endPoint y: 133, distance: 177.0
click at [389, 133] on input "170 West Election Road, Suite 125" at bounding box center [481, 139] width 185 height 28
type input "PO Box 71715"
click at [438, 223] on input "Draper" at bounding box center [481, 222] width 185 height 28
type input "D"
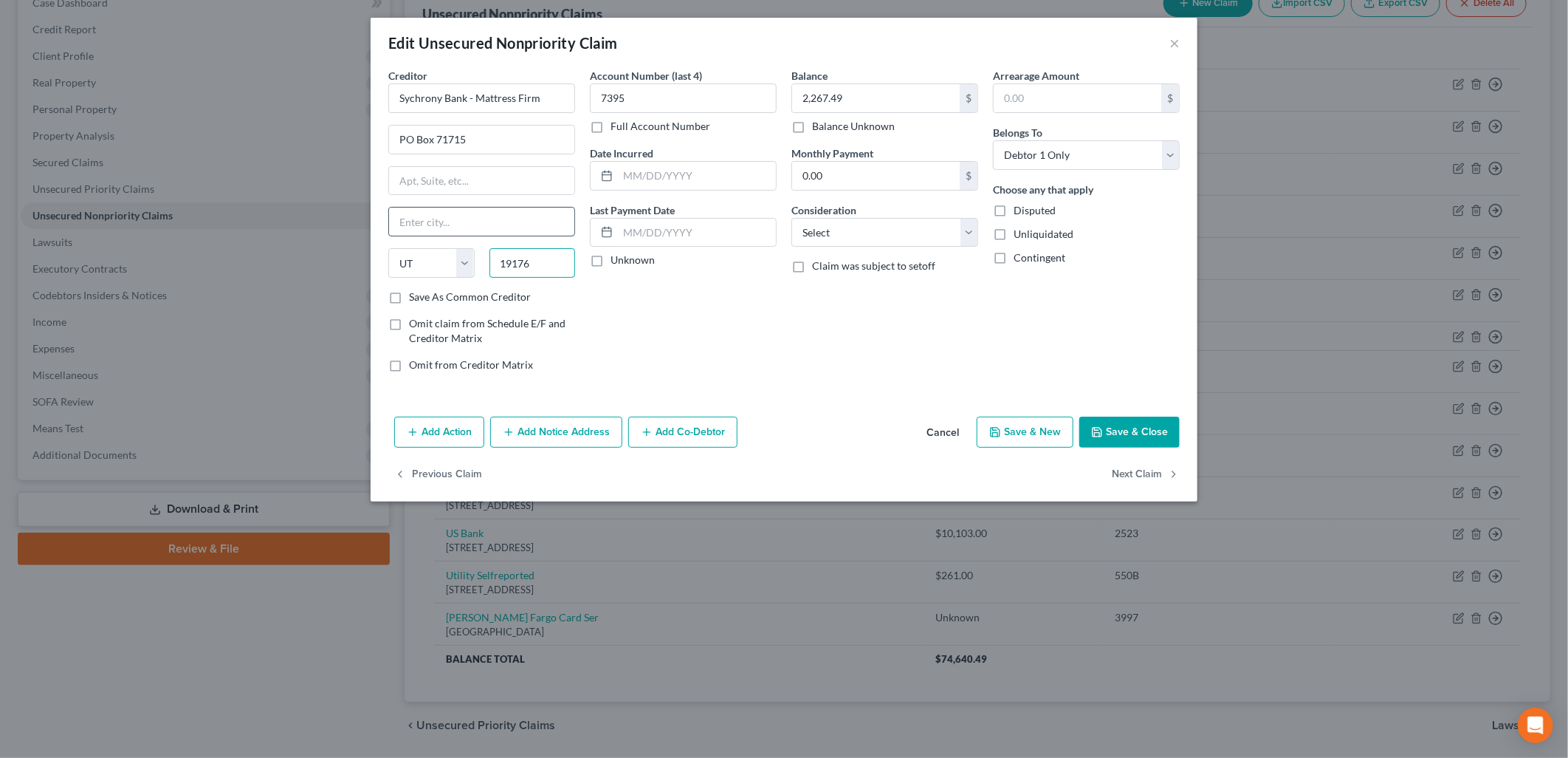
type input "19176"
click at [752, 408] on div "Creditor * Sychrony Bank - Mattress Firm PO Box 71715 State AL AK AR AZ CA CO C…" at bounding box center [784, 239] width 827 height 343
click at [555, 268] on input "19176" at bounding box center [532, 262] width 87 height 29
click at [503, 217] on input "text" at bounding box center [481, 222] width 185 height 28
type input "Philadelphia"
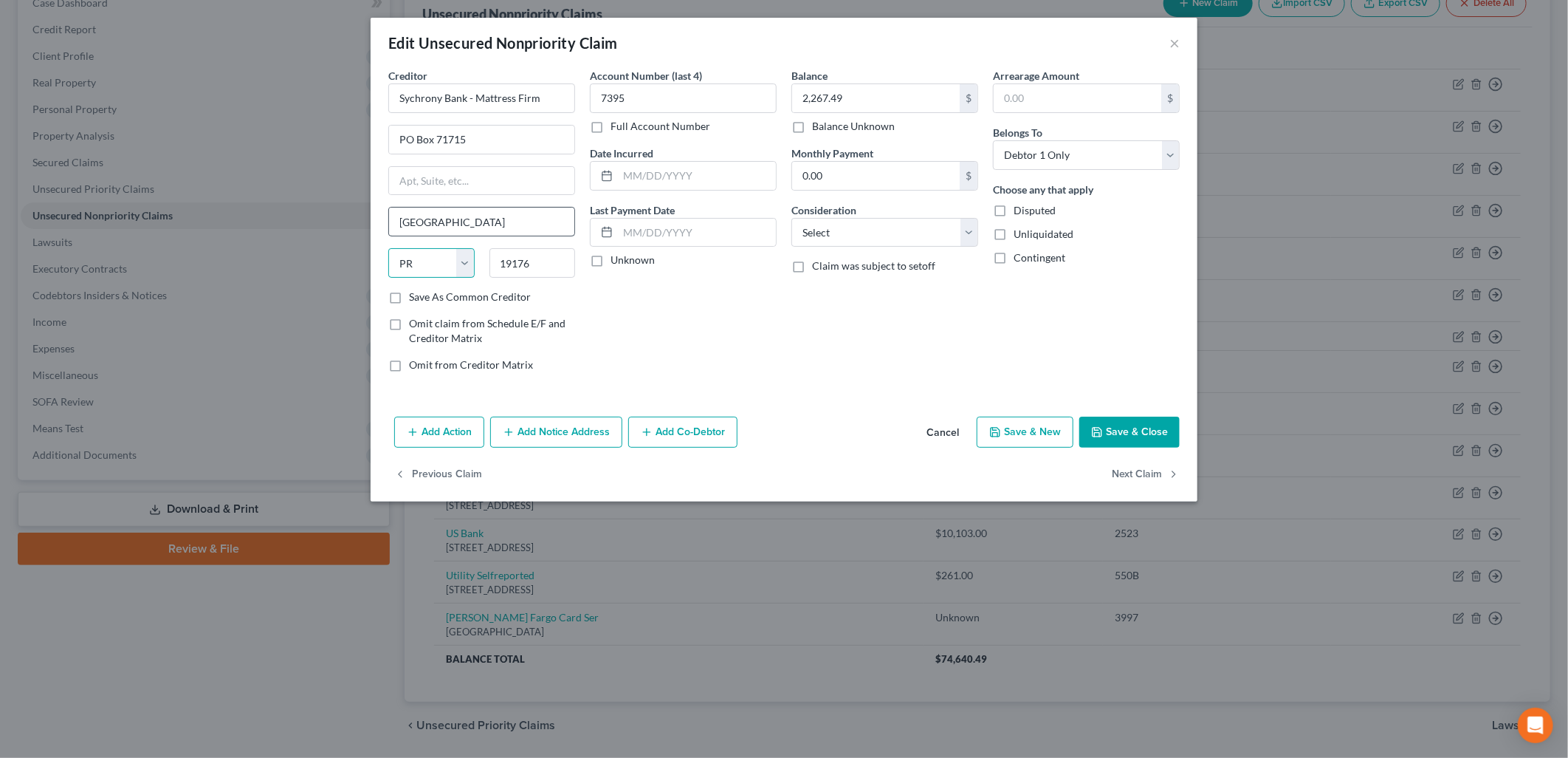
select select "39"
click at [965, 341] on div "Balance 2,267.49 $ Balance Unknown Balance Undetermined 2,267.49 $ Balance Unkn…" at bounding box center [884, 225] width 202 height 316
click at [1125, 419] on button "Save & Close" at bounding box center [1129, 432] width 100 height 31
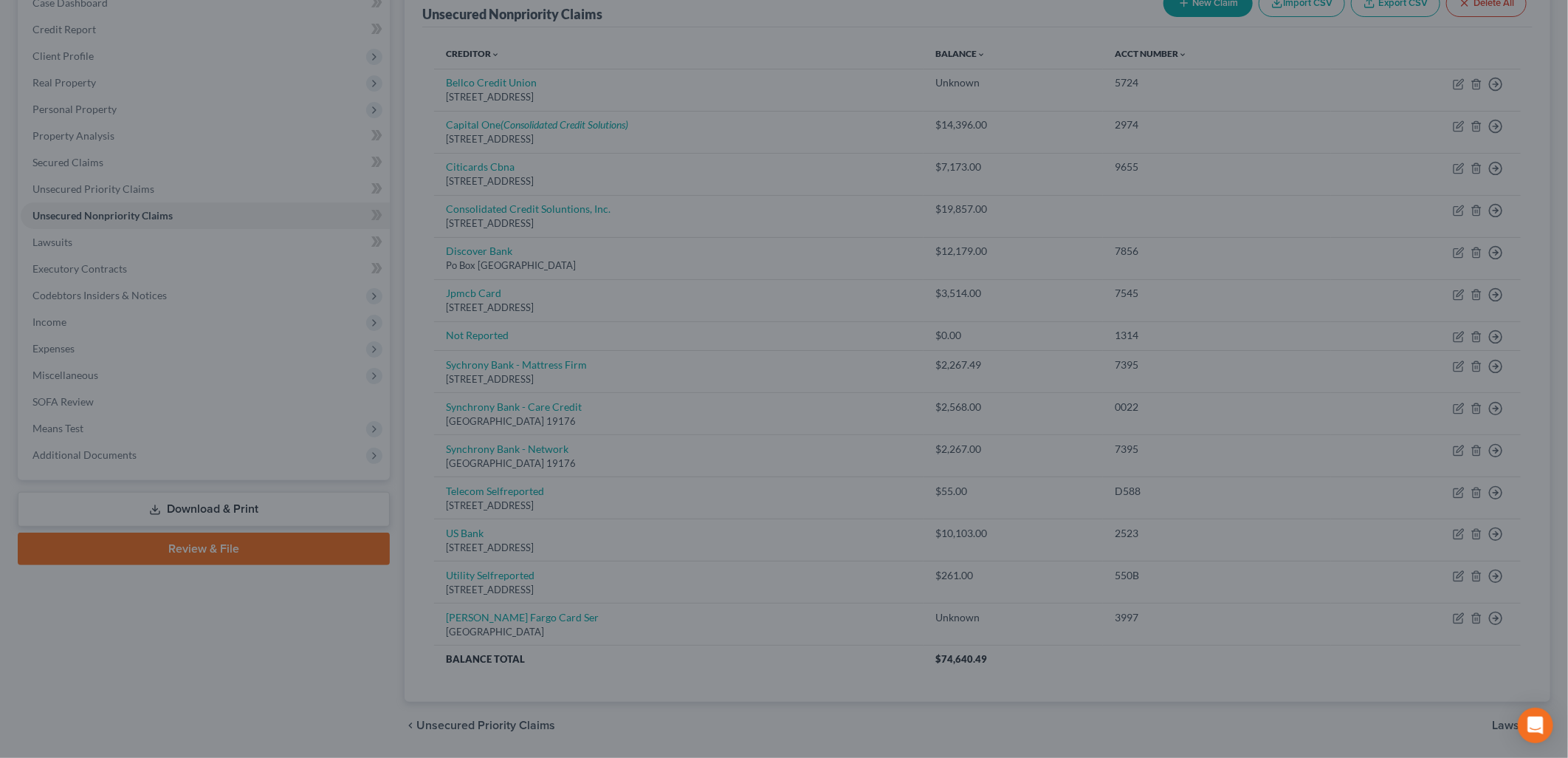
type input "0"
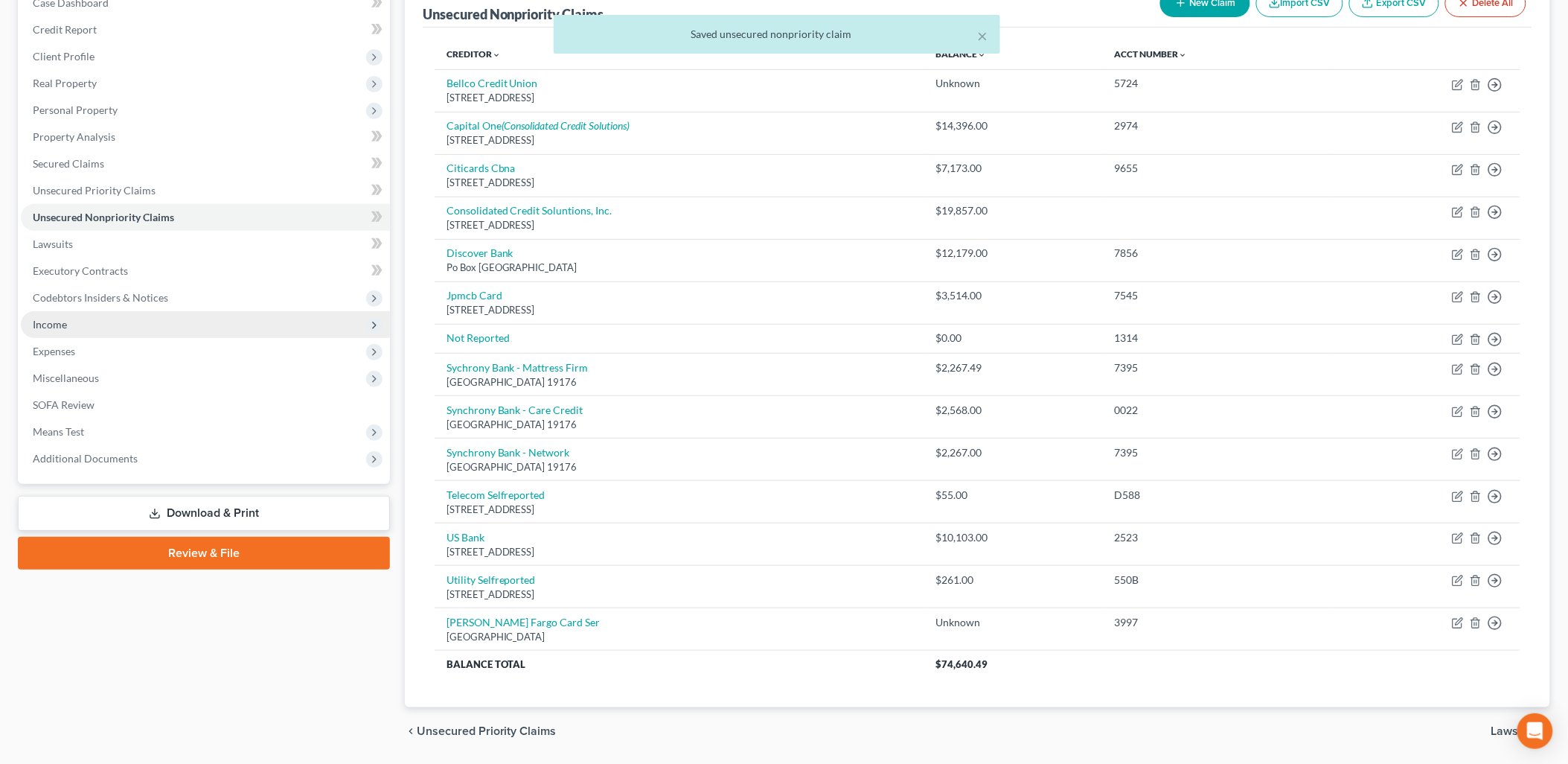
drag, startPoint x: 72, startPoint y: 325, endPoint x: 97, endPoint y: 321, distance: 25.3
click at [72, 325] on span "Income" at bounding box center [205, 324] width 369 height 27
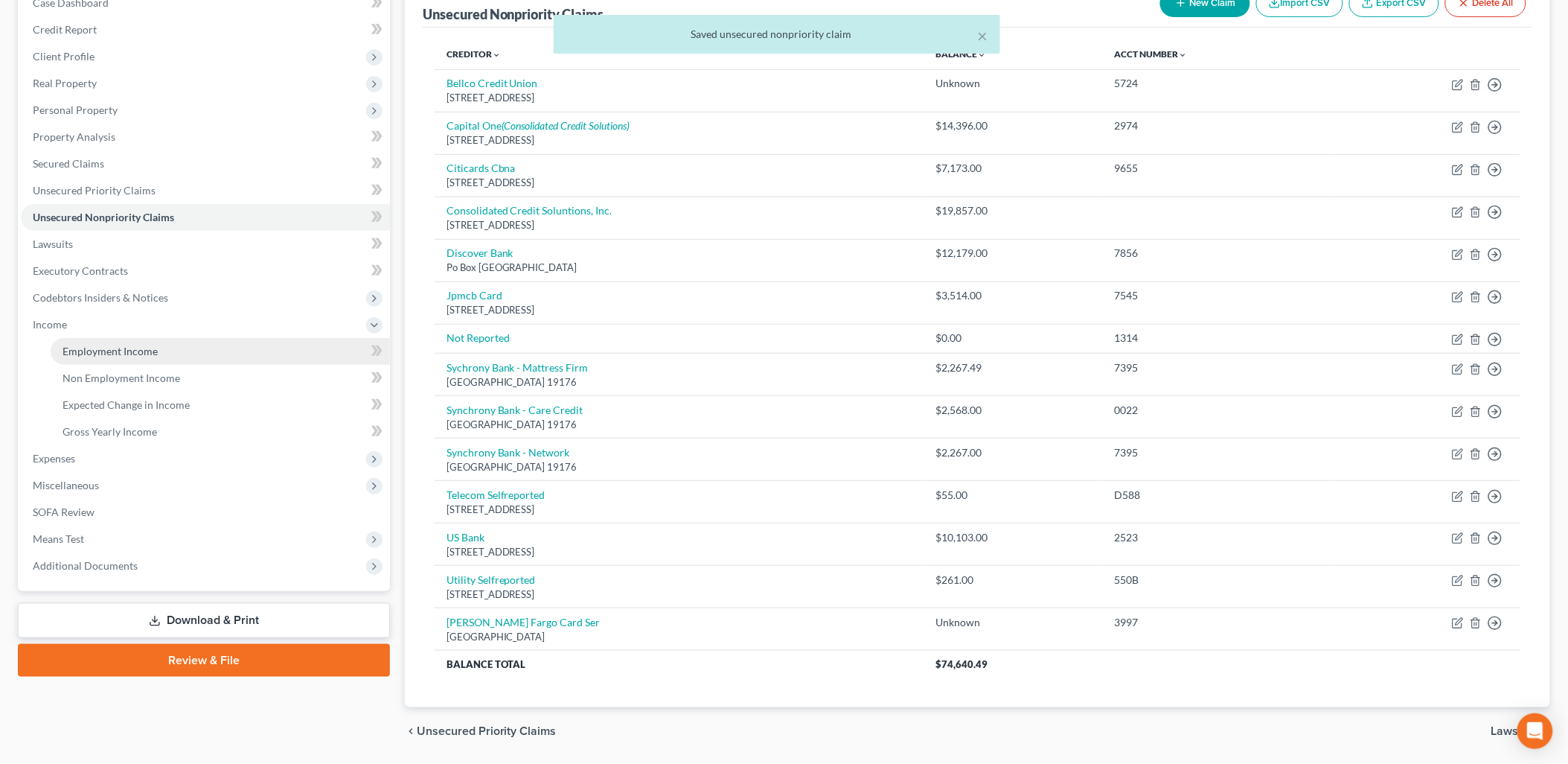
click at [124, 348] on span "Employment Income" at bounding box center [110, 351] width 95 height 12
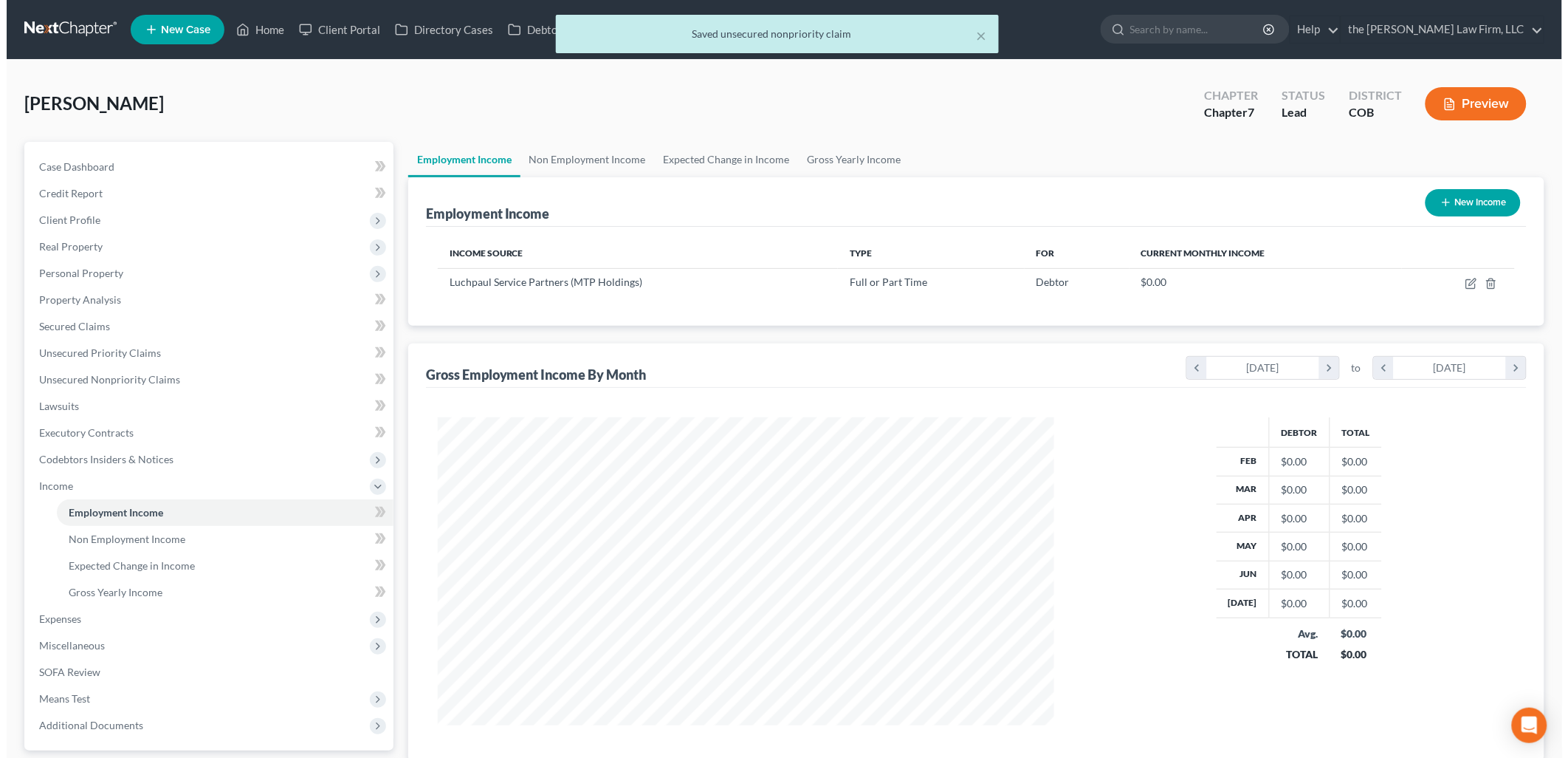
scroll to position [308, 646]
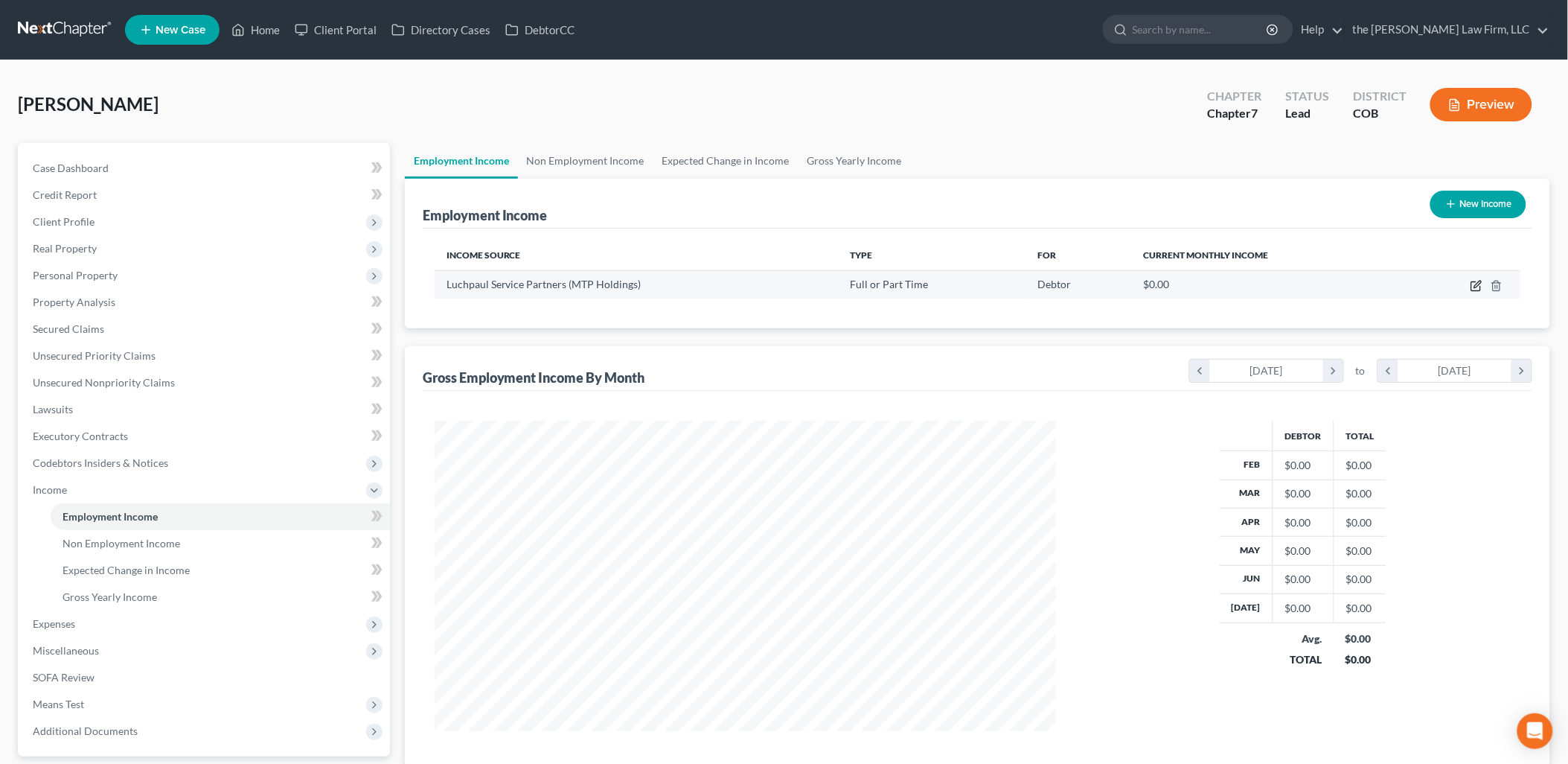
click at [1472, 282] on icon "button" at bounding box center [1475, 286] width 9 height 9
select select "0"
select select "9"
select select "3"
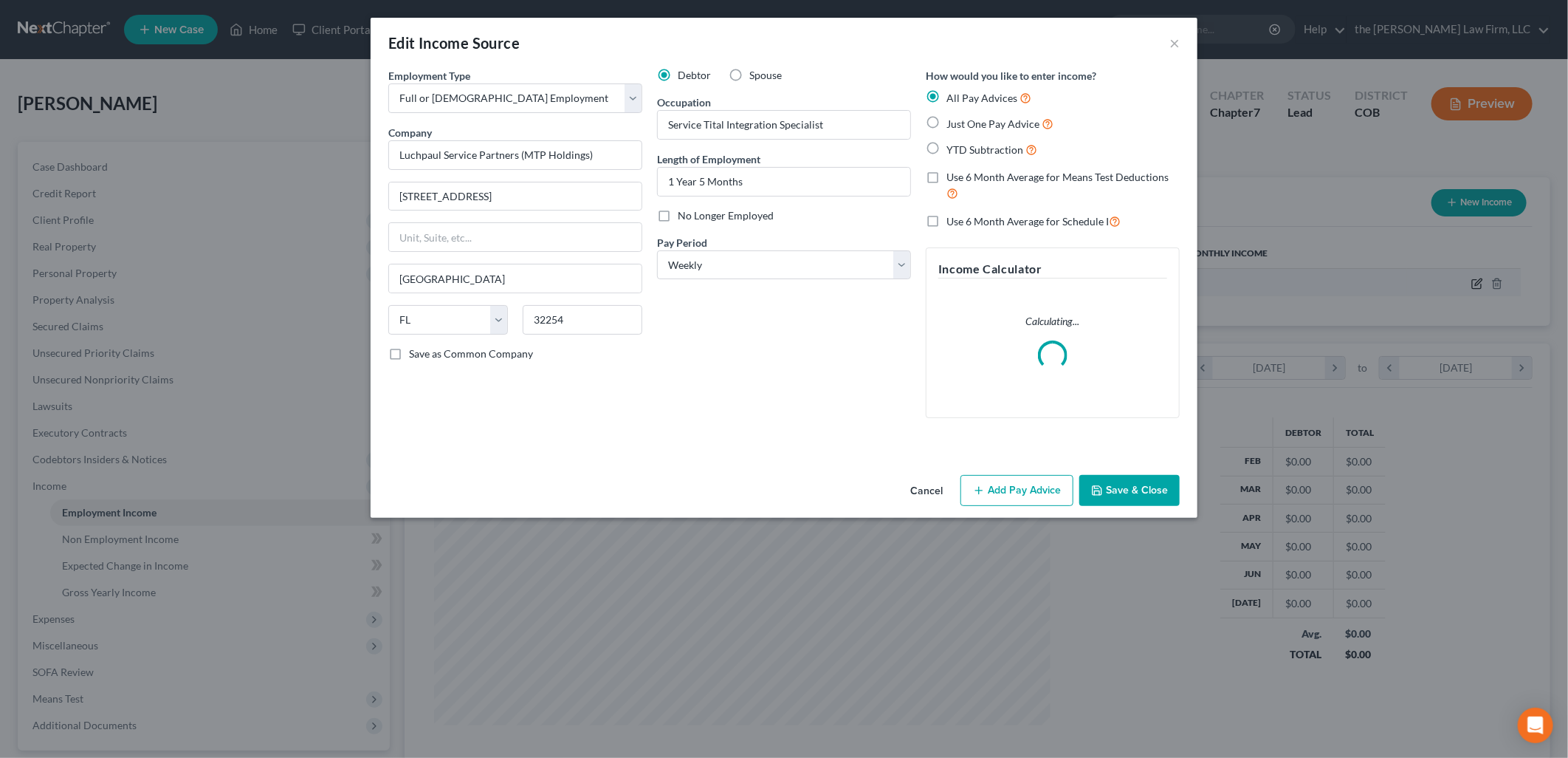
scroll to position [311, 651]
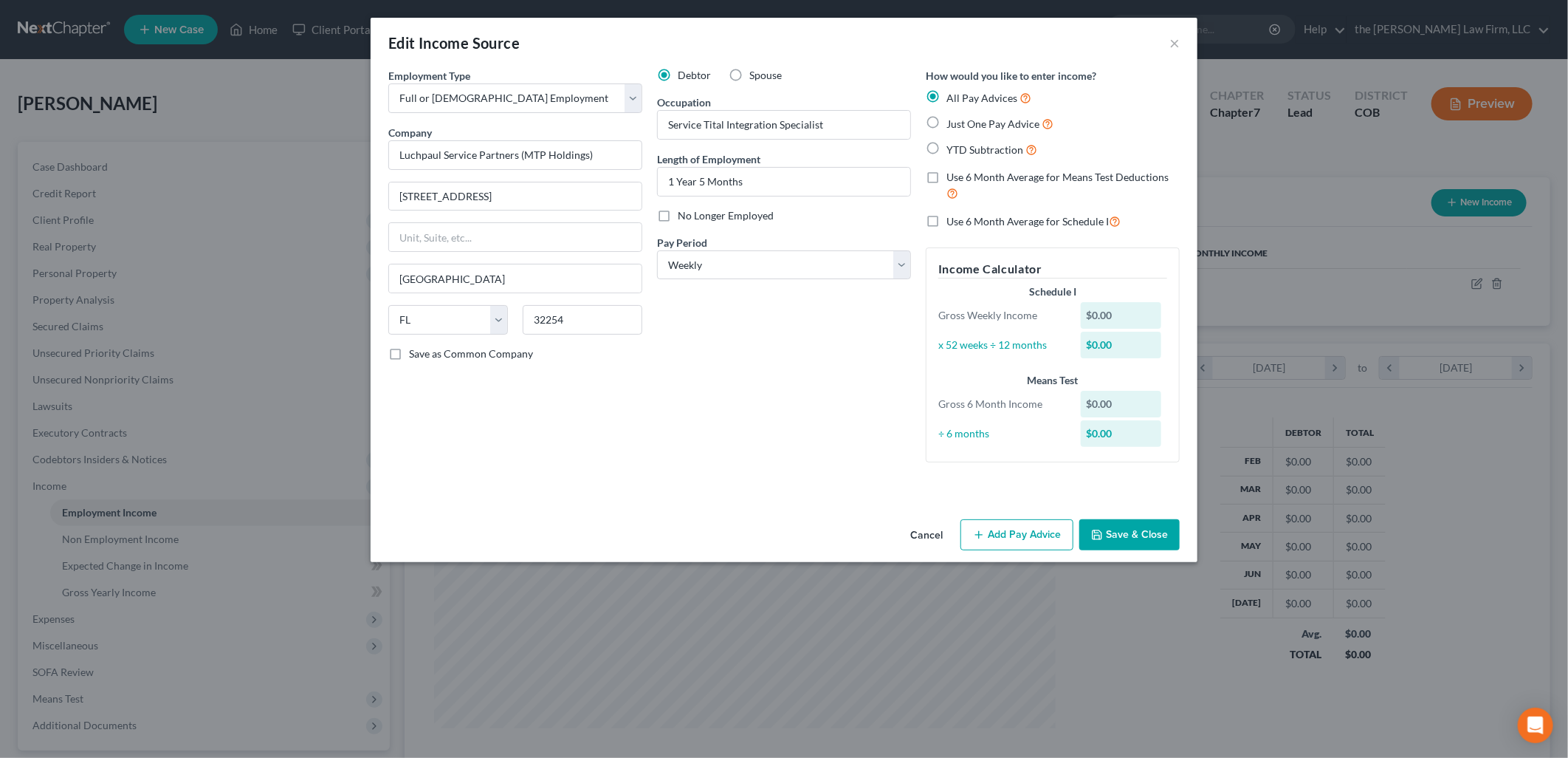
click at [1007, 533] on button "Add Pay Advice" at bounding box center [1016, 534] width 113 height 31
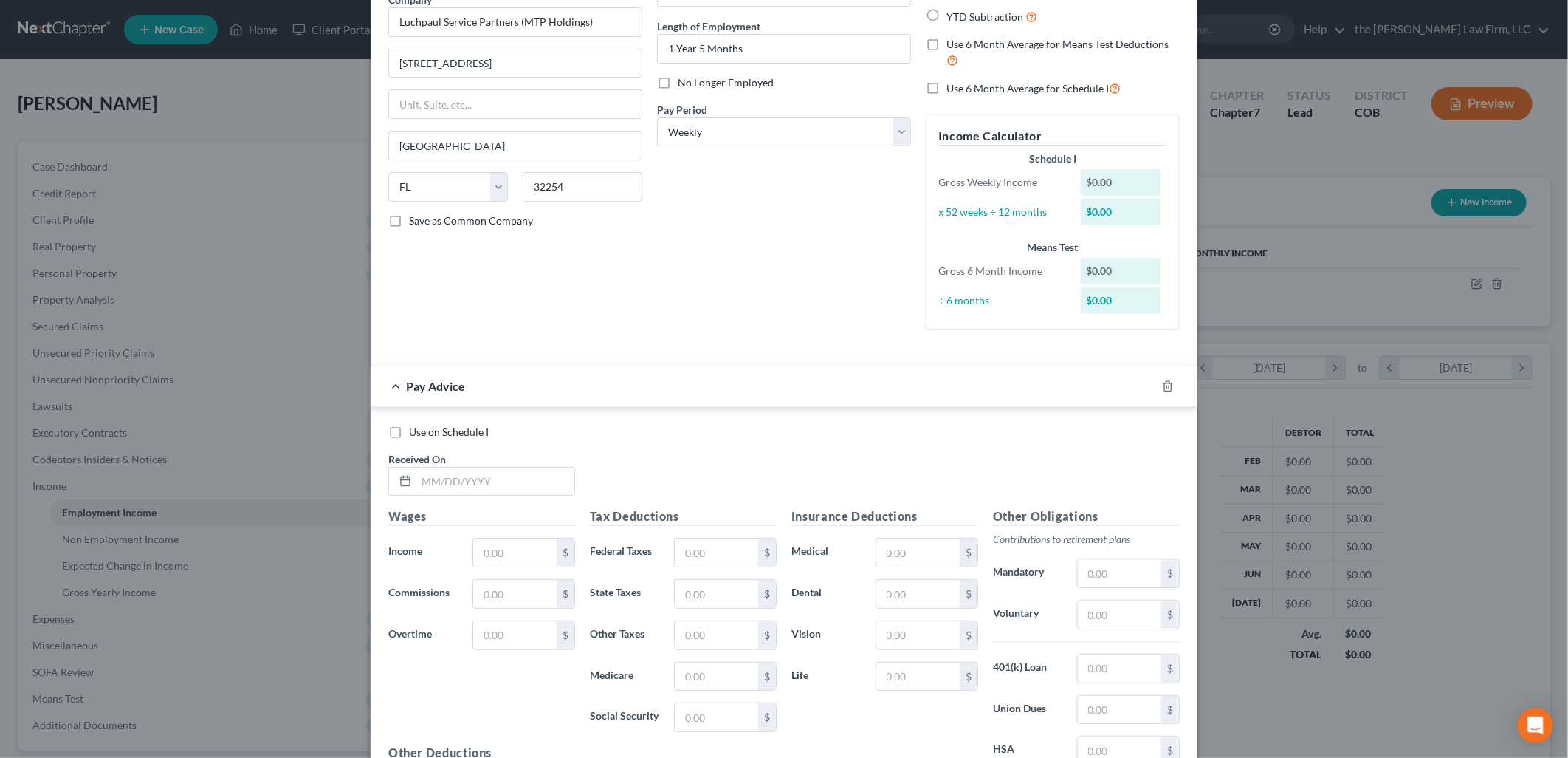
scroll to position [308, 0]
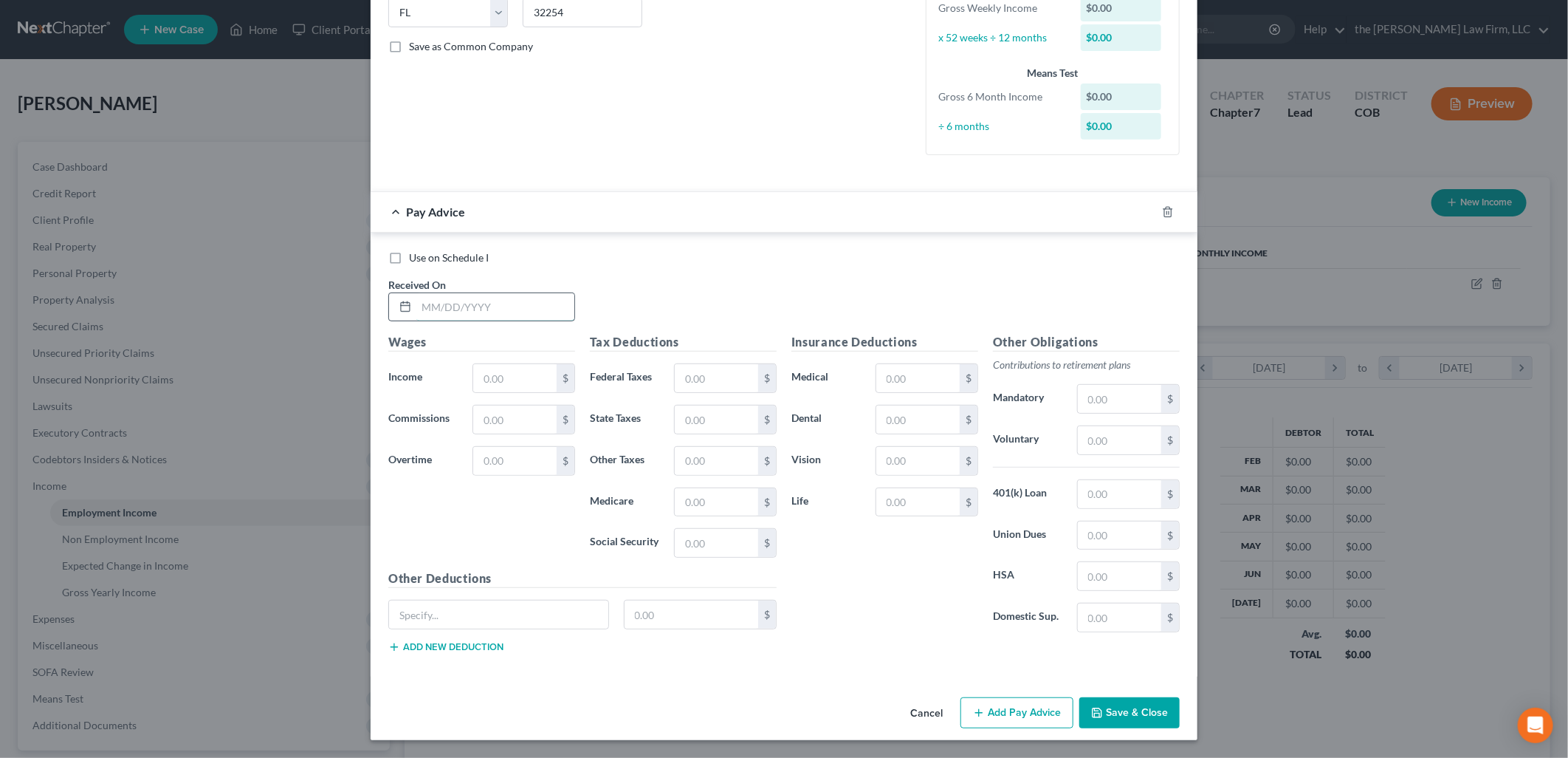
click at [447, 310] on input "text" at bounding box center [495, 307] width 158 height 28
type input "8/8/2025"
type input "1,440"
type input "1,233.51"
type input "8"
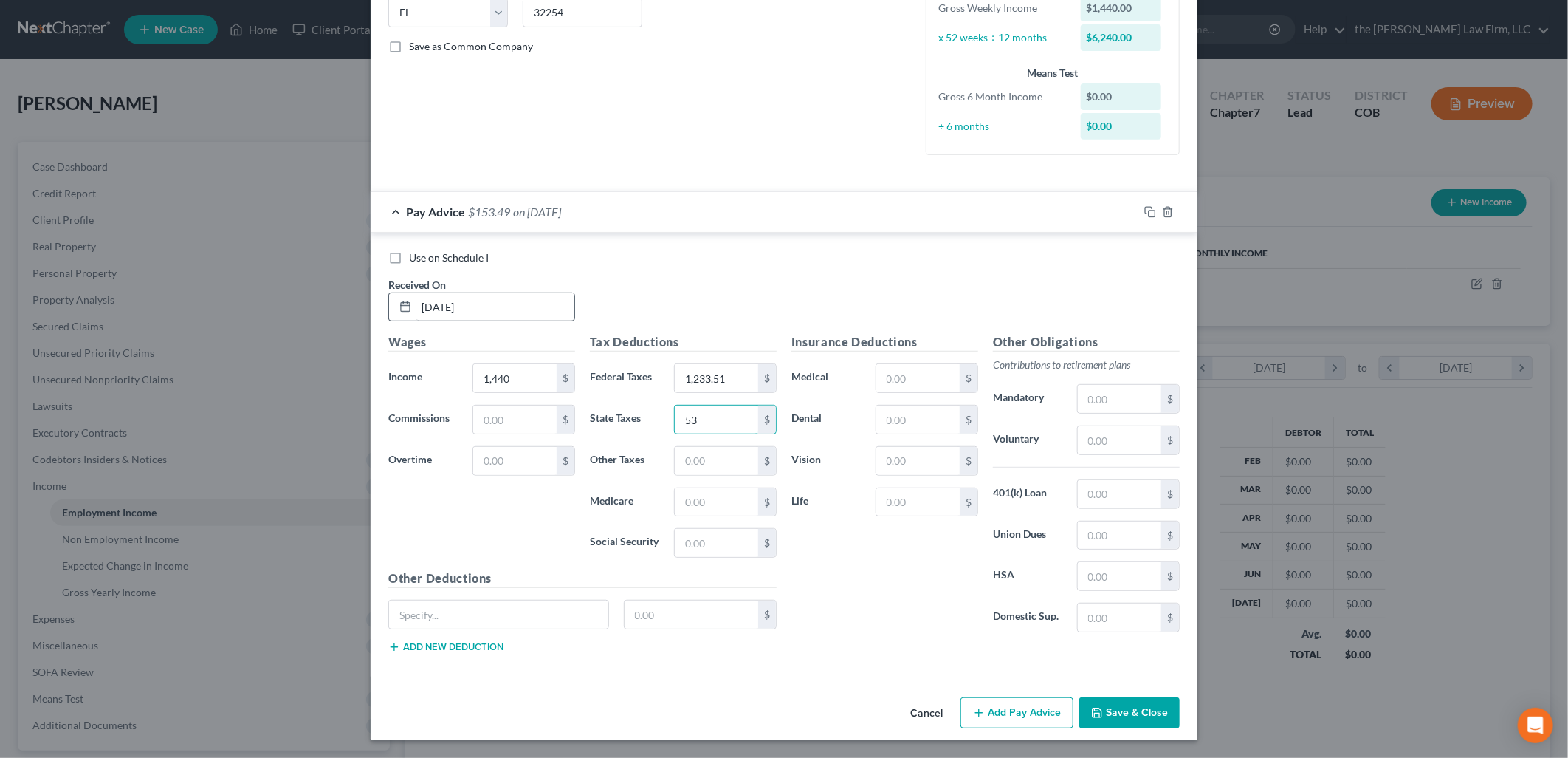
type input "53"
type input "6.48"
type input "2"
type input "18.77"
type input "80.26"
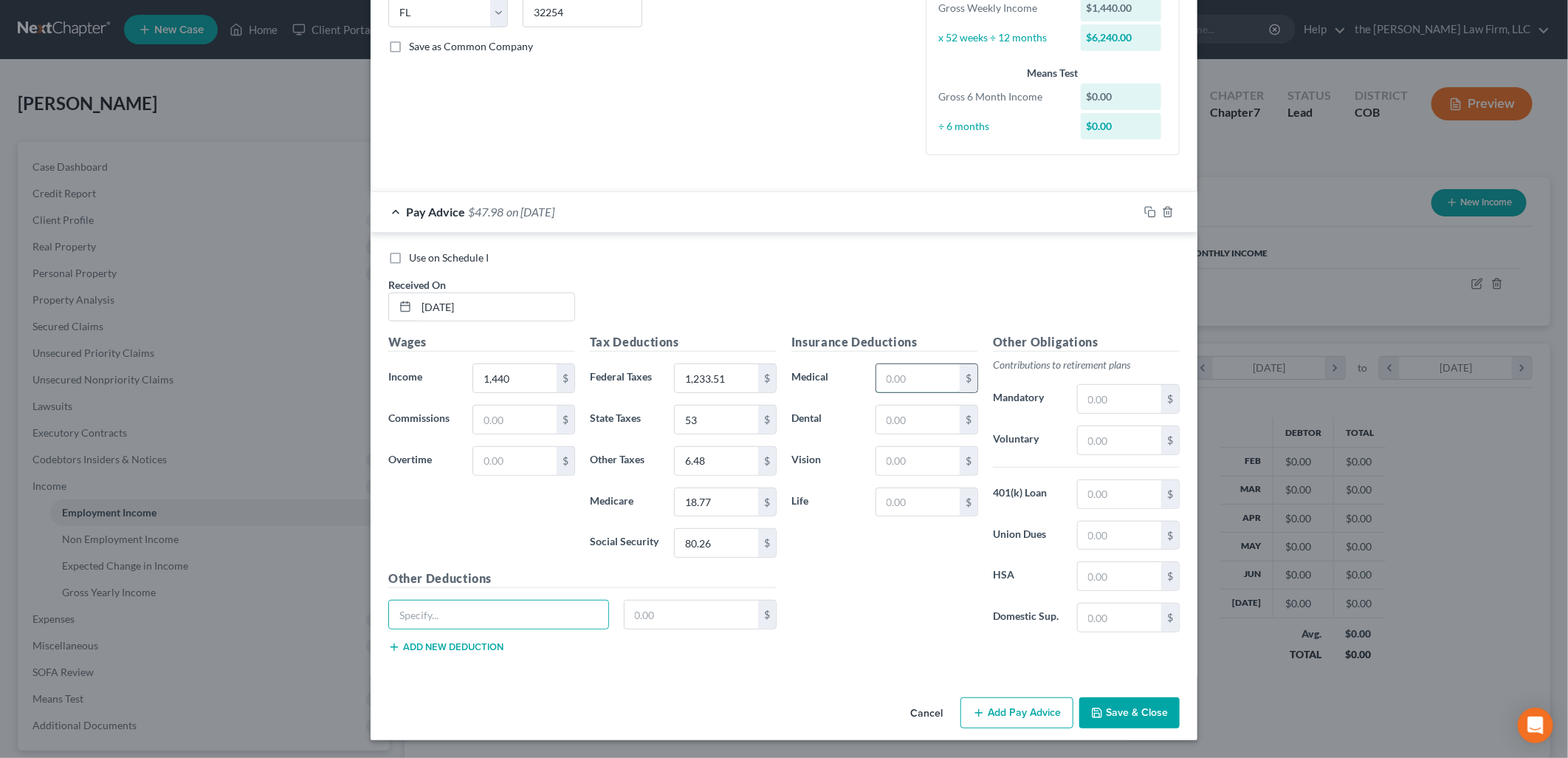
click at [920, 381] on input "text" at bounding box center [918, 378] width 83 height 28
type input "131.29"
type input "11.78"
type input "2.48"
type input "12.03"
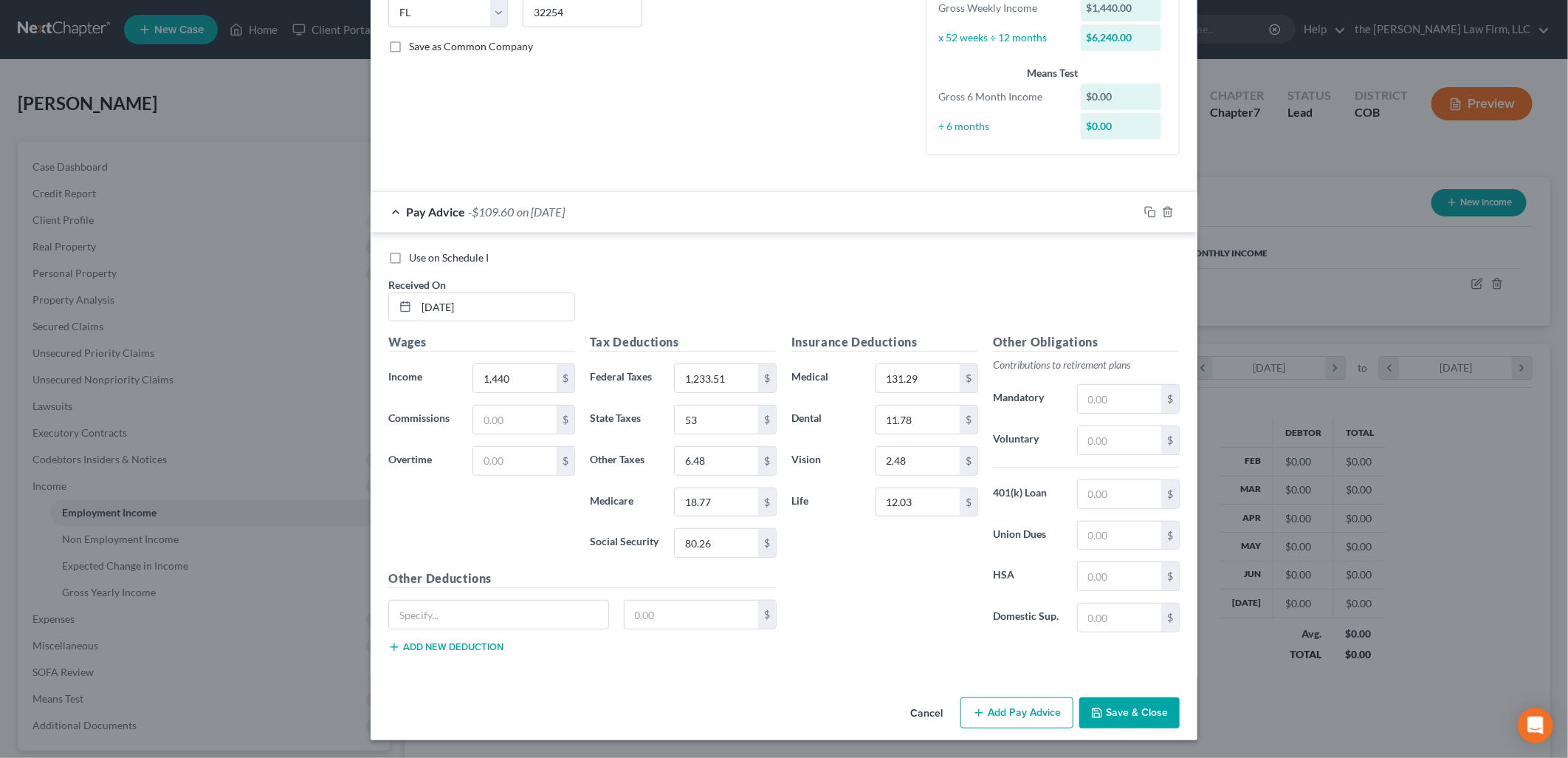
click at [729, 293] on div "Use on Schedule I Received On * 8/8/2025" at bounding box center [784, 292] width 806 height 83
click at [702, 379] on input "1,233.51" at bounding box center [716, 378] width 83 height 28
type input "1,23.51"
click at [653, 310] on div "Use on Schedule I Received On * 8/8/2025" at bounding box center [784, 292] width 806 height 83
click at [1012, 695] on div "Cancel Add Pay Advice Save & Close" at bounding box center [784, 716] width 827 height 49
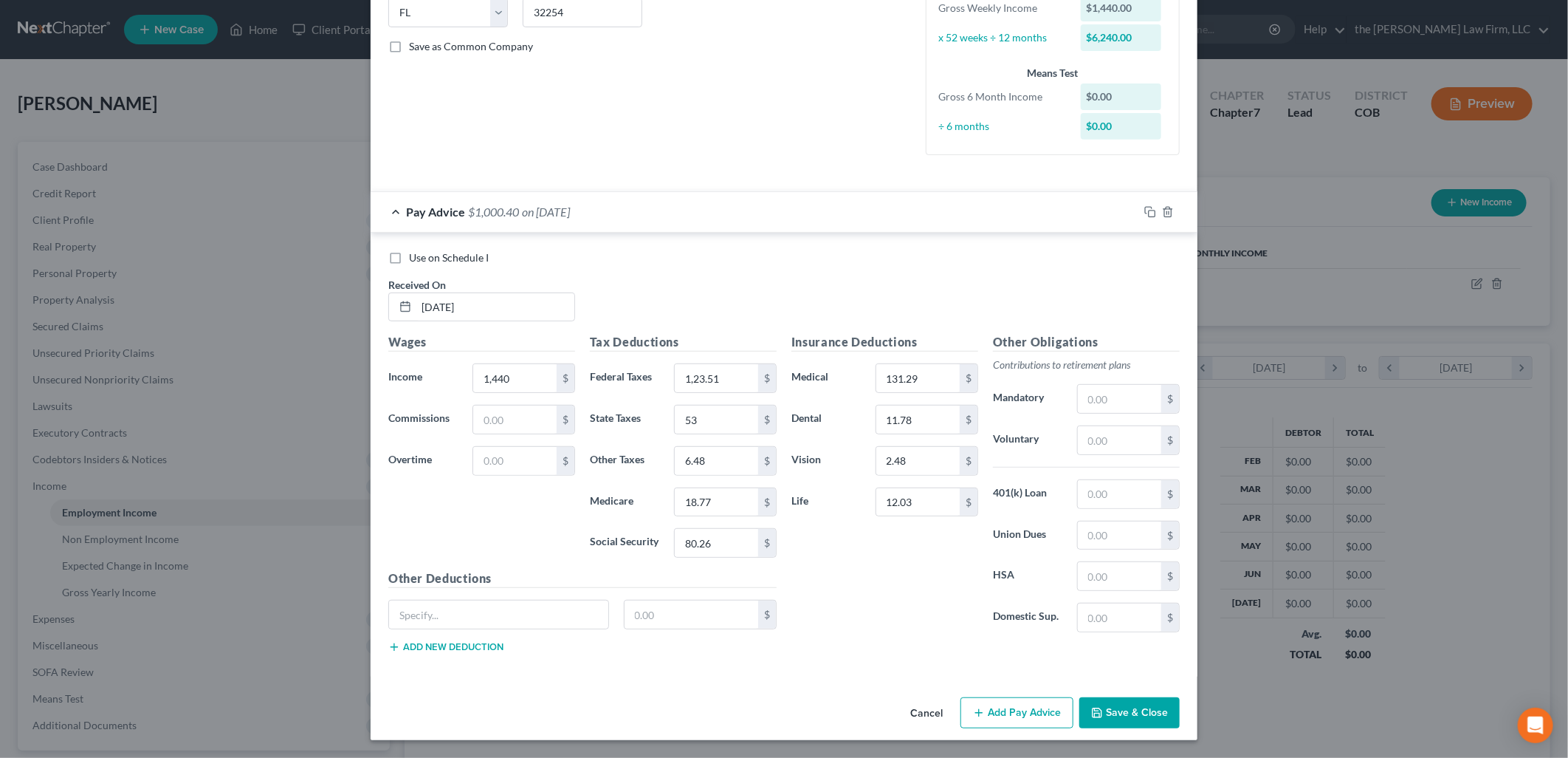
click at [1008, 712] on button "Add Pay Advice" at bounding box center [1016, 713] width 113 height 31
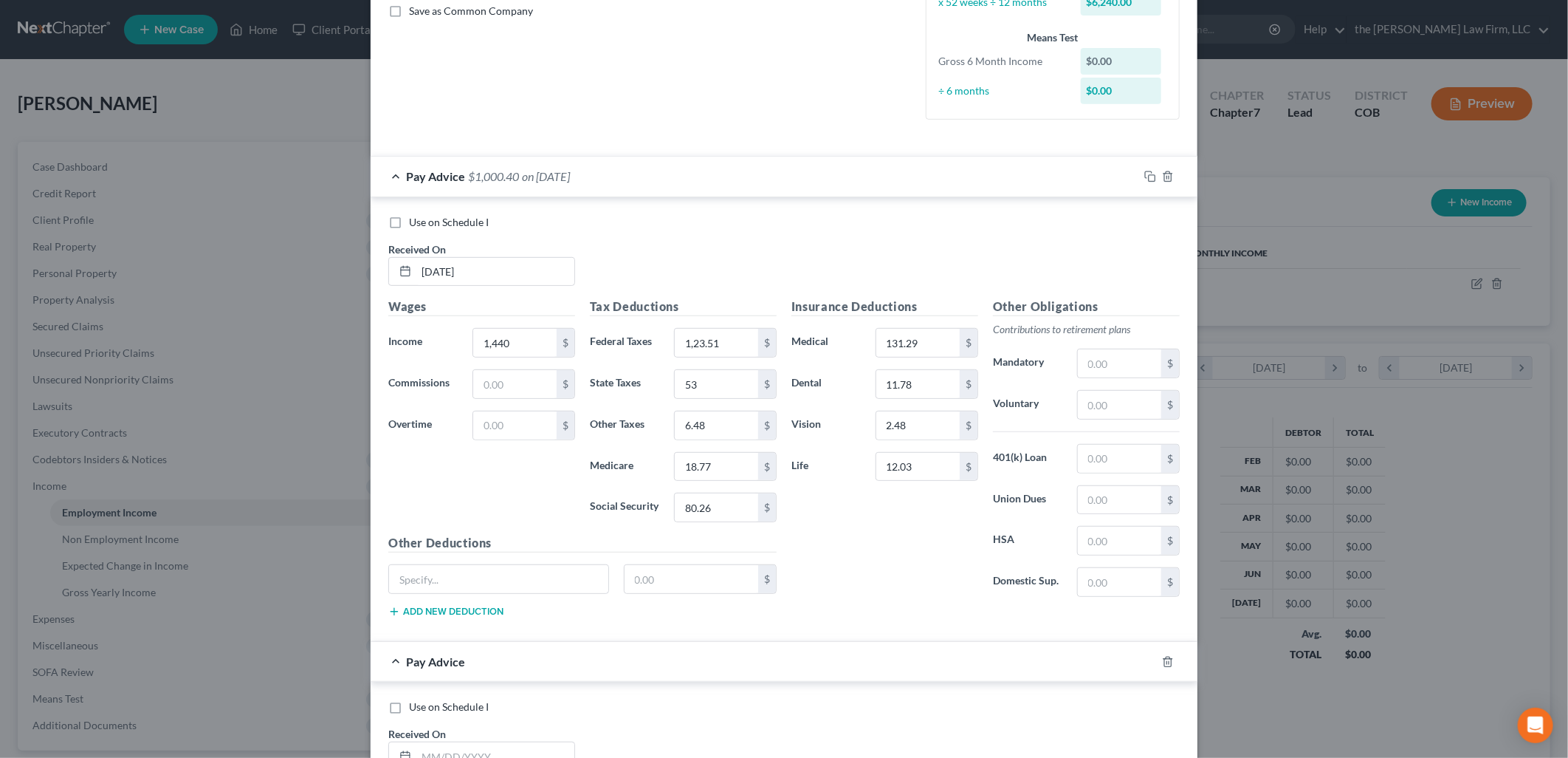
scroll to position [794, 0]
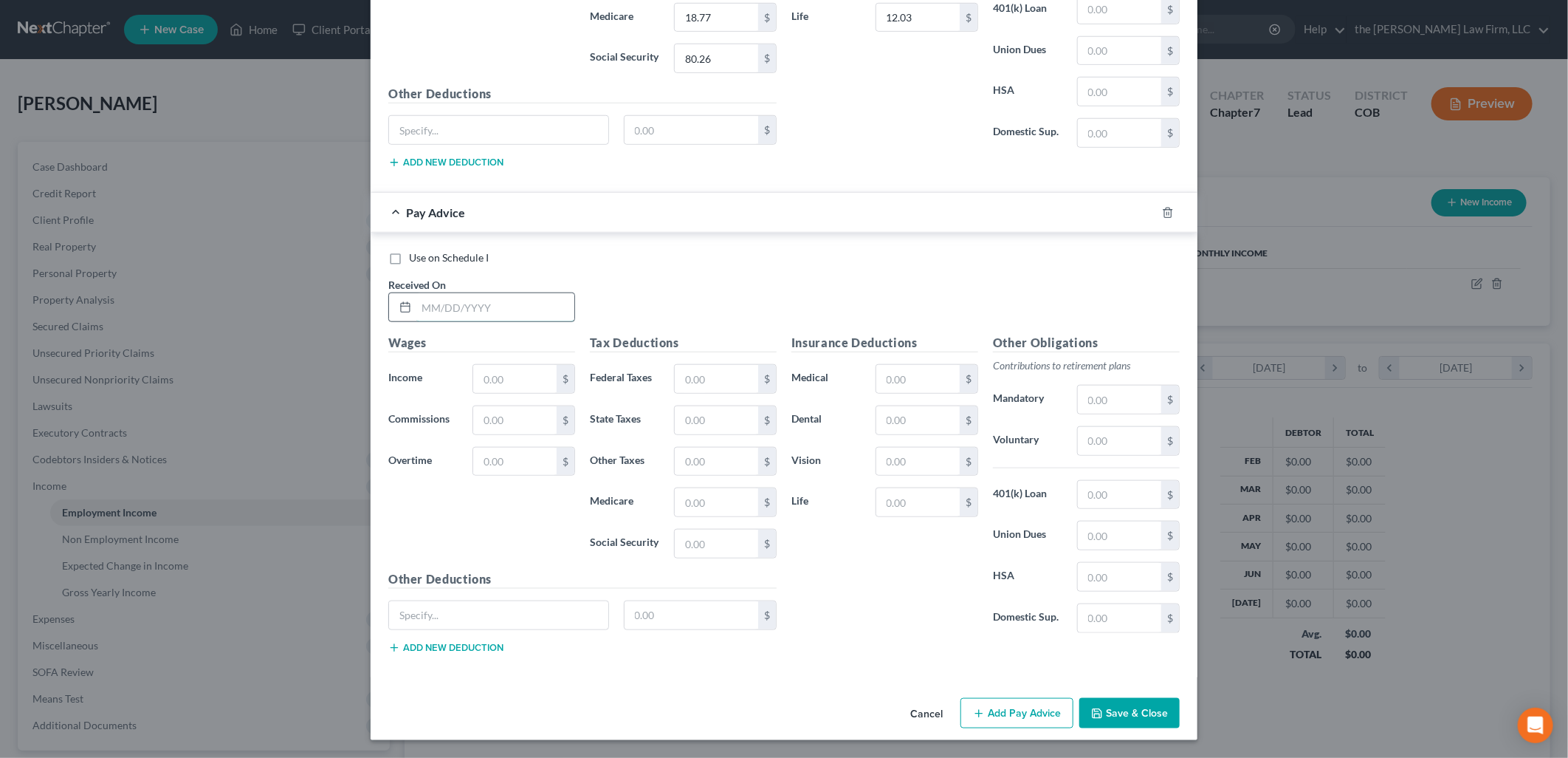
click at [456, 312] on input "text" at bounding box center [495, 307] width 158 height 28
type input "8/1/2025"
type input "1,440"
type input "123.51"
type input "53"
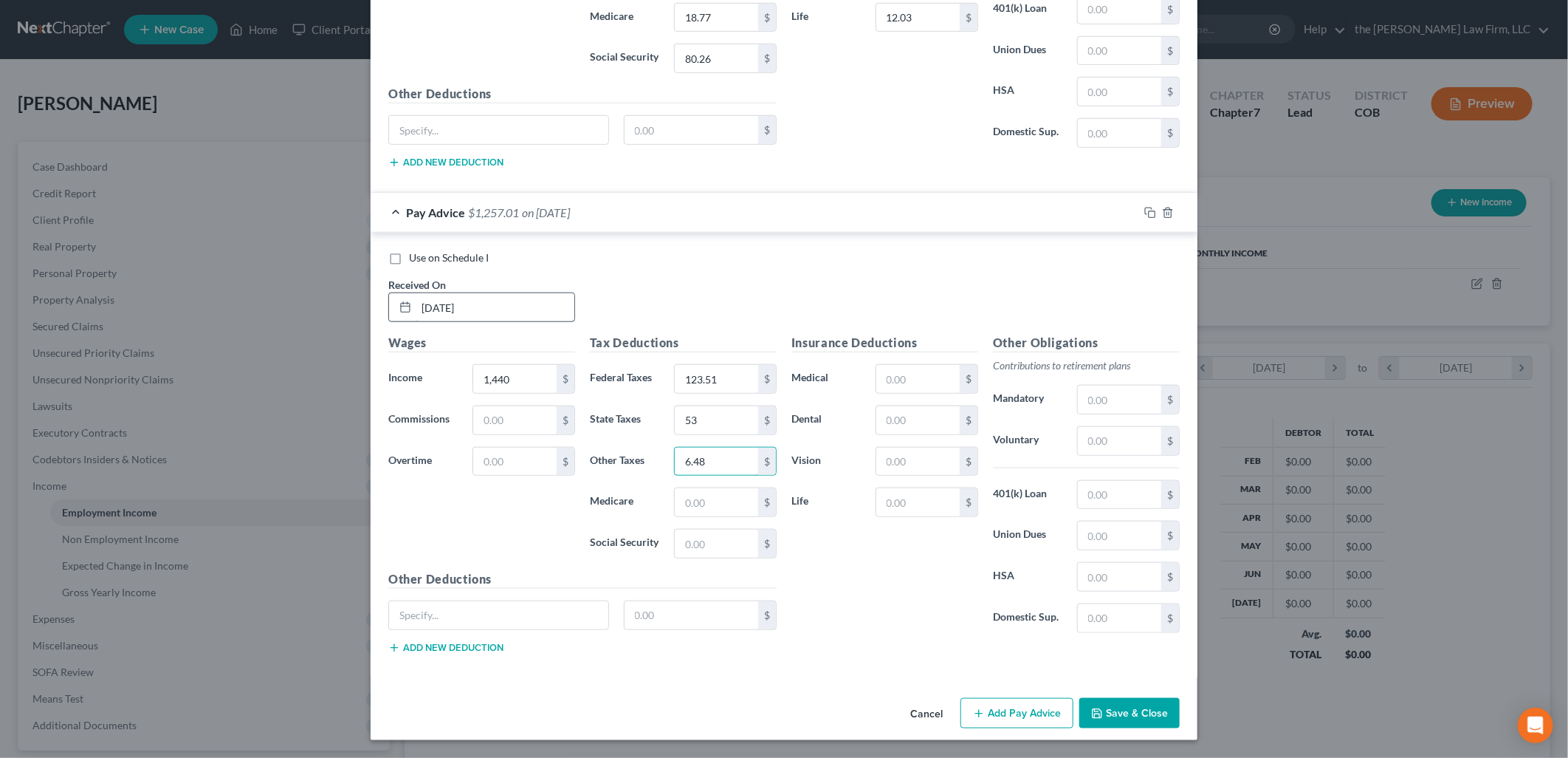
type input "6.48"
type input "18.77"
type input "80.26"
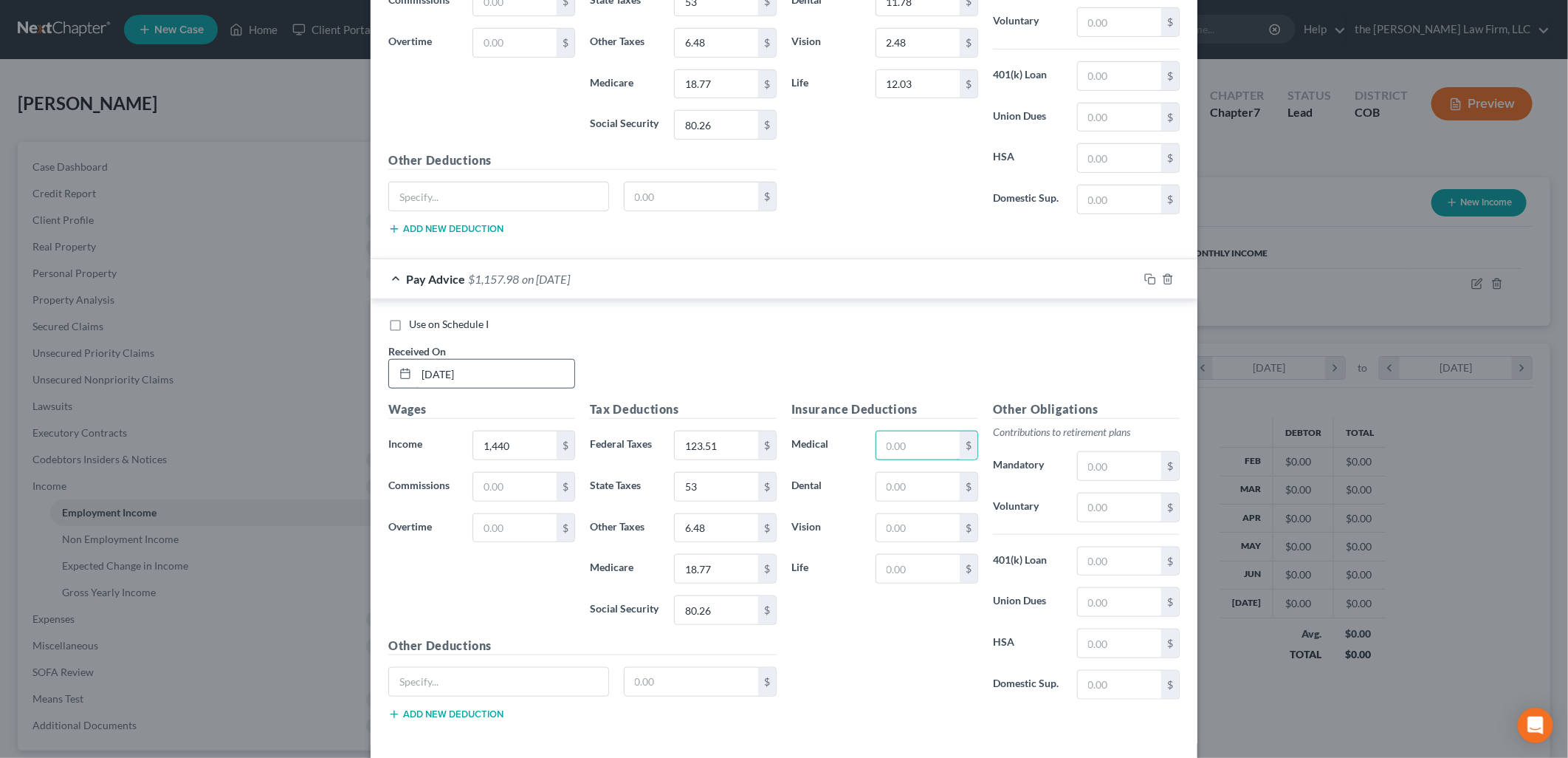
scroll to position [630, 0]
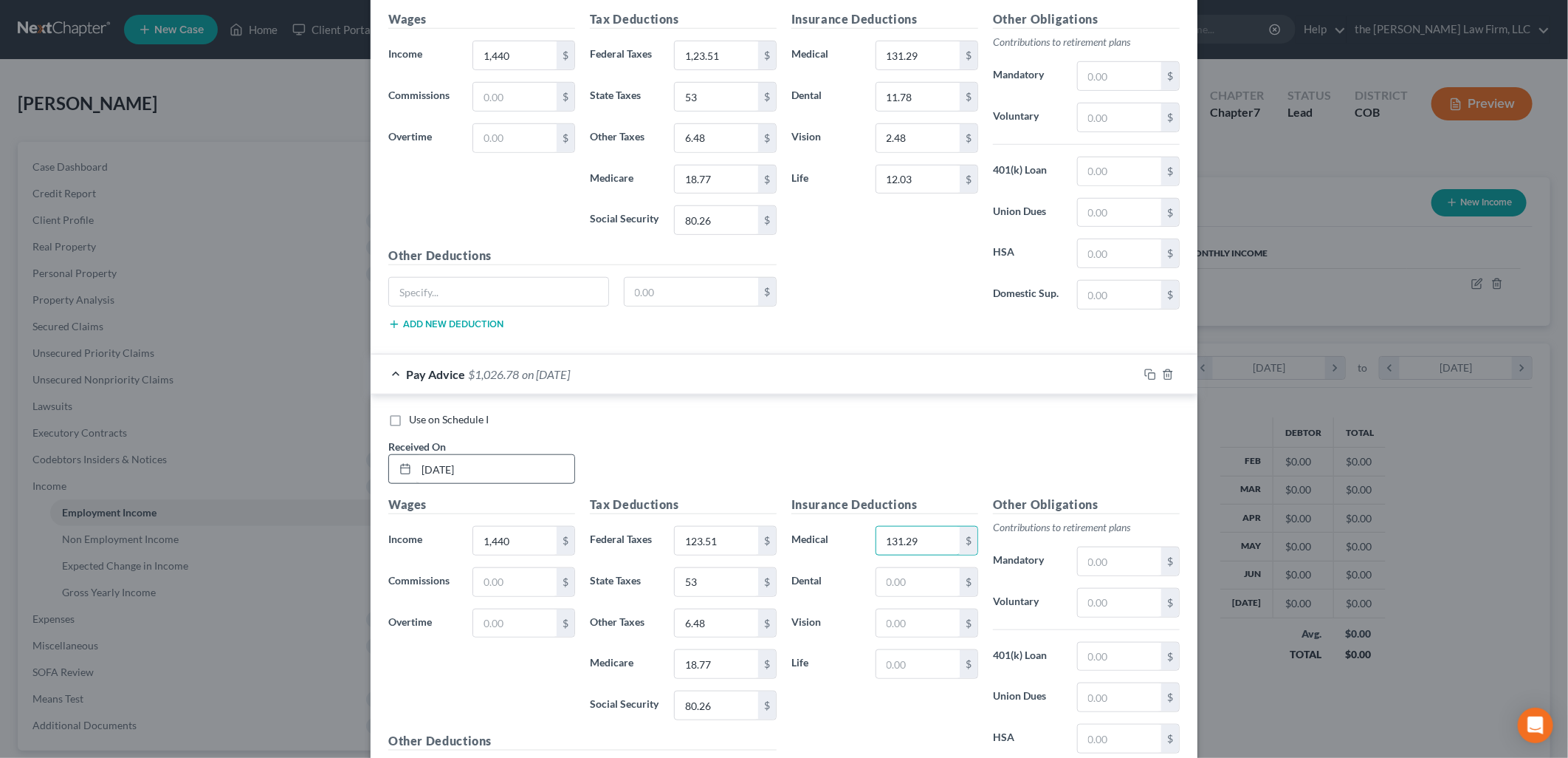
type input "131.29"
type input "11.78"
type input "2.48"
type input "12.03"
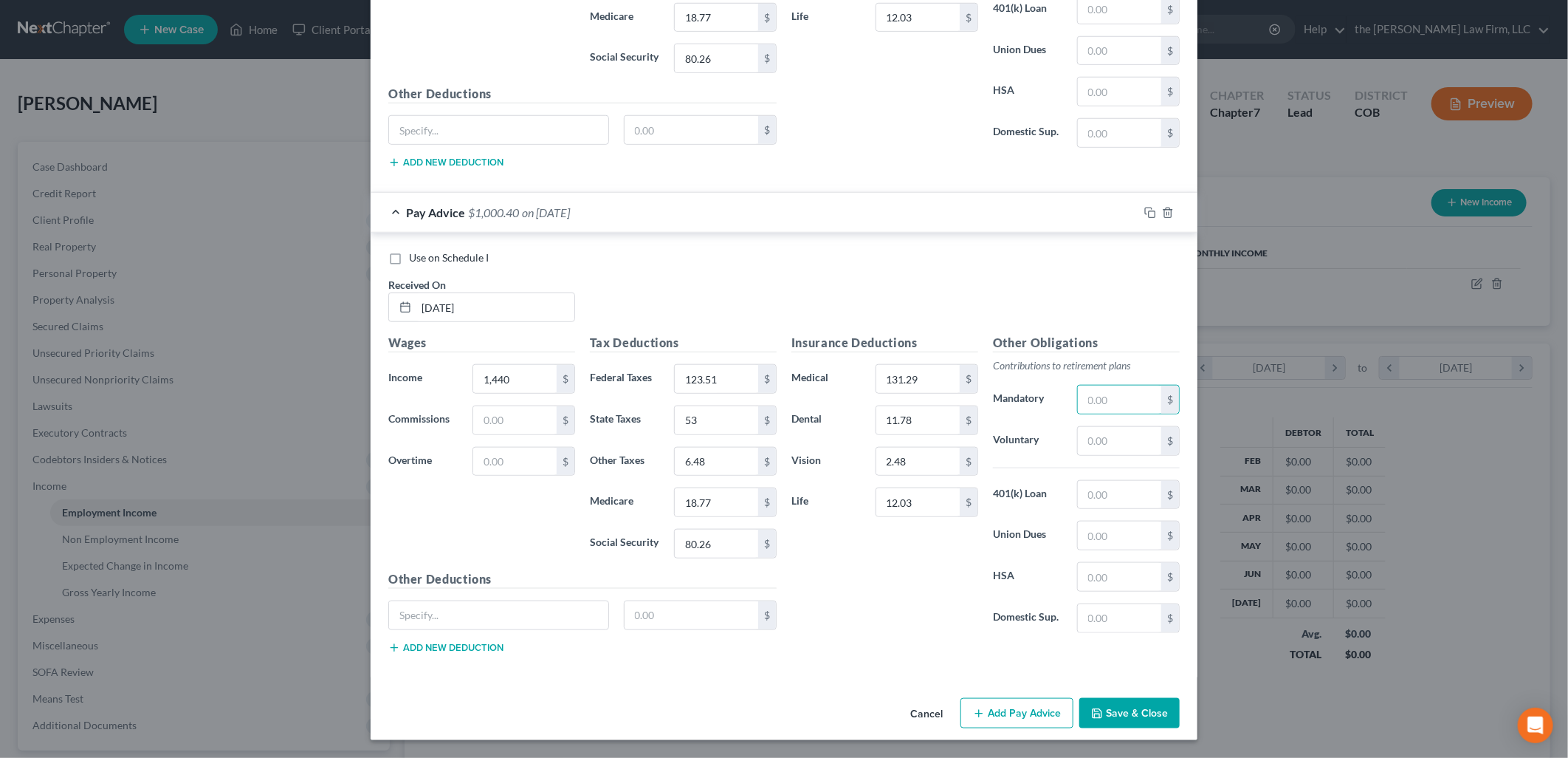
click at [1008, 713] on button "Add Pay Advice" at bounding box center [1016, 714] width 113 height 31
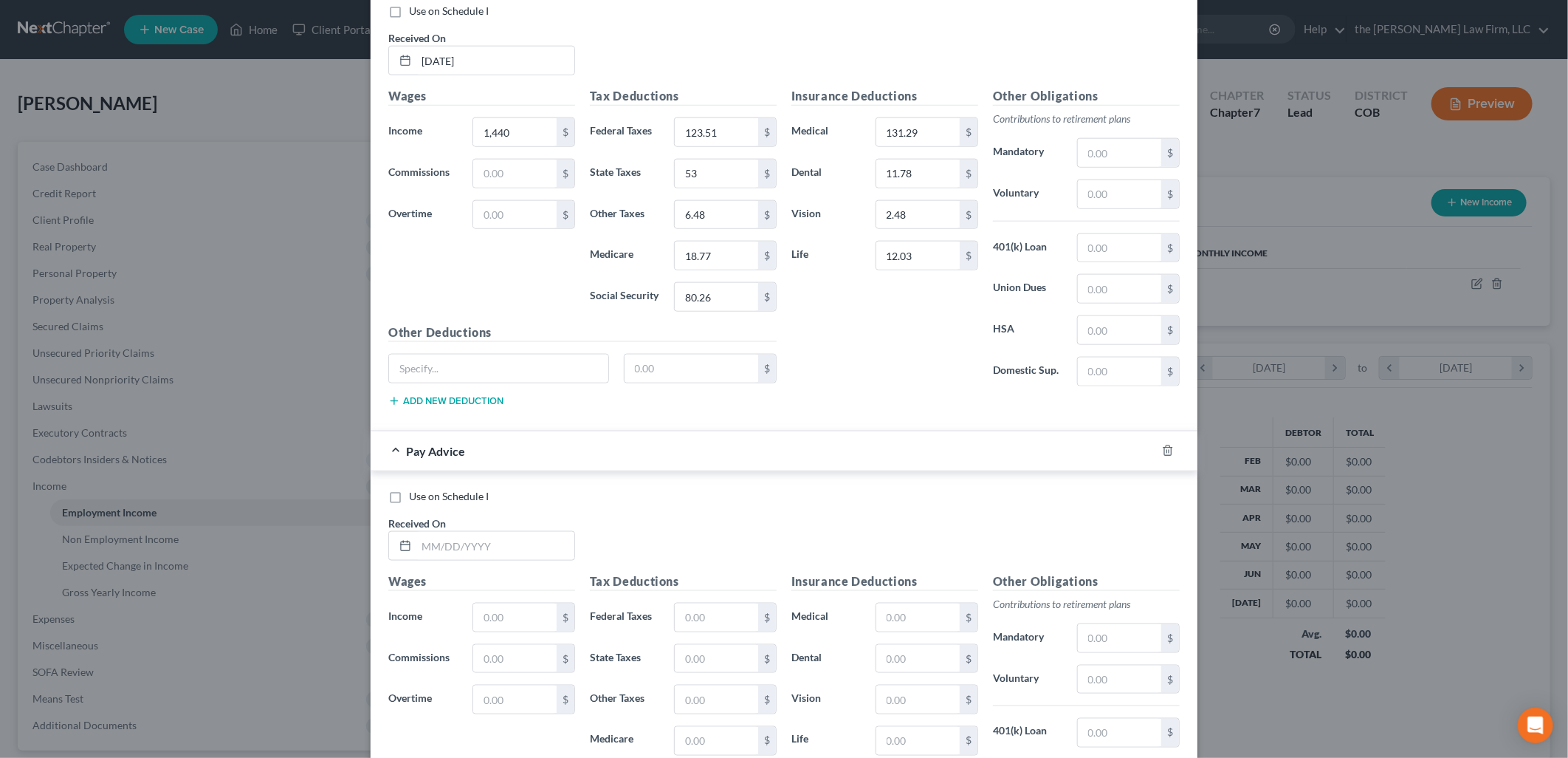
scroll to position [1280, 0]
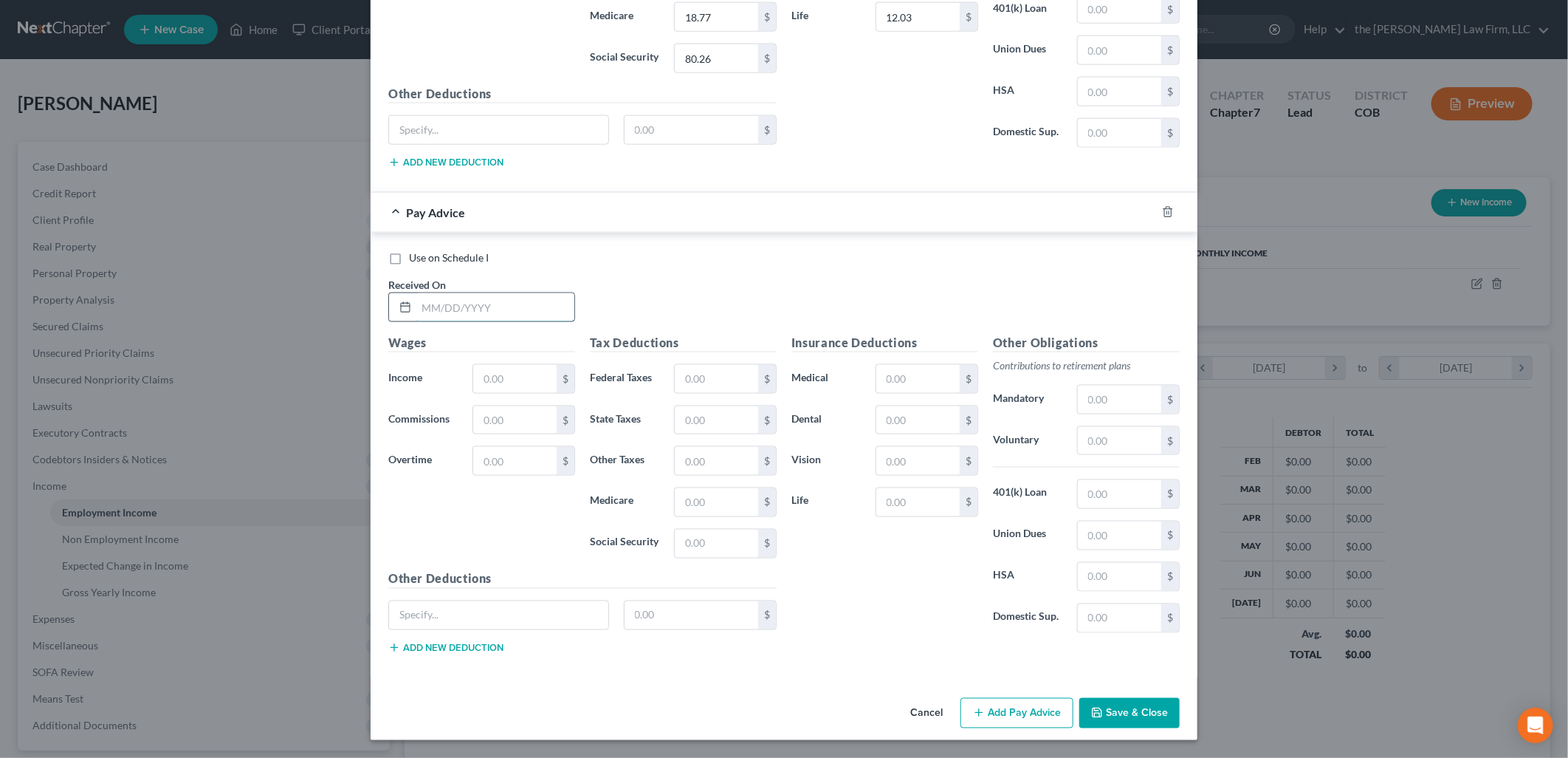
click at [468, 293] on input "text" at bounding box center [495, 307] width 158 height 28
type input "7/25/2025"
type input "1,440"
type input "123.51"
type input "53.64"
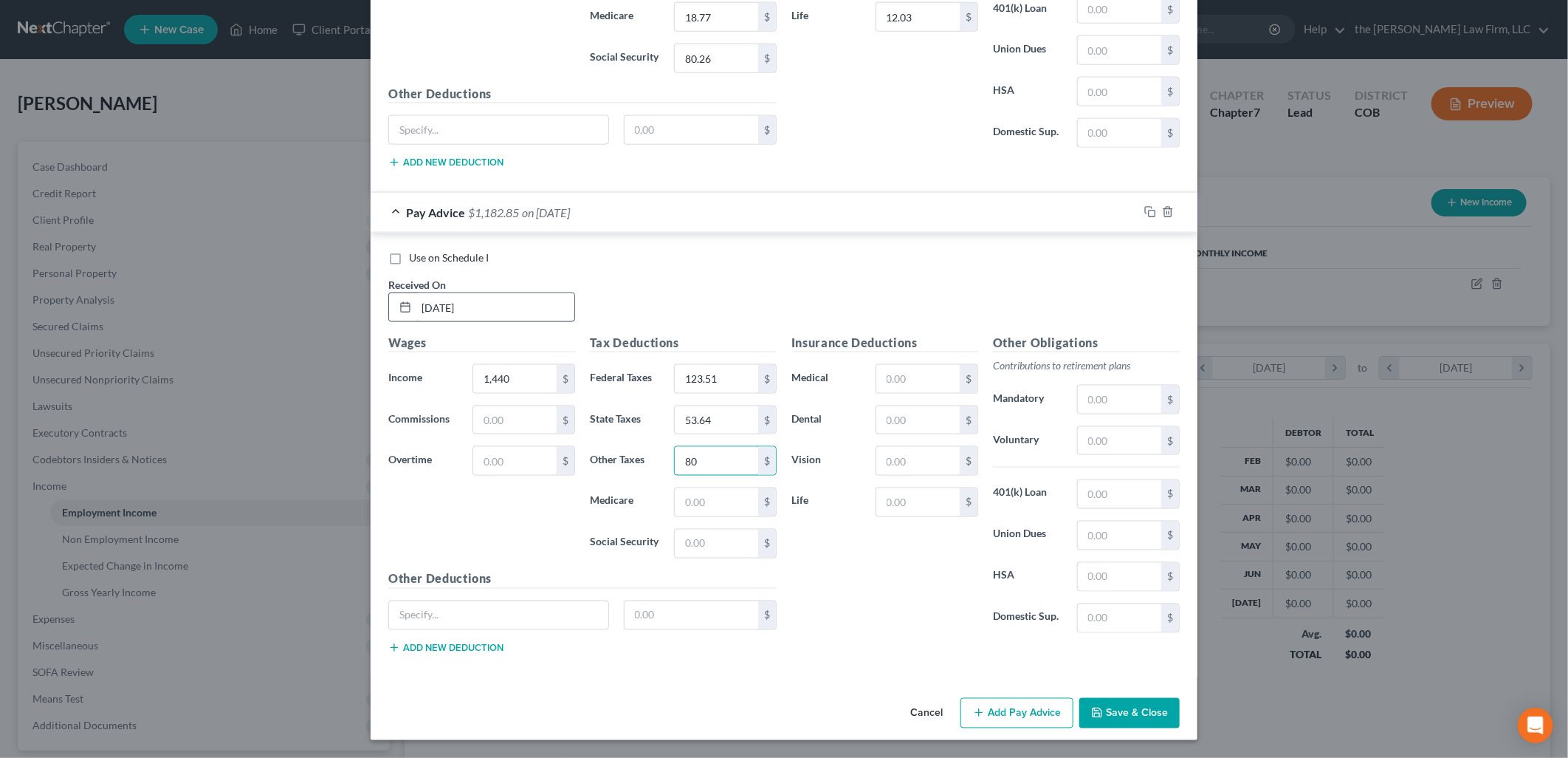
type input "8"
type input "6.48"
type input "18.77"
type input "80.26"
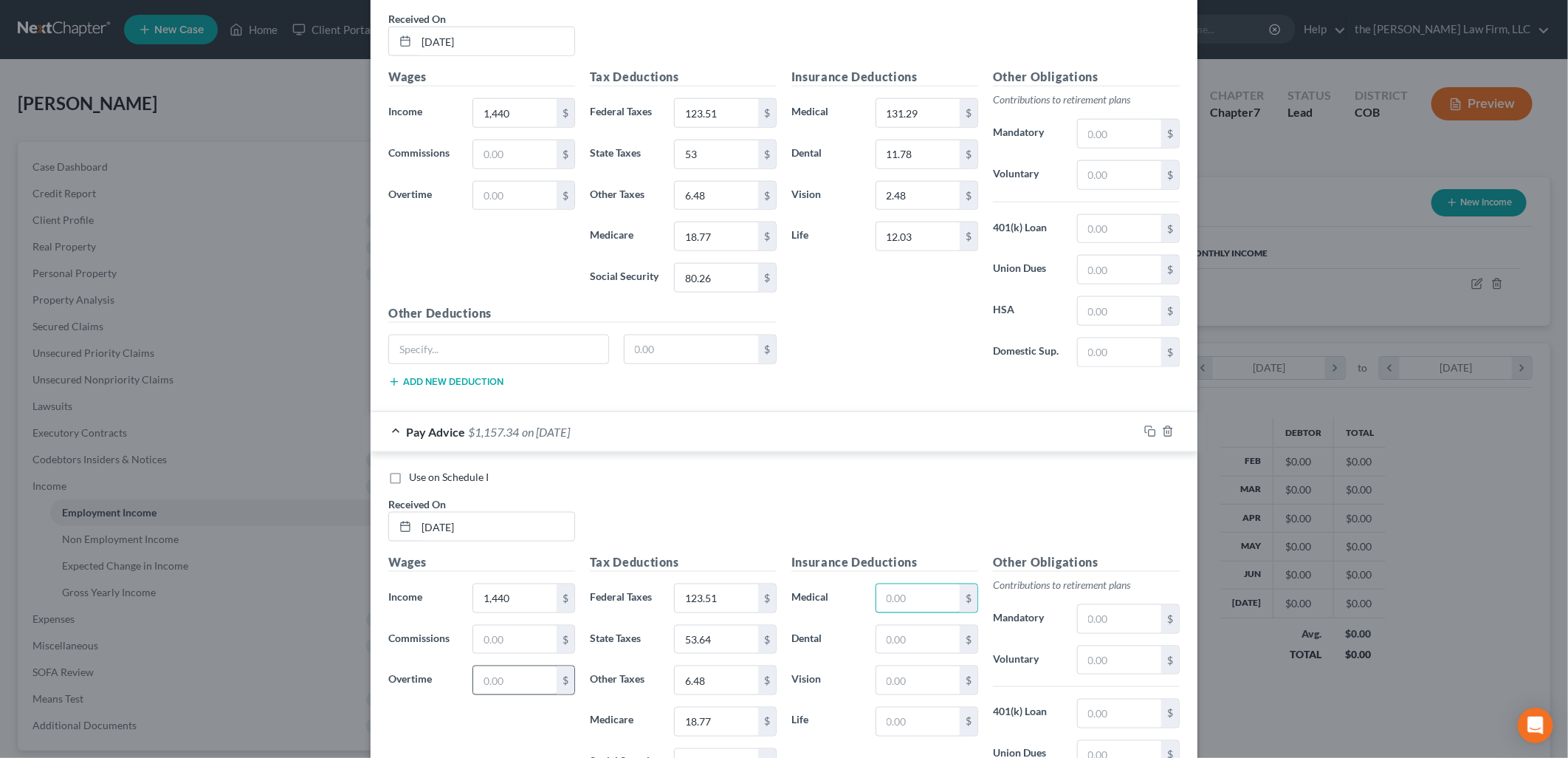
scroll to position [1033, 0]
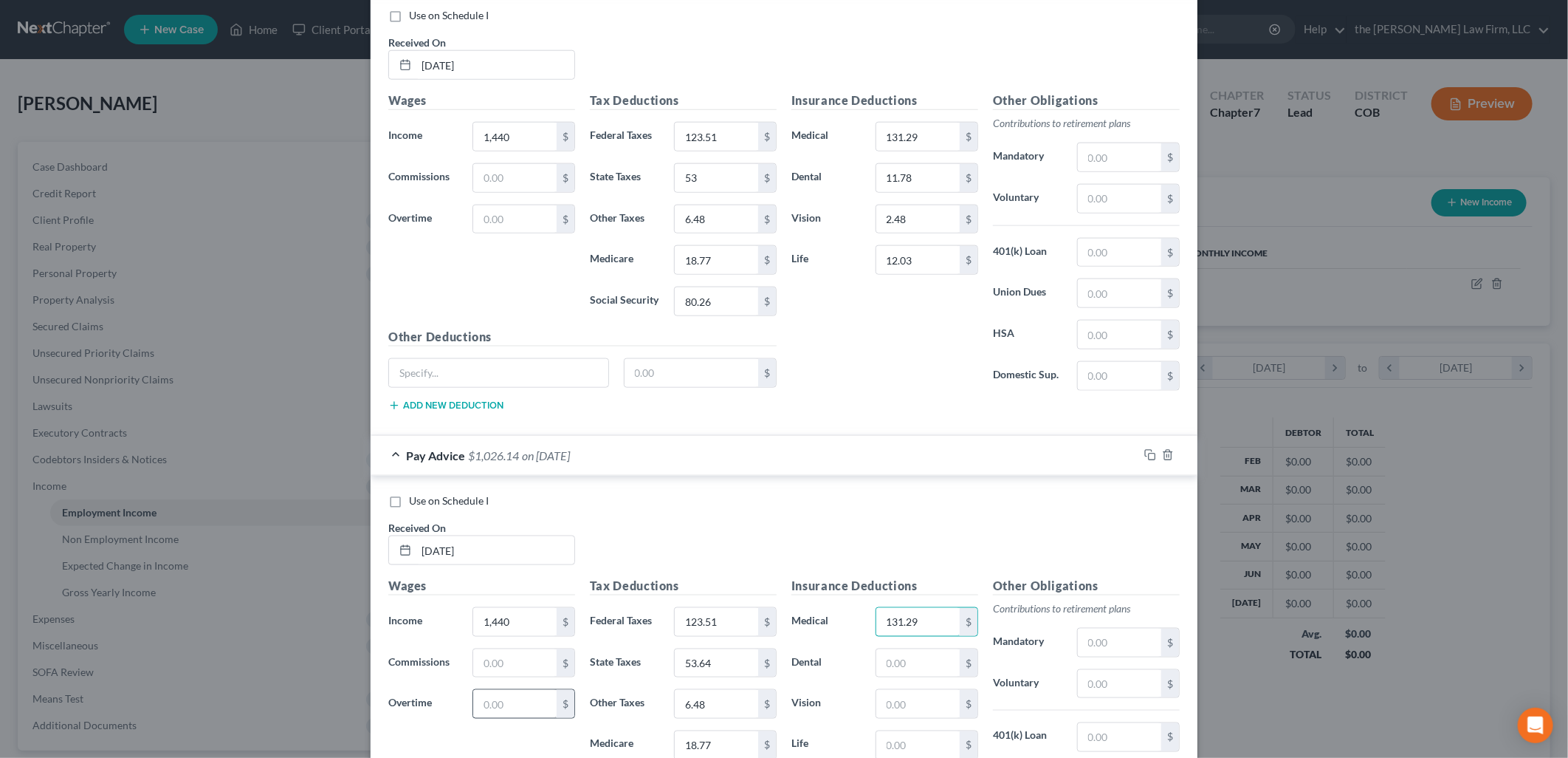
type input "131.29"
type input "11.78"
type input "2.48"
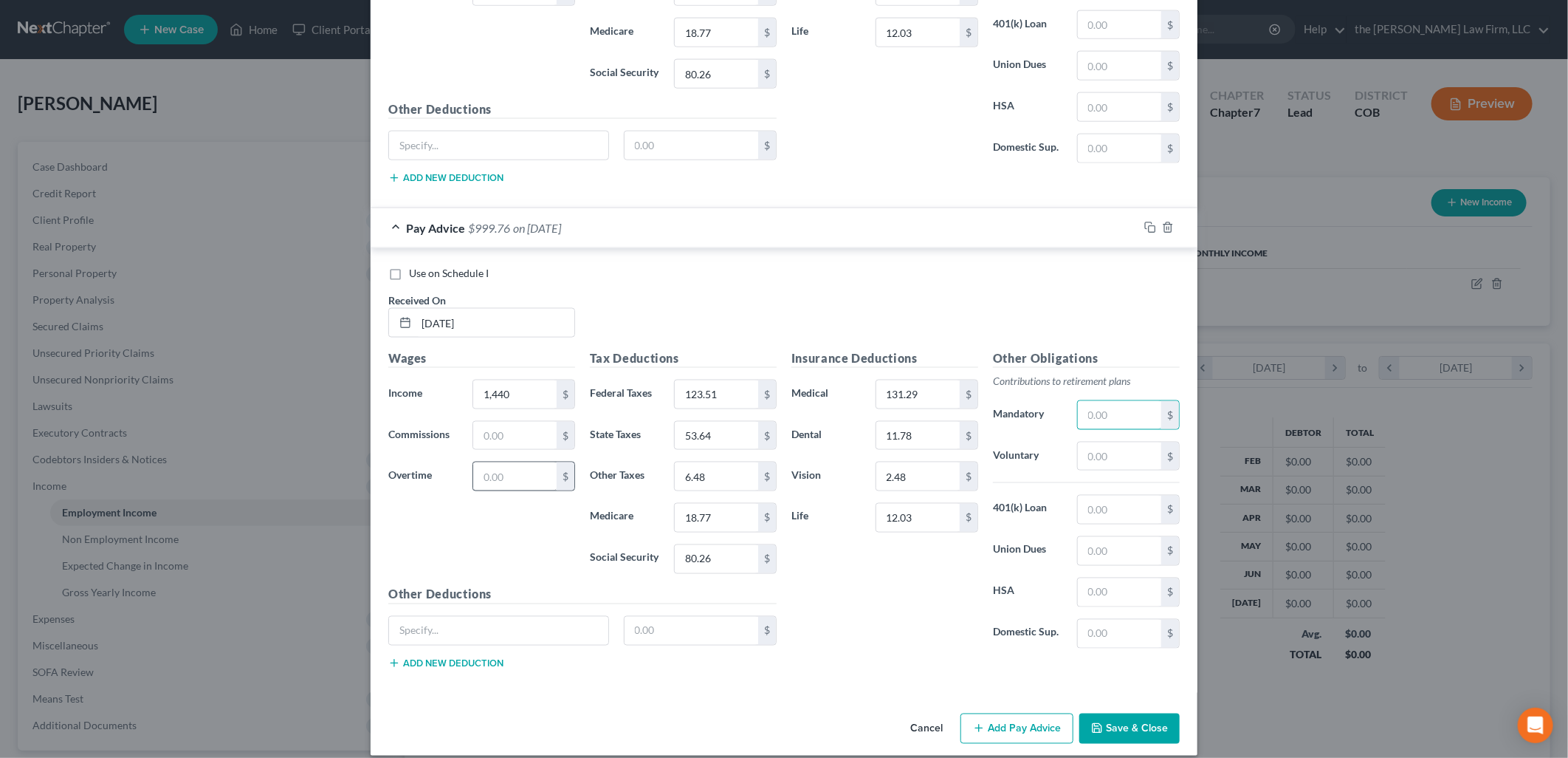
scroll to position [1280, 0]
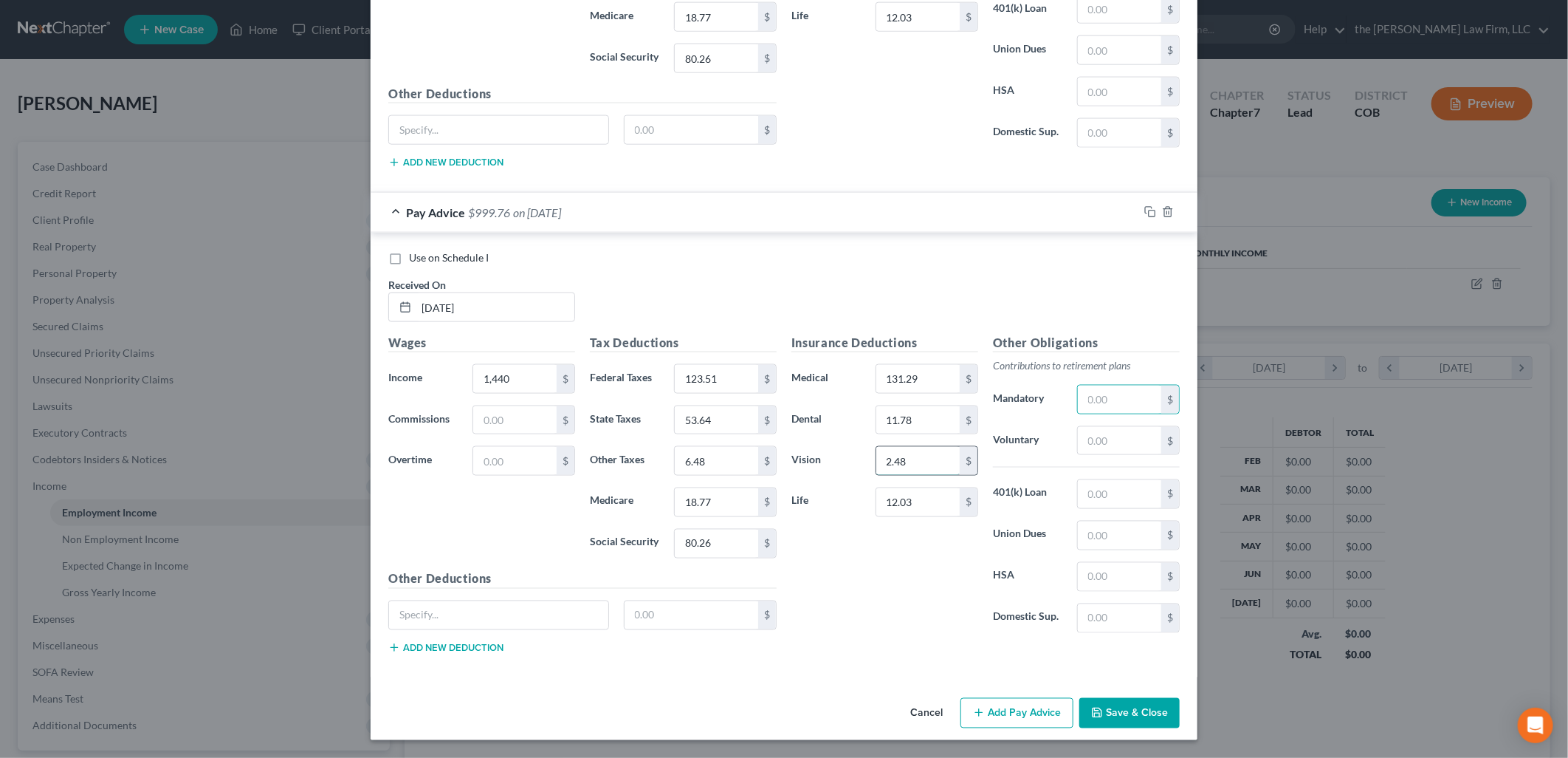
click at [899, 469] on input "2.48" at bounding box center [918, 461] width 83 height 28
click at [906, 497] on input "12.03" at bounding box center [918, 502] width 83 height 28
type input "10"
click at [713, 418] on input "53.64" at bounding box center [716, 420] width 83 height 28
type input "53."
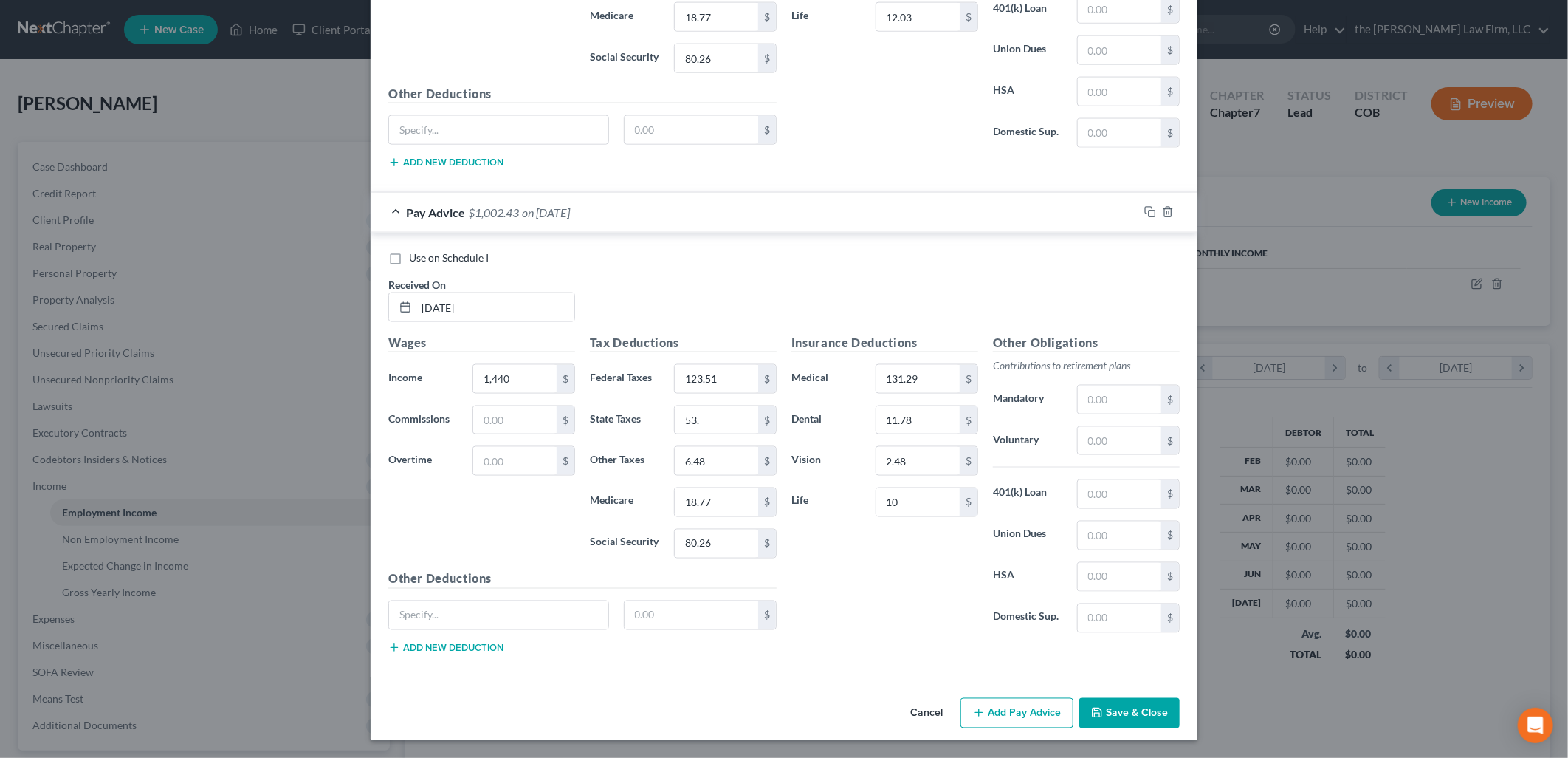
click at [682, 268] on div "Use on Schedule I Received On * 7/25/2025" at bounding box center [784, 292] width 806 height 83
click at [724, 371] on input "123.51" at bounding box center [716, 379] width 83 height 28
type input "1"
type input "123.51"
click at [866, 308] on div "Use on Schedule I Received On * 7/25/2025" at bounding box center [784, 292] width 806 height 83
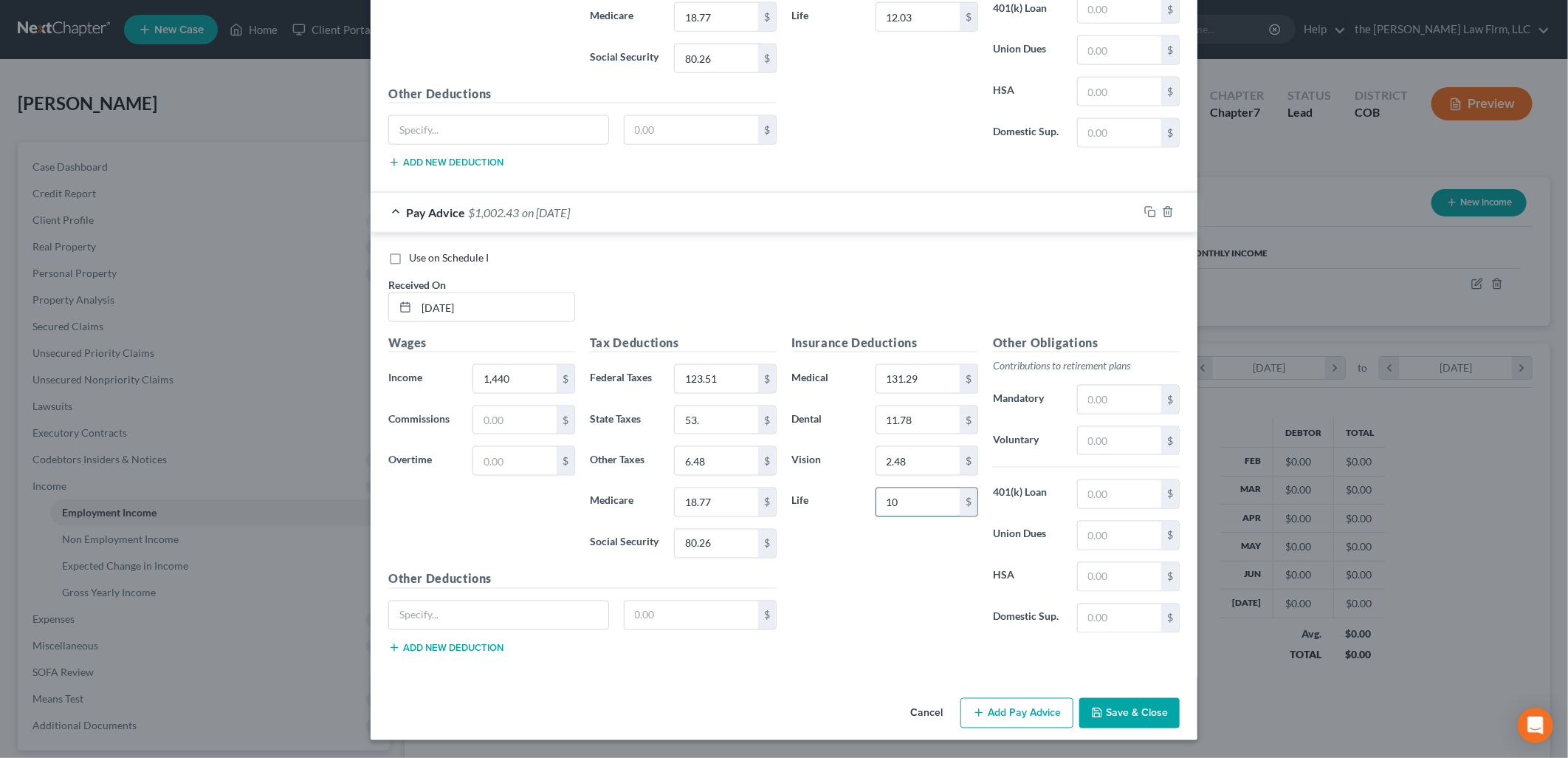
click at [921, 496] on input "10" at bounding box center [918, 502] width 83 height 28
type input "12.03"
click at [1053, 723] on button "Add Pay Advice" at bounding box center [1016, 714] width 113 height 31
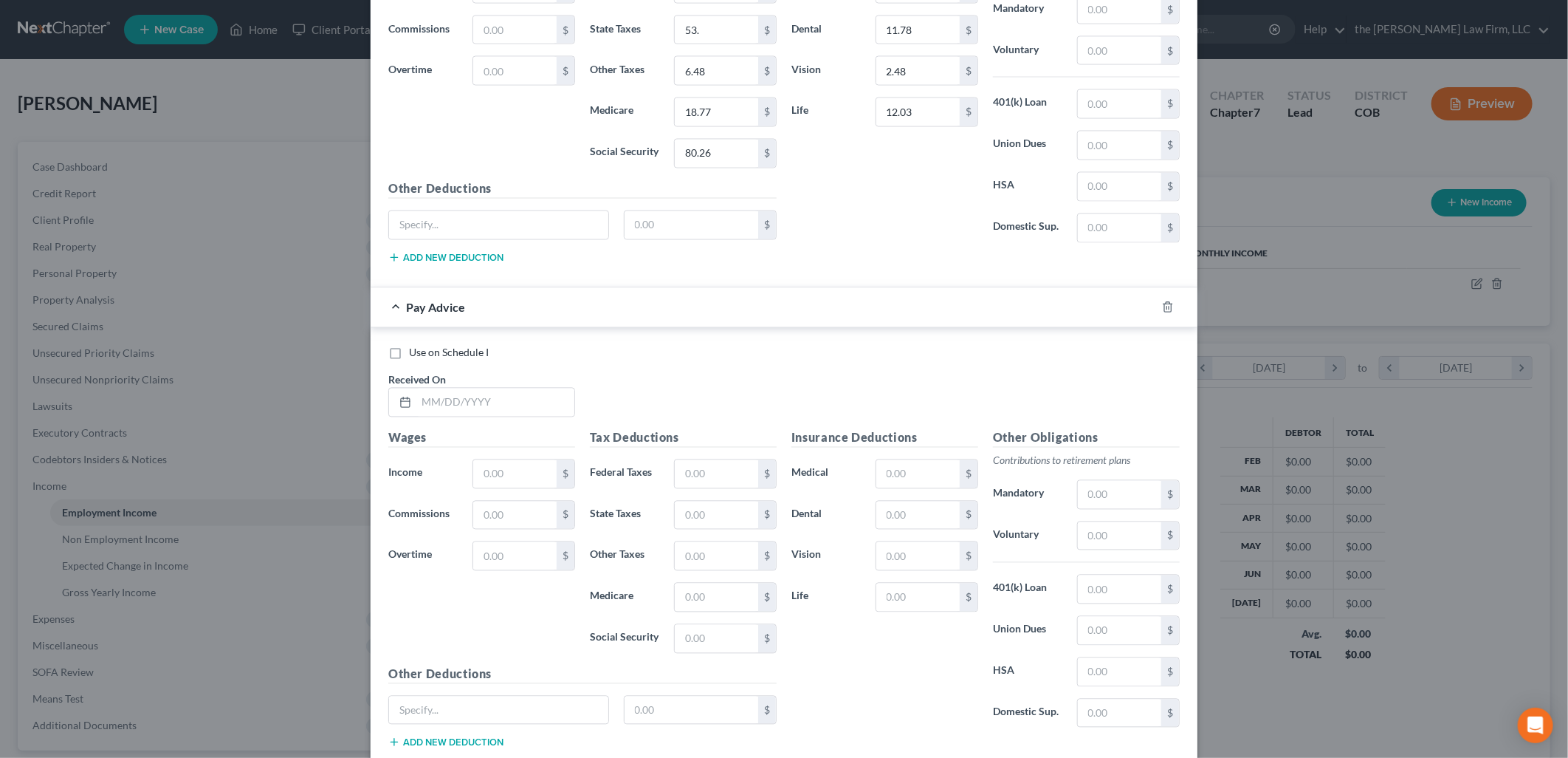
scroll to position [1766, 0]
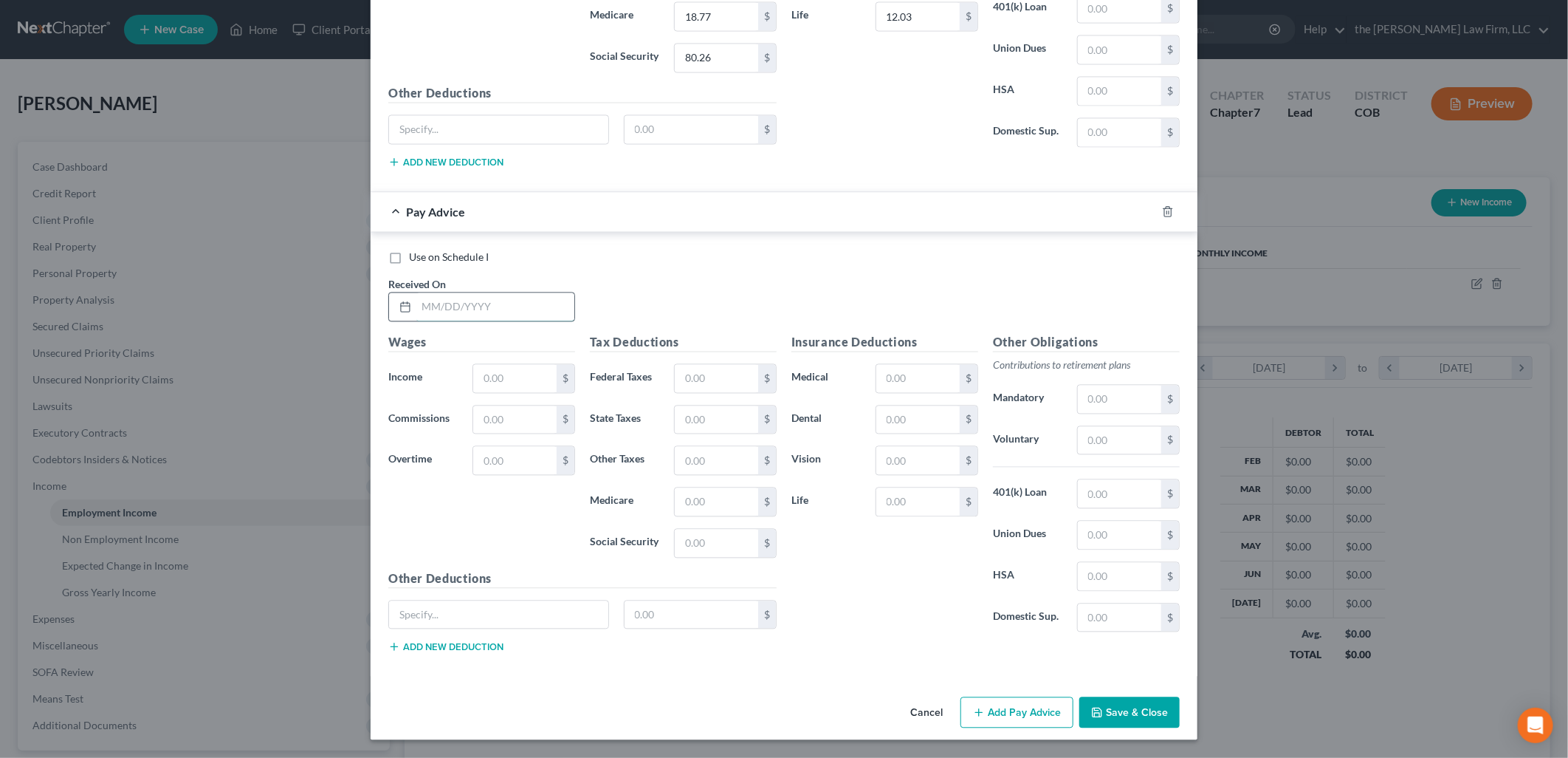
click at [512, 313] on input "text" at bounding box center [495, 307] width 158 height 28
type input "7/18/2025"
type input "1,440"
type input "123.51"
type input "53"
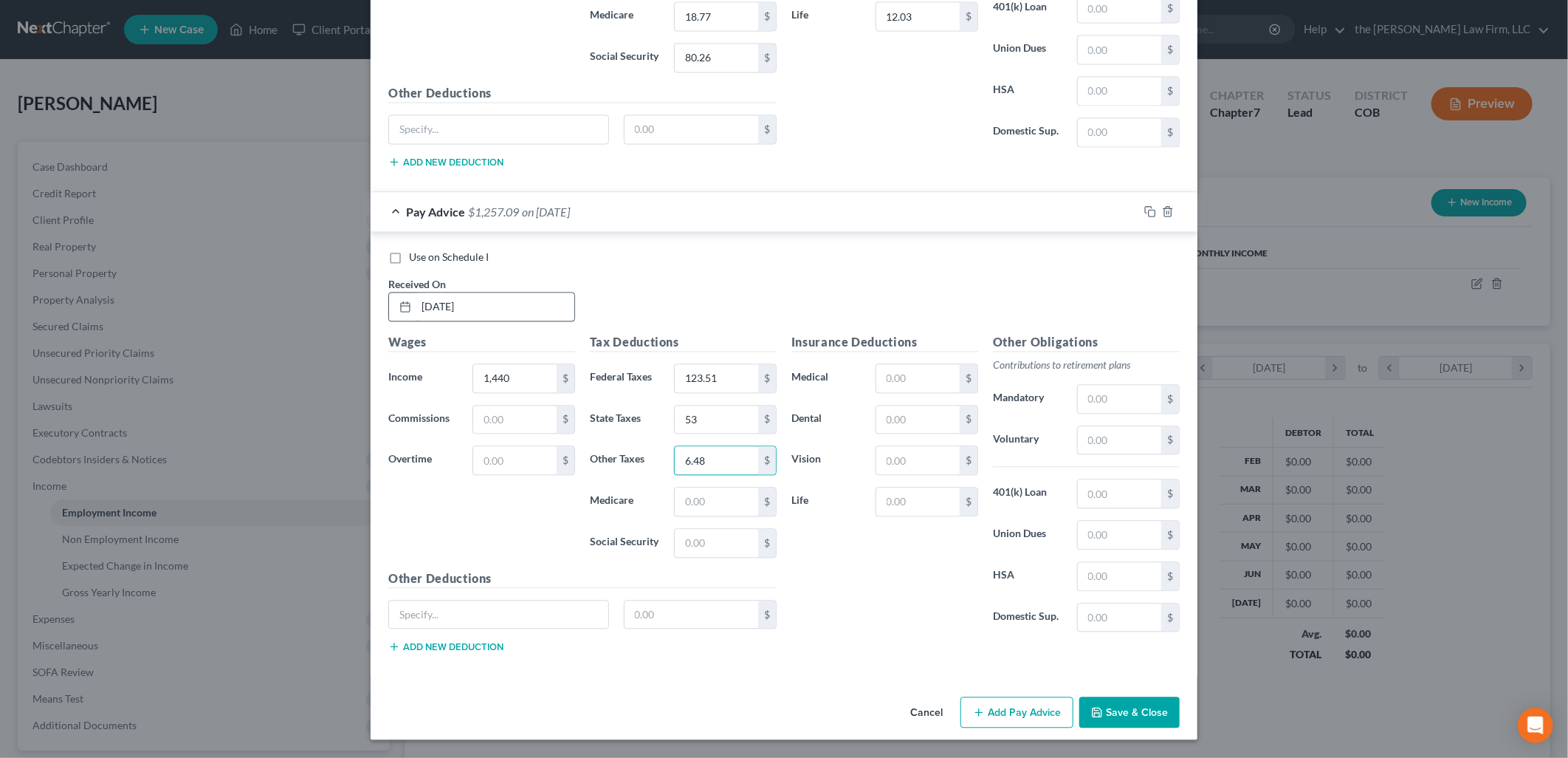
type input "6.48"
type input "18.77"
type input "80.26"
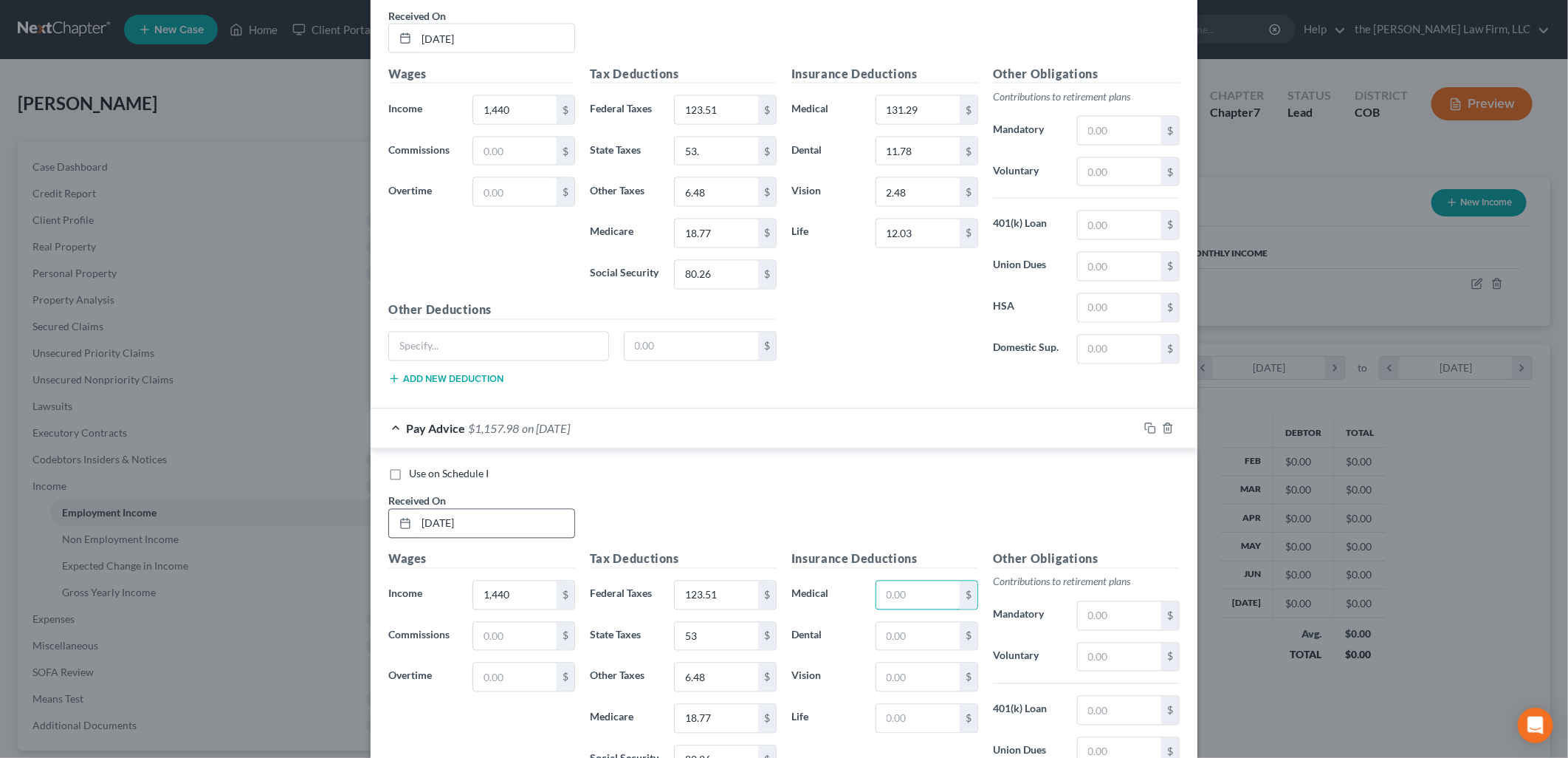
scroll to position [1519, 0]
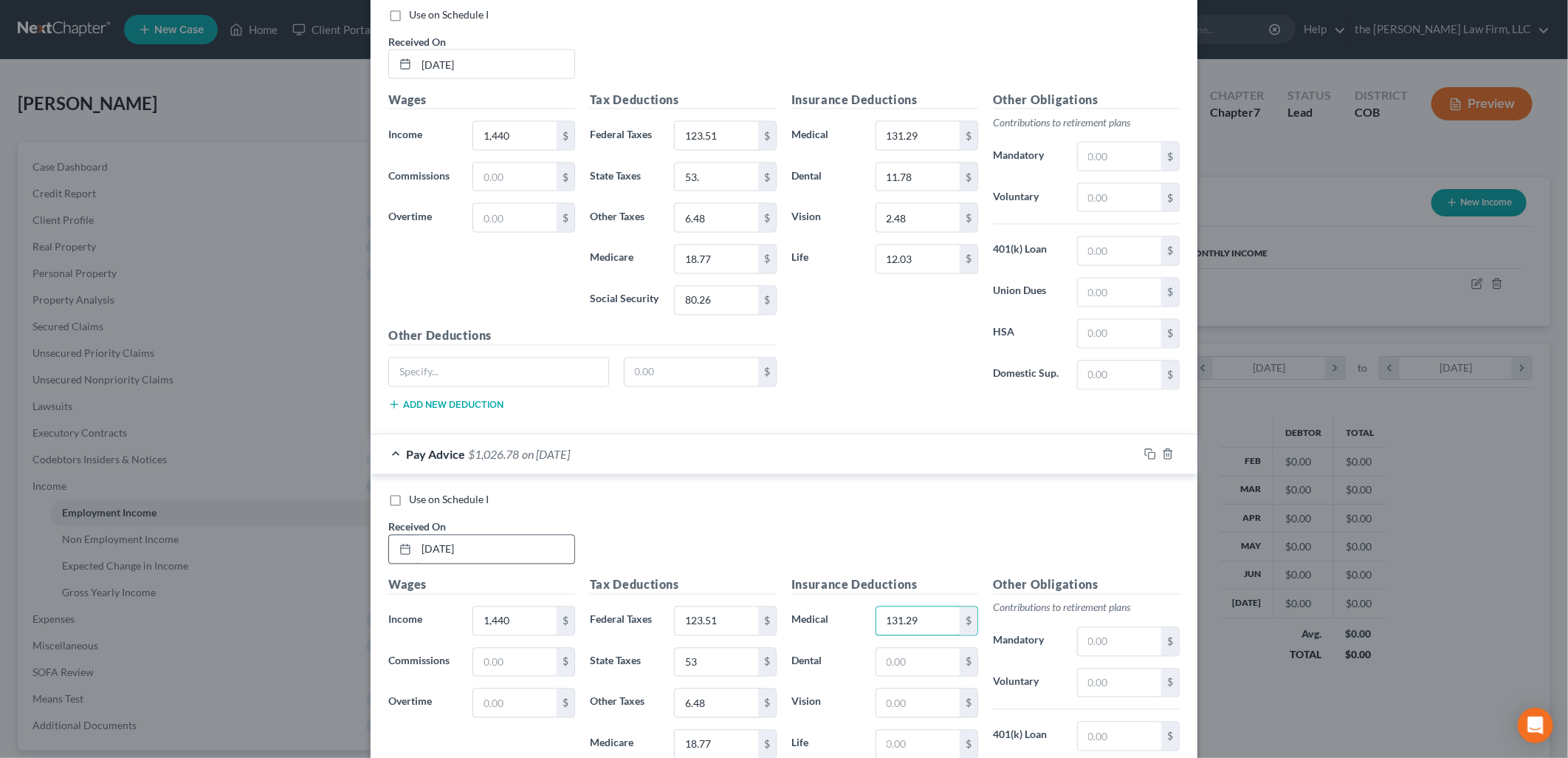
type input "131.29"
type input "11.78"
type input "2.48"
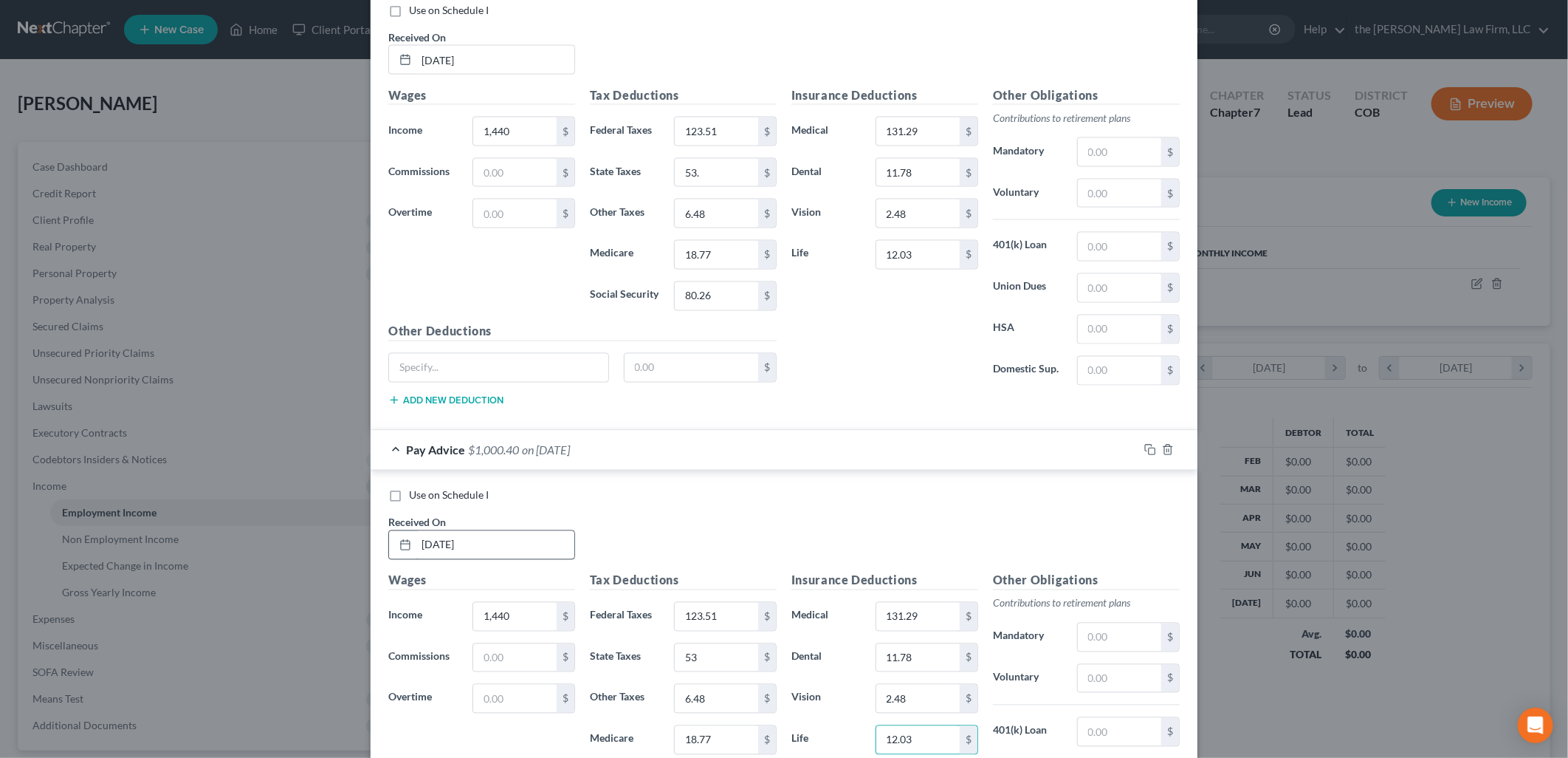
type input "12.03"
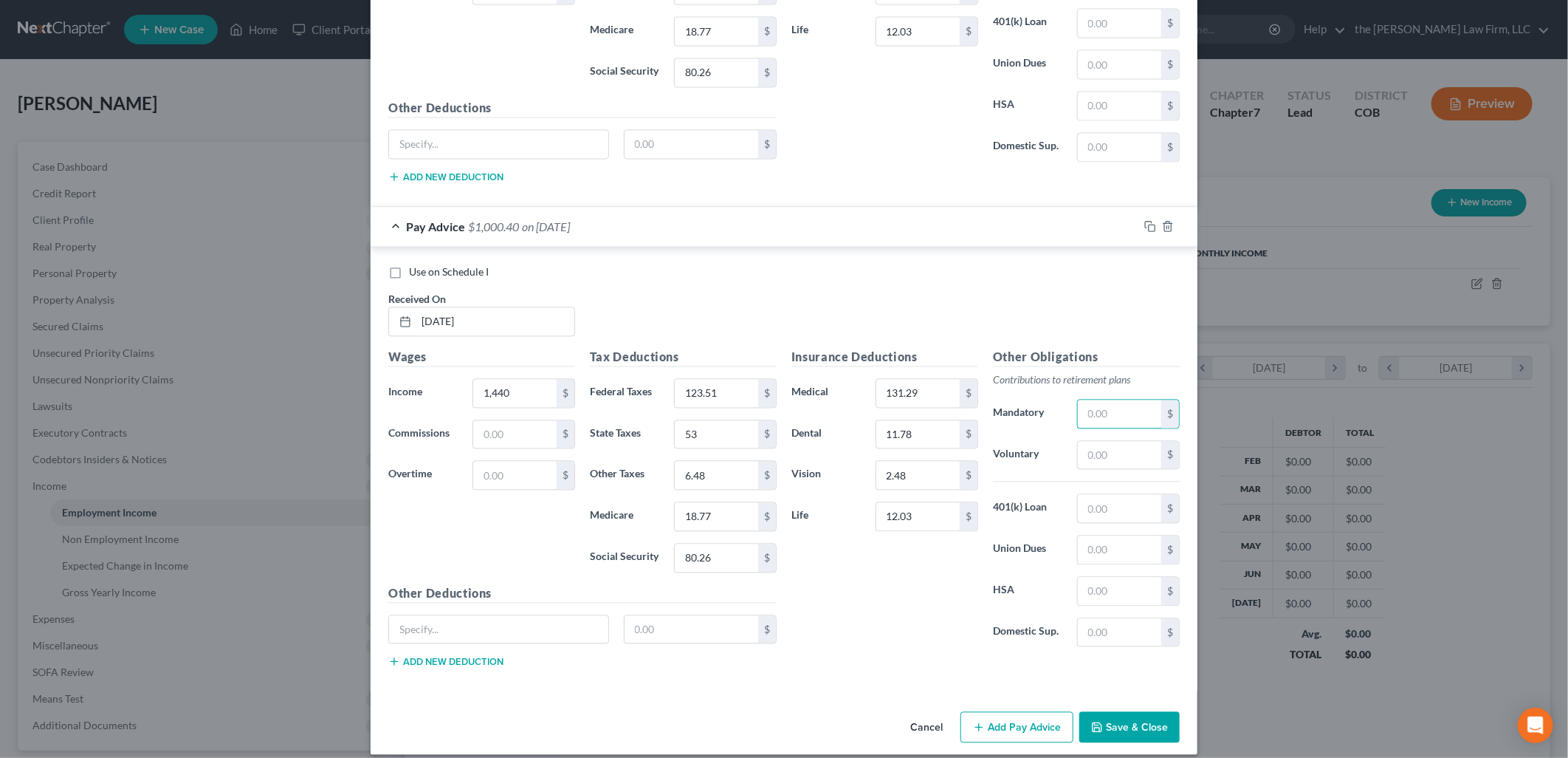
scroll to position [1766, 0]
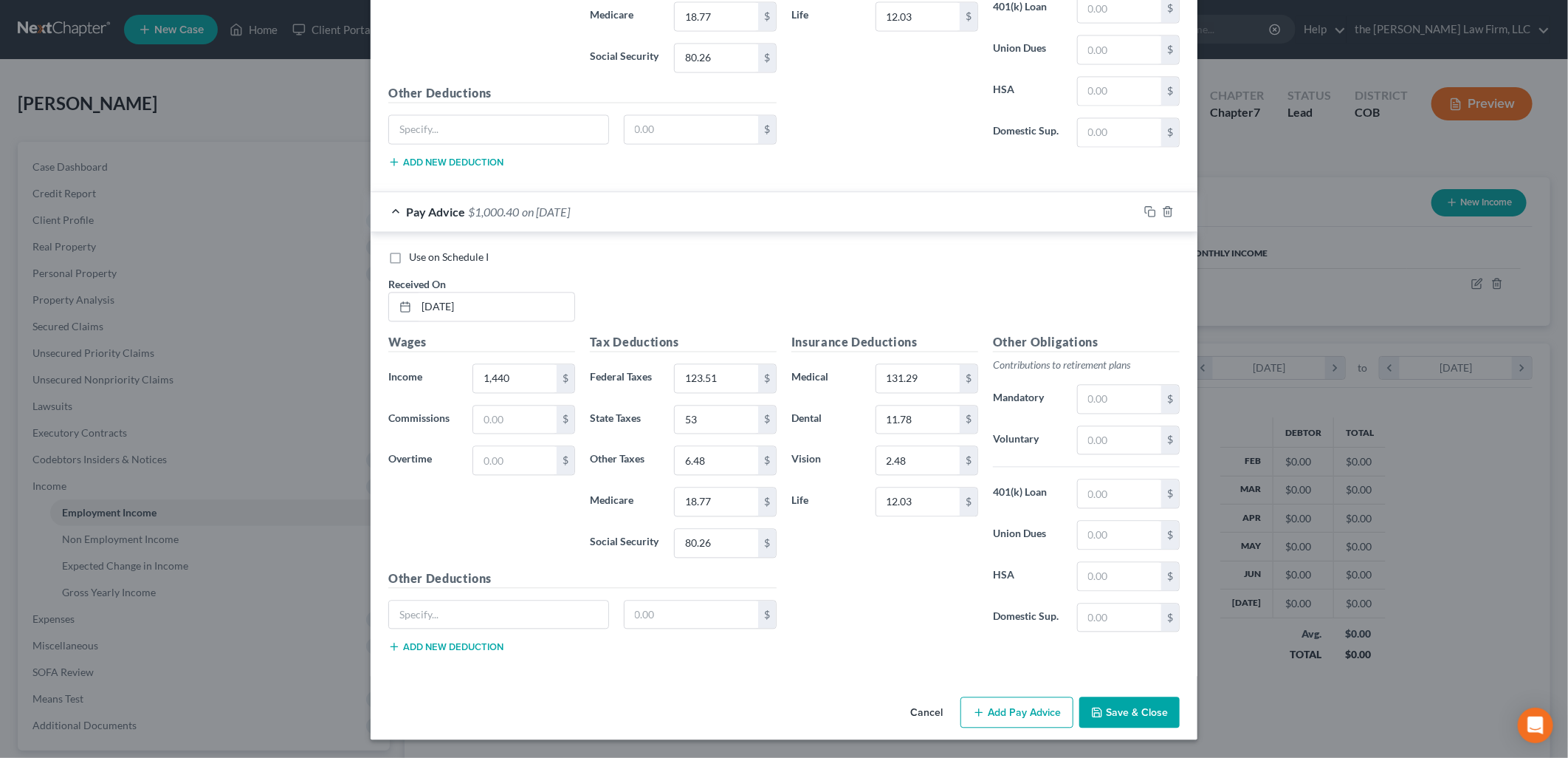
click at [1037, 706] on button "Add Pay Advice" at bounding box center [1016, 713] width 113 height 31
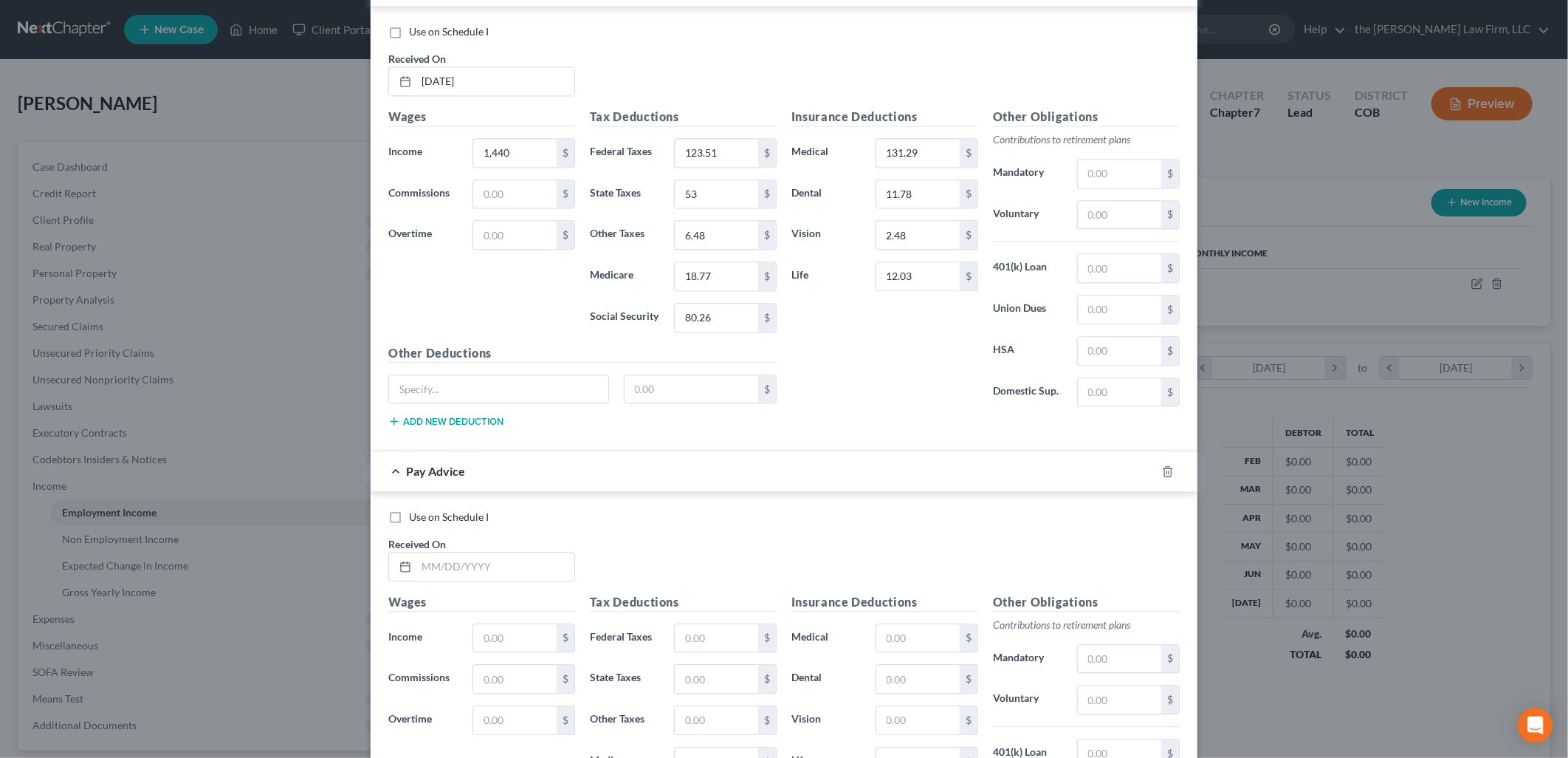
scroll to position [2253, 0]
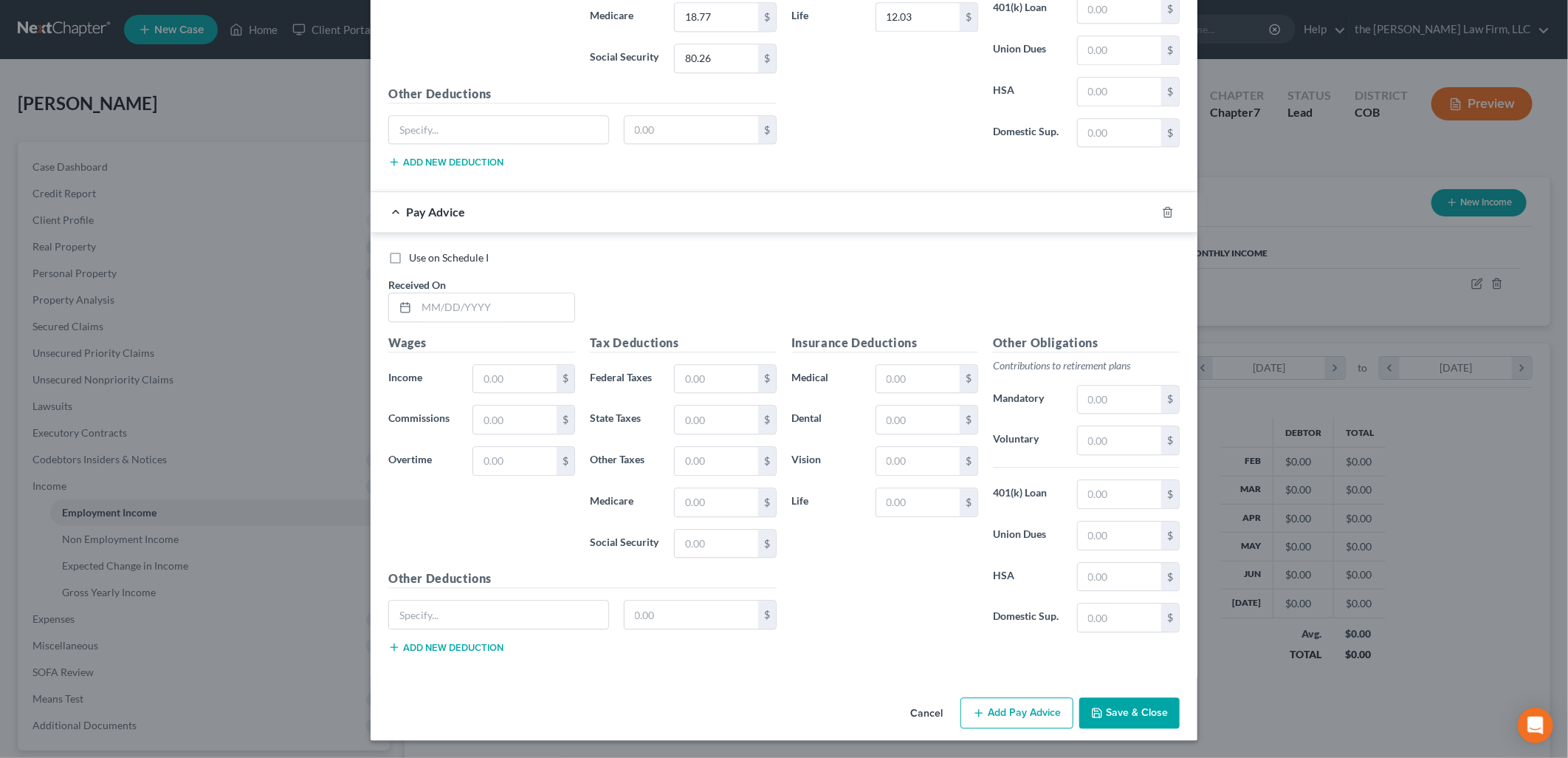
click at [468, 290] on div "Received On *" at bounding box center [481, 300] width 202 height 45
click at [454, 308] on input "text" at bounding box center [495, 307] width 158 height 28
type input "7/11/2025"
type input "1,440"
type input "123.51"
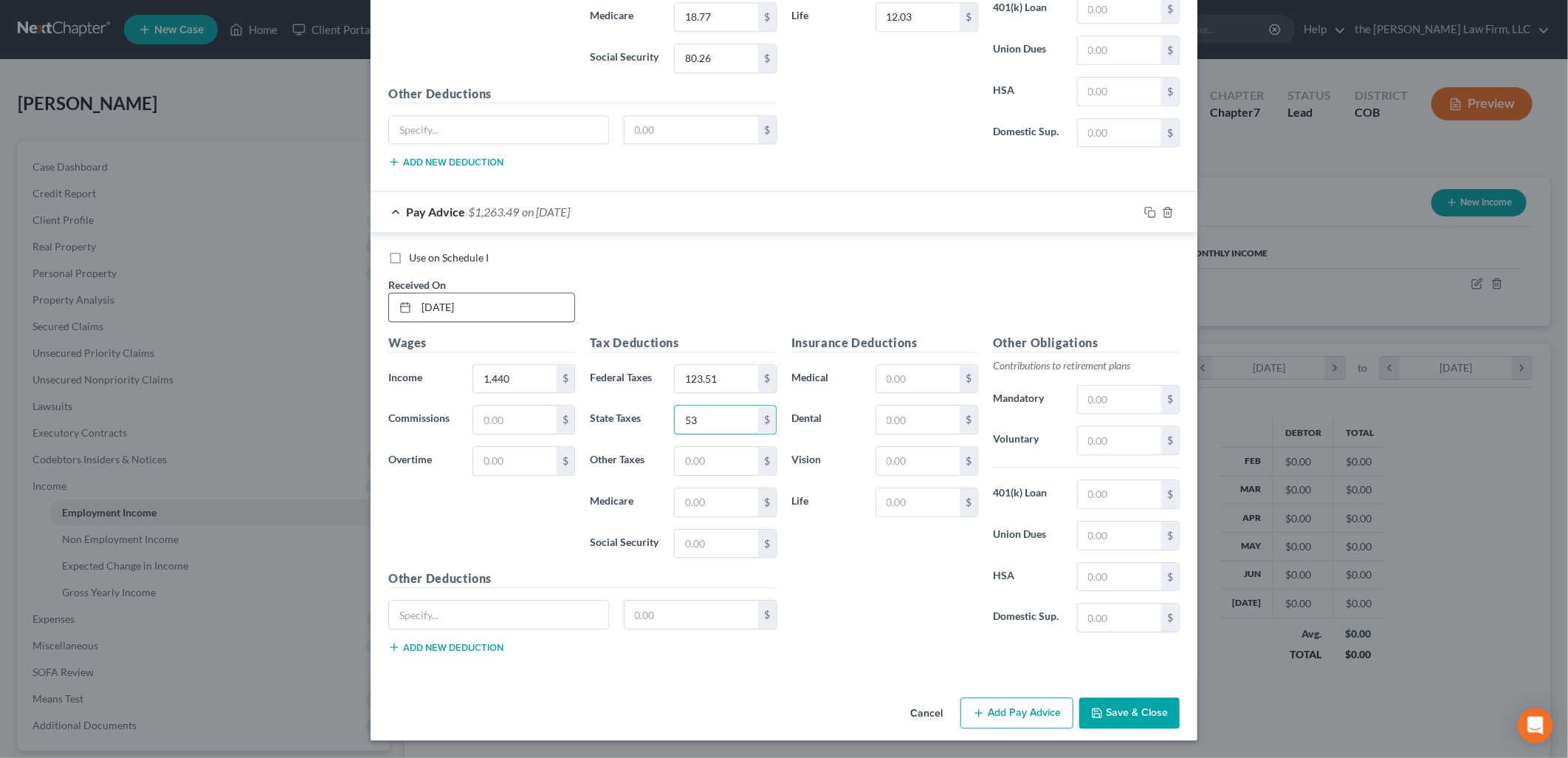
type input "53"
type input "6.48"
type input "18.77"
type input "80.26"
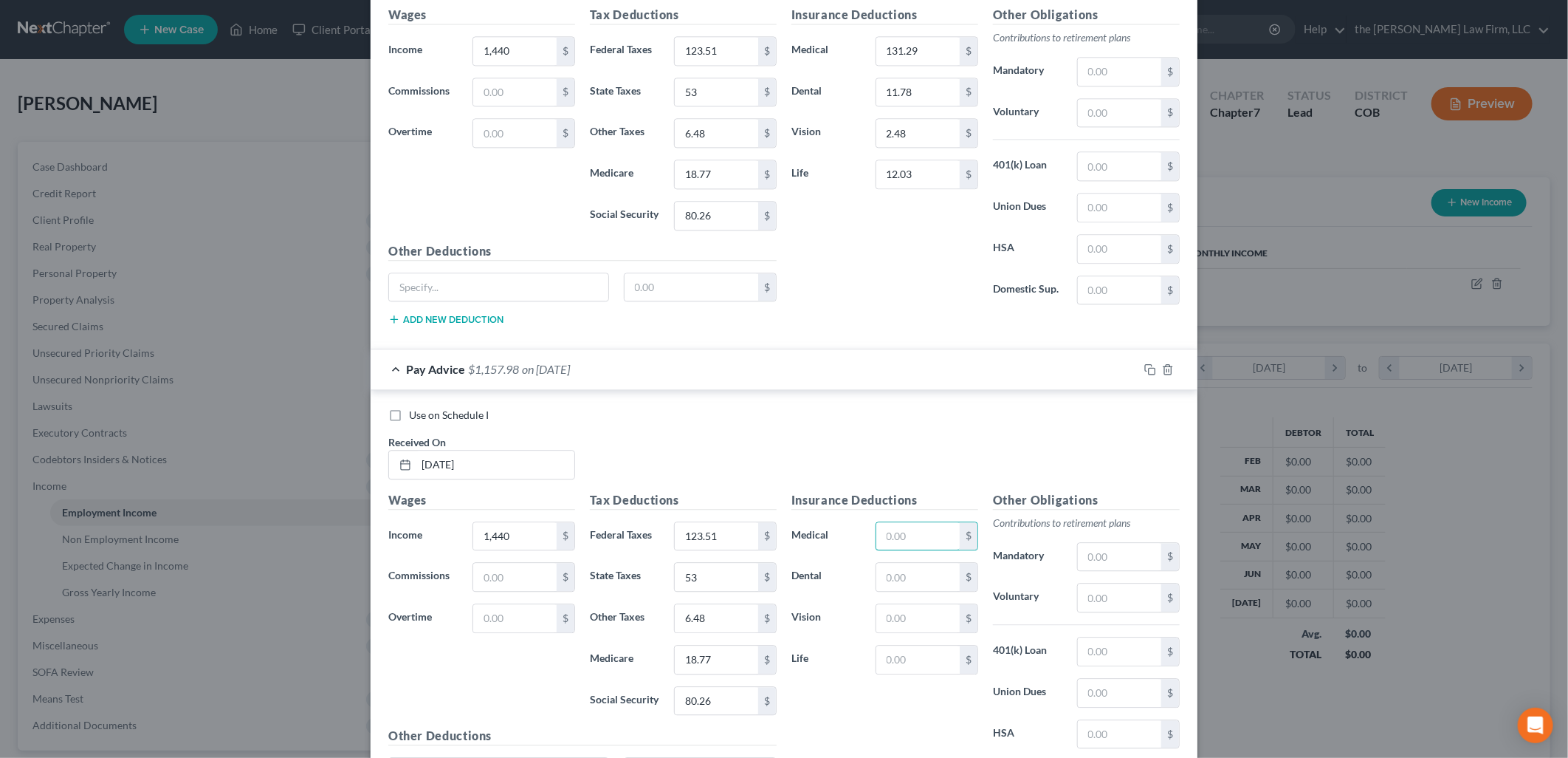
scroll to position [2089, 0]
type input "131.29"
type input "11.78"
type input "5"
type input "2.48"
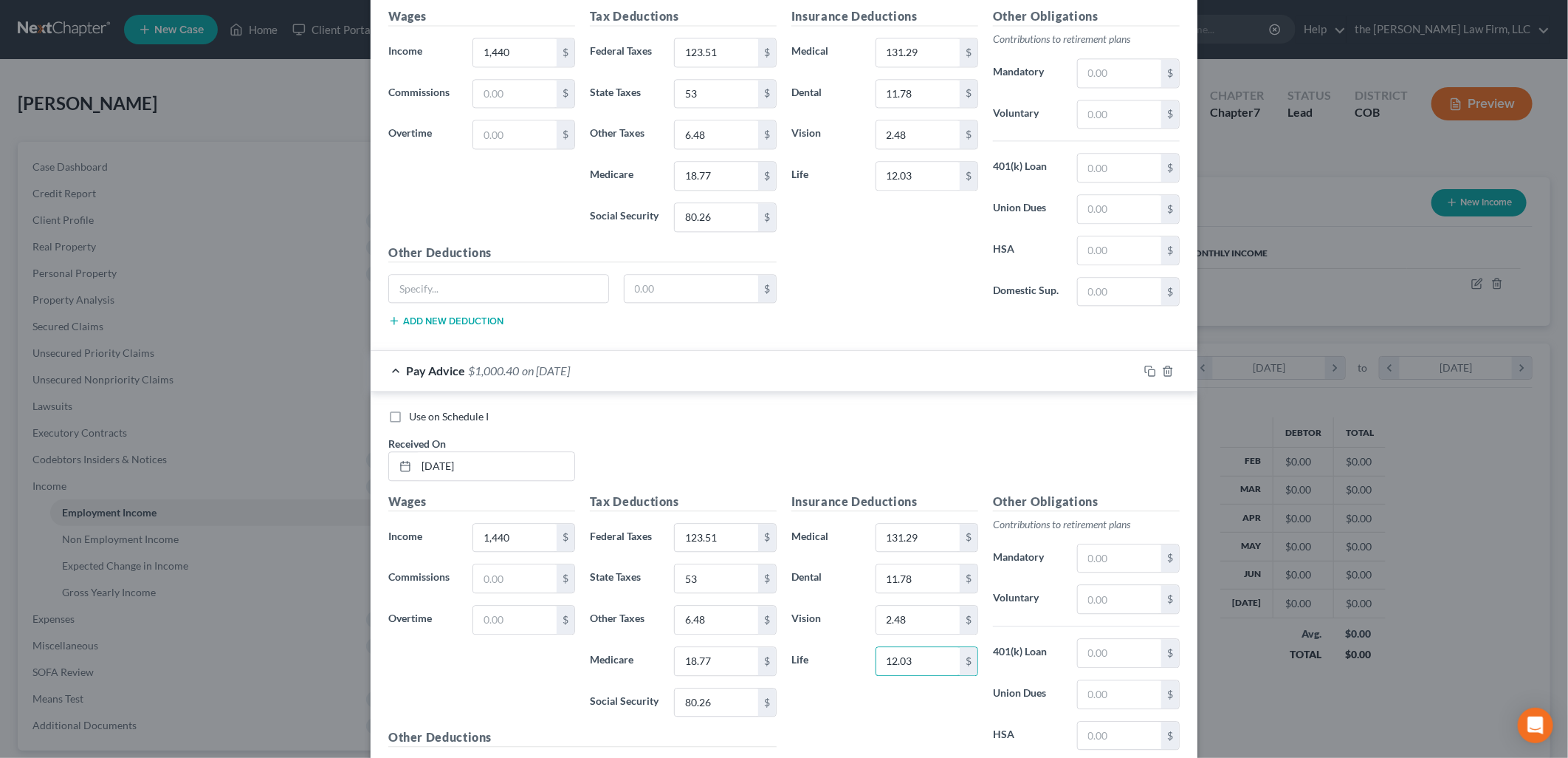
type input "12.03"
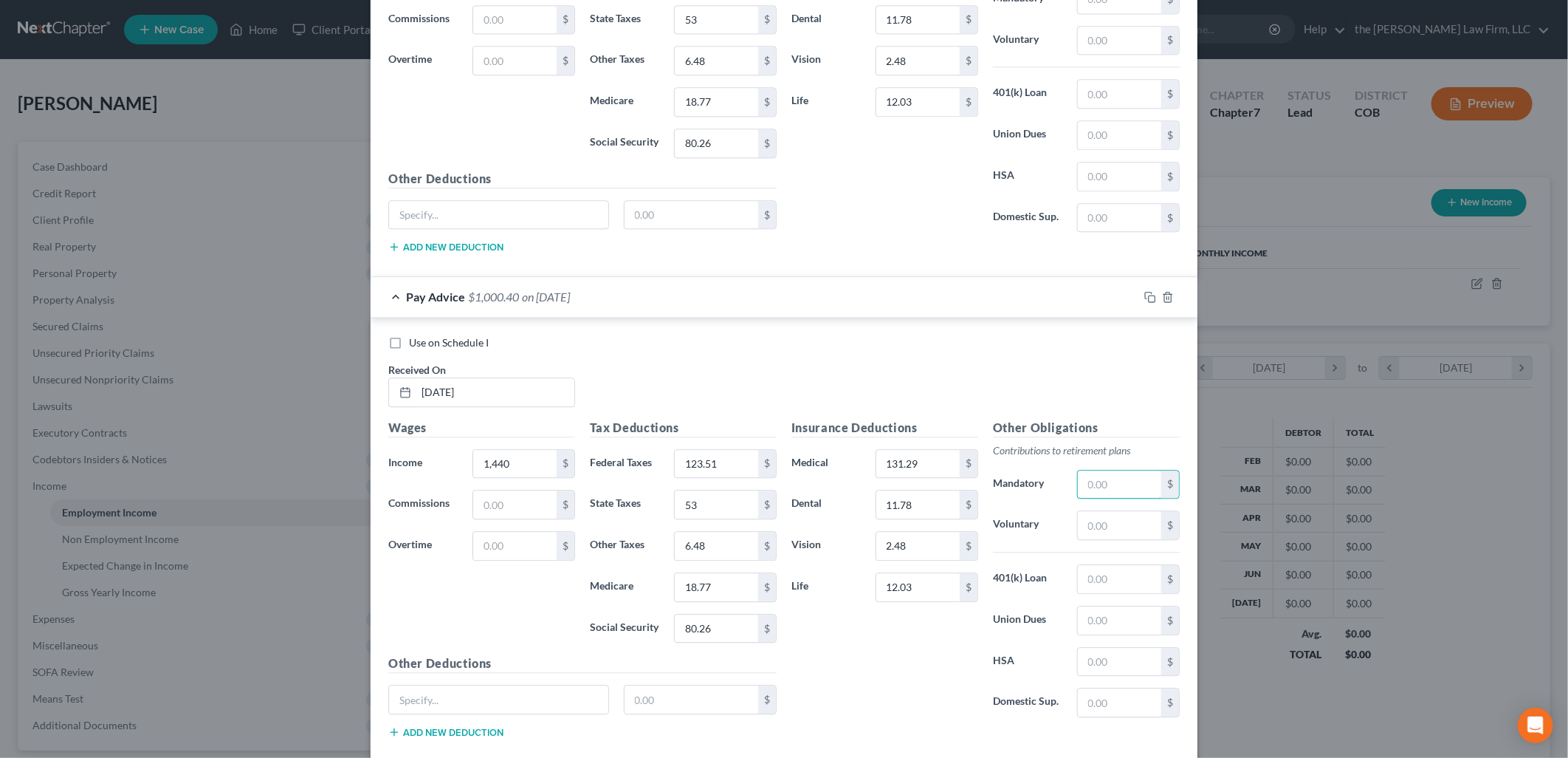
scroll to position [2253, 0]
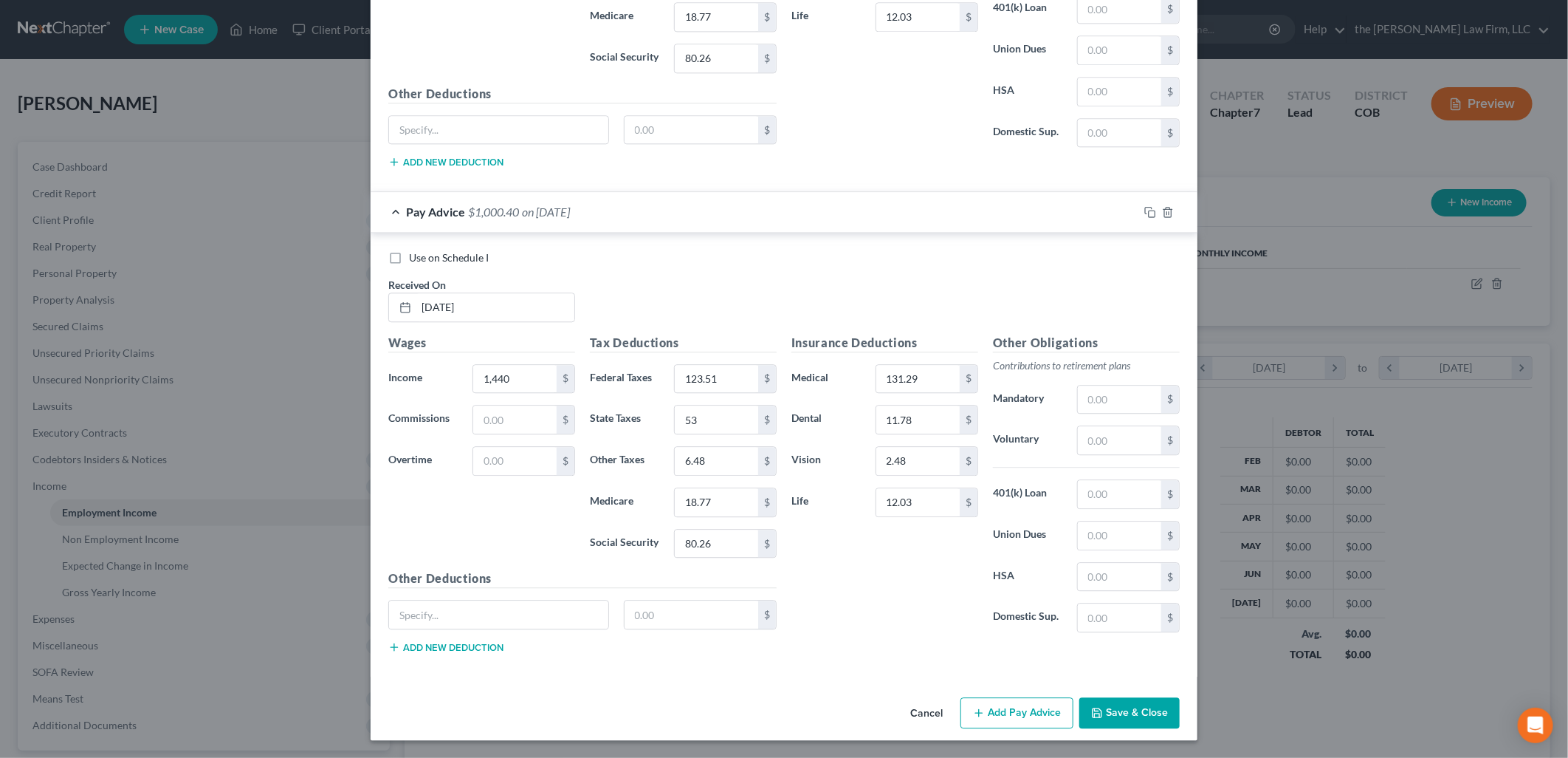
click at [1006, 714] on button "Add Pay Advice" at bounding box center [1016, 713] width 113 height 31
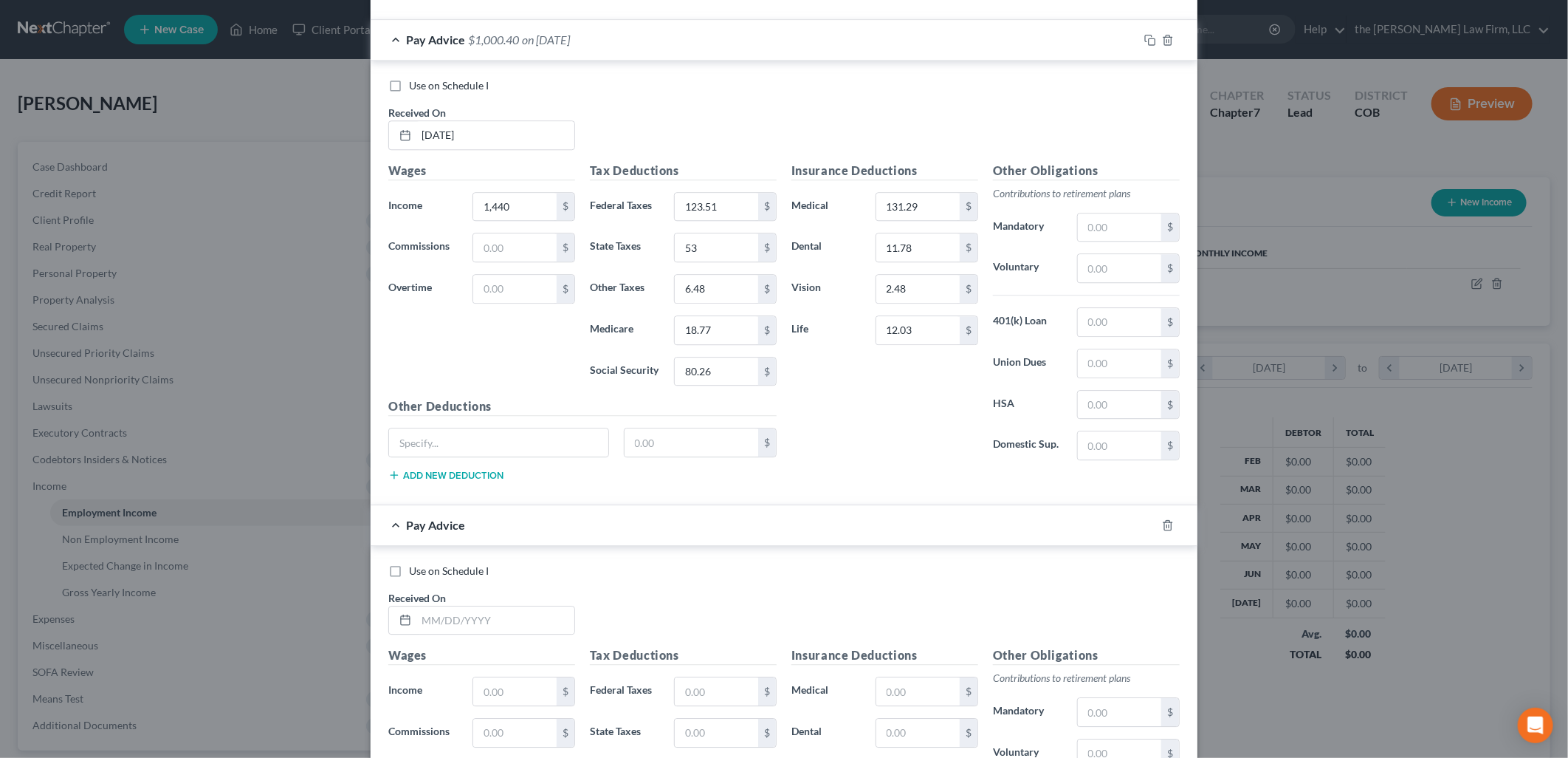
scroll to position [2738, 0]
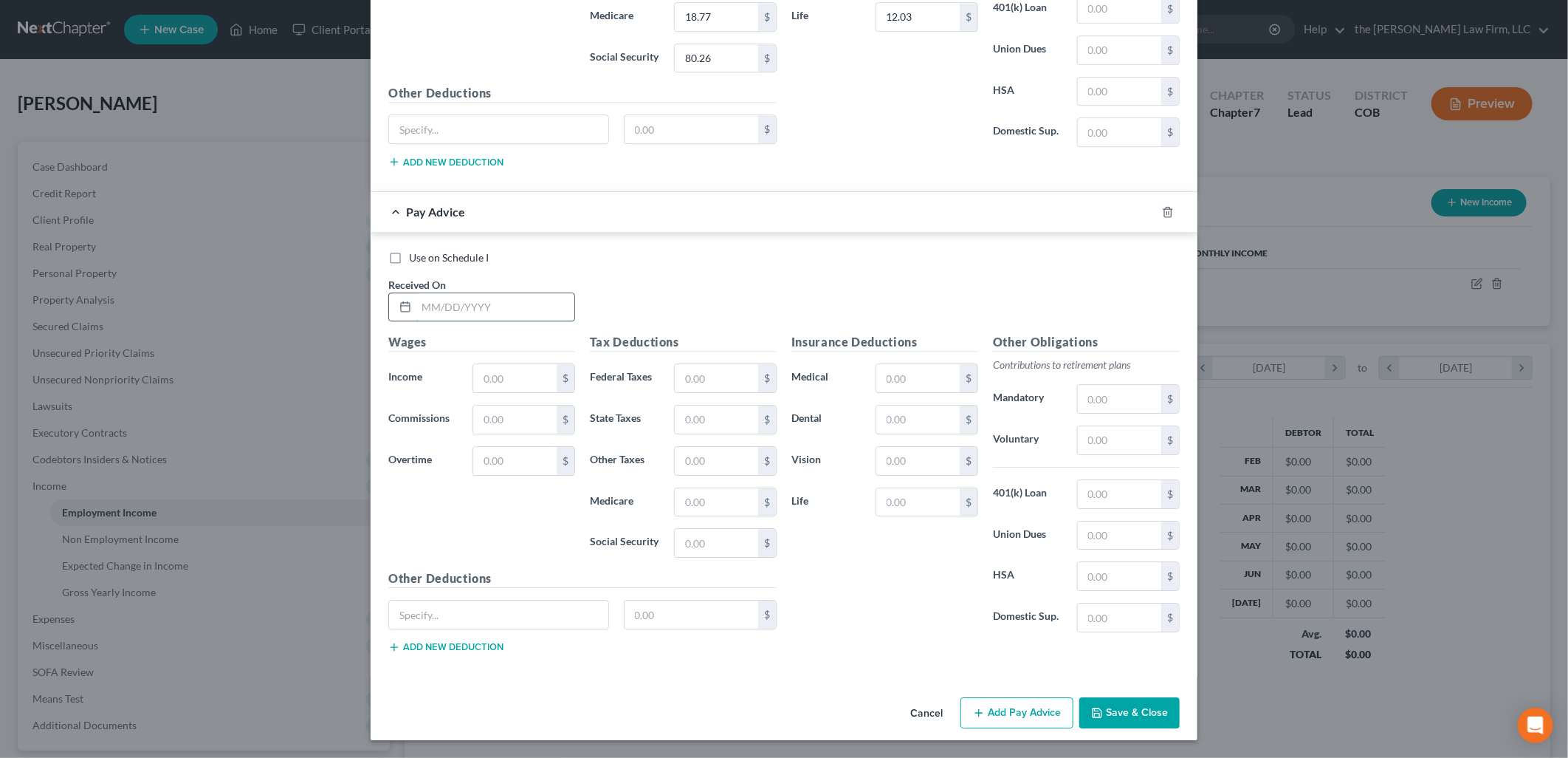
click at [514, 296] on input "text" at bounding box center [495, 307] width 158 height 28
type input "7/3/2025"
type input "1,440"
type input "123.51"
type input "53"
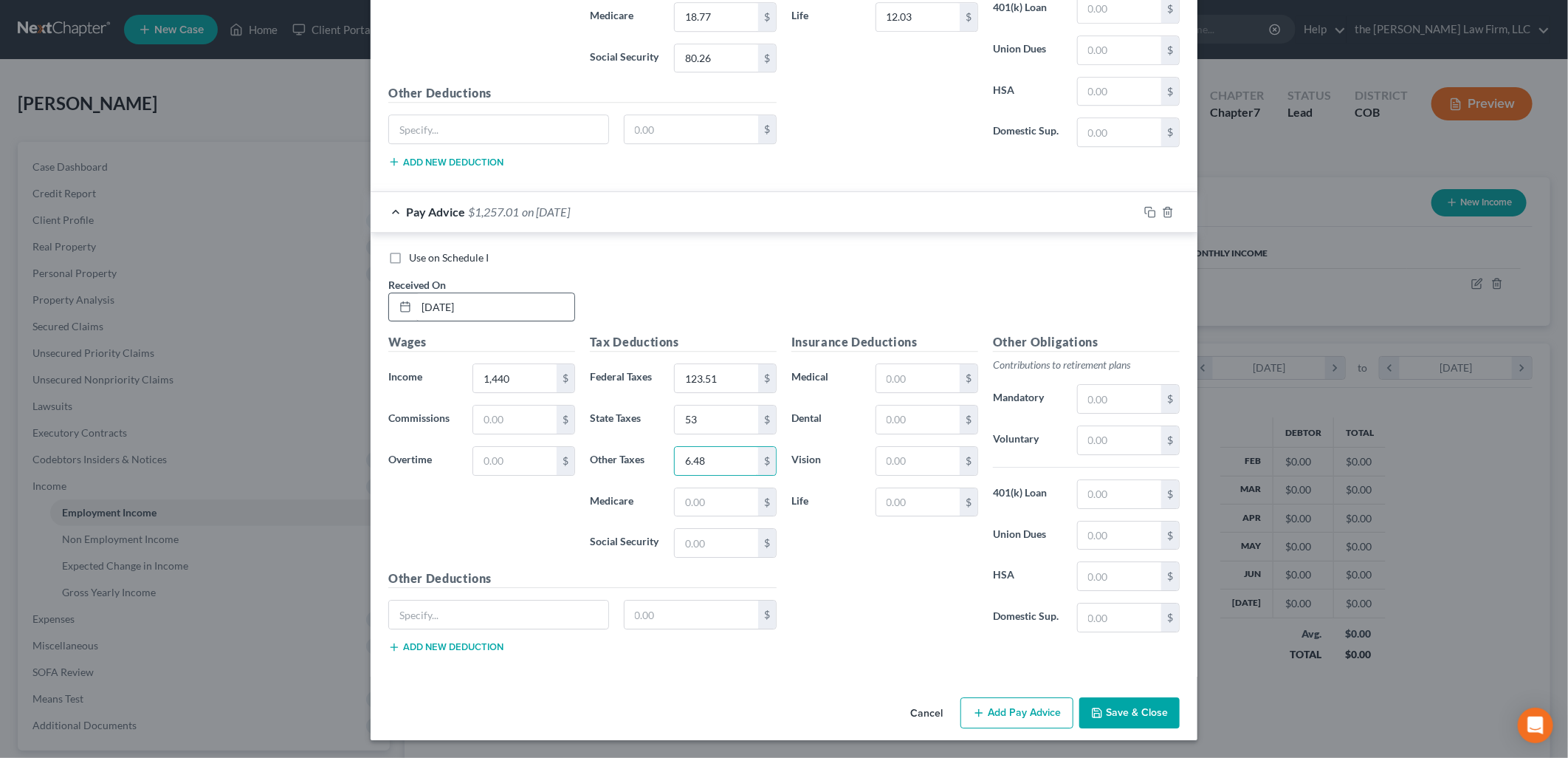
type input "6.48"
type input "18.77"
type input "80.26"
type input "131.29"
type input "11.78"
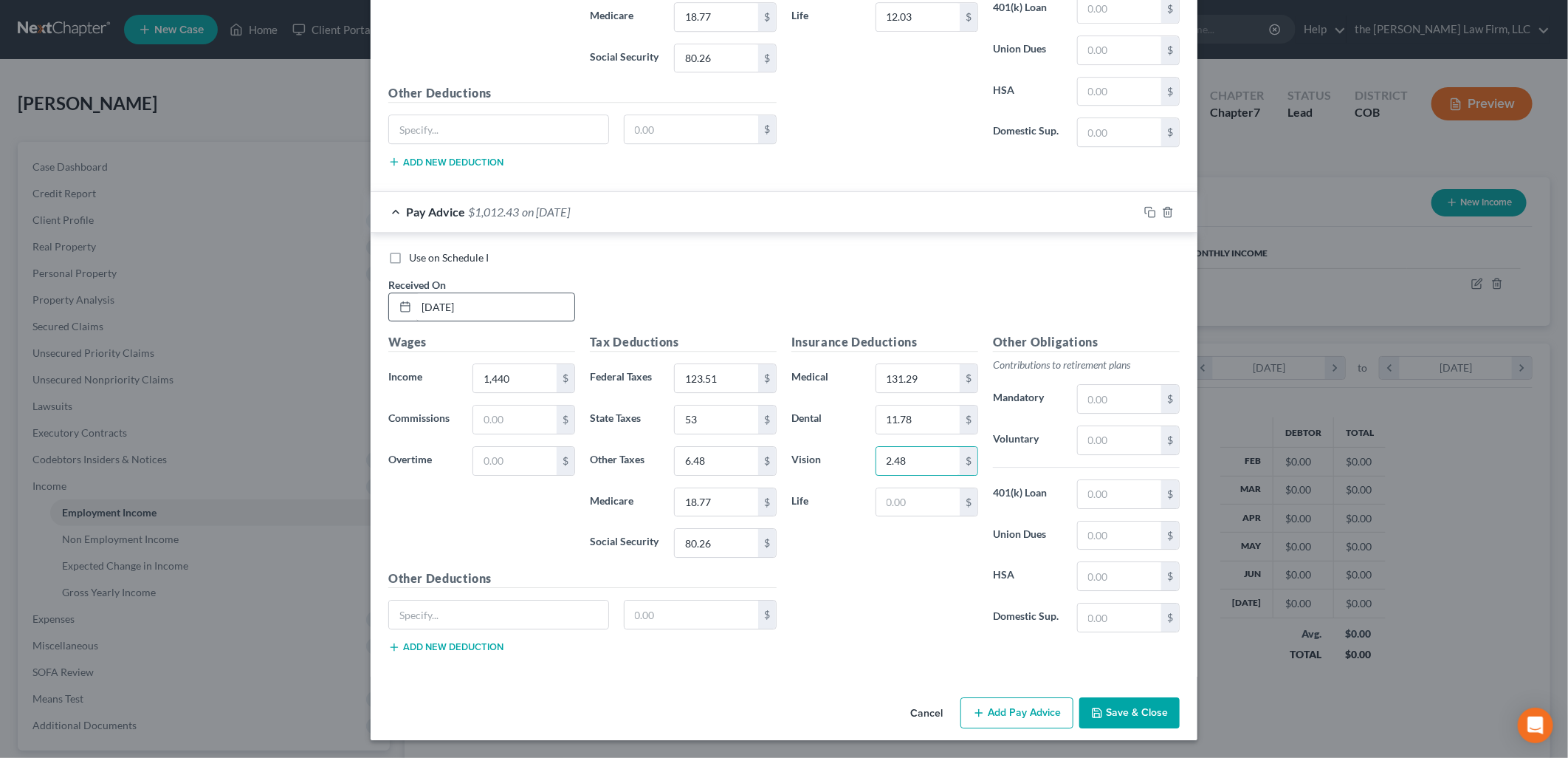
type input "2.48"
type input "12.03"
click at [1030, 720] on button "Add Pay Advice" at bounding box center [1016, 713] width 113 height 31
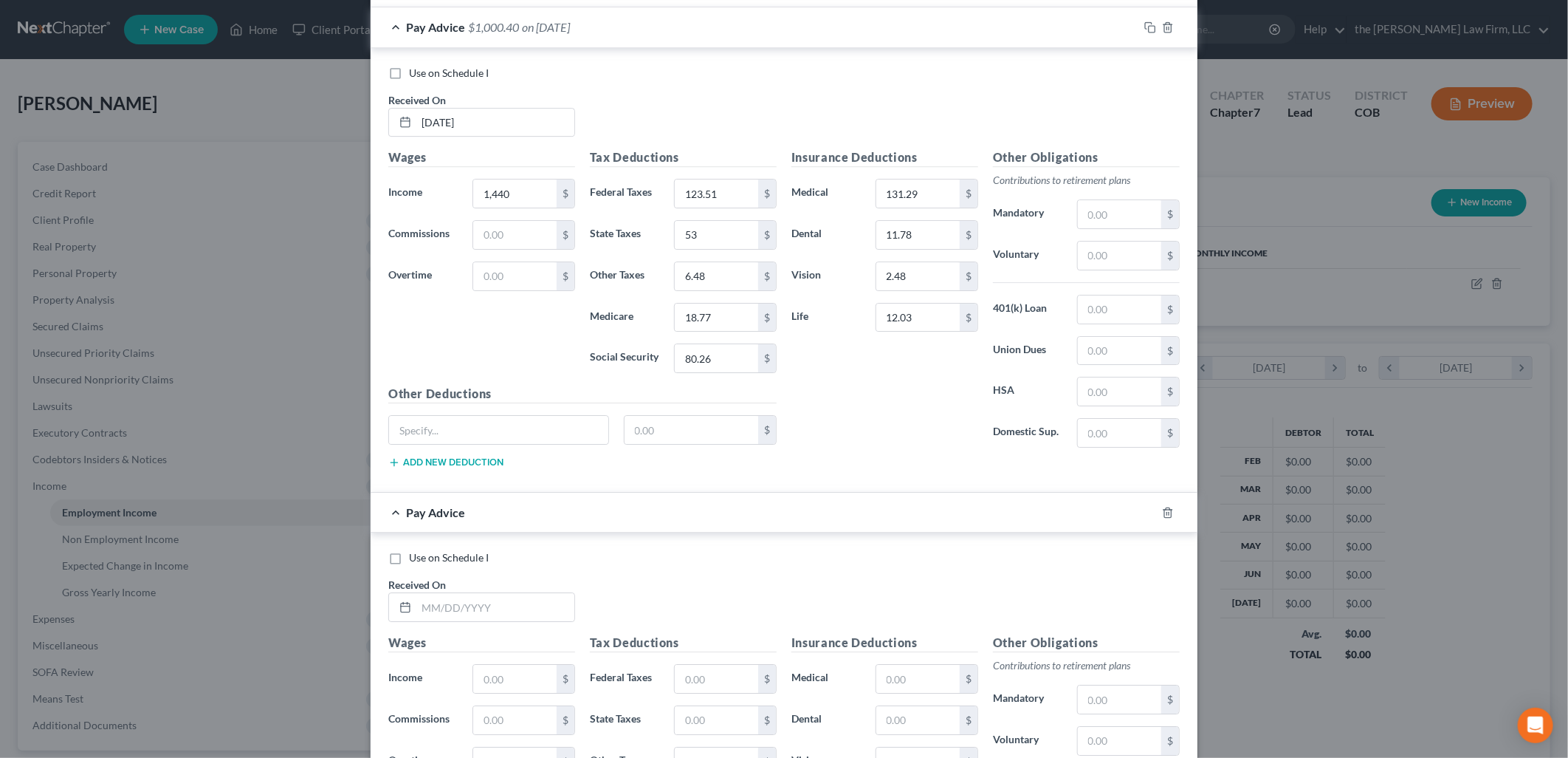
scroll to position [3224, 0]
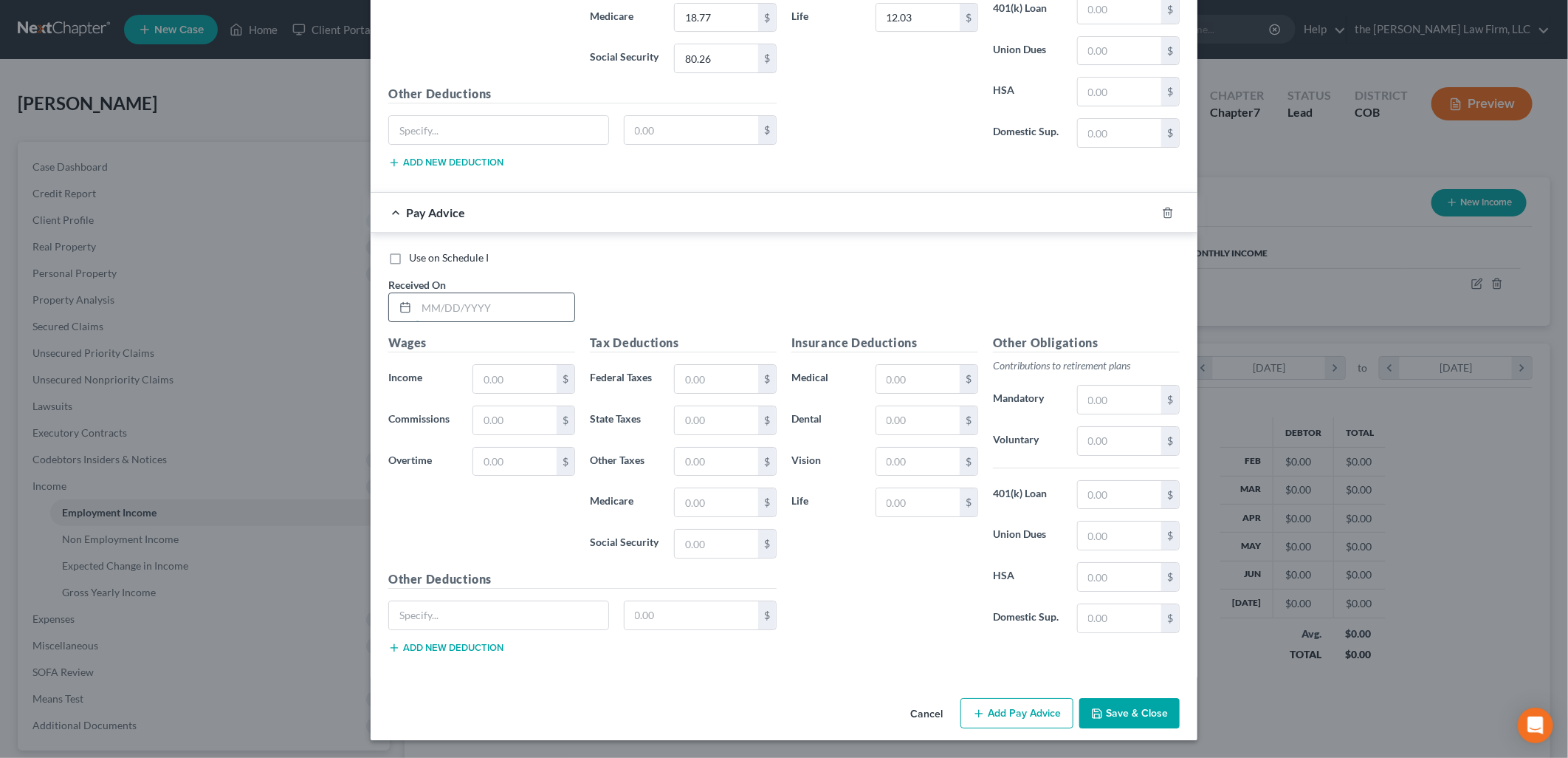
click at [522, 312] on input "text" at bounding box center [495, 307] width 158 height 28
type input "6/27/2025"
type input "1,440"
click at [698, 373] on input "text" at bounding box center [716, 379] width 83 height 28
click at [1026, 705] on button "Add Pay Advice" at bounding box center [1016, 714] width 113 height 31
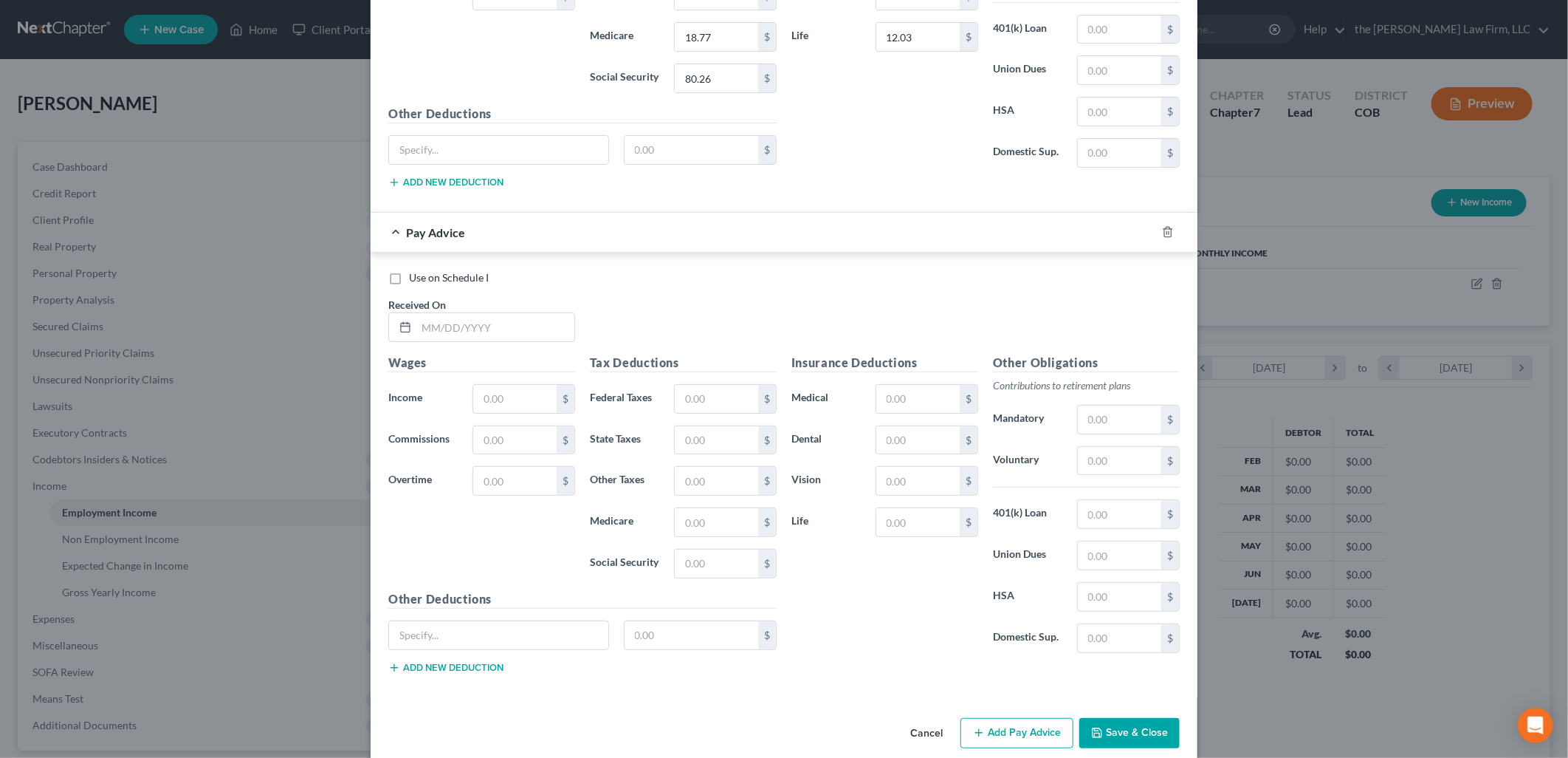
scroll to position [3711, 0]
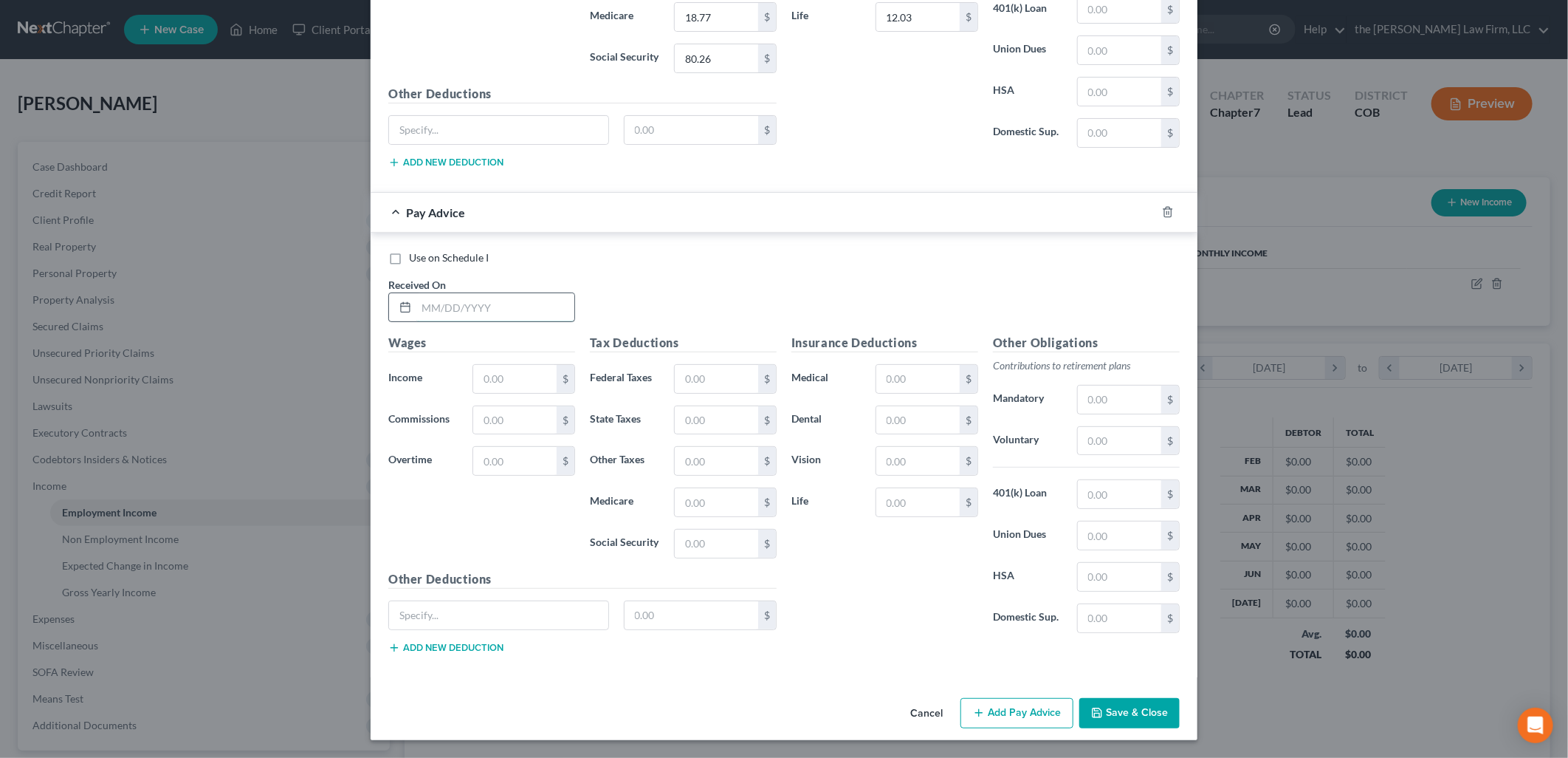
click at [466, 313] on input "text" at bounding box center [495, 307] width 158 height 28
click at [1046, 703] on button "Add Pay Advice" at bounding box center [1016, 714] width 113 height 31
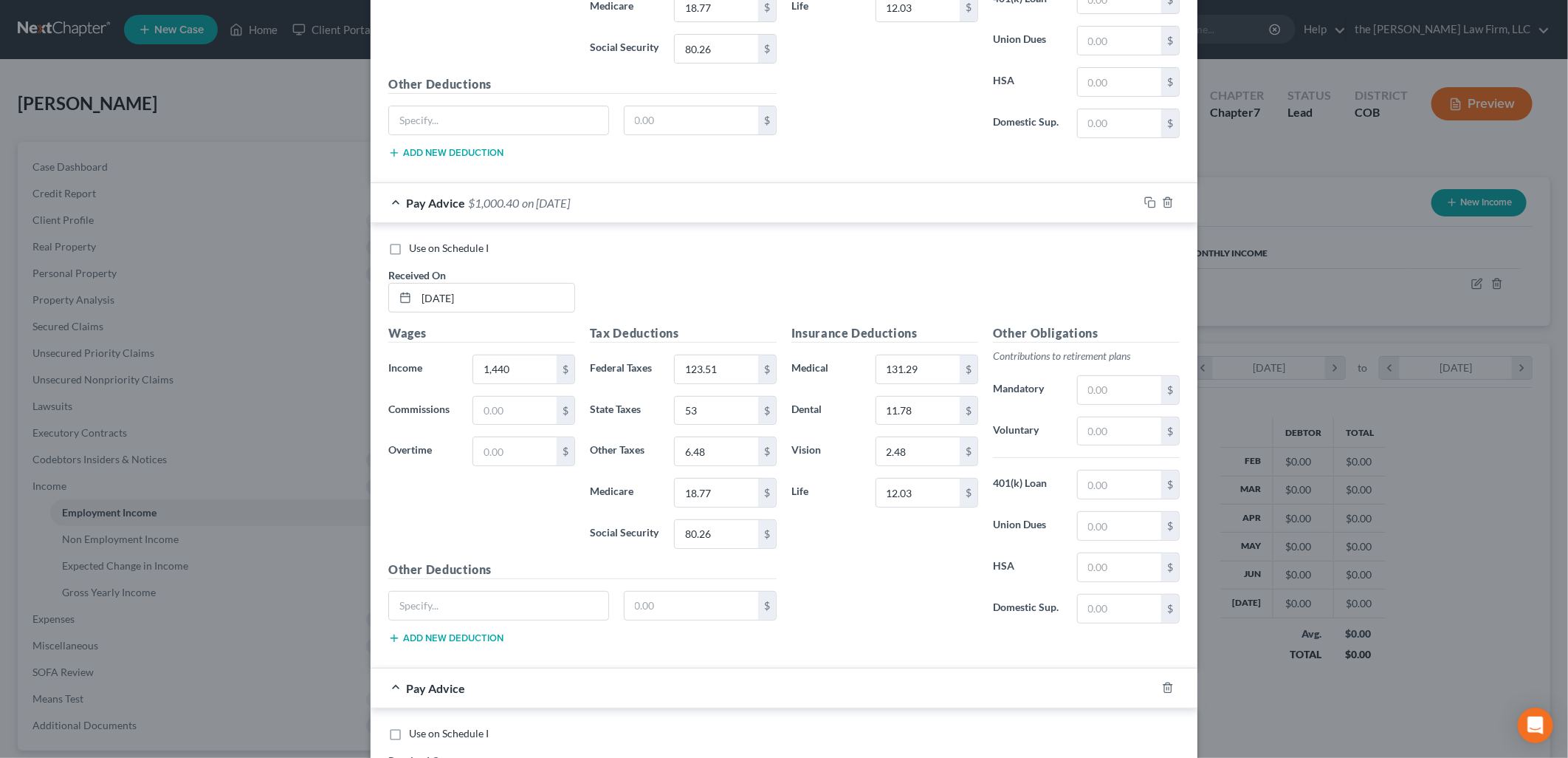
scroll to position [4197, 0]
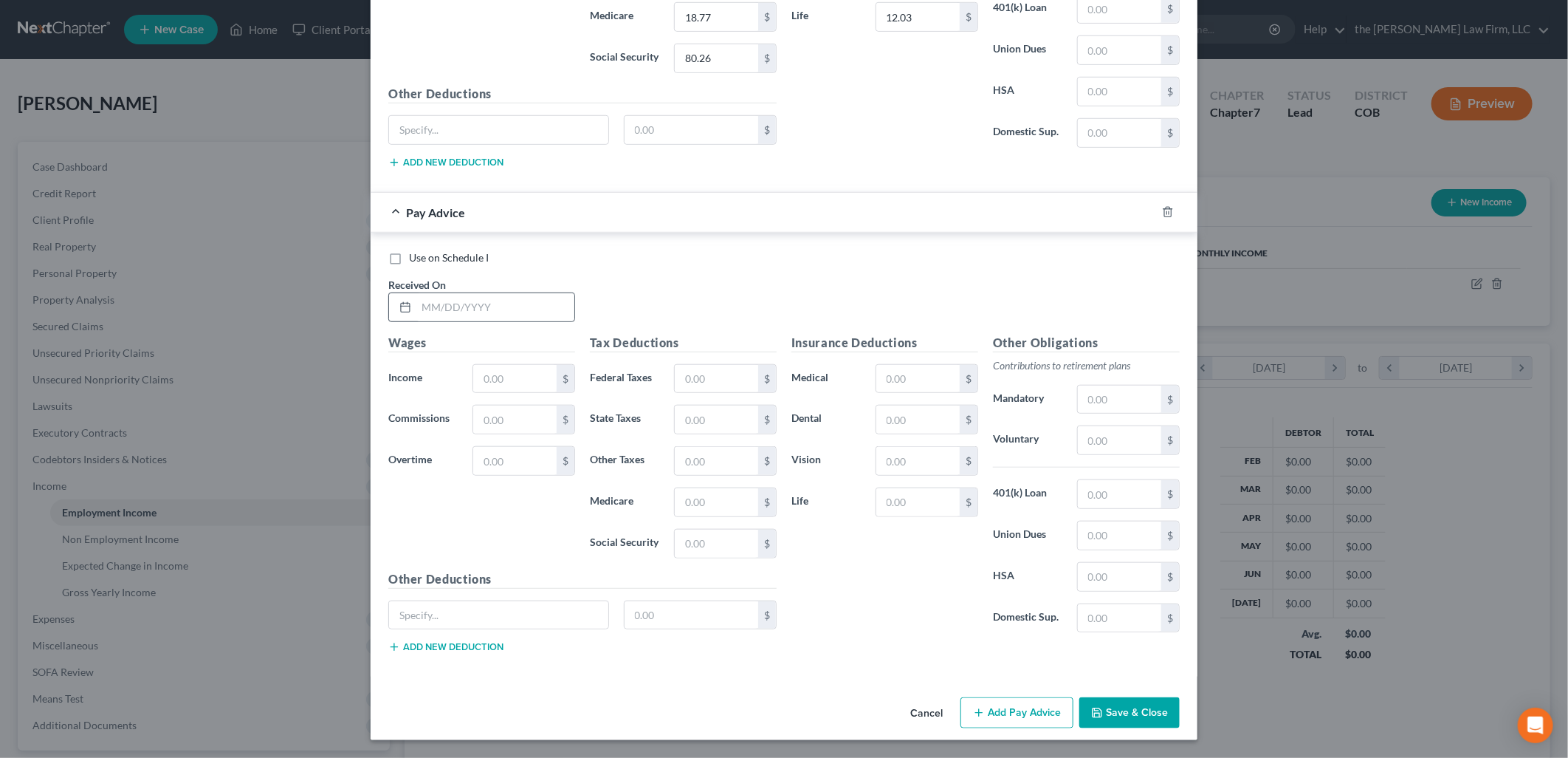
click at [461, 321] on div at bounding box center [481, 308] width 187 height 29
click at [462, 299] on input "text" at bounding box center [495, 307] width 158 height 28
click at [1008, 722] on button "Add Pay Advice" at bounding box center [1016, 713] width 113 height 31
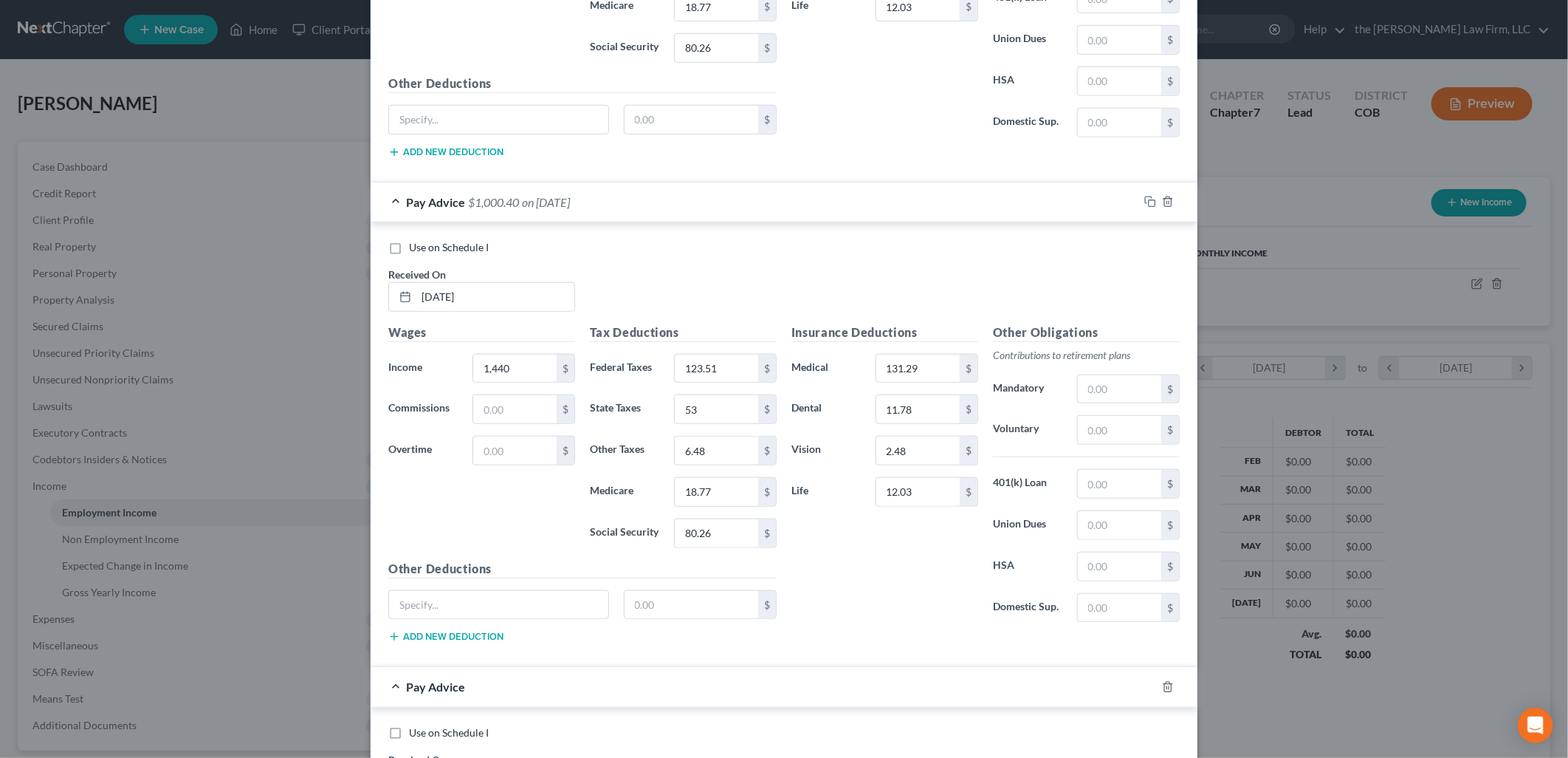
scroll to position [4684, 0]
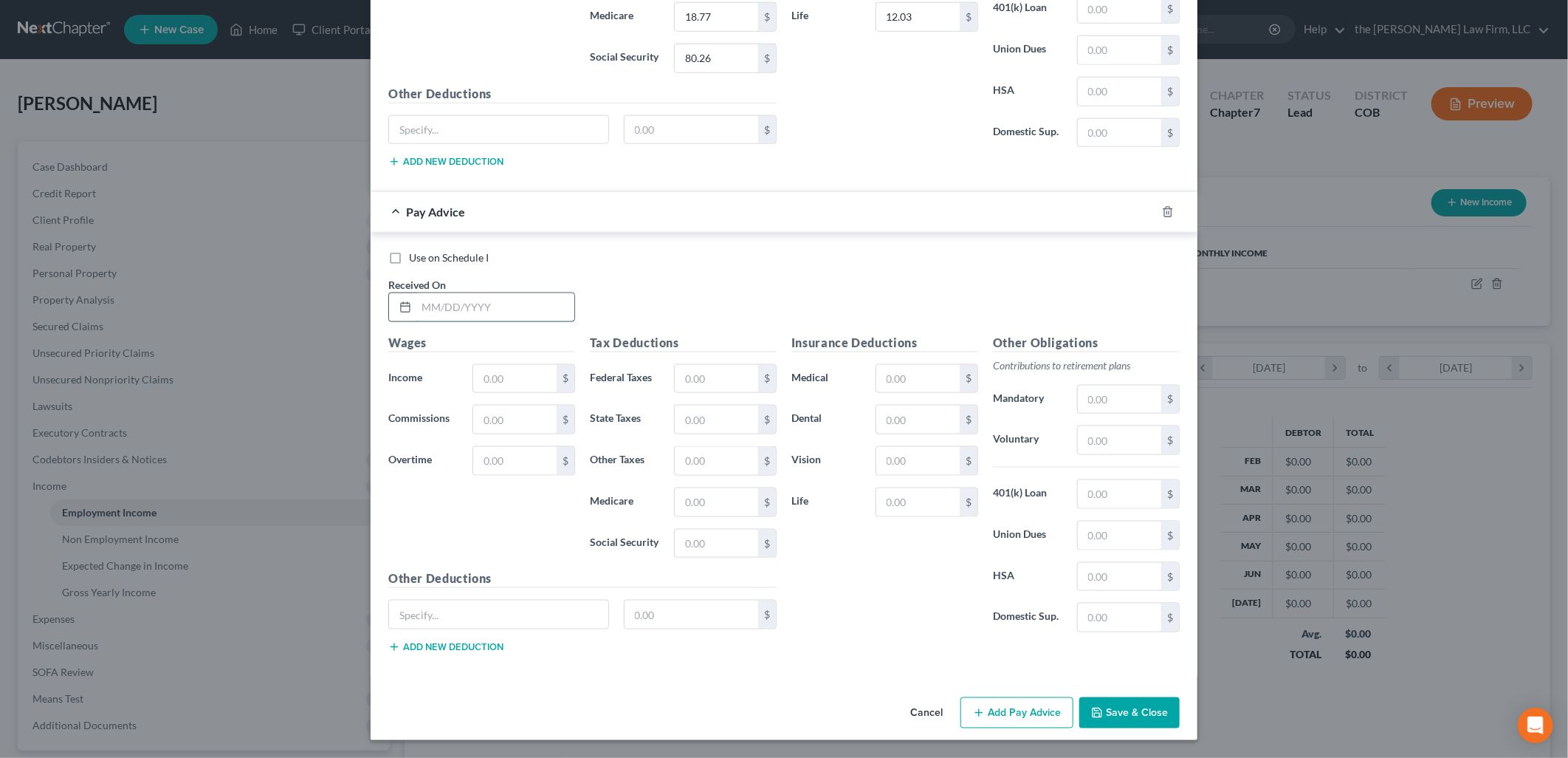
click at [527, 297] on input "text" at bounding box center [495, 307] width 158 height 28
click at [800, 273] on div "Use on Schedule I Received On * 6/6/2025" at bounding box center [784, 292] width 806 height 83
click at [909, 370] on input "text" at bounding box center [918, 379] width 83 height 28
click at [1024, 699] on button "Add Pay Advice" at bounding box center [1016, 713] width 113 height 31
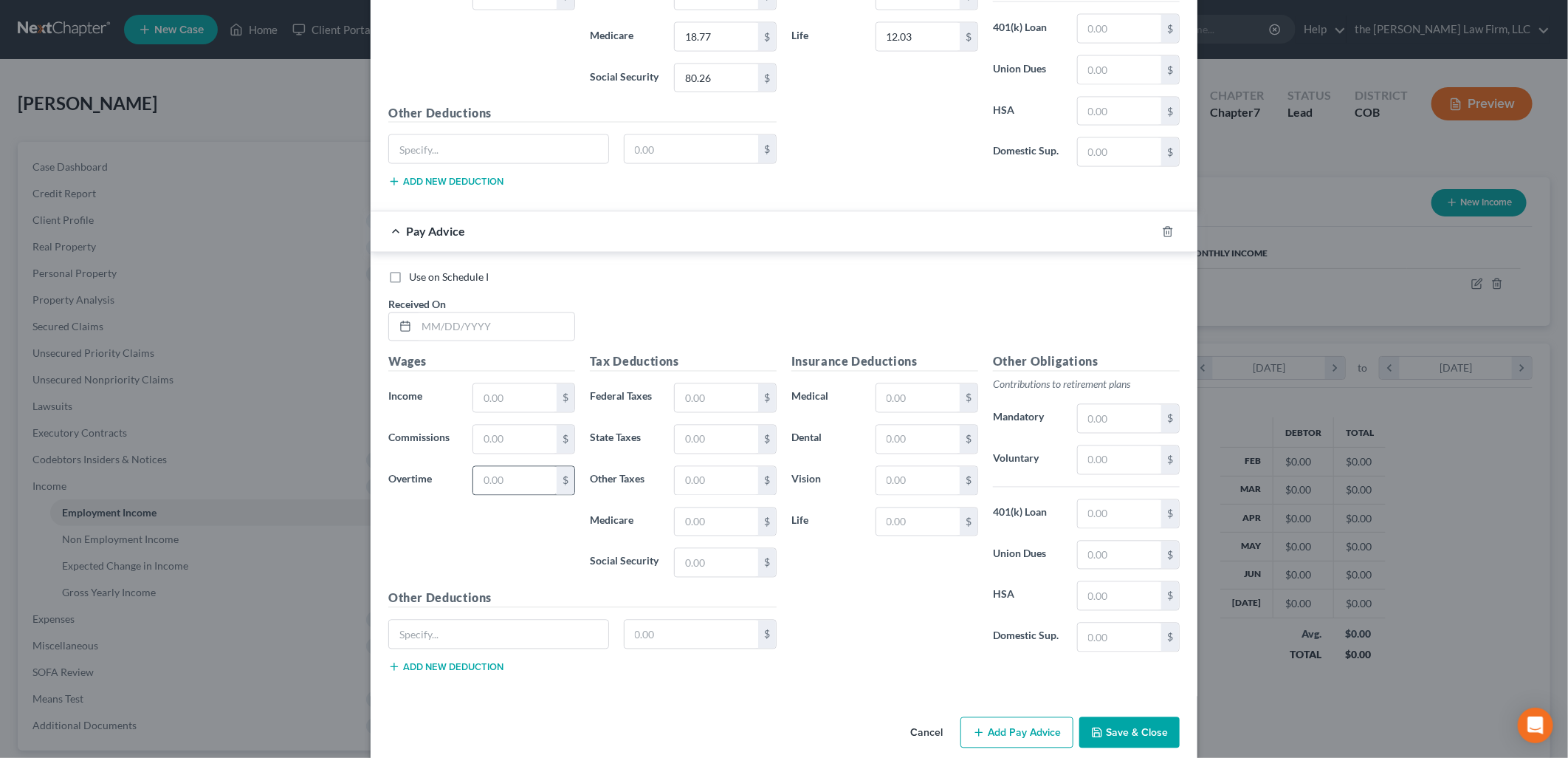
scroll to position [5171, 0]
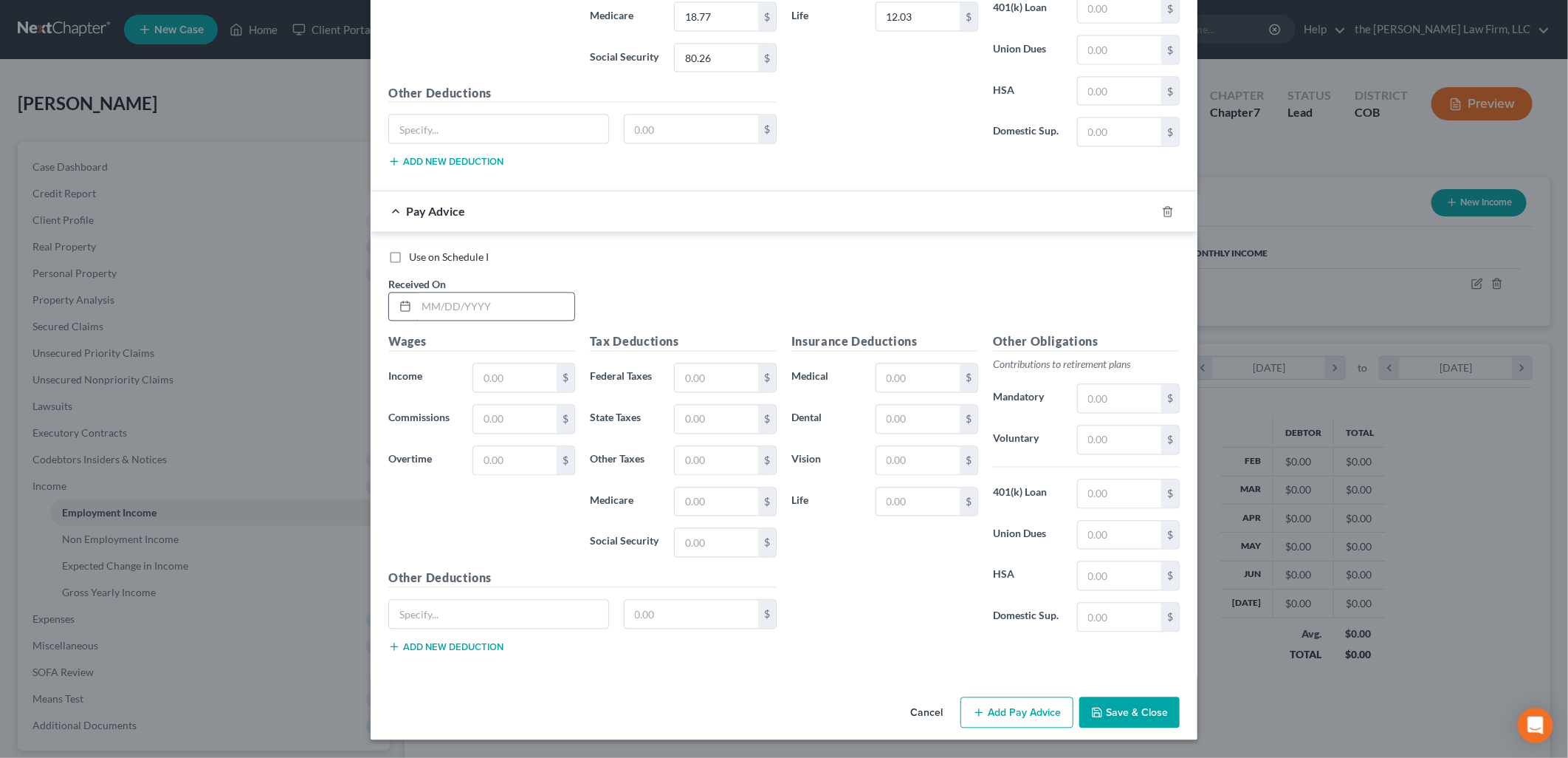
click at [512, 298] on input "text" at bounding box center [495, 307] width 158 height 28
click at [674, 302] on div "Use on Schedule I Received On * 5/30/2025" at bounding box center [784, 292] width 806 height 83
click at [1037, 713] on button "Add Pay Advice" at bounding box center [1016, 713] width 113 height 31
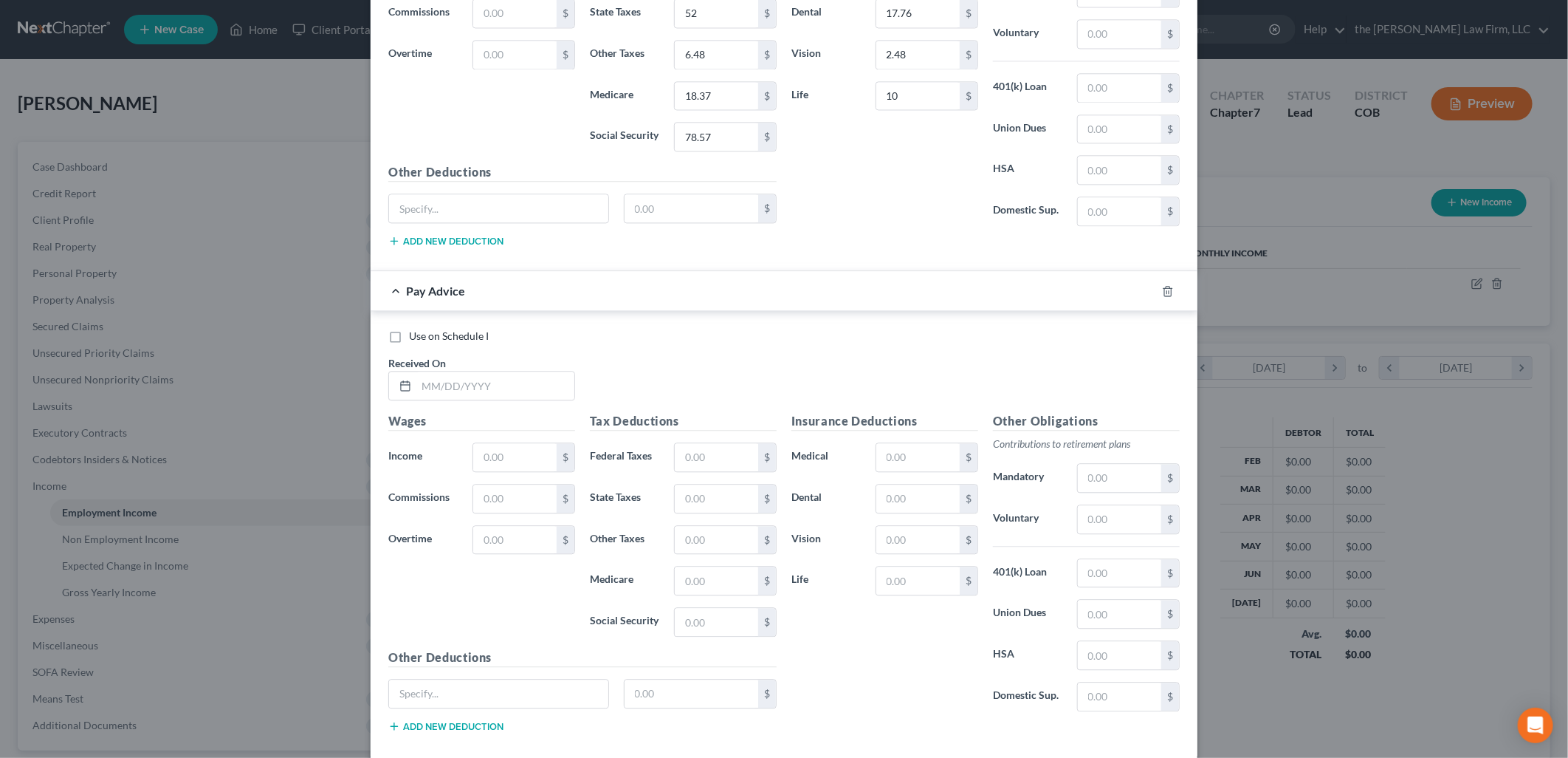
scroll to position [5581, 0]
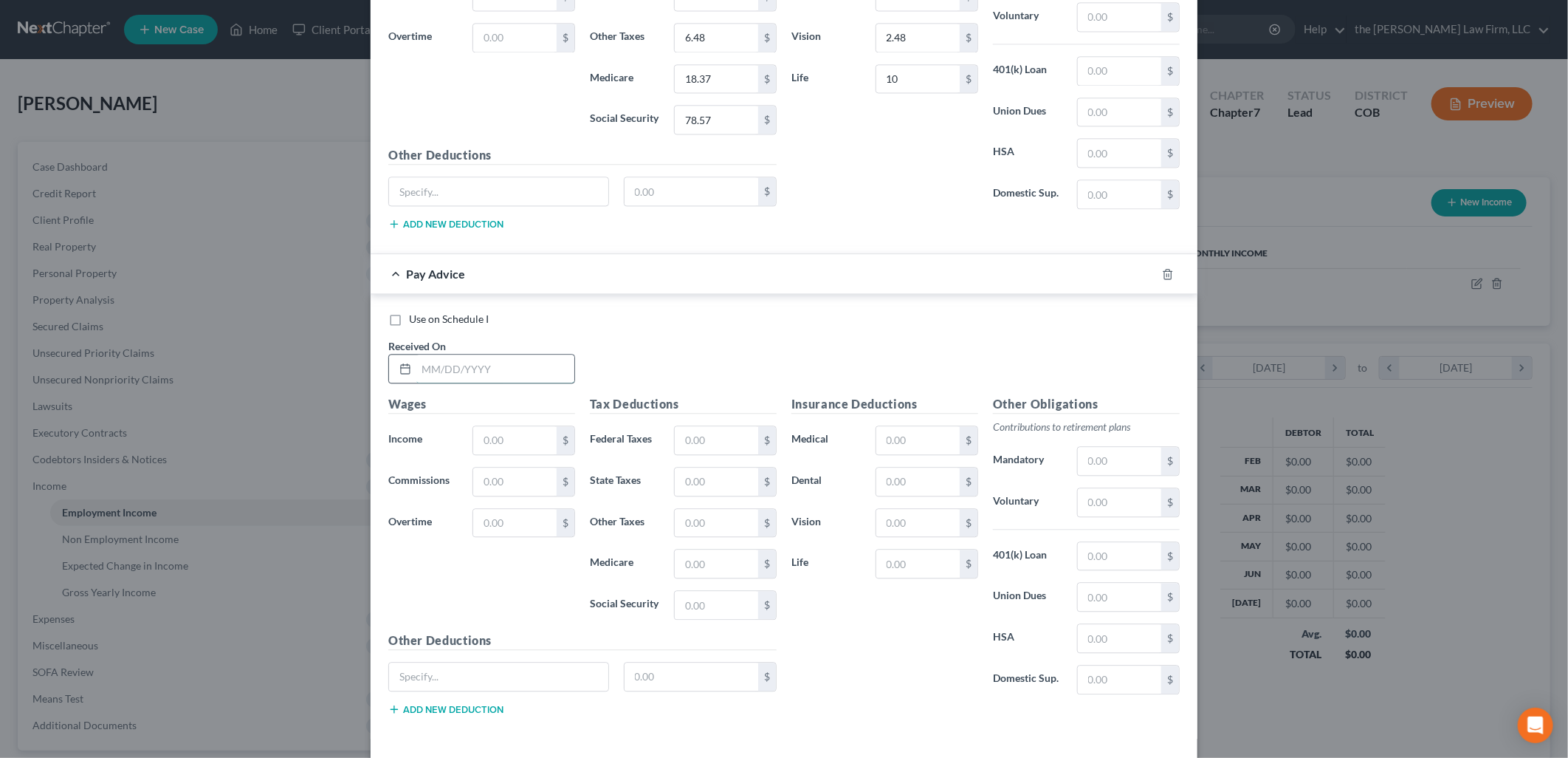
click at [485, 383] on input "text" at bounding box center [495, 368] width 158 height 28
click at [918, 451] on input "text" at bounding box center [918, 440] width 83 height 28
click at [710, 358] on div "Use on Schedule I Received On * 5/23/2025" at bounding box center [784, 353] width 806 height 83
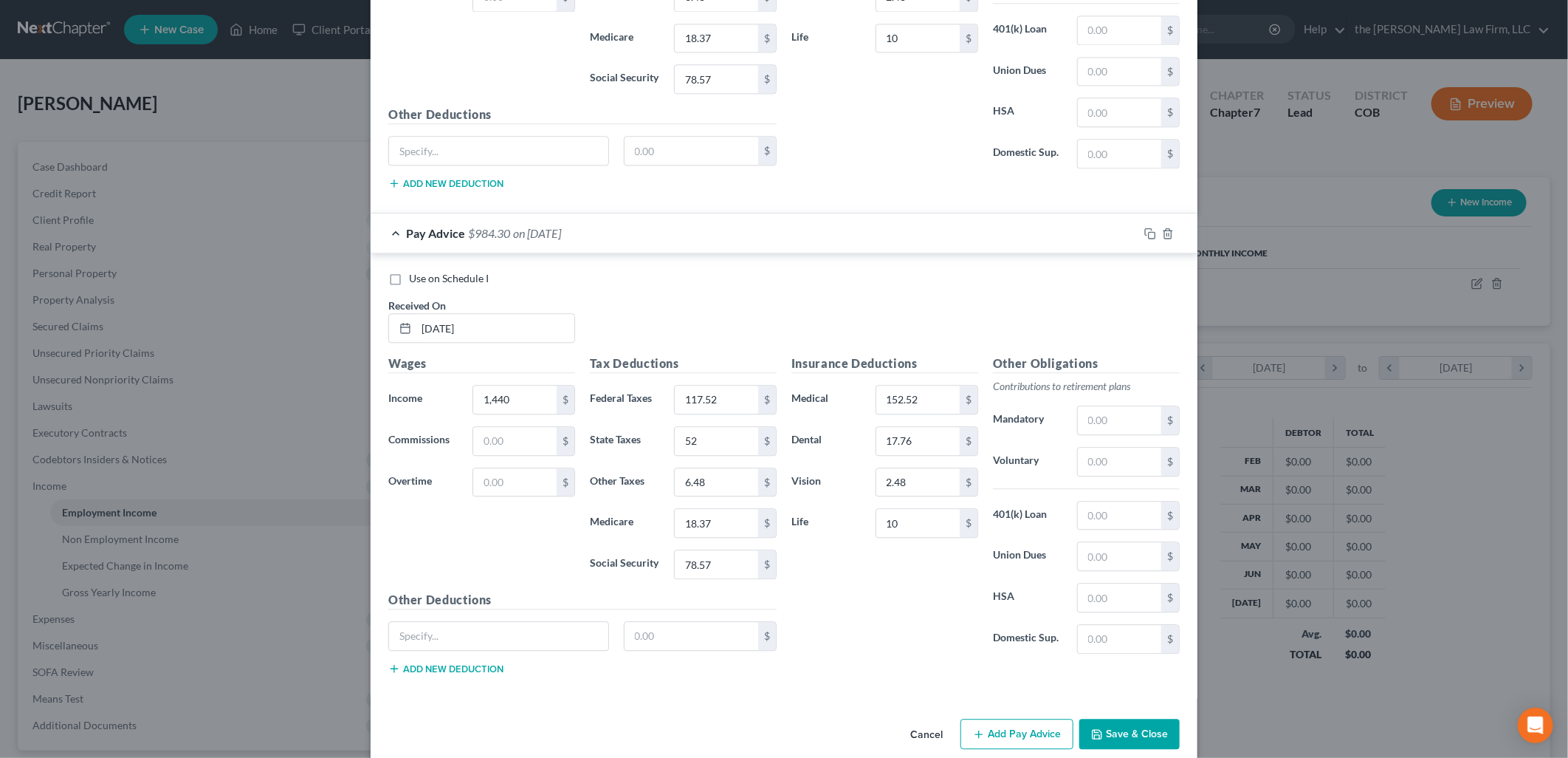
scroll to position [5656, 0]
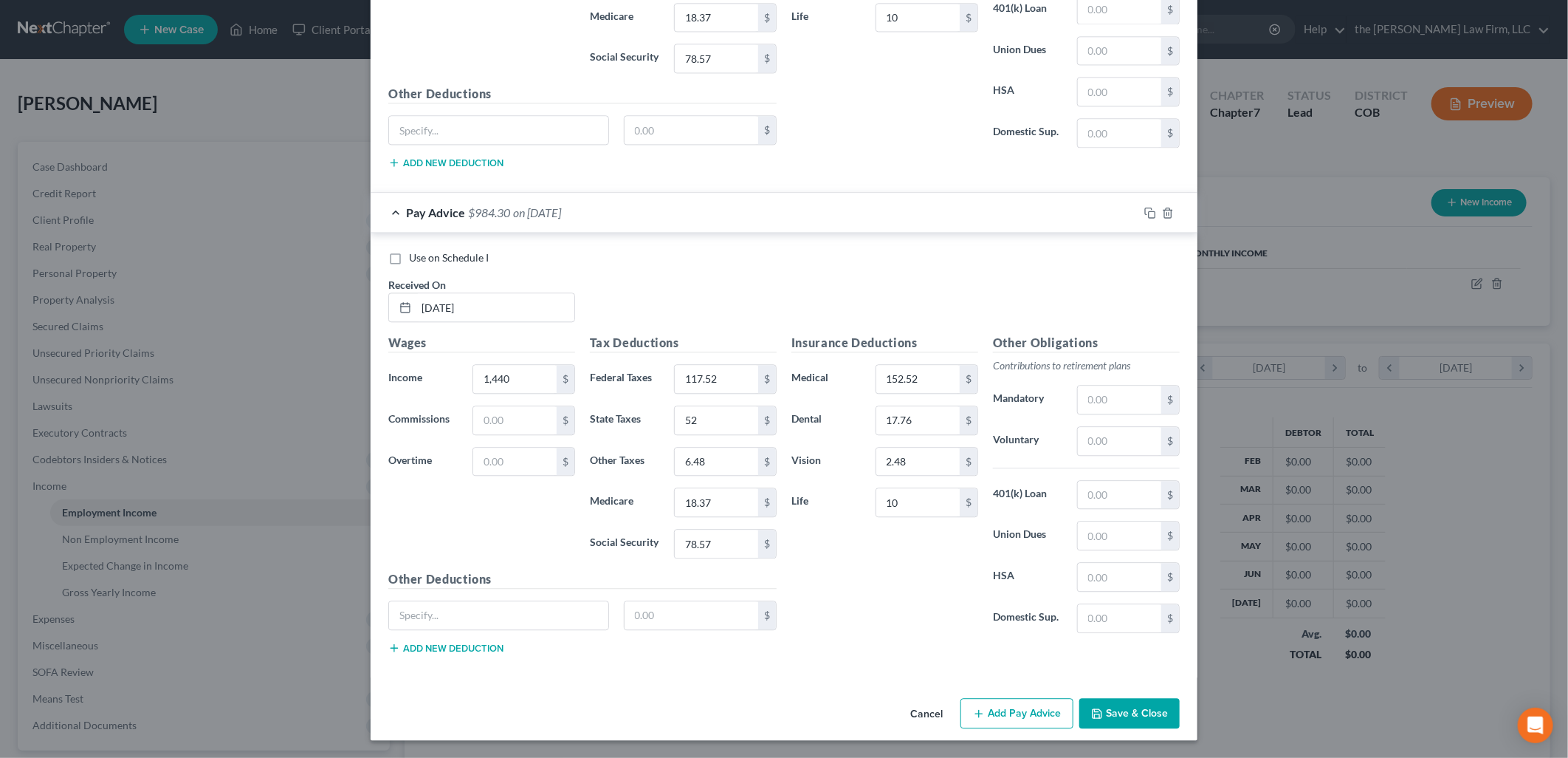
drag, startPoint x: 1013, startPoint y: 721, endPoint x: 1039, endPoint y: 718, distance: 26.2
click at [1013, 721] on button "Add Pay Advice" at bounding box center [1016, 714] width 113 height 31
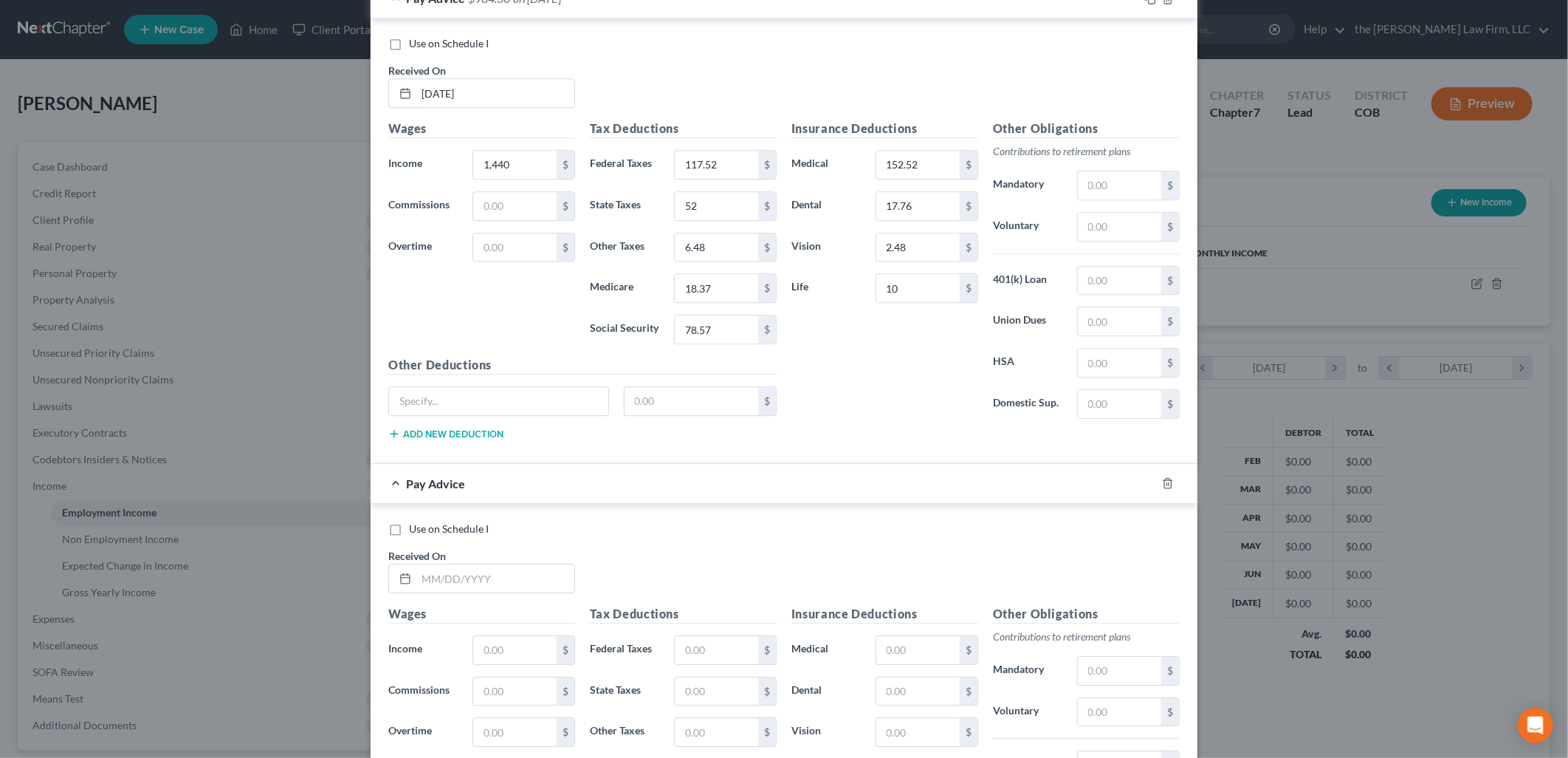
scroll to position [6142, 0]
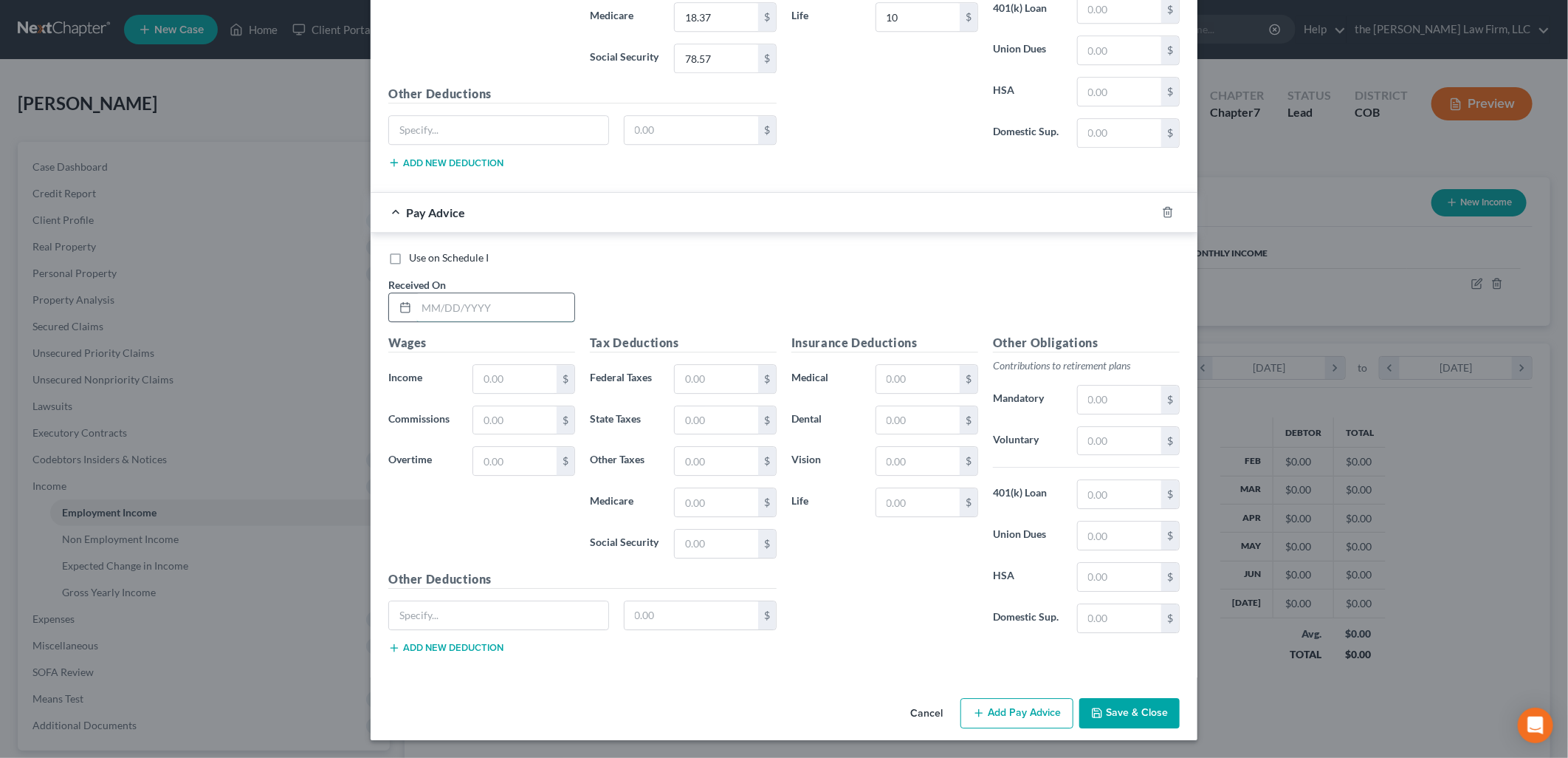
click at [505, 302] on input "text" at bounding box center [495, 307] width 158 height 28
click at [1020, 706] on button "Add Pay Advice" at bounding box center [1016, 714] width 113 height 31
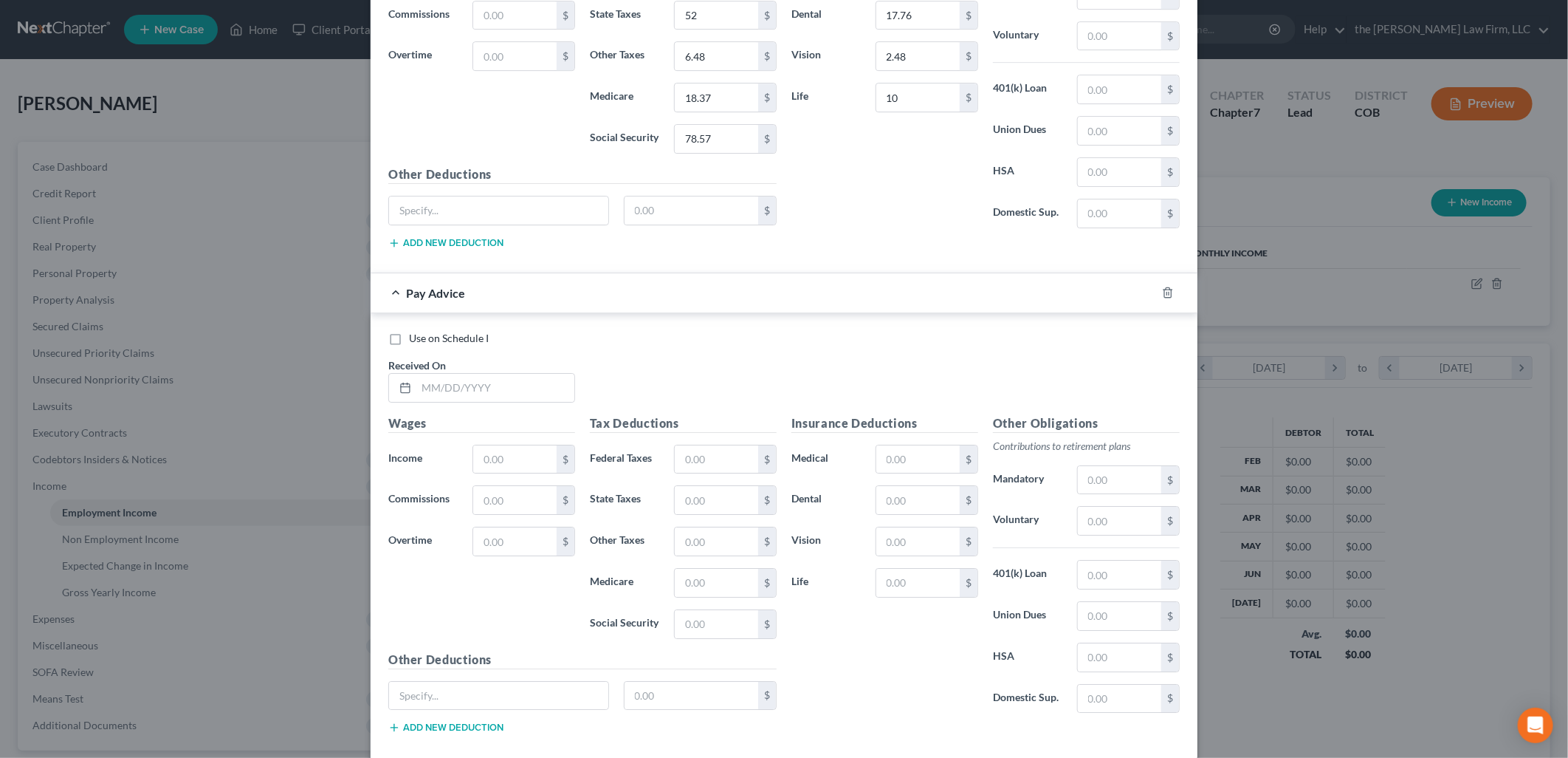
scroll to position [6629, 0]
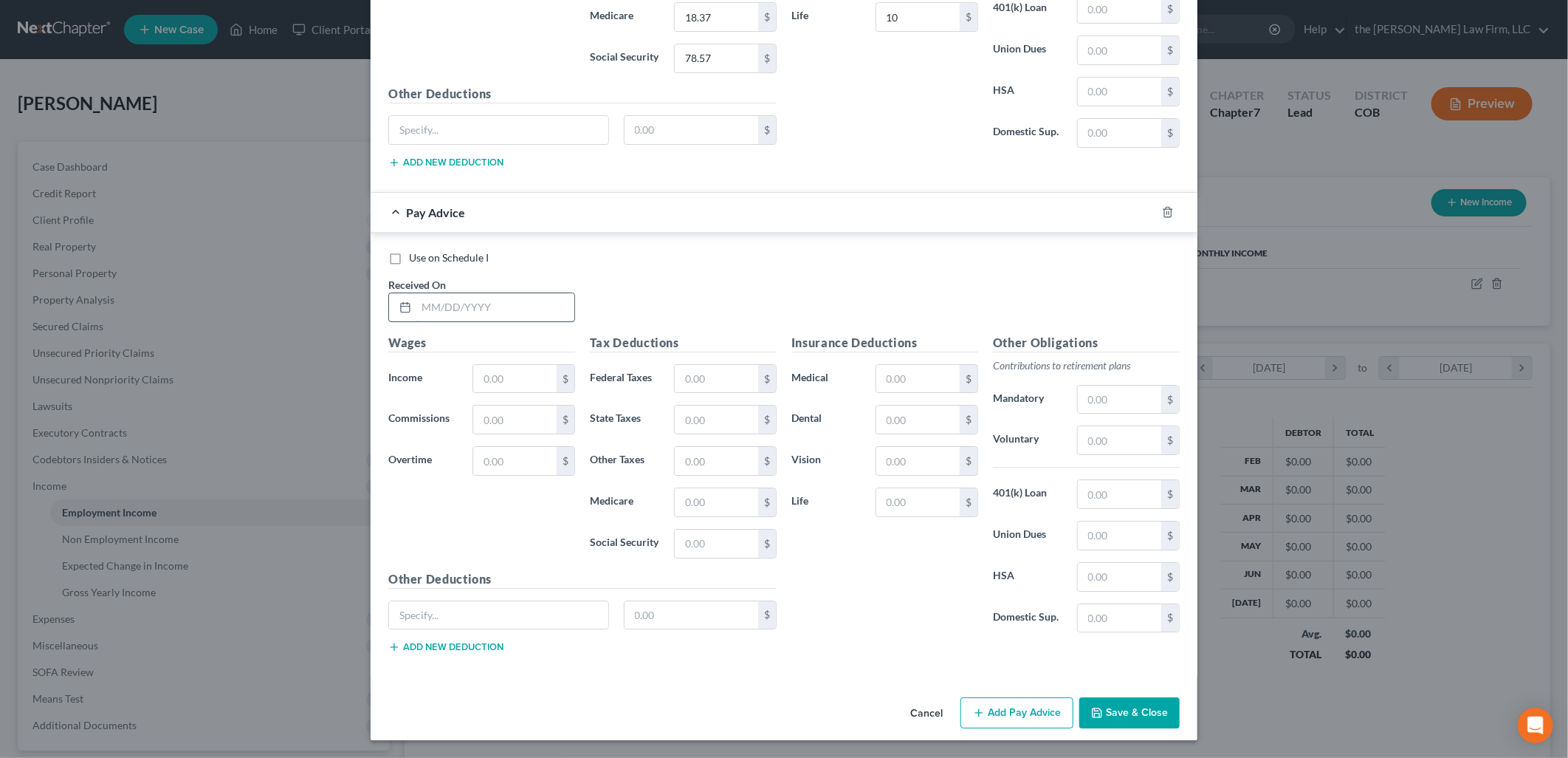
click at [524, 308] on input "text" at bounding box center [495, 307] width 158 height 28
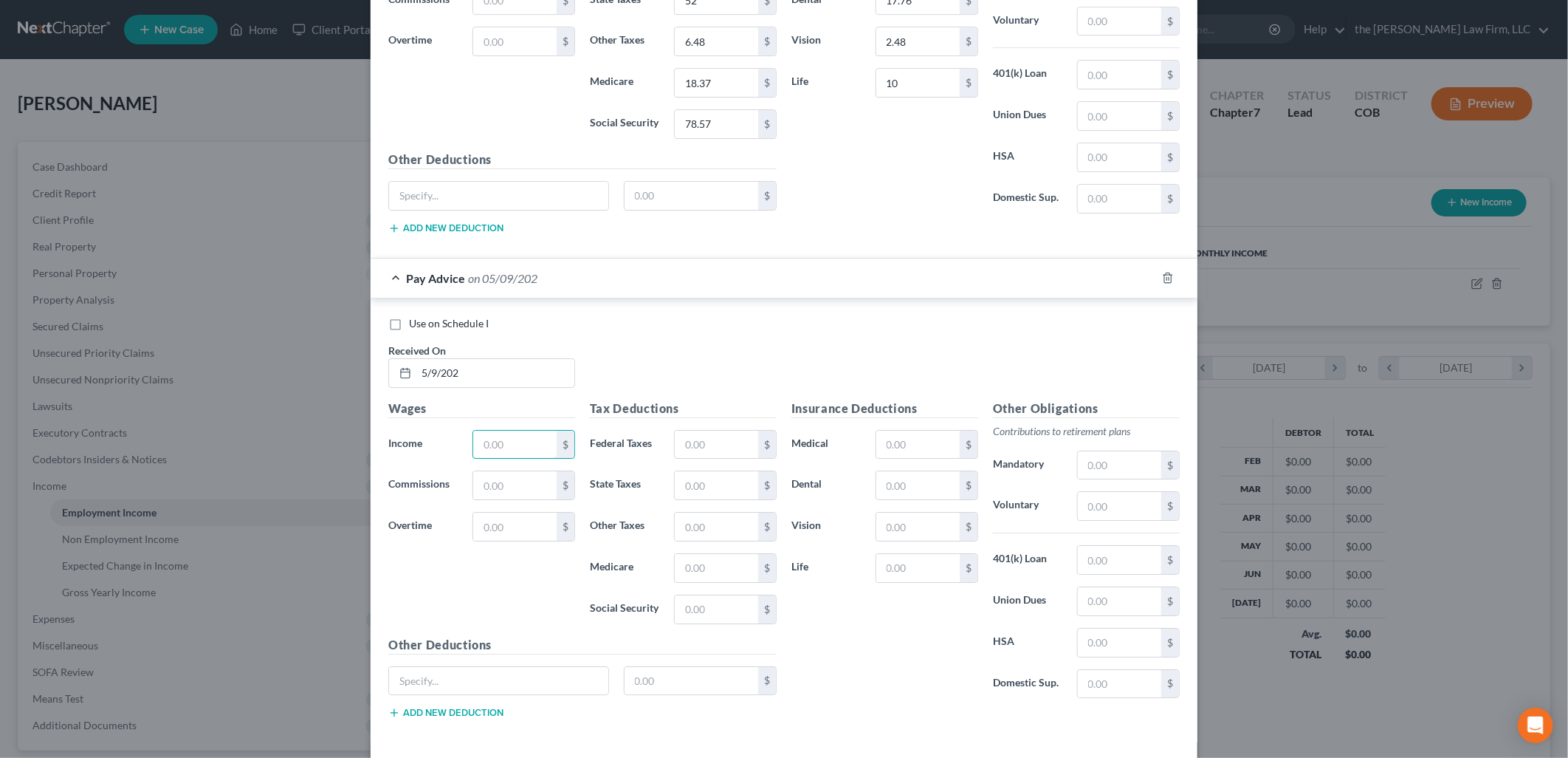
scroll to position [6547, 0]
click at [513, 386] on input "5/9/202" at bounding box center [495, 372] width 158 height 28
click at [687, 330] on div "Use on Schedule I" at bounding box center [784, 322] width 791 height 15
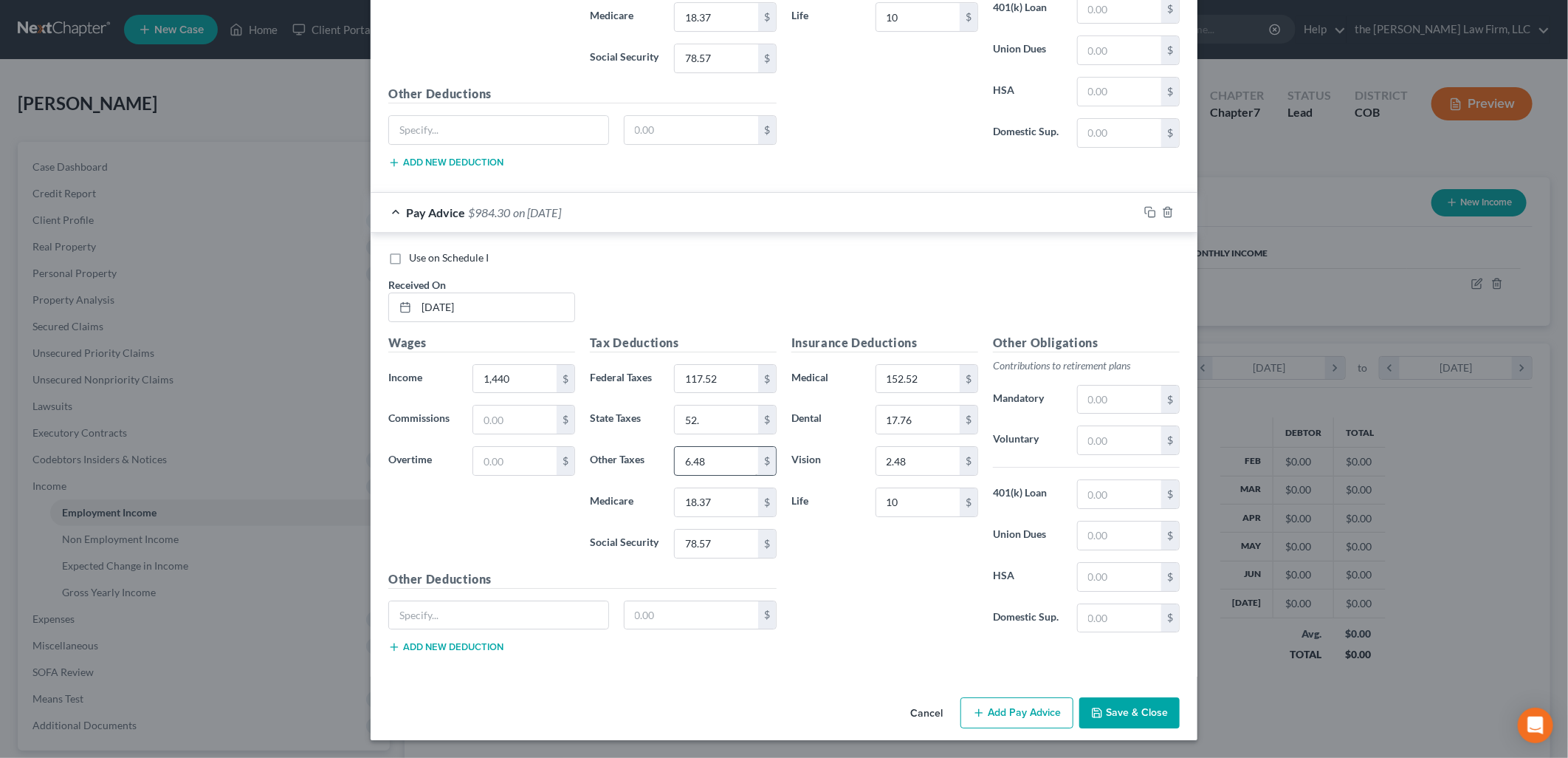
scroll to position [6629, 0]
click at [1017, 707] on button "Add Pay Advice" at bounding box center [1016, 713] width 113 height 31
click at [547, 314] on input "text" at bounding box center [495, 307] width 158 height 28
click at [756, 281] on div "Use on Schedule I Received On * 5/2/2025" at bounding box center [784, 292] width 806 height 83
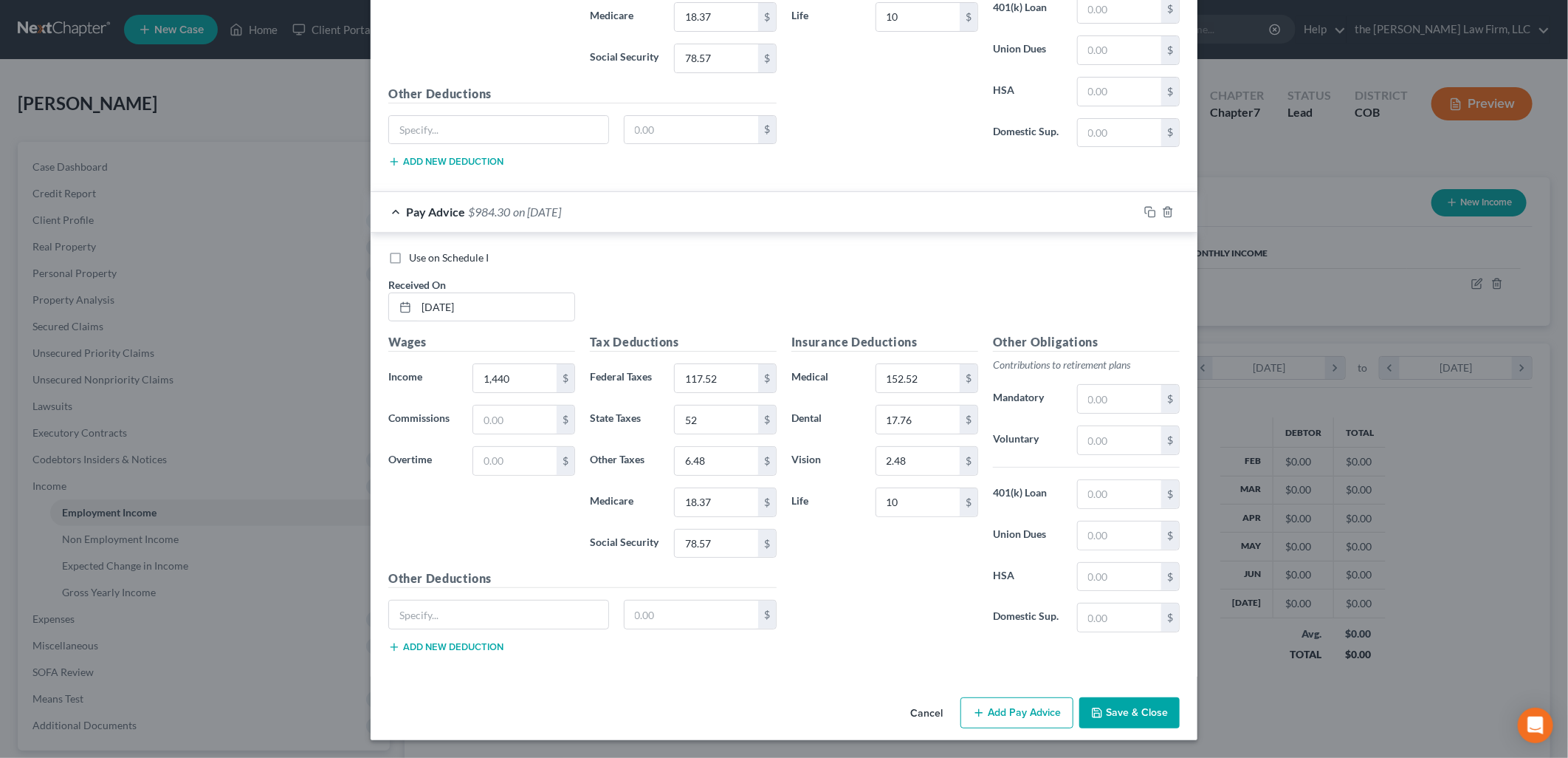
click at [1016, 712] on button "Add Pay Advice" at bounding box center [1016, 713] width 113 height 31
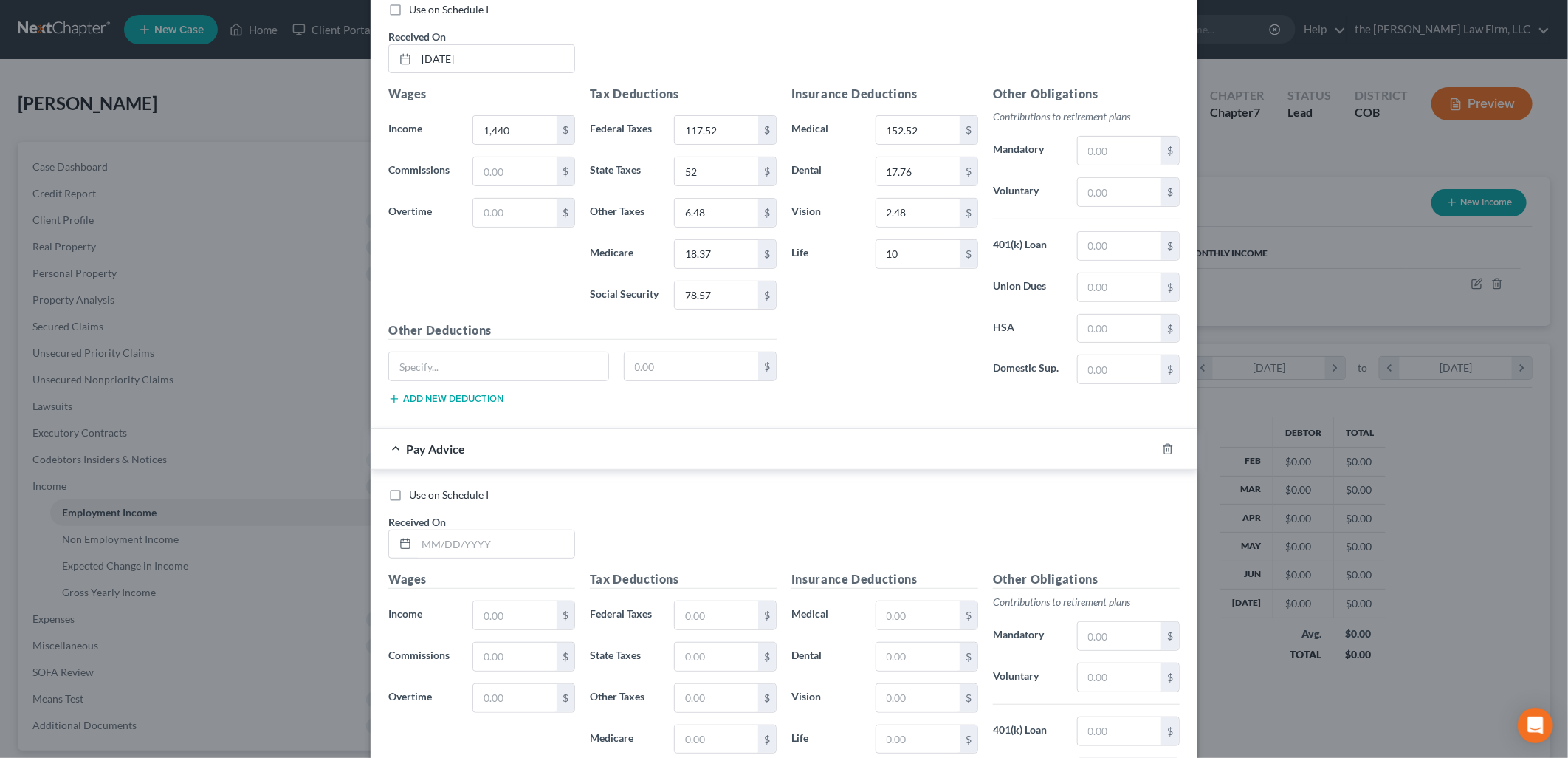
scroll to position [7602, 0]
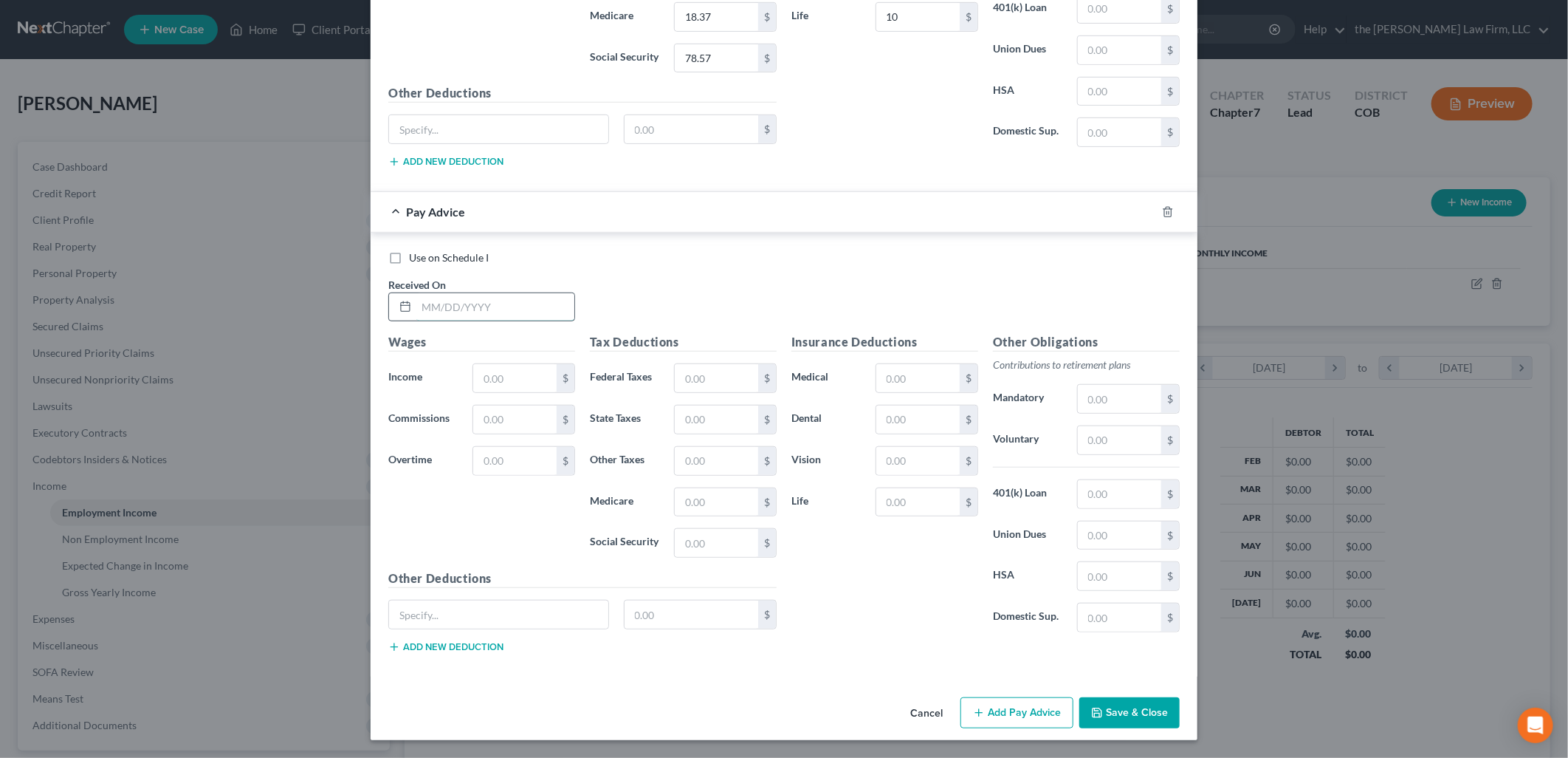
click at [432, 306] on input "text" at bounding box center [495, 307] width 158 height 28
click at [998, 703] on button "Add Pay Advice" at bounding box center [1016, 713] width 113 height 31
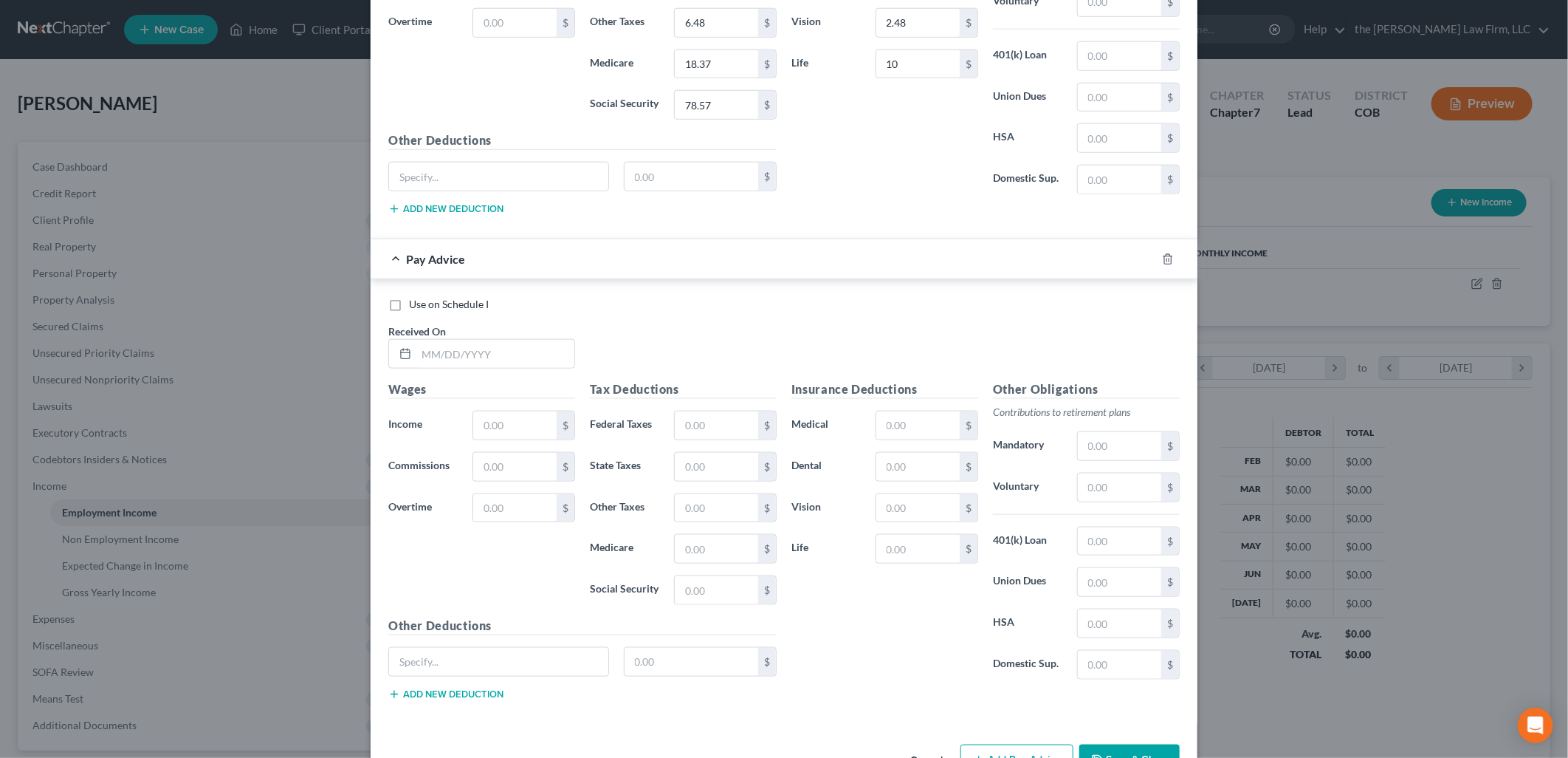
scroll to position [8088, 0]
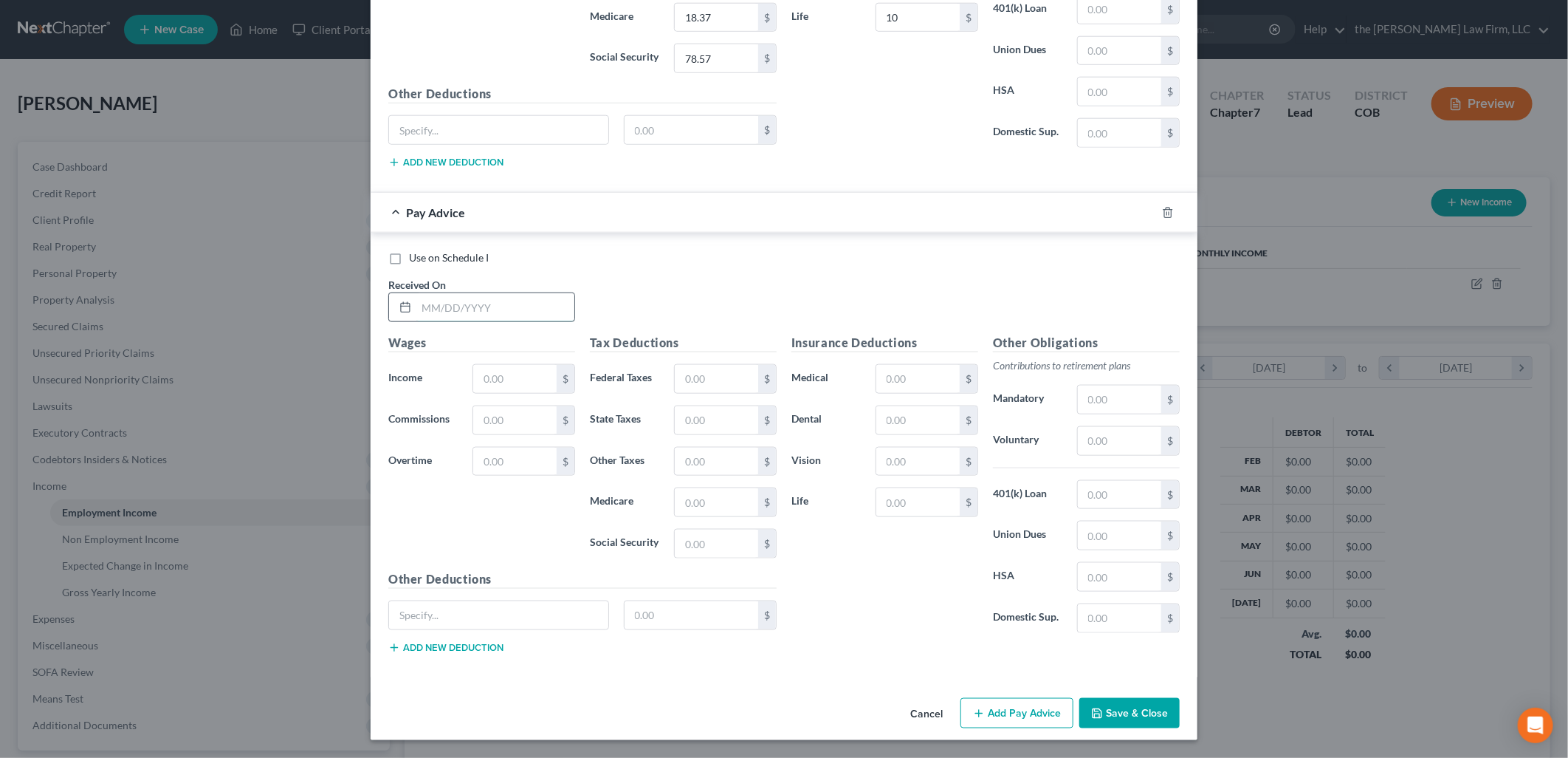
click at [450, 300] on input "text" at bounding box center [495, 307] width 158 height 28
click at [947, 384] on input "text" at bounding box center [918, 379] width 83 height 28
click at [1007, 718] on button "Add Pay Advice" at bounding box center [1016, 714] width 113 height 31
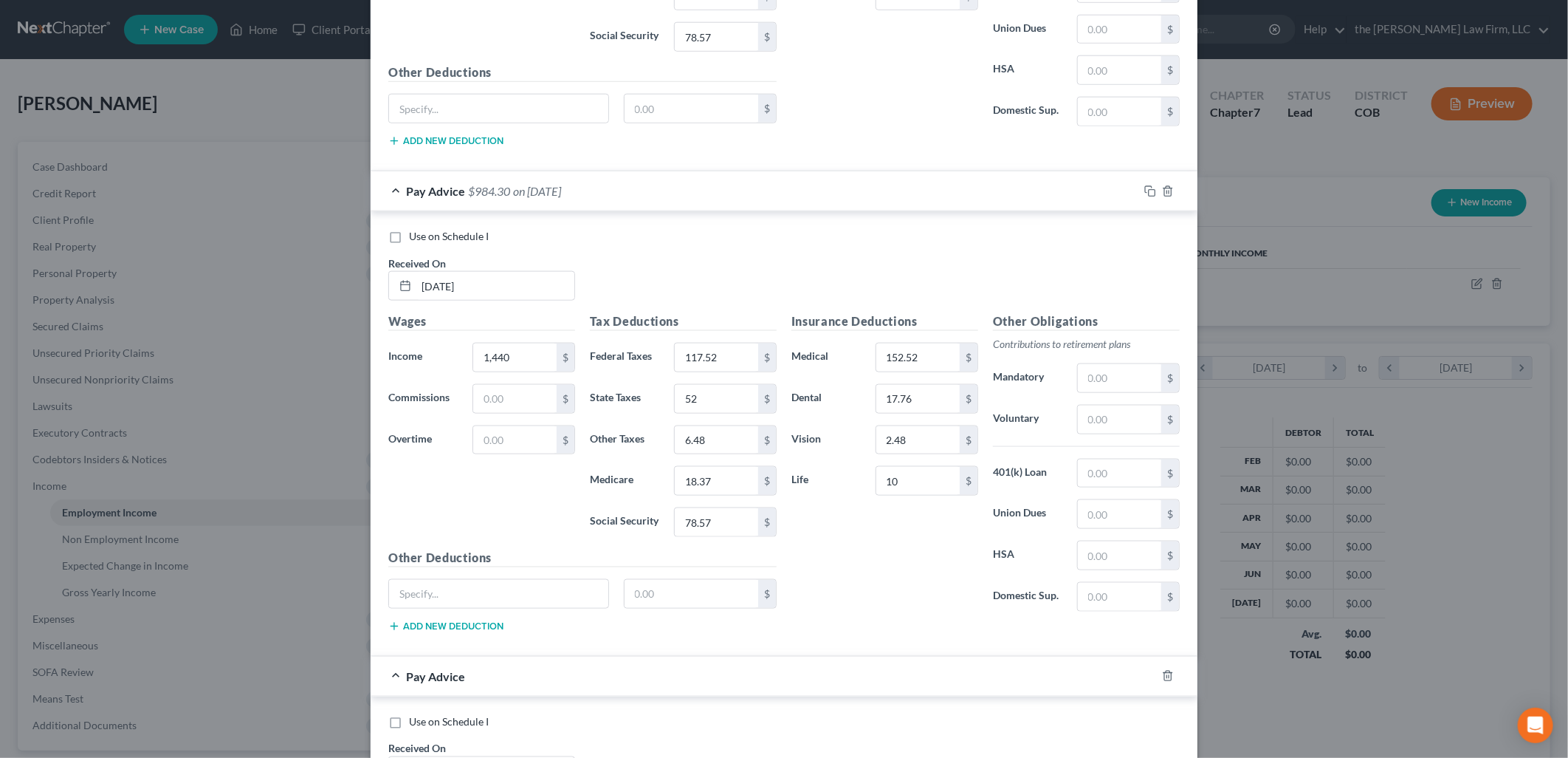
scroll to position [8574, 0]
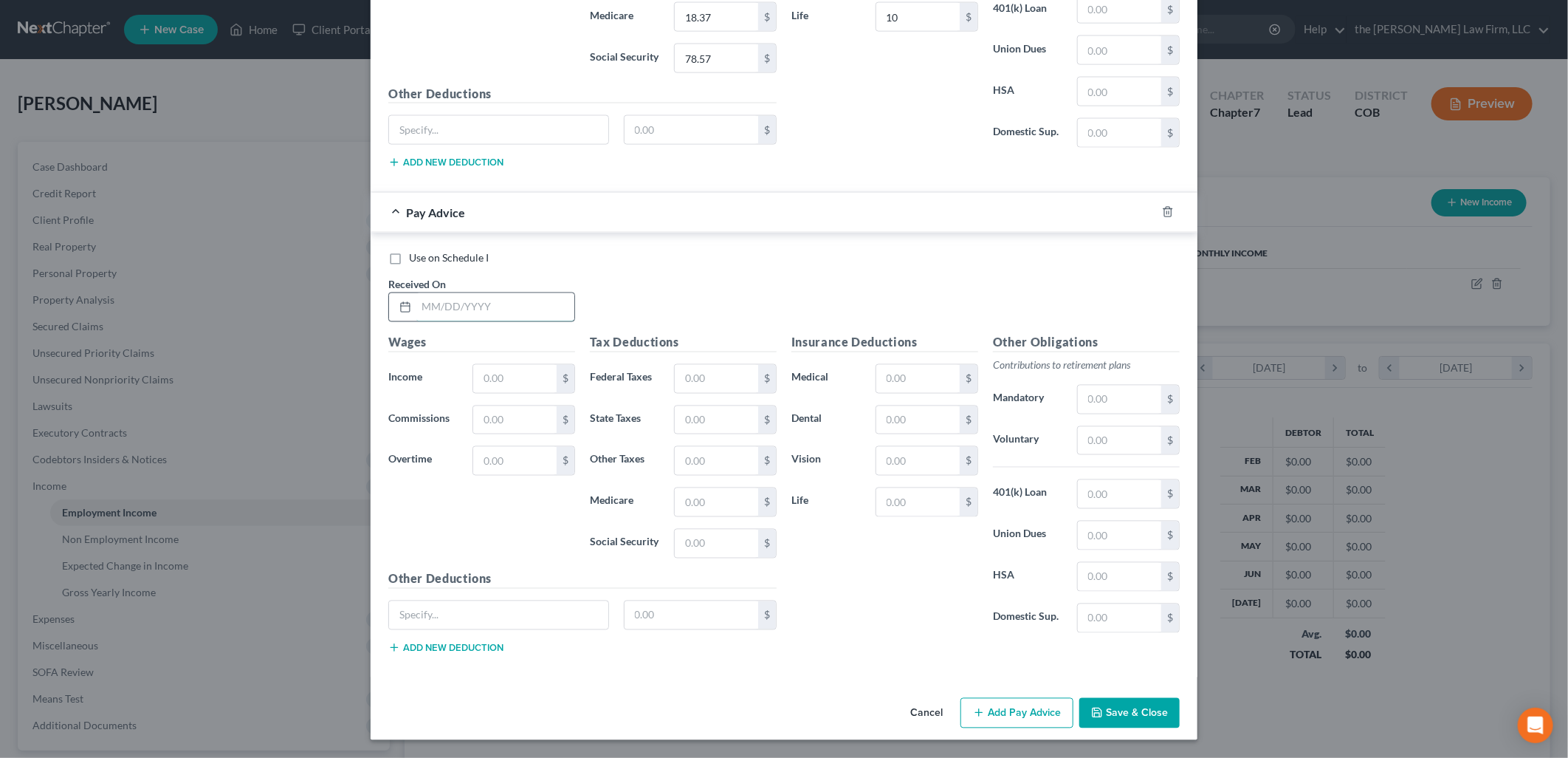
click at [433, 296] on input "text" at bounding box center [495, 307] width 158 height 28
click at [980, 722] on button "Add Pay Advice" at bounding box center [1016, 714] width 113 height 31
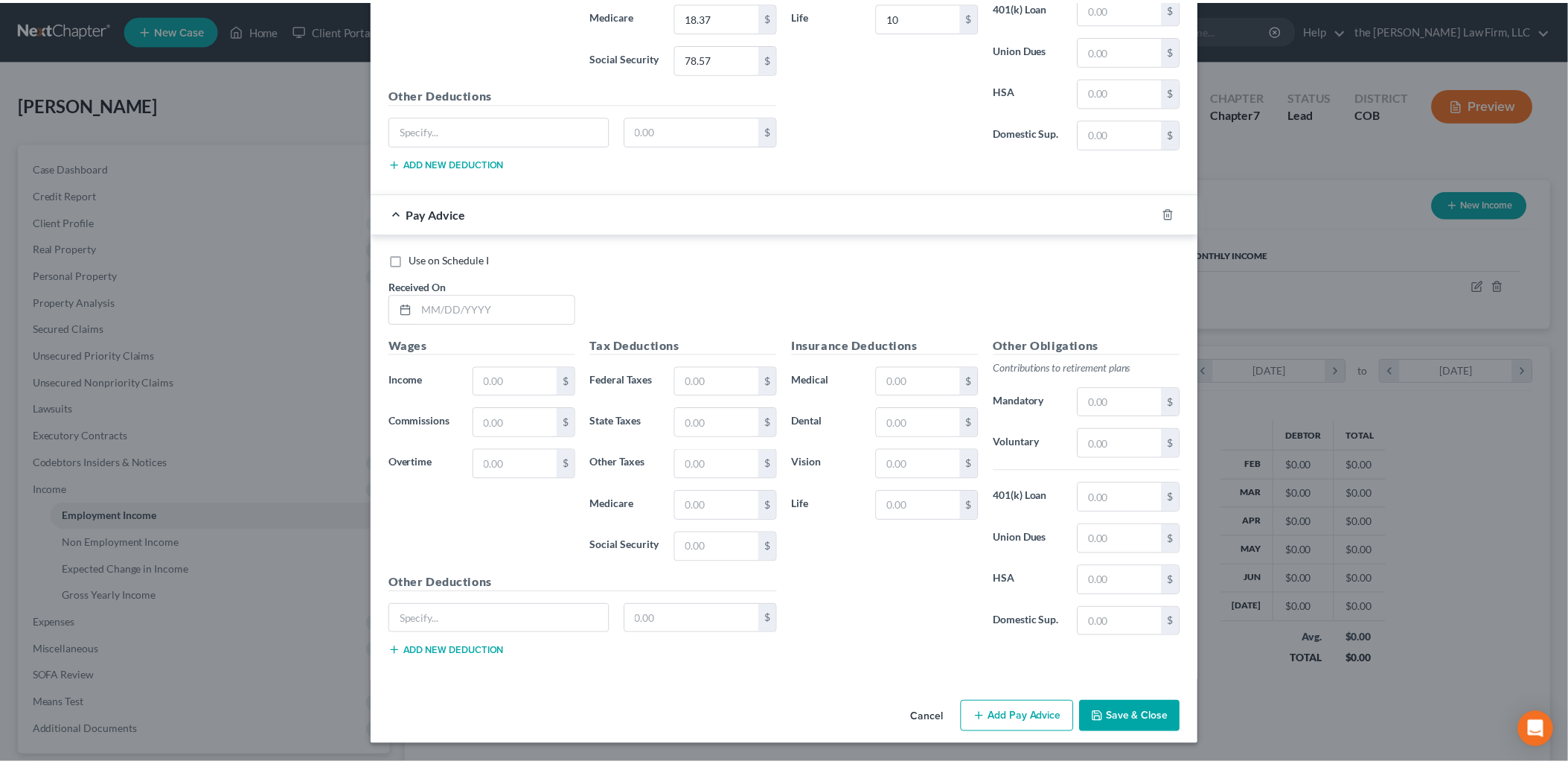
scroll to position [9132, 0]
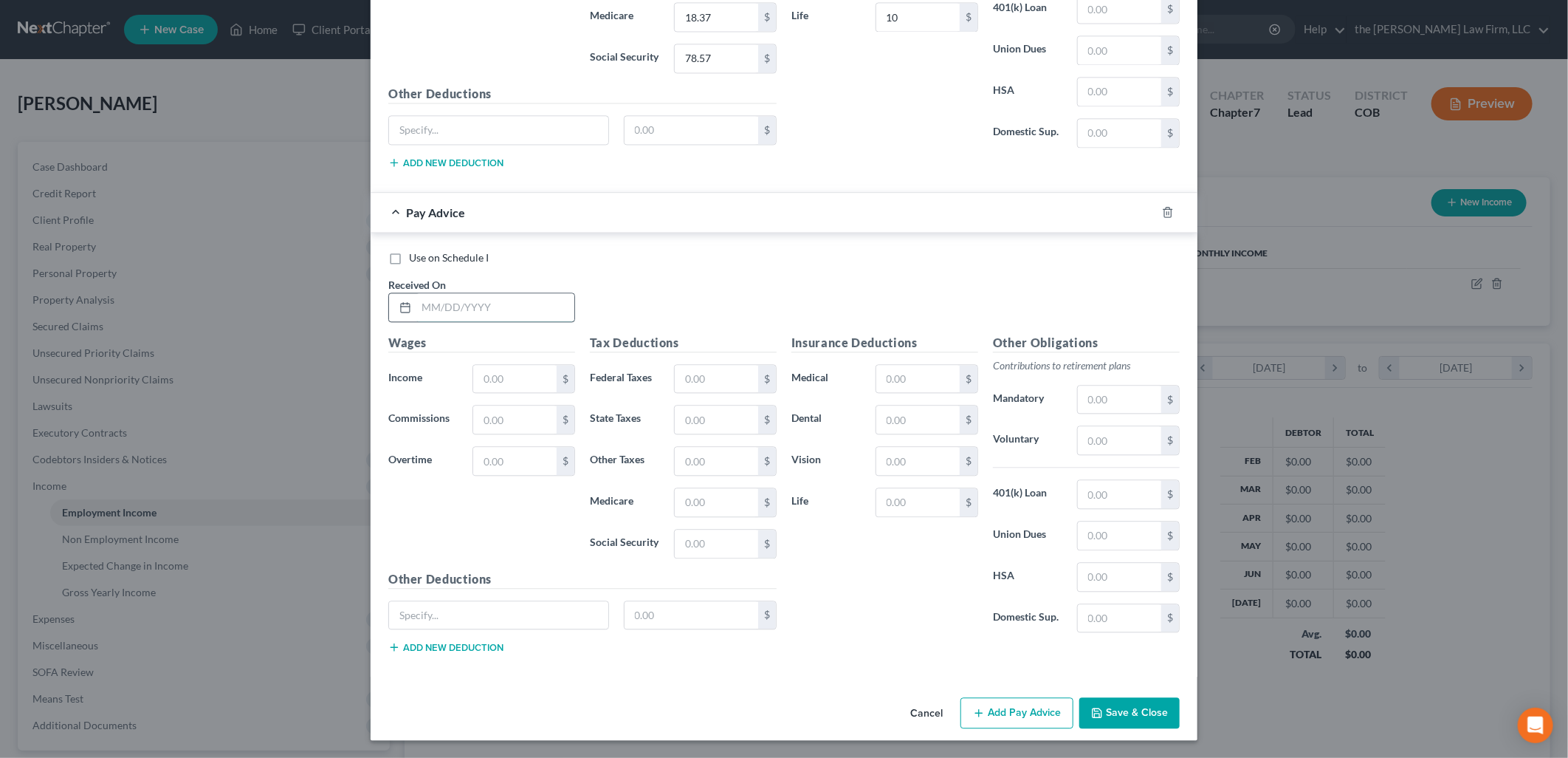
click at [498, 308] on input "text" at bounding box center [495, 307] width 158 height 28
click at [653, 287] on div "Use on Schedule I Received On * 4/4/2025" at bounding box center [784, 292] width 806 height 83
click at [1145, 713] on button "Save & Close" at bounding box center [1129, 713] width 100 height 31
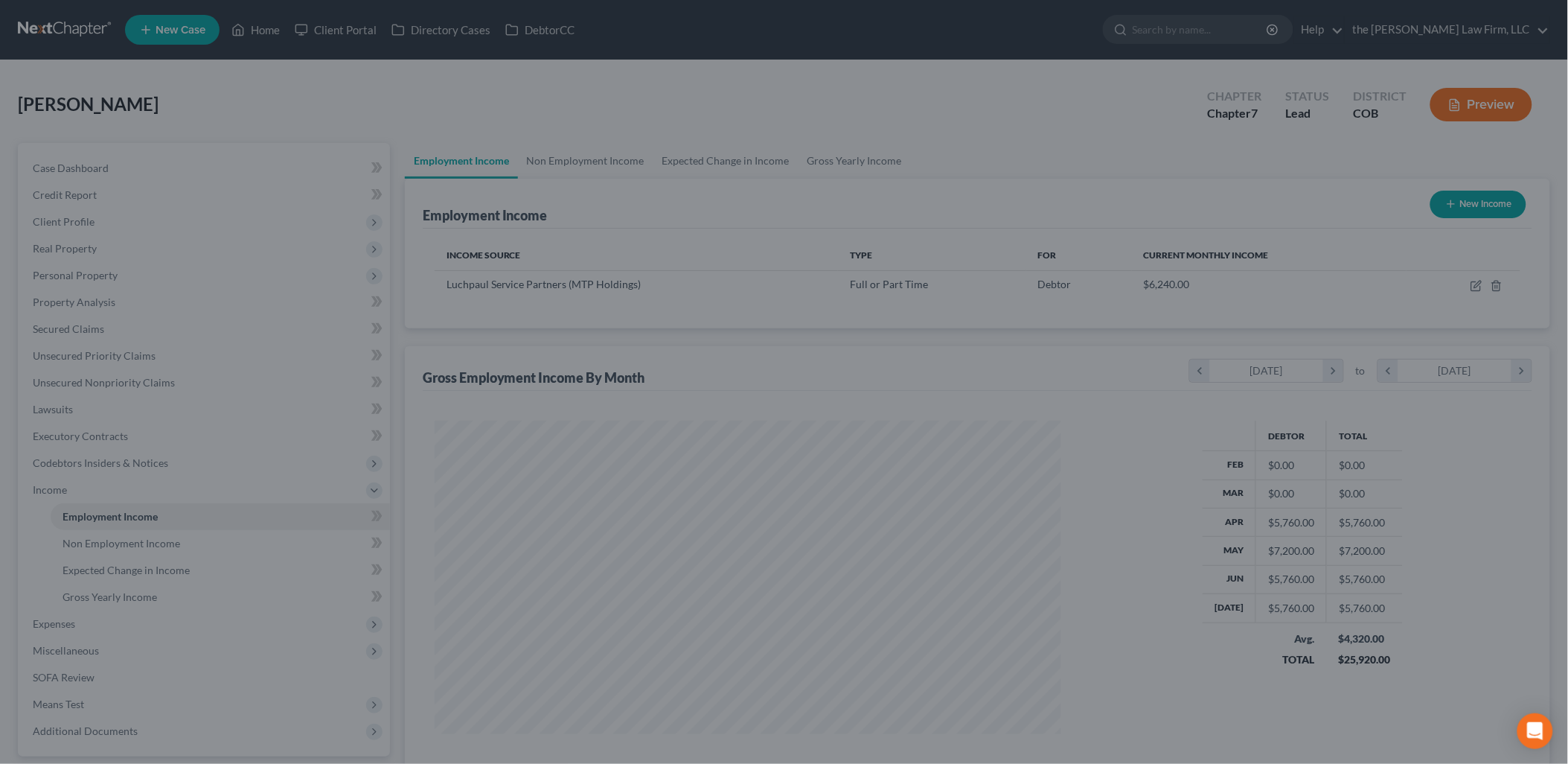
scroll to position [743962, 743543]
